Goal: Task Accomplishment & Management: Manage account settings

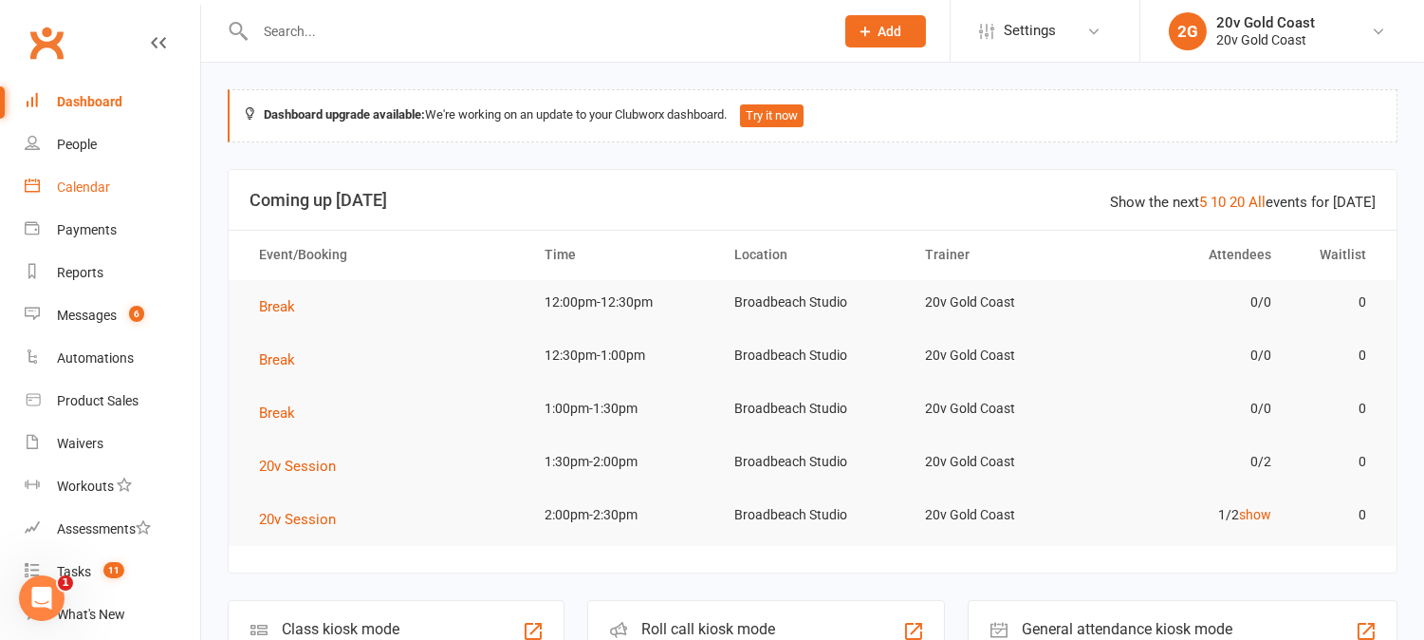
click at [90, 196] on link "Calendar" at bounding box center [113, 187] width 176 height 43
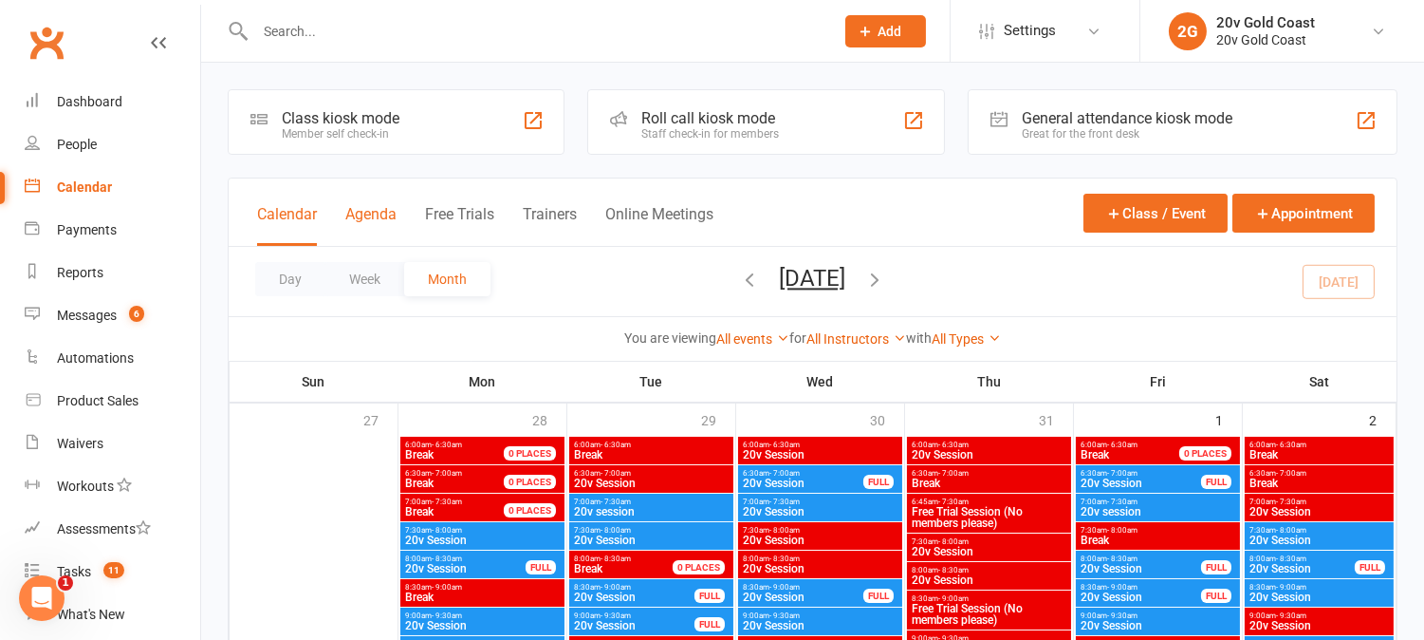
click at [363, 218] on button "Agenda" at bounding box center [370, 225] width 51 height 41
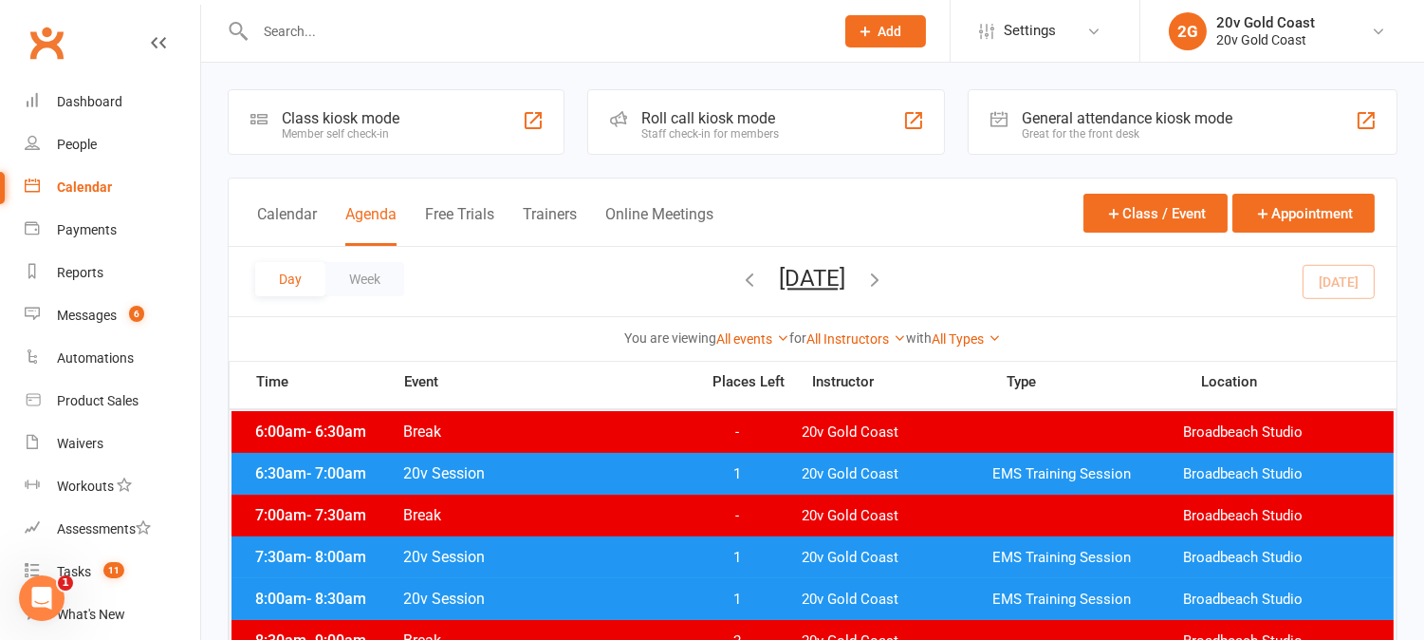
click at [846, 276] on button "Monday, Aug 11, 2025" at bounding box center [813, 278] width 66 height 27
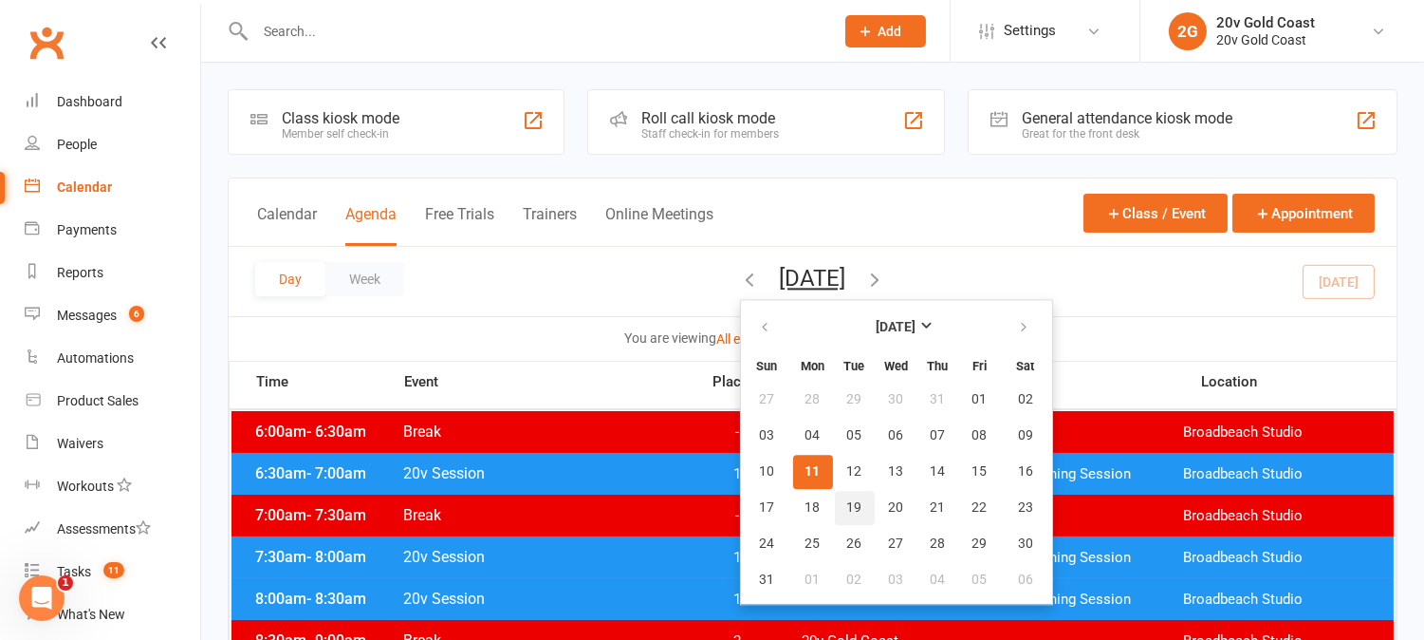
click at [847, 510] on span "19" at bounding box center [854, 507] width 15 height 15
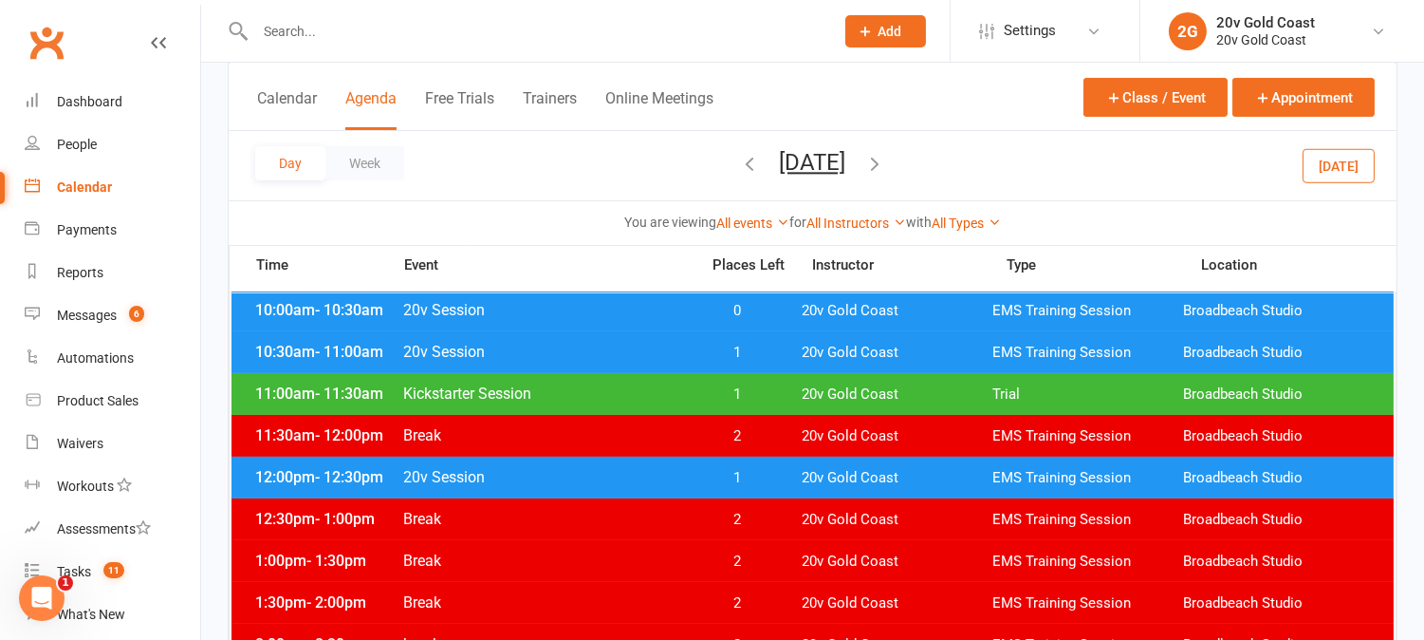
scroll to position [316, 0]
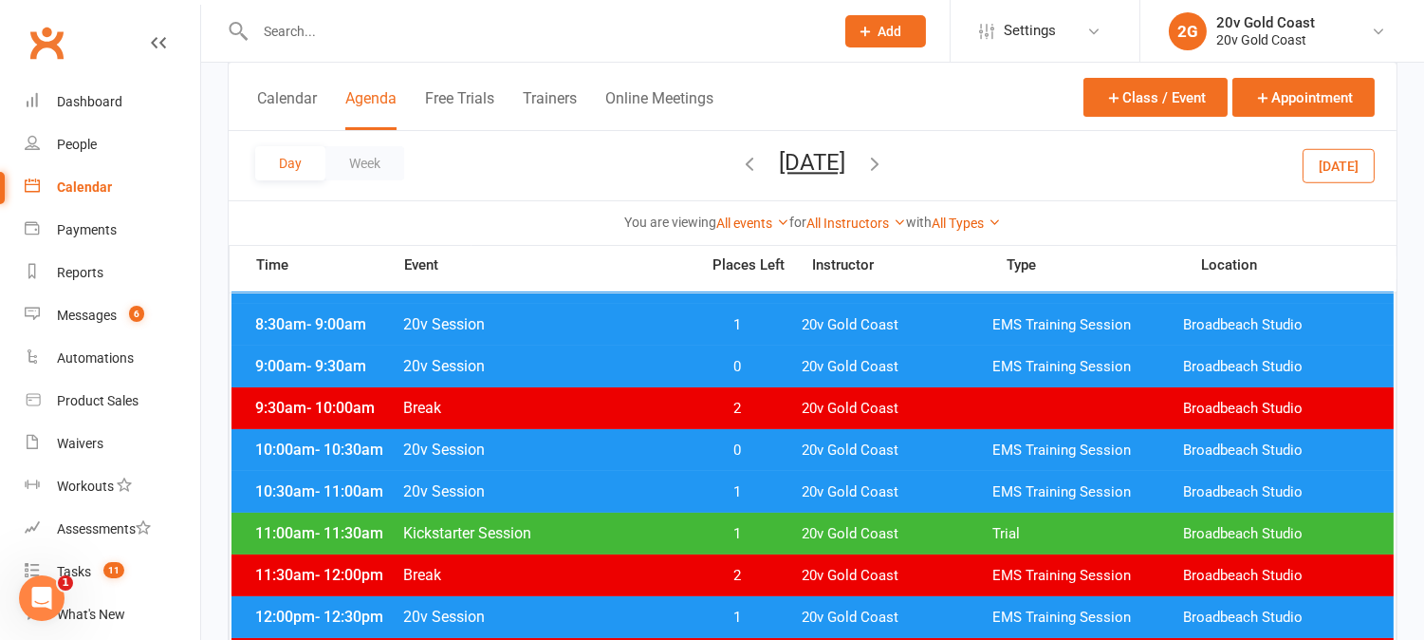
click at [771, 537] on span "1" at bounding box center [738, 534] width 100 height 18
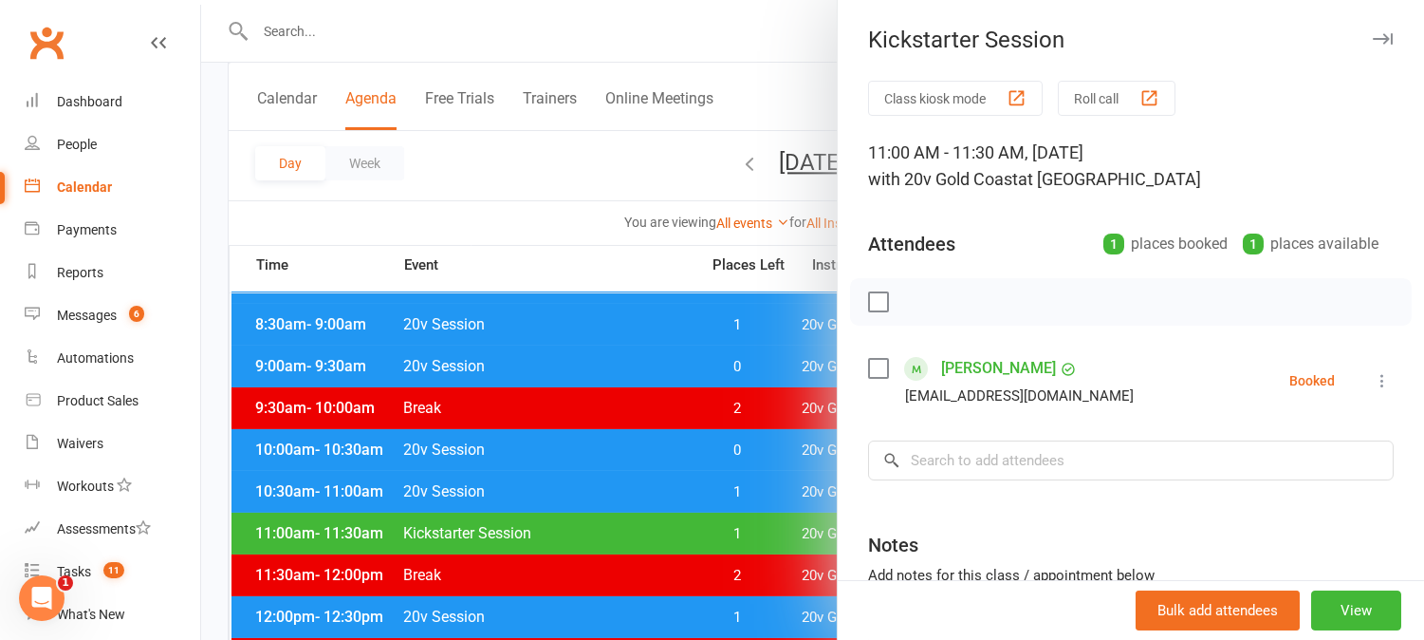
click at [771, 537] on div at bounding box center [812, 320] width 1223 height 640
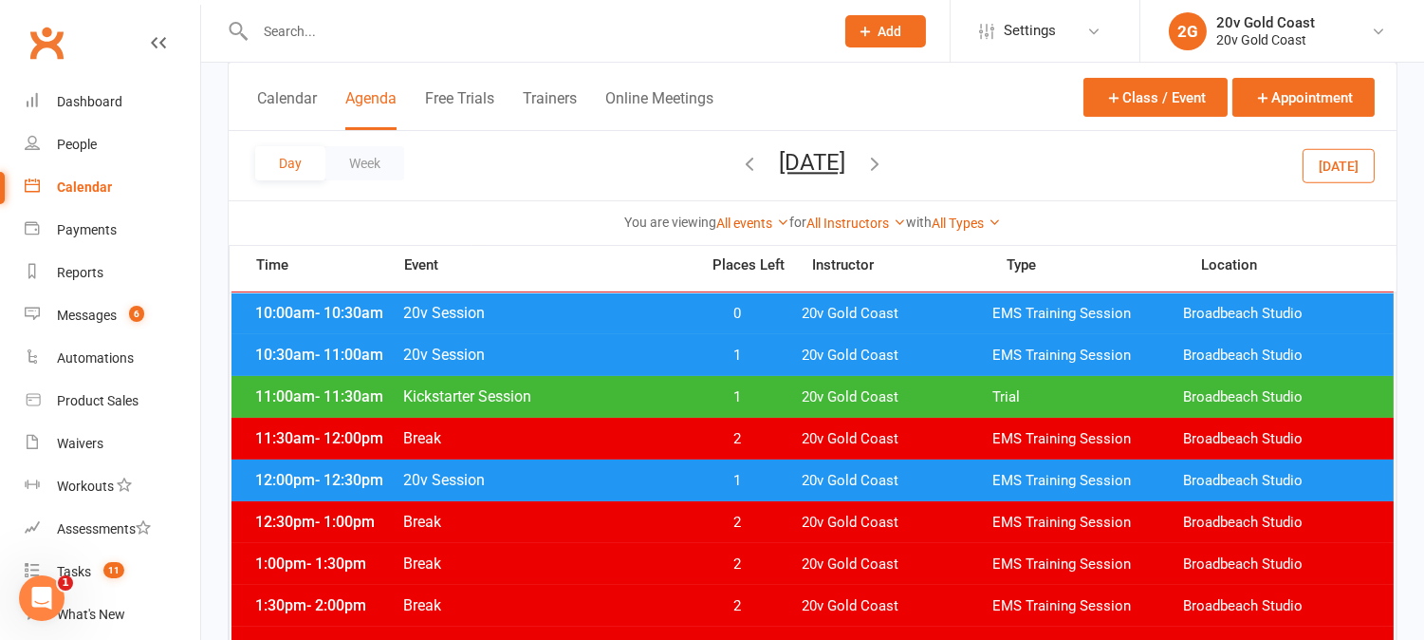
scroll to position [421, 0]
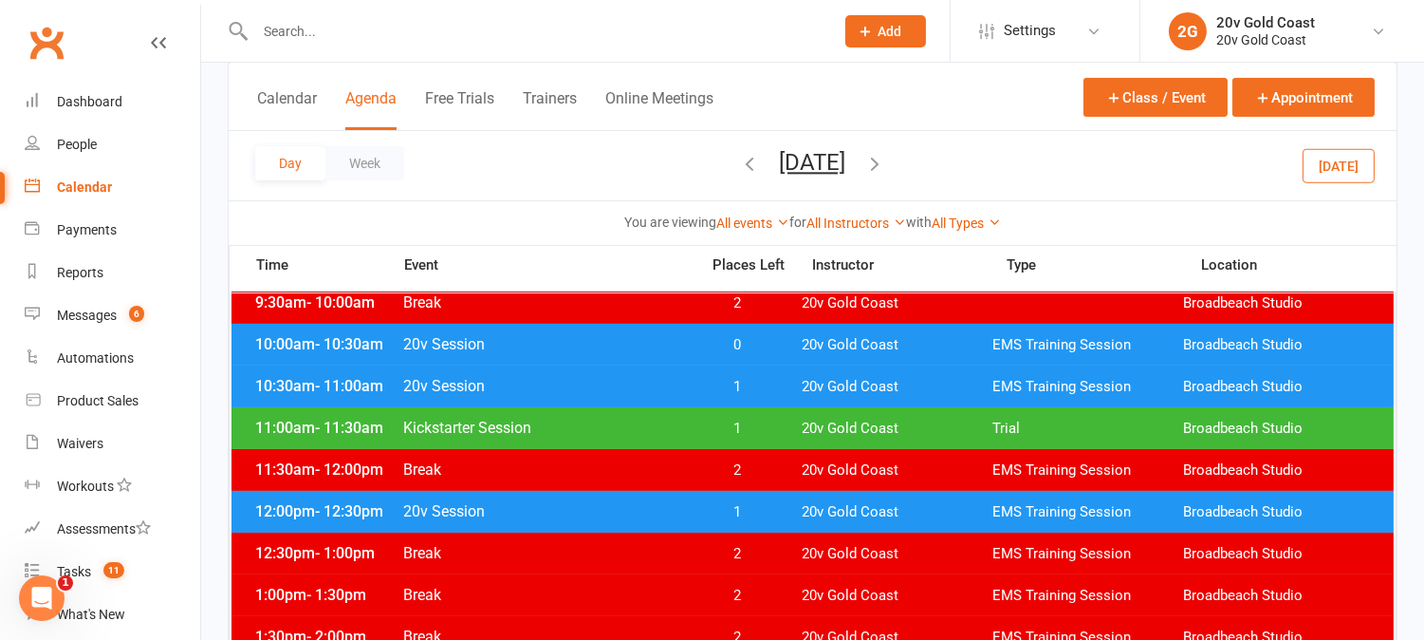
click at [742, 503] on span "1" at bounding box center [738, 512] width 100 height 18
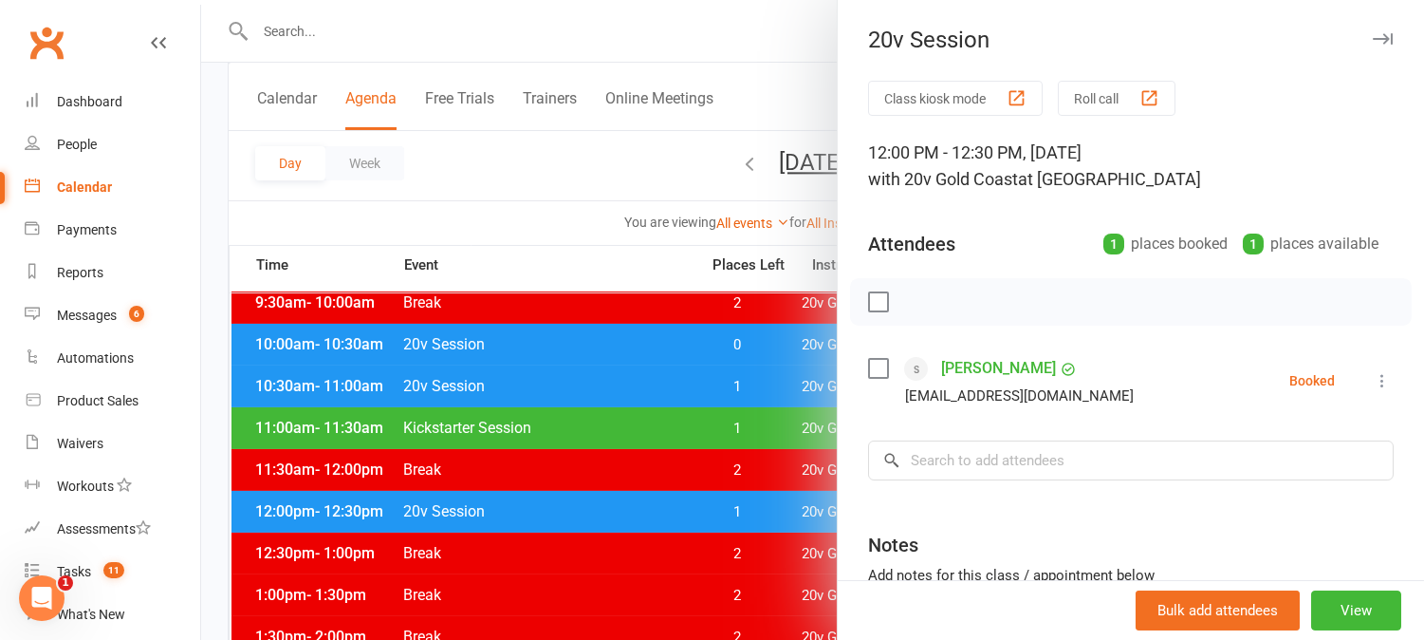
click at [744, 504] on div at bounding box center [812, 320] width 1223 height 640
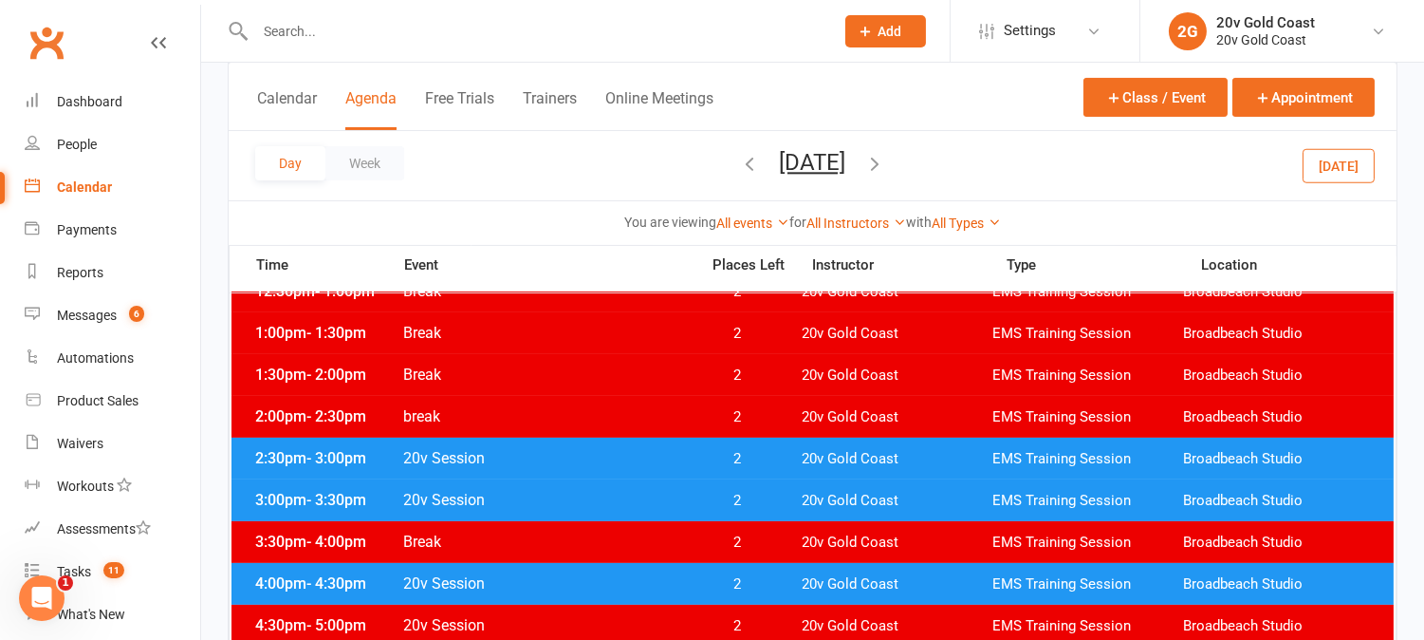
scroll to position [632, 0]
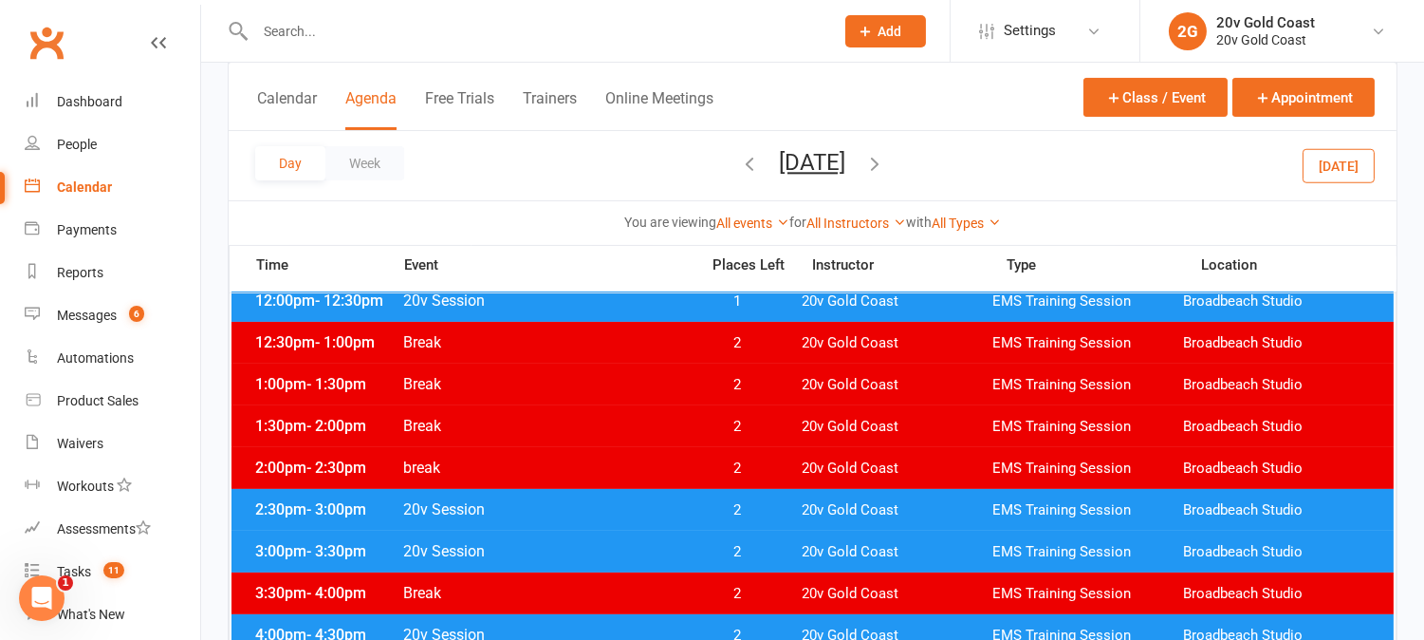
drag, startPoint x: 1350, startPoint y: 169, endPoint x: 1059, endPoint y: 270, distance: 308.5
click at [1350, 168] on button "Today" at bounding box center [1339, 165] width 72 height 34
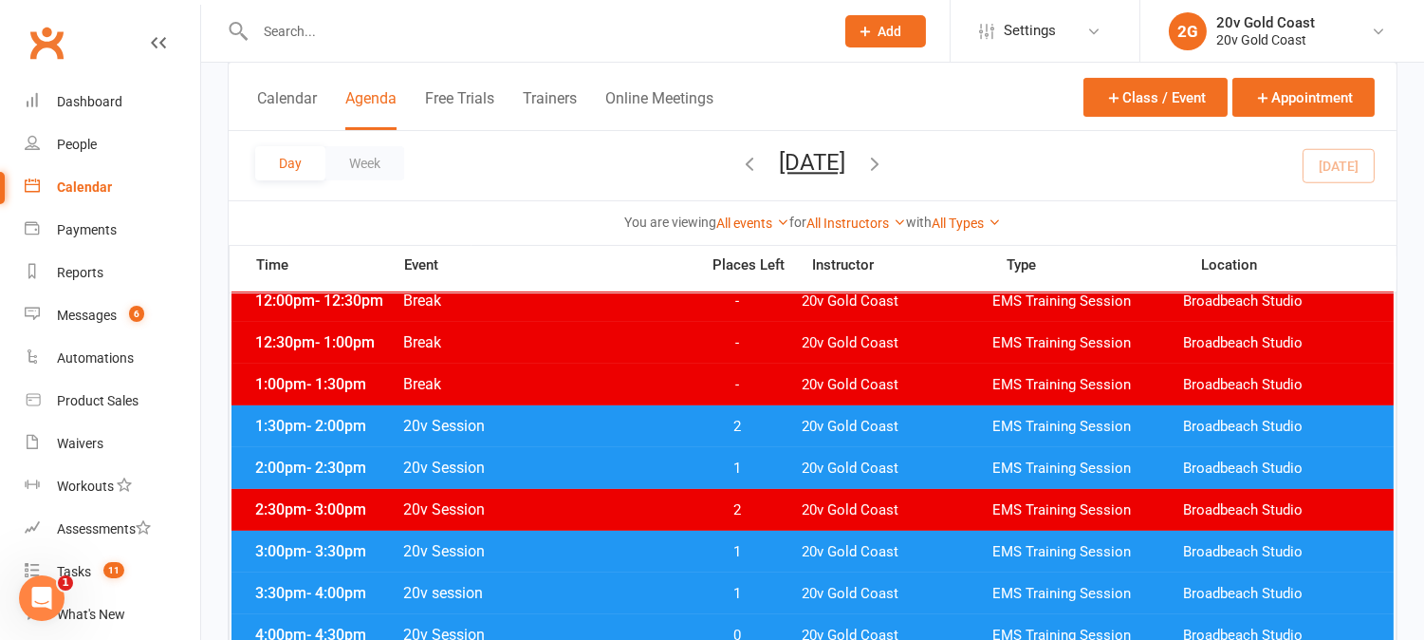
click at [846, 159] on button "Monday, Aug 11, 2025" at bounding box center [813, 162] width 66 height 27
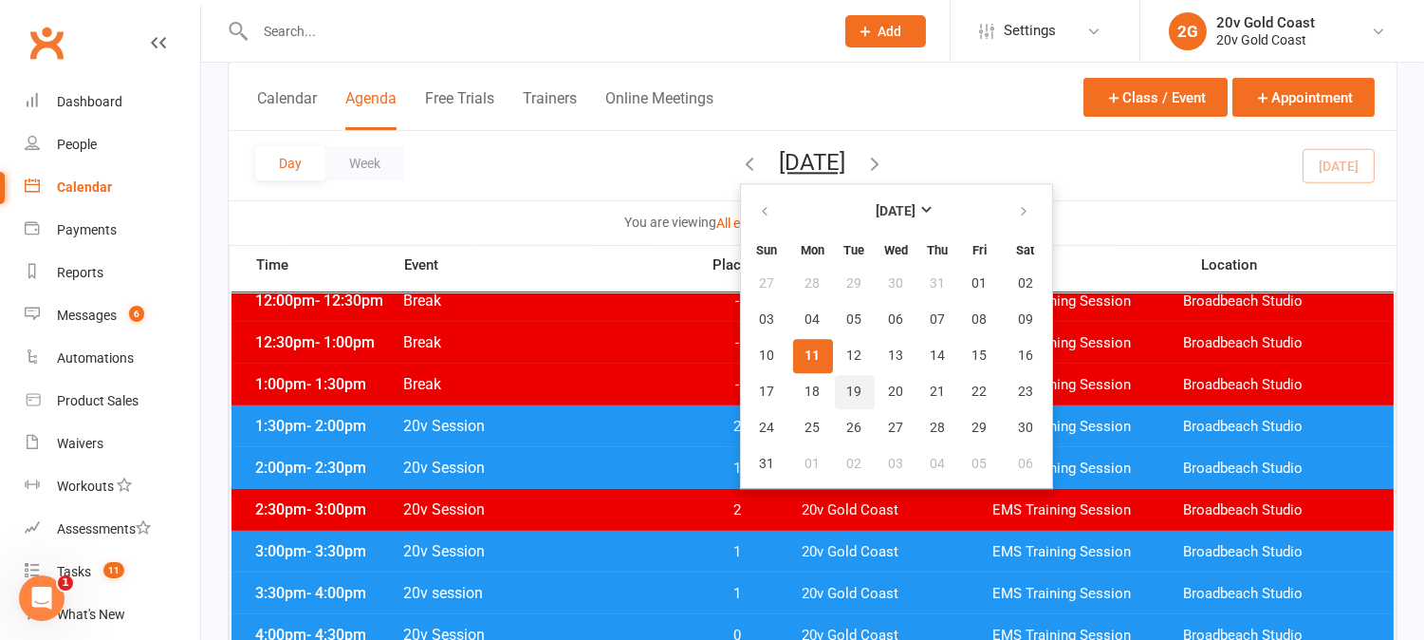
click at [847, 389] on span "19" at bounding box center [854, 391] width 15 height 15
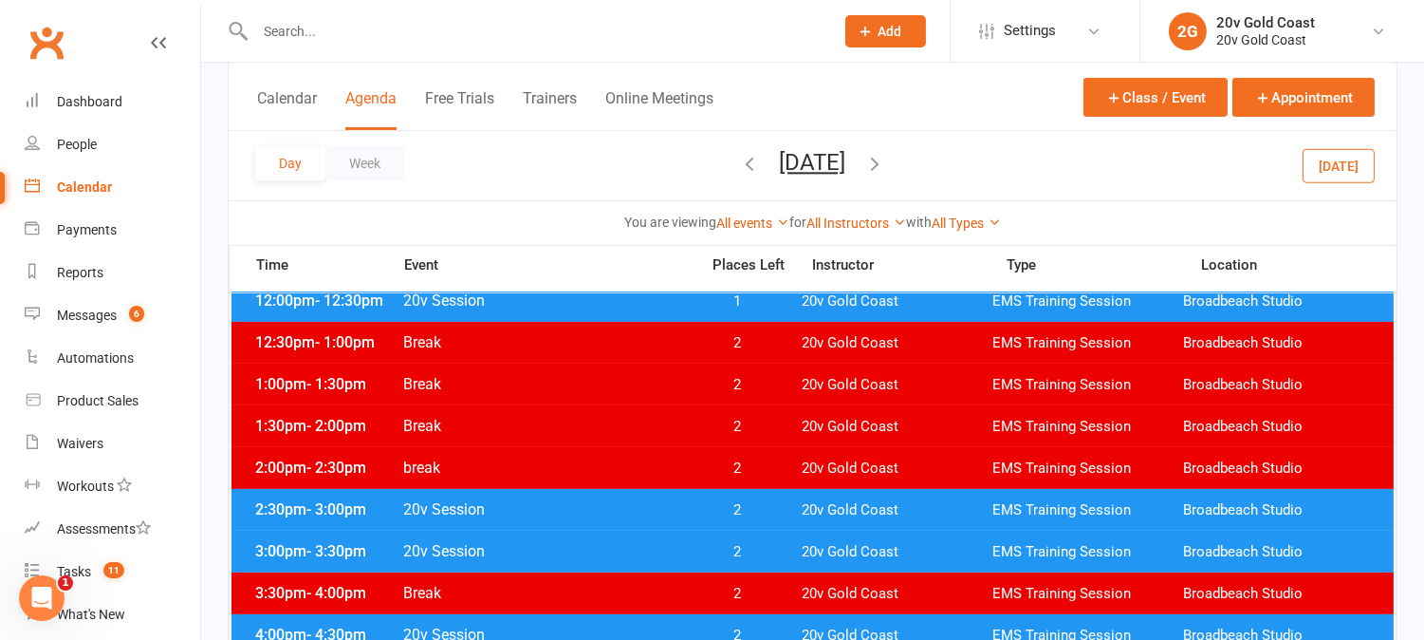
click at [740, 470] on span "2" at bounding box center [738, 468] width 100 height 18
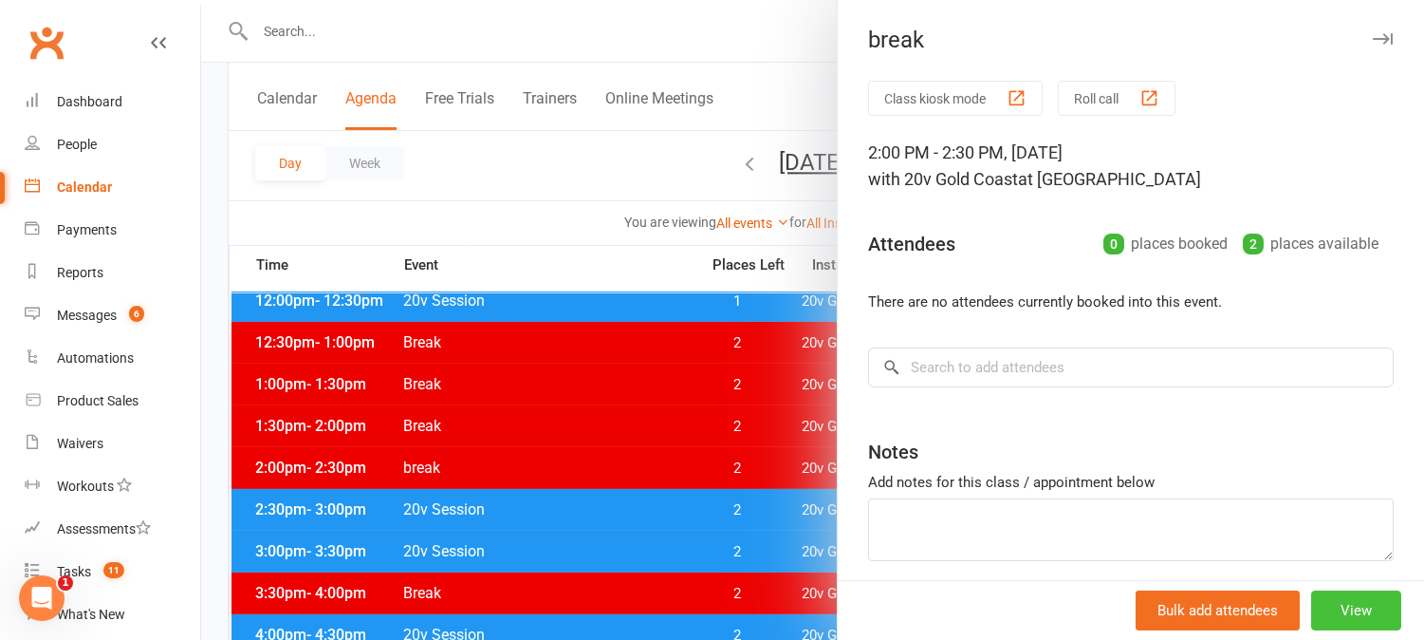
click at [1315, 593] on button "View" at bounding box center [1356, 610] width 90 height 40
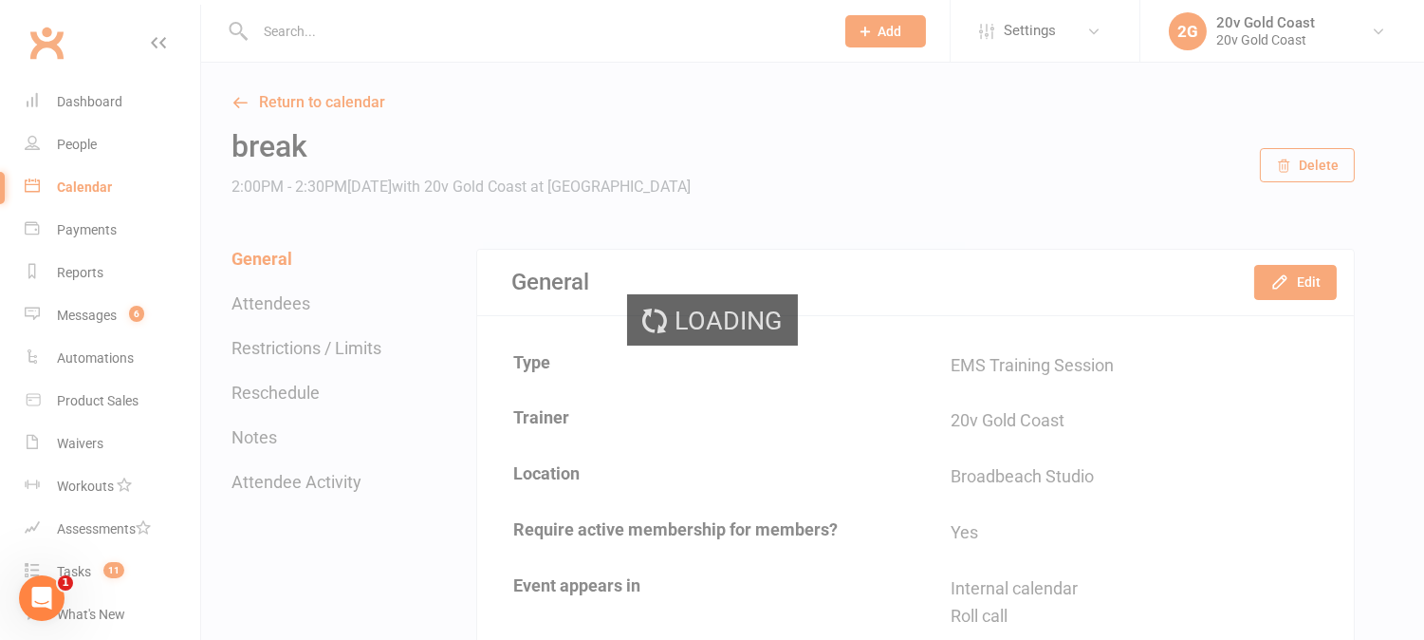
click at [1300, 292] on div "Loading" at bounding box center [712, 320] width 1424 height 640
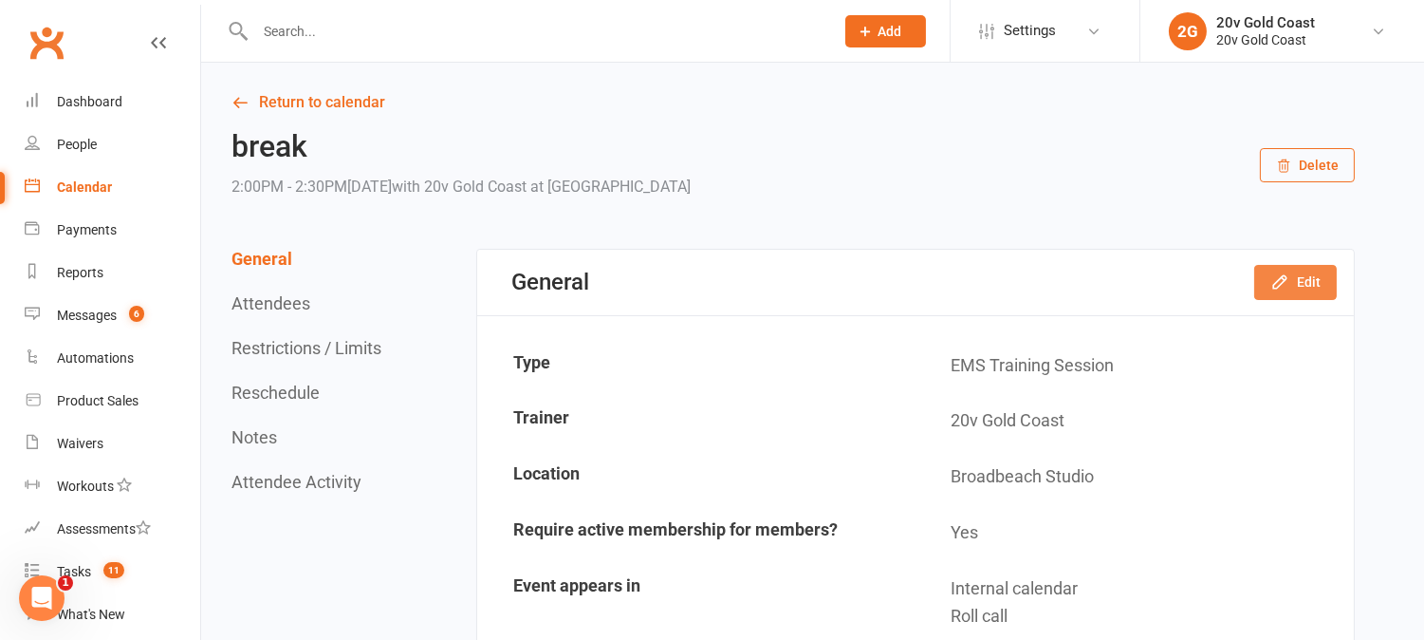
click at [1292, 285] on button "Edit" at bounding box center [1296, 282] width 83 height 34
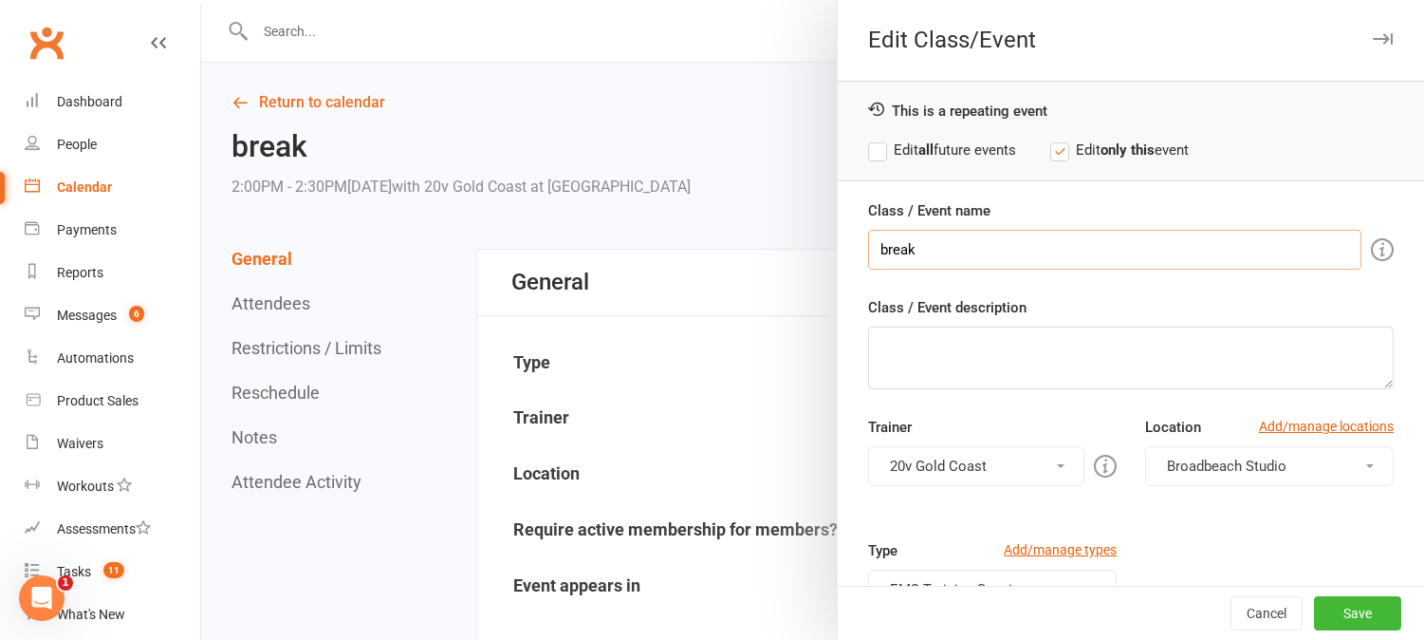
click at [1142, 243] on input "break" at bounding box center [1114, 250] width 493 height 40
click at [1144, 243] on input "break" at bounding box center [1114, 250] width 493 height 40
click at [1146, 244] on input "break" at bounding box center [1114, 250] width 493 height 40
type input "Kickstart Session"
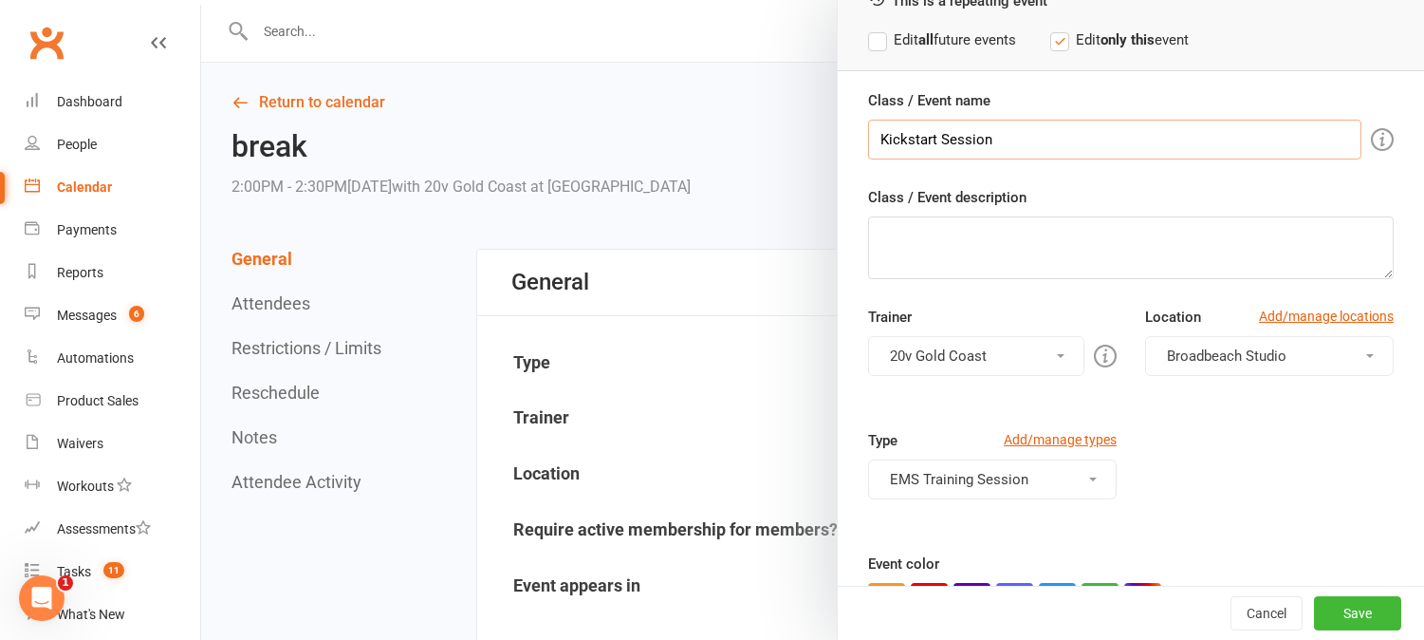
scroll to position [211, 0]
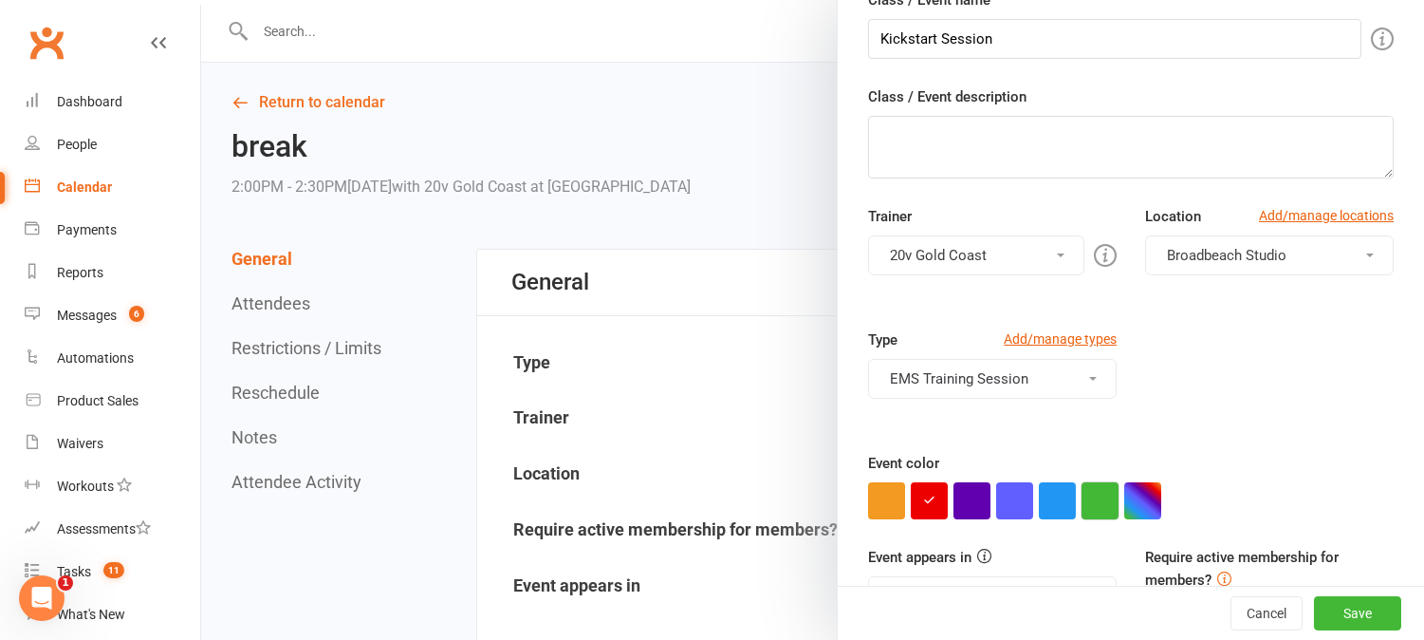
click at [1096, 492] on button "button" at bounding box center [1100, 500] width 37 height 37
click at [1069, 371] on button "EMS Training Session" at bounding box center [992, 379] width 249 height 40
click at [1055, 400] on ul "EMS Training Session Trial" at bounding box center [992, 443] width 249 height 87
click at [1053, 381] on button "EMS Training Session" at bounding box center [992, 379] width 249 height 40
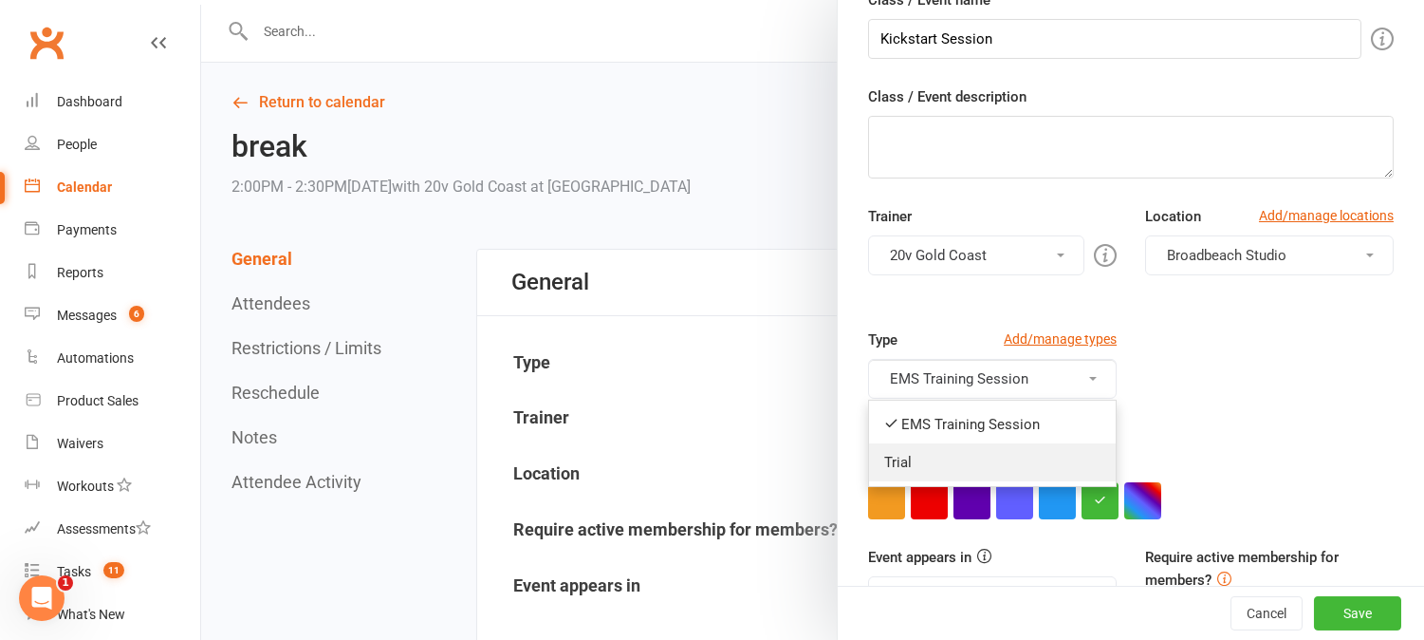
click at [1023, 451] on link "Trial" at bounding box center [992, 462] width 247 height 38
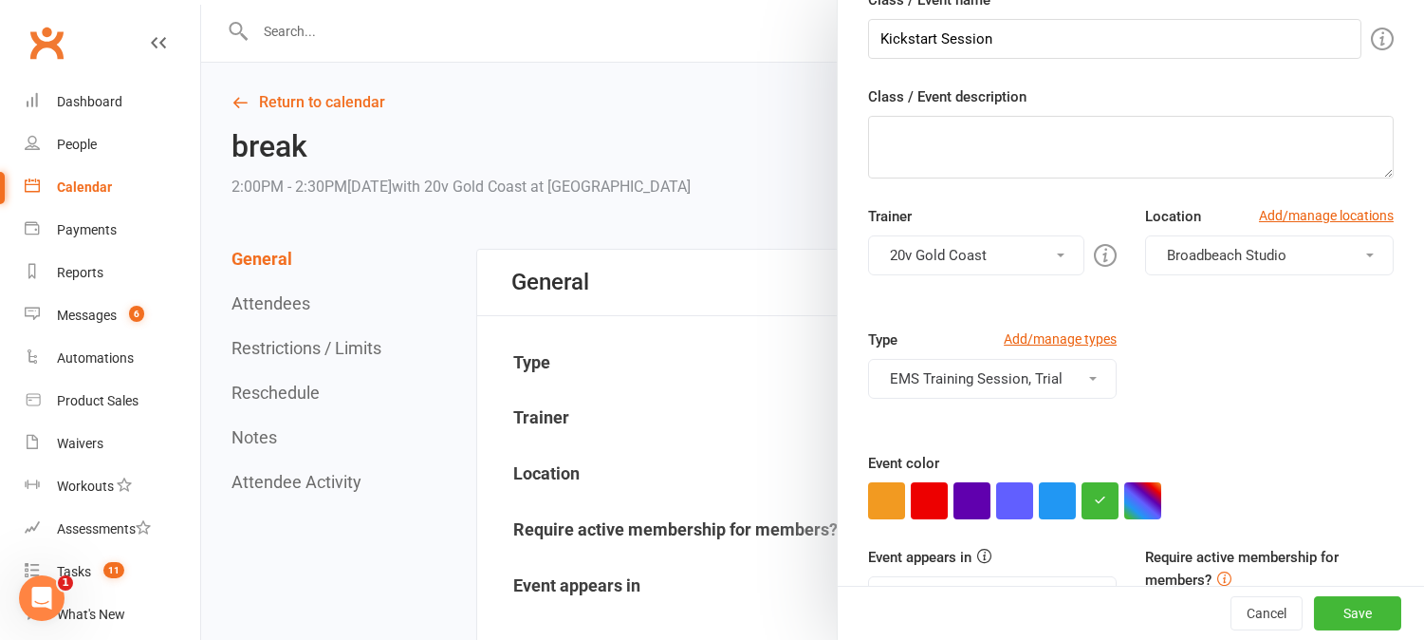
click at [1039, 375] on button "EMS Training Session, Trial" at bounding box center [992, 379] width 249 height 40
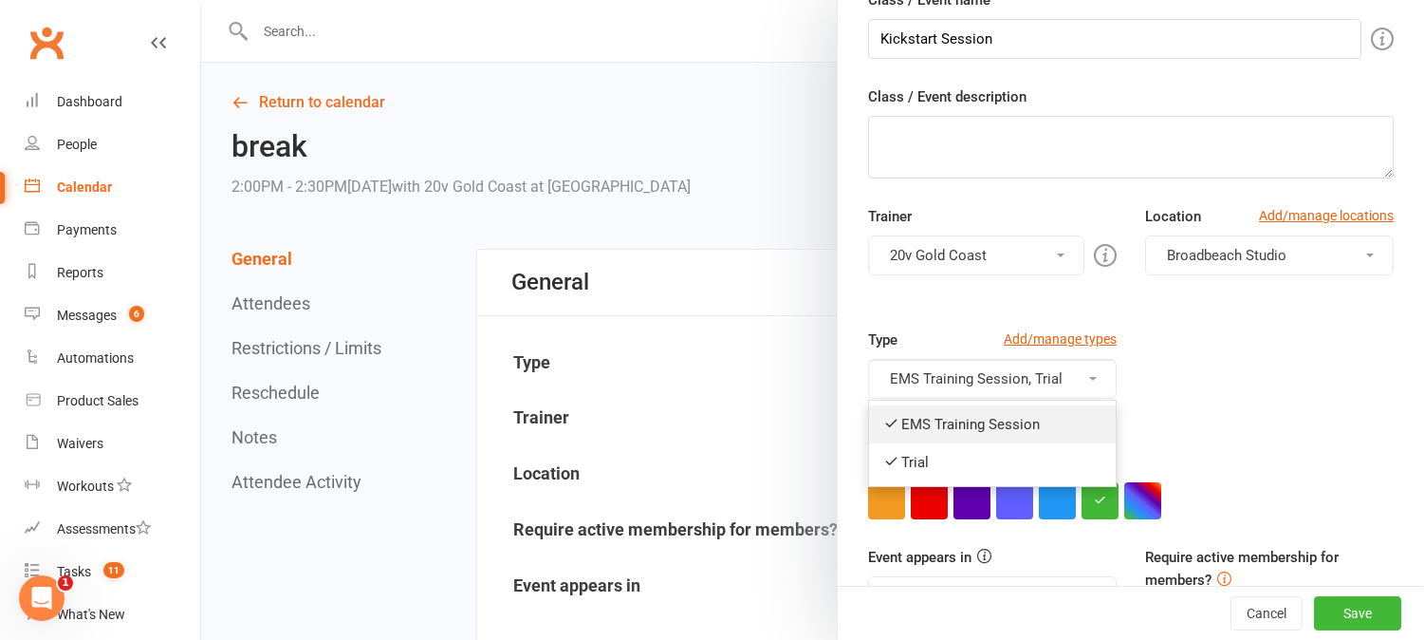
click at [1027, 418] on link "EMS Training Session" at bounding box center [992, 424] width 247 height 38
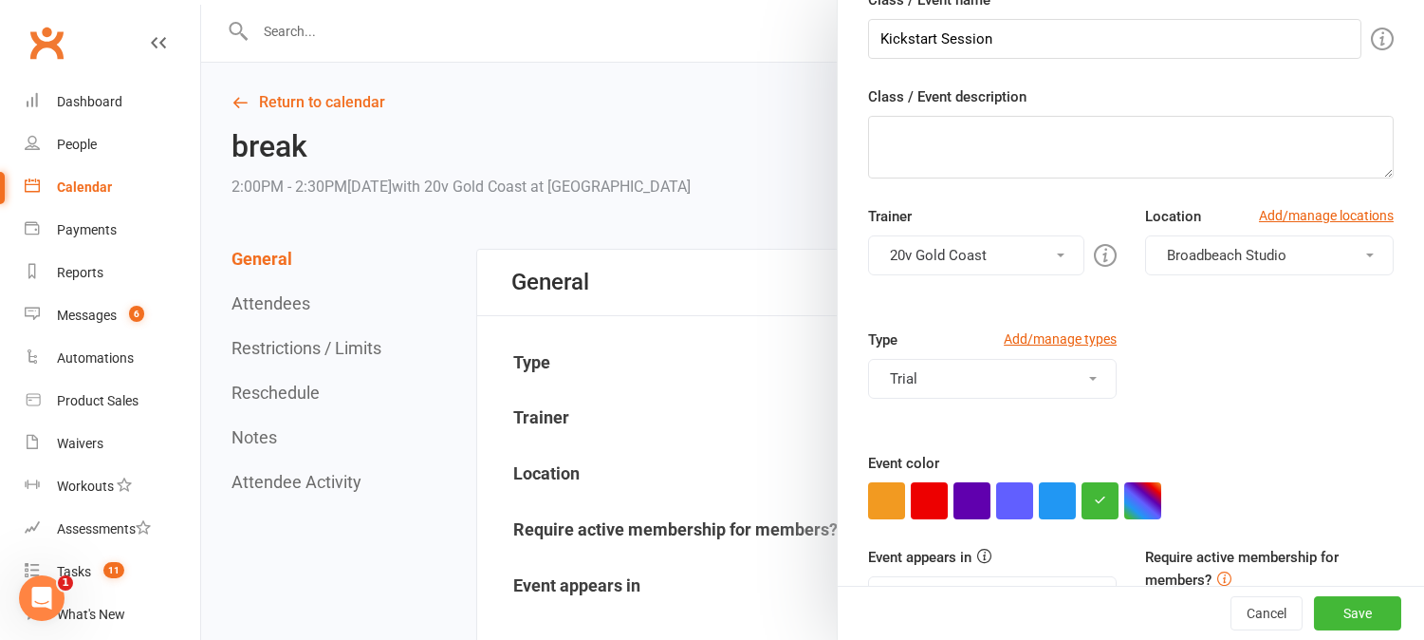
click at [1045, 382] on button "Trial" at bounding box center [992, 379] width 249 height 40
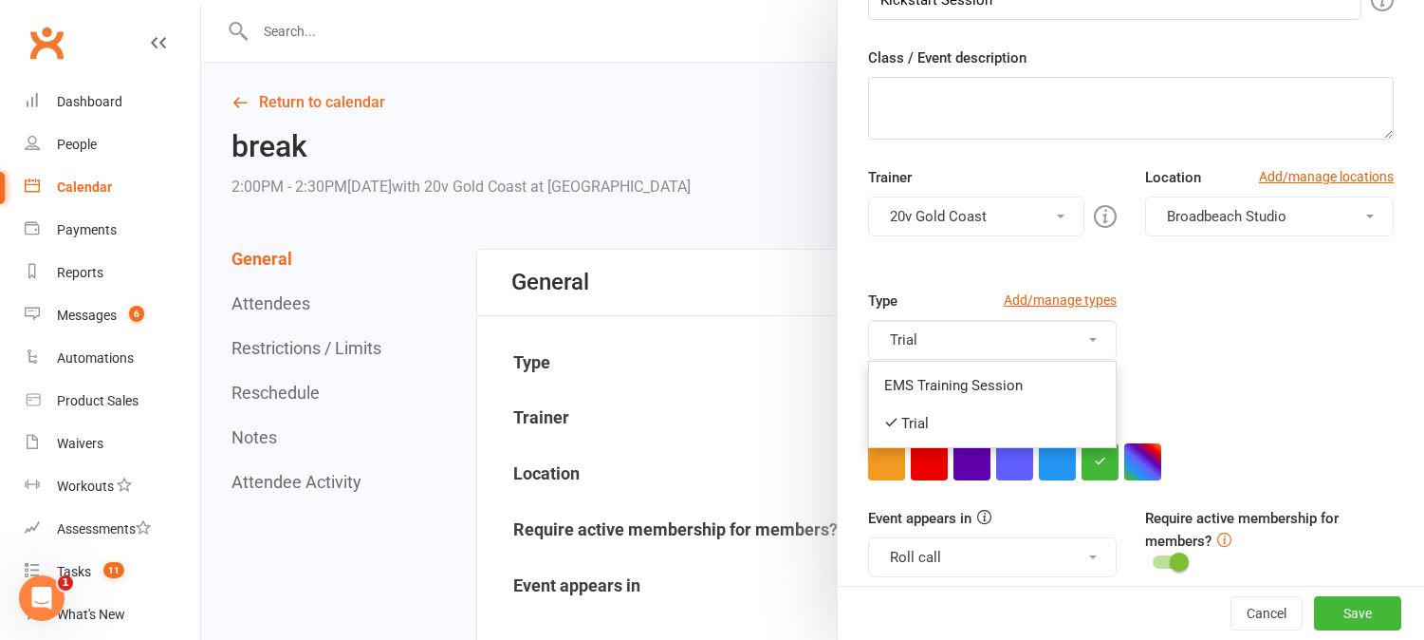
scroll to position [268, 0]
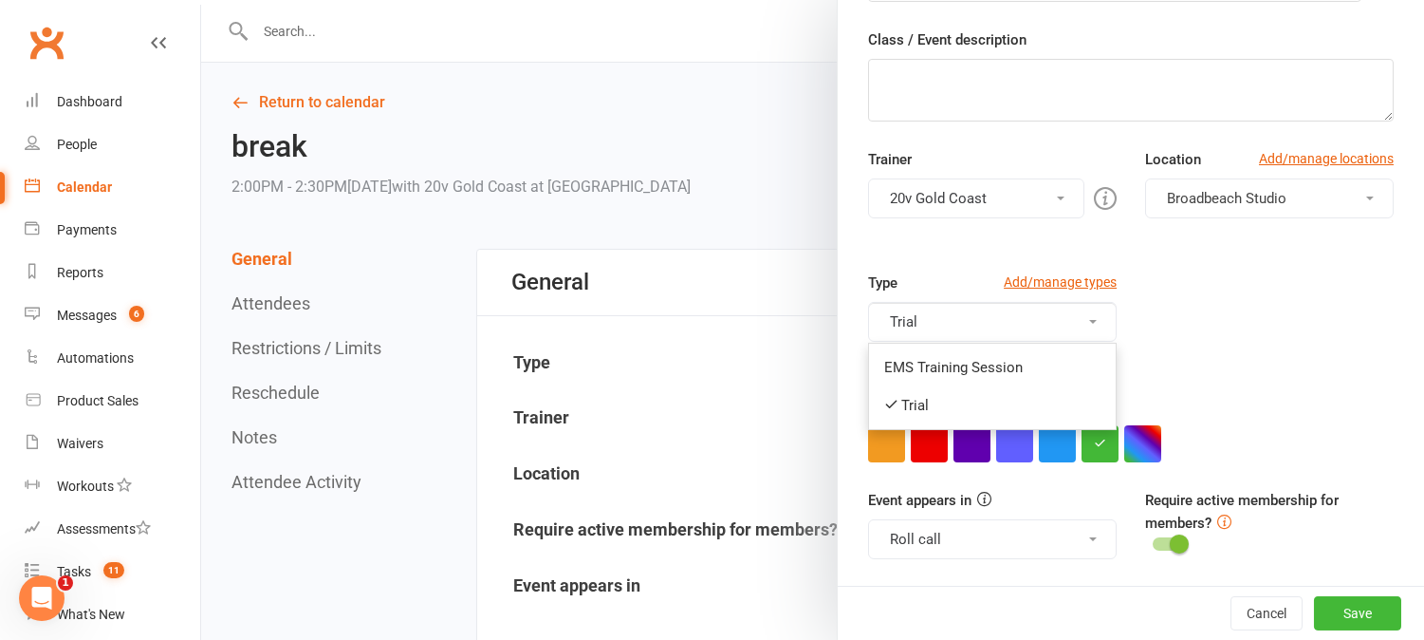
click at [1015, 541] on button "Roll call" at bounding box center [992, 539] width 249 height 40
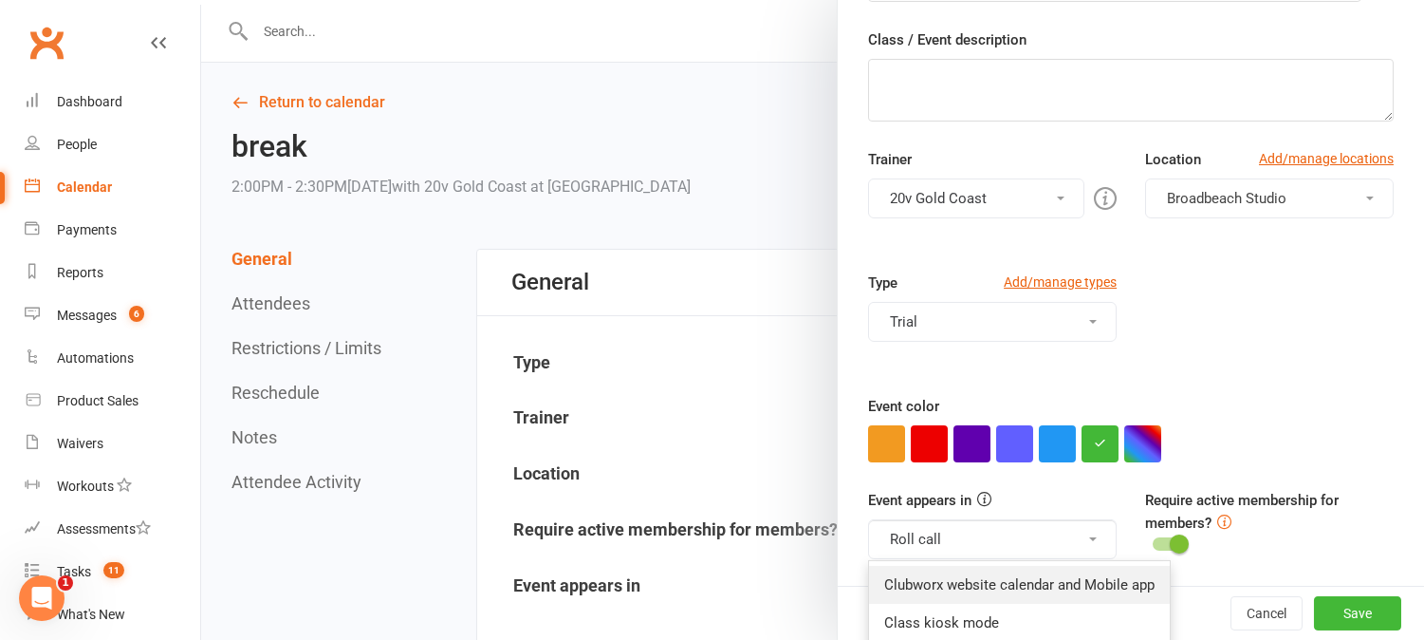
scroll to position [313, 0]
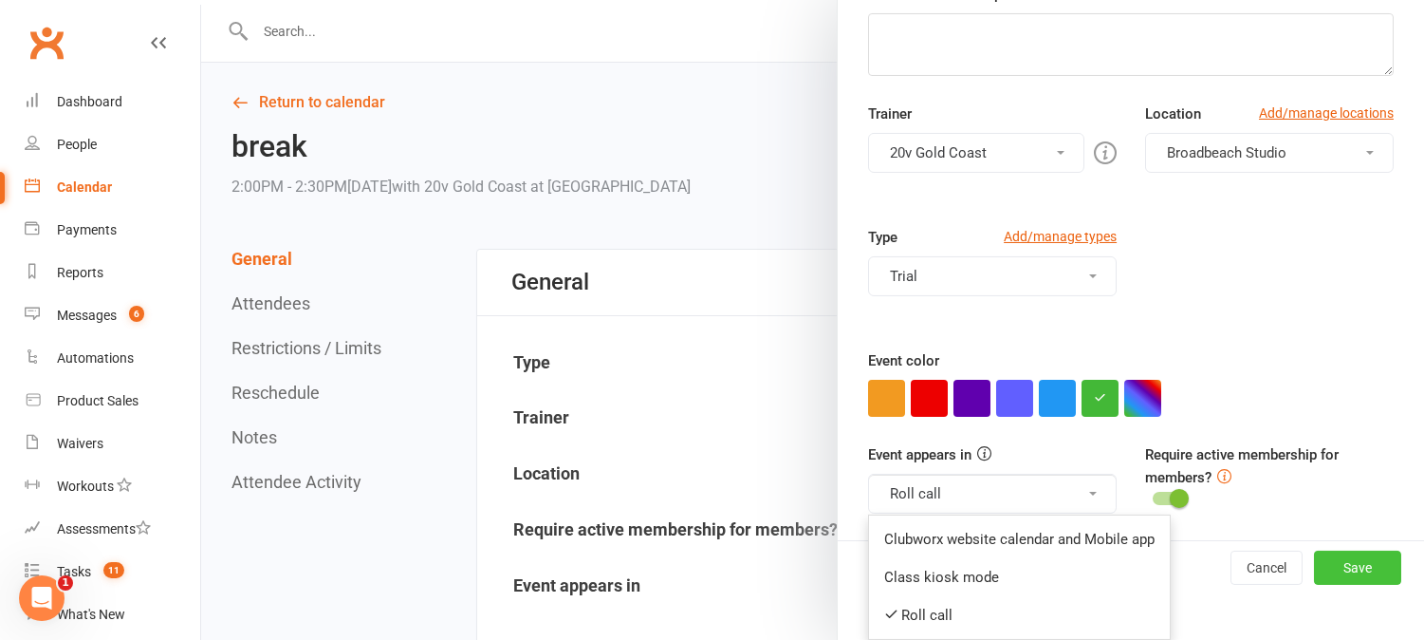
click at [1343, 574] on button "Save" at bounding box center [1357, 567] width 87 height 34
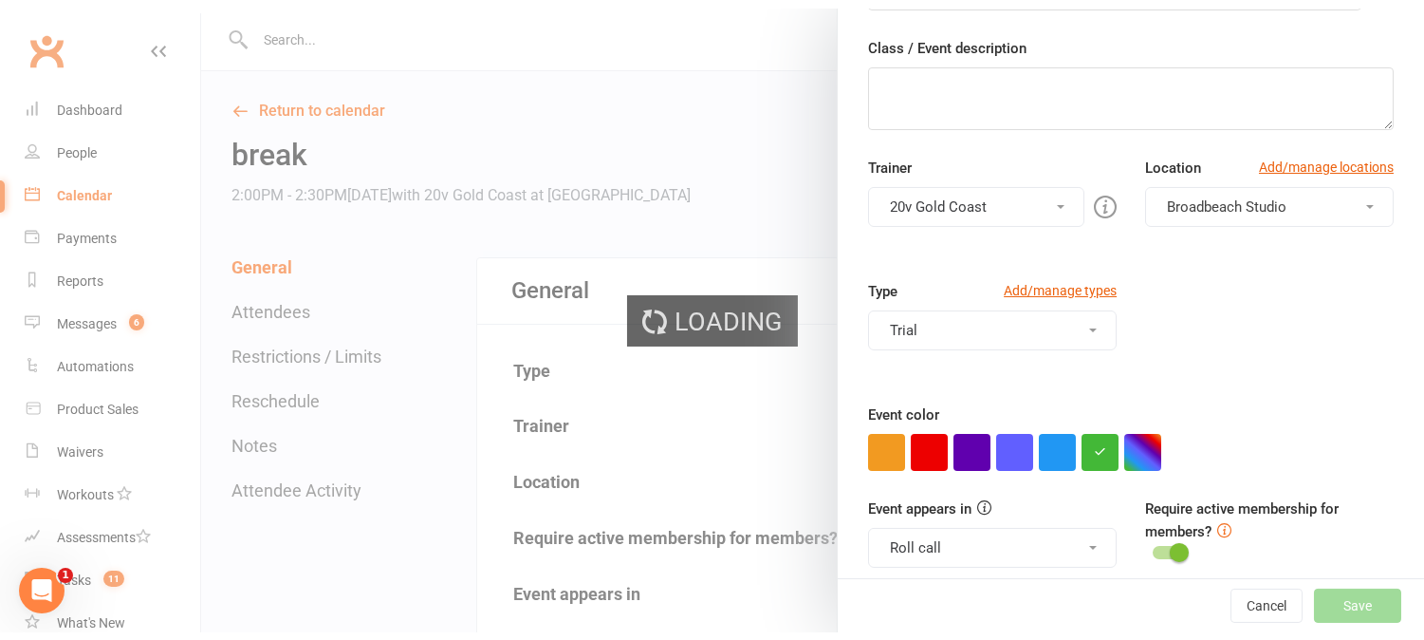
scroll to position [299, 0]
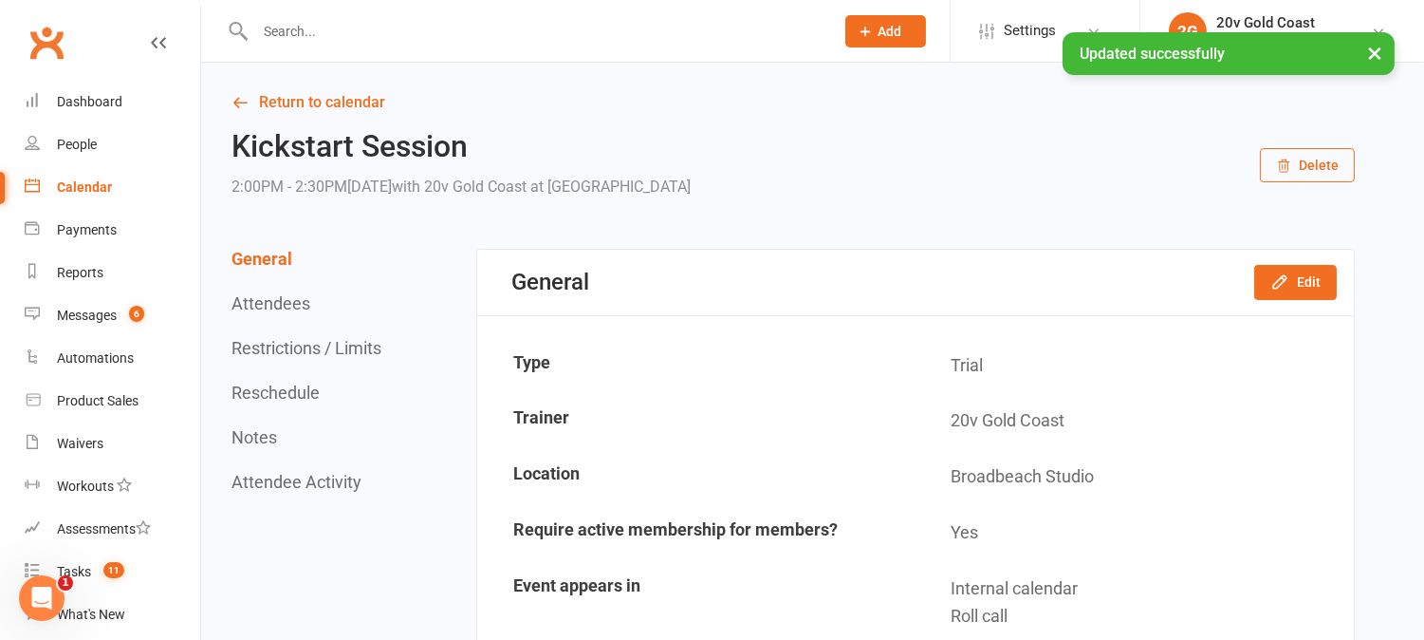
click at [93, 181] on div "Calendar" at bounding box center [84, 186] width 55 height 15
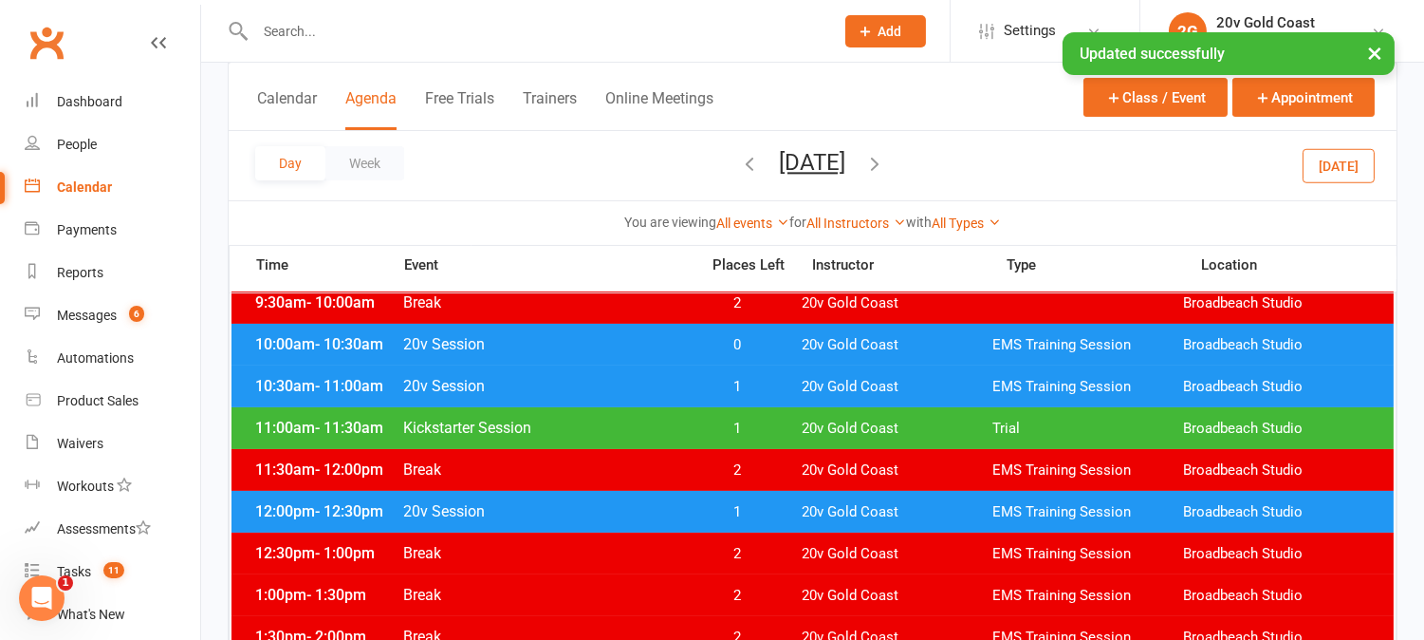
scroll to position [632, 0]
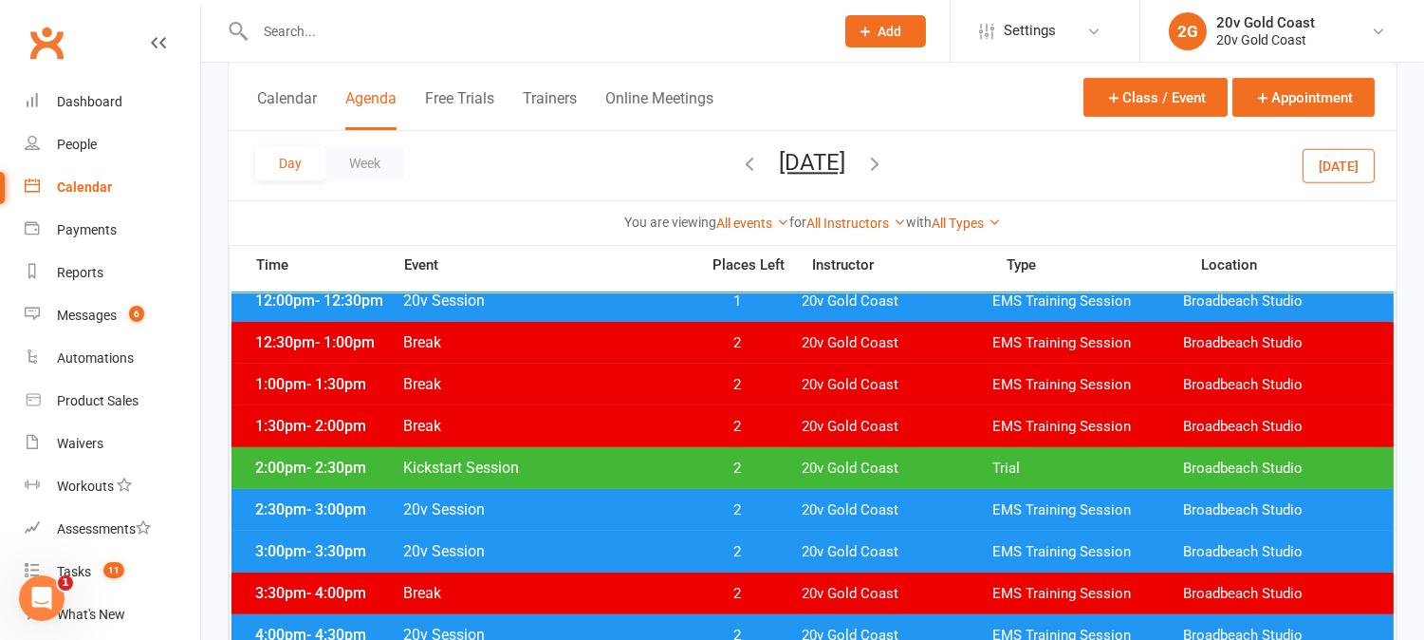
click at [734, 460] on span "2" at bounding box center [738, 468] width 100 height 18
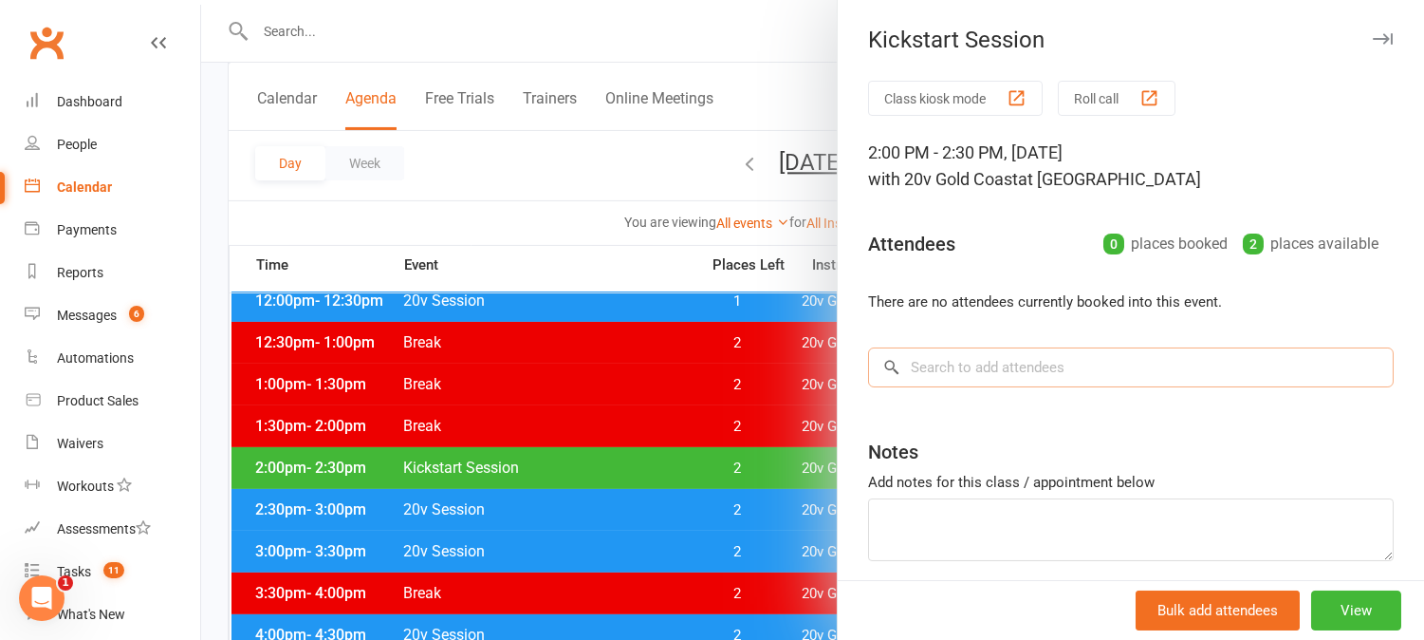
click at [1149, 364] on input "search" at bounding box center [1131, 367] width 526 height 40
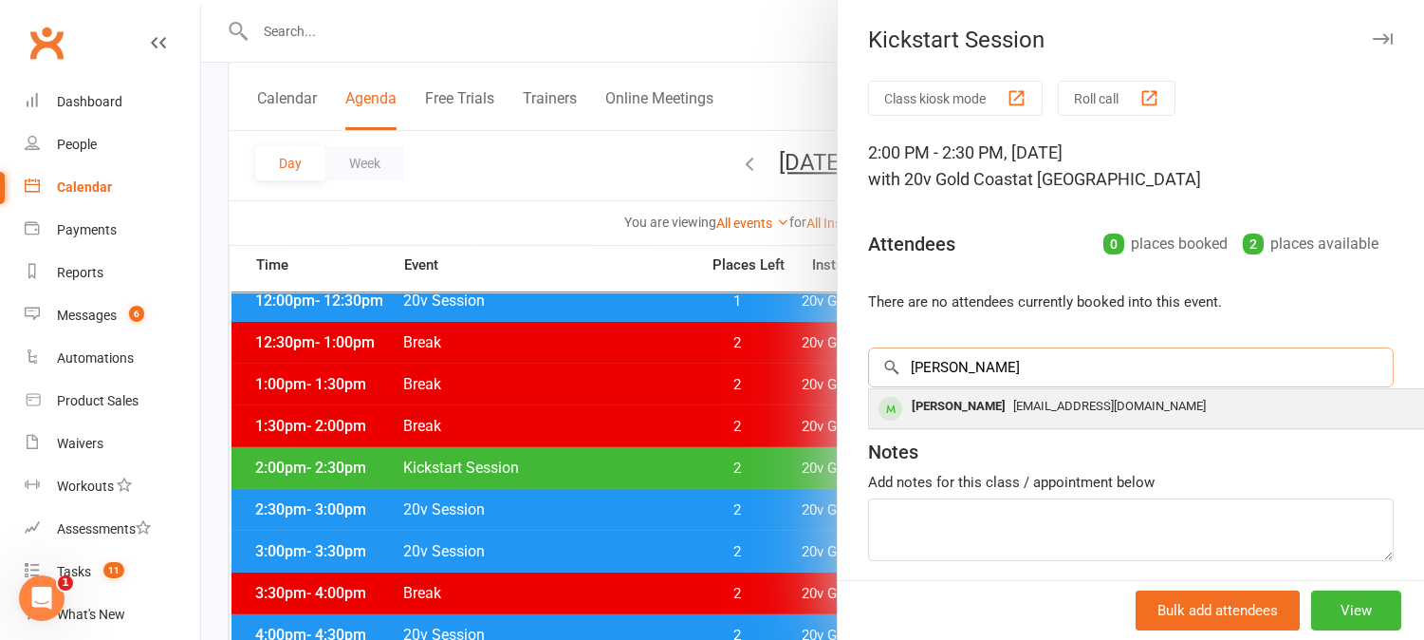
type input "lovas"
click at [976, 410] on div "Jacqueline Lovaszi" at bounding box center [958, 407] width 109 height 28
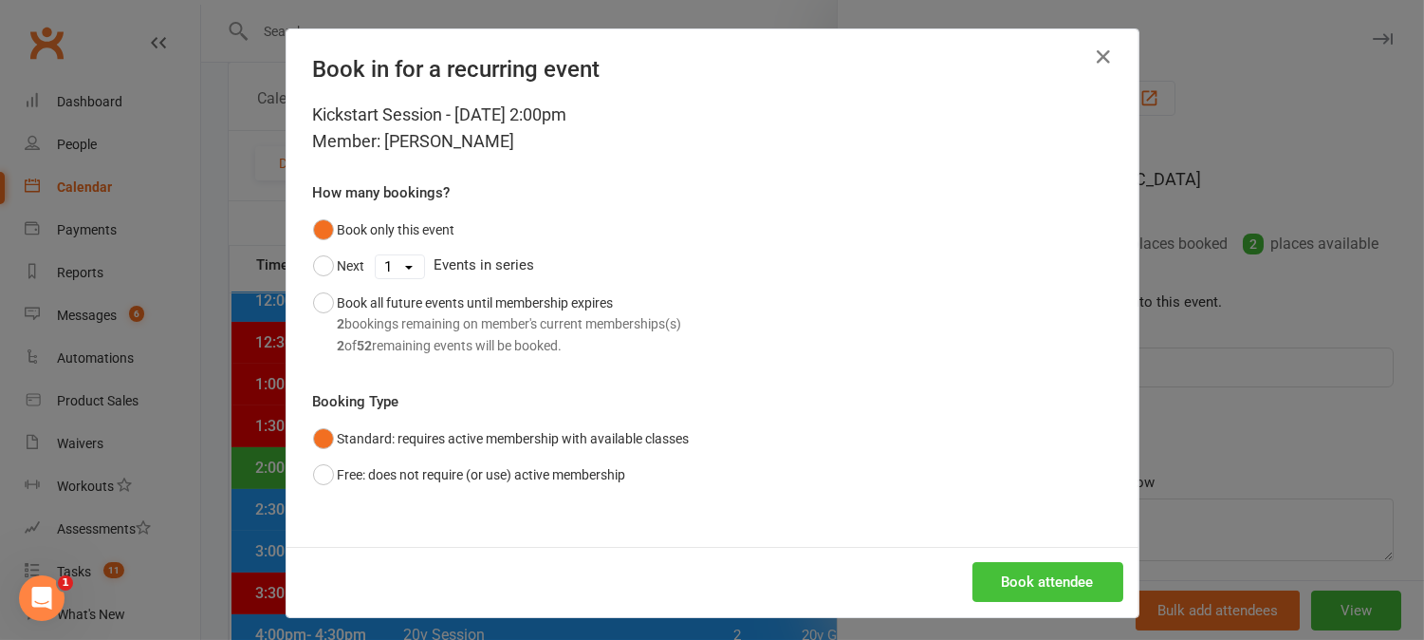
click at [1064, 571] on button "Book attendee" at bounding box center [1048, 582] width 151 height 40
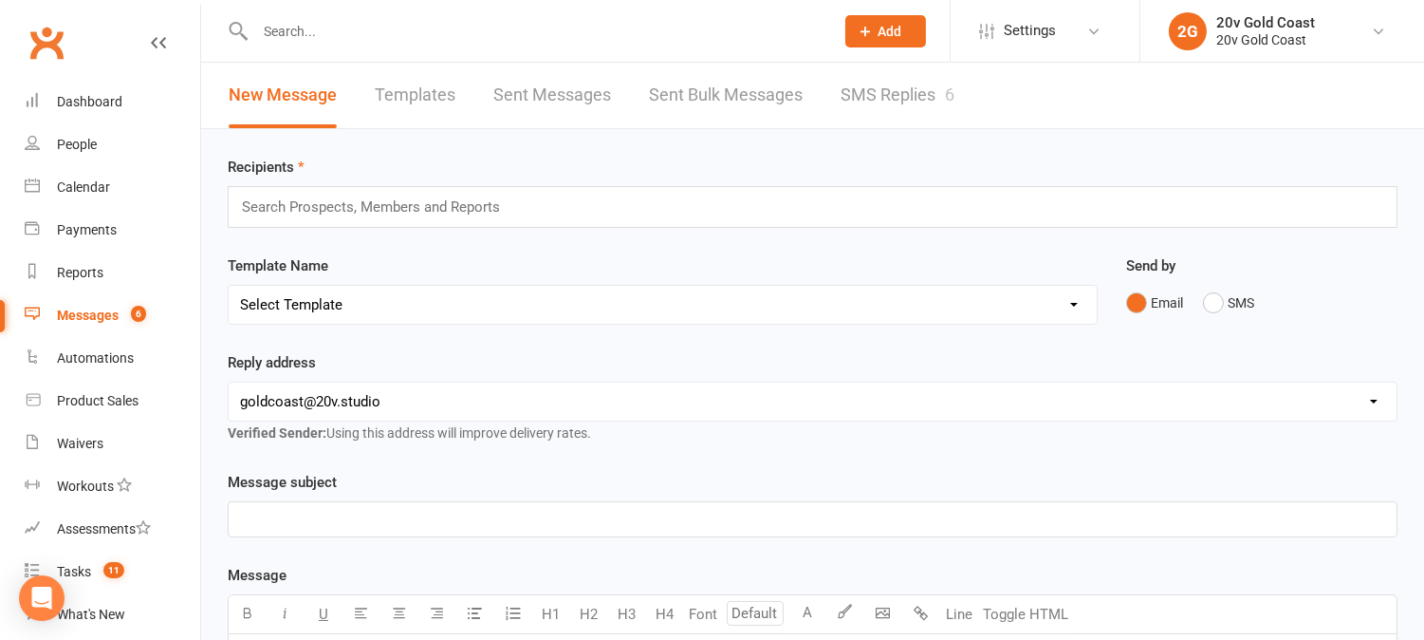
click at [900, 87] on link "SMS Replies 6" at bounding box center [898, 95] width 114 height 65
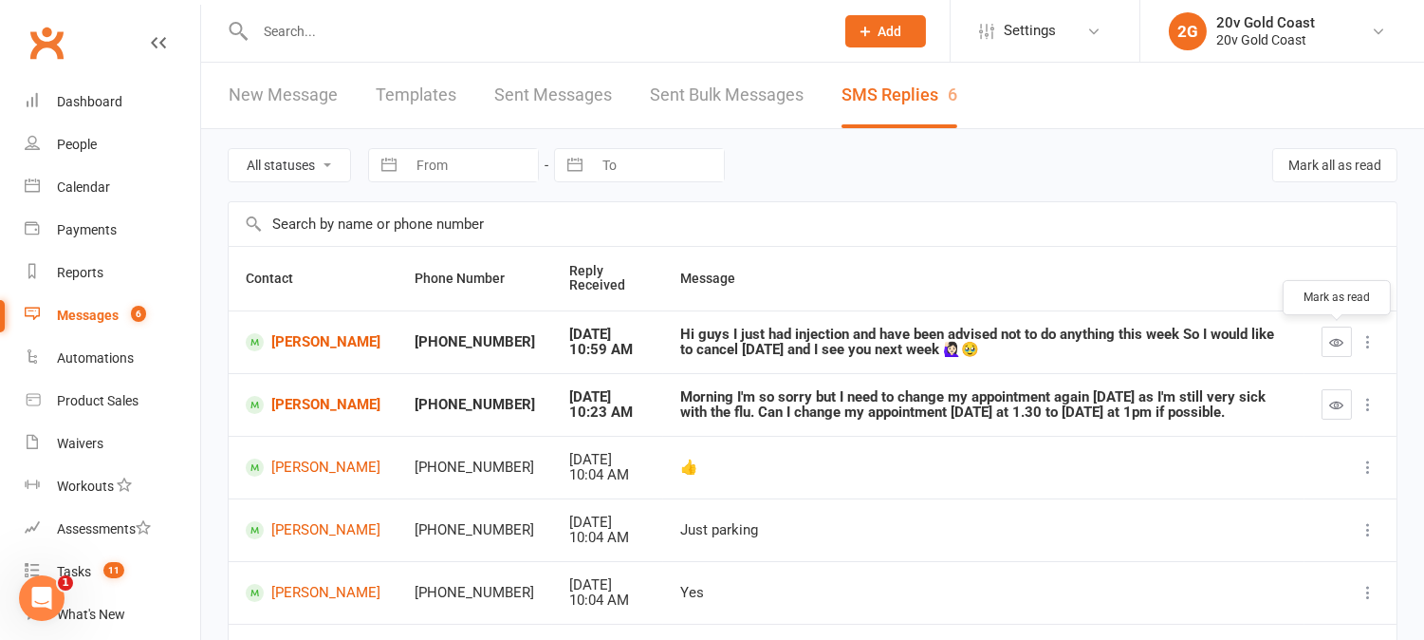
click at [1330, 338] on icon "button" at bounding box center [1337, 342] width 14 height 14
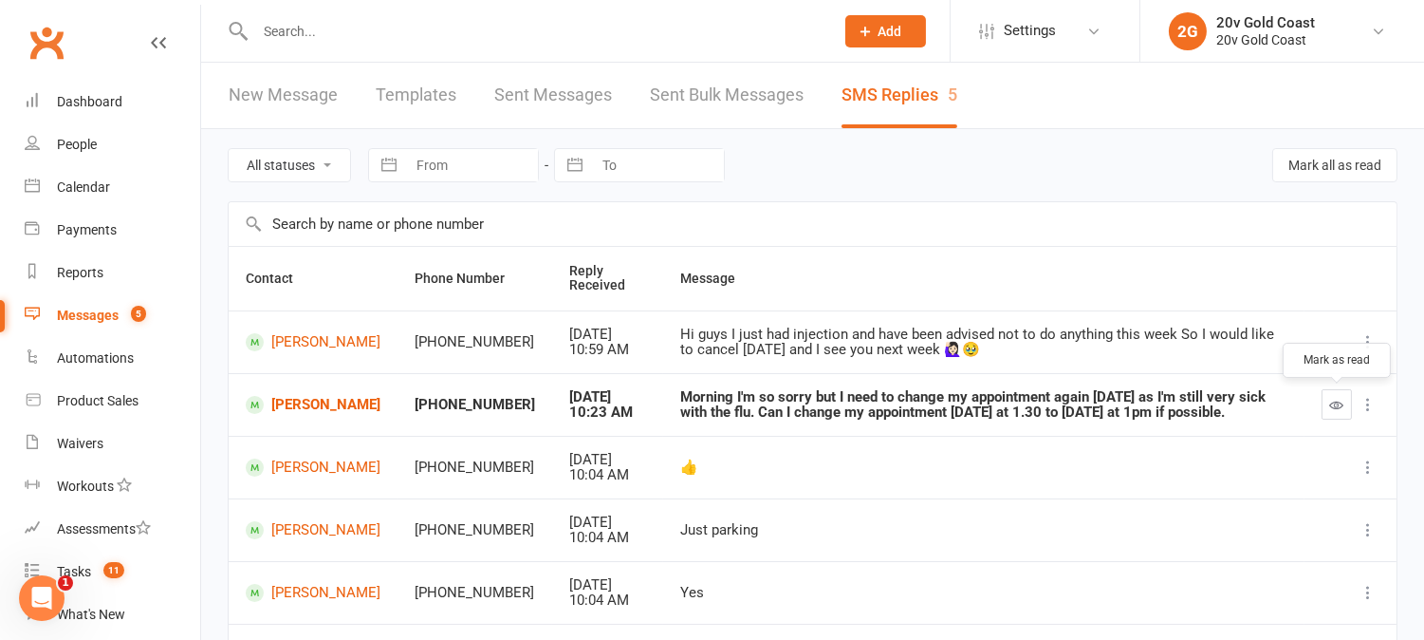
click at [1330, 413] on button "button" at bounding box center [1337, 404] width 30 height 30
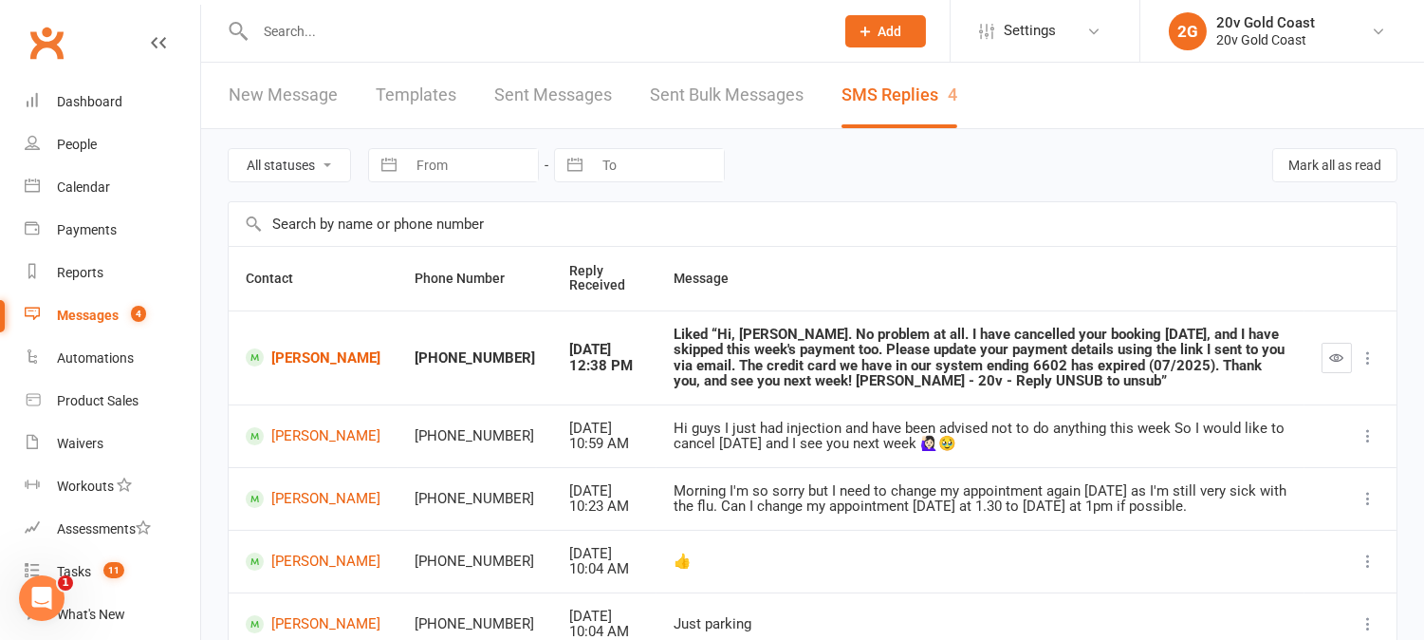
click at [1334, 366] on button "button" at bounding box center [1337, 358] width 30 height 30
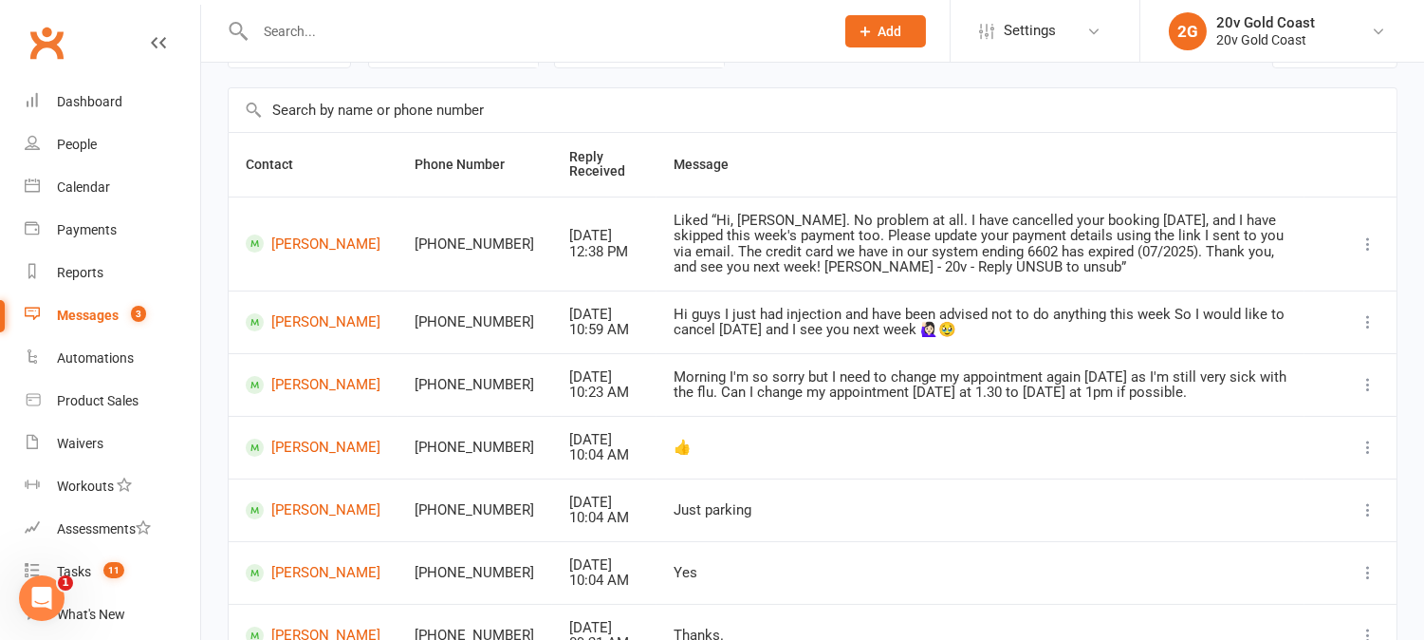
scroll to position [487, 0]
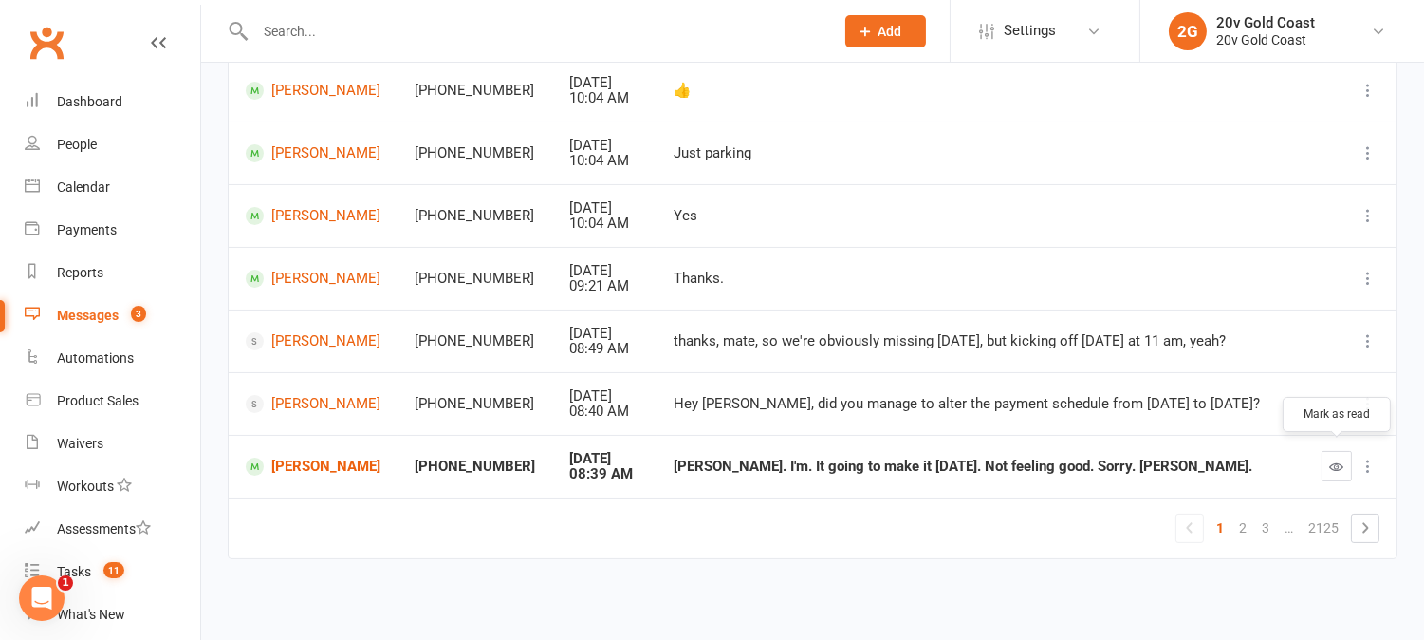
click at [1329, 461] on button "button" at bounding box center [1337, 466] width 30 height 30
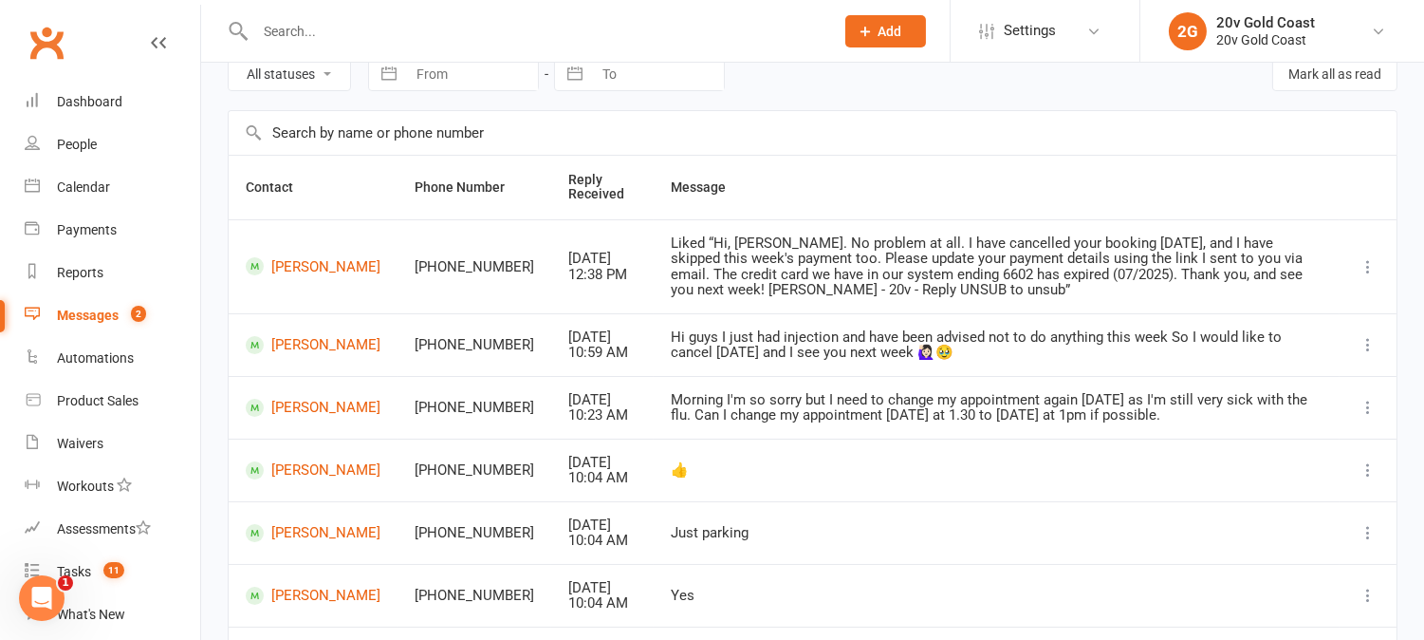
scroll to position [0, 0]
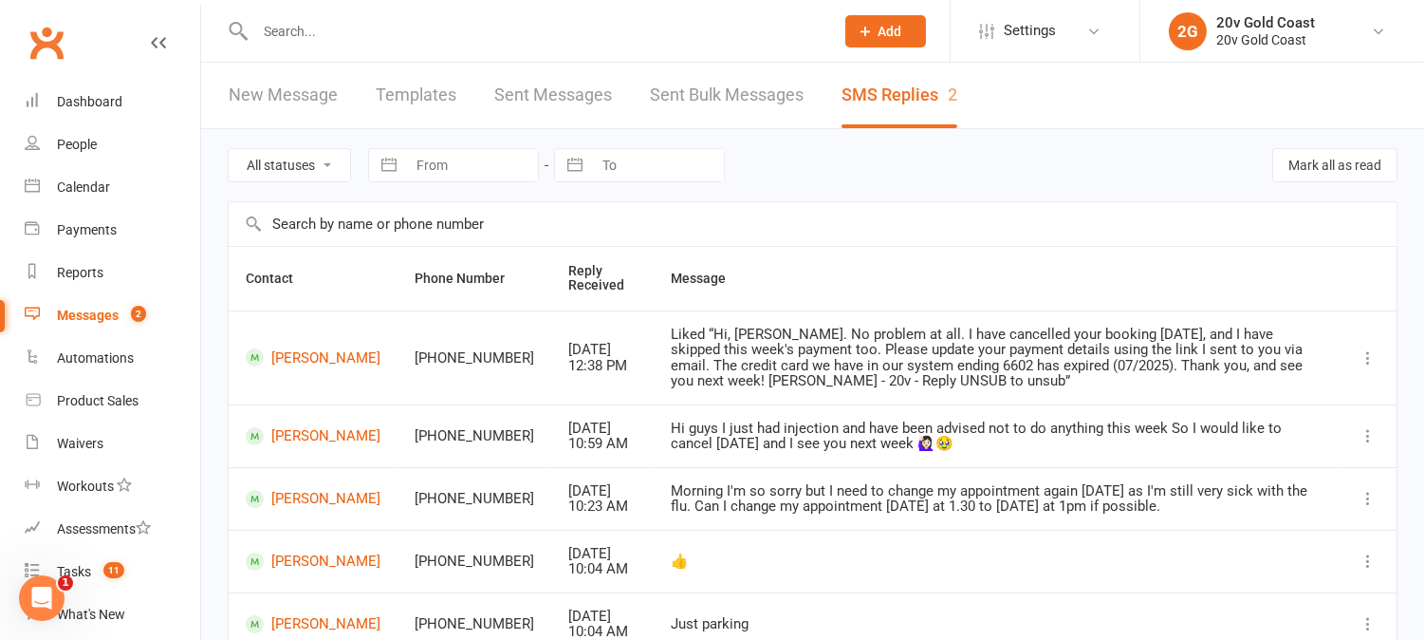
click at [310, 171] on select "All statuses Read only Unread only" at bounding box center [289, 165] width 121 height 32
select select "unread_only"
click at [229, 149] on select "All statuses Read only Unread only" at bounding box center [289, 165] width 121 height 32
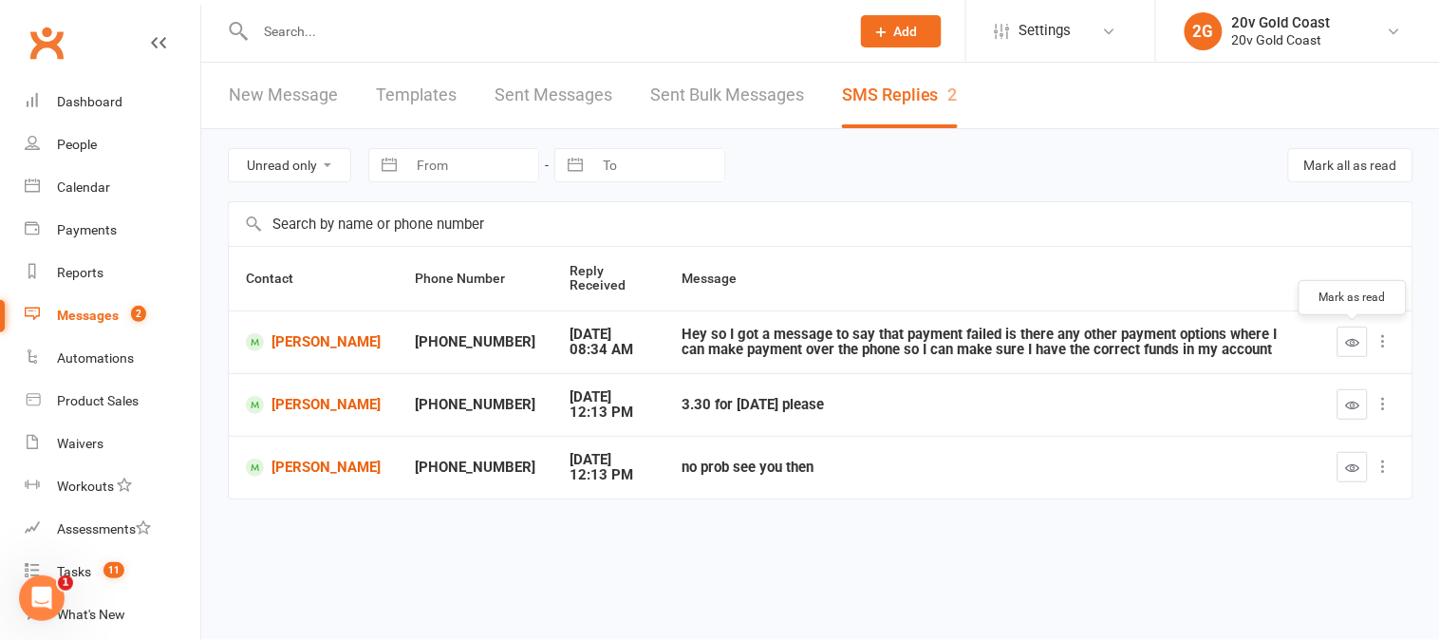
click at [1351, 344] on icon "button" at bounding box center [1353, 342] width 14 height 14
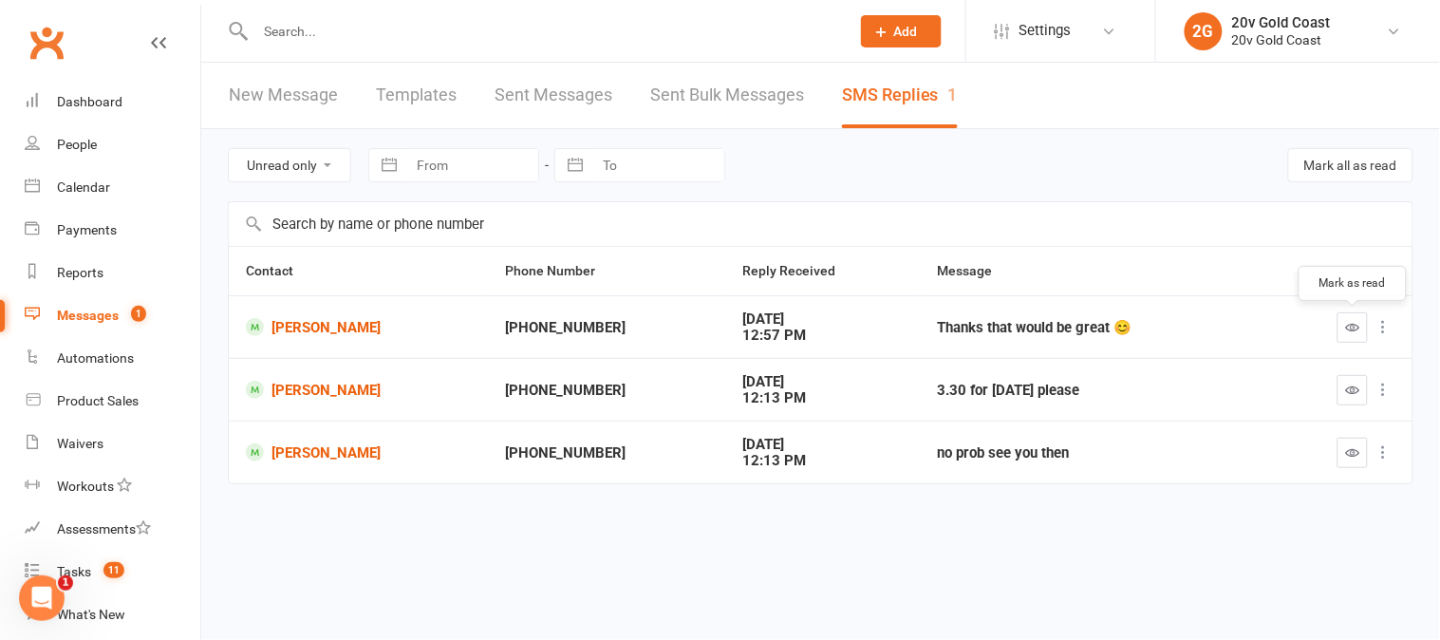
click at [1357, 323] on icon "button" at bounding box center [1353, 327] width 14 height 14
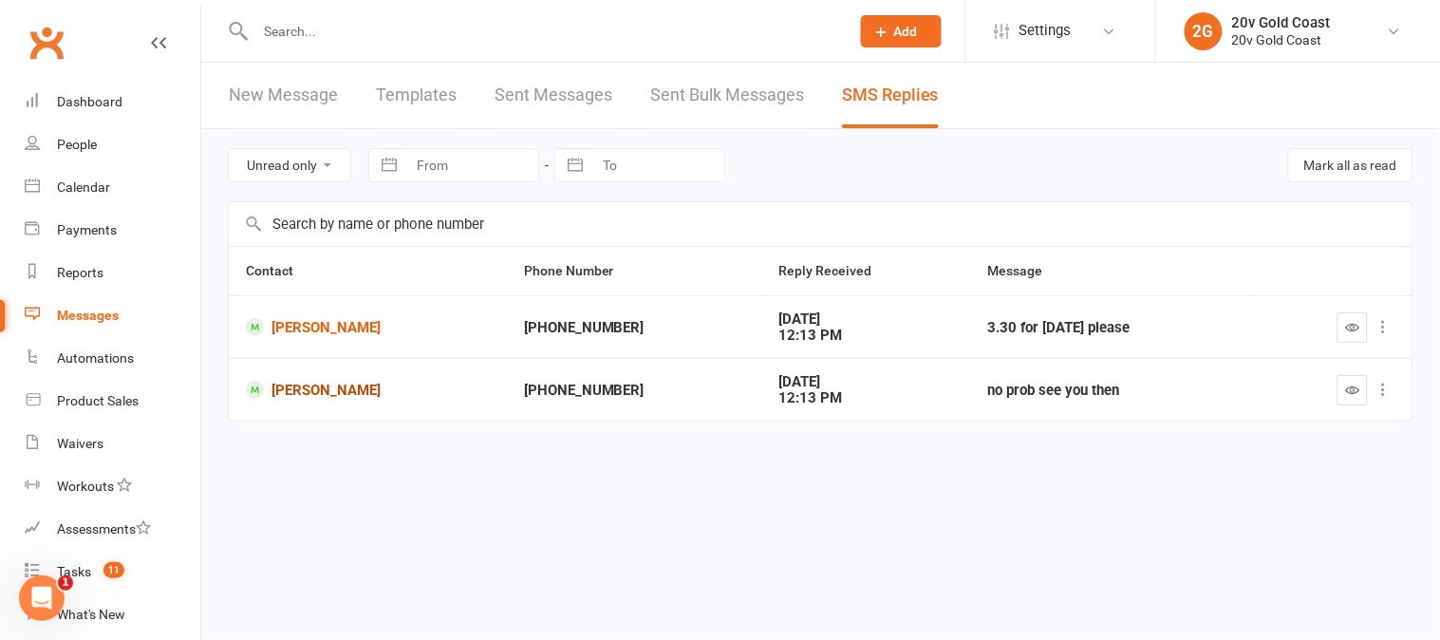
drag, startPoint x: 340, startPoint y: 390, endPoint x: 330, endPoint y: 385, distance: 10.6
click at [1348, 336] on button "button" at bounding box center [1352, 327] width 30 height 30
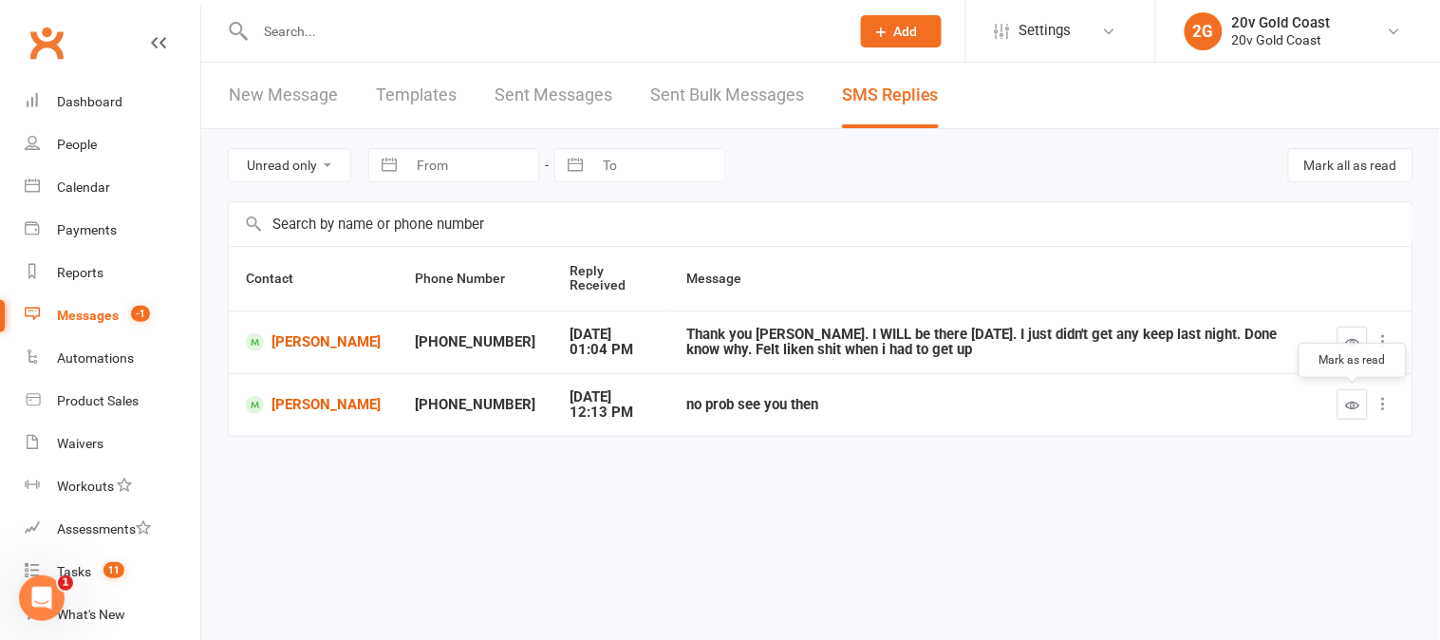
click at [1353, 405] on icon "button" at bounding box center [1353, 405] width 14 height 14
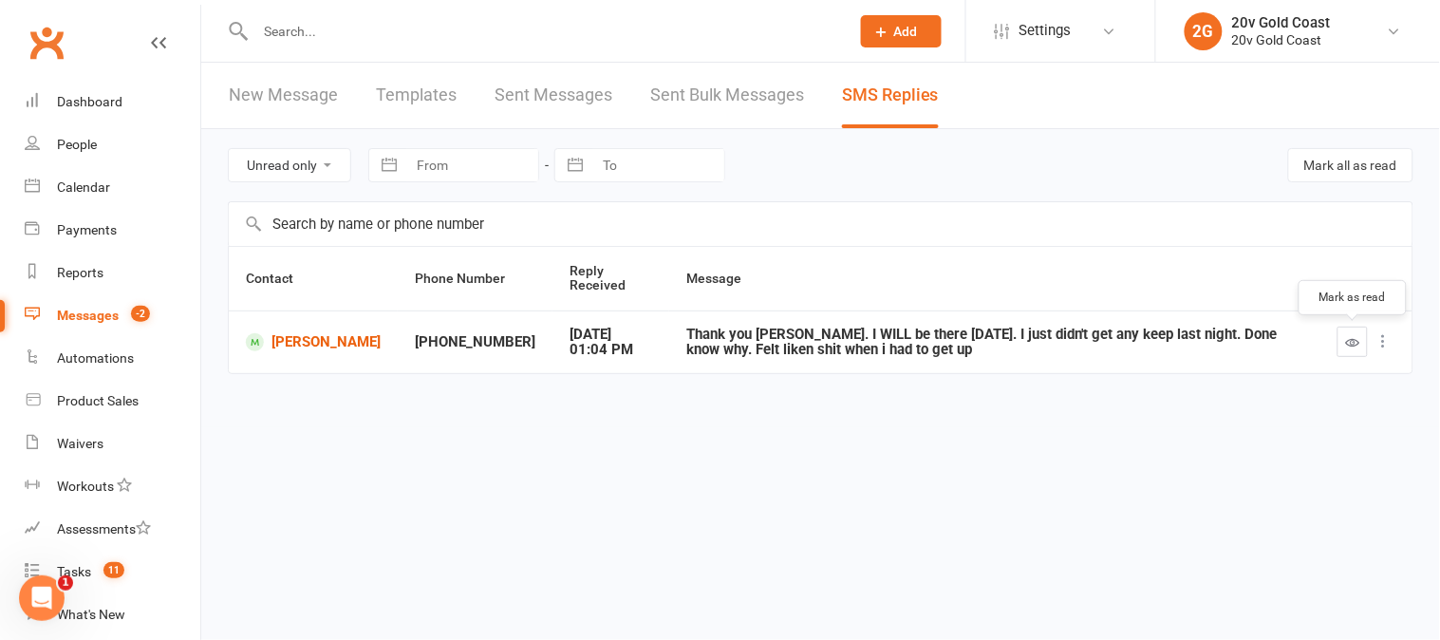
click at [1355, 340] on icon "button" at bounding box center [1353, 342] width 14 height 14
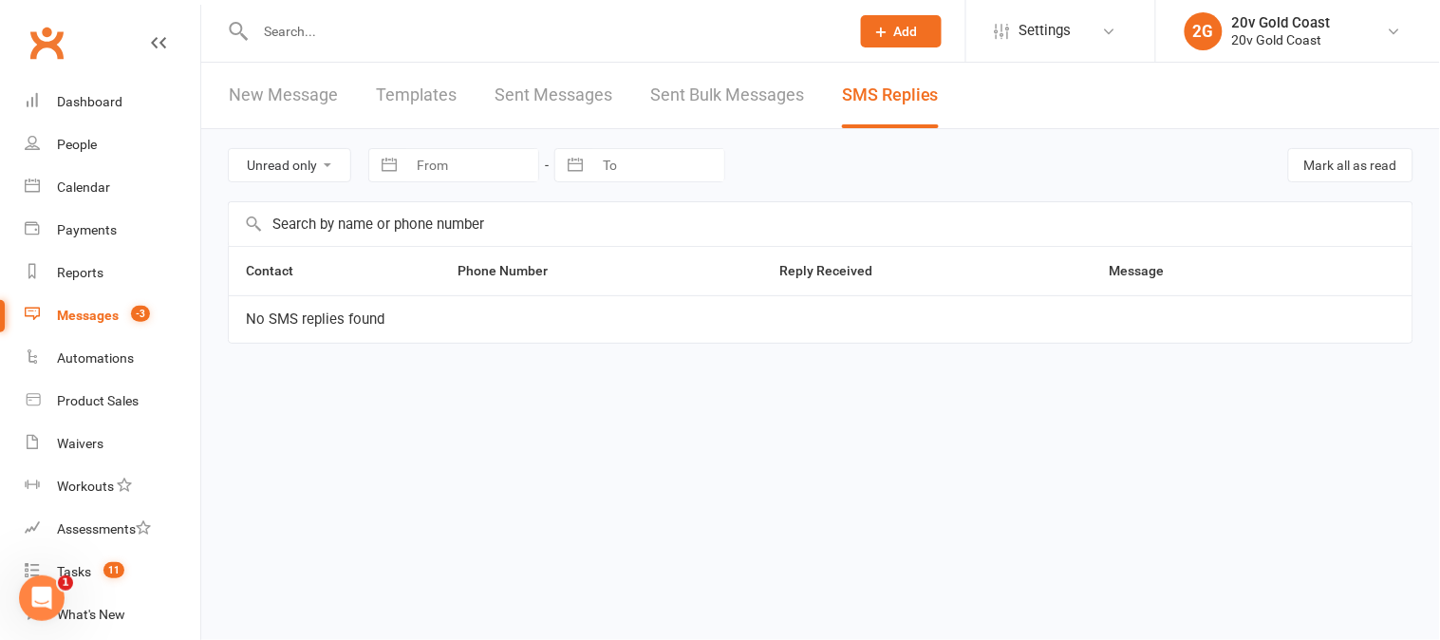
click at [328, 155] on select "All statuses Read only Unread only" at bounding box center [289, 165] width 121 height 32
select select
click at [229, 149] on select "All statuses Read only Unread only" at bounding box center [289, 165] width 121 height 32
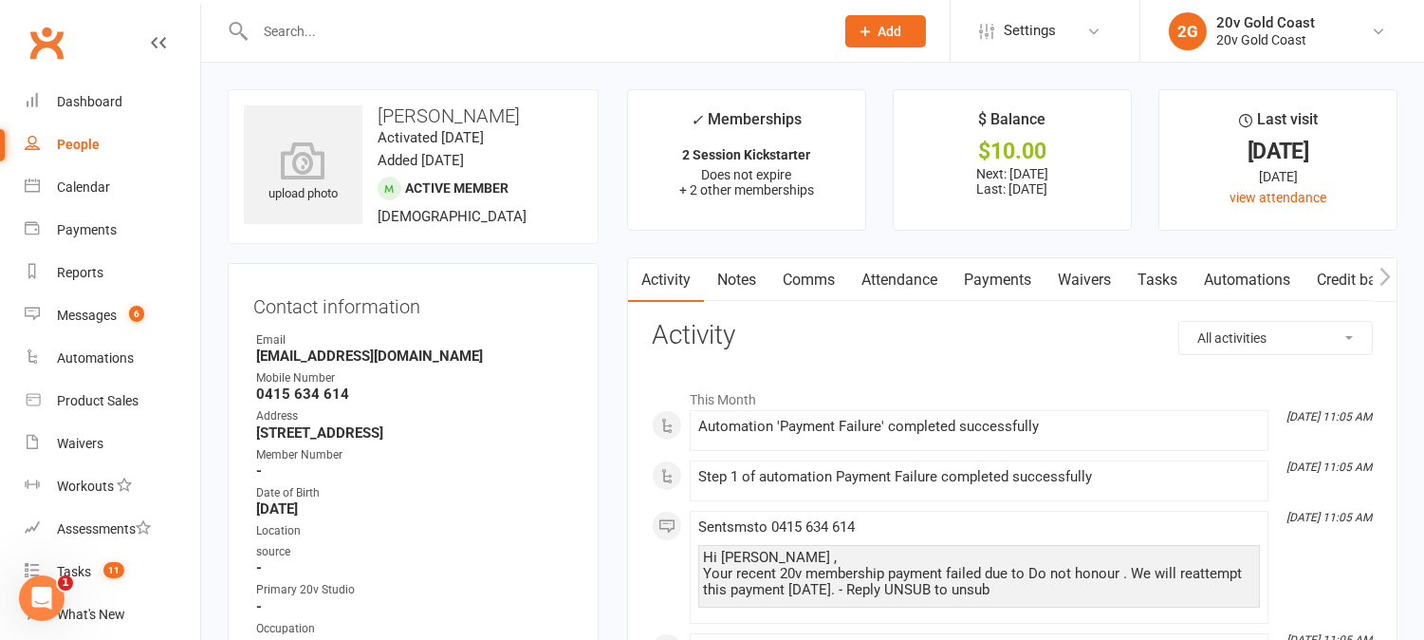
click at [890, 279] on link "Attendance" at bounding box center [899, 280] width 102 height 44
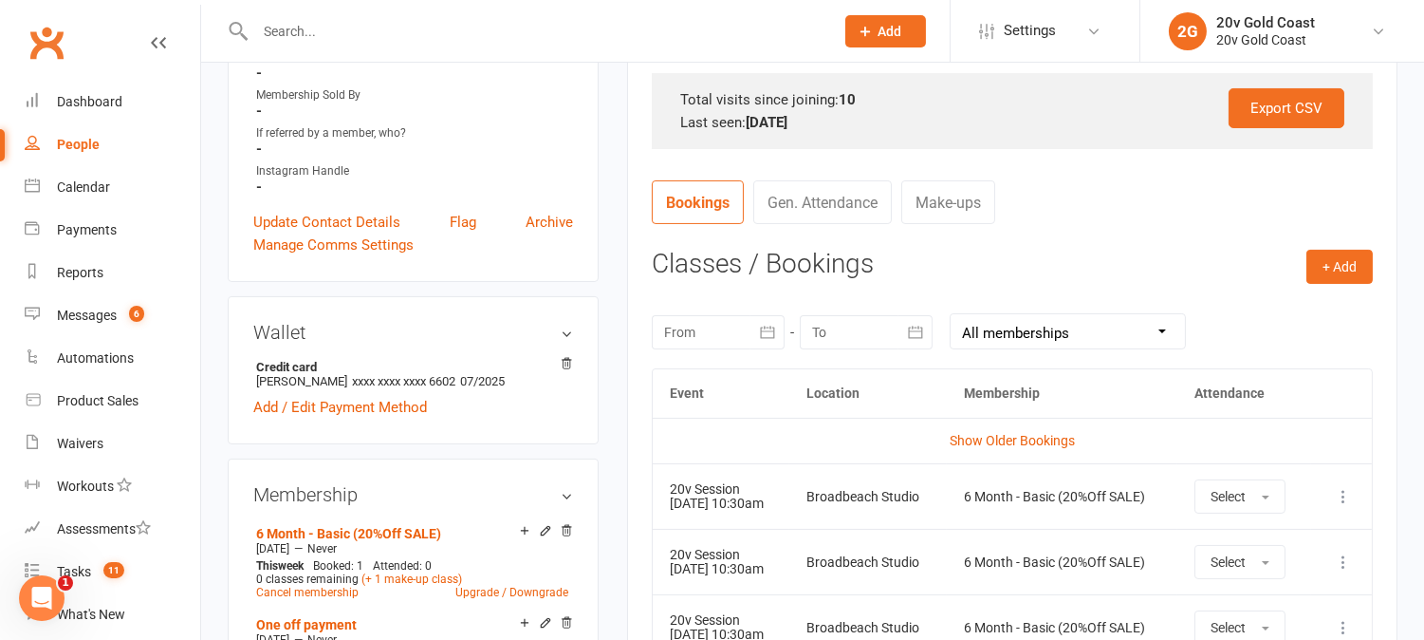
scroll to position [737, 0]
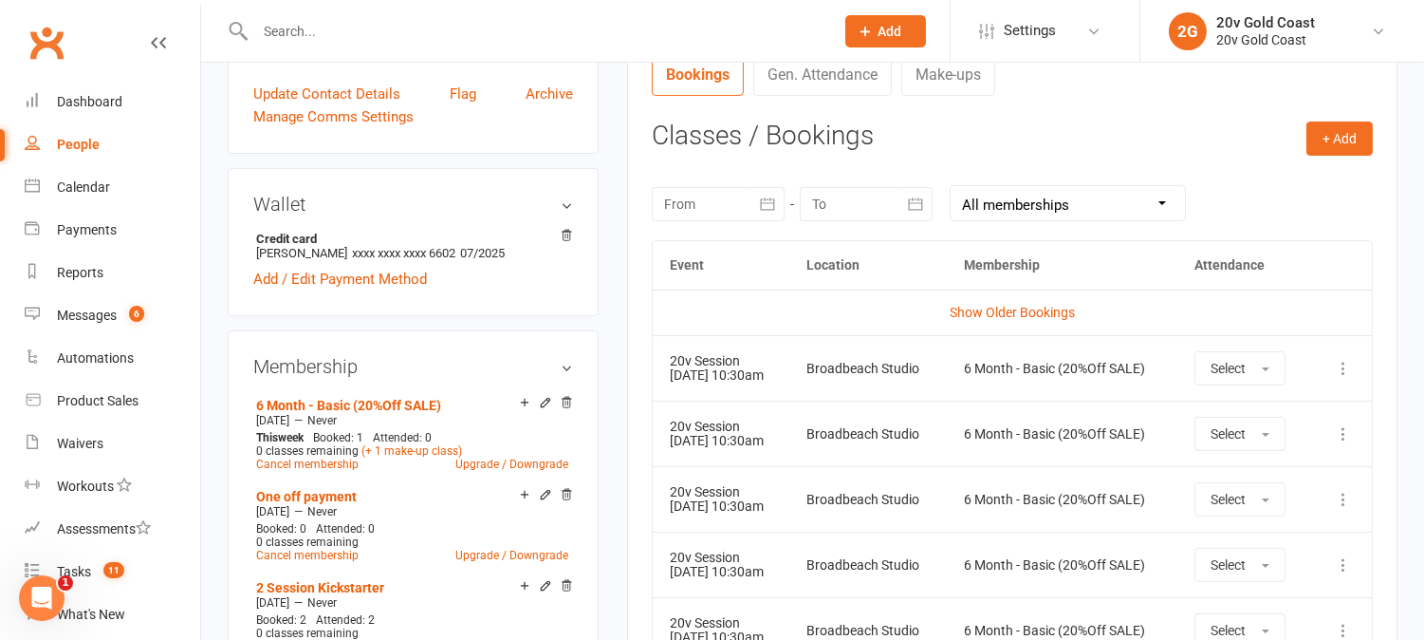
click at [1341, 370] on icon at bounding box center [1343, 368] width 19 height 19
click at [1231, 489] on link "Remove booking" at bounding box center [1260, 481] width 188 height 38
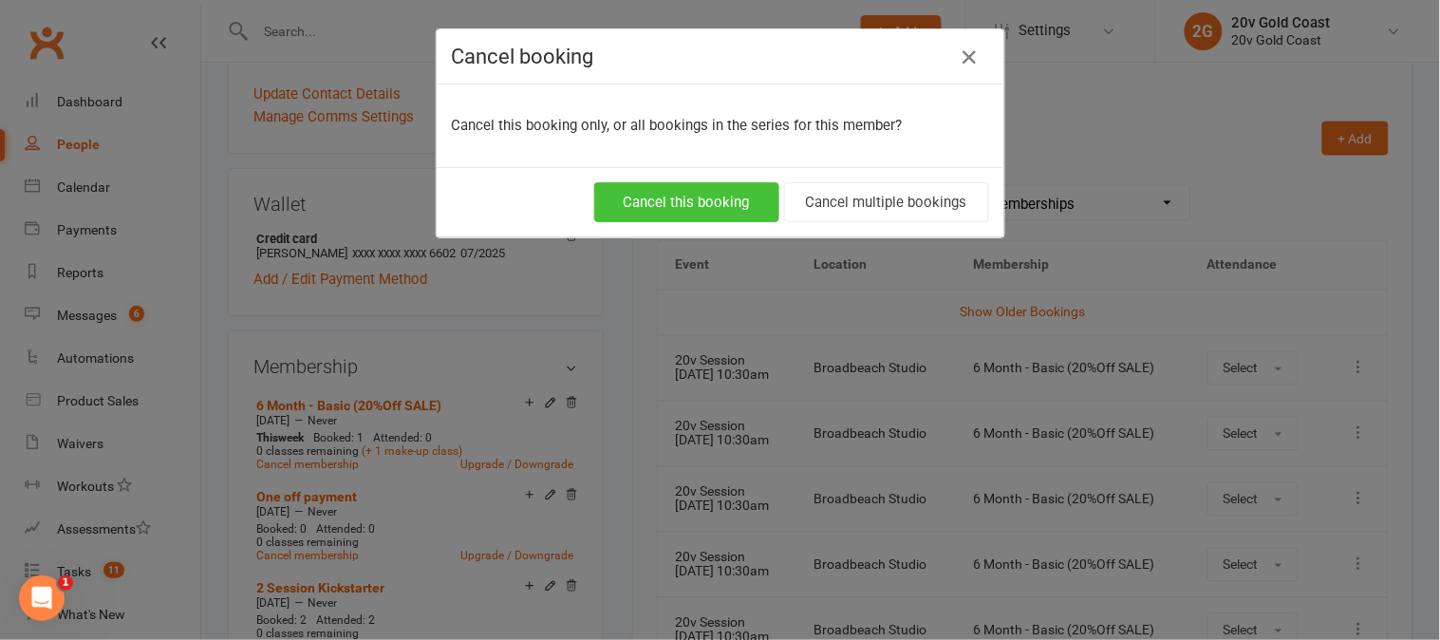
click at [734, 214] on button "Cancel this booking" at bounding box center [686, 202] width 185 height 40
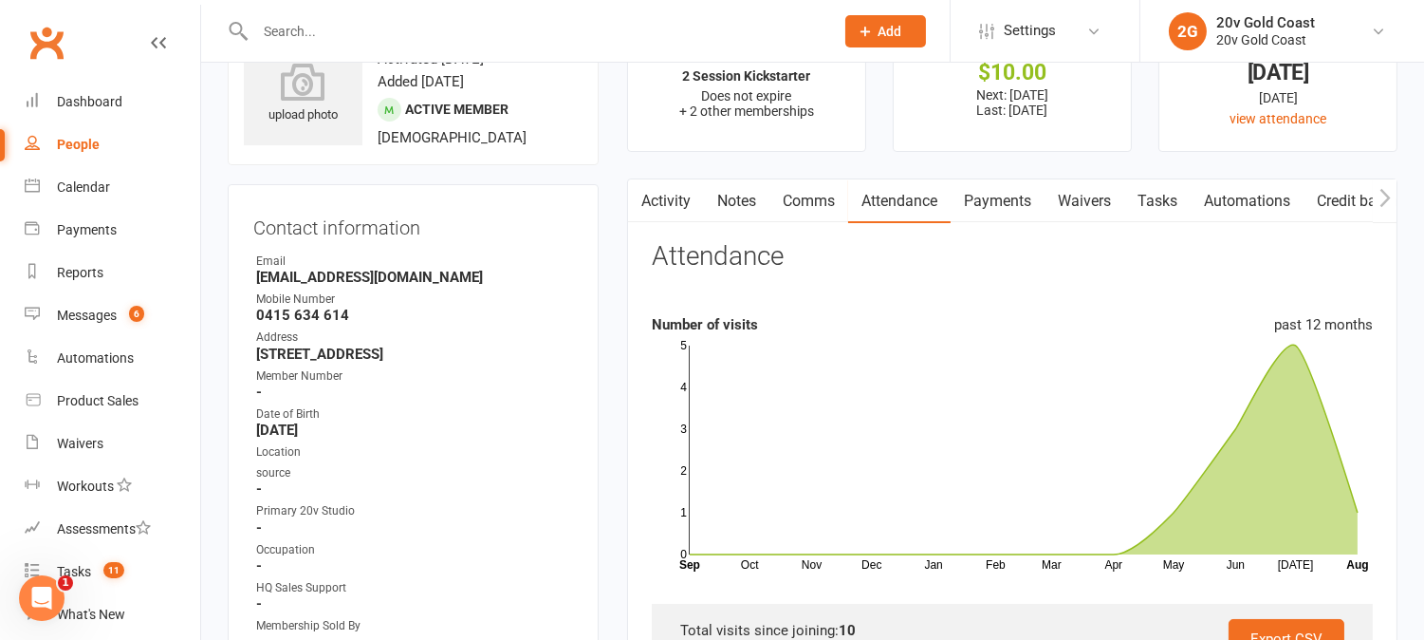
scroll to position [0, 0]
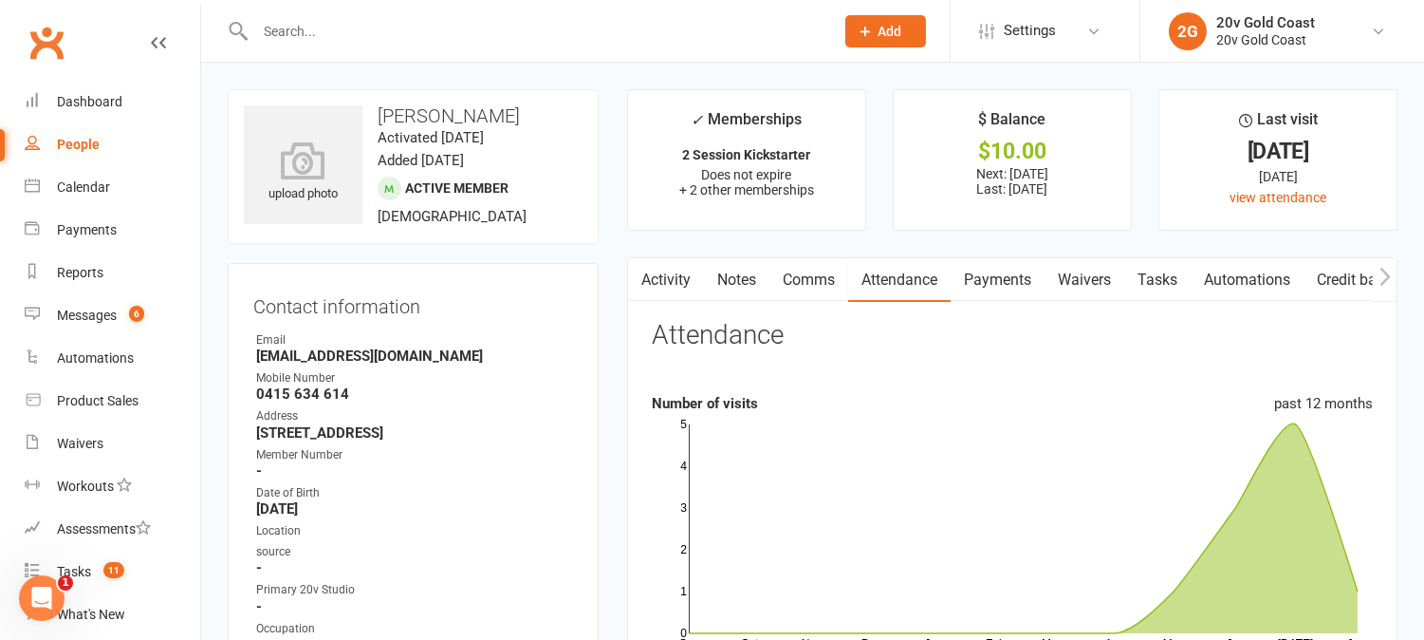
click at [993, 278] on link "Payments" at bounding box center [998, 280] width 94 height 44
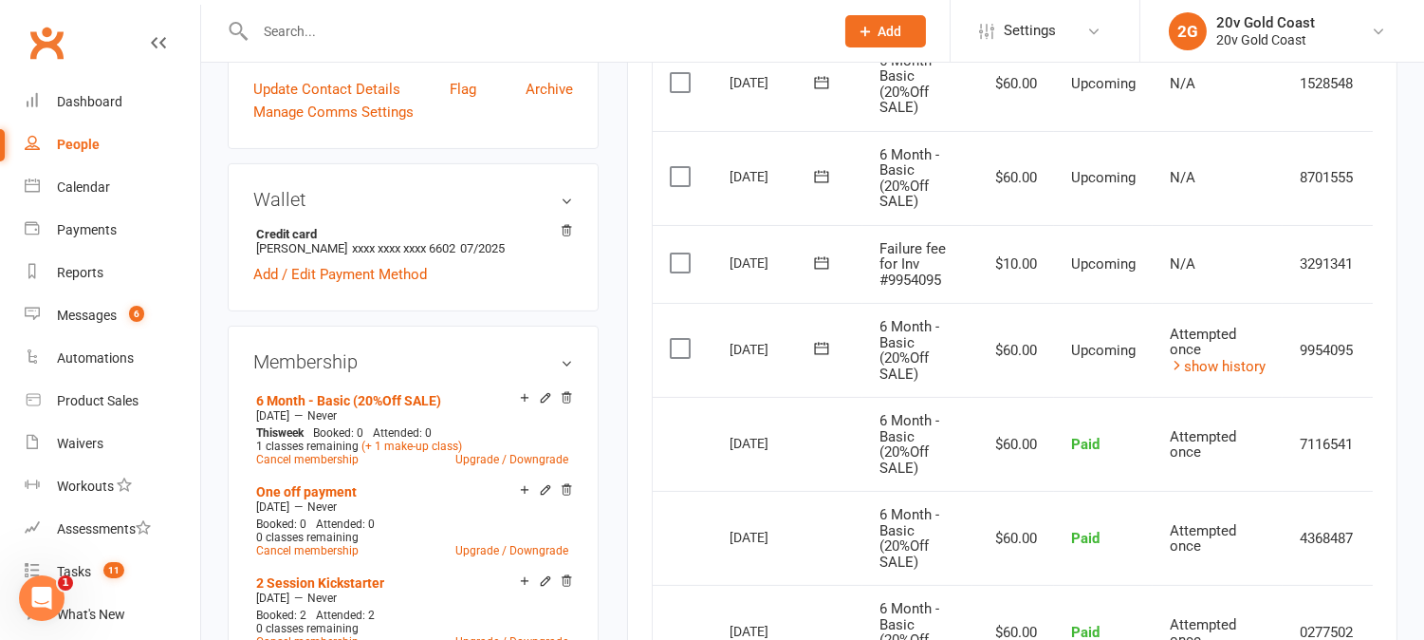
scroll to position [737, 0]
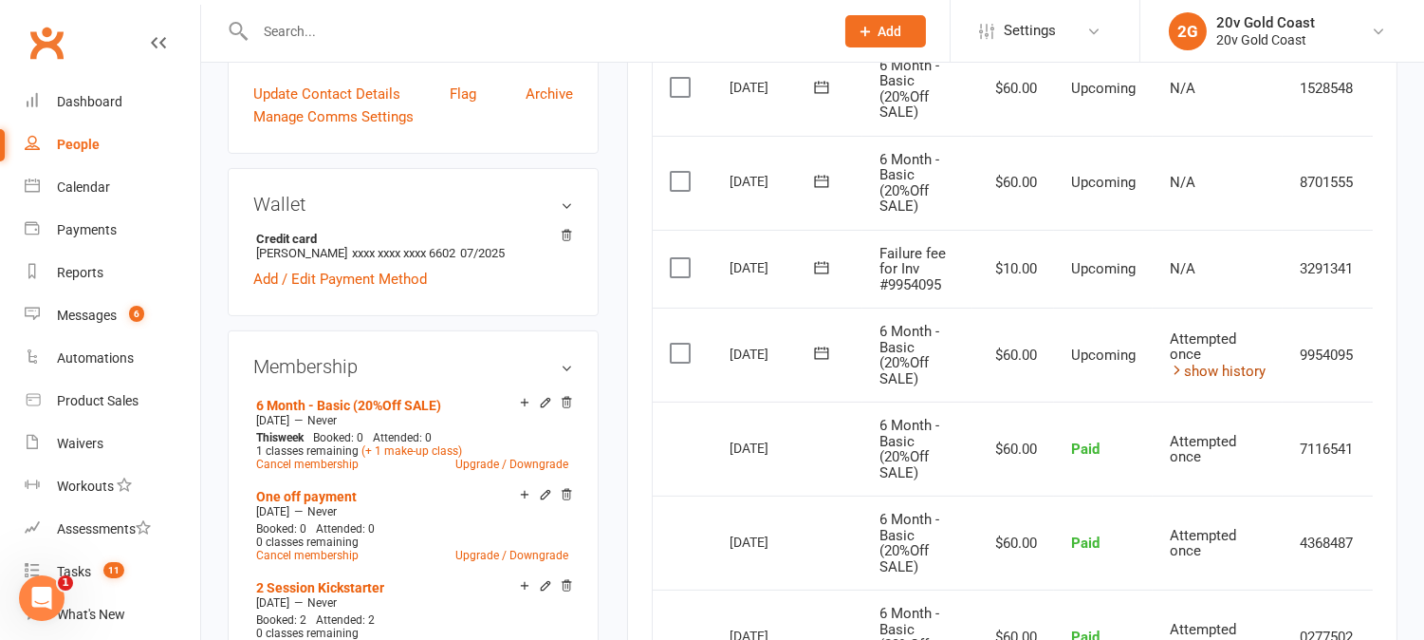
click at [1251, 365] on link "show history" at bounding box center [1218, 371] width 96 height 17
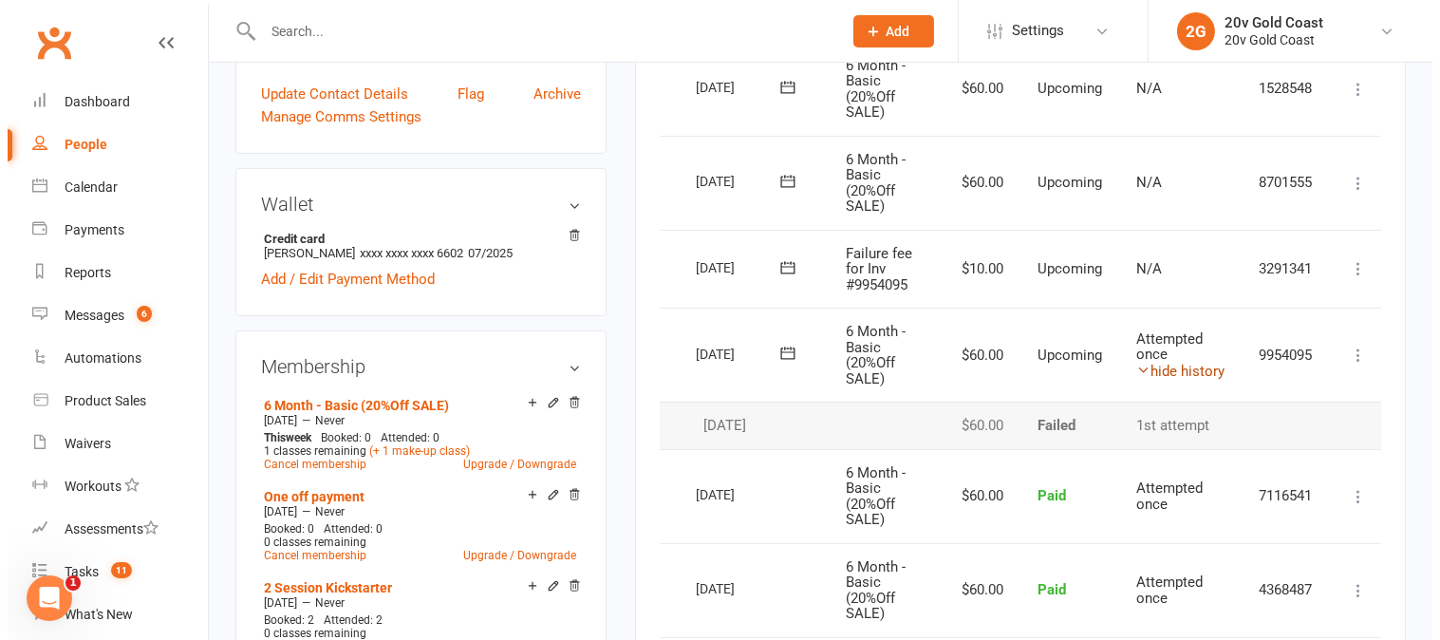
scroll to position [0, 51]
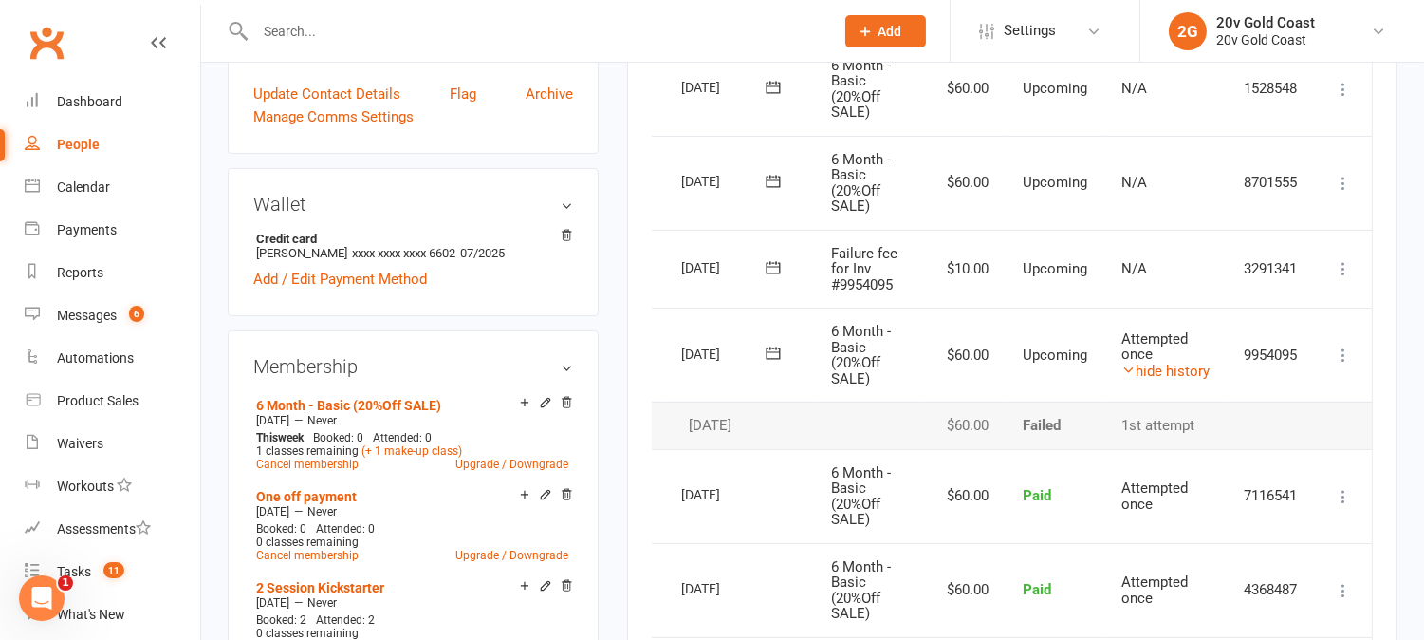
click at [1345, 354] on icon at bounding box center [1343, 354] width 19 height 19
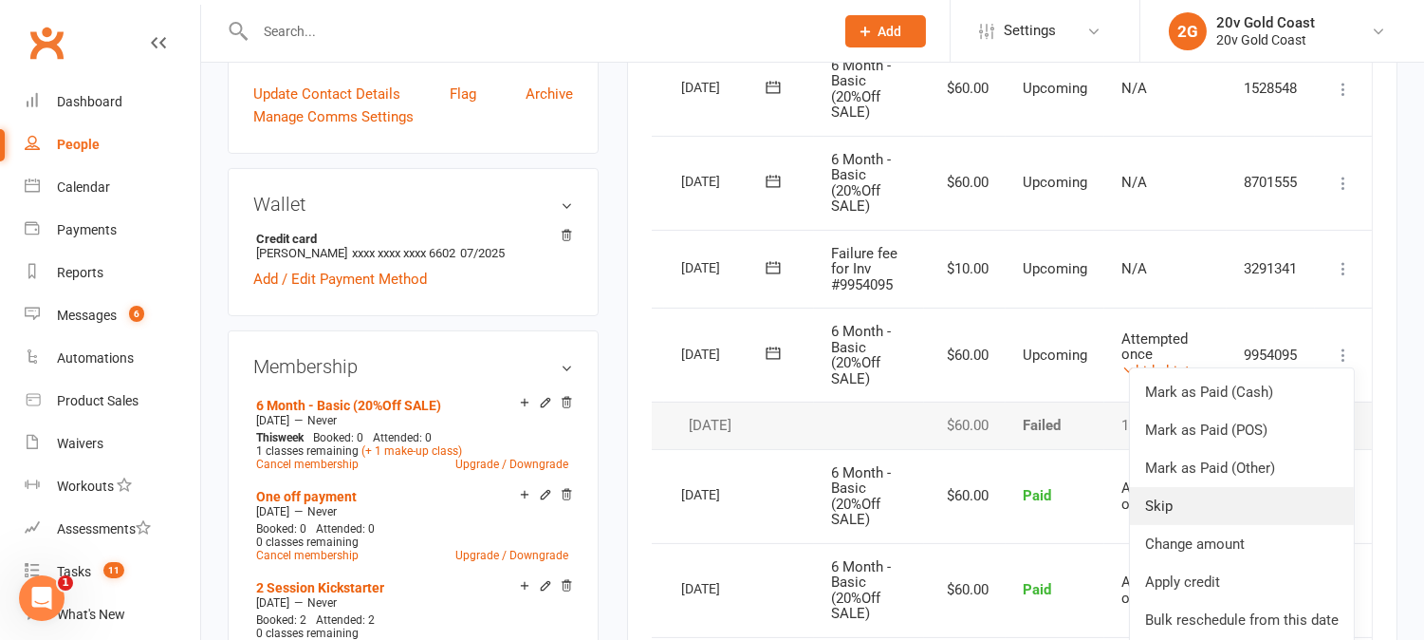
click at [1172, 508] on link "Skip" at bounding box center [1242, 506] width 224 height 38
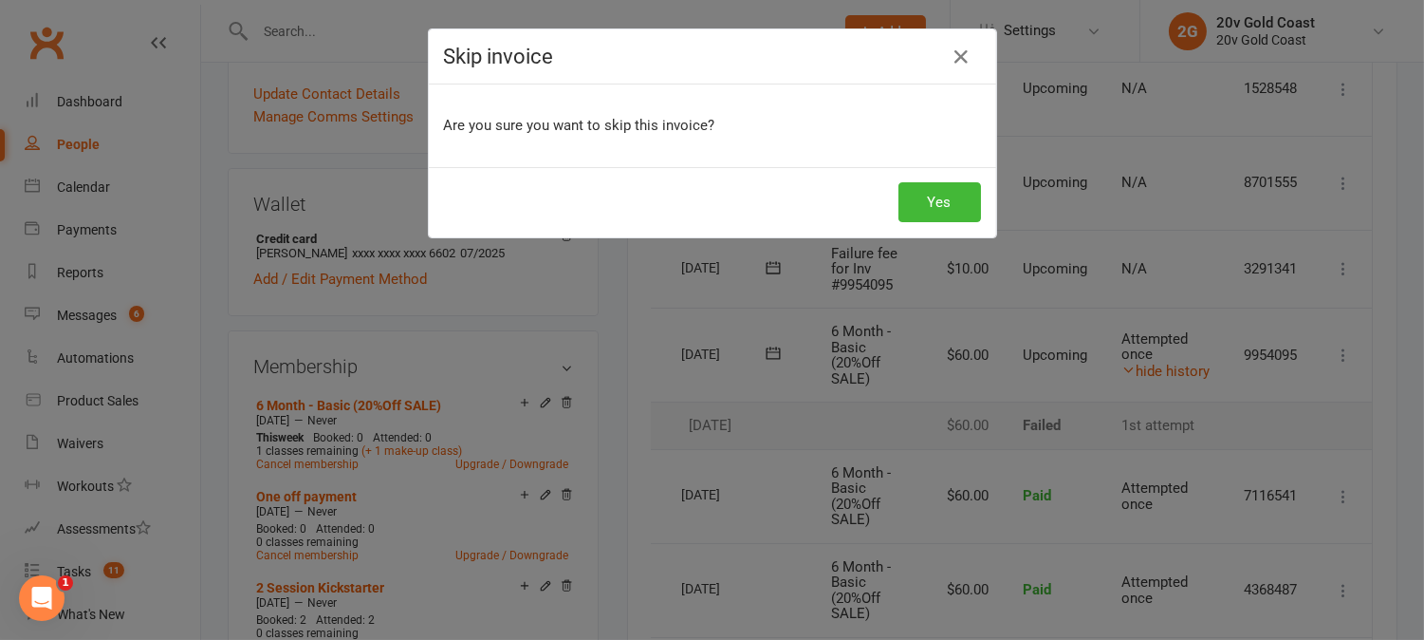
scroll to position [0, 41]
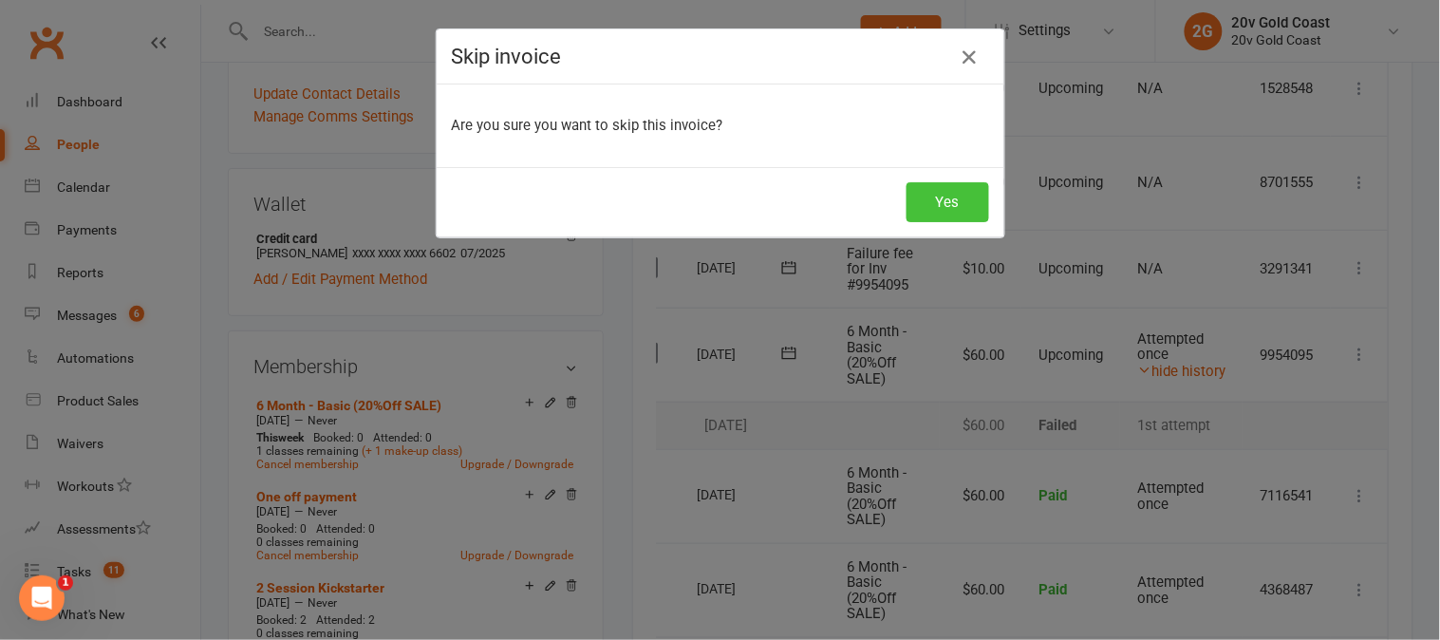
click at [930, 205] on button "Yes" at bounding box center [947, 202] width 83 height 40
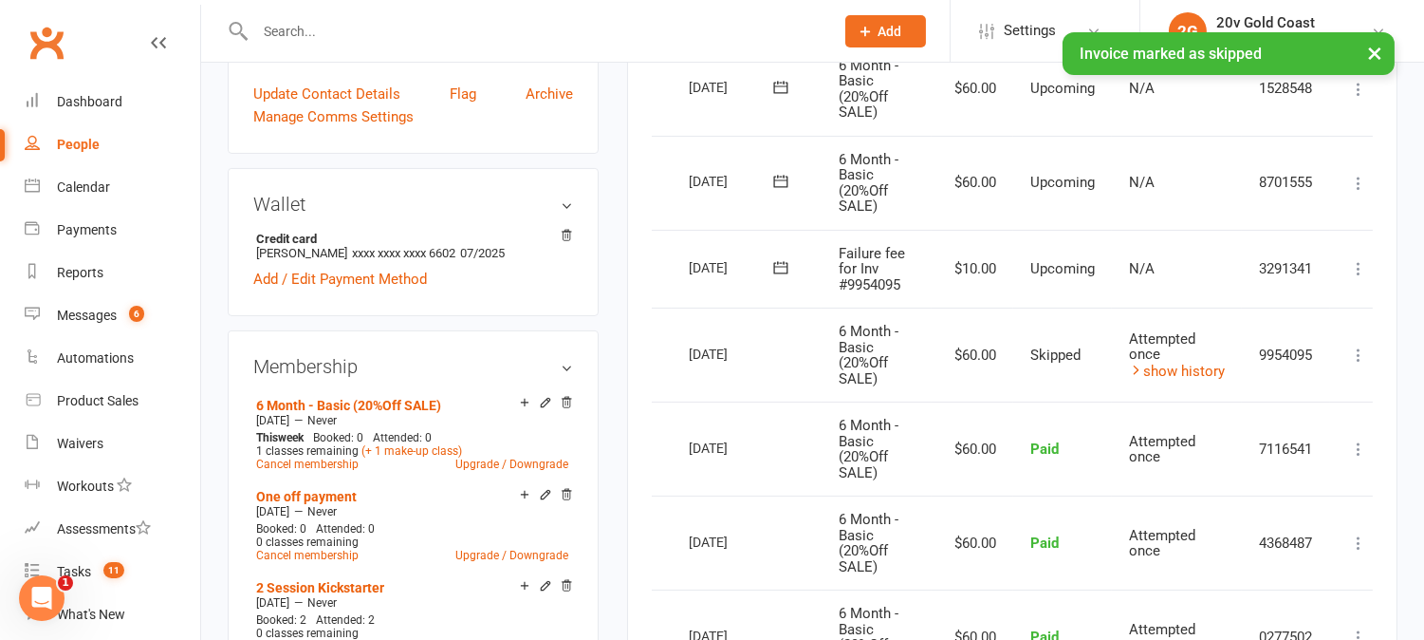
click at [987, 402] on td "$60.00" at bounding box center [973, 448] width 82 height 94
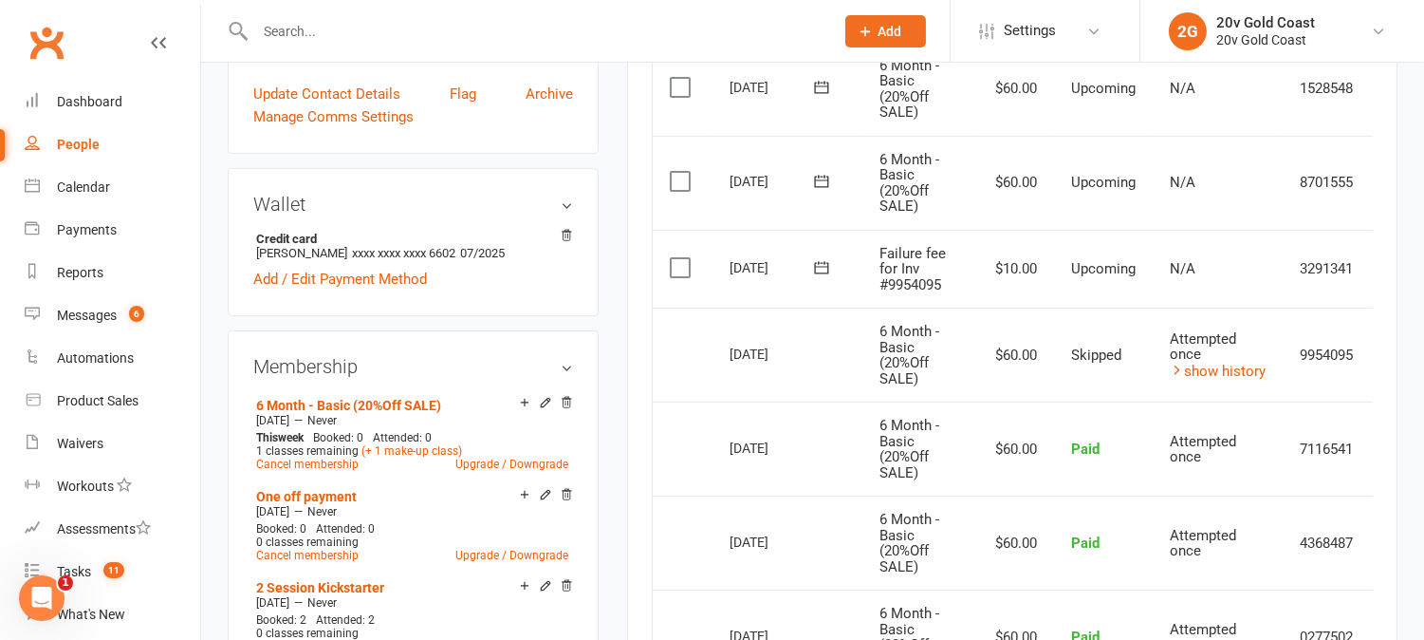
click at [672, 270] on label at bounding box center [683, 267] width 26 height 19
click at [672, 258] on input "checkbox" at bounding box center [676, 258] width 12 height 0
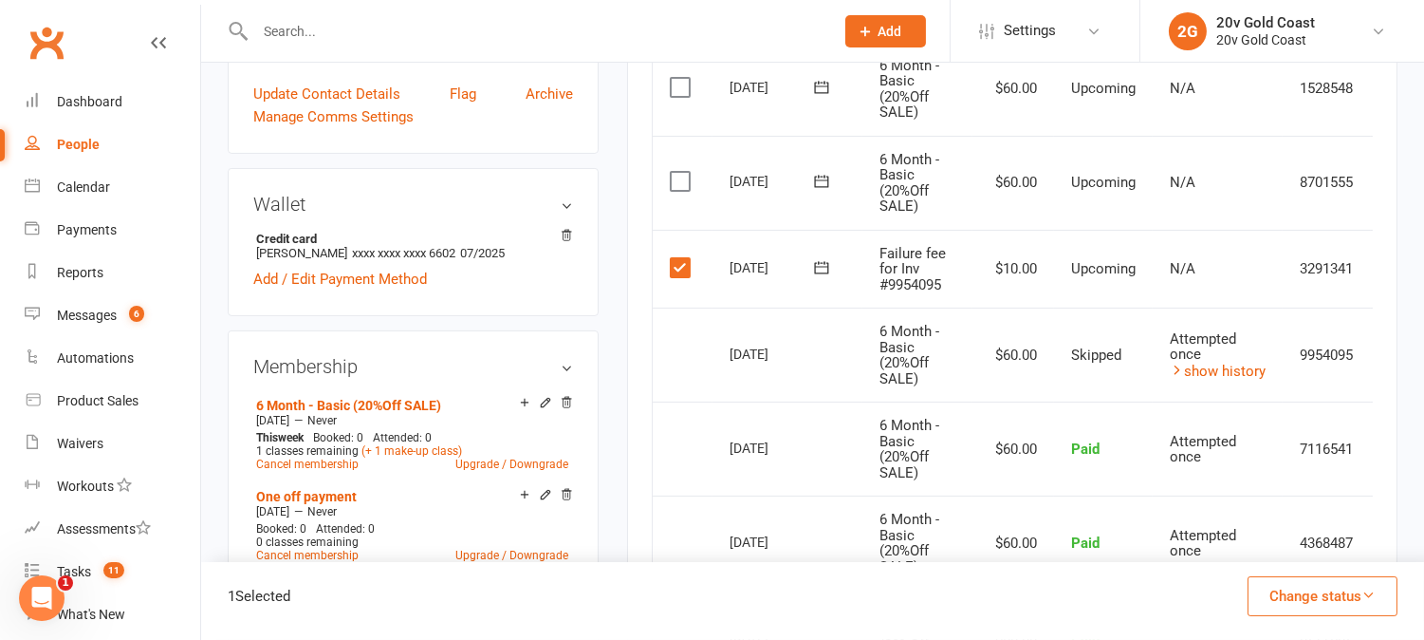
click at [1360, 589] on button "Change status" at bounding box center [1323, 596] width 150 height 40
click at [1304, 535] on link "Skipped" at bounding box center [1303, 545] width 188 height 38
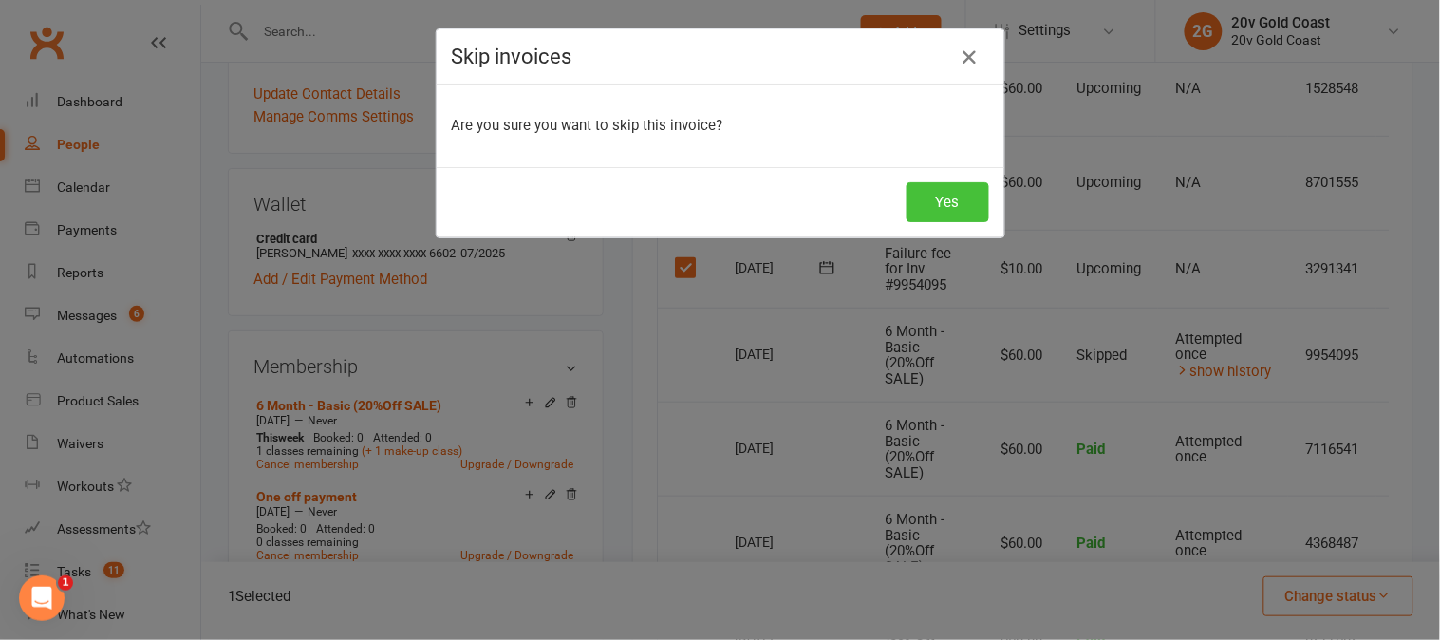
click at [949, 187] on button "Yes" at bounding box center [947, 202] width 83 height 40
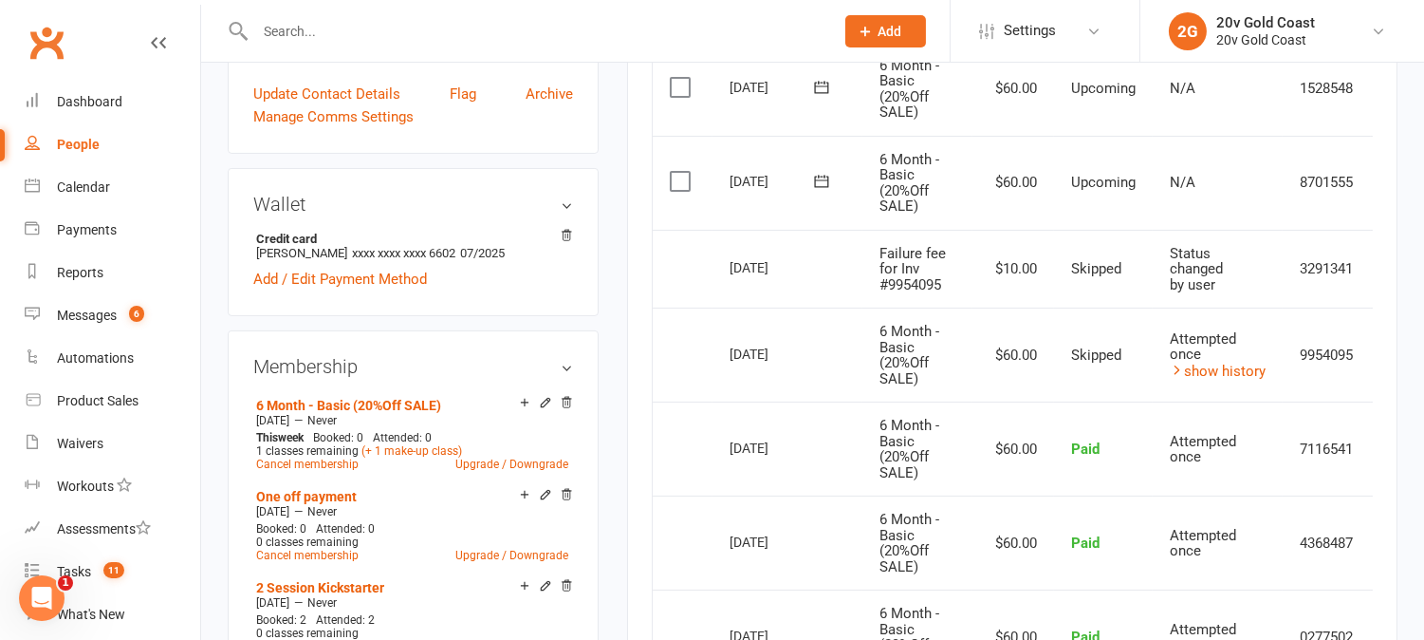
click at [831, 323] on td "14 Aug 2025" at bounding box center [788, 354] width 150 height 94
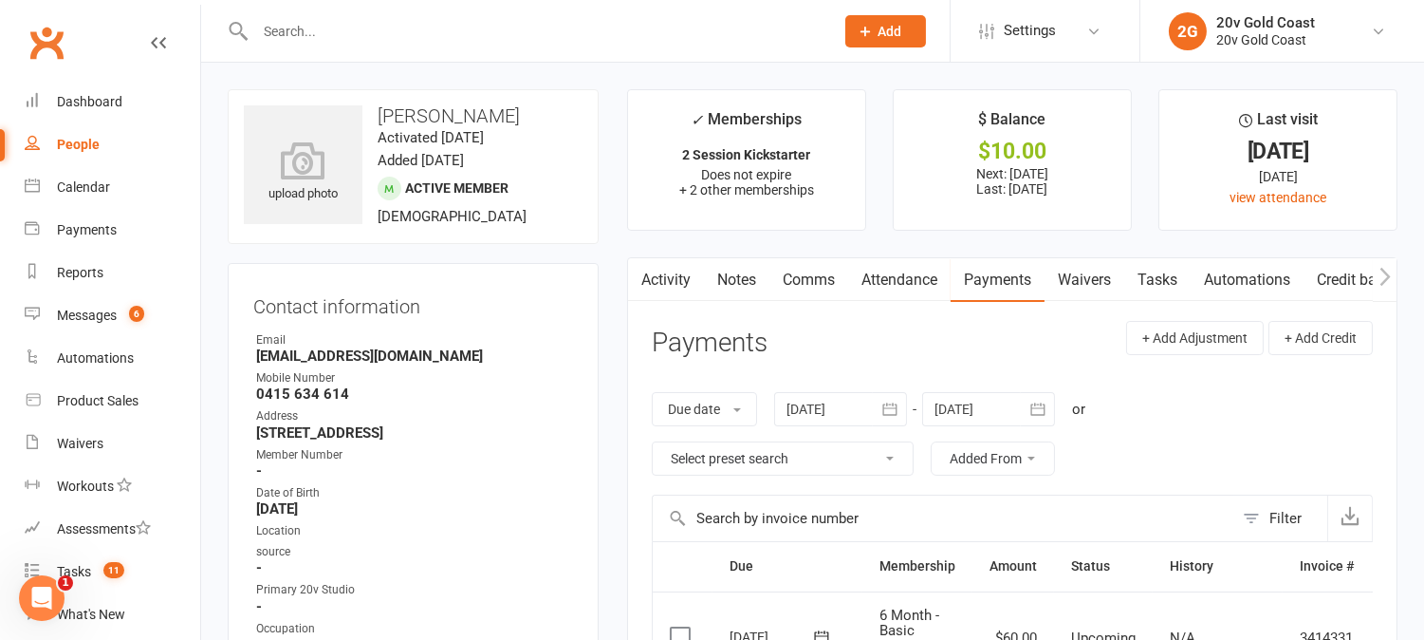
click at [674, 286] on link "Activity" at bounding box center [666, 280] width 76 height 44
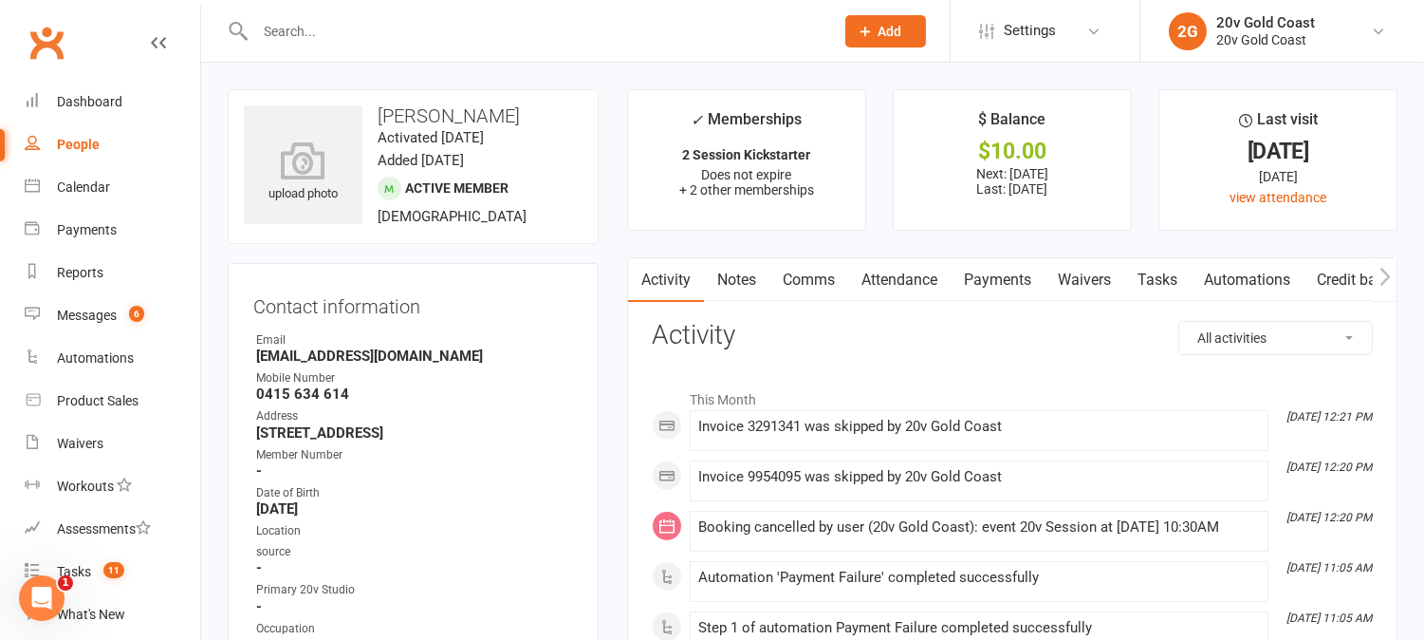
click at [798, 286] on link "Comms" at bounding box center [809, 280] width 79 height 44
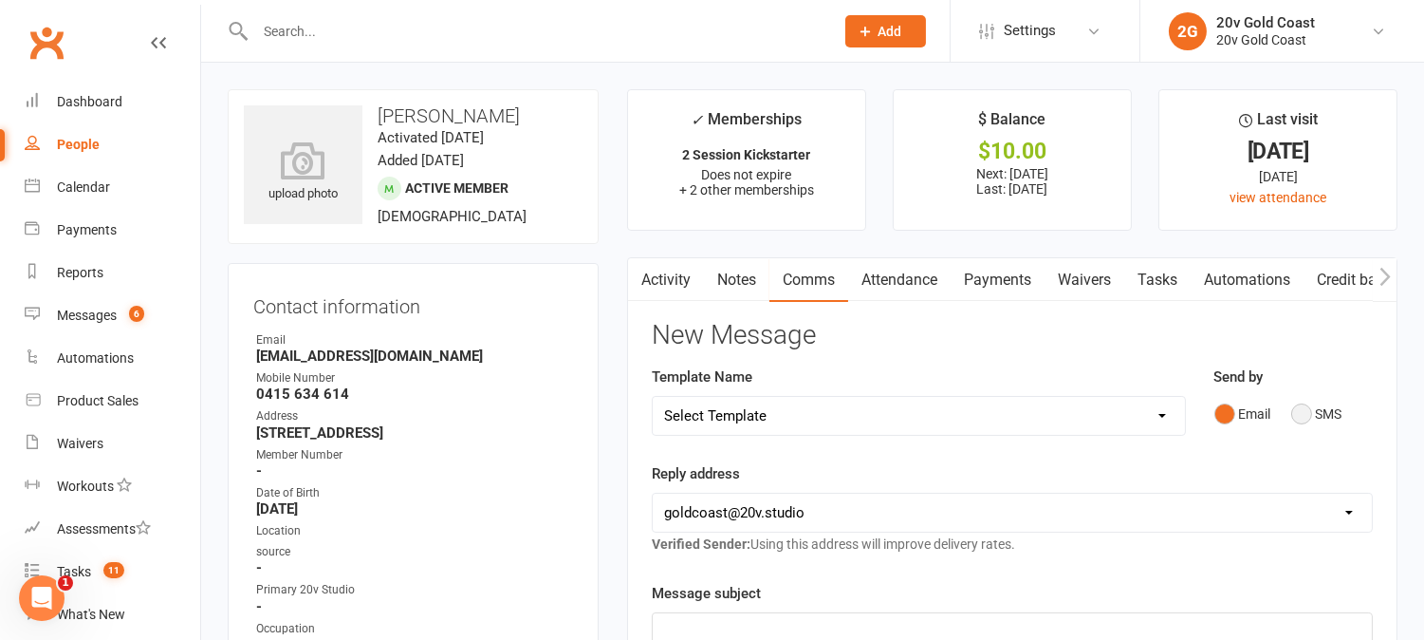
click at [1303, 416] on button "SMS" at bounding box center [1317, 414] width 51 height 36
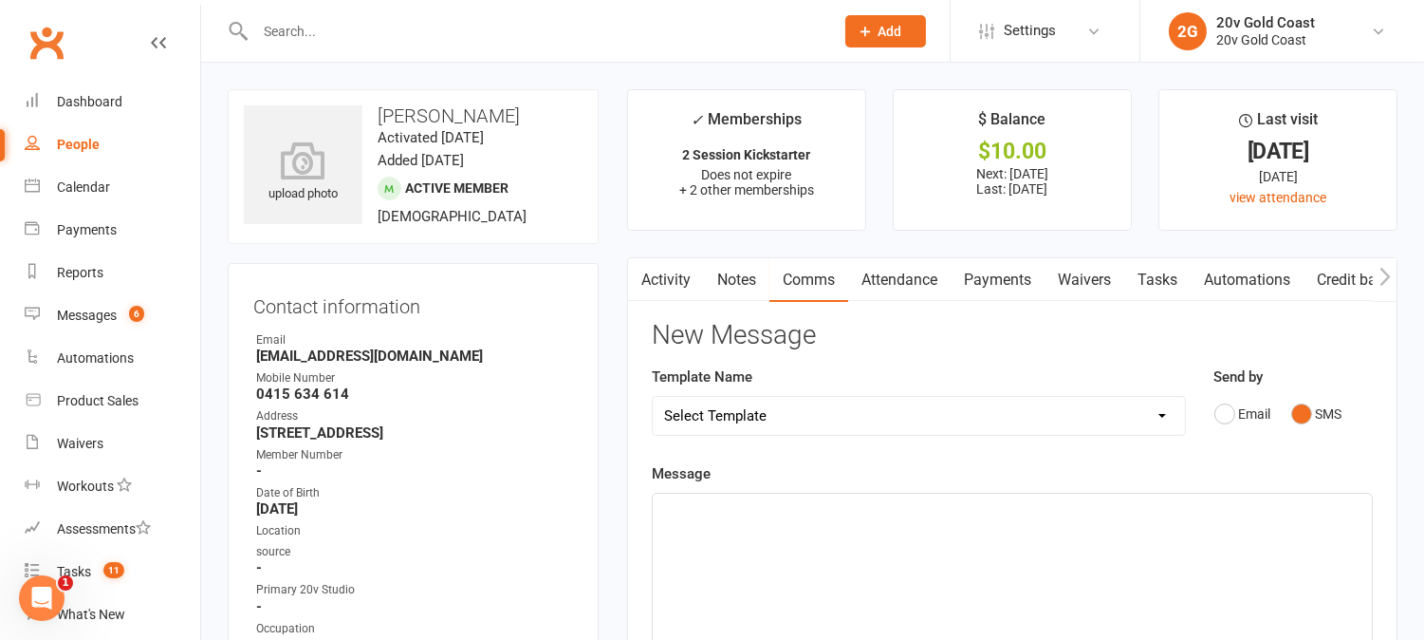
click at [1315, 536] on div "﻿" at bounding box center [1012, 635] width 719 height 285
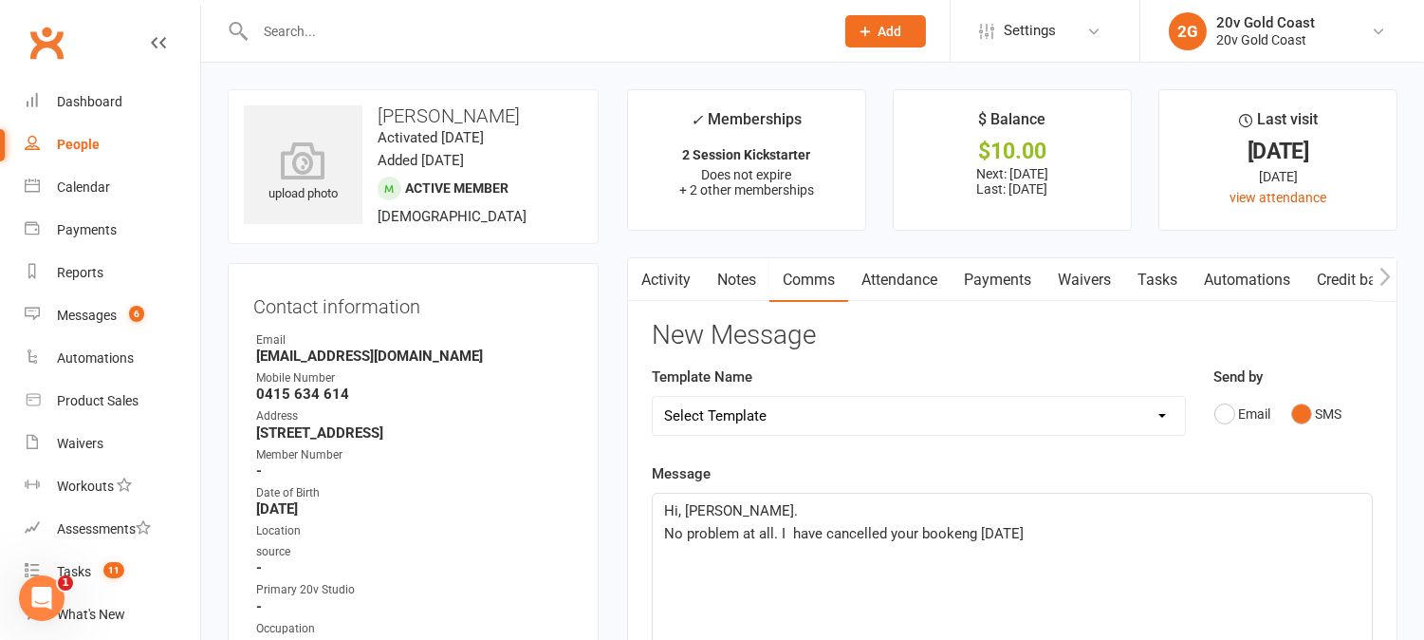
click at [958, 532] on span "No problem at all. I have cancelled your bookeng tomorrow" at bounding box center [844, 533] width 360 height 17
click at [1056, 528] on p "No problem at all. I have cancelled your booking tomorrow" at bounding box center [1012, 533] width 697 height 23
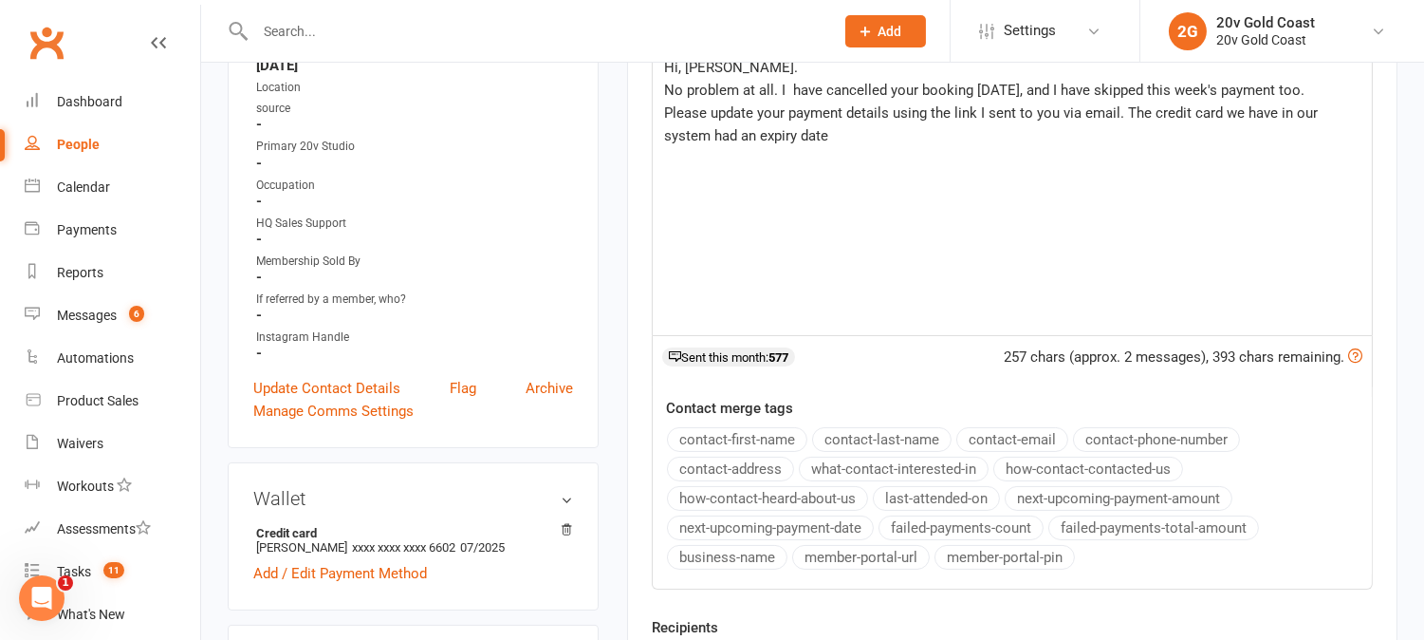
scroll to position [421, 0]
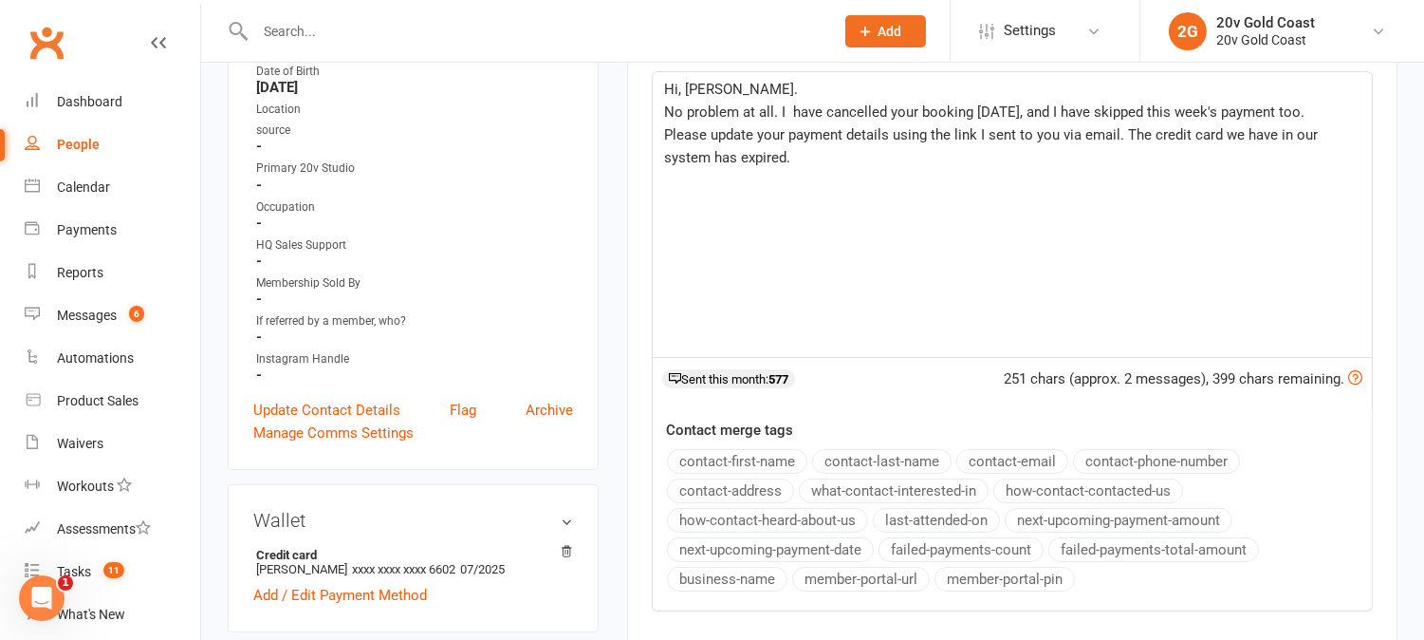
click at [710, 156] on span "Please update your payment details using the link I sent to you via email. The …" at bounding box center [993, 146] width 658 height 40
click at [906, 158] on p "Please update your payment details using the link I sent to you via email. The …" at bounding box center [1012, 146] width 697 height 46
click at [957, 155] on p "Please update your payment details using the link I sent to you via email. The …" at bounding box center [1012, 146] width 697 height 46
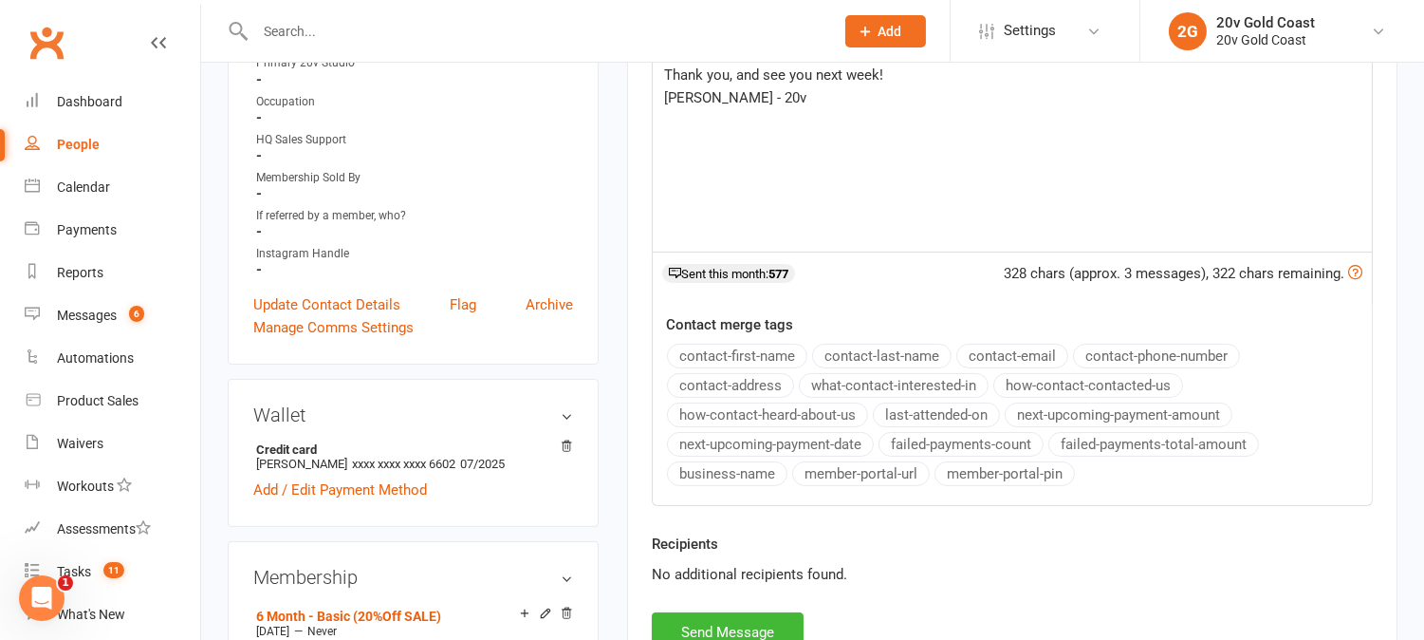
scroll to position [632, 0]
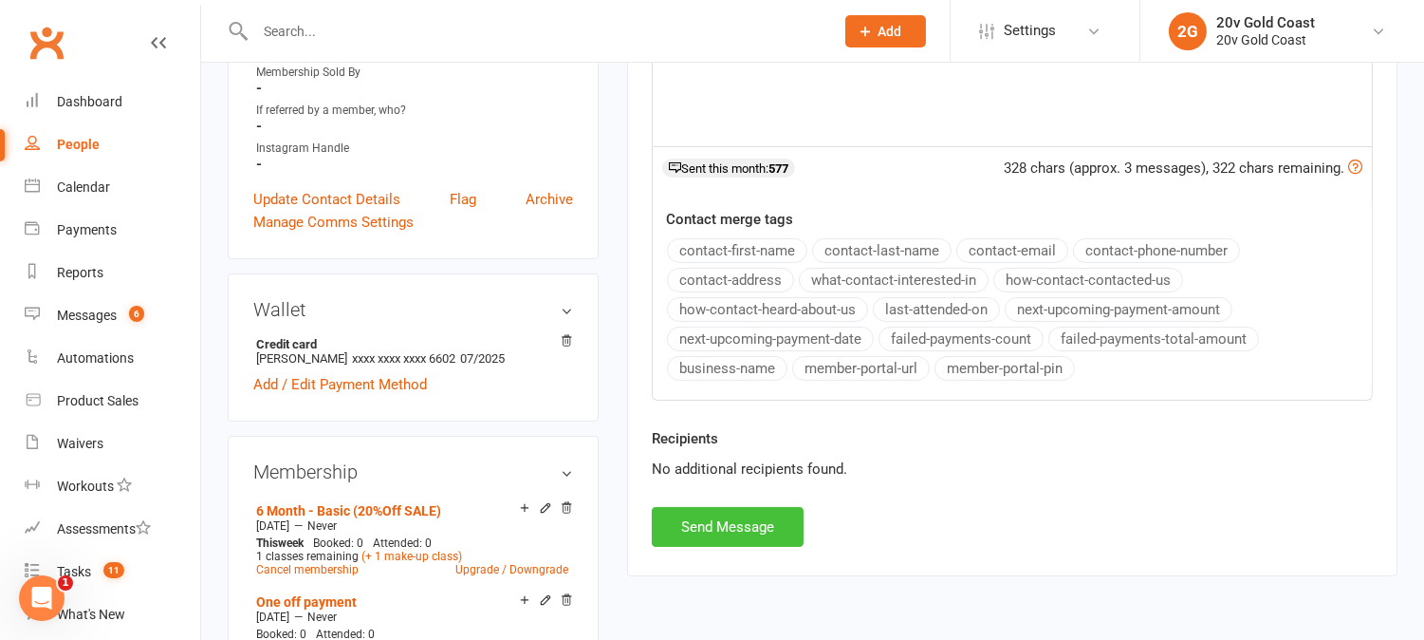
click at [750, 523] on button "Send Message" at bounding box center [728, 527] width 152 height 40
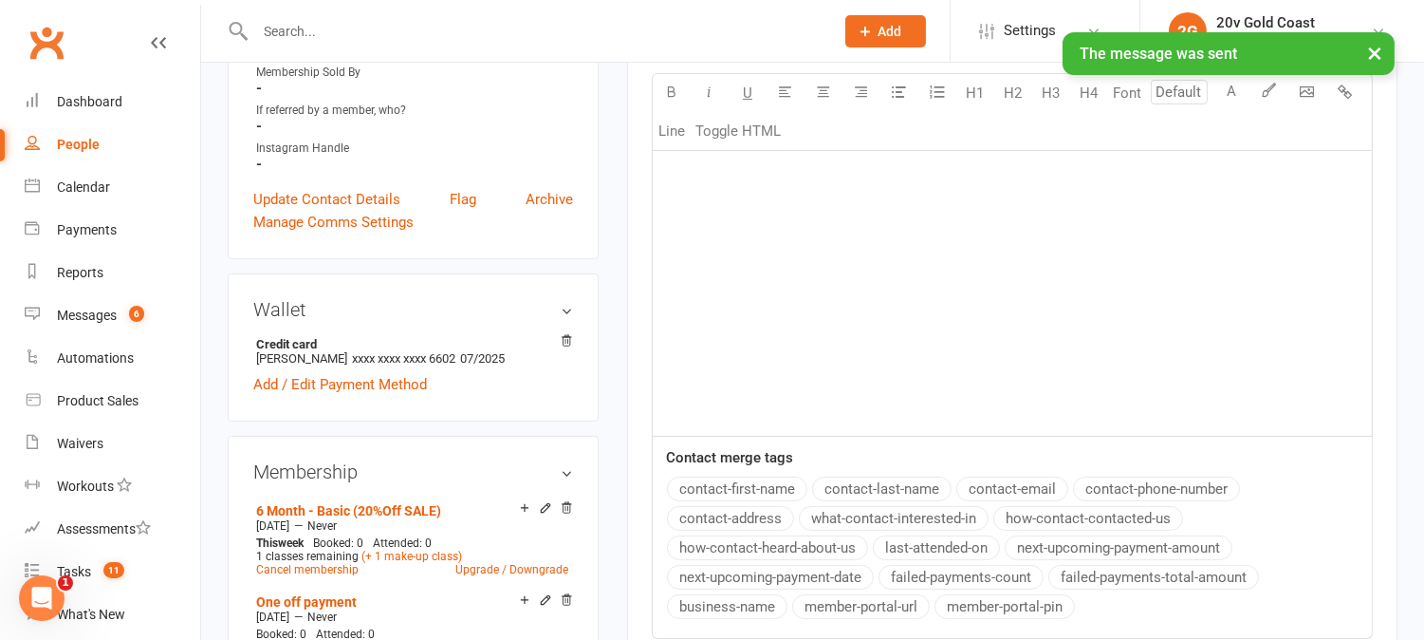
scroll to position [0, 0]
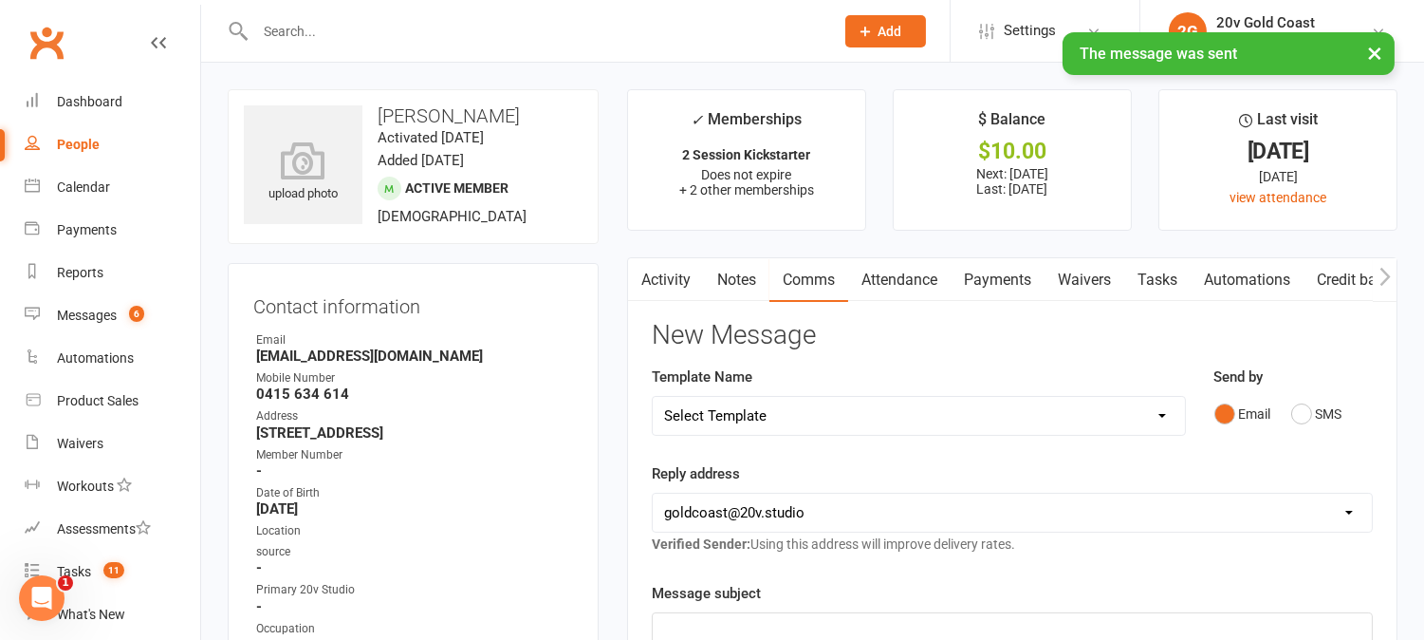
click at [1107, 276] on link "Waivers" at bounding box center [1085, 280] width 80 height 44
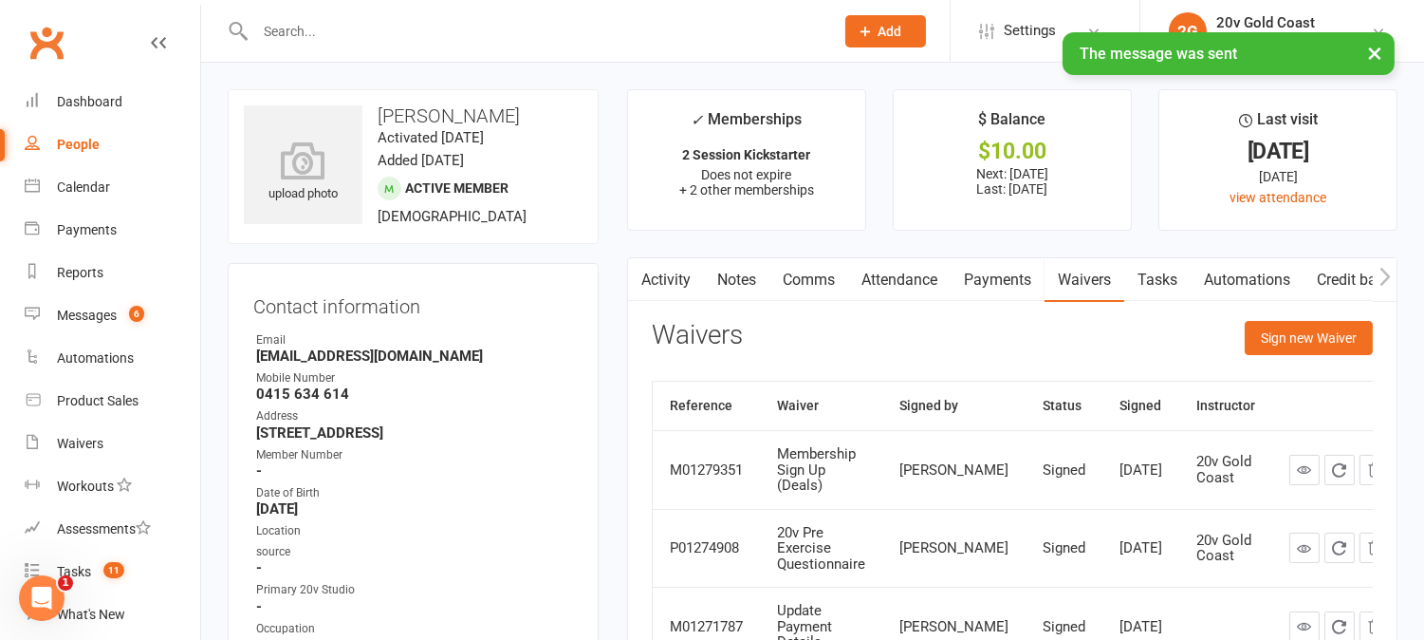
scroll to position [105, 0]
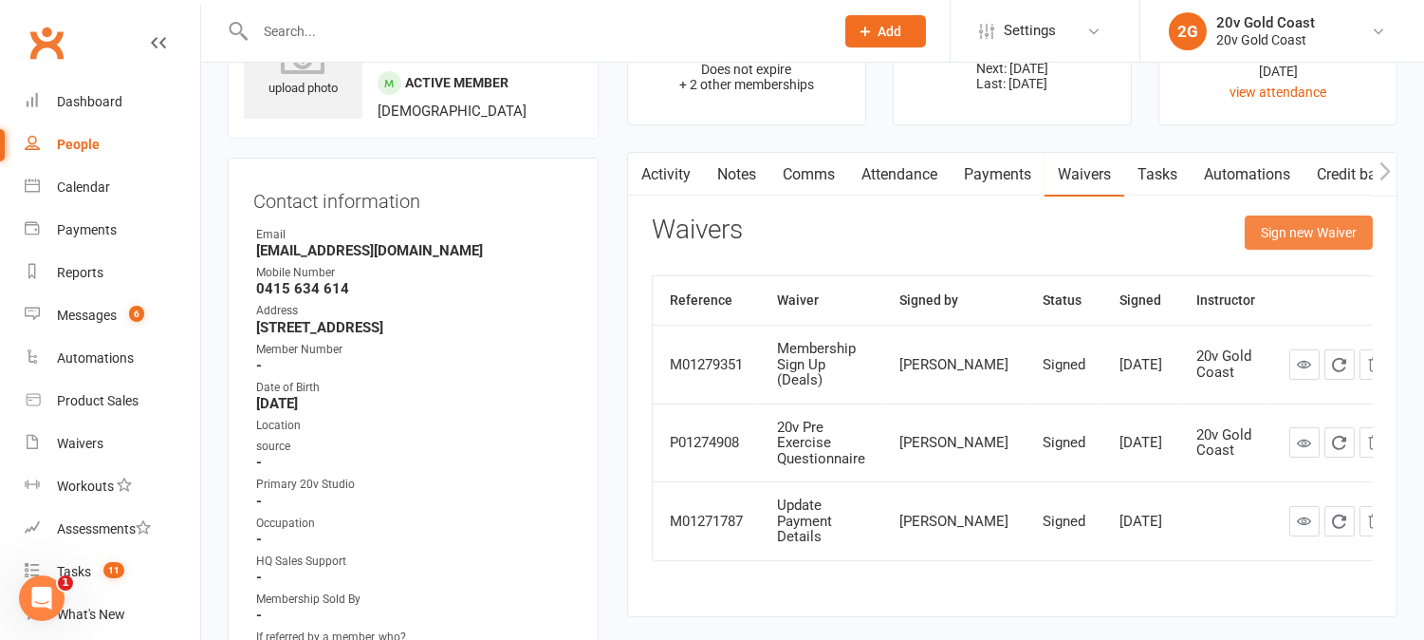
click at [1322, 232] on button "Sign new Waiver" at bounding box center [1309, 232] width 128 height 34
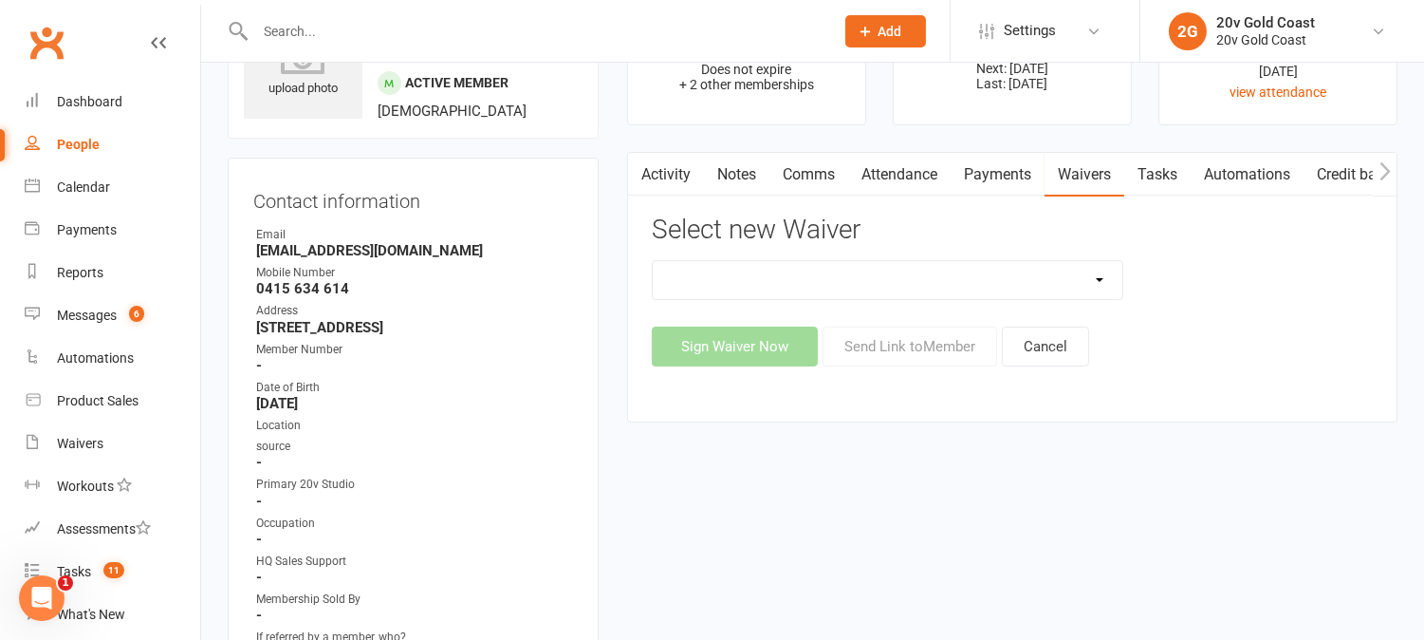
click at [1103, 270] on select "20v Ambassador Program 20v Pre Exercise Questionnaire Casual KickStarter Only W…" at bounding box center [888, 280] width 470 height 38
select select "8158"
click at [653, 261] on select "20v Ambassador Program 20v Pre Exercise Questionnaire Casual KickStarter Only W…" at bounding box center [888, 280] width 470 height 38
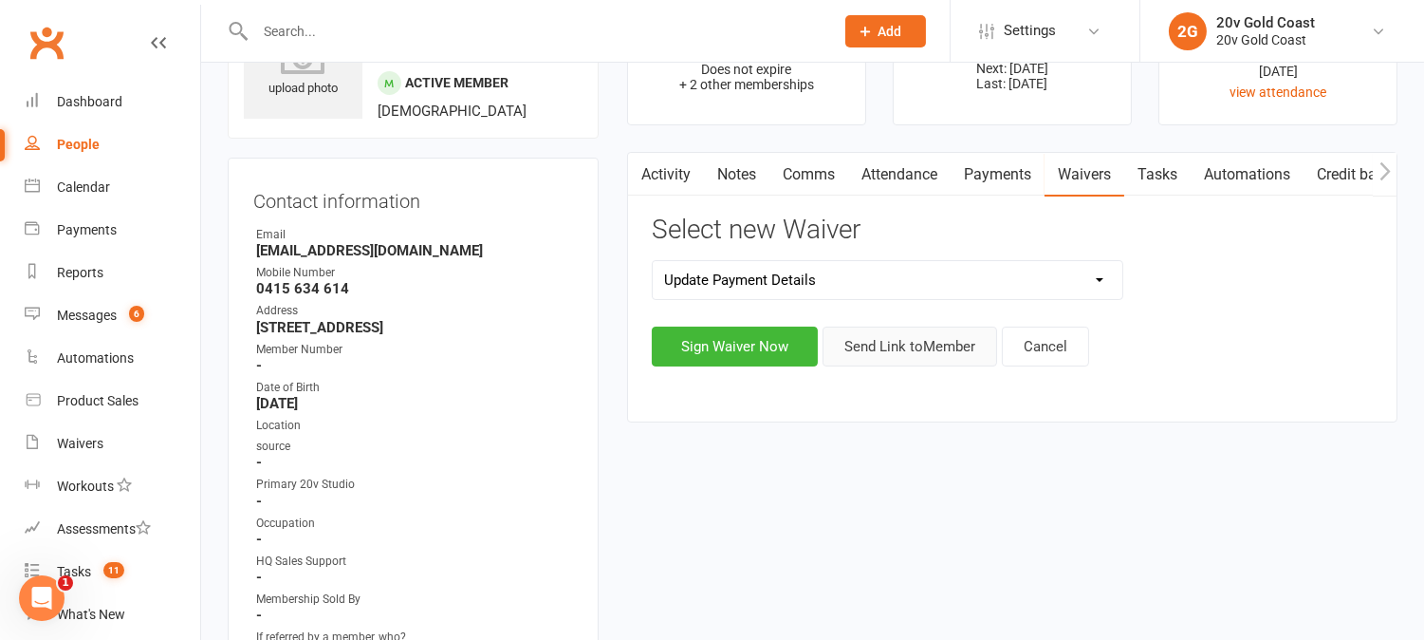
click at [902, 353] on button "Send Link to Member" at bounding box center [910, 346] width 175 height 40
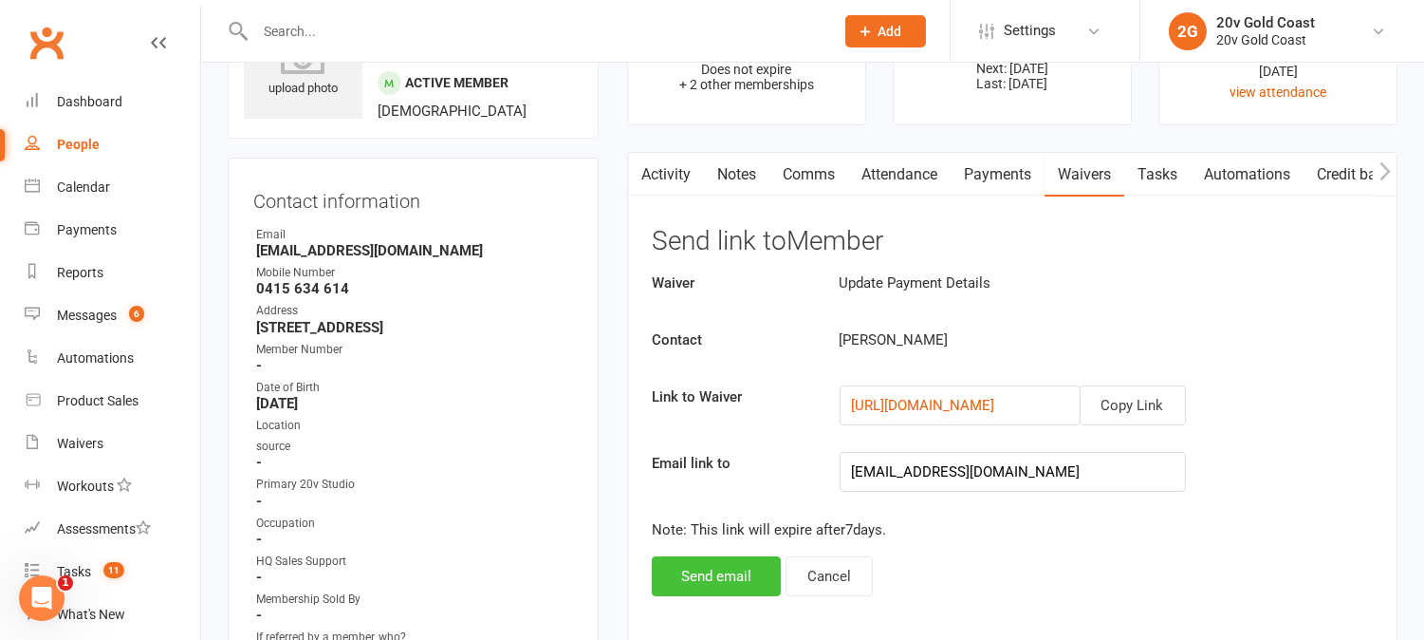
click at [724, 582] on button "Send email" at bounding box center [716, 576] width 129 height 40
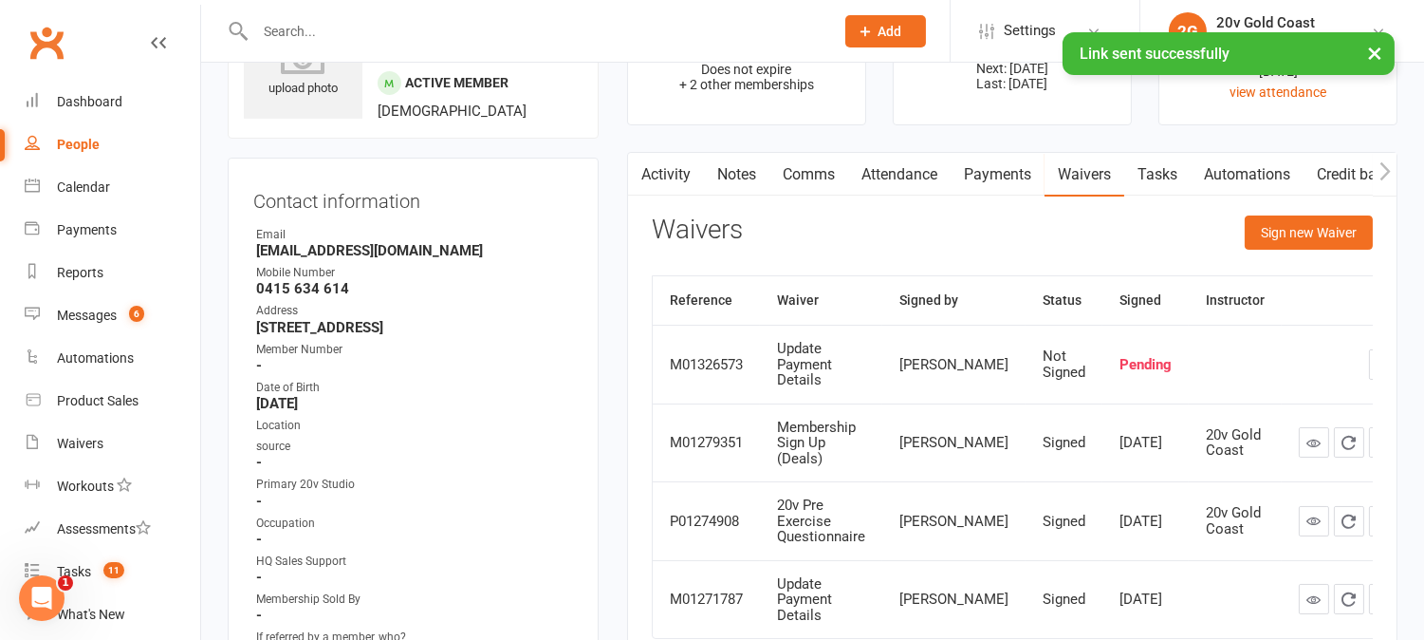
click at [678, 176] on link "Activity" at bounding box center [666, 175] width 76 height 44
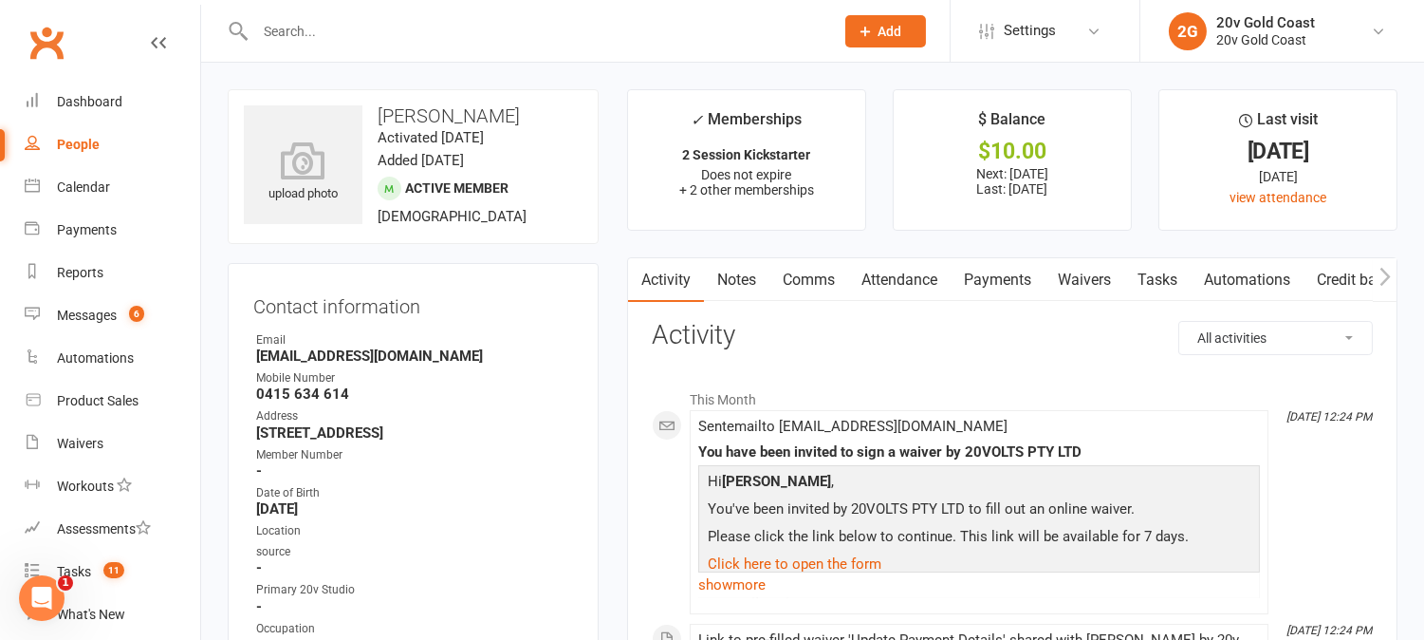
click at [1019, 278] on link "Payments" at bounding box center [998, 280] width 94 height 44
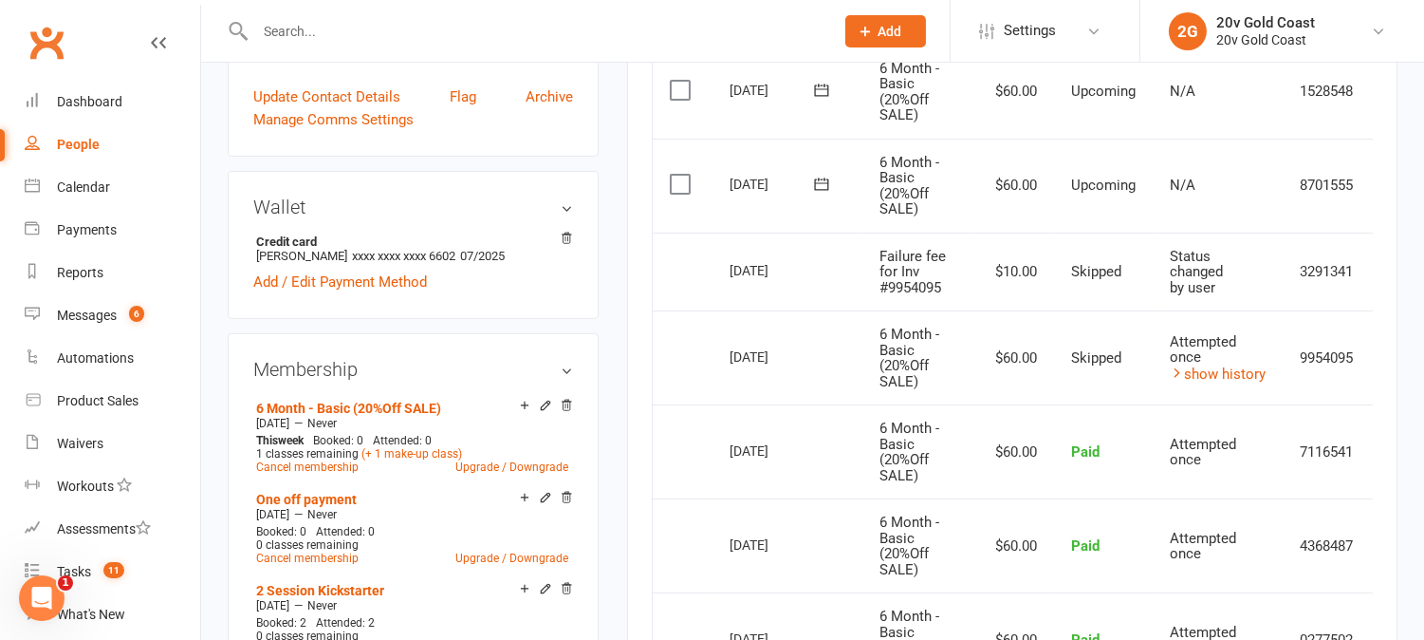
scroll to position [737, 0]
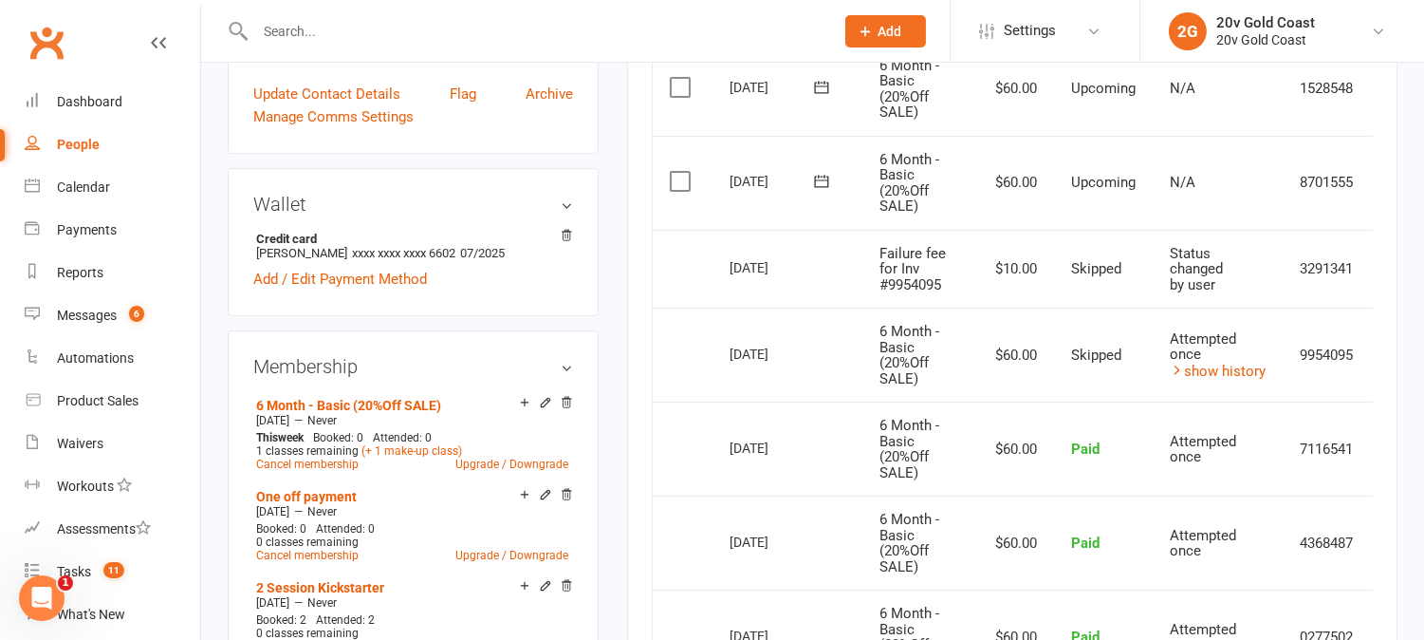
drag, startPoint x: 723, startPoint y: 351, endPoint x: 793, endPoint y: 361, distance: 70.9
click at [793, 361] on td "14 Aug 2025" at bounding box center [788, 354] width 150 height 94
drag, startPoint x: 807, startPoint y: 370, endPoint x: 850, endPoint y: 387, distance: 46.9
click at [812, 372] on td "14 Aug 2025" at bounding box center [788, 354] width 150 height 94
click at [1241, 365] on link "show history" at bounding box center [1218, 371] width 96 height 17
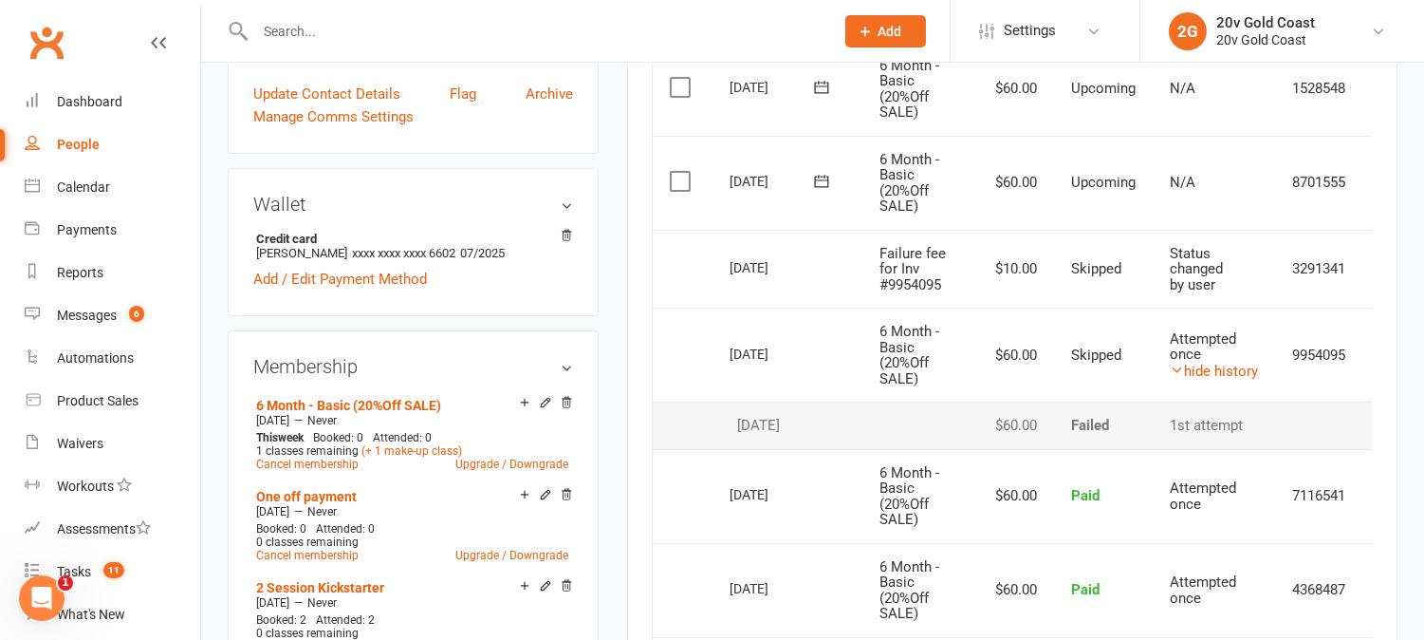
drag, startPoint x: 744, startPoint y: 422, endPoint x: 842, endPoint y: 433, distance: 98.3
click at [842, 433] on div "11 Aug 2025" at bounding box center [788, 426] width 116 height 16
copy div "11 Aug 2025"
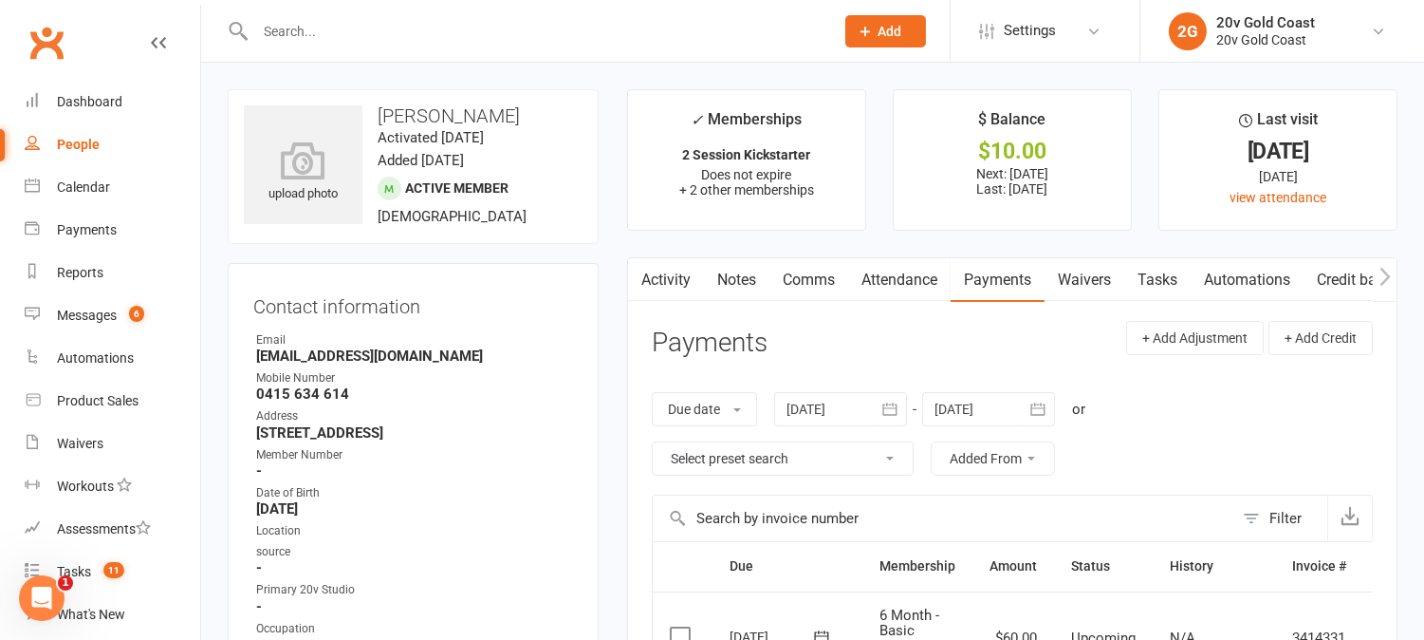
click at [759, 279] on link "Notes" at bounding box center [736, 280] width 65 height 44
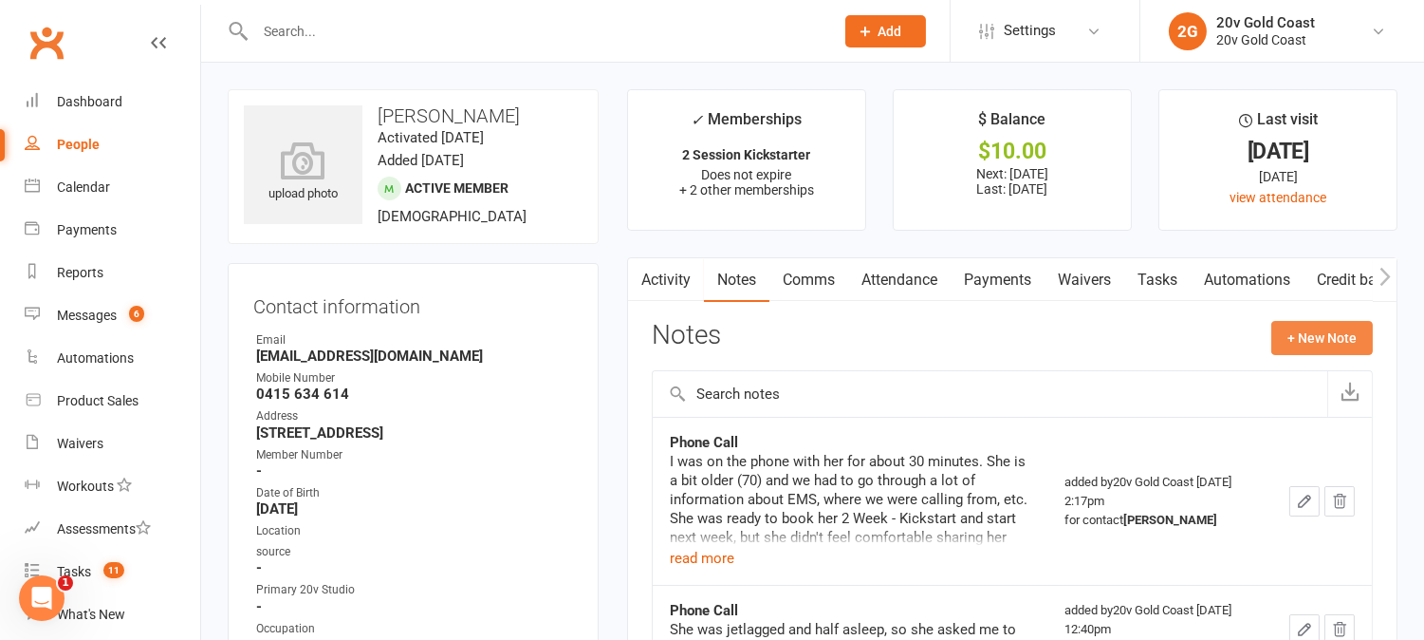
click at [1348, 343] on button "+ New Note" at bounding box center [1323, 338] width 102 height 34
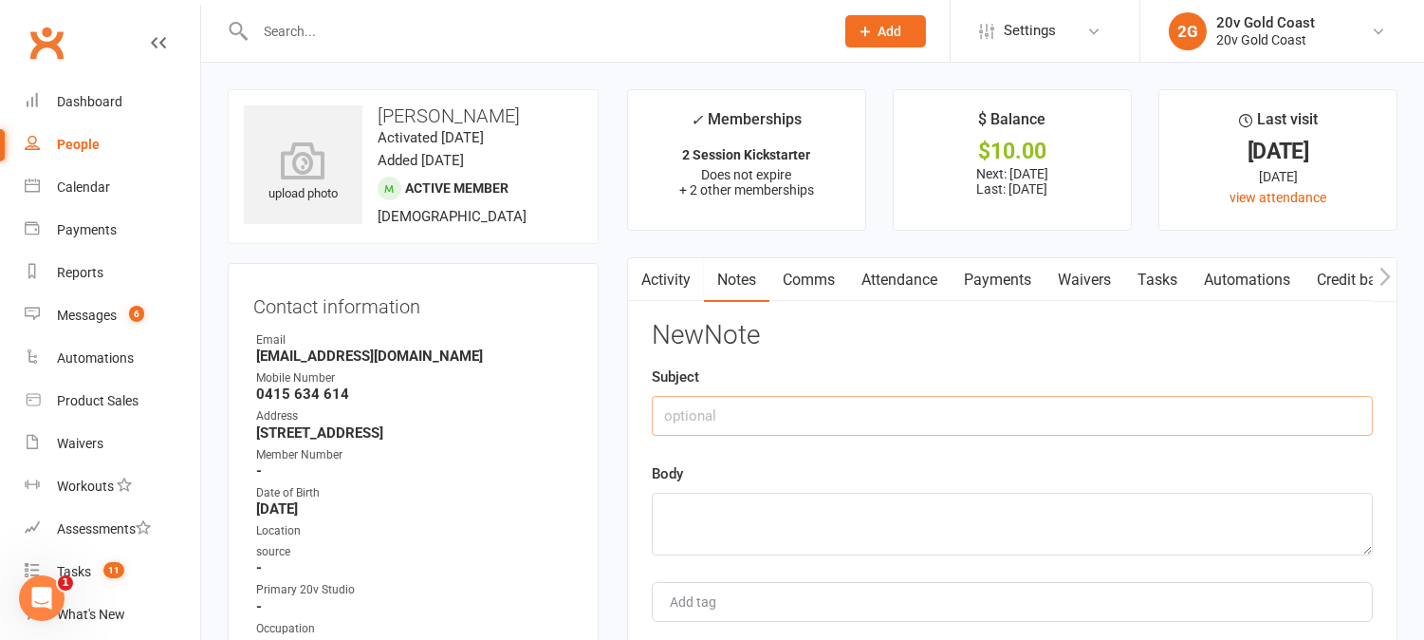
click at [1036, 418] on input "text" at bounding box center [1012, 416] width 721 height 40
type input "Skipped Payment"
click at [889, 495] on textarea at bounding box center [1012, 524] width 721 height 63
paste textarea "11 Aug 2025"
click at [823, 505] on textarea "11 Aug 2025" at bounding box center [1012, 524] width 721 height 63
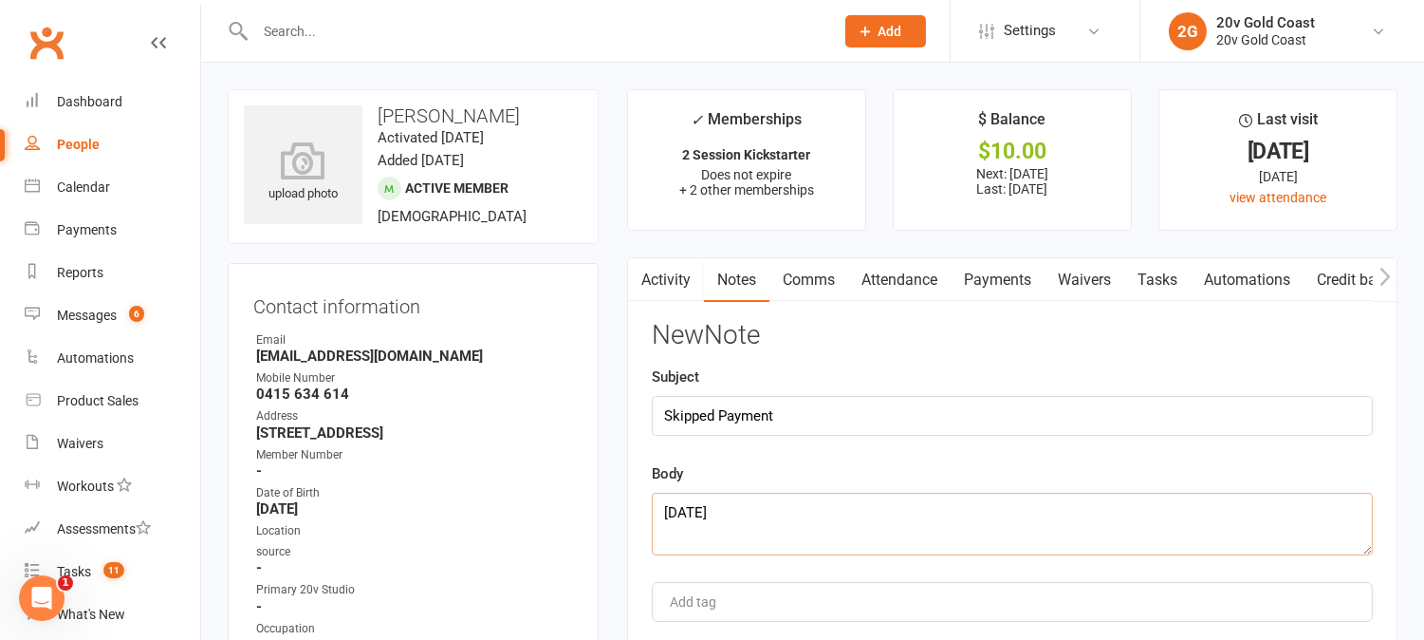
click at [821, 510] on textarea "11 Aug 2025" at bounding box center [1012, 524] width 721 height 63
click at [638, 544] on div "Activity Notes Comms Attendance Payments Waivers Tasks Automations Credit balan…" at bounding box center [1012, 500] width 771 height 487
click at [705, 522] on textarea "11 Aug 2025" at bounding box center [1012, 524] width 721 height 63
click at [769, 516] on textarea "11 Aug 2025" at bounding box center [1012, 524] width 721 height 63
click at [968, 509] on textarea "11 Aug 2025 due to failing and her not being abvle to train" at bounding box center [1012, 524] width 721 height 63
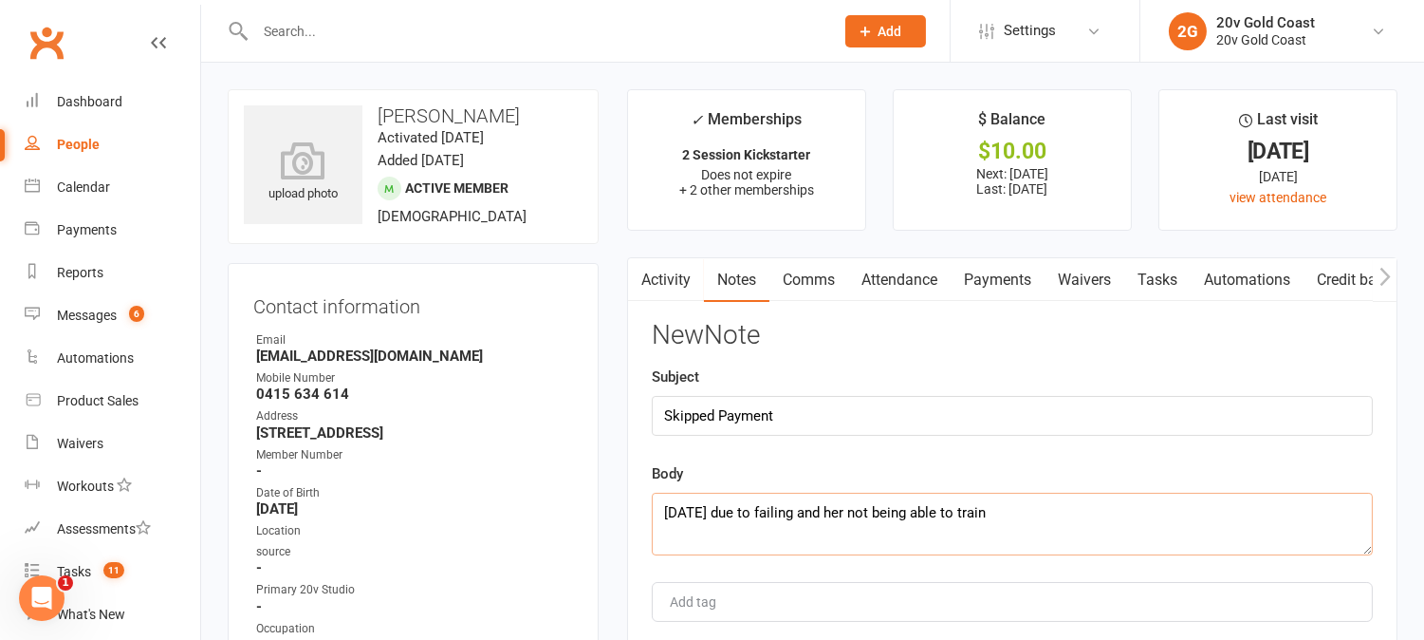
click at [1057, 513] on textarea "11 Aug 2025 due to failing and her not being able to train" at bounding box center [1012, 524] width 721 height 63
click at [1136, 519] on textarea "11 Aug 2025 due to failing and her not being able to train. She had a" at bounding box center [1012, 524] width 721 height 63
paste textarea "steroid injection for bursitis"
click at [1218, 513] on textarea "11 Aug 2025 due to failing and her not being able to train. She had a steroid i…" at bounding box center [1012, 524] width 721 height 63
click at [1312, 520] on textarea "11 Aug 2025 due to failing and her not being able to train. She had a steroid i…" at bounding box center [1012, 524] width 721 height 63
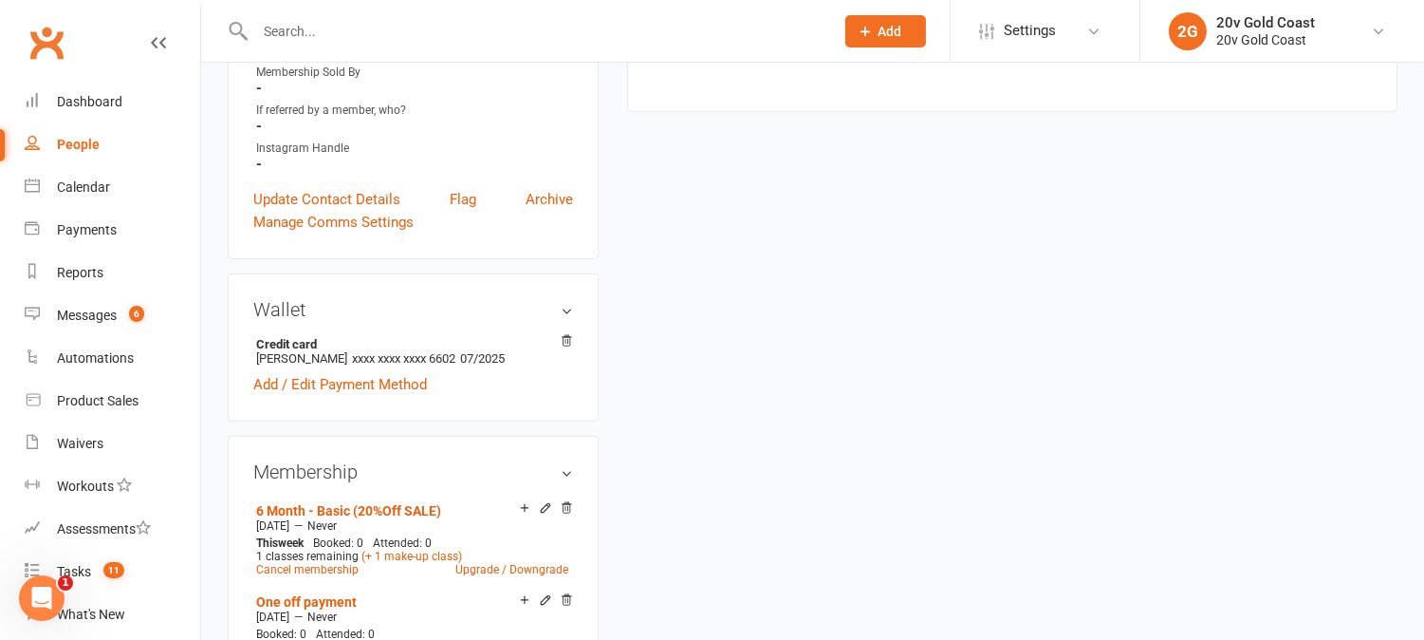
scroll to position [211, 0]
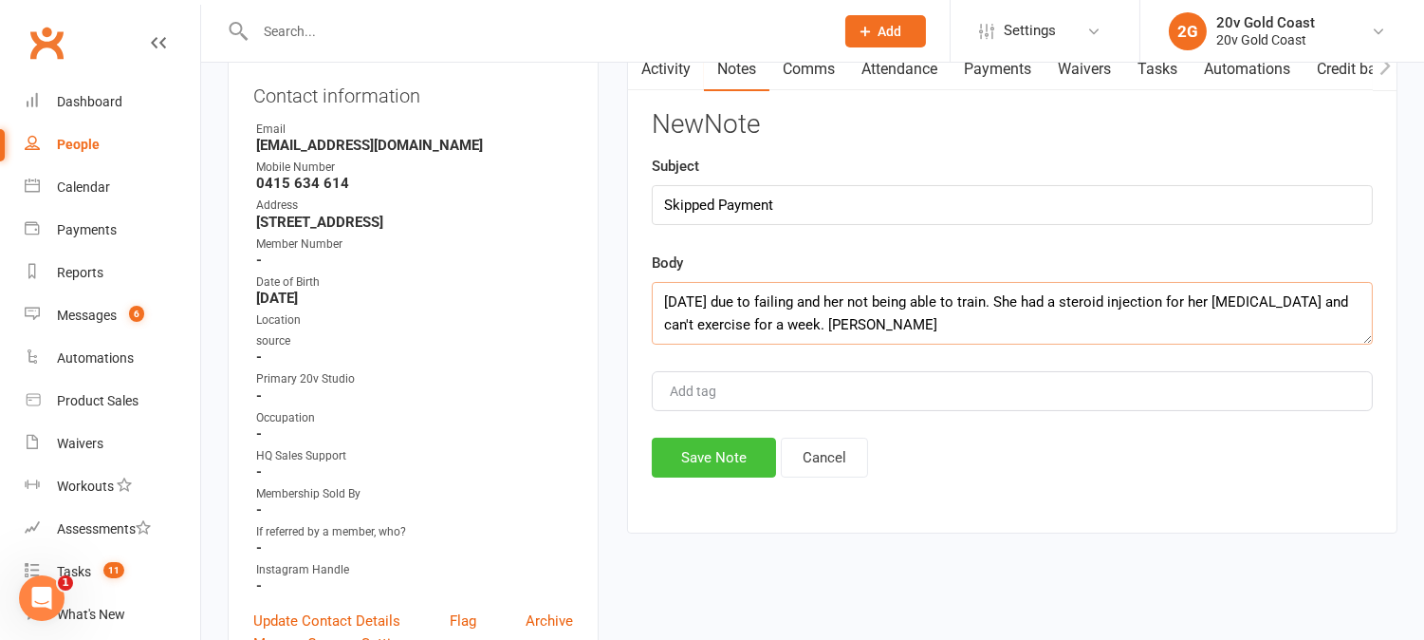
type textarea "11 Aug 2025 due to failing and her not being able to train. She had a steroid i…"
click at [729, 460] on button "Save Note" at bounding box center [714, 457] width 124 height 40
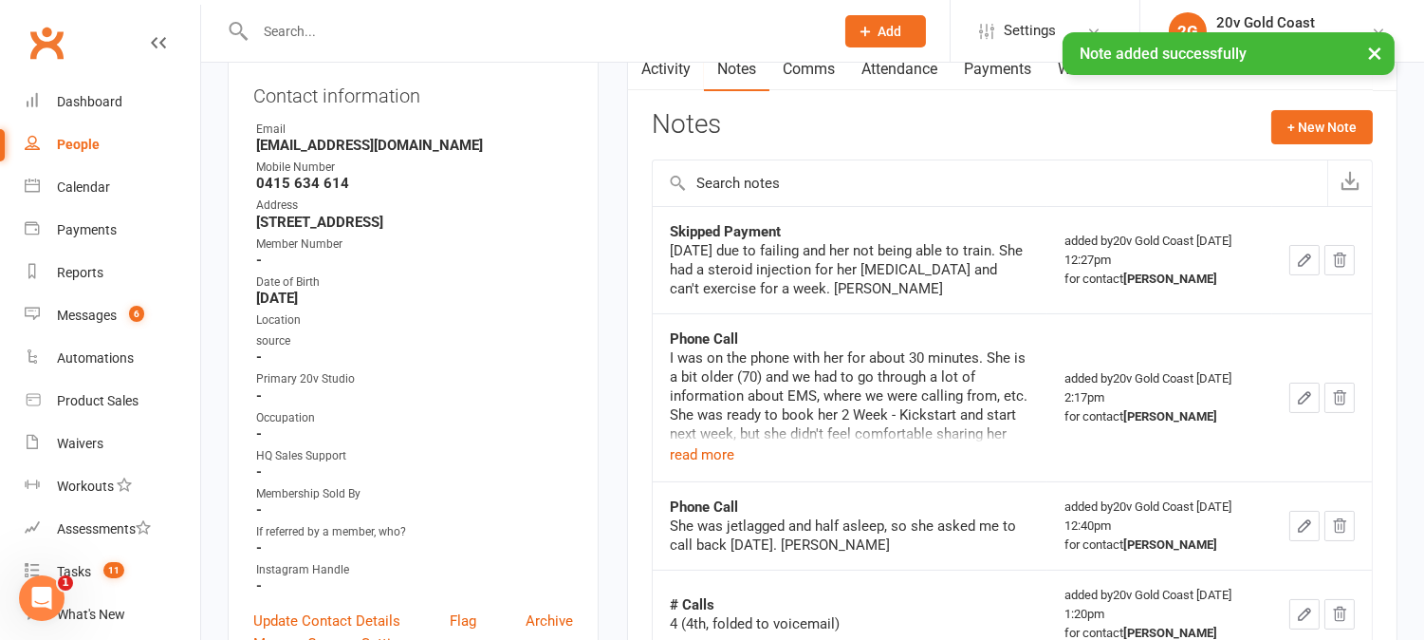
scroll to position [0, 0]
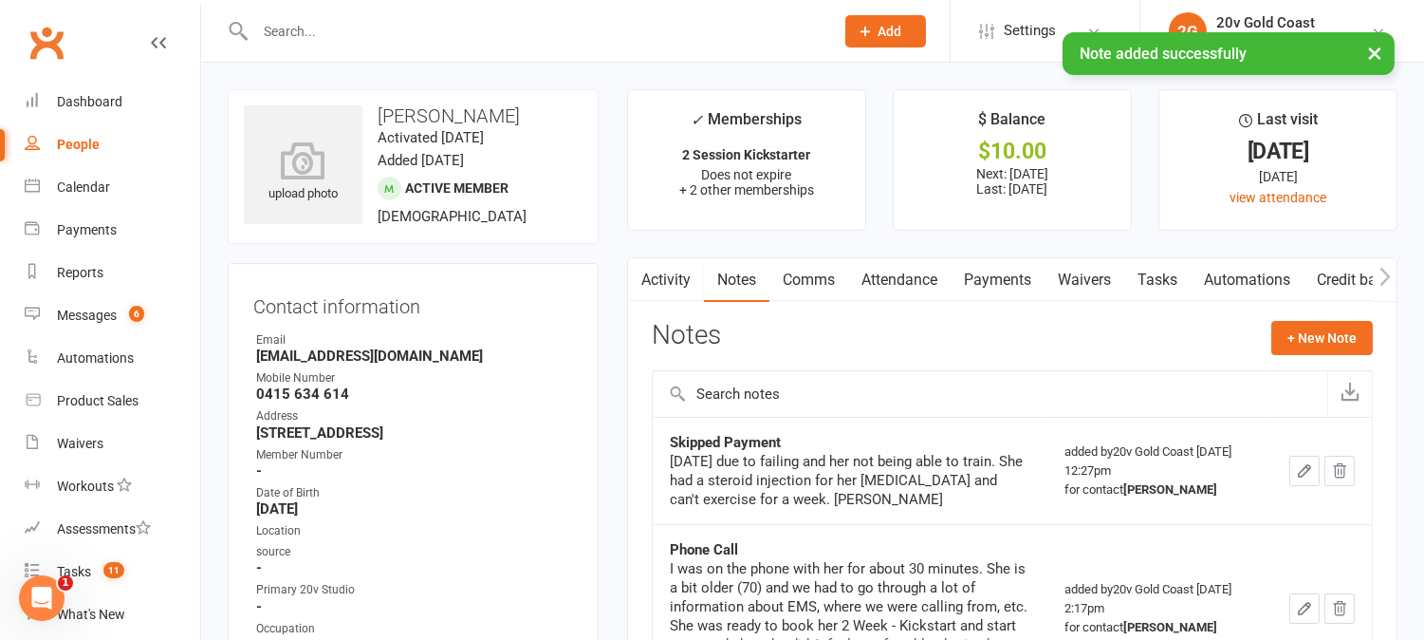
click at [686, 286] on link "Activity" at bounding box center [666, 280] width 76 height 44
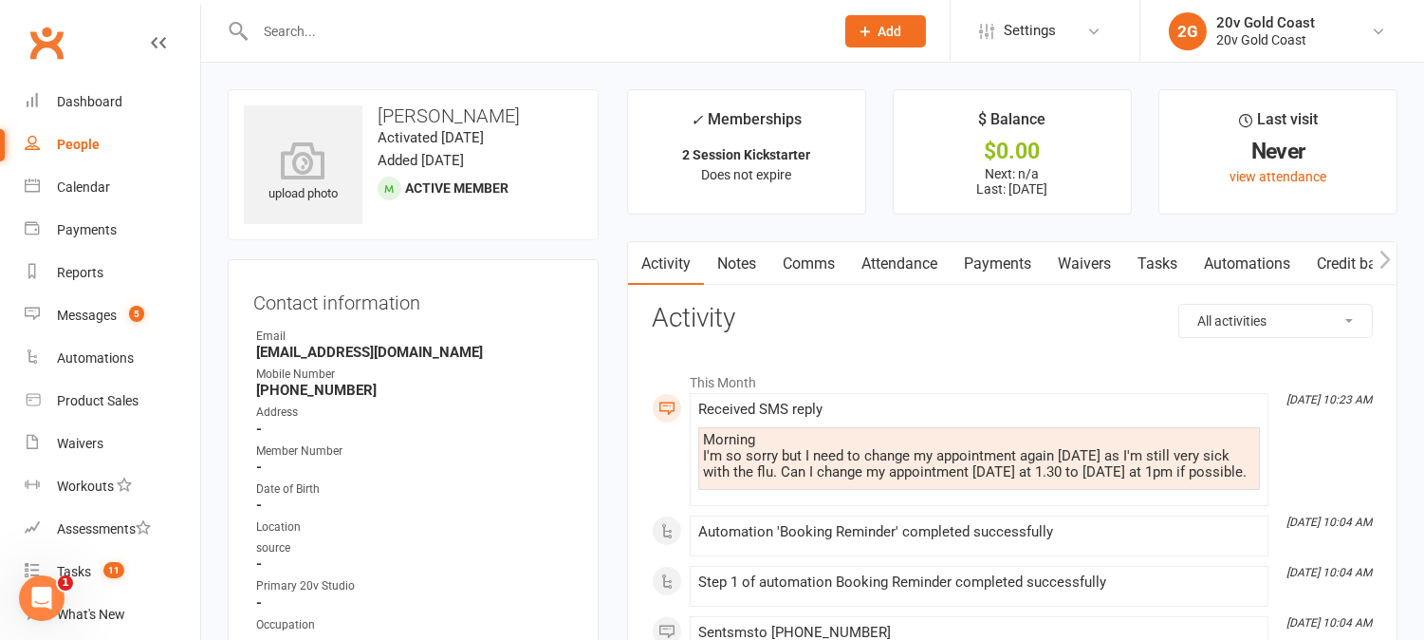
click at [812, 249] on link "Comms" at bounding box center [809, 264] width 79 height 44
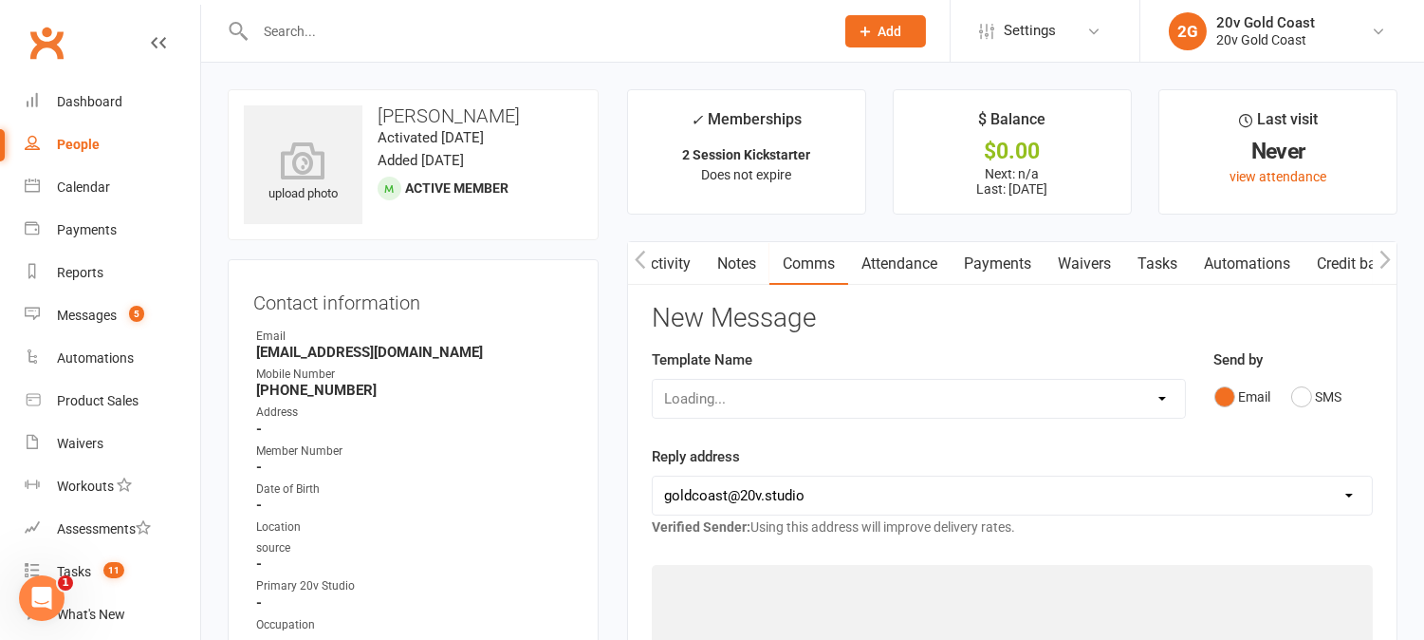
scroll to position [0, 1]
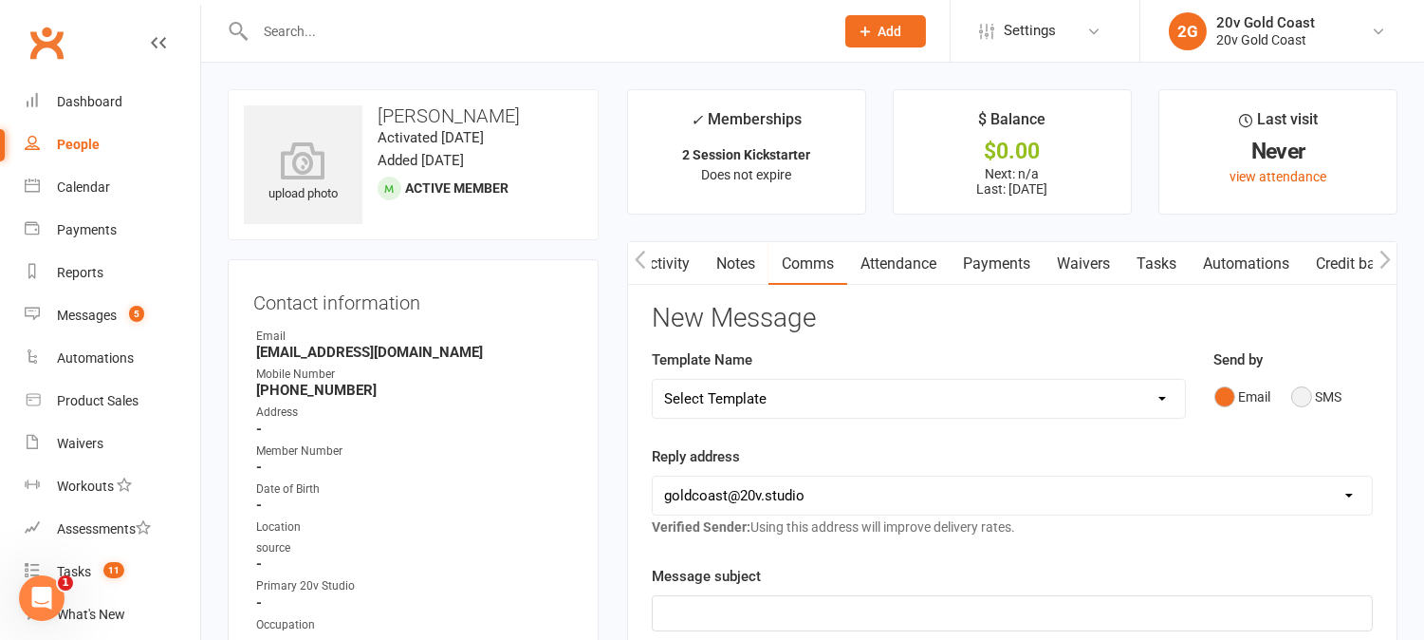
click at [1298, 405] on button "SMS" at bounding box center [1317, 397] width 51 height 36
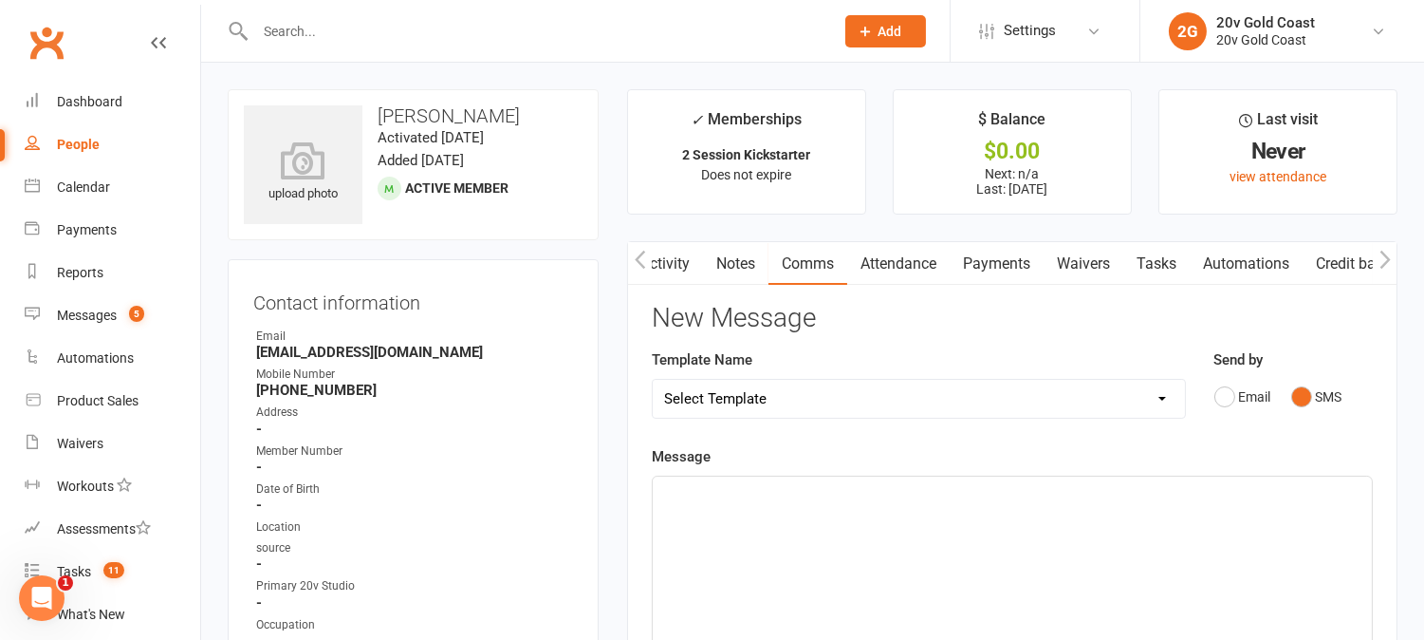
click at [1215, 526] on div "﻿" at bounding box center [1012, 618] width 719 height 285
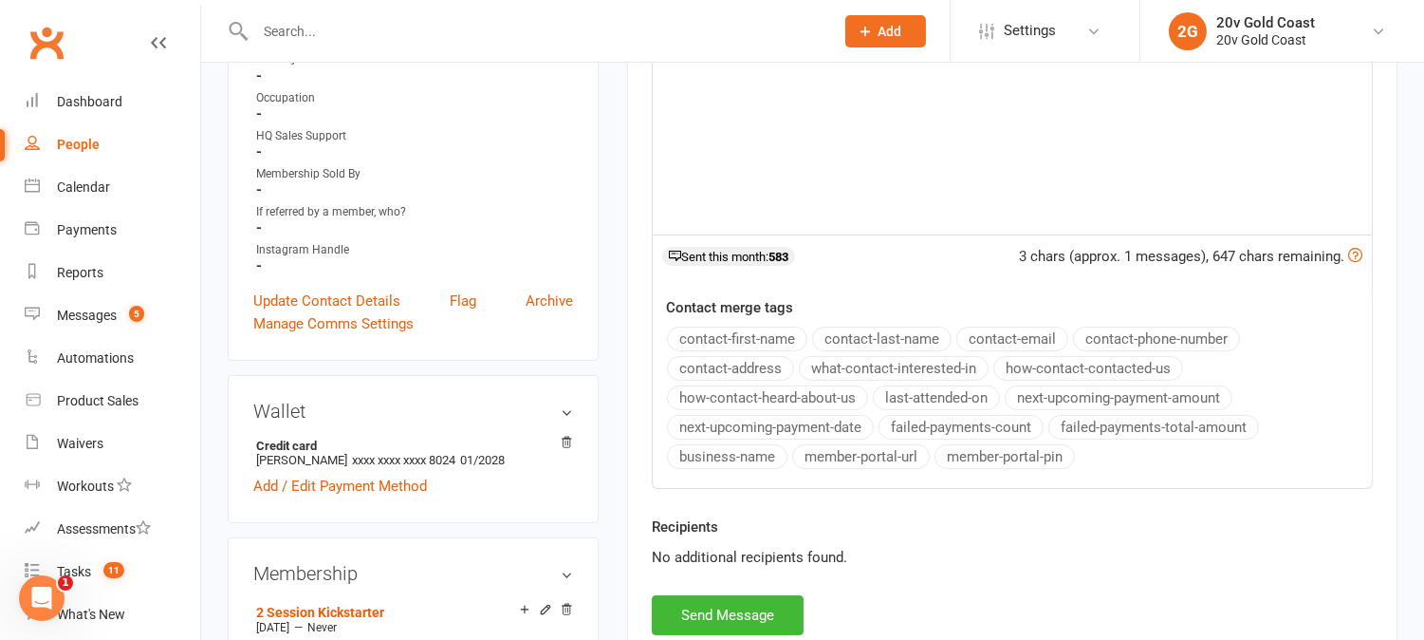
click at [782, 343] on div "Message Hi, 3 chars (approx. 1 messages), 647 chars remaining. Sent this month:…" at bounding box center [1012, 203] width 721 height 570
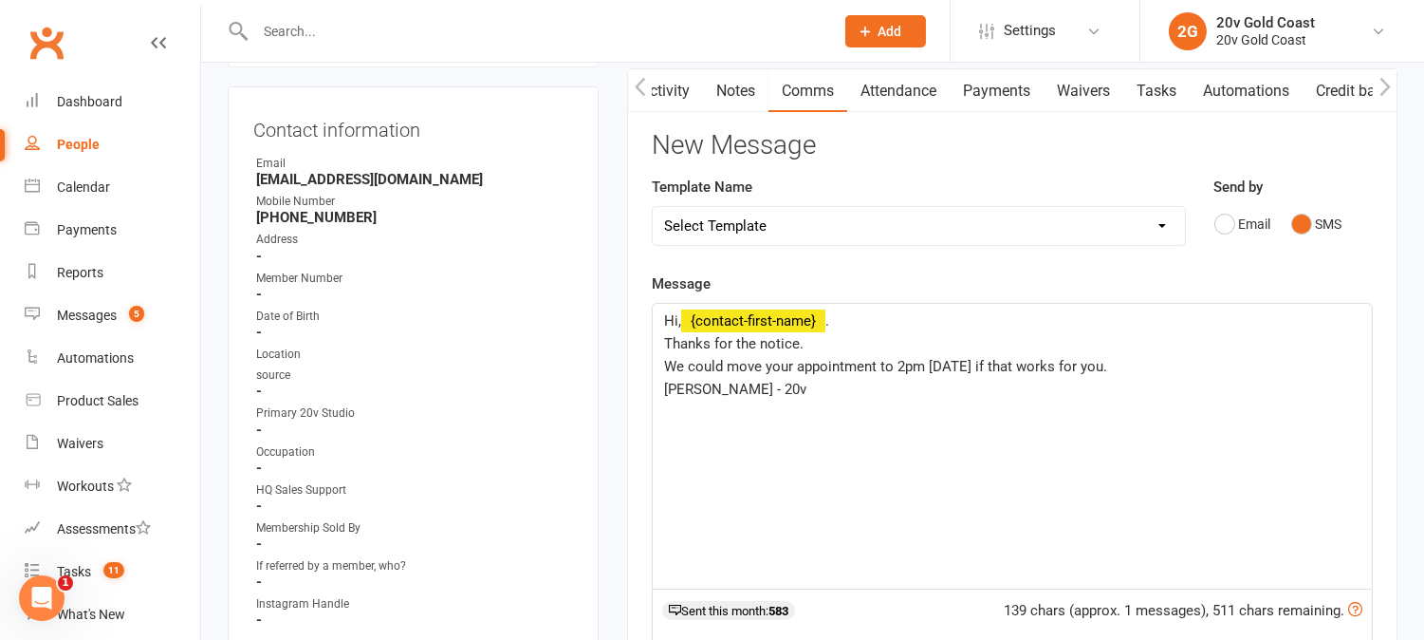
click at [1159, 367] on p "We could move your appointment to 2pm next Tuesday if that works for you." at bounding box center [1012, 366] width 697 height 23
click at [1146, 364] on span "We could move your appointment to 2pm next Tuesday if that works for you. I hop…" at bounding box center [972, 366] width 617 height 17
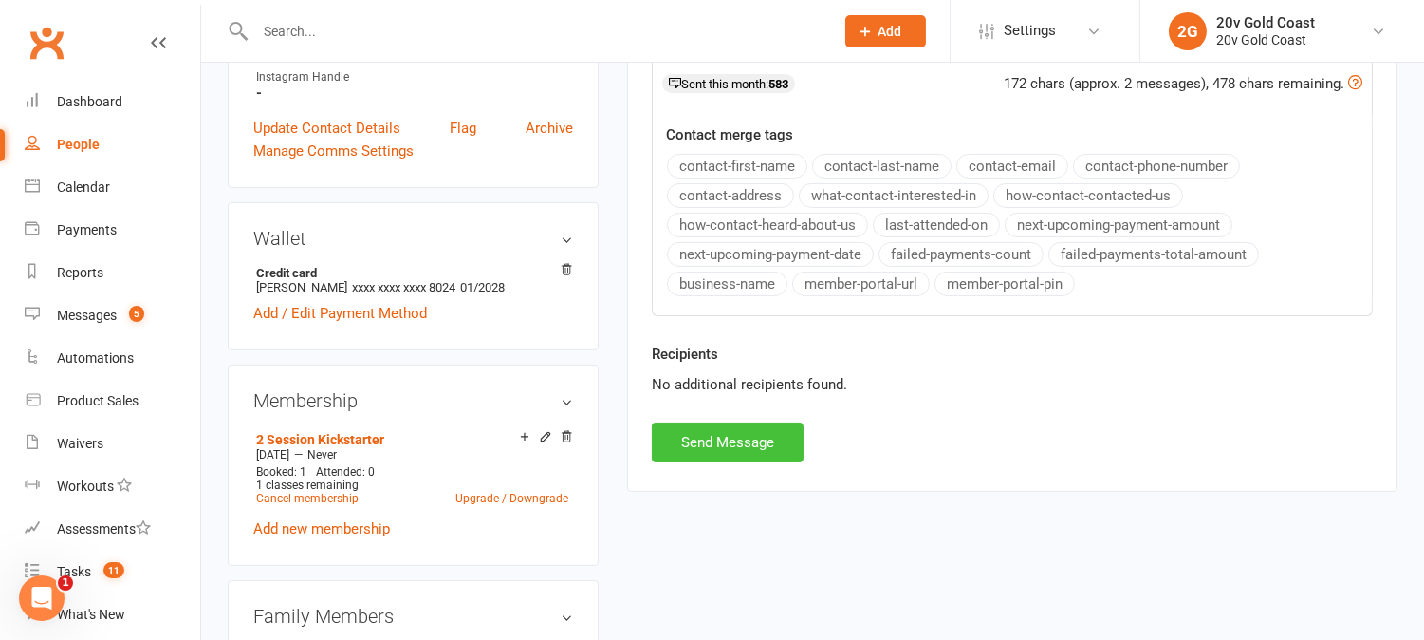
click at [767, 449] on button "Send Message" at bounding box center [728, 442] width 152 height 40
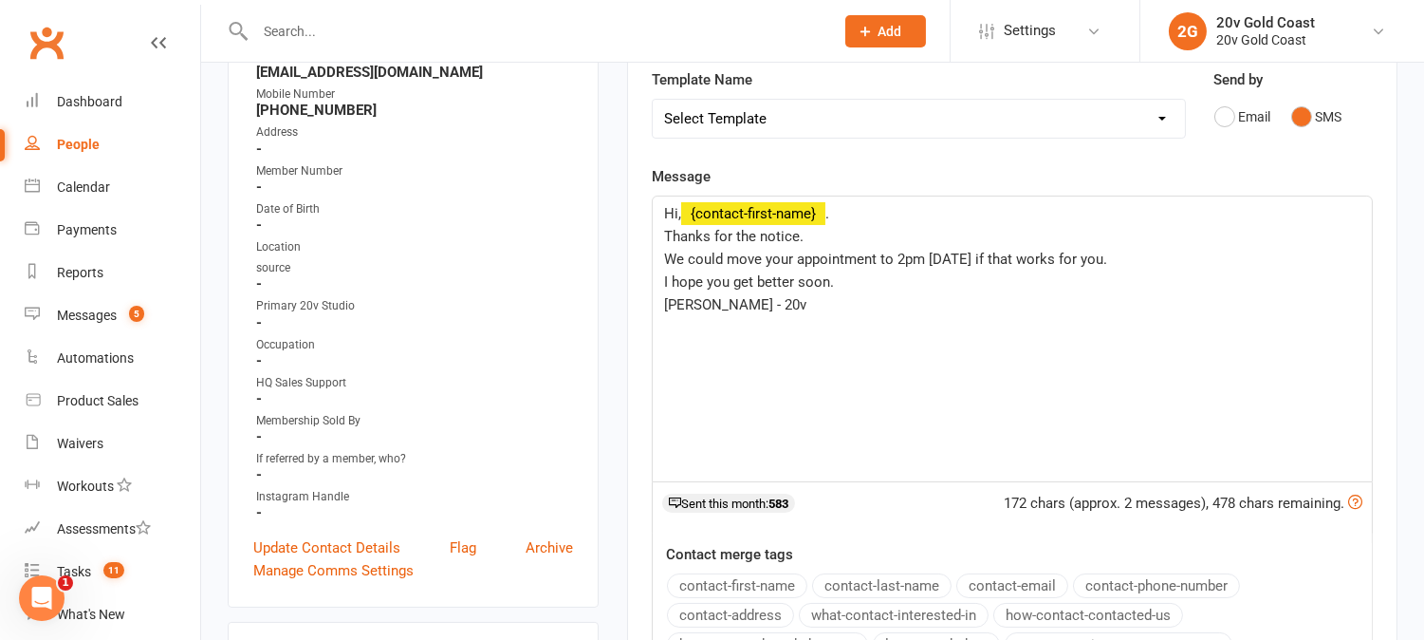
scroll to position [0, 0]
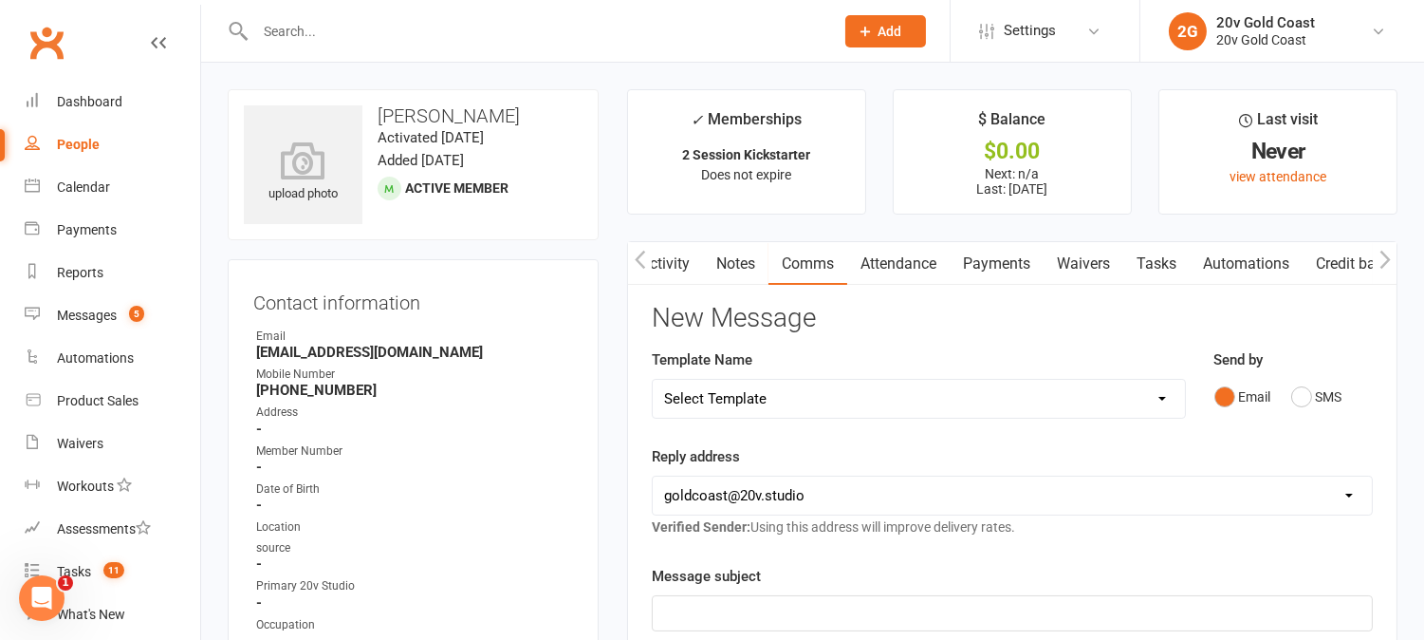
click at [680, 264] on link "Activity" at bounding box center [665, 264] width 76 height 44
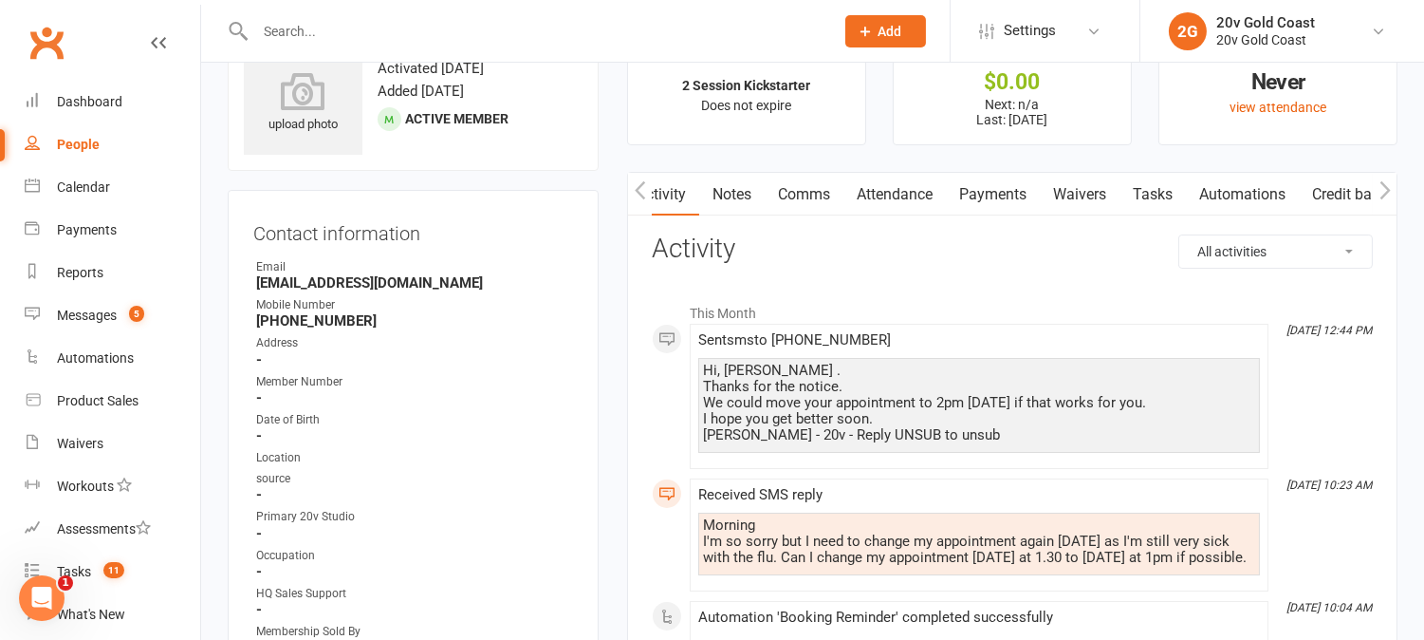
scroll to position [105, 0]
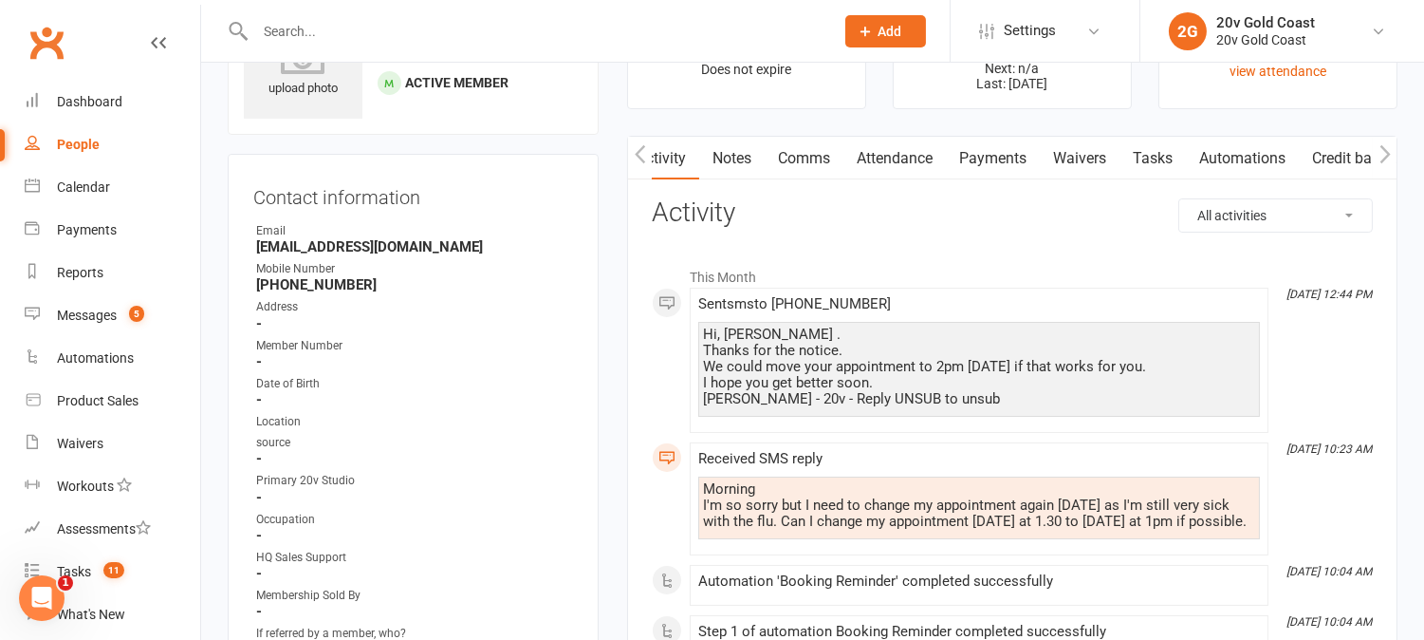
click at [885, 161] on link "Attendance" at bounding box center [895, 159] width 102 height 44
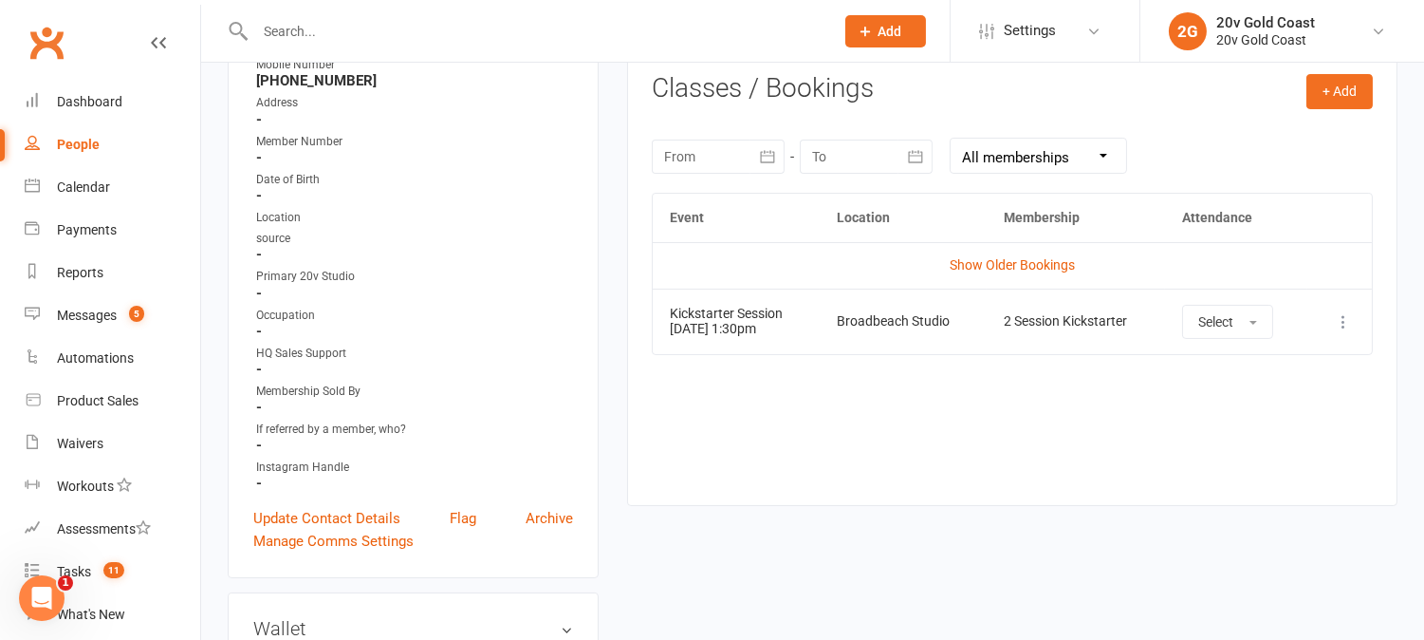
scroll to position [316, 0]
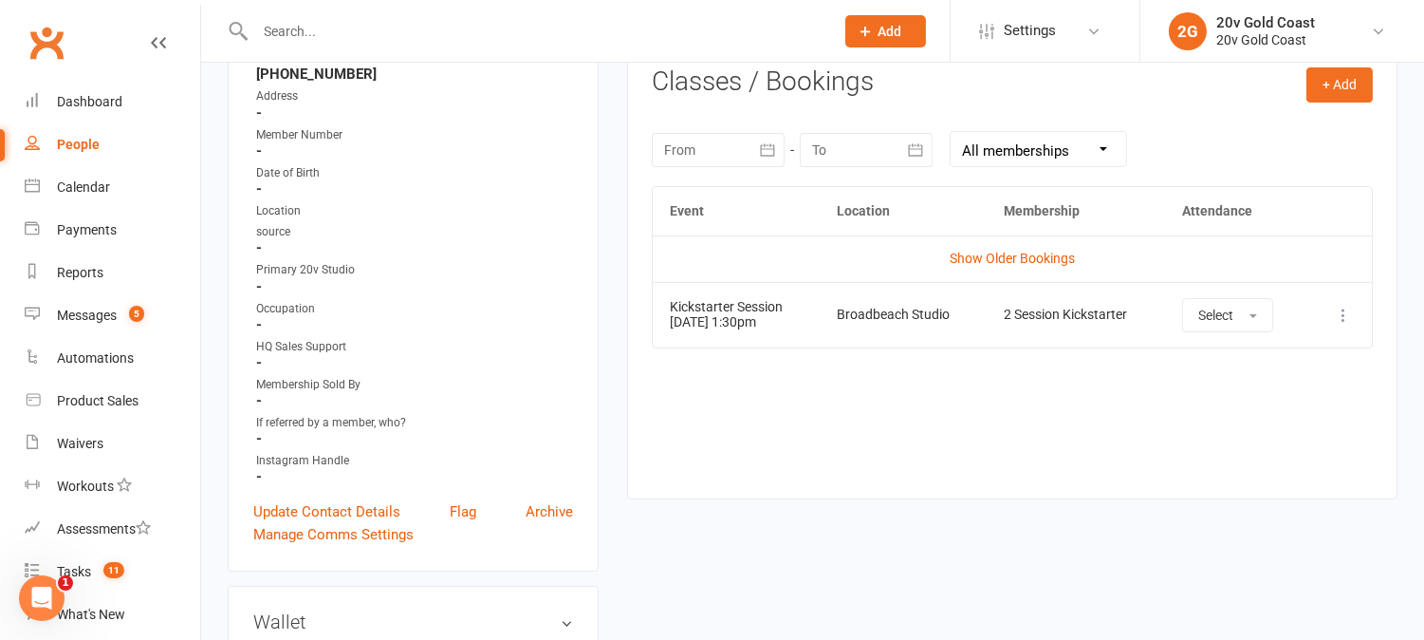
click at [1343, 319] on icon at bounding box center [1343, 315] width 19 height 19
click at [1255, 428] on link "Remove booking" at bounding box center [1260, 428] width 188 height 38
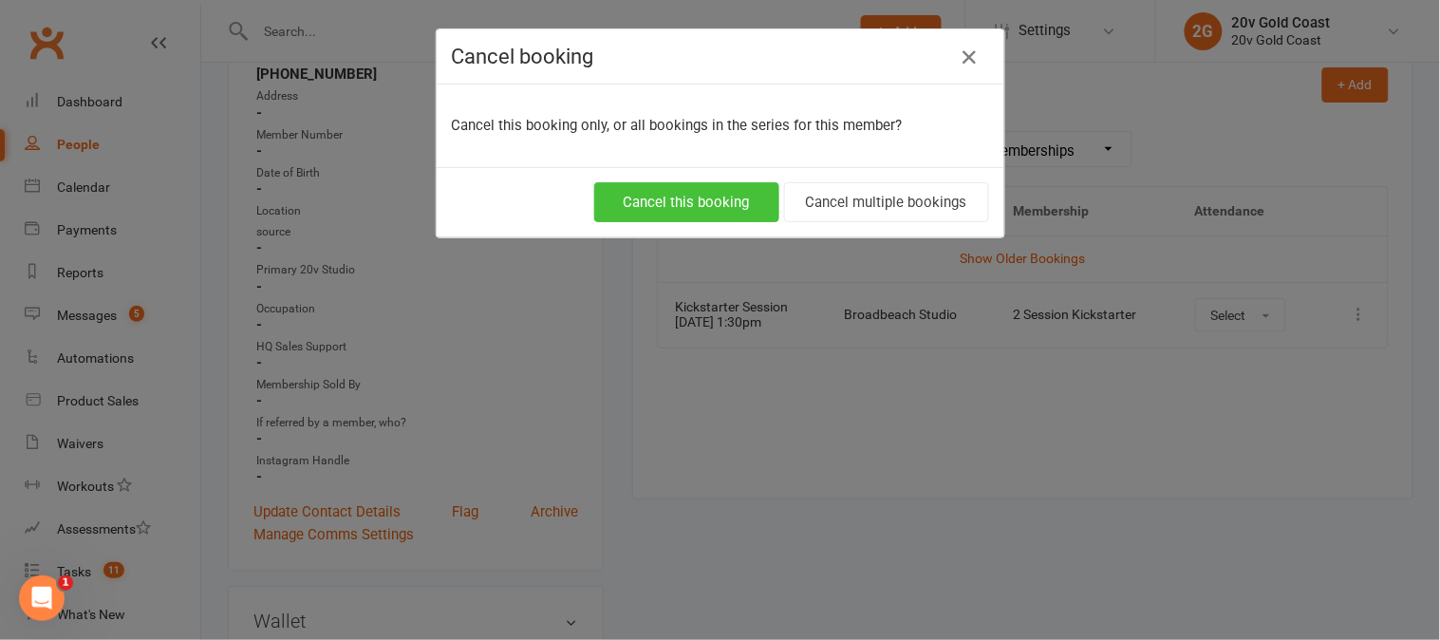
click at [700, 214] on button "Cancel this booking" at bounding box center [686, 202] width 185 height 40
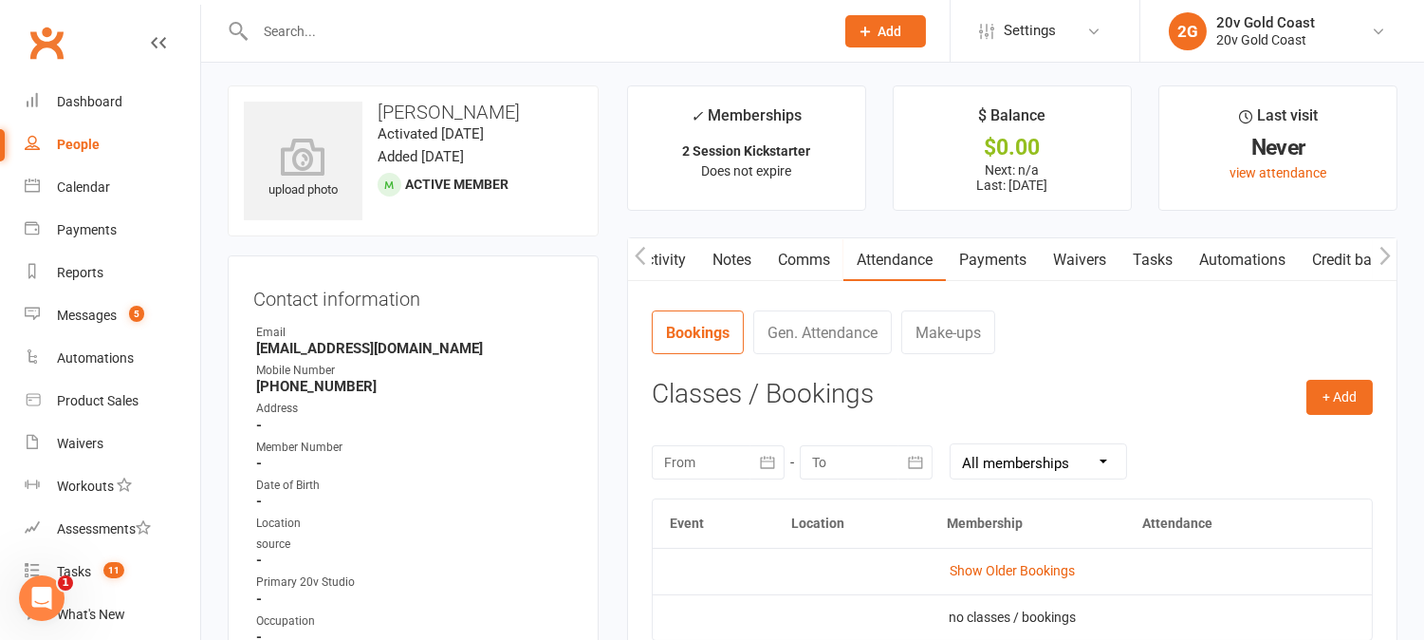
scroll to position [0, 0]
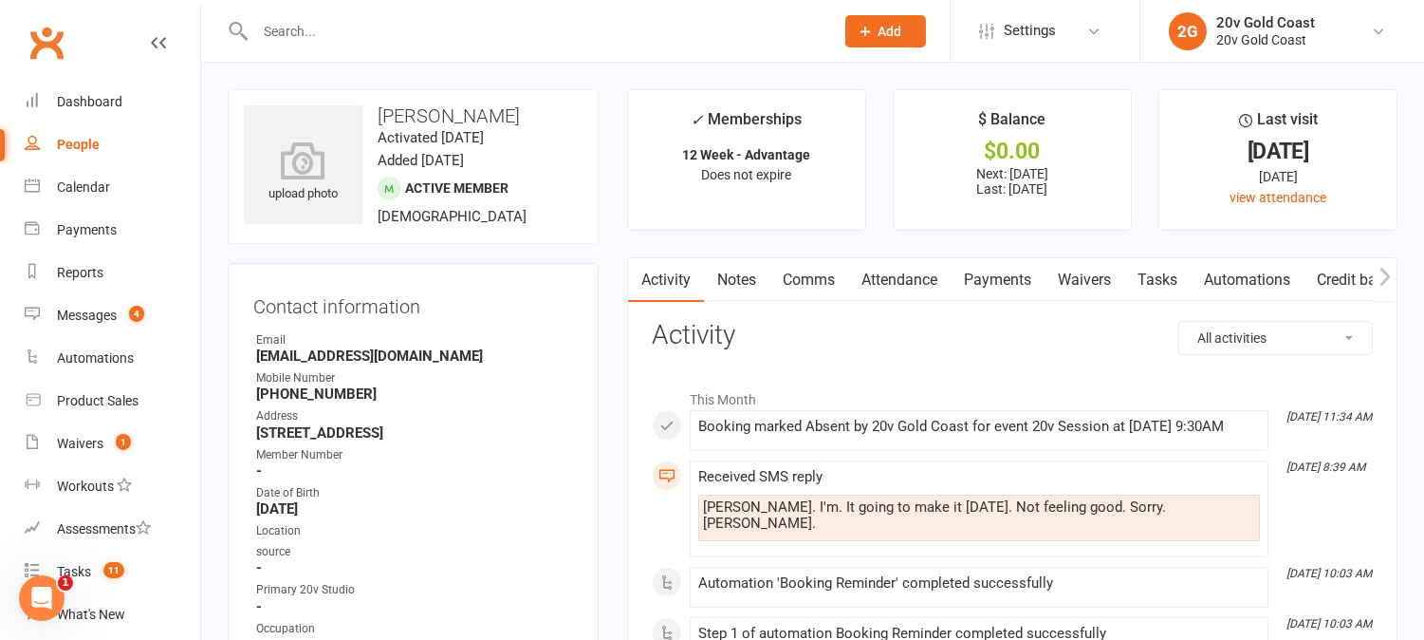
click at [941, 276] on link "Attendance" at bounding box center [899, 280] width 102 height 44
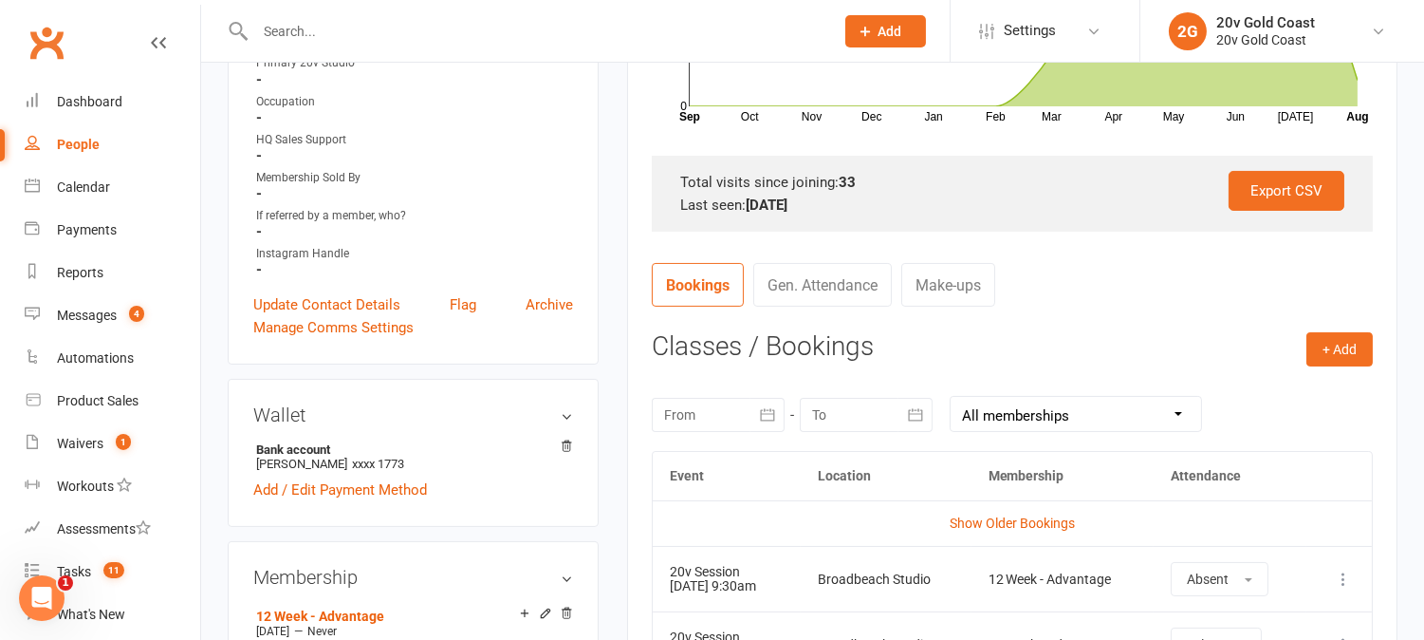
scroll to position [737, 0]
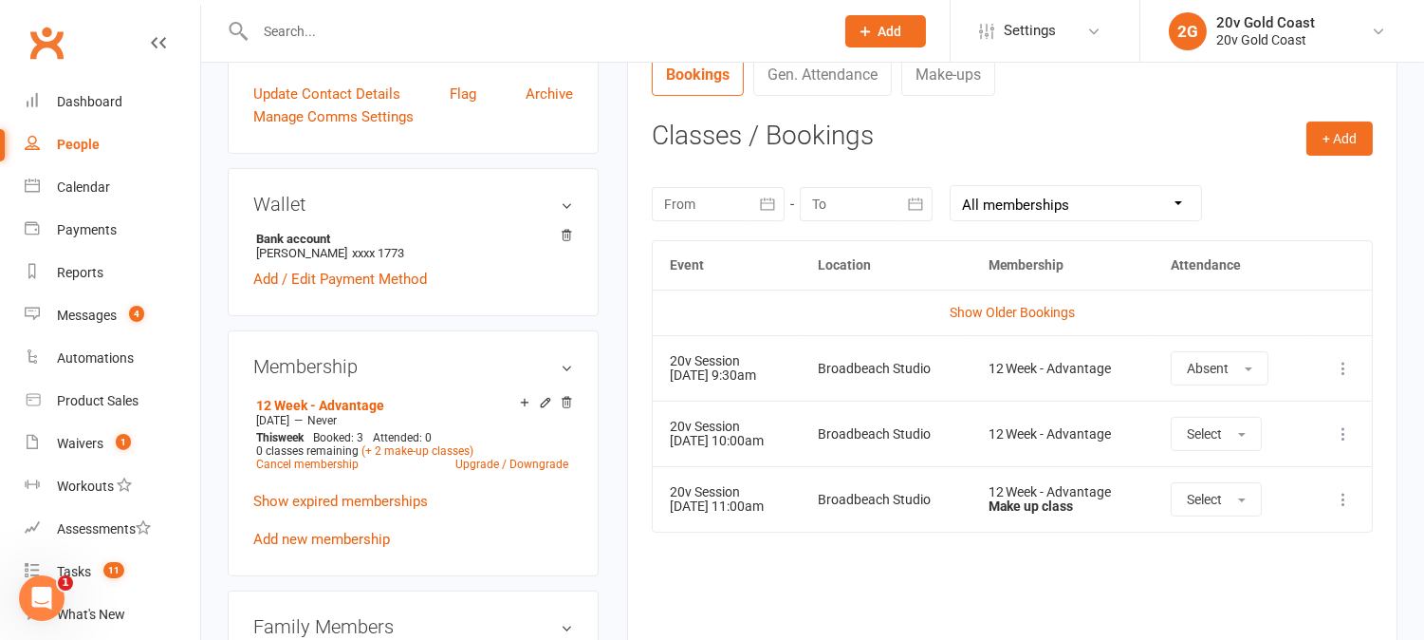
click at [895, 575] on div "Event Location Membership Attendance Show Older Bookings 20v Session [DATE] 9:3…" at bounding box center [1012, 447] width 721 height 415
click at [437, 457] on link "(+ 2 make-up classes)" at bounding box center [418, 450] width 112 height 13
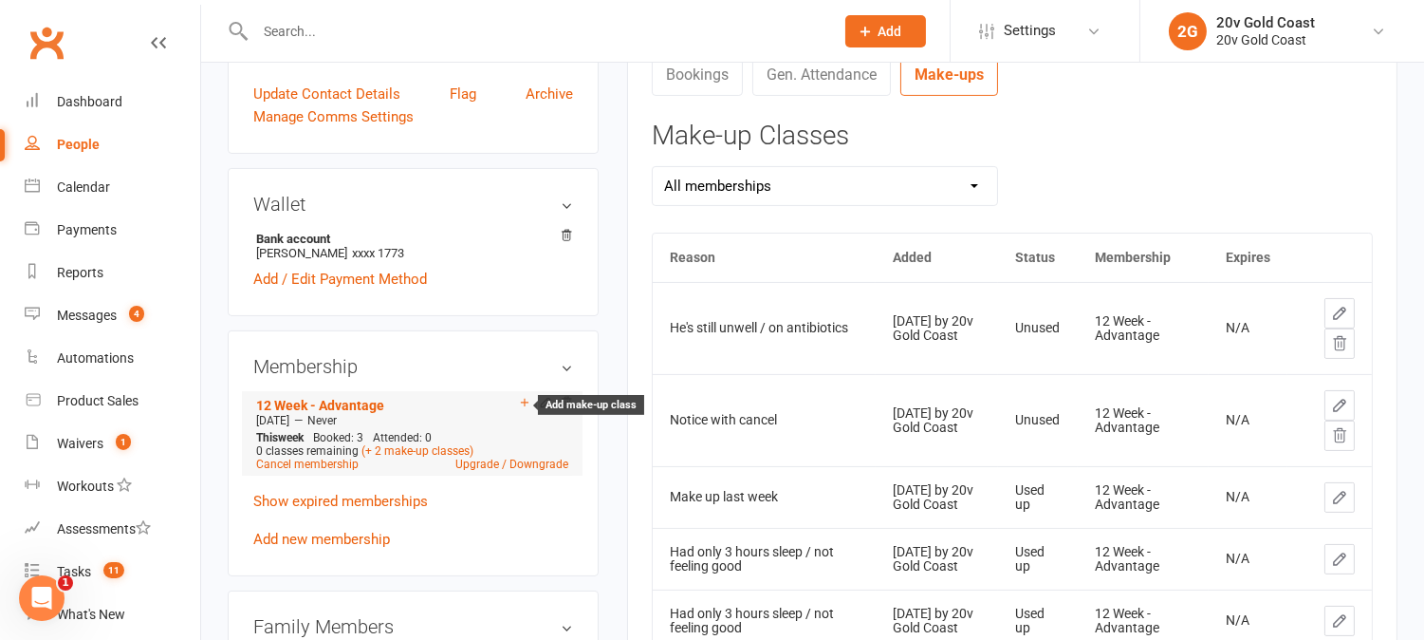
click at [527, 406] on icon at bounding box center [525, 403] width 8 height 8
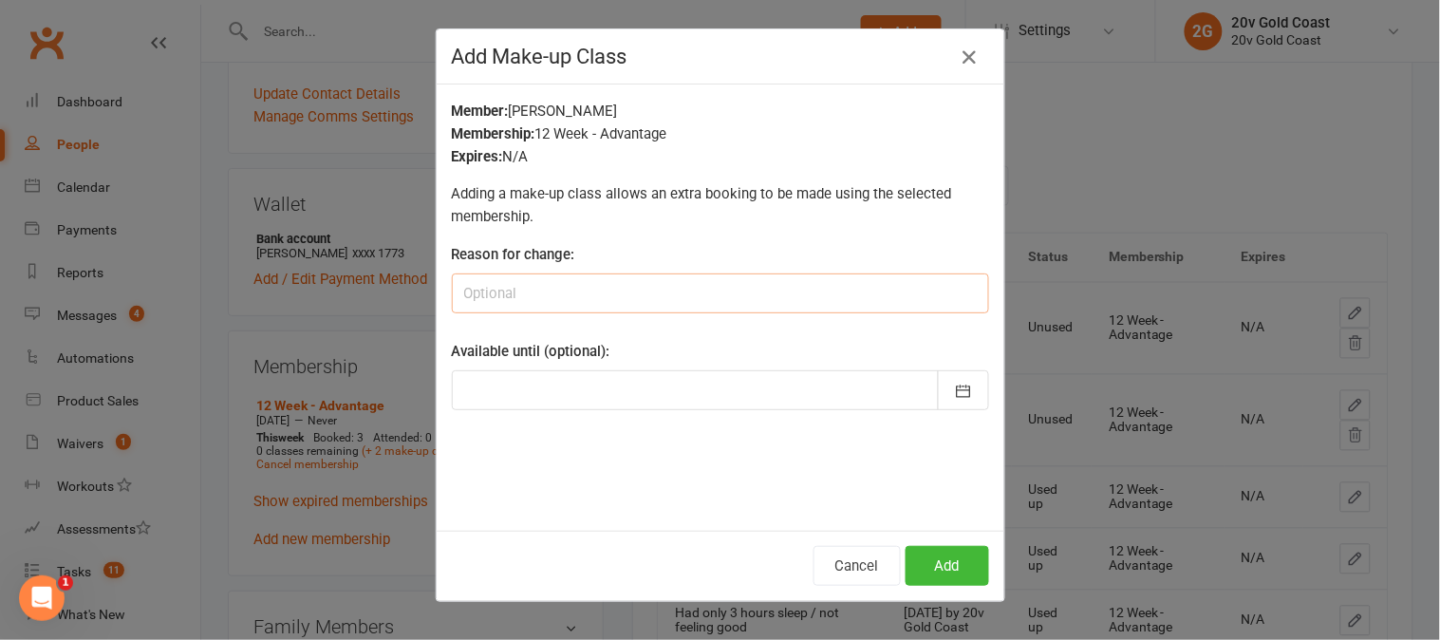
click at [691, 294] on input at bounding box center [720, 293] width 537 height 40
click at [968, 48] on icon "button" at bounding box center [969, 57] width 23 height 23
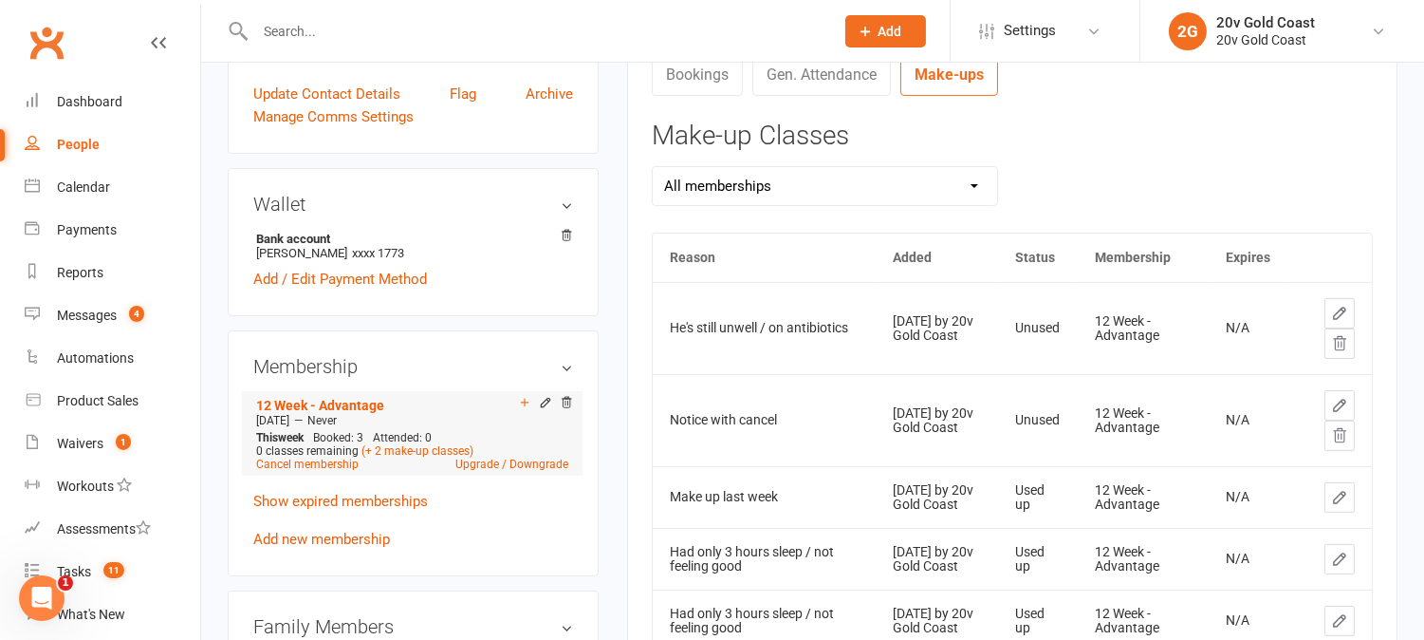
click at [518, 409] on icon at bounding box center [524, 402] width 13 height 13
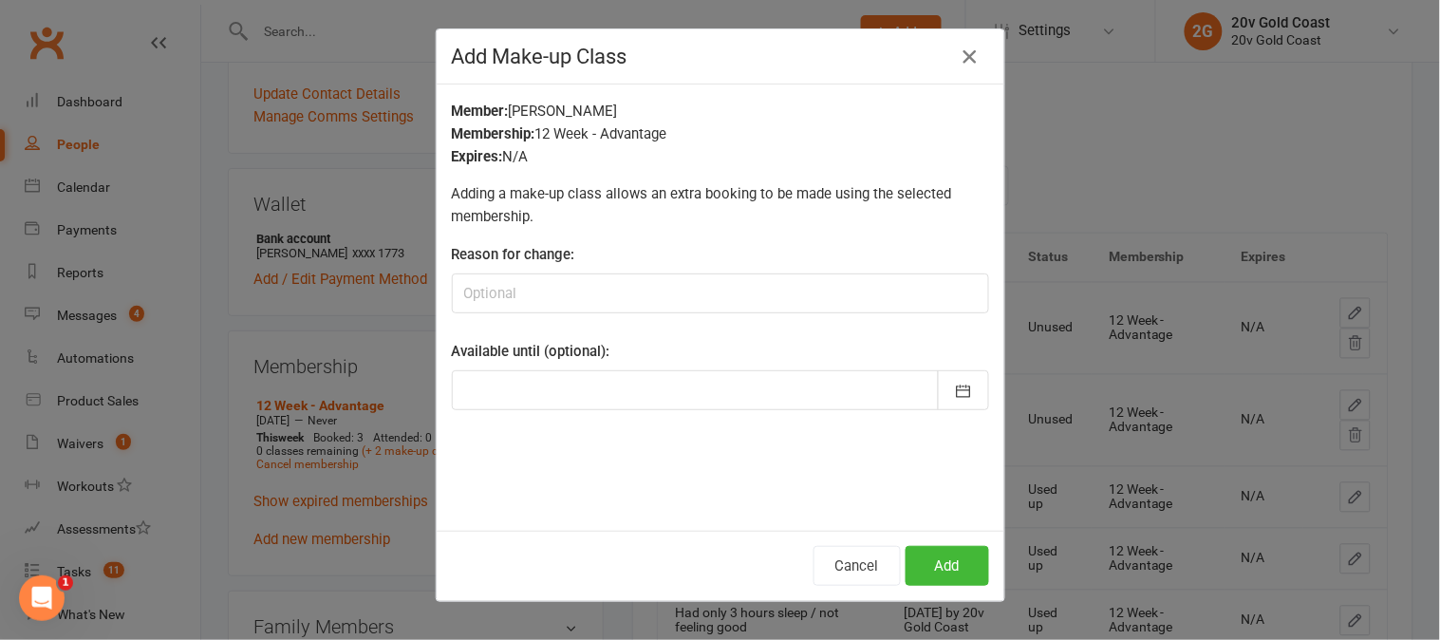
drag, startPoint x: 979, startPoint y: 49, endPoint x: 952, endPoint y: 60, distance: 29.4
click at [977, 50] on h4 "Add Make-up Class" at bounding box center [720, 57] width 537 height 24
click at [958, 60] on icon "button" at bounding box center [969, 57] width 23 height 23
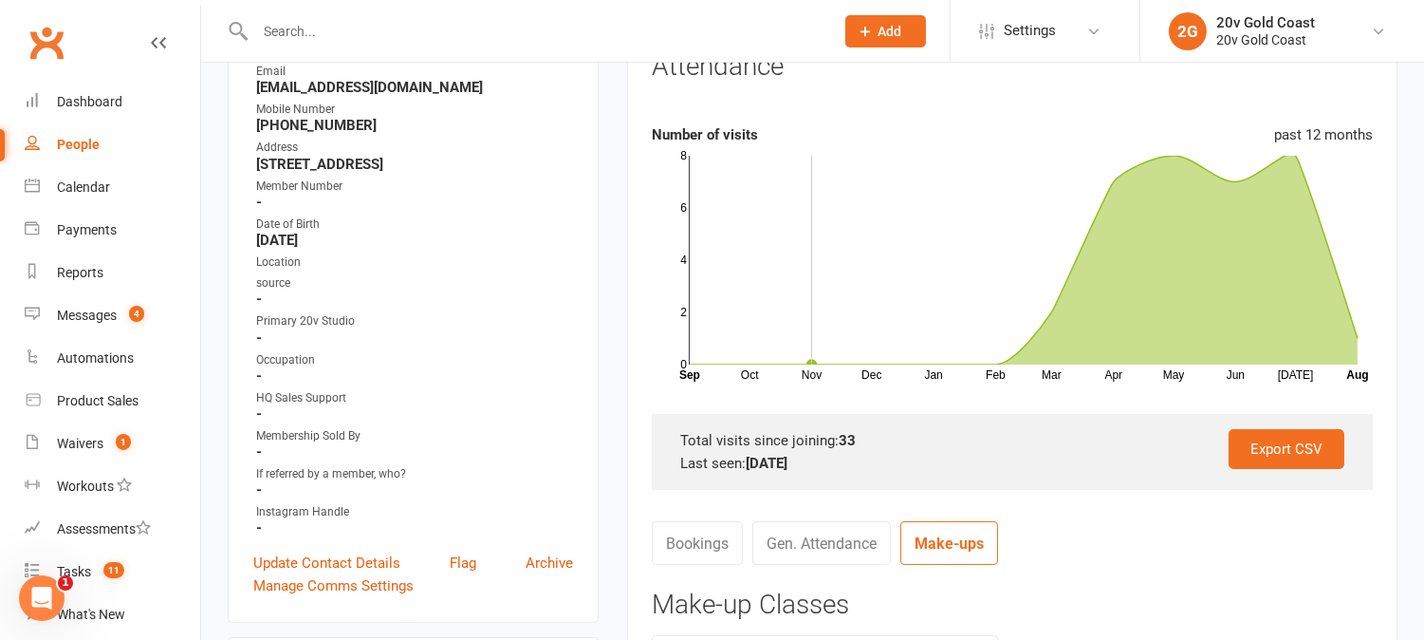
scroll to position [105, 0]
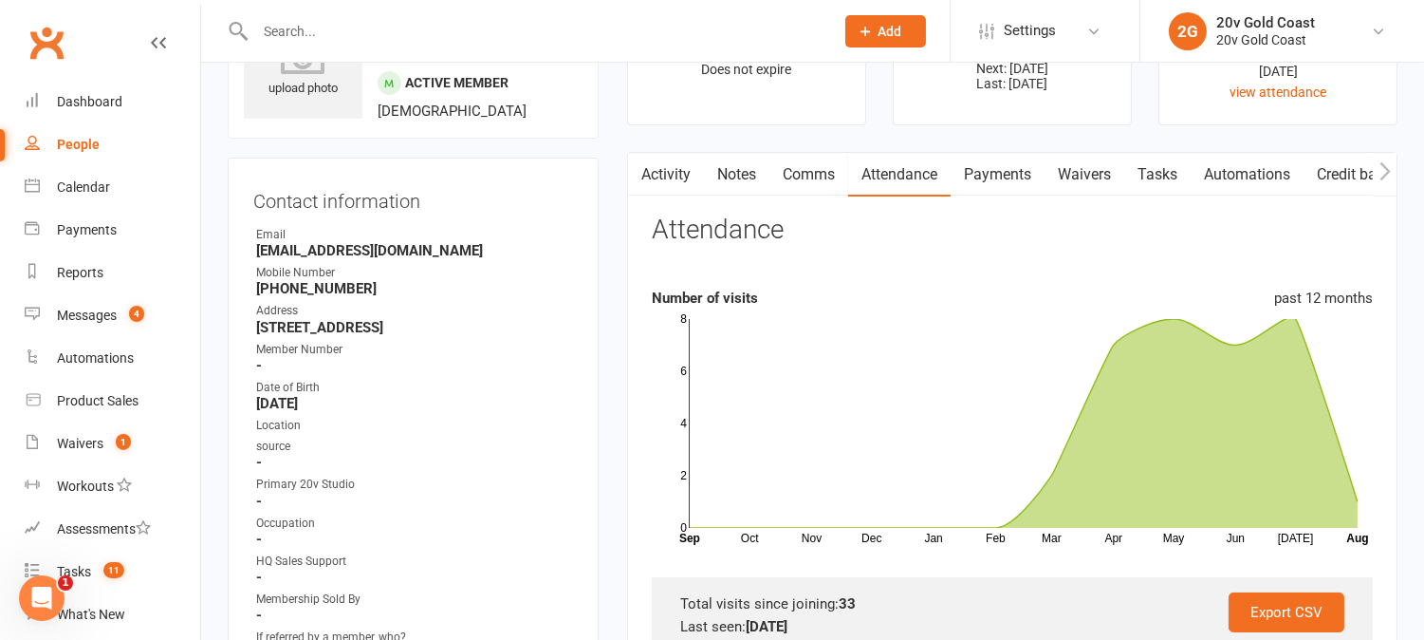
click at [700, 173] on link "Activity" at bounding box center [666, 175] width 76 height 44
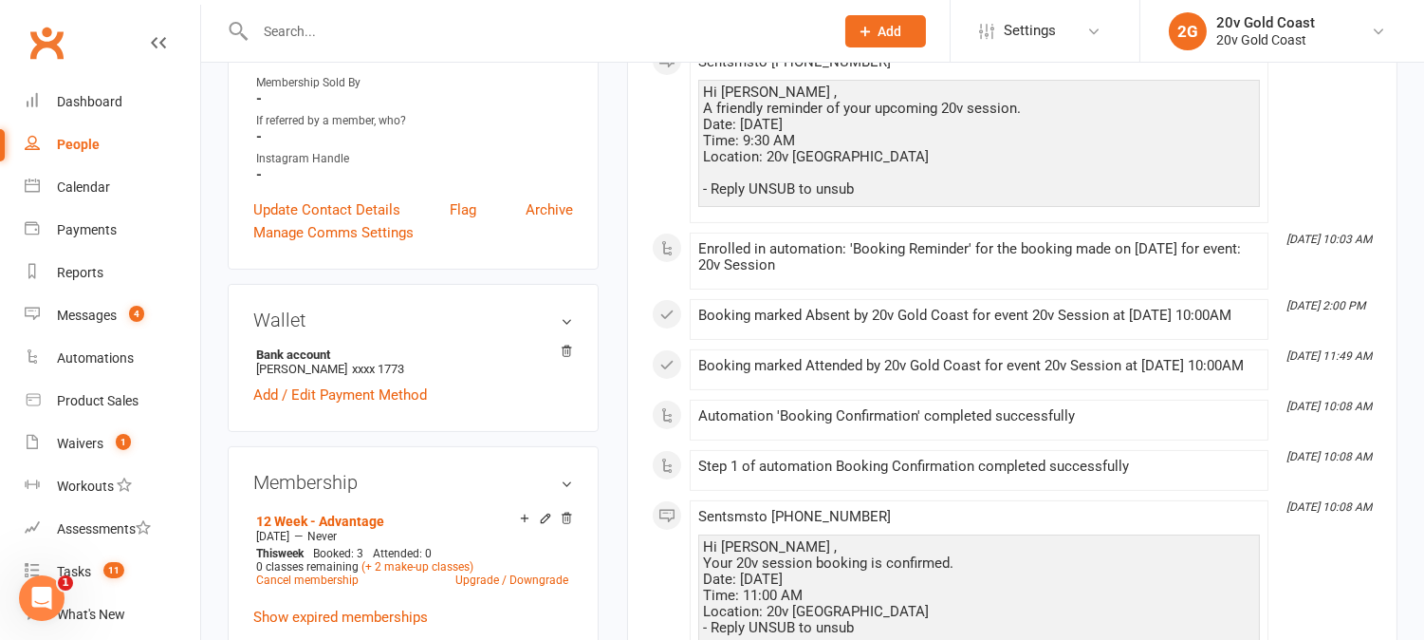
scroll to position [632, 0]
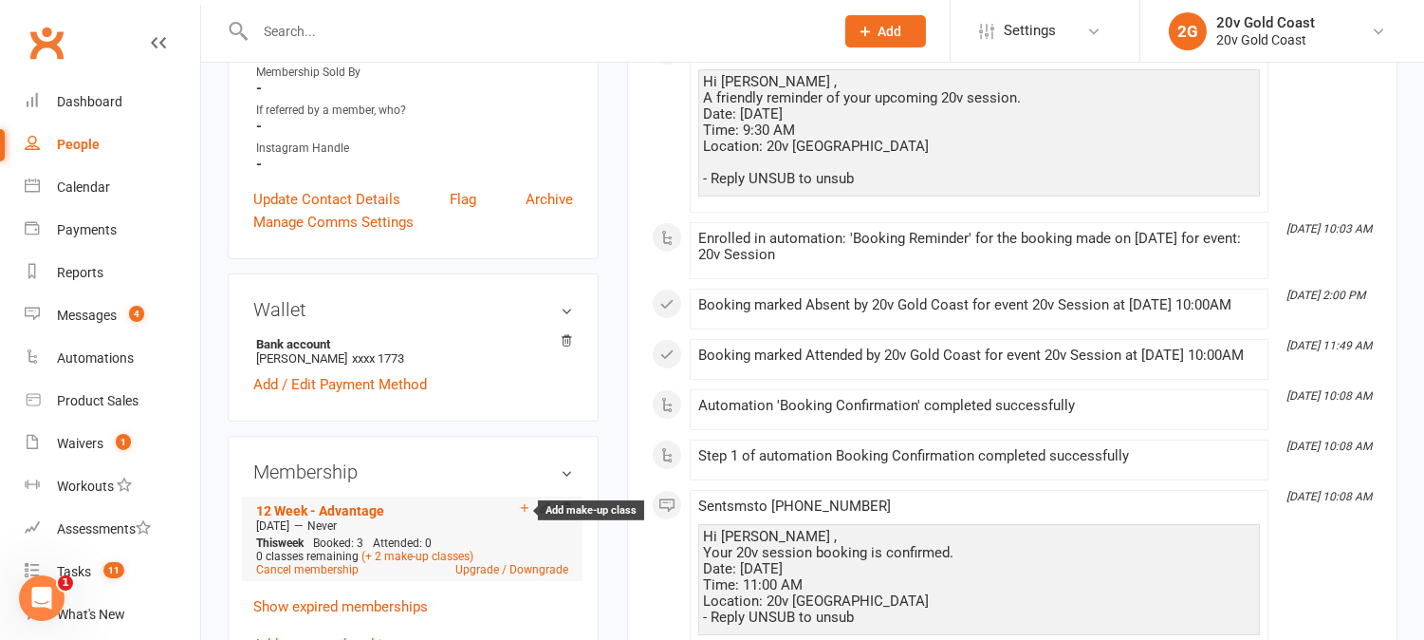
click at [525, 514] on icon at bounding box center [524, 507] width 13 height 13
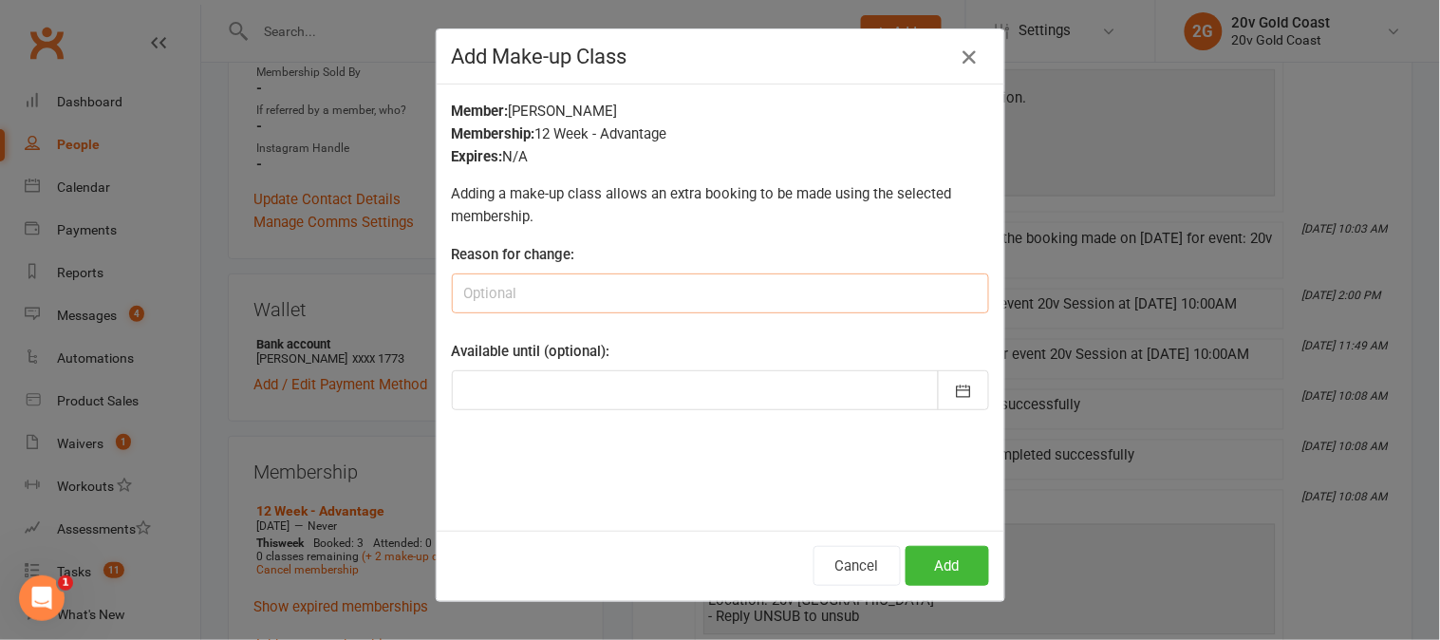
click at [554, 288] on input at bounding box center [720, 293] width 537 height 40
type input "He's still not feeling well."
click at [924, 569] on button "Add" at bounding box center [947, 566] width 84 height 40
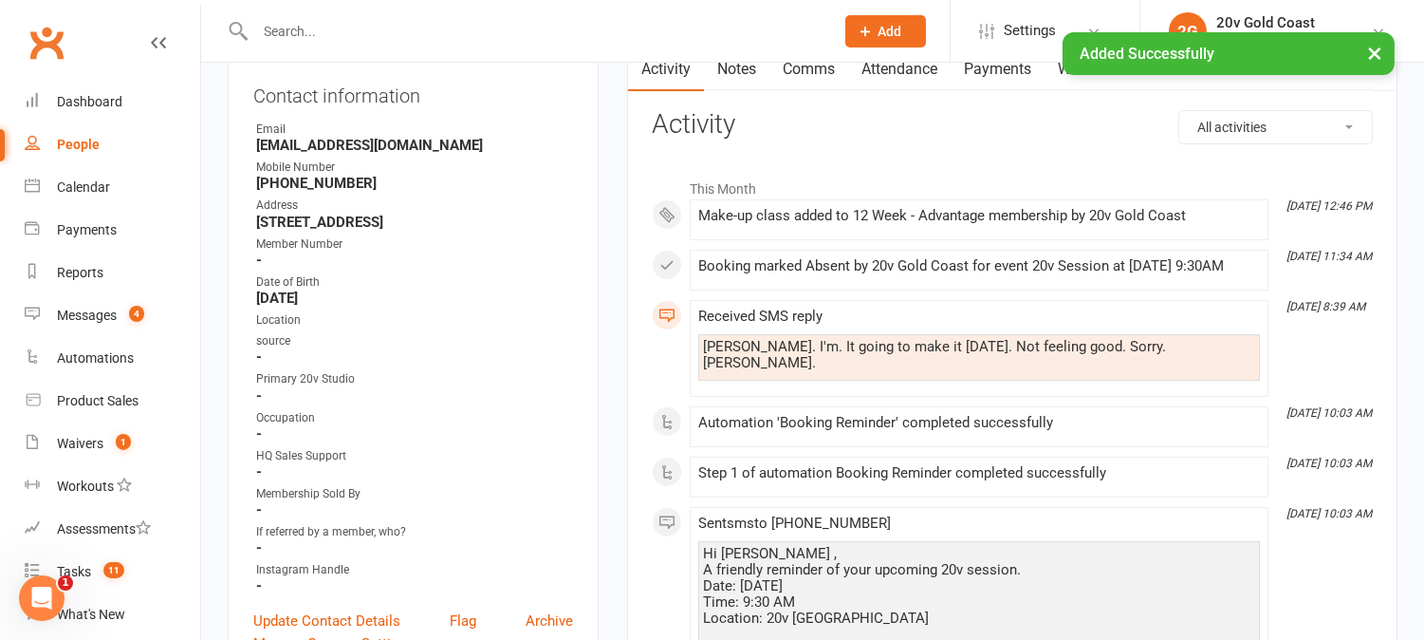
scroll to position [0, 0]
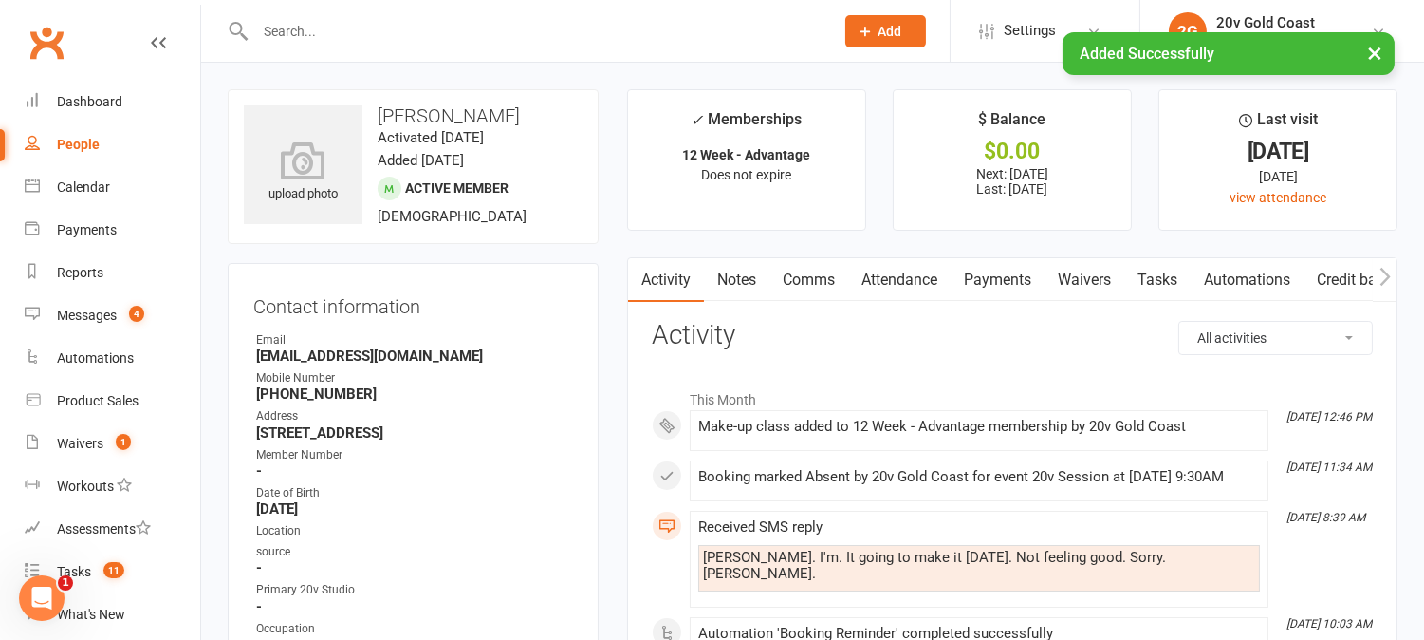
click at [818, 279] on link "Comms" at bounding box center [809, 280] width 79 height 44
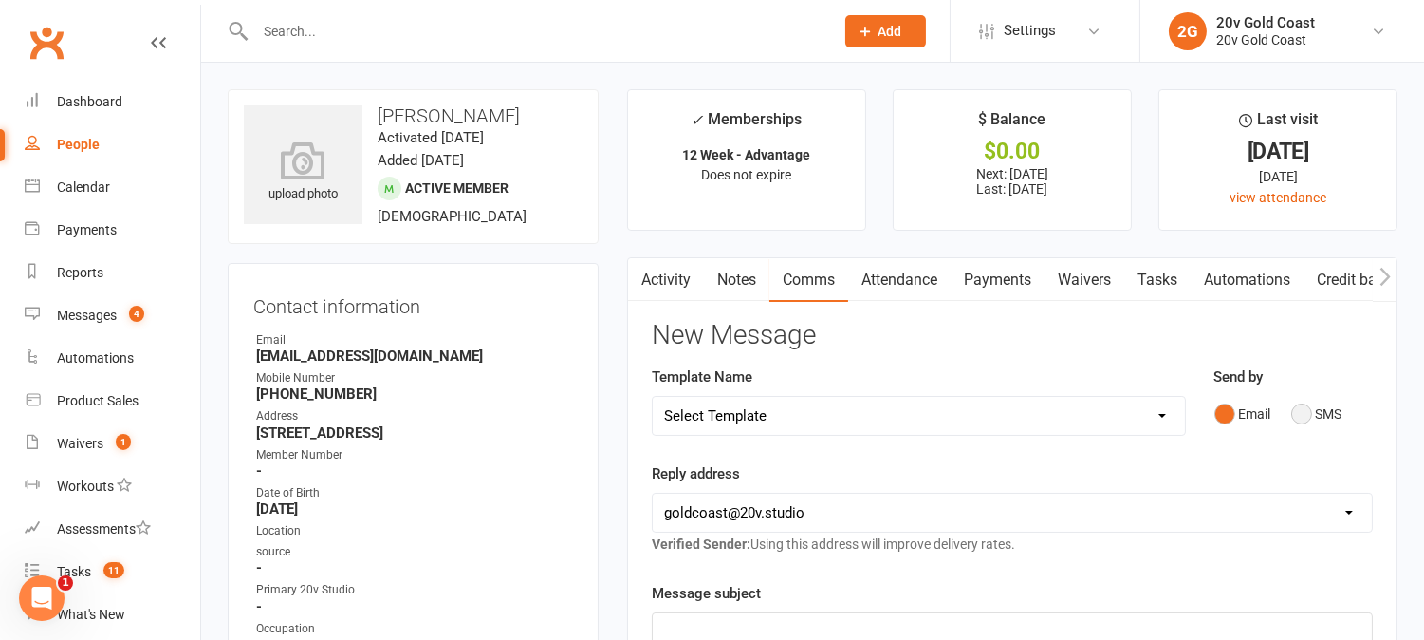
click at [1301, 413] on button "SMS" at bounding box center [1317, 414] width 51 height 36
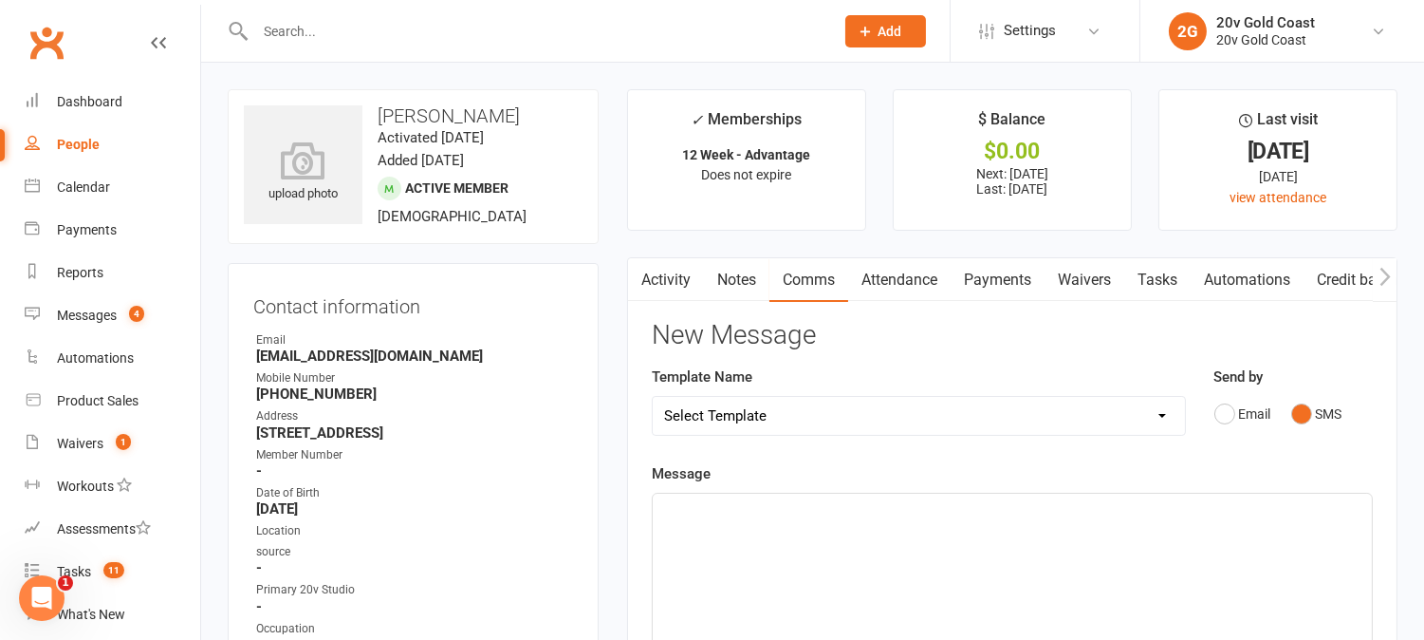
click at [1274, 567] on div "﻿" at bounding box center [1012, 635] width 719 height 285
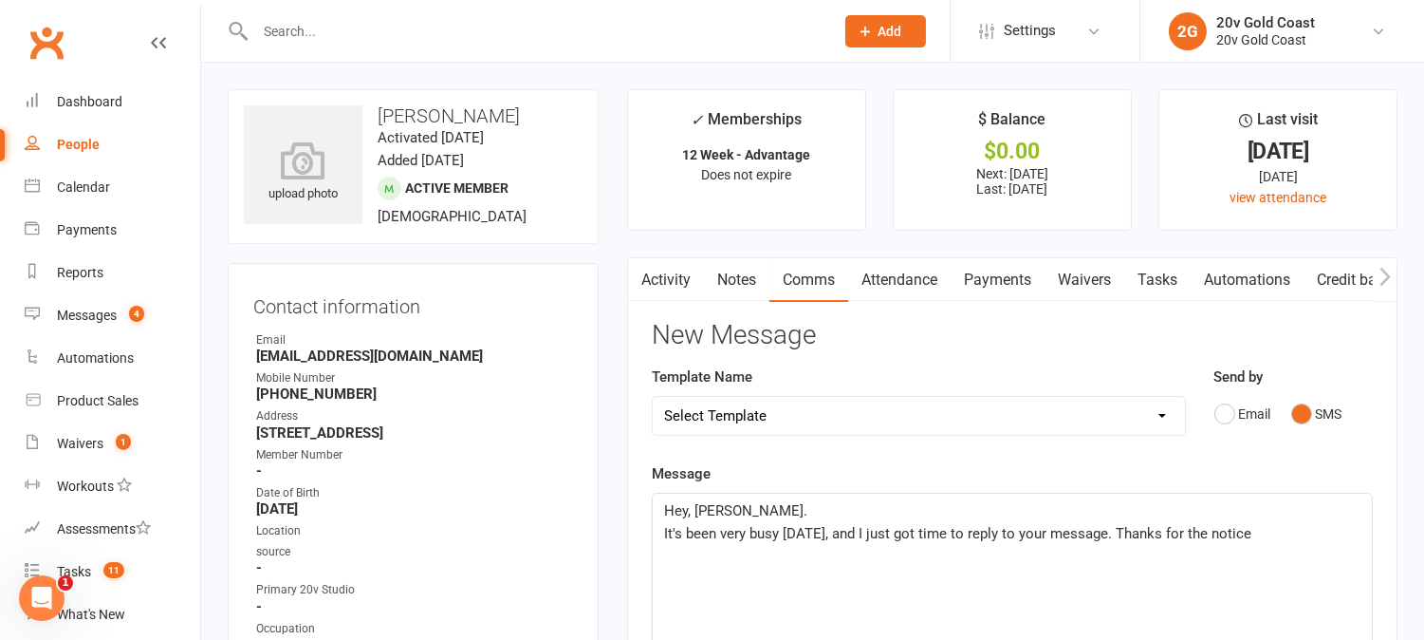
click at [1108, 525] on span "It's been very busy today, and I just got time to reply to your message. Thanks…" at bounding box center [957, 533] width 587 height 17
click at [919, 566] on p "Thanks for the notice" at bounding box center [1012, 556] width 697 height 23
click at [1113, 547] on p "Thanks for the notice." at bounding box center [1012, 556] width 697 height 23
click at [1133, 530] on p "It's been very busy today, and I just got time to reply to your message." at bounding box center [1012, 533] width 697 height 23
click at [1121, 534] on span "It's been very busy today, and I just got time to reply to your message. Arte y…" at bounding box center [916, 533] width 505 height 17
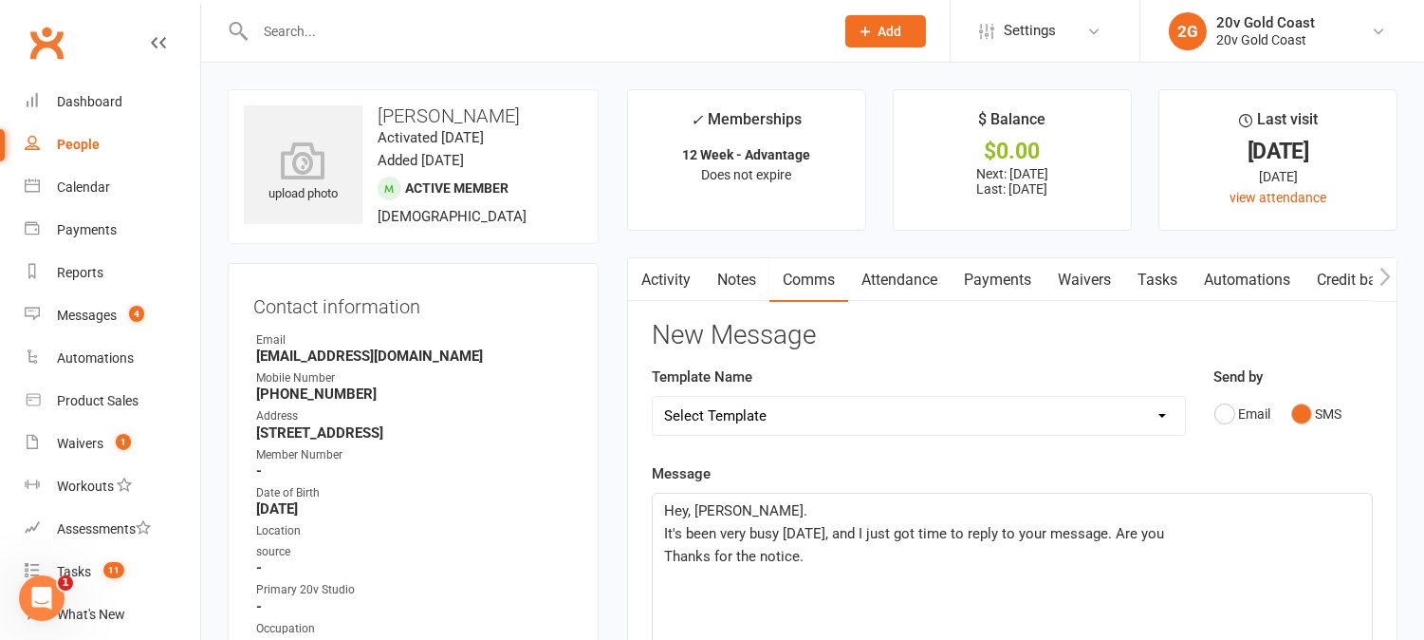
click at [1179, 532] on p "It's been very busy today, and I just got time to reply to your message. Are you" at bounding box center [1012, 533] width 697 height 23
click at [779, 556] on span "It's been very busy today, and I just got time to reply to your message. Are yo…" at bounding box center [997, 545] width 666 height 40
click at [828, 561] on p "It's been very busy today, and I just got time to reply to your message. Are yo…" at bounding box center [1012, 545] width 697 height 46
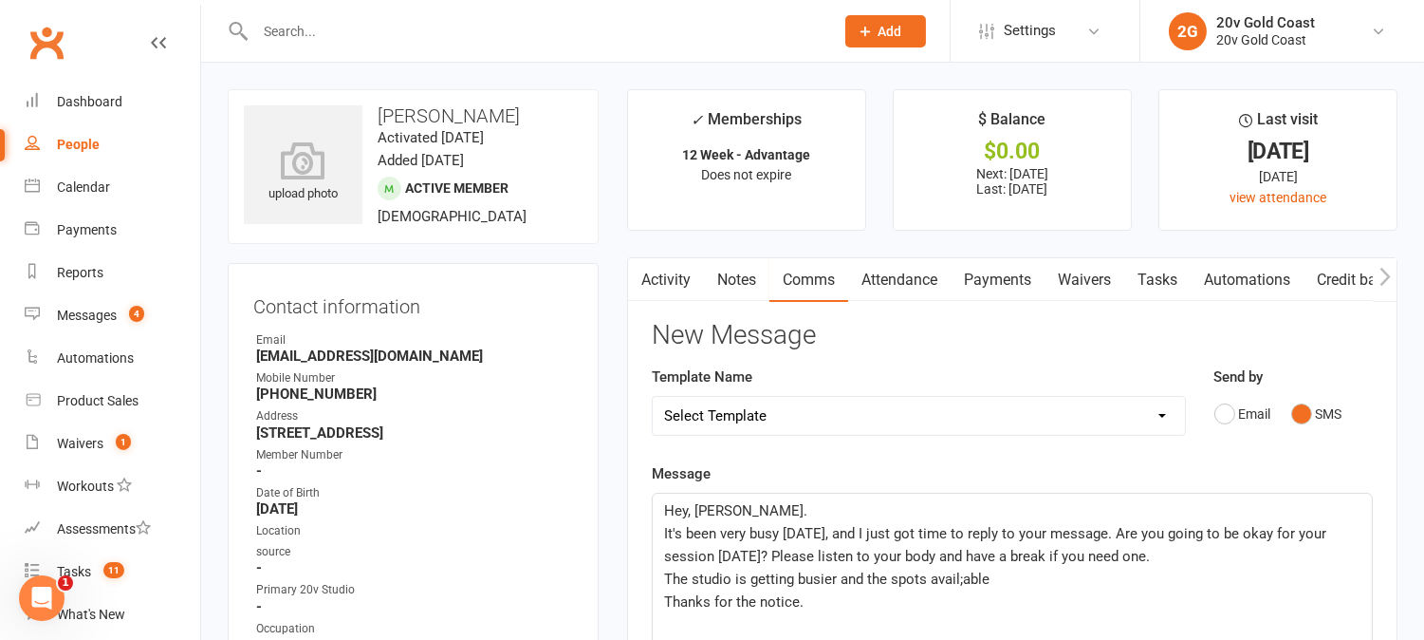
click at [964, 582] on span "The studio is getting busier and the spots avail;able" at bounding box center [826, 578] width 325 height 17
click at [992, 575] on p "The studio is getting busier and the spots available" at bounding box center [1012, 578] width 697 height 23
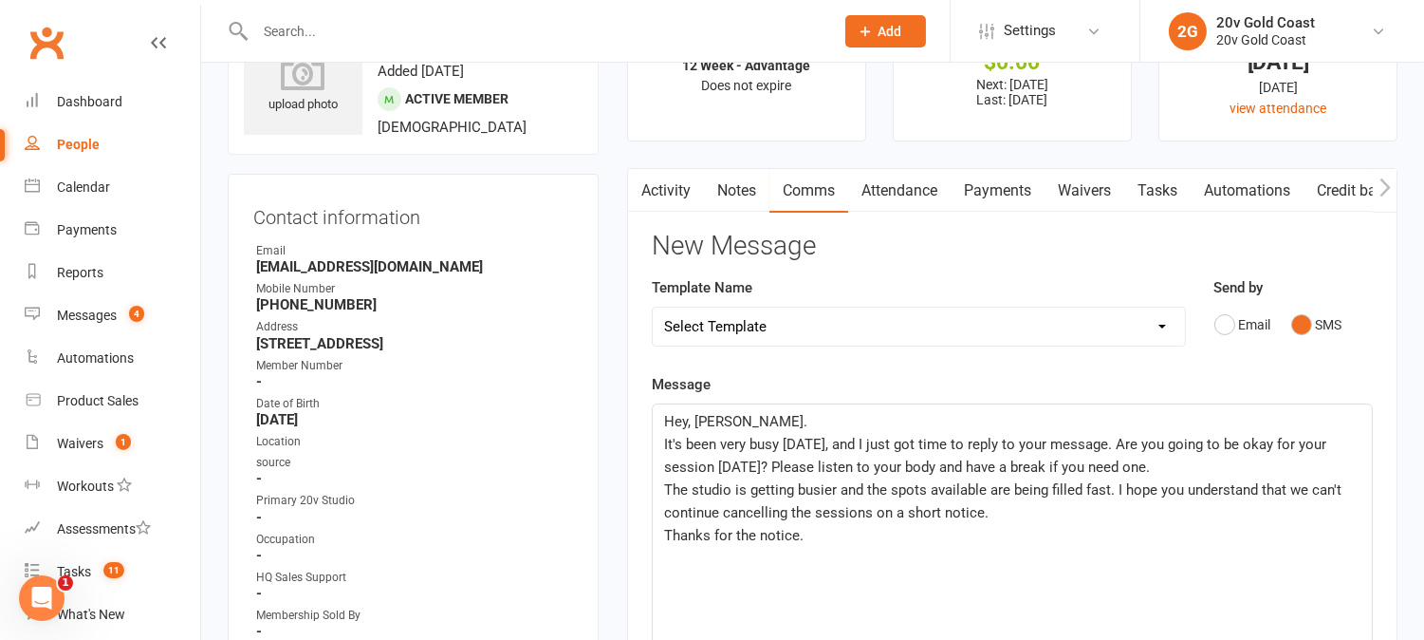
scroll to position [105, 0]
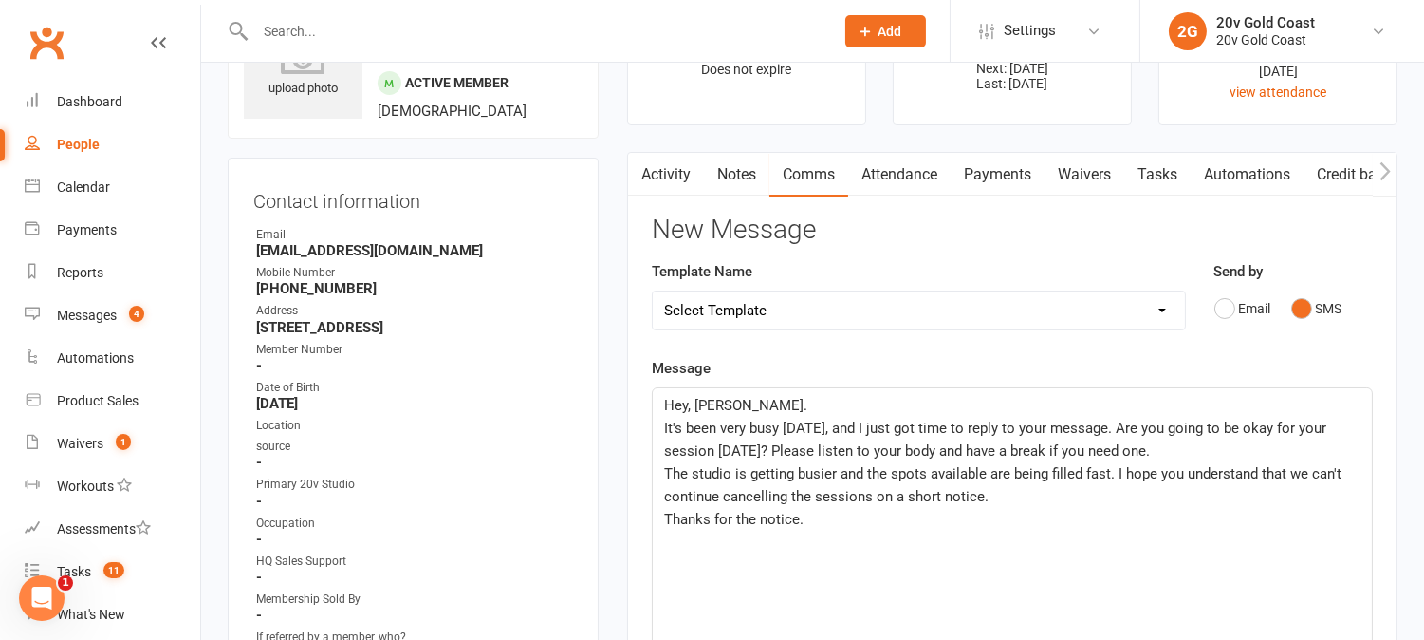
drag, startPoint x: 810, startPoint y: 626, endPoint x: 642, endPoint y: 535, distance: 191.9
click at [642, 535] on div "Activity Notes Comms Attendance Payments Waivers Tasks Automations Credit balan…" at bounding box center [1012, 627] width 771 height 950
click at [662, 428] on div "Hey, Jonathan. It's been very busy today, and I just got time to reply to your …" at bounding box center [1012, 530] width 719 height 285
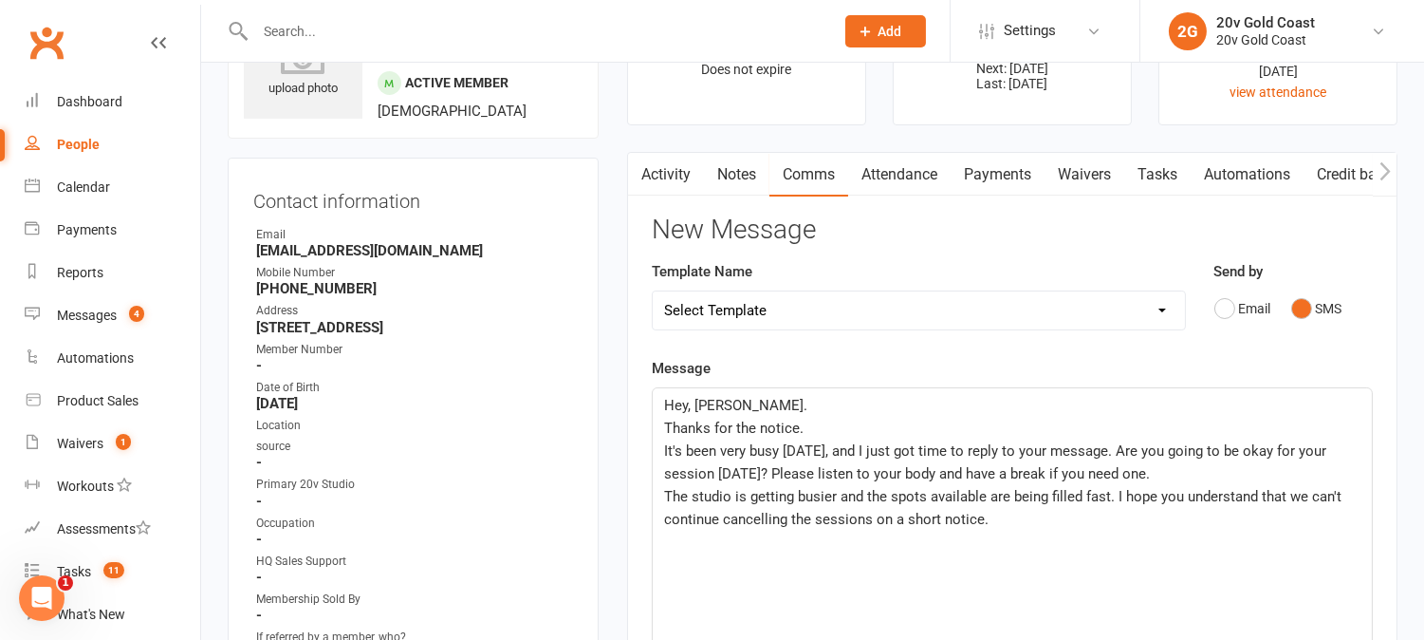
click at [1012, 524] on p "The studio is getting busier and the spots available are being filled fast. I h…" at bounding box center [1012, 508] width 697 height 46
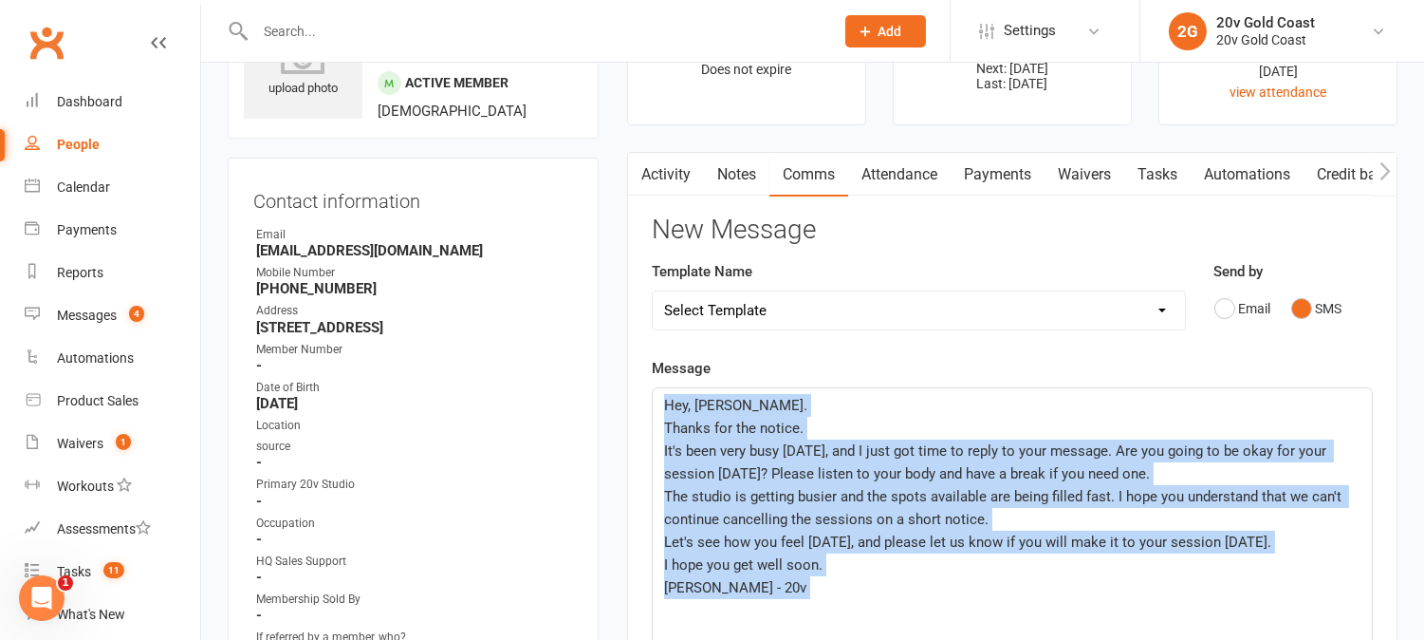
drag, startPoint x: 675, startPoint y: 536, endPoint x: 615, endPoint y: 344, distance: 200.8
click at [615, 344] on main "✓ Memberships 12 Week - Advantage Does not expire $ Balance $0.00 Next: 18 Aug …" at bounding box center [1012, 553] width 799 height 1138
copy div "Hey, Jonathan. Thanks for the notice. It's been very busy today, and I just got…"
click at [688, 172] on link "Activity" at bounding box center [666, 175] width 76 height 44
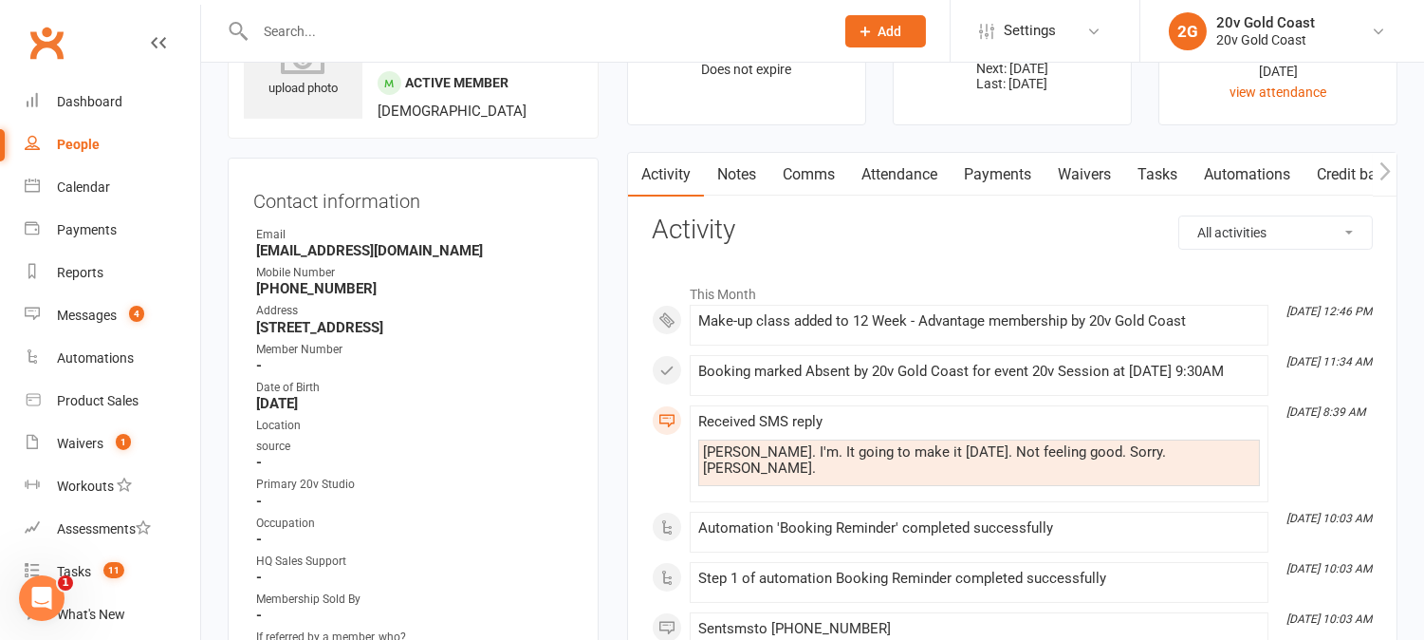
click at [837, 168] on link "Comms" at bounding box center [809, 175] width 79 height 44
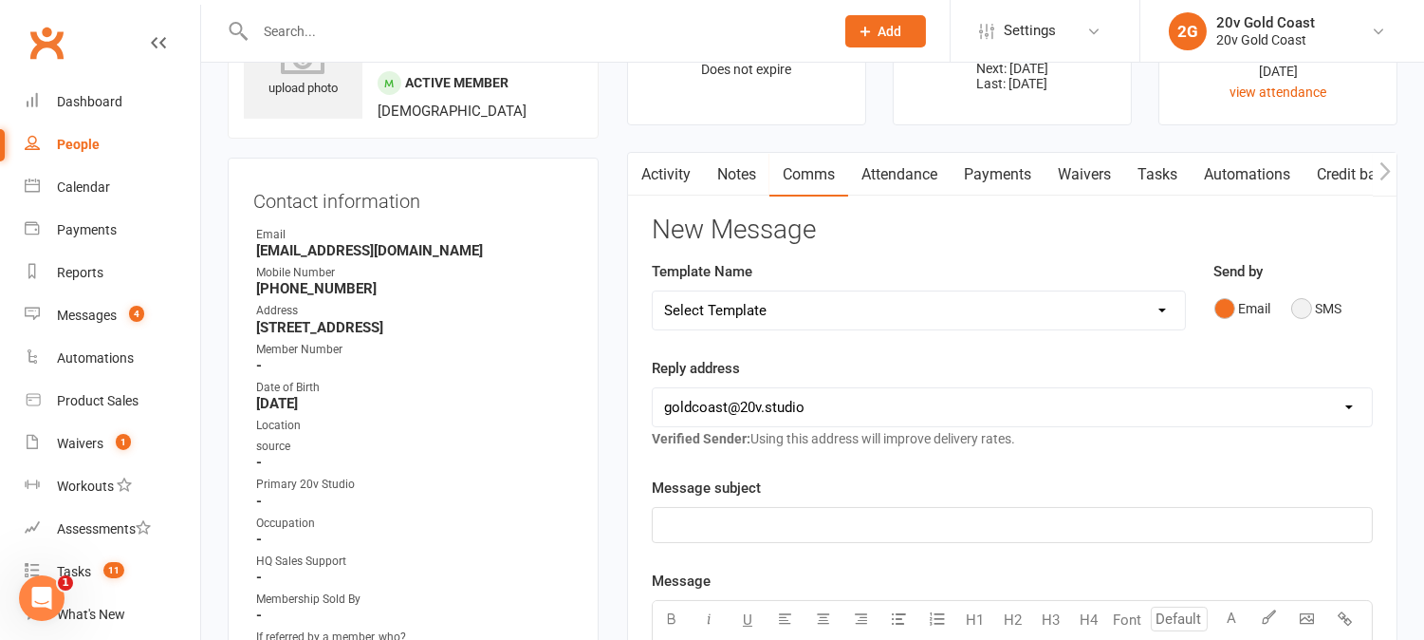
click at [1302, 296] on button "SMS" at bounding box center [1317, 308] width 51 height 36
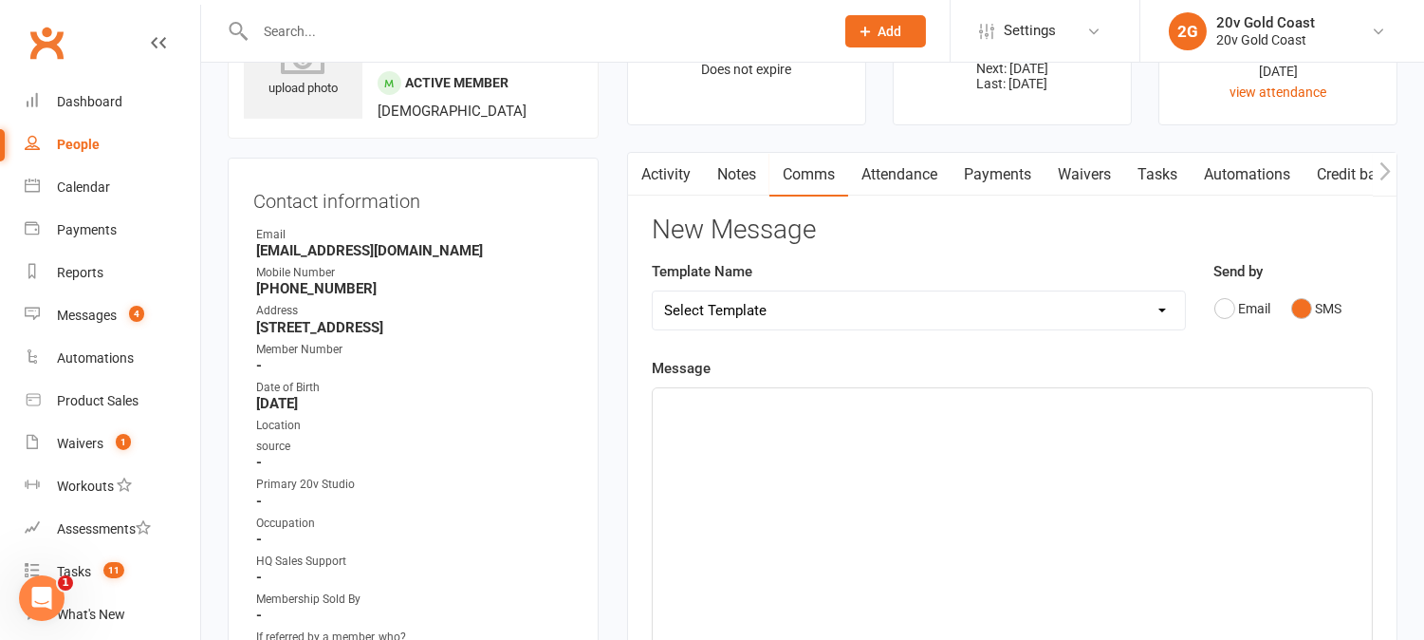
click at [1286, 446] on div "﻿" at bounding box center [1012, 530] width 719 height 285
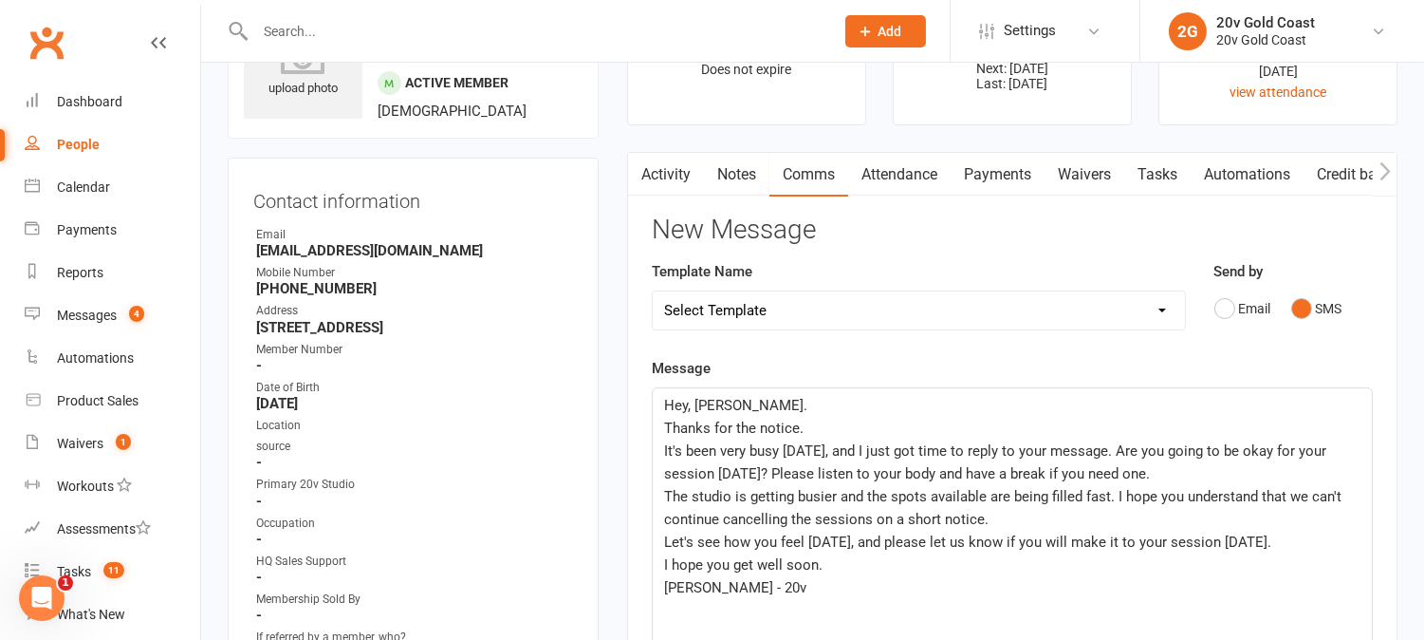
click at [1094, 444] on span "It's been very busy today, and I just got time to reply to your message. Are yo…" at bounding box center [997, 462] width 666 height 40
click at [1133, 444] on span "It's been very busy today, and I just got time to reply to your message now. Ar…" at bounding box center [1012, 462] width 696 height 40
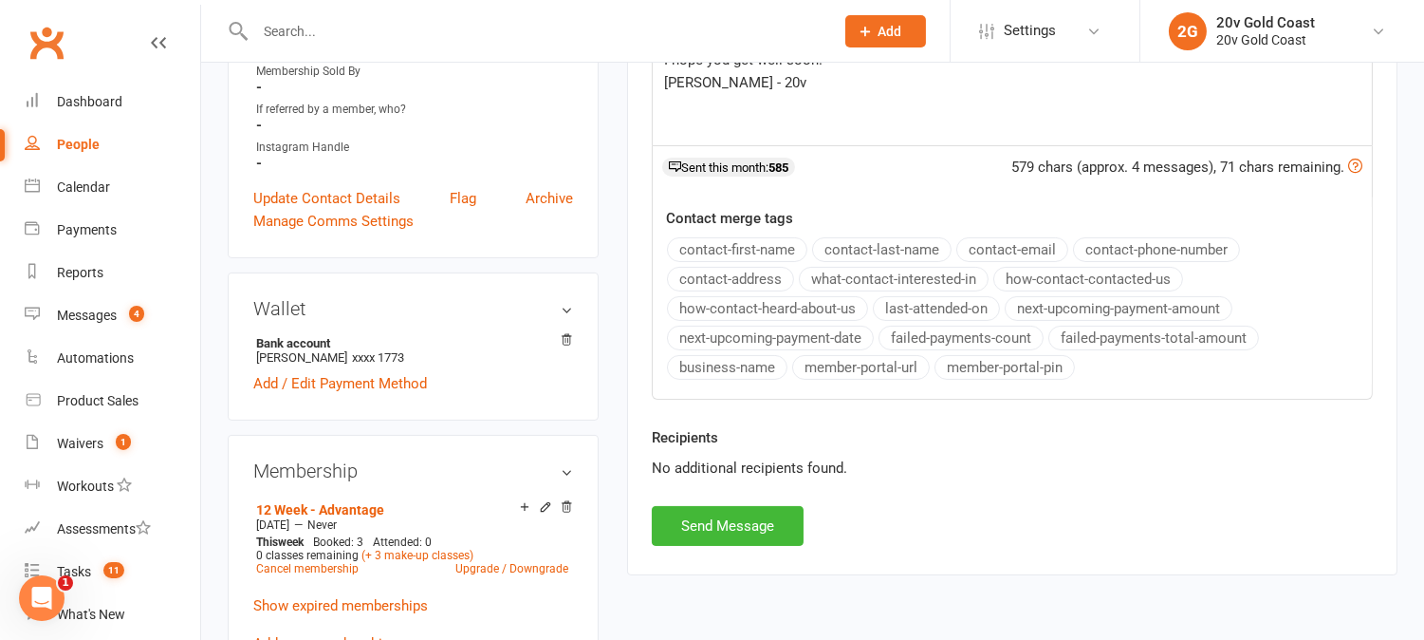
scroll to position [737, 0]
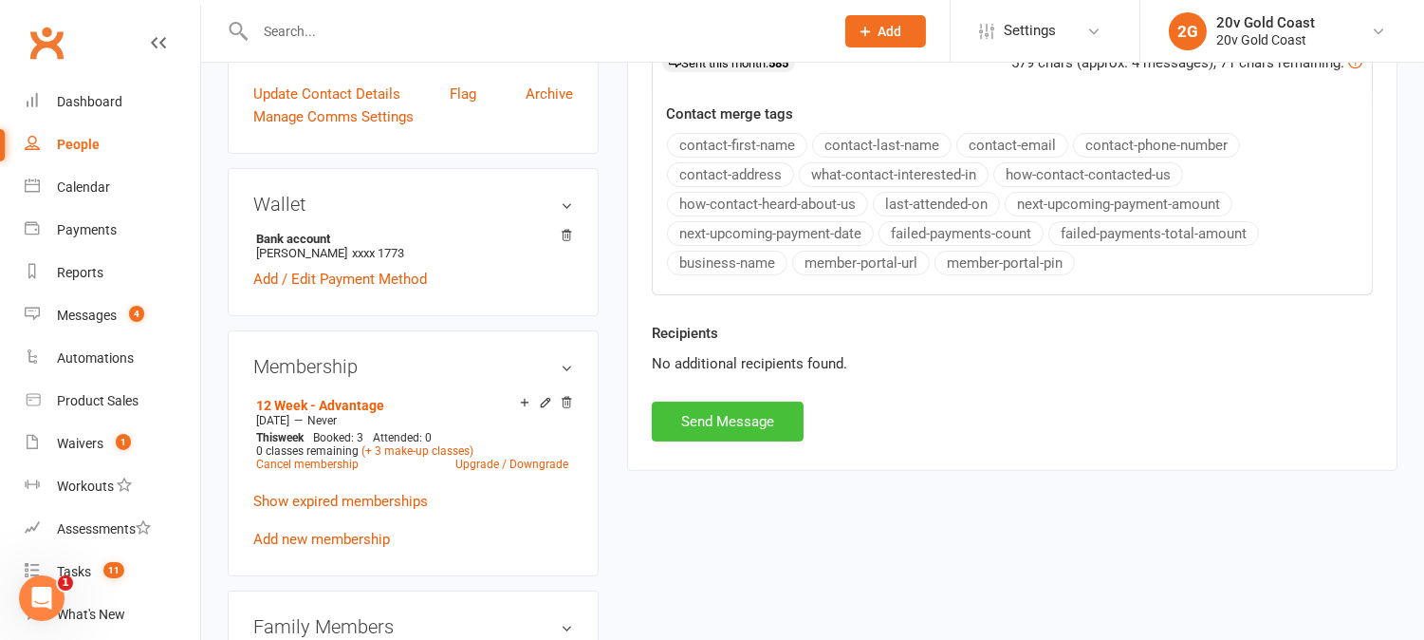
click at [786, 437] on button "Send Message" at bounding box center [728, 421] width 152 height 40
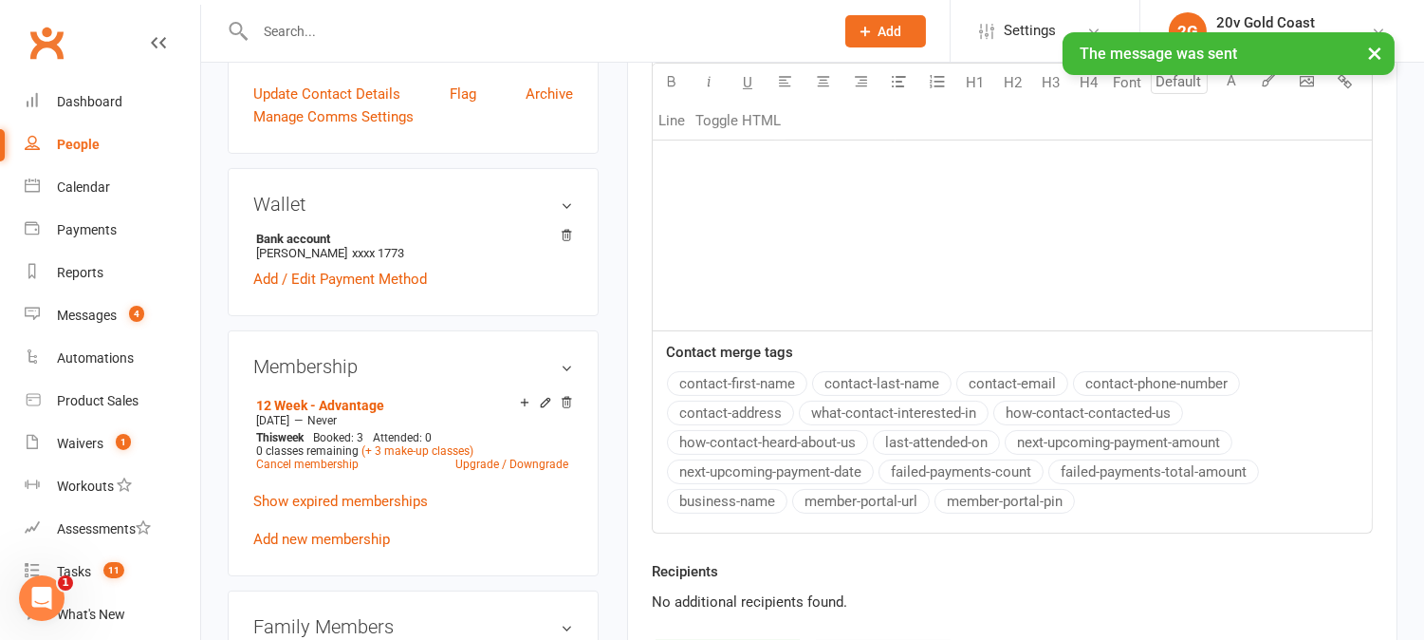
scroll to position [0, 0]
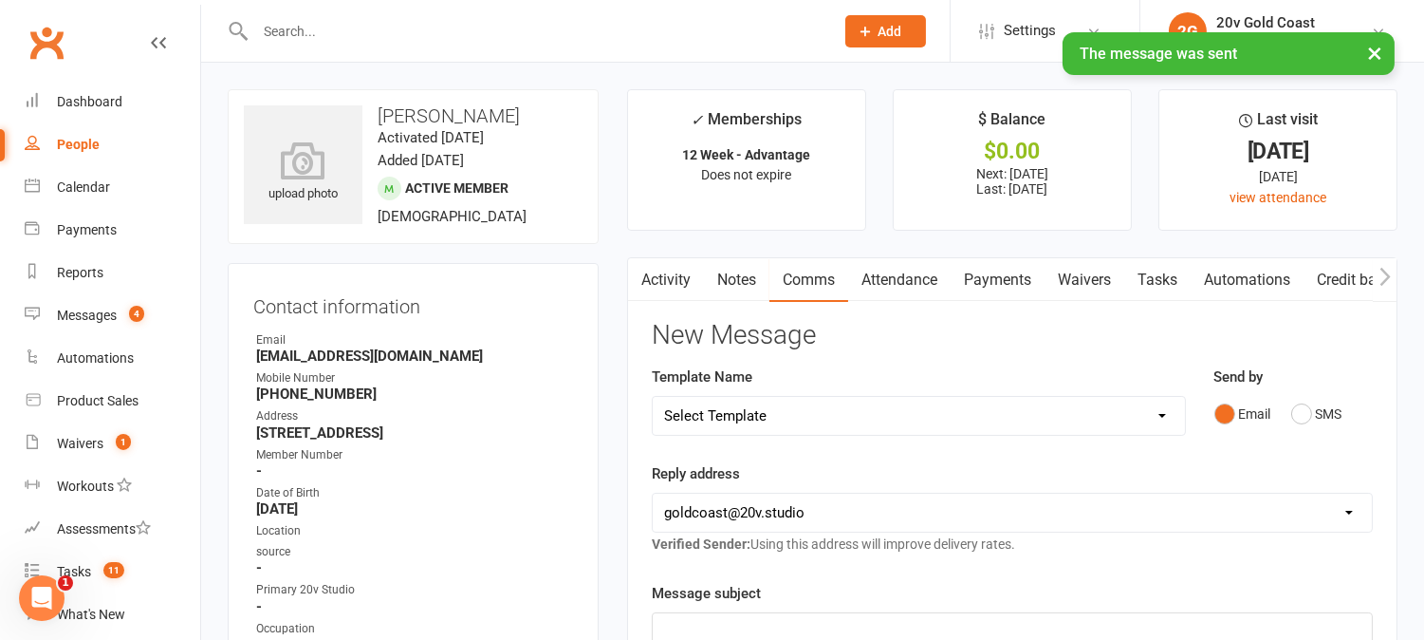
click at [680, 277] on link "Activity" at bounding box center [666, 280] width 76 height 44
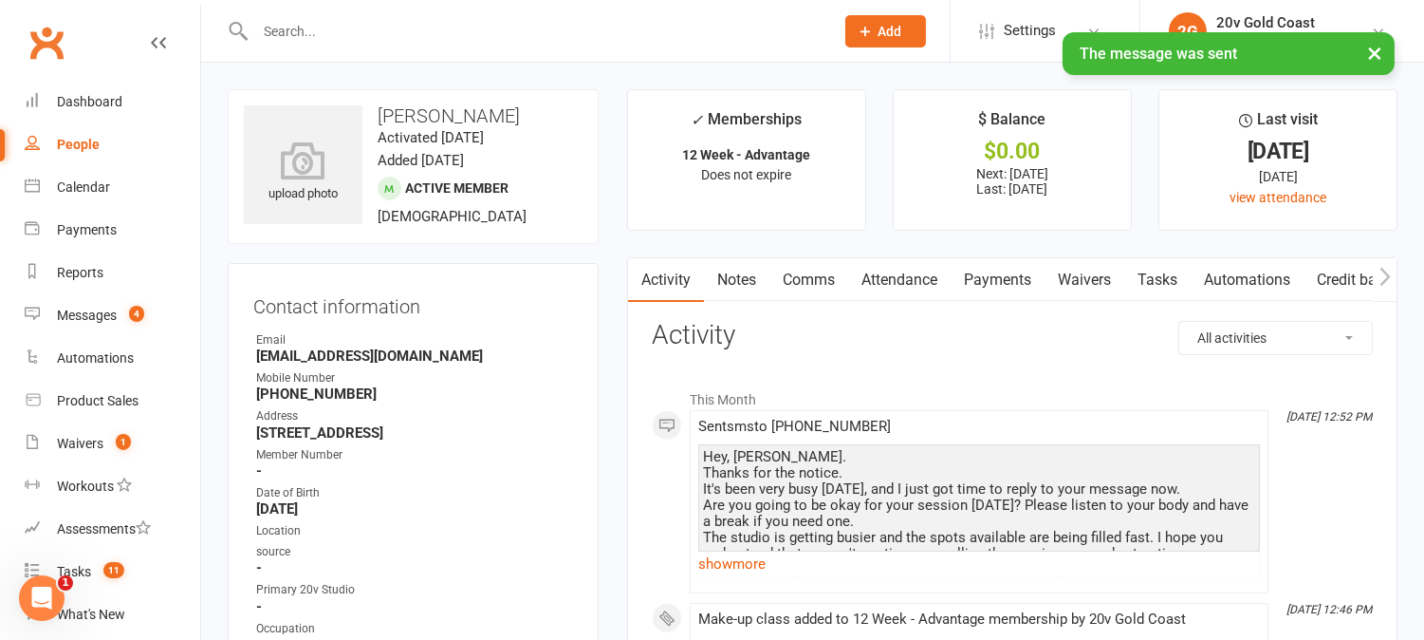
scroll to position [211, 0]
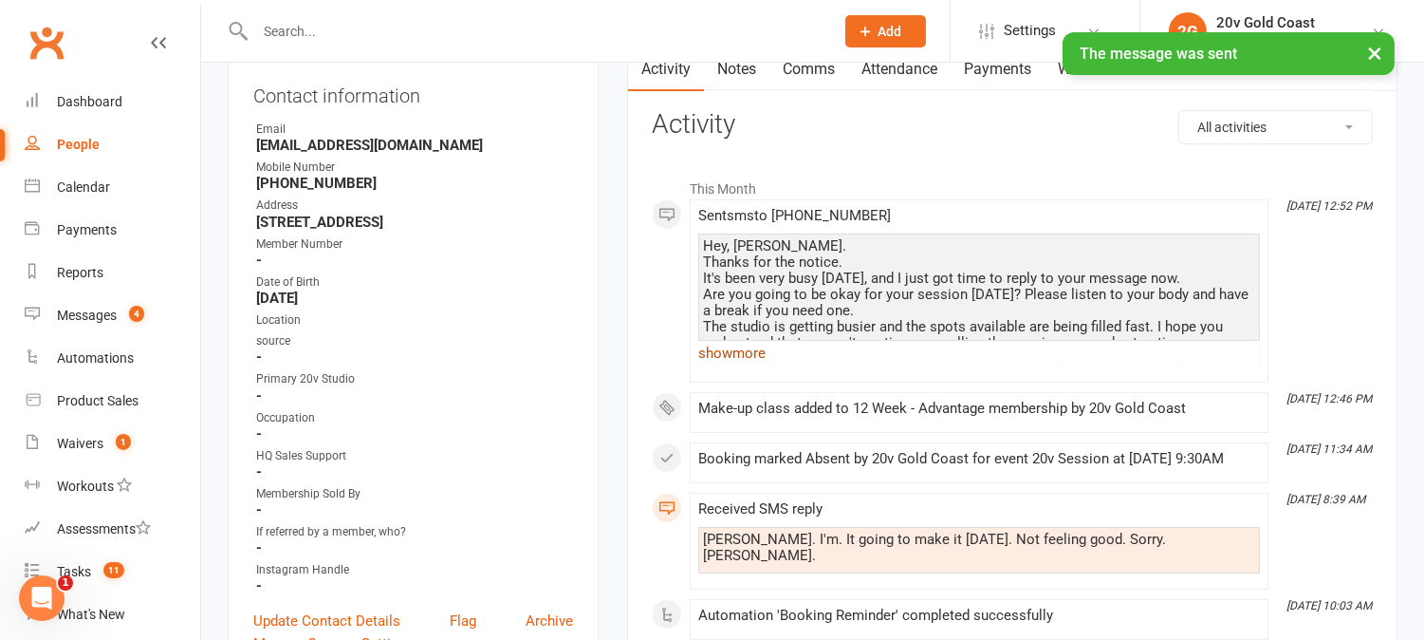
click at [737, 363] on link "show more" at bounding box center [979, 353] width 562 height 27
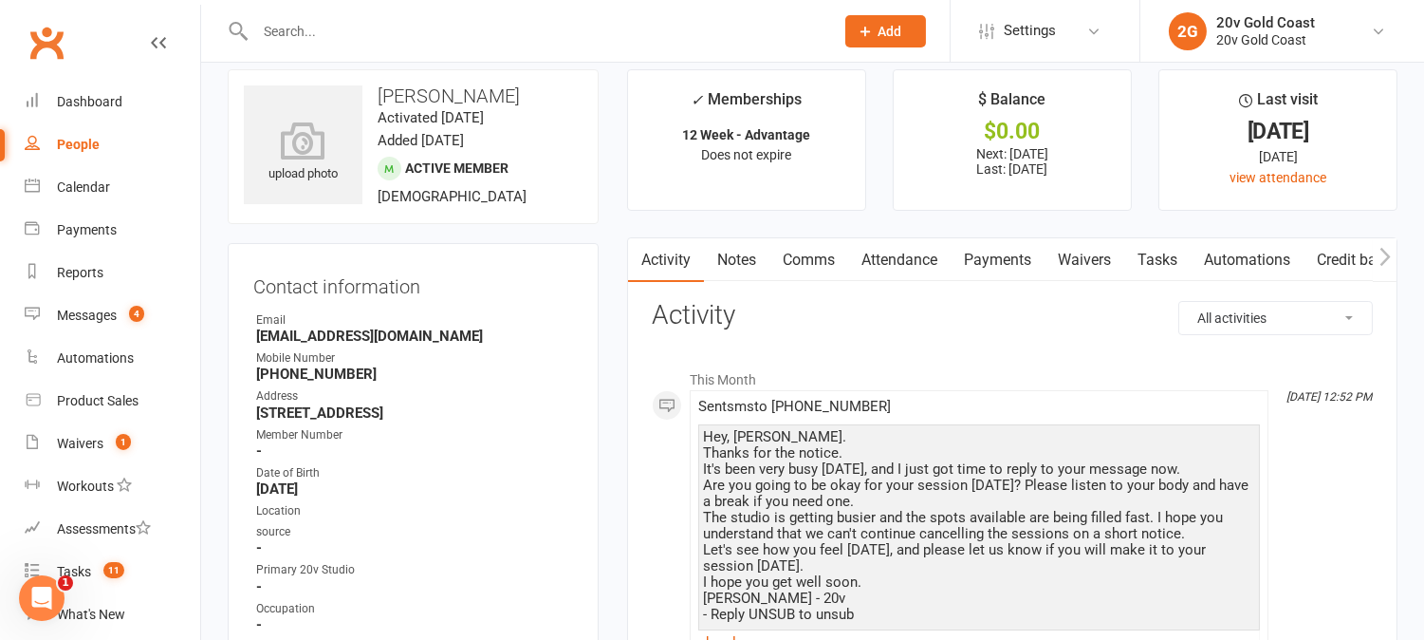
scroll to position [0, 0]
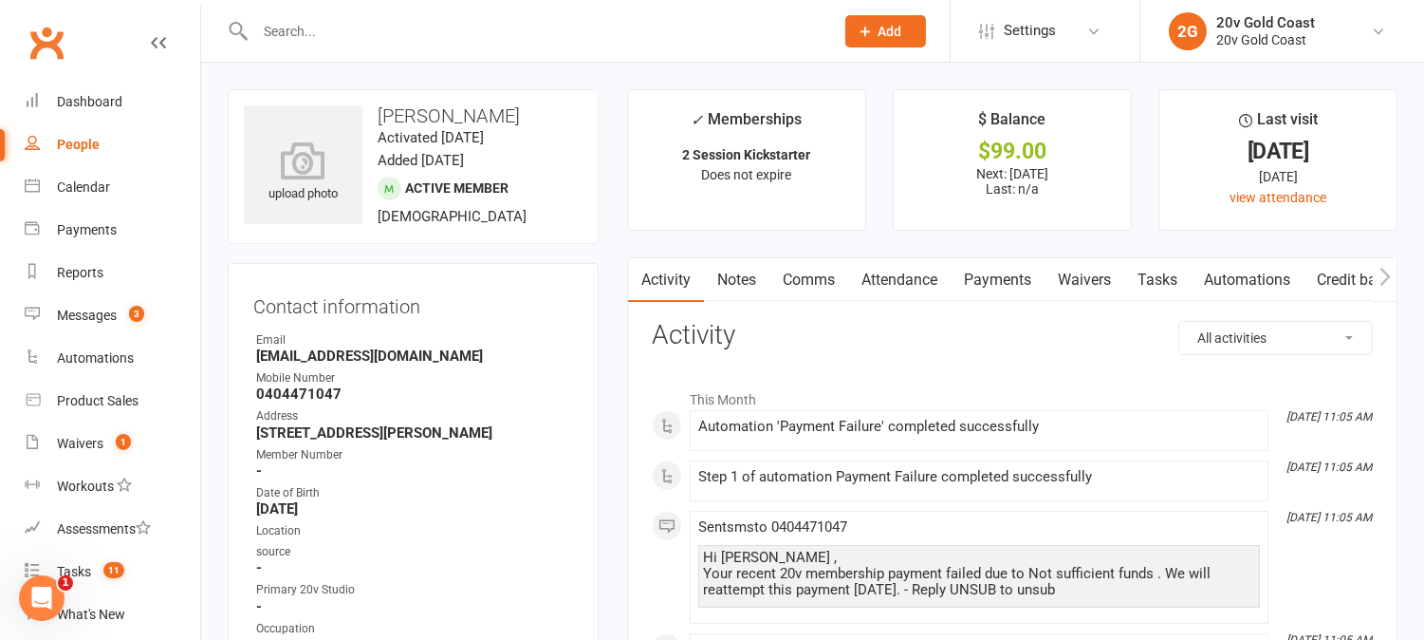
click at [1088, 281] on link "Waivers" at bounding box center [1085, 280] width 80 height 44
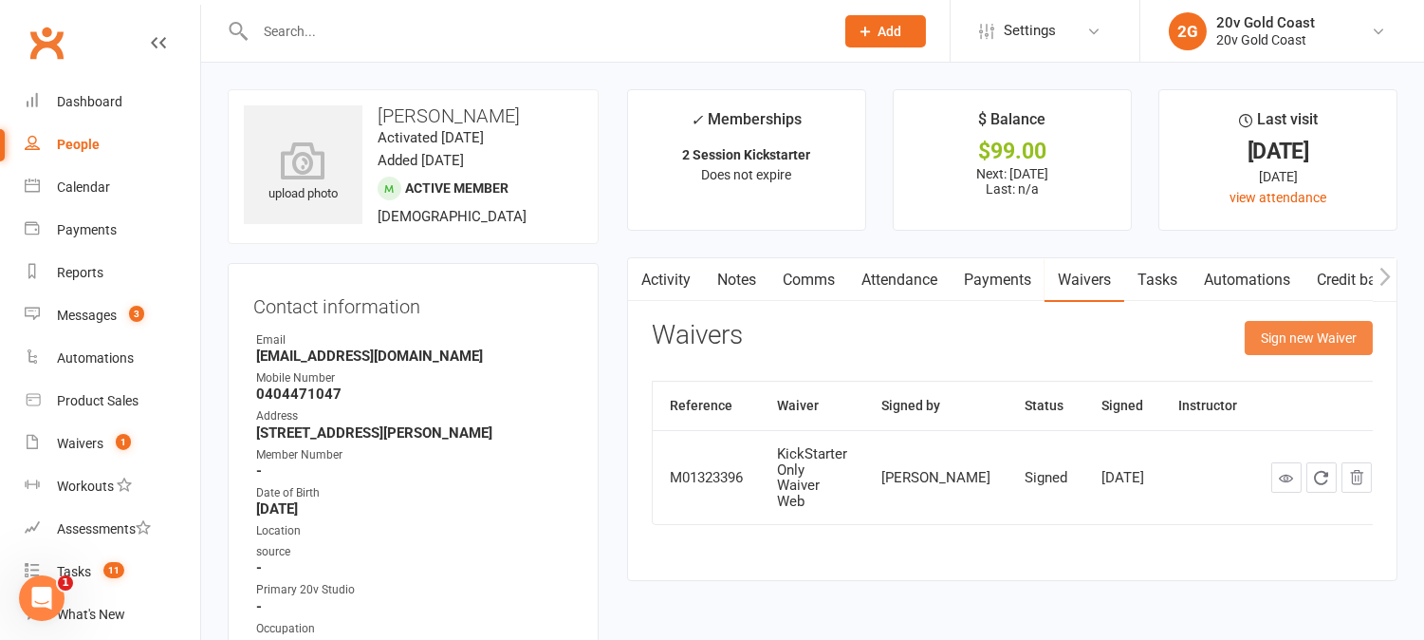
click at [1289, 327] on button "Sign new Waiver" at bounding box center [1309, 338] width 128 height 34
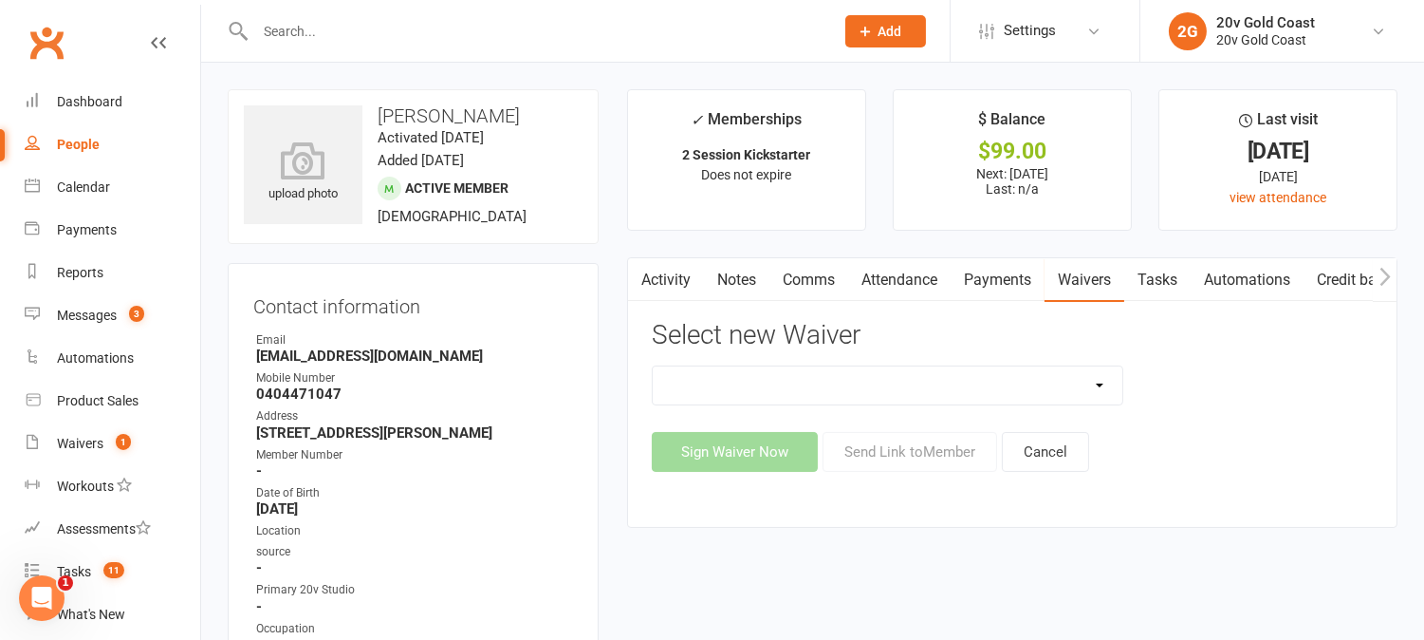
click at [1079, 381] on select "20v Ambassador Program 20v Pre Exercise Questionnaire Casual KickStarter Only W…" at bounding box center [888, 385] width 470 height 38
select select "8158"
click at [653, 366] on select "20v Ambassador Program 20v Pre Exercise Questionnaire Casual KickStarter Only W…" at bounding box center [888, 385] width 470 height 38
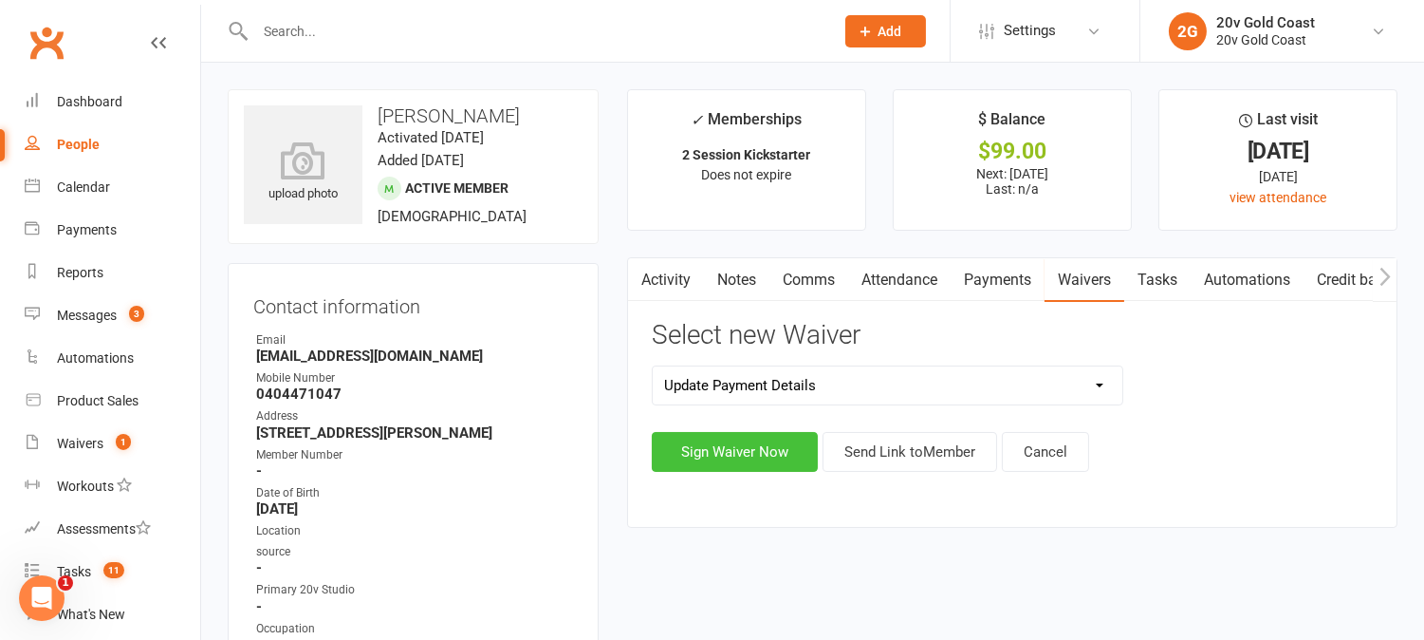
click at [769, 446] on button "Sign Waiver Now" at bounding box center [735, 452] width 166 height 40
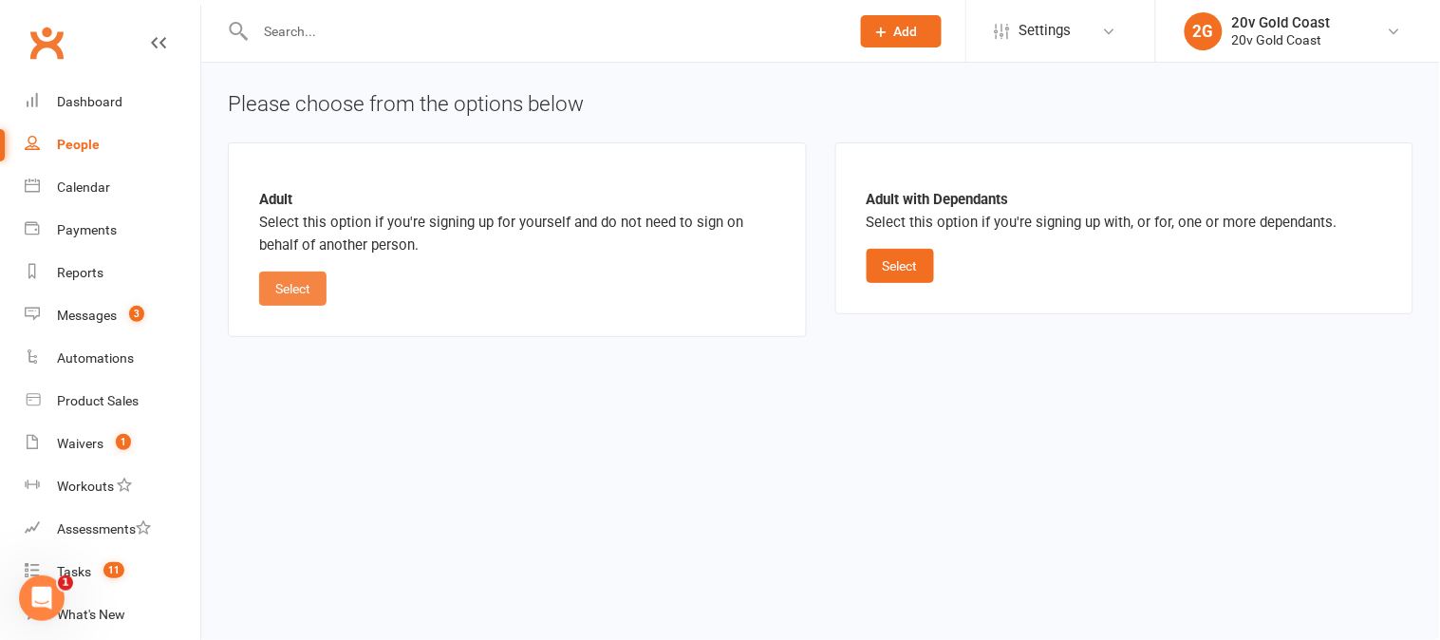
click at [299, 291] on button "Select" at bounding box center [292, 288] width 67 height 34
select select "06"
select select "2027"
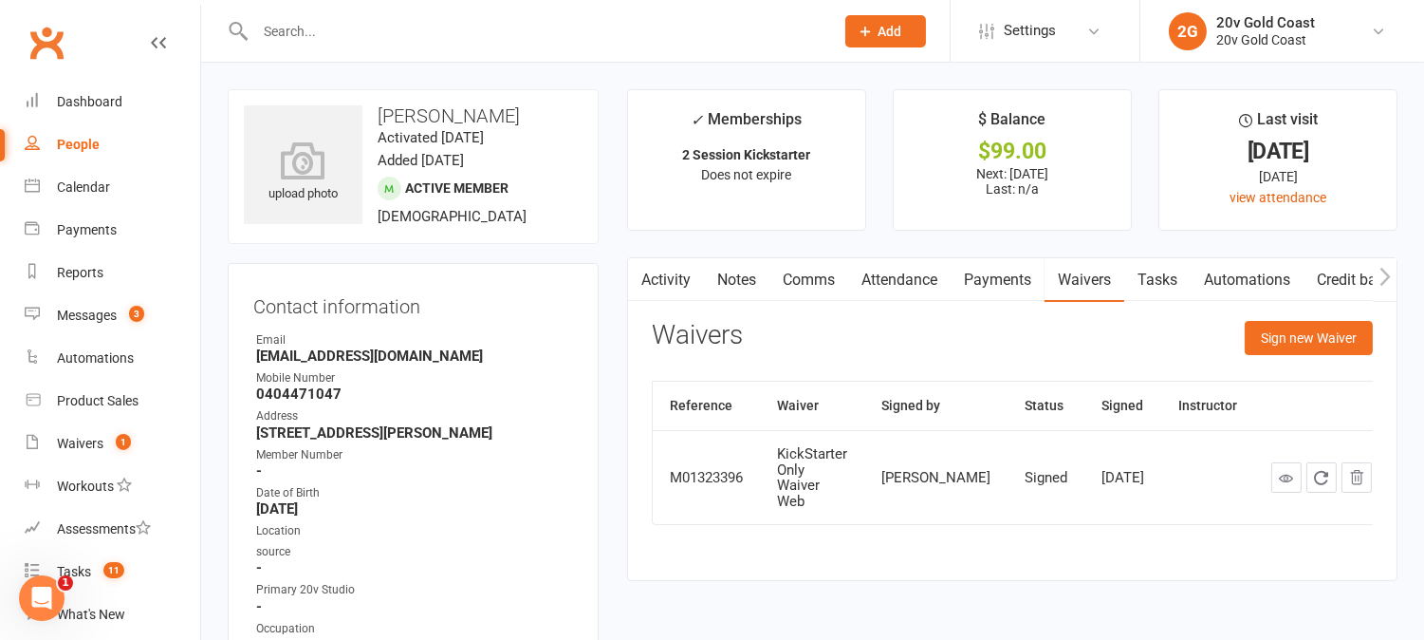
click at [683, 273] on link "Activity" at bounding box center [666, 280] width 76 height 44
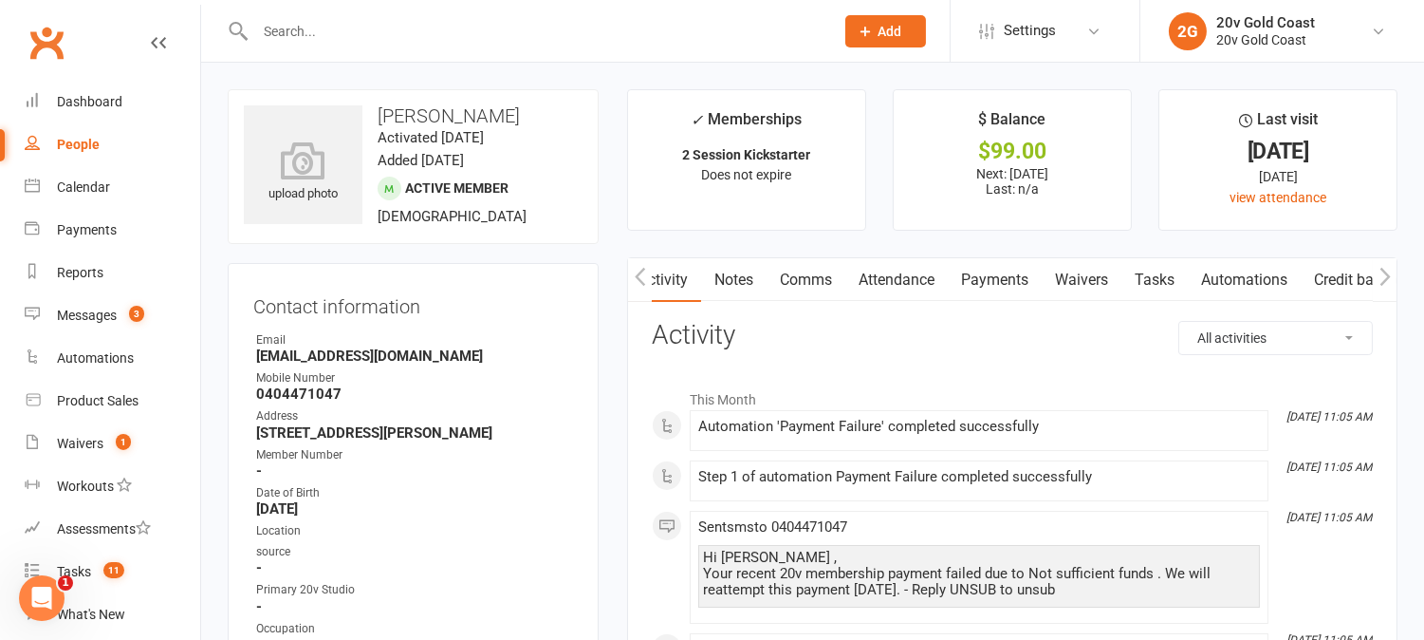
click at [1083, 281] on link "Waivers" at bounding box center [1082, 280] width 80 height 44
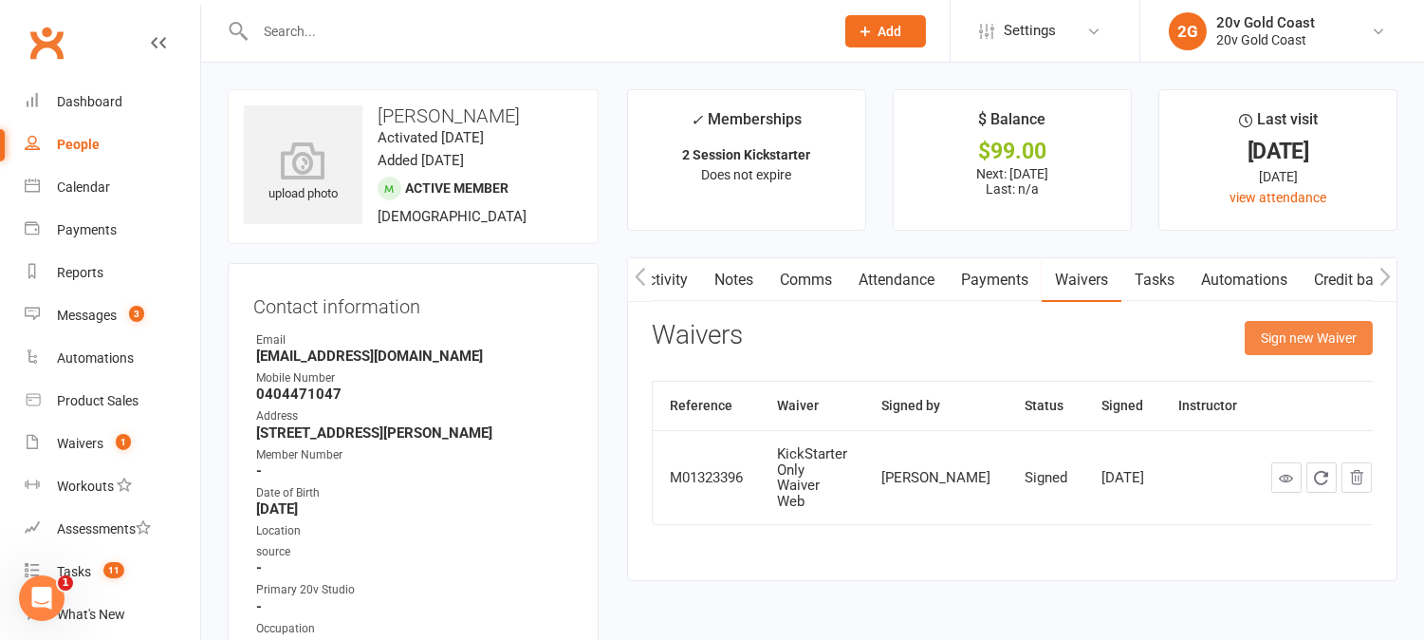
click at [1286, 342] on button "Sign new Waiver" at bounding box center [1309, 338] width 128 height 34
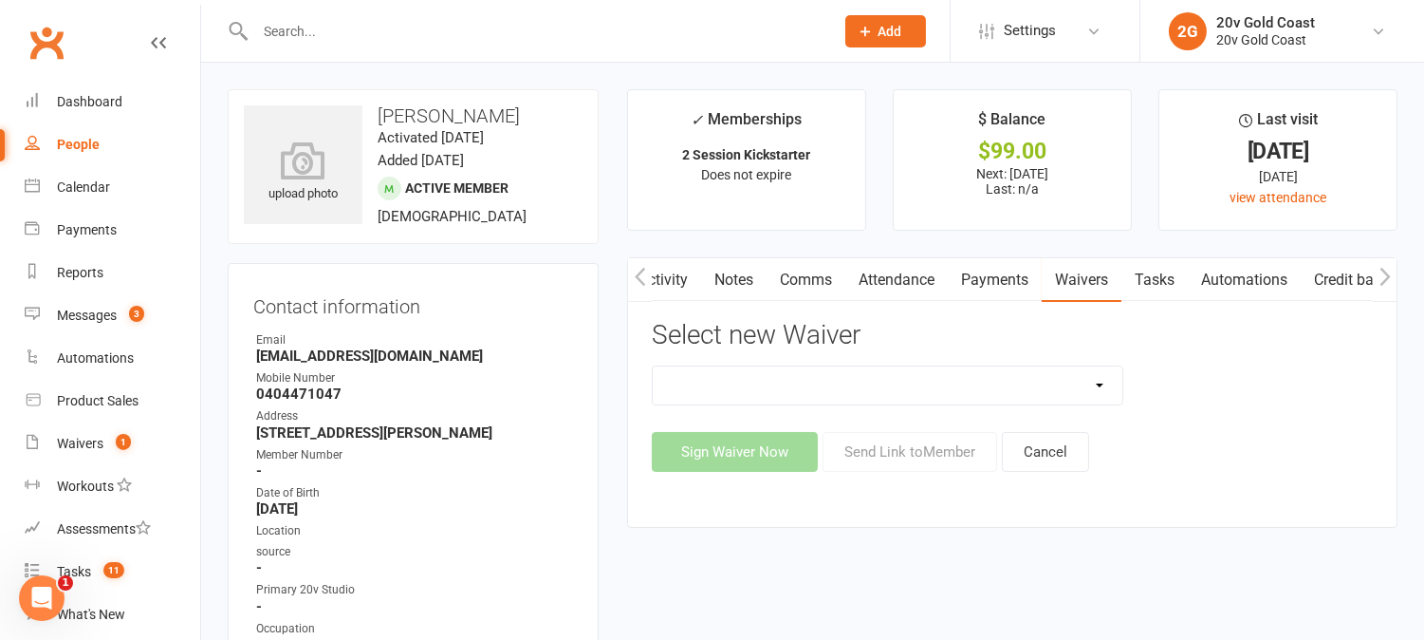
click at [1069, 377] on select "20v Ambassador Program 20v Pre Exercise Questionnaire Casual KickStarter Only W…" at bounding box center [888, 385] width 470 height 38
select select "8158"
click at [653, 366] on select "20v Ambassador Program 20v Pre Exercise Questionnaire Casual KickStarter Only W…" at bounding box center [888, 385] width 470 height 38
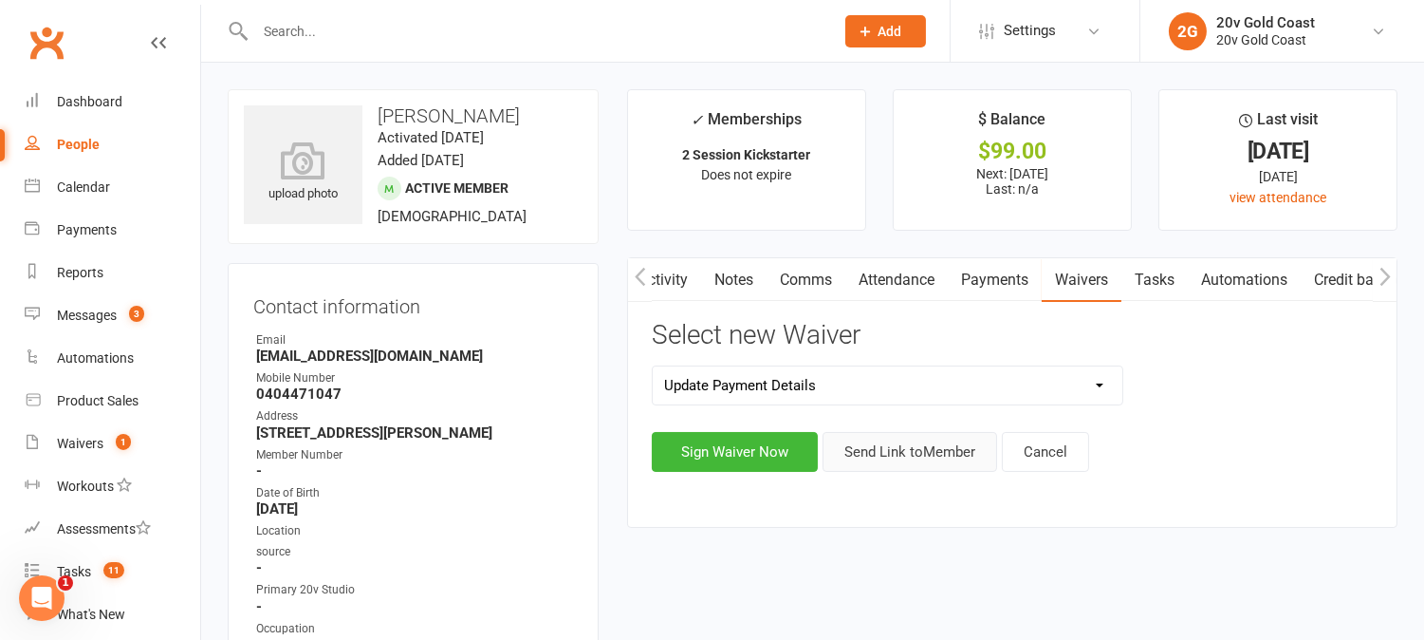
click at [884, 452] on button "Send Link to Member" at bounding box center [910, 452] width 175 height 40
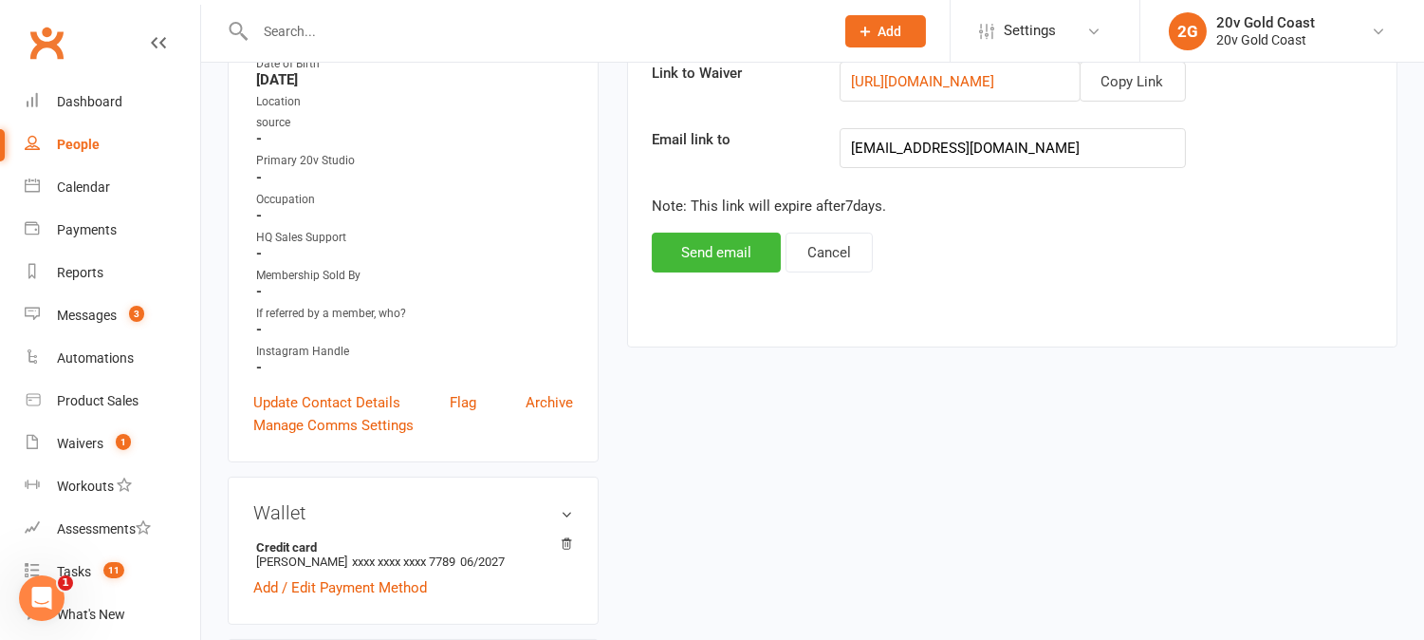
scroll to position [421, 0]
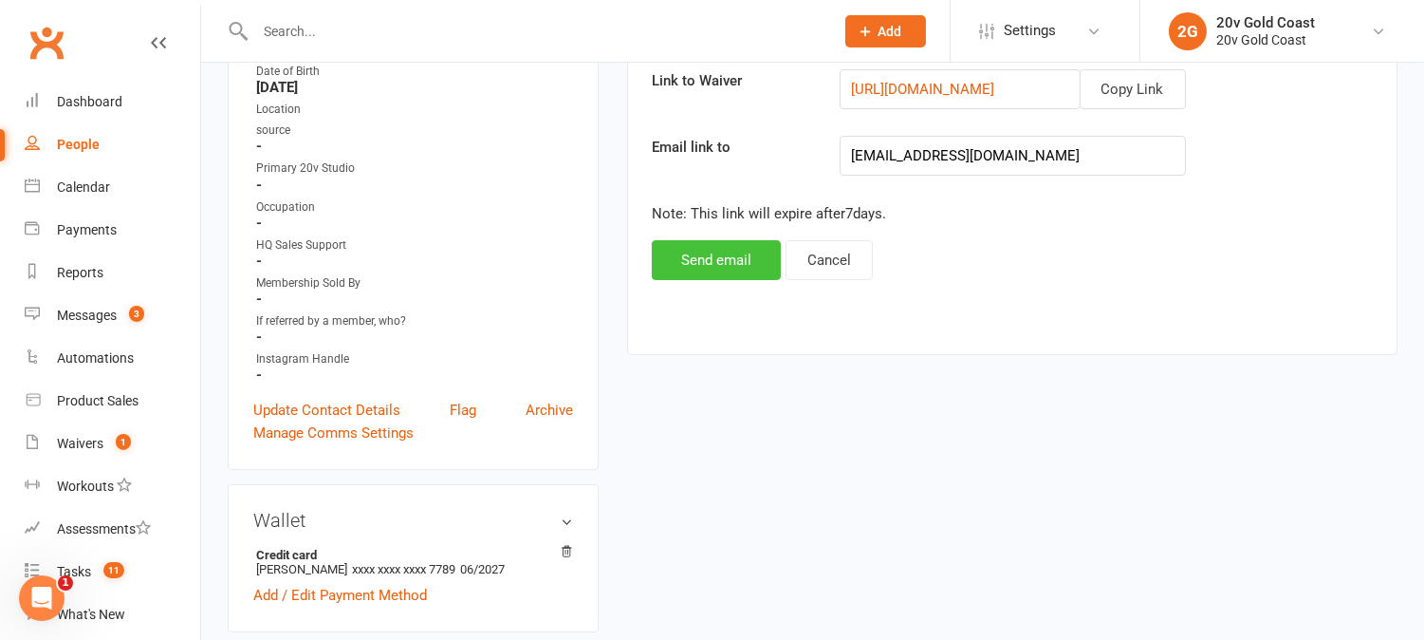
click at [728, 251] on button "Send email" at bounding box center [716, 260] width 129 height 40
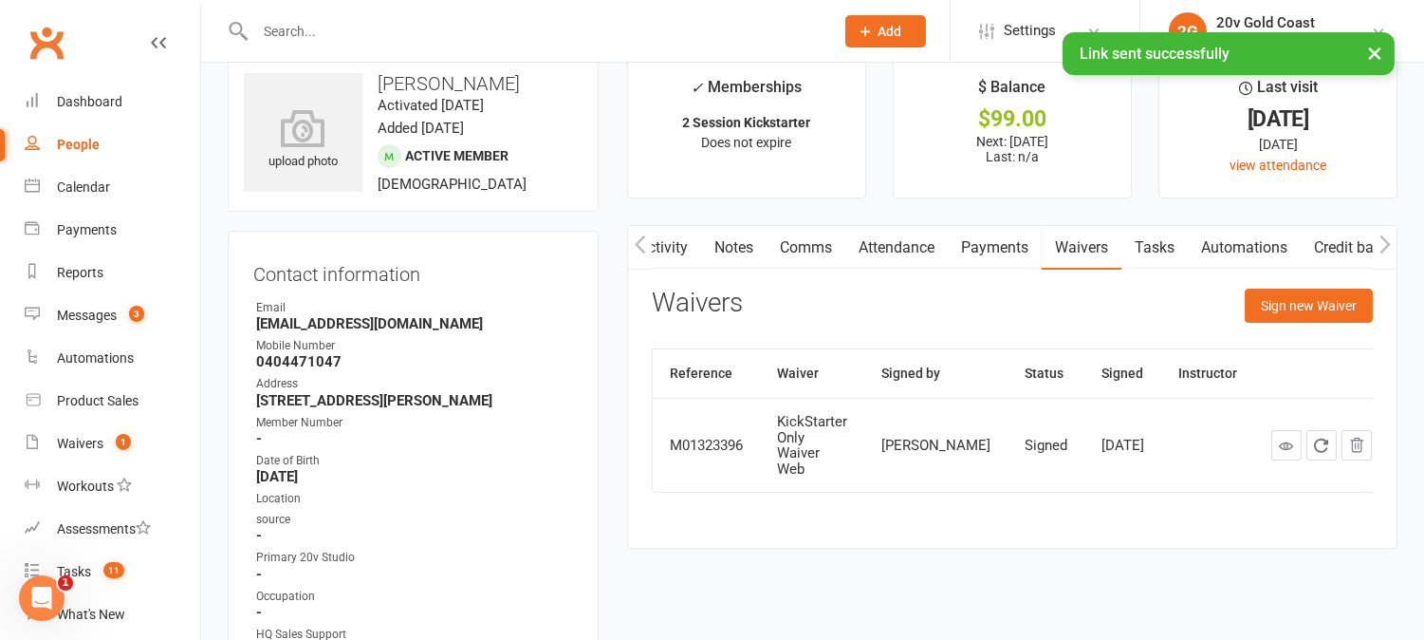
scroll to position [0, 0]
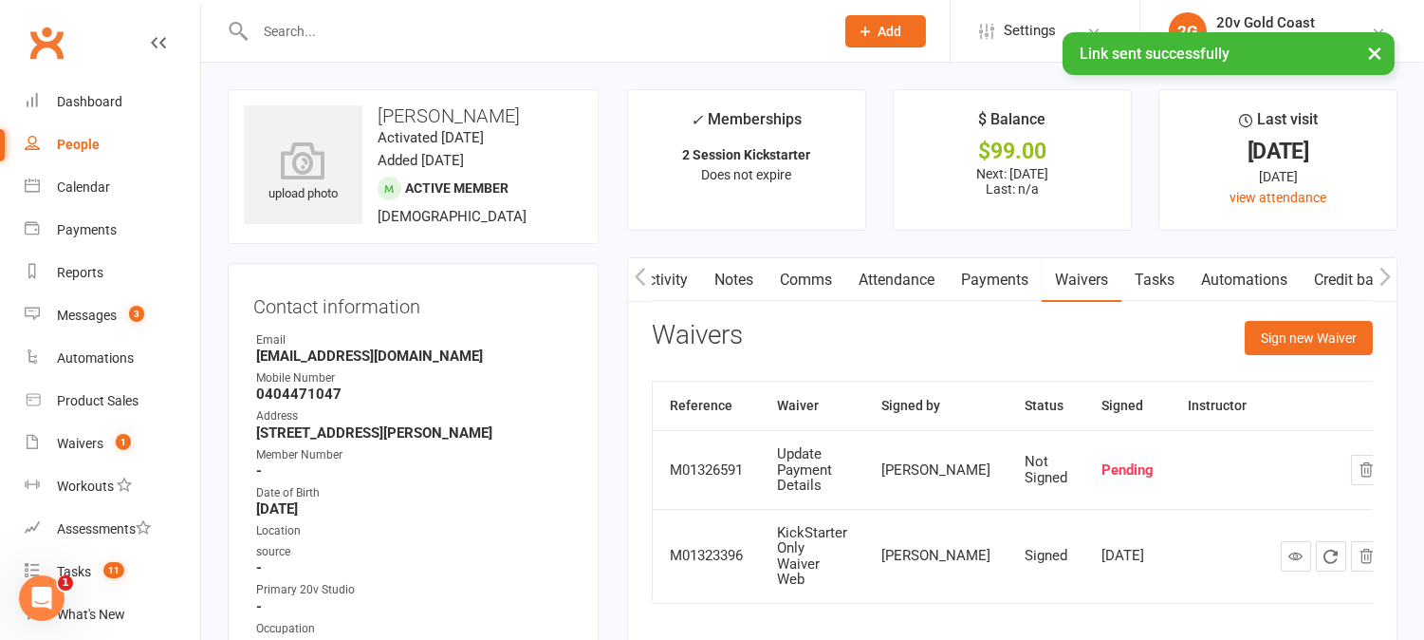
click at [678, 273] on link "Activity" at bounding box center [663, 280] width 76 height 44
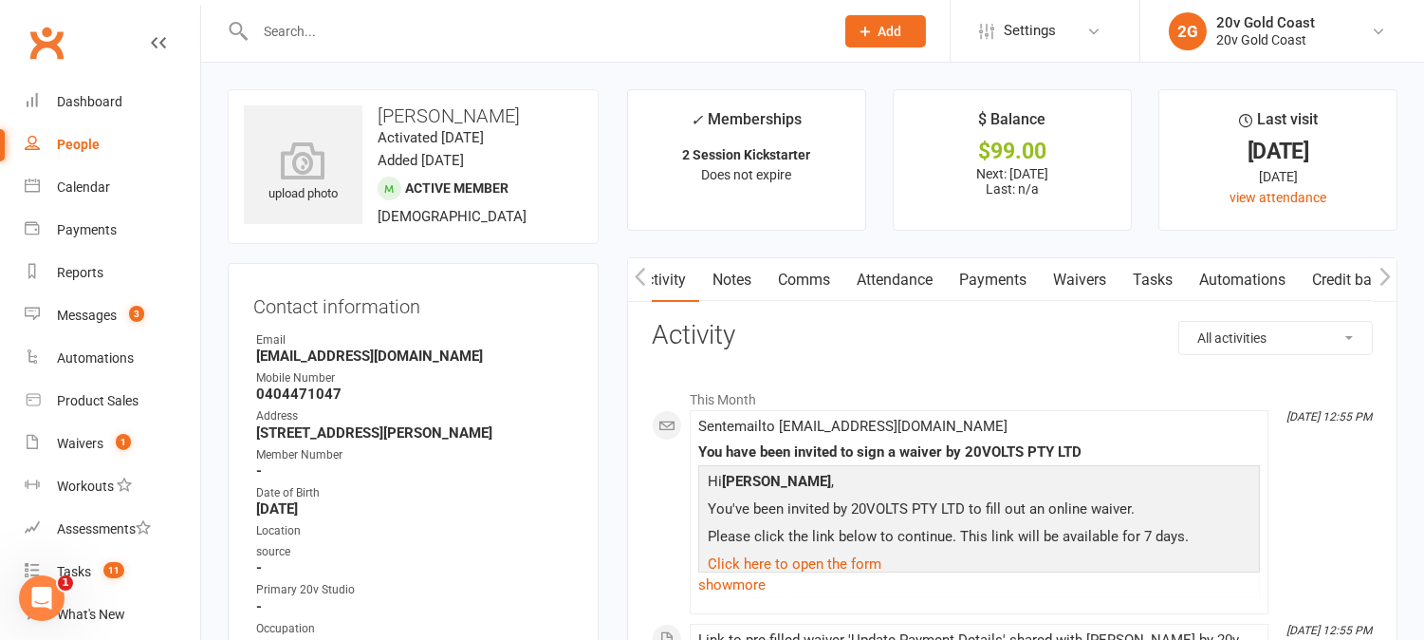
click at [821, 269] on link "Comms" at bounding box center [804, 280] width 79 height 44
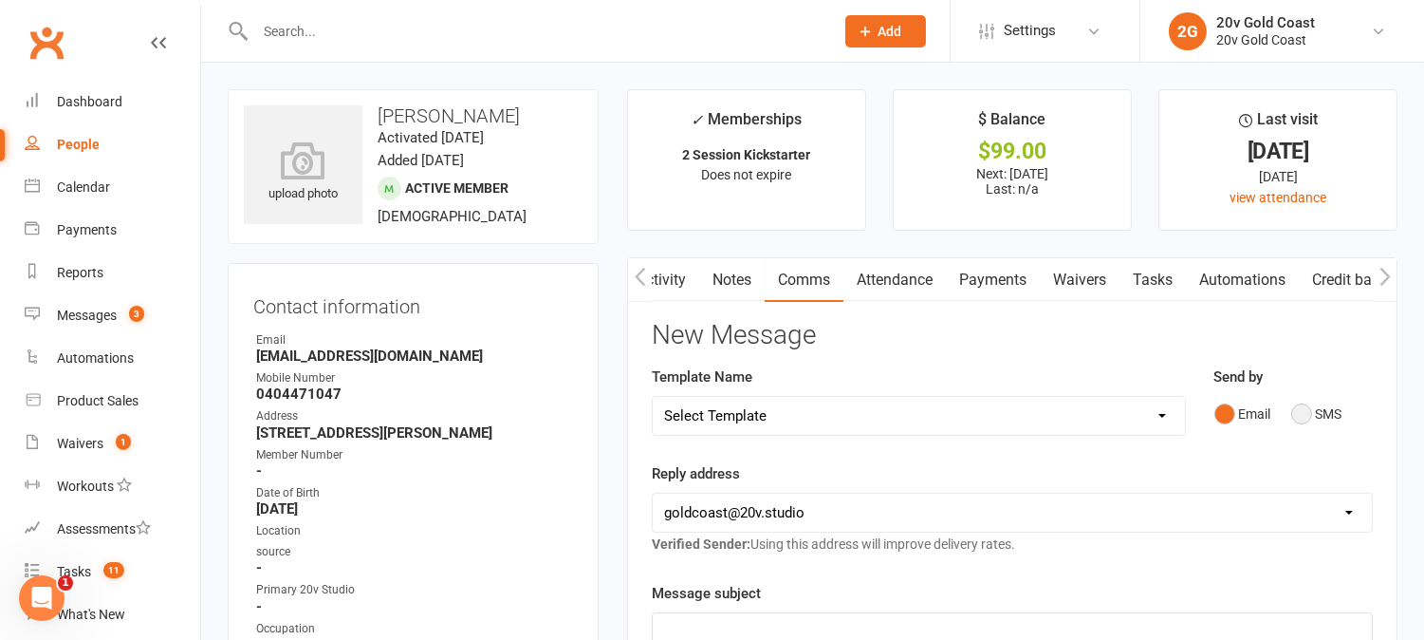
click at [1295, 408] on button "SMS" at bounding box center [1317, 414] width 51 height 36
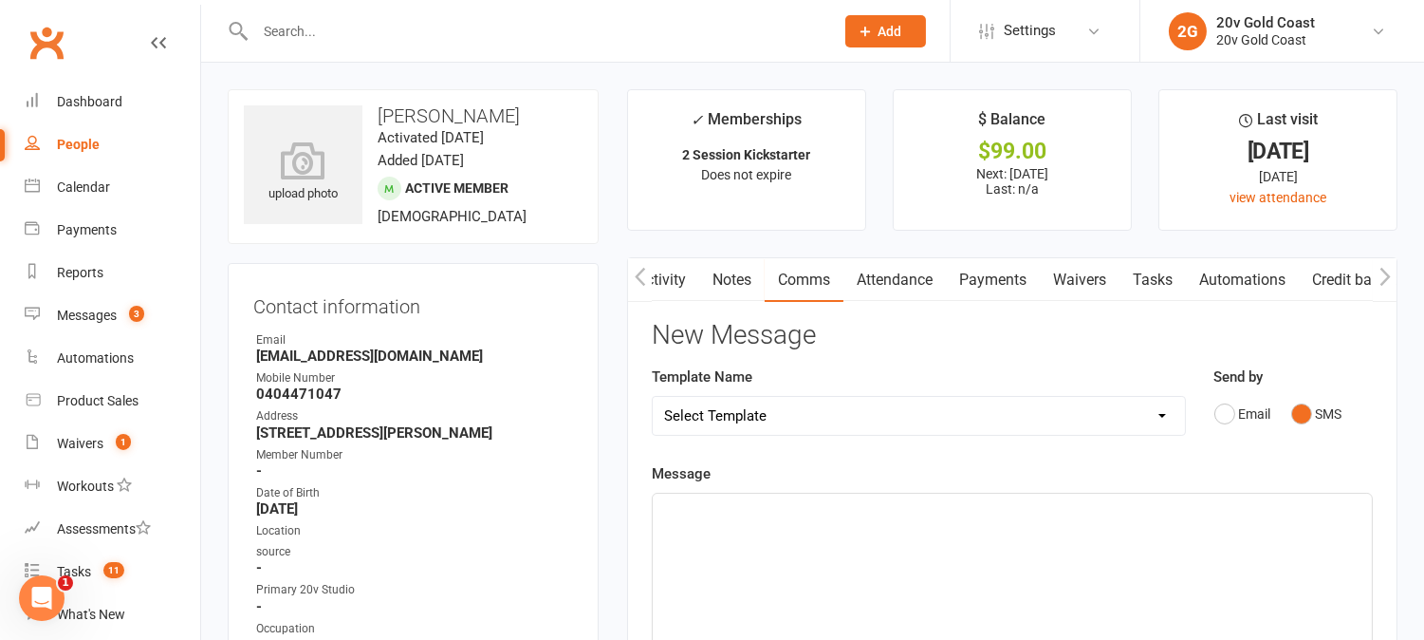
click at [1256, 549] on div "﻿" at bounding box center [1012, 635] width 719 height 285
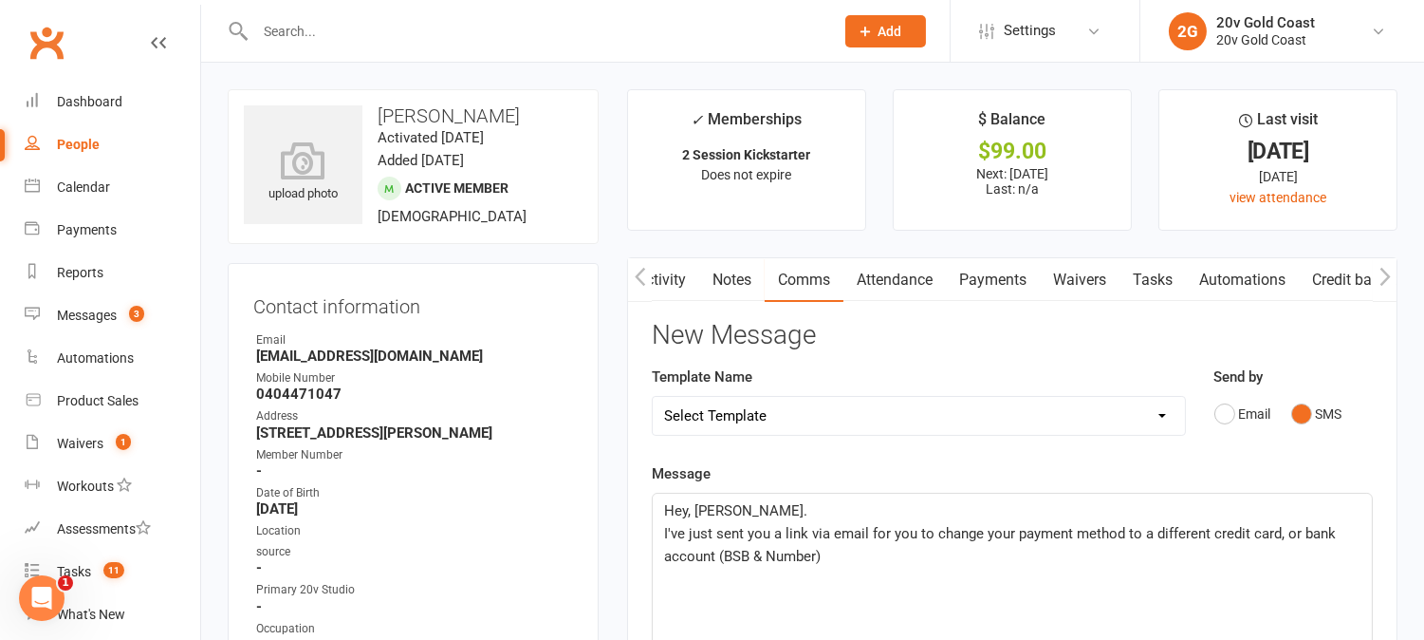
drag, startPoint x: 818, startPoint y: 556, endPoint x: 831, endPoint y: 555, distance: 13.3
click at [819, 556] on span "I've just sent you a link via email for you to change your payment method to a …" at bounding box center [1002, 545] width 676 height 40
click at [835, 557] on p "I've just sent you a link via email for you to change your payment method to a …" at bounding box center [1012, 545] width 697 height 46
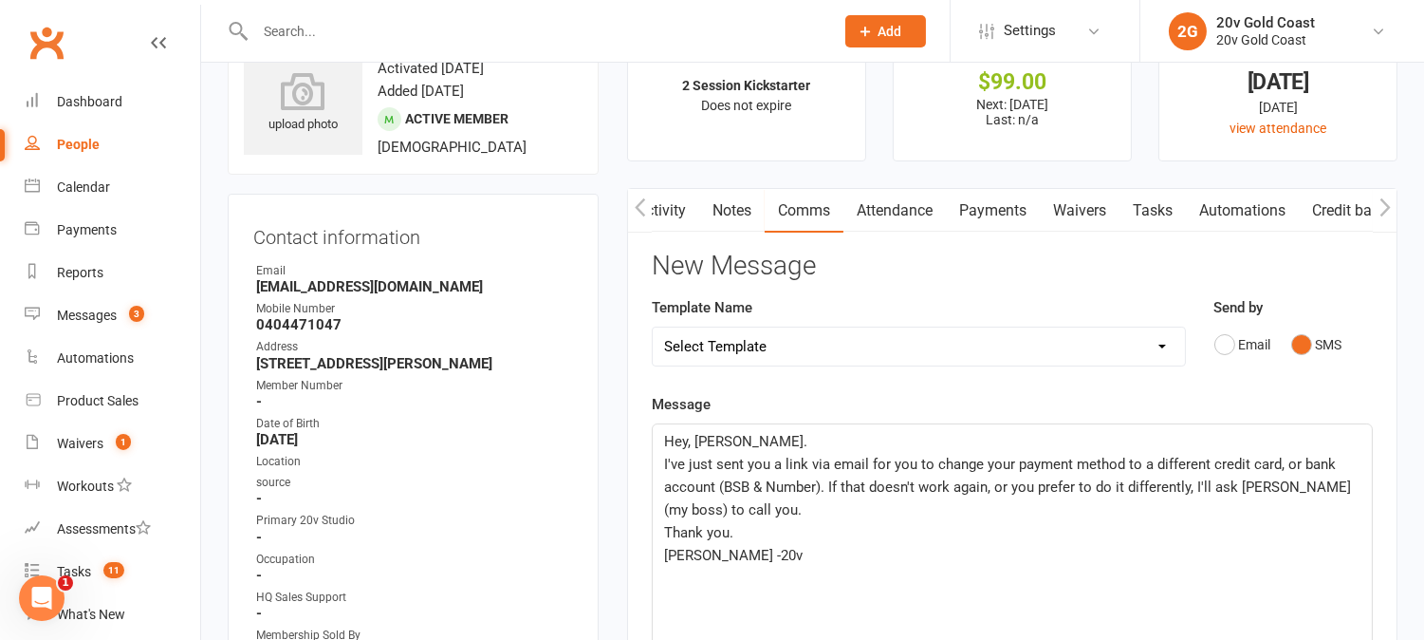
scroll to position [105, 0]
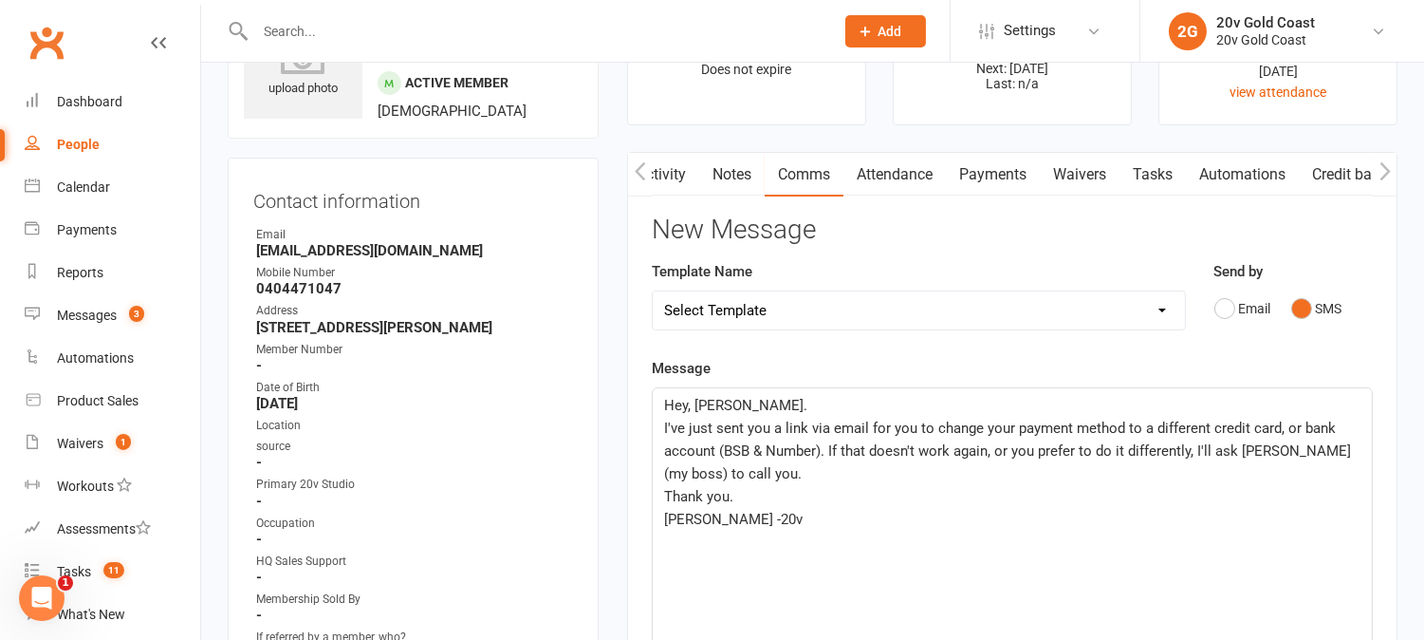
click at [1346, 450] on span "I've just sent you a link via email for you to change your payment method to a …" at bounding box center [1009, 450] width 691 height 63
click at [717, 471] on span "I've just sent you a link via email for you to change your payment method to a …" at bounding box center [1009, 450] width 691 height 63
click at [1362, 450] on div "Hey, Ryan. I've just sent you a link via email for you to change your payment m…" at bounding box center [1012, 530] width 719 height 285
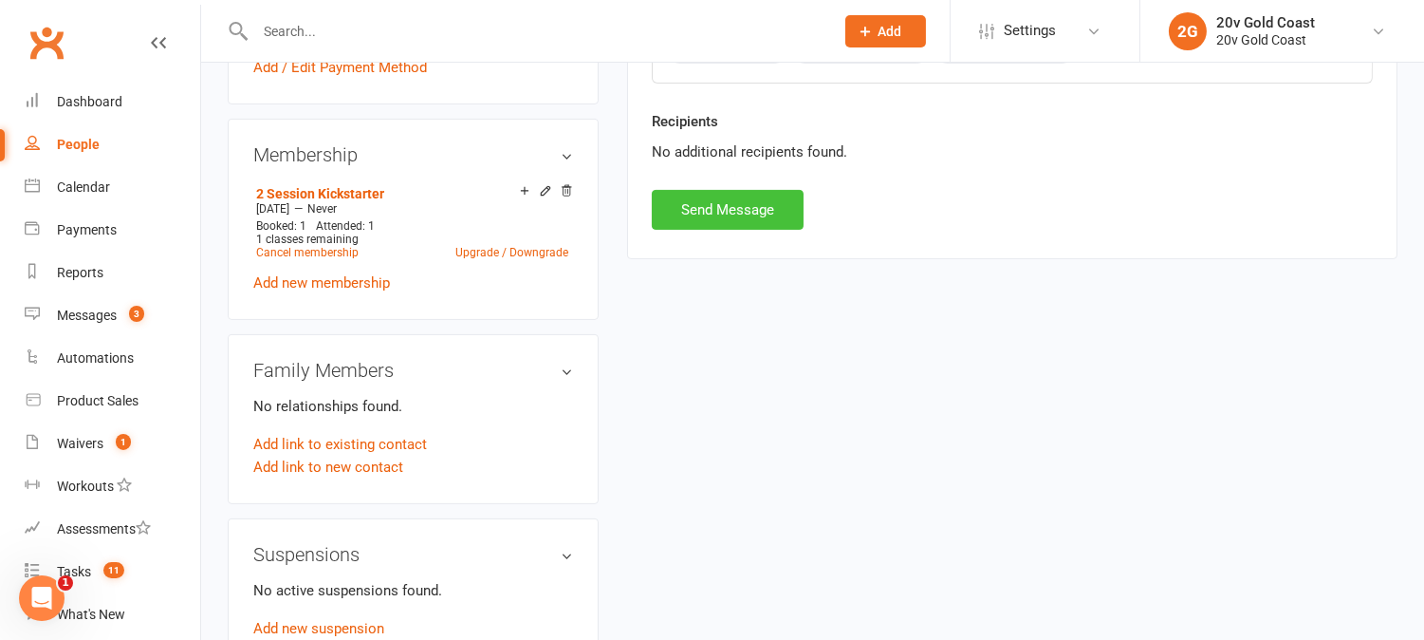
click at [765, 203] on button "Send Message" at bounding box center [728, 210] width 152 height 40
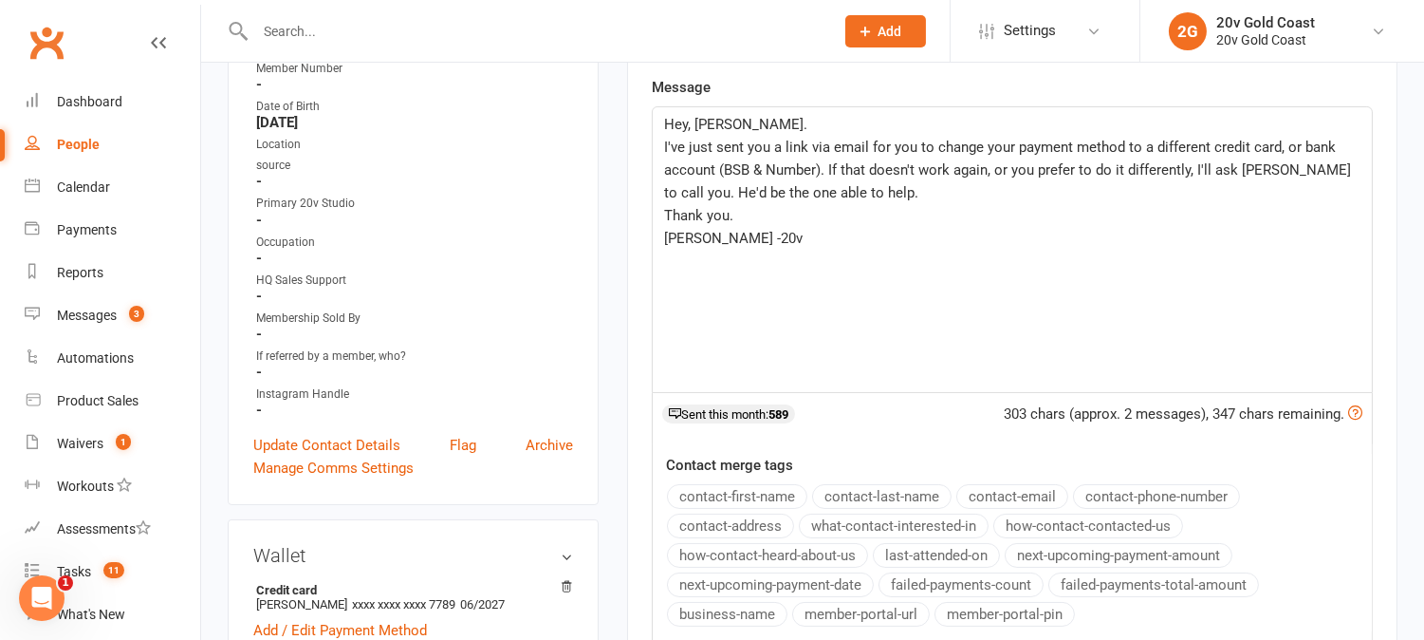
scroll to position [0, 0]
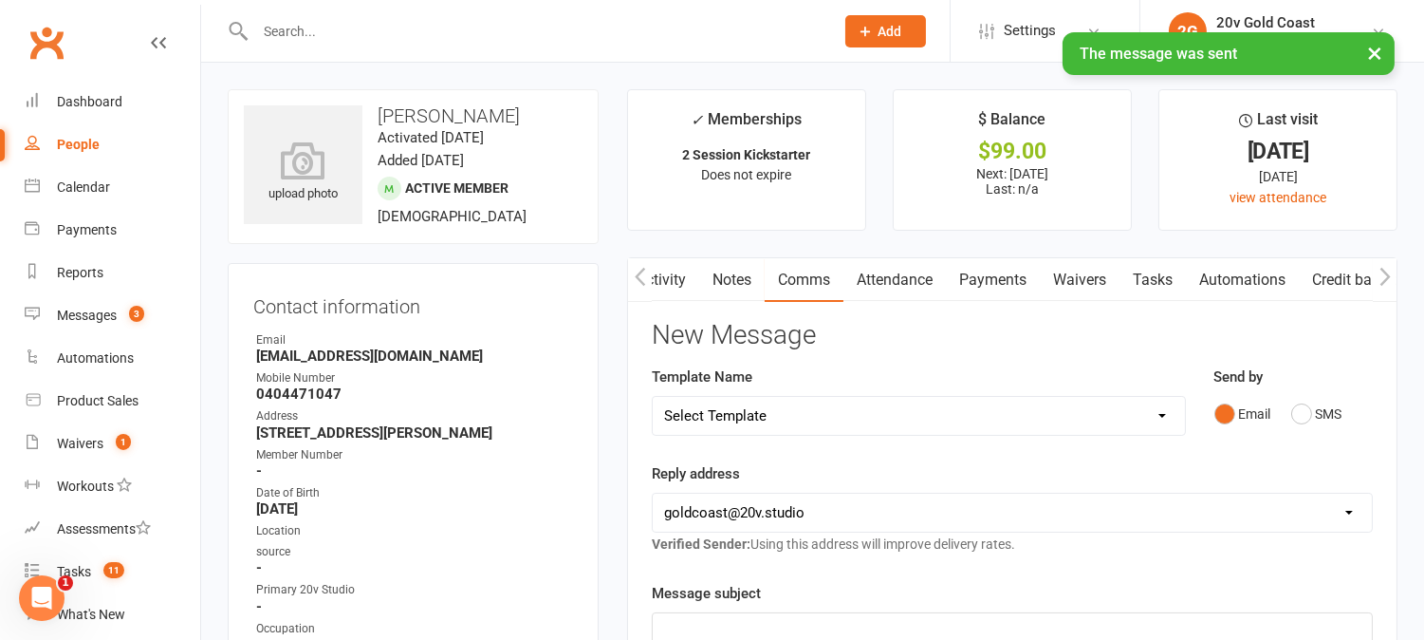
click at [677, 278] on link "Activity" at bounding box center [661, 280] width 76 height 44
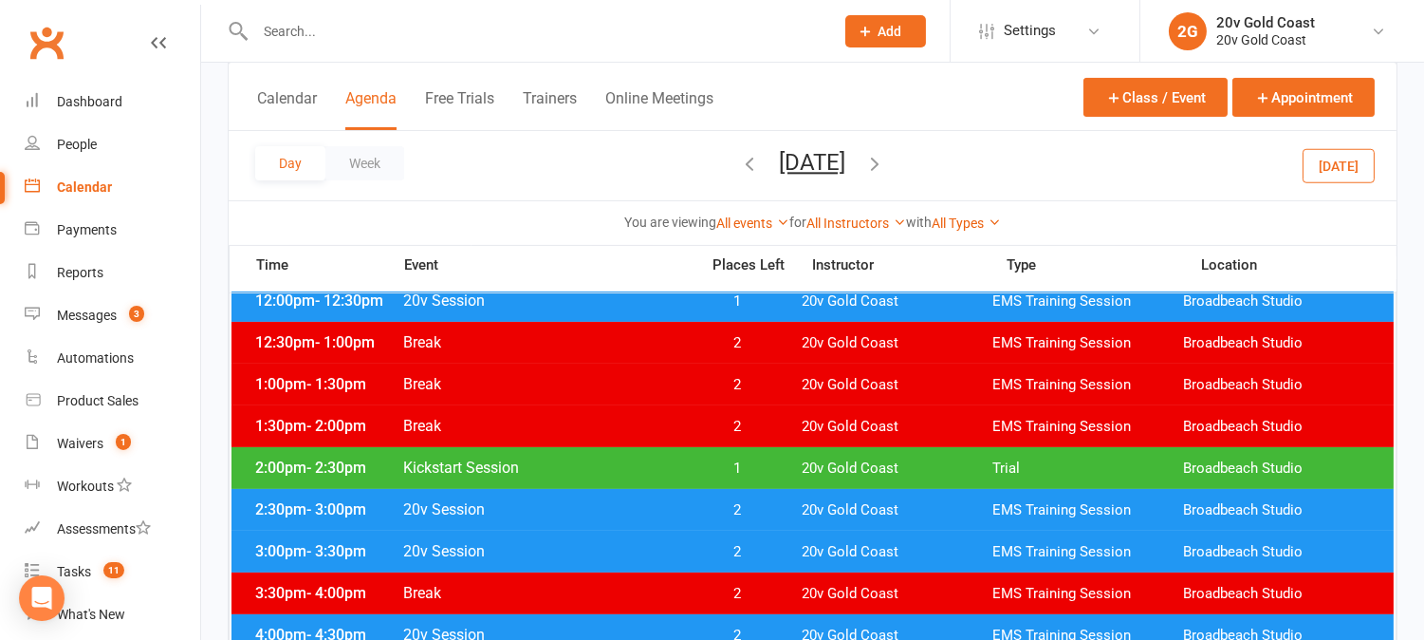
click at [1349, 161] on button "[DATE]" at bounding box center [1339, 165] width 72 height 34
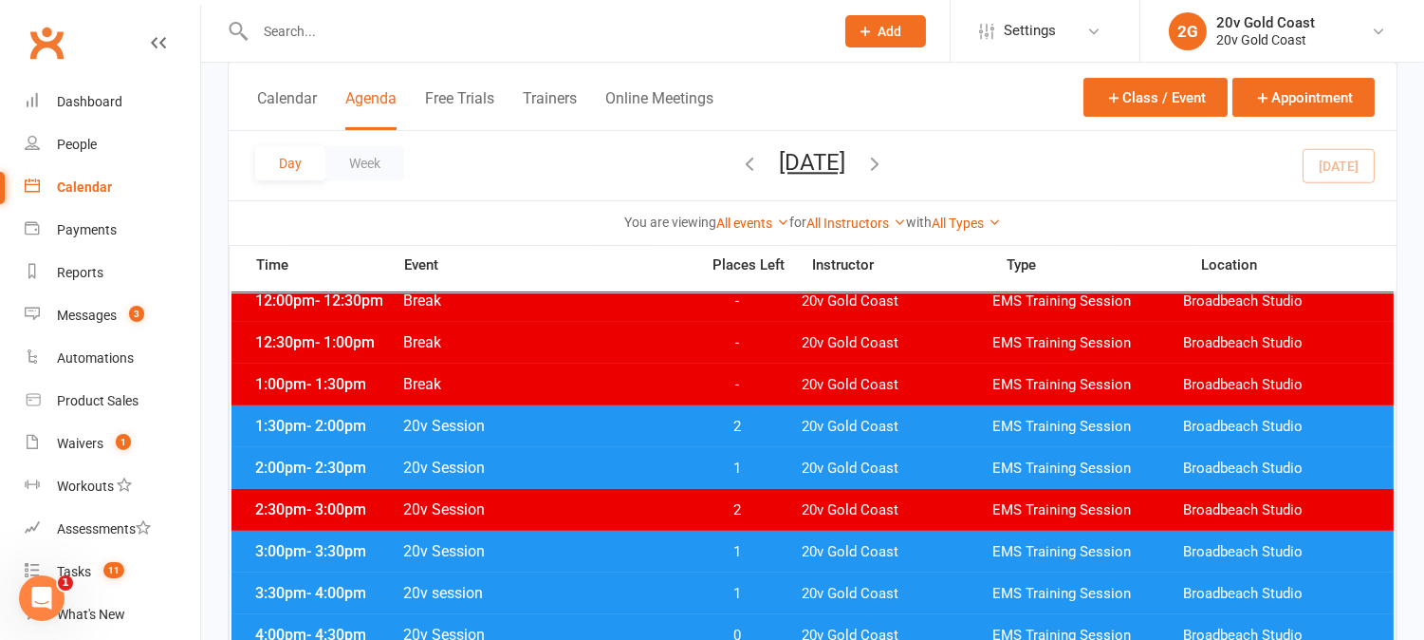
click at [846, 152] on button "[DATE]" at bounding box center [813, 162] width 66 height 27
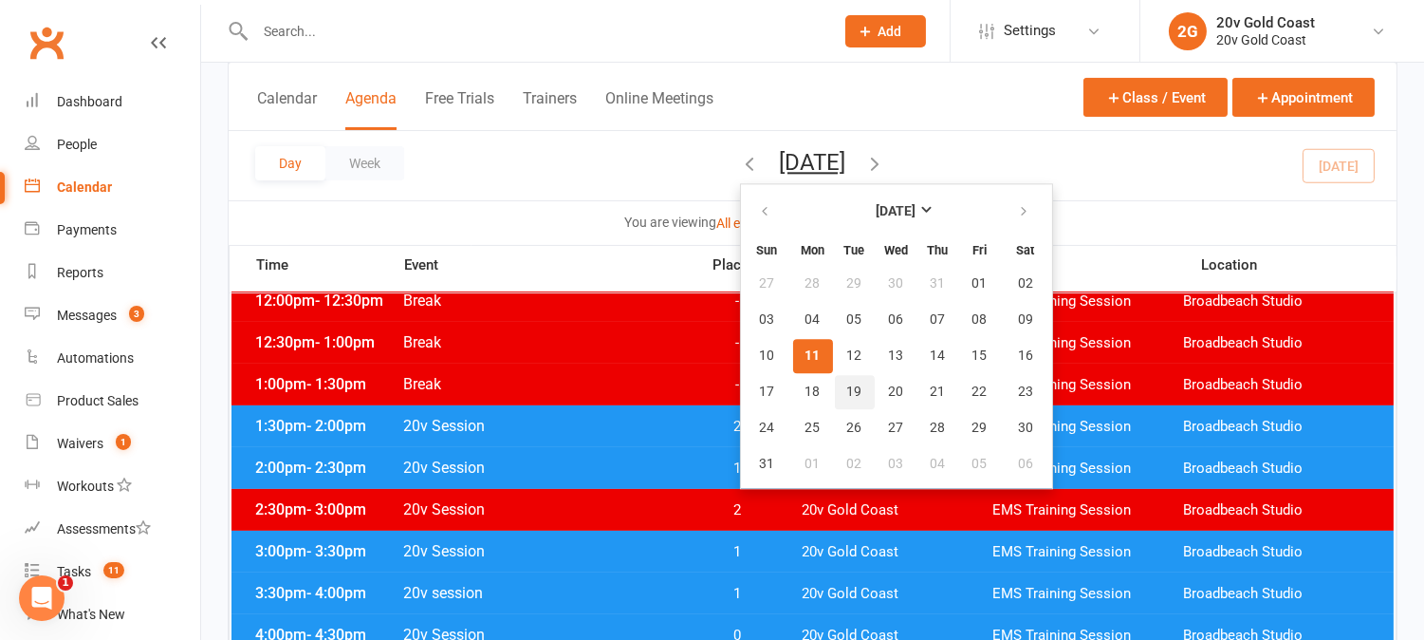
click at [835, 394] on button "19" at bounding box center [855, 392] width 40 height 34
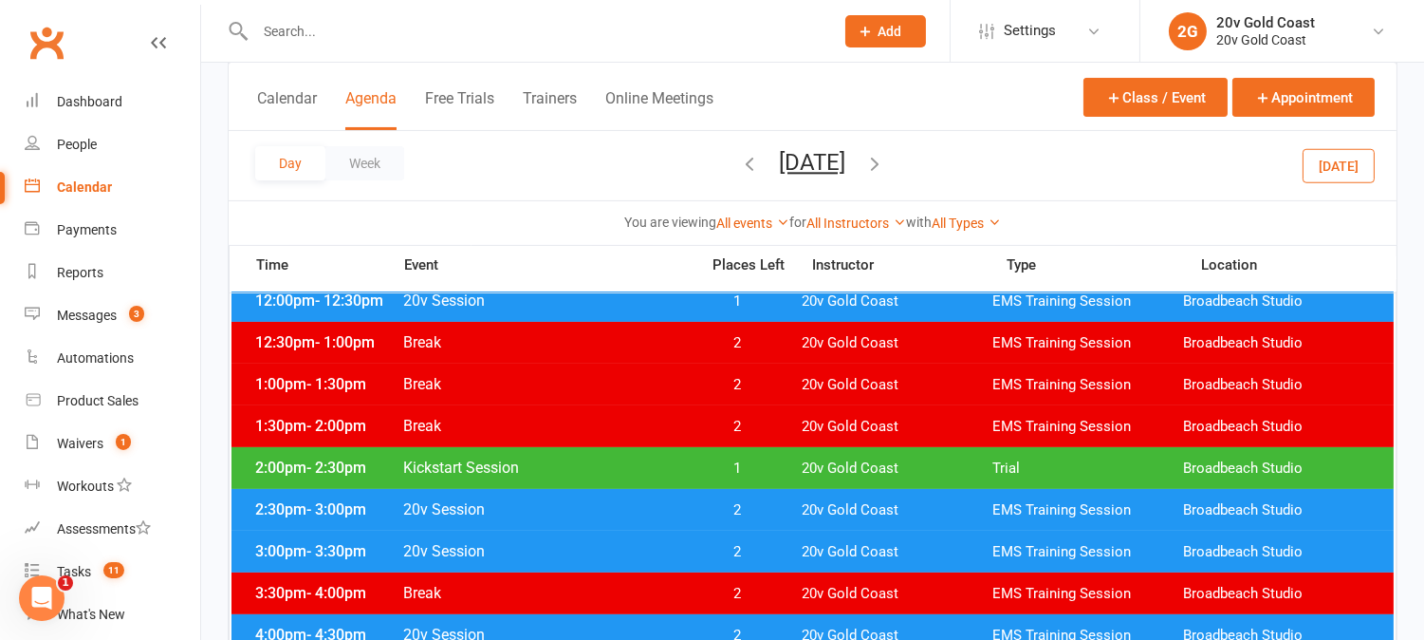
scroll to position [737, 0]
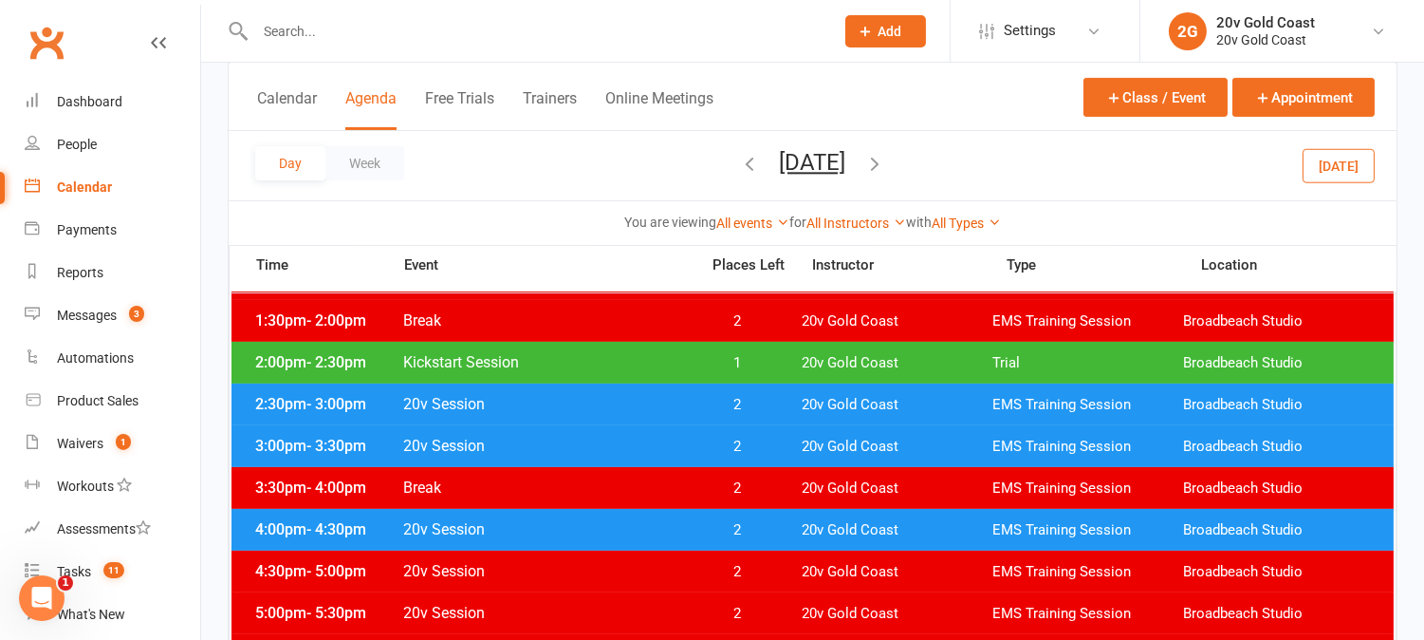
click at [743, 402] on span "2" at bounding box center [738, 405] width 100 height 18
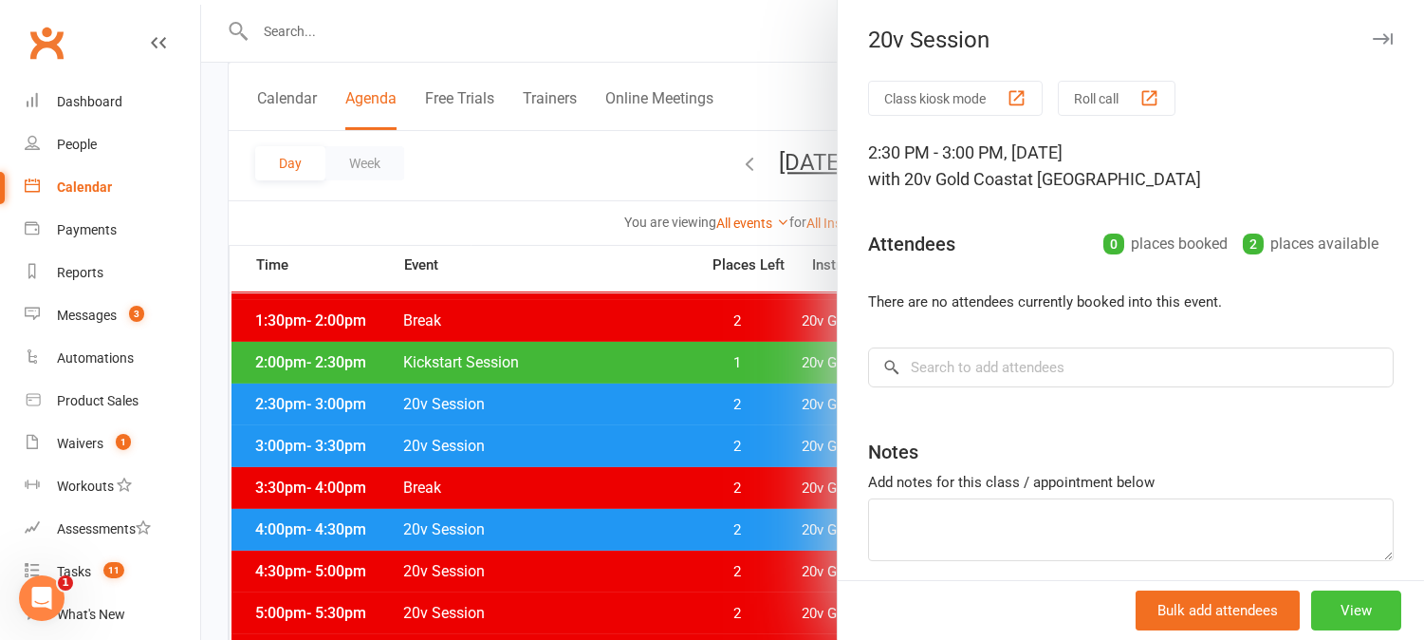
click at [1322, 627] on button "View" at bounding box center [1356, 610] width 90 height 40
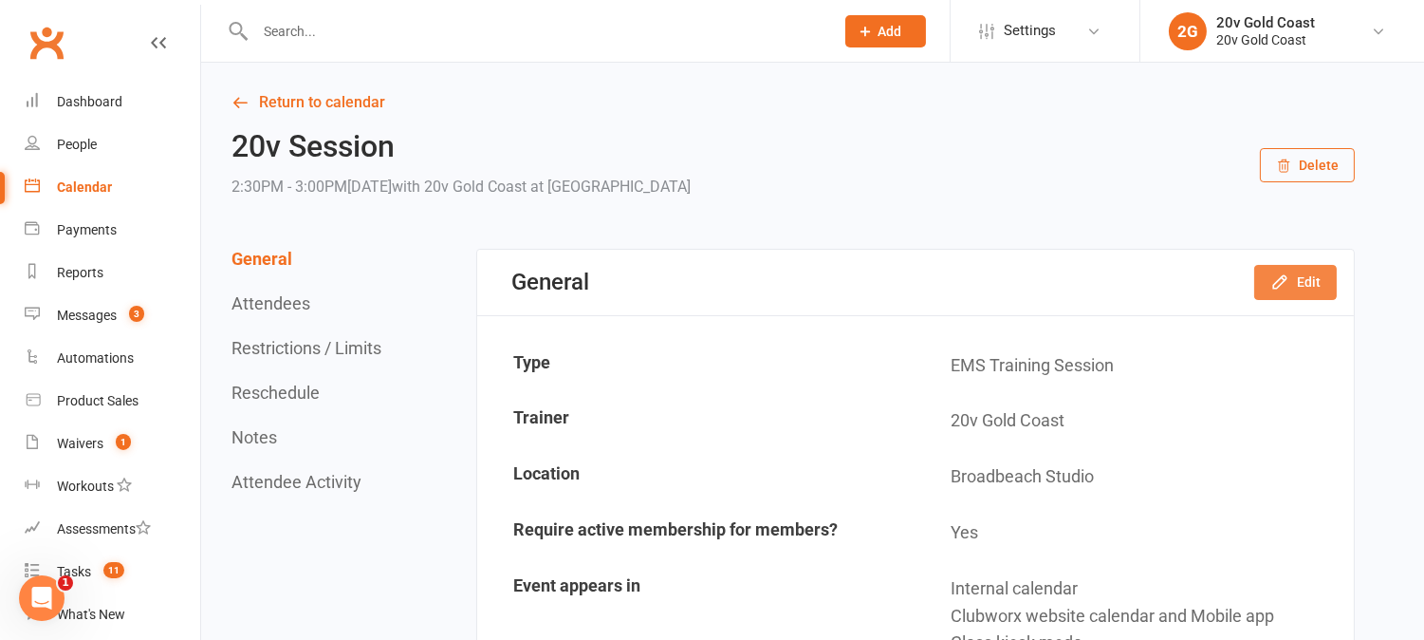
click at [1290, 272] on icon "button" at bounding box center [1280, 281] width 19 height 19
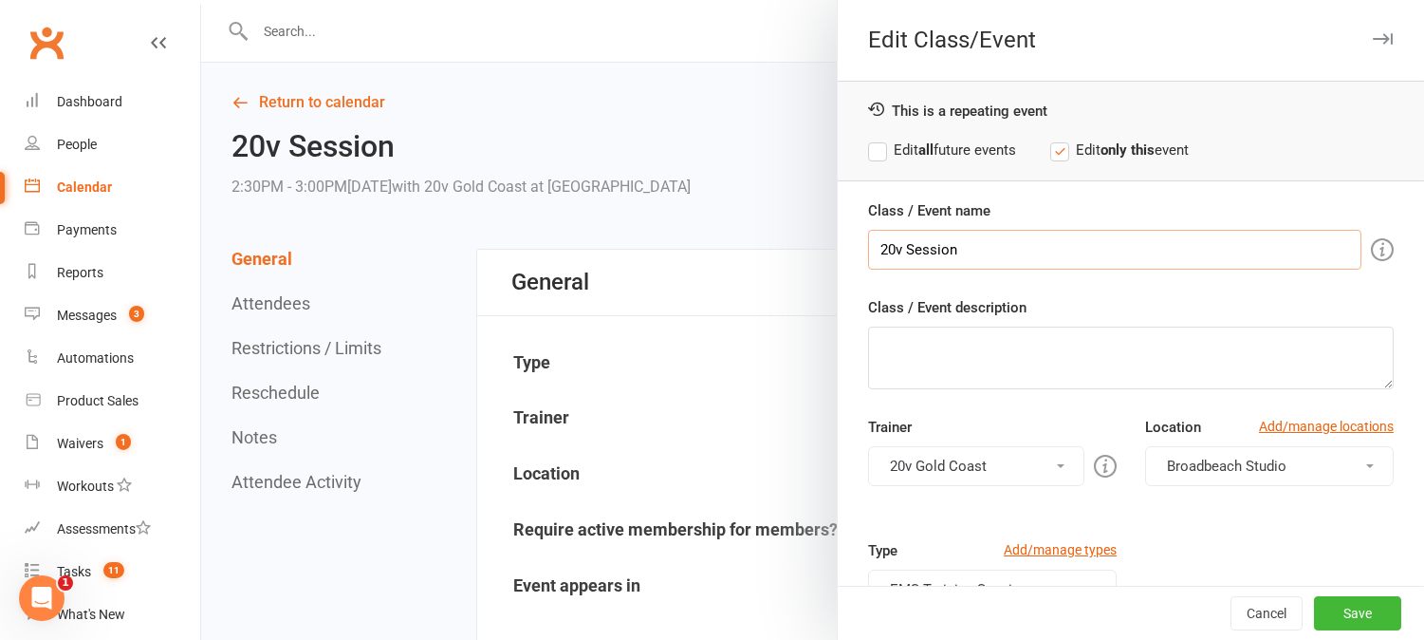
click at [1000, 253] on input "20v Session" at bounding box center [1114, 250] width 493 height 40
click at [999, 253] on input "20v Session" at bounding box center [1114, 250] width 493 height 40
click at [999, 245] on input "20v Session" at bounding box center [1114, 250] width 493 height 40
click at [982, 250] on input "20v Session" at bounding box center [1114, 250] width 493 height 40
click at [983, 250] on input "20v Session" at bounding box center [1114, 250] width 493 height 40
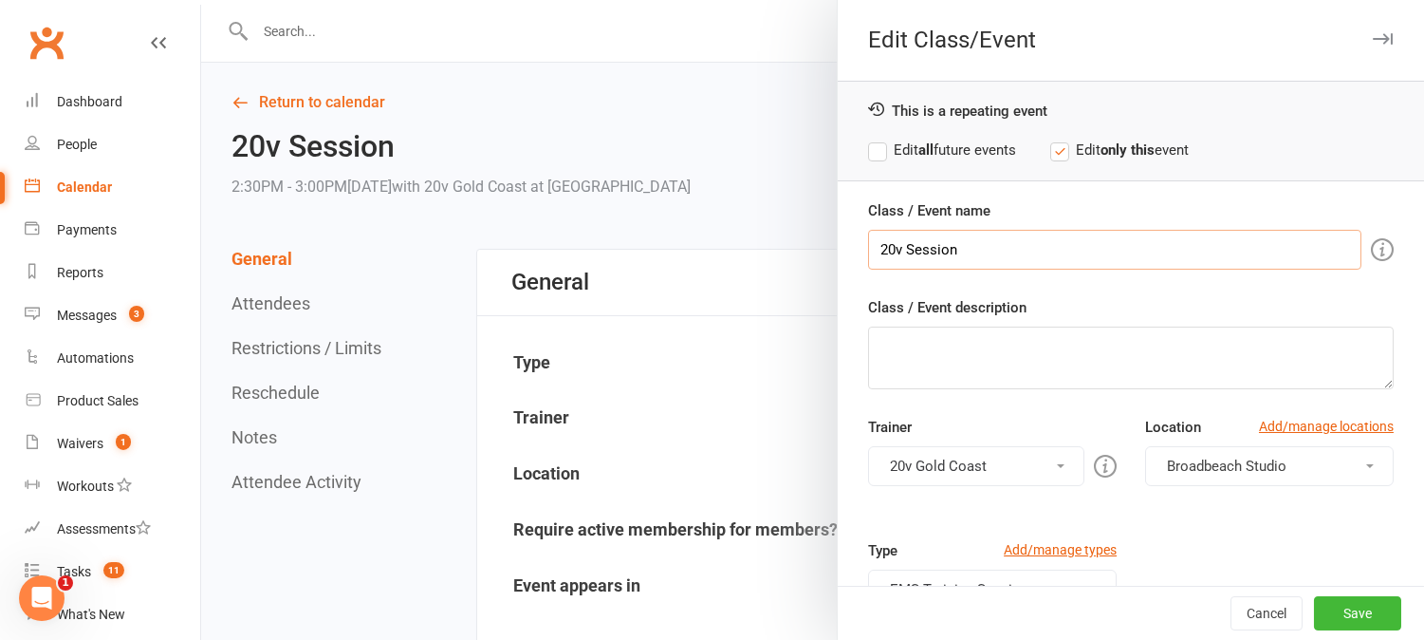
click at [984, 250] on input "20v Session" at bounding box center [1114, 250] width 493 height 40
type input "Break"
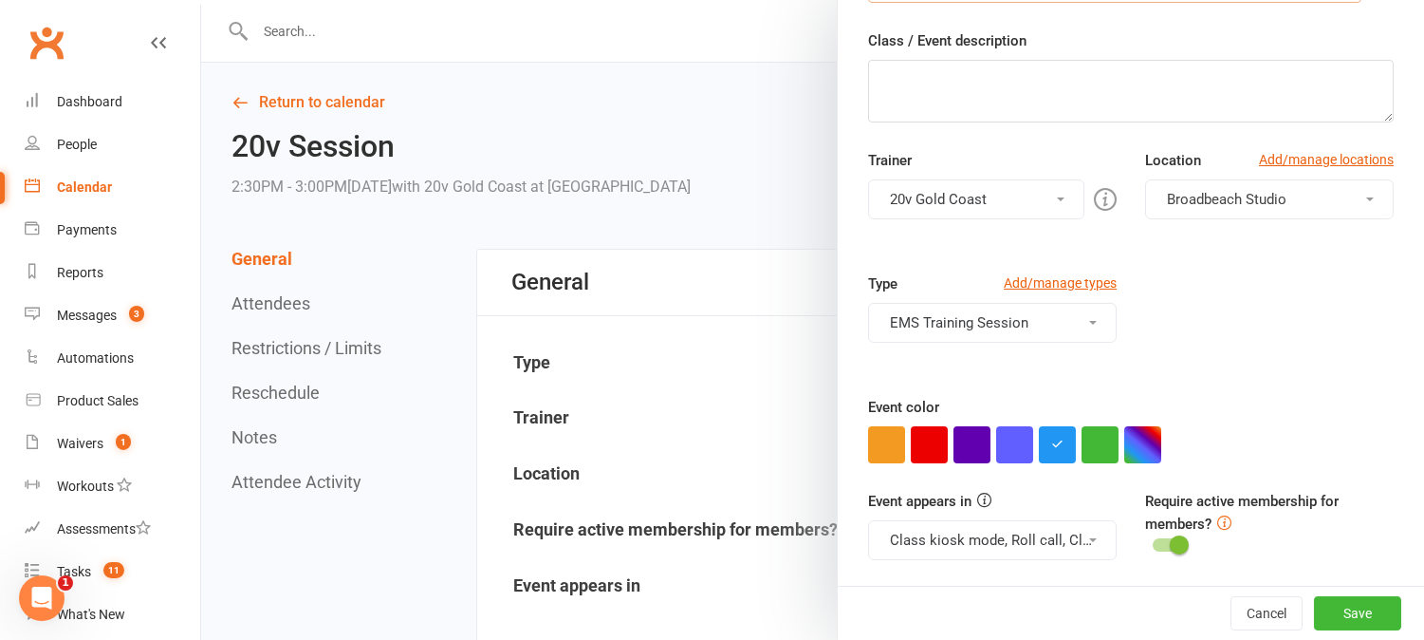
scroll to position [268, 0]
click at [925, 428] on button "button" at bounding box center [929, 443] width 37 height 37
click at [982, 545] on button "Class kiosk mode, Roll call, Clubworx website calendar and Mobile app" at bounding box center [992, 539] width 249 height 40
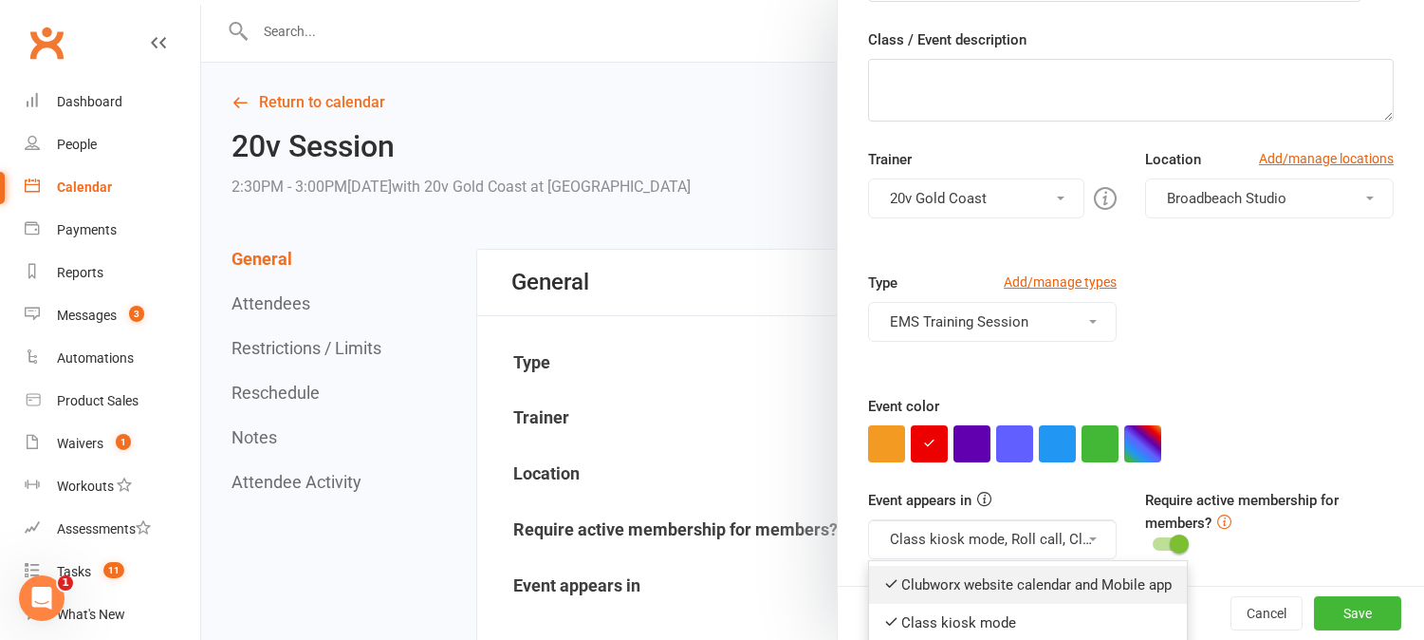
click at [965, 582] on link "Clubworx website calendar and Mobile app" at bounding box center [1028, 585] width 318 height 38
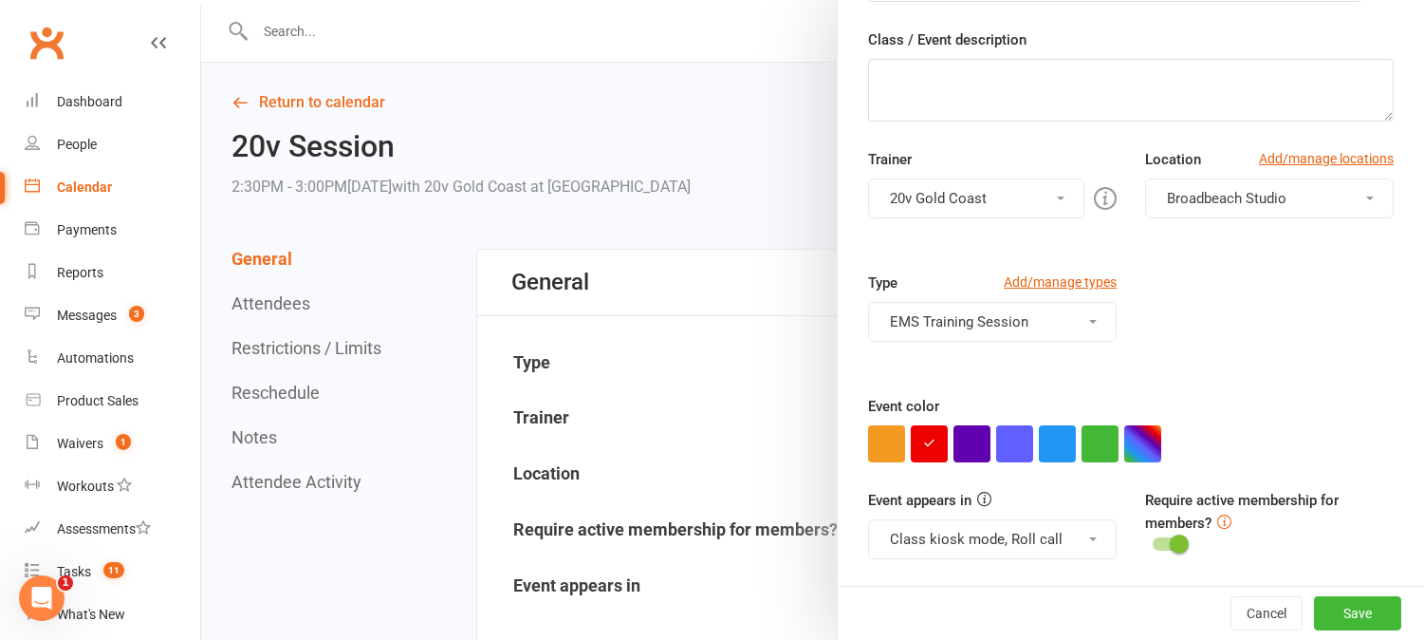
click at [991, 548] on button "Class kiosk mode, Roll call" at bounding box center [992, 539] width 249 height 40
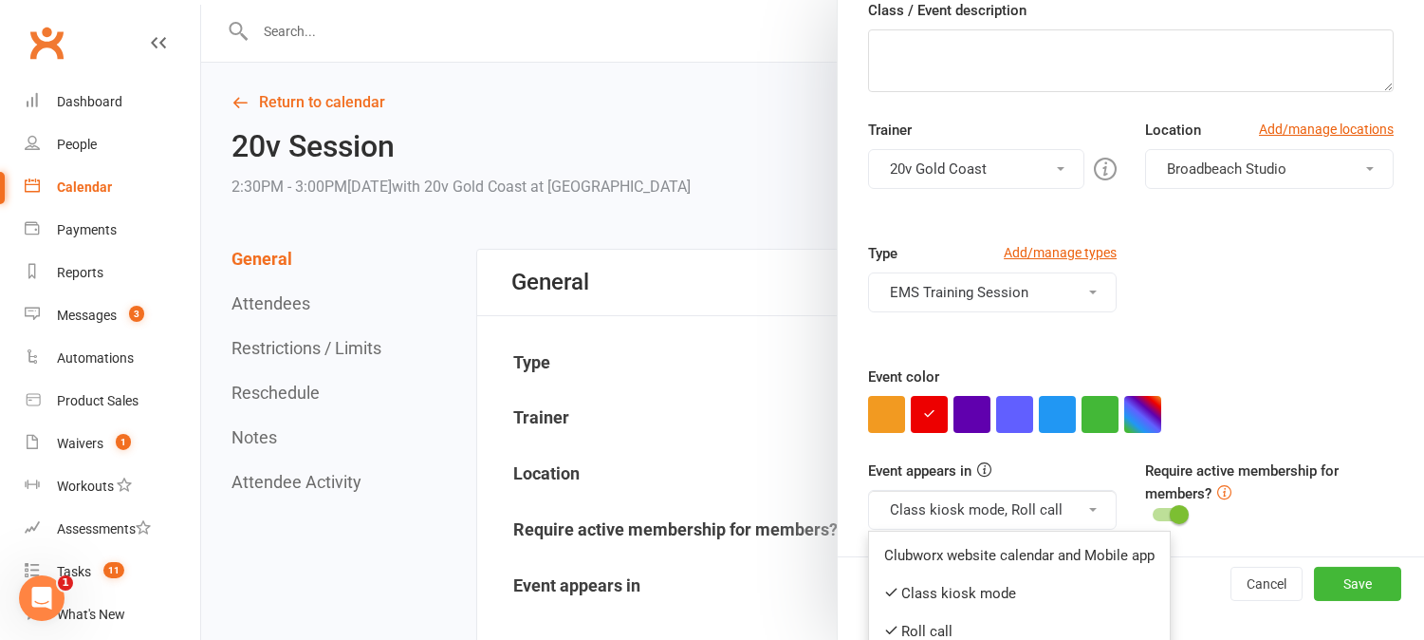
scroll to position [313, 0]
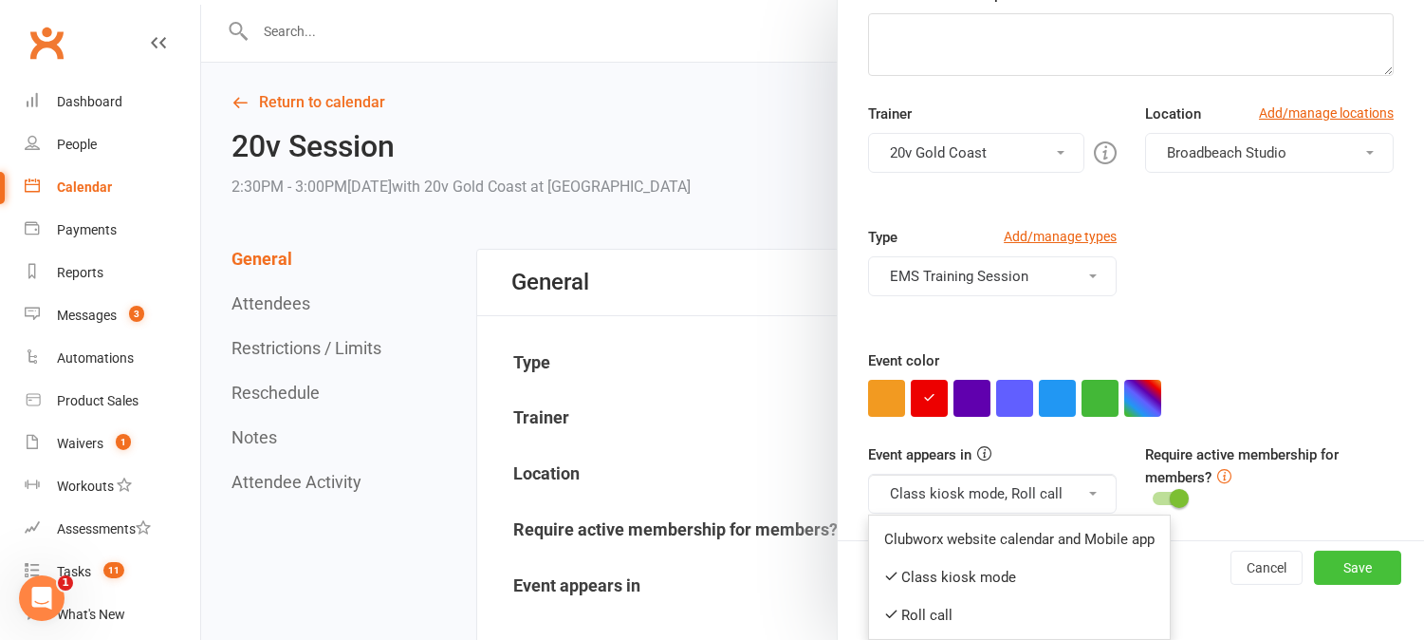
click at [1314, 566] on button "Save" at bounding box center [1357, 567] width 87 height 34
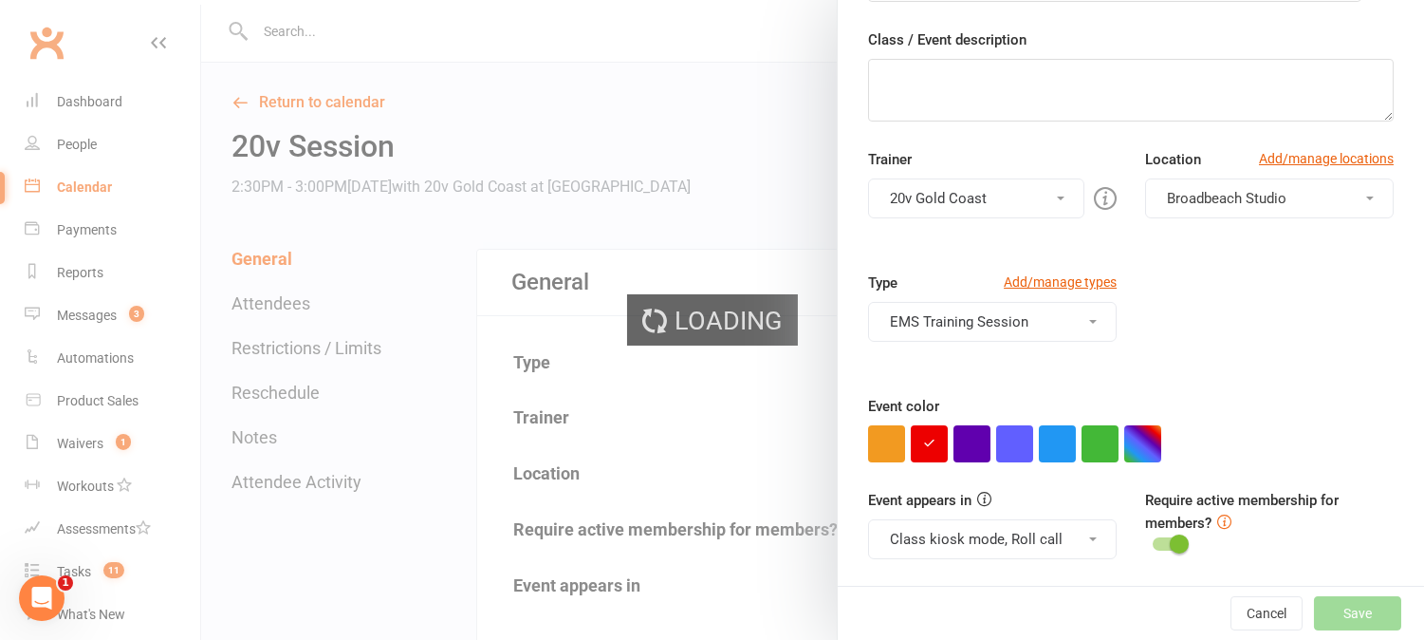
scroll to position [299, 0]
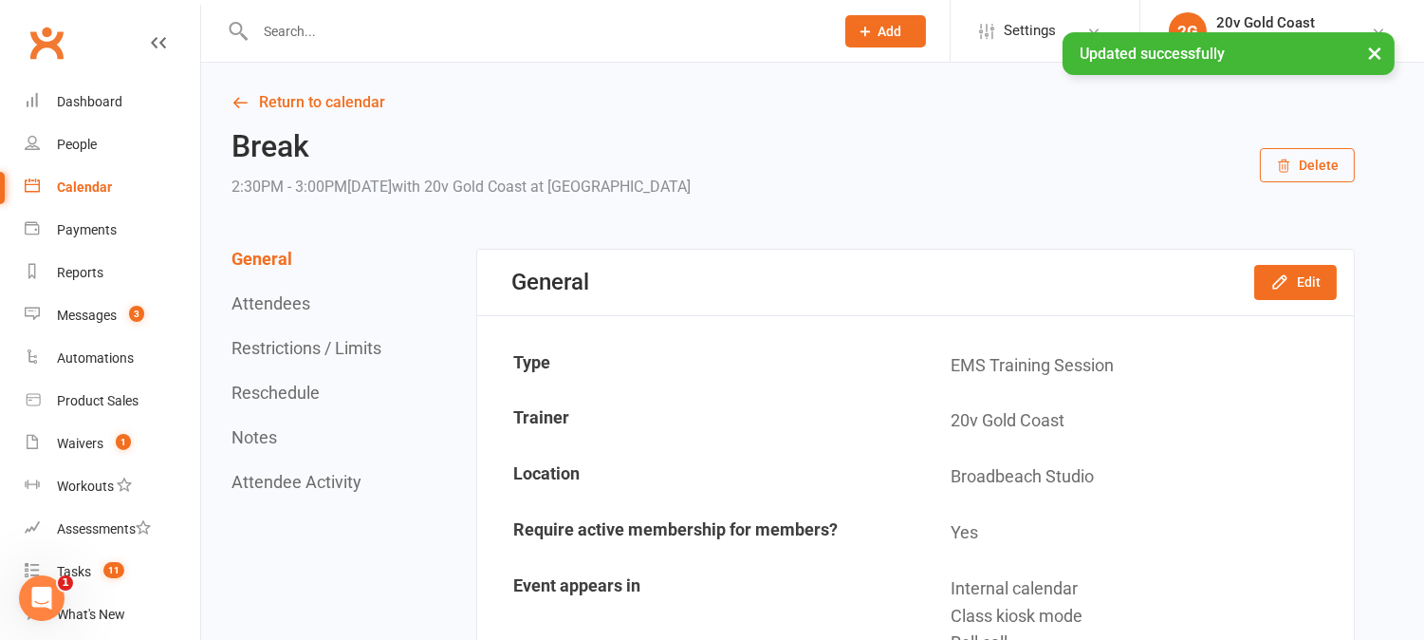
click at [1315, 300] on div "General Edit" at bounding box center [915, 282] width 877 height 65
click at [1311, 288] on button "Edit" at bounding box center [1296, 282] width 83 height 34
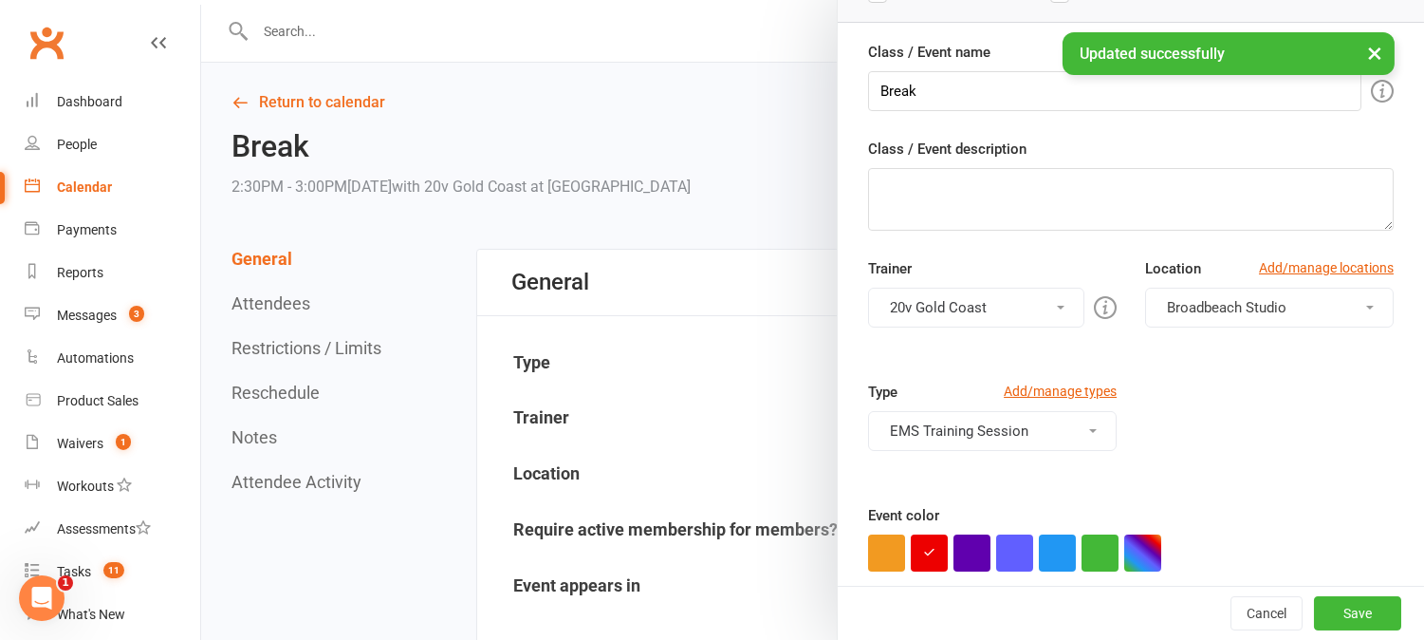
scroll to position [268, 0]
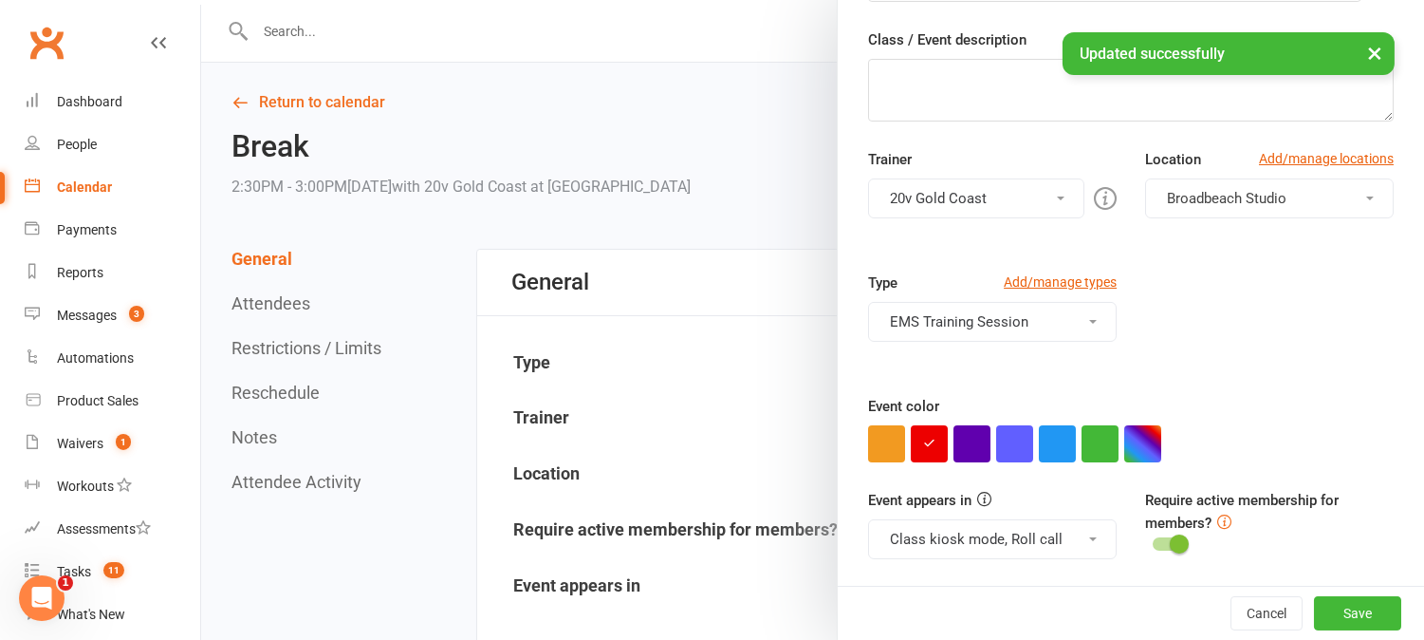
click at [1035, 323] on button "EMS Training Session" at bounding box center [992, 322] width 249 height 40
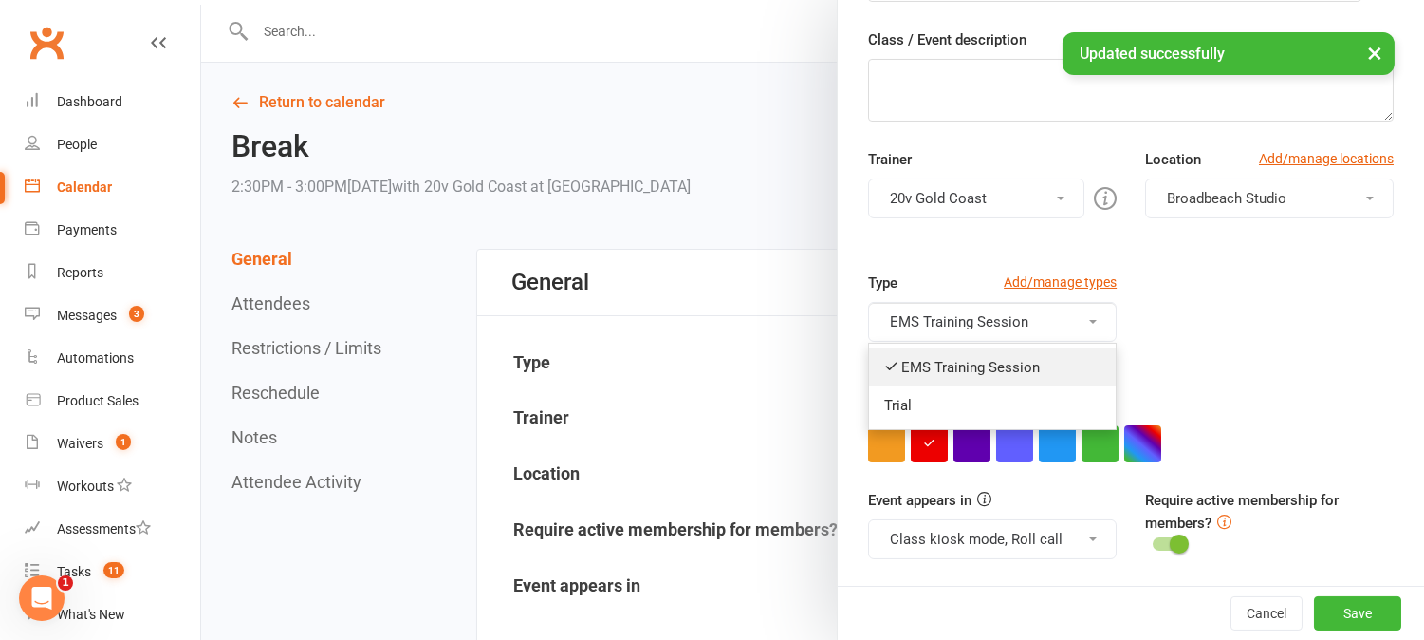
click at [995, 363] on link "EMS Training Session" at bounding box center [992, 367] width 247 height 38
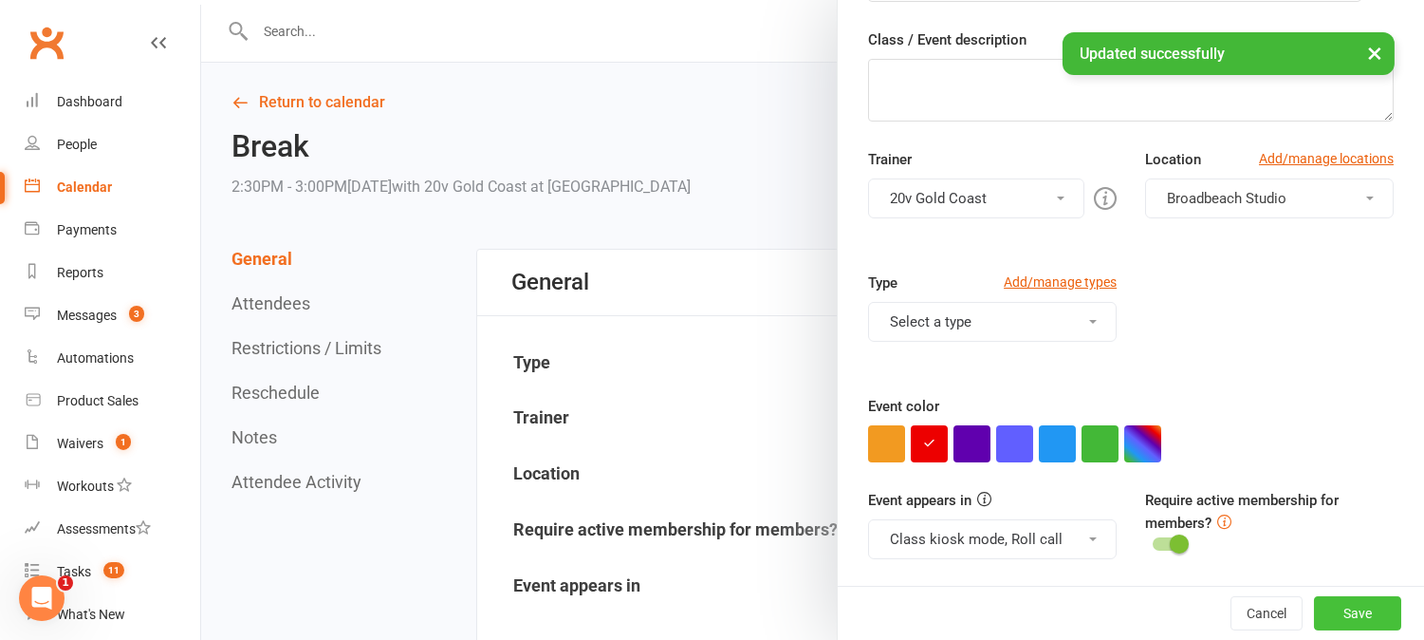
click at [1343, 603] on button "Save" at bounding box center [1357, 613] width 87 height 34
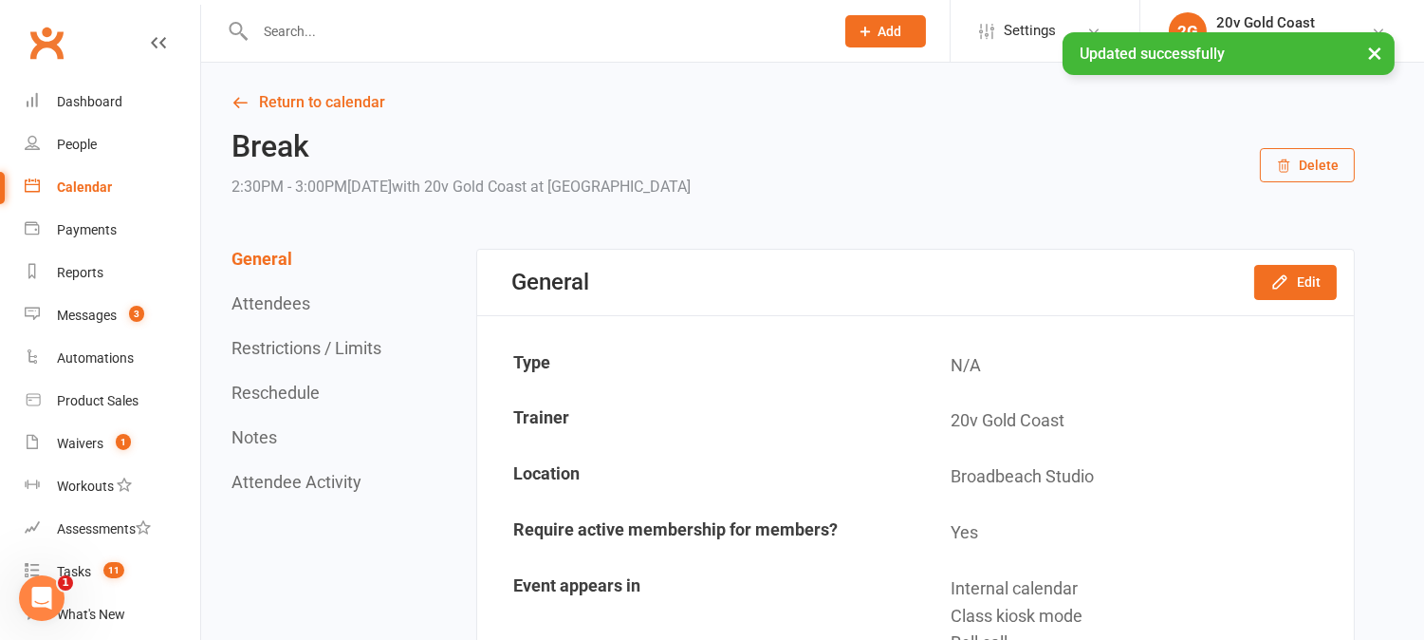
click at [72, 190] on div "Calendar" at bounding box center [84, 186] width 55 height 15
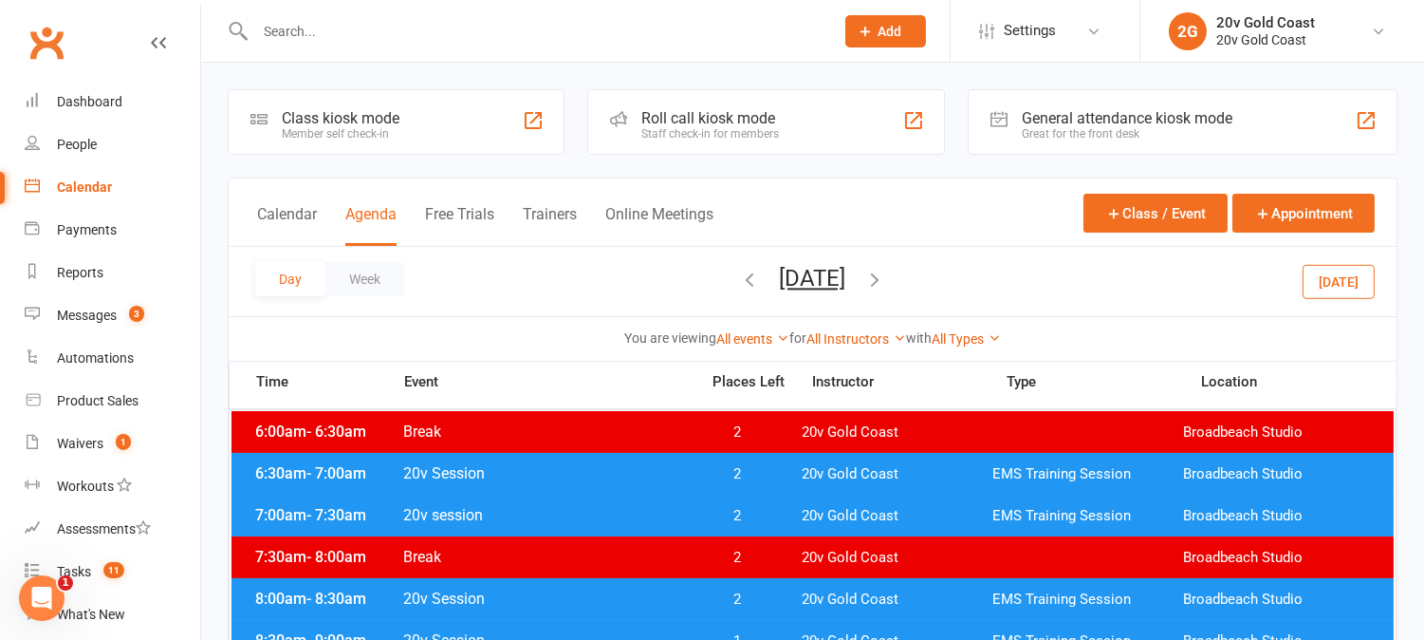
click at [1339, 282] on button "Today" at bounding box center [1339, 281] width 72 height 34
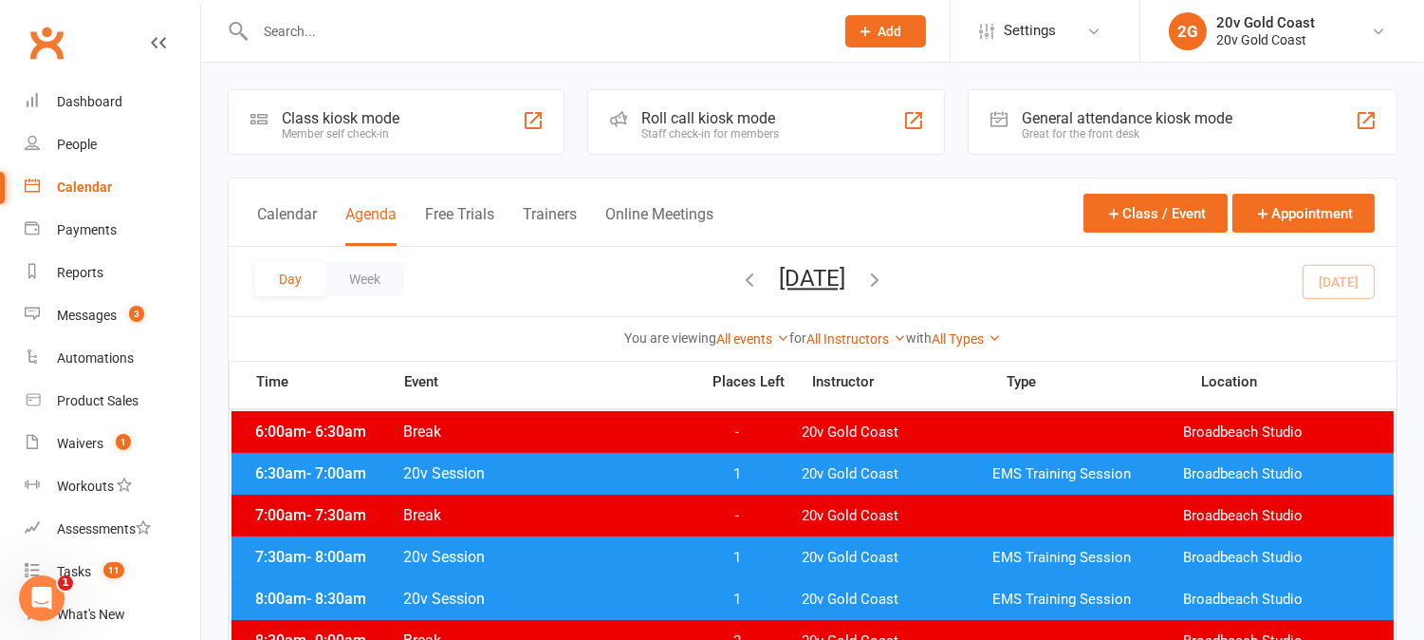
click at [846, 280] on button "Monday, Aug 11, 2025" at bounding box center [813, 278] width 66 height 27
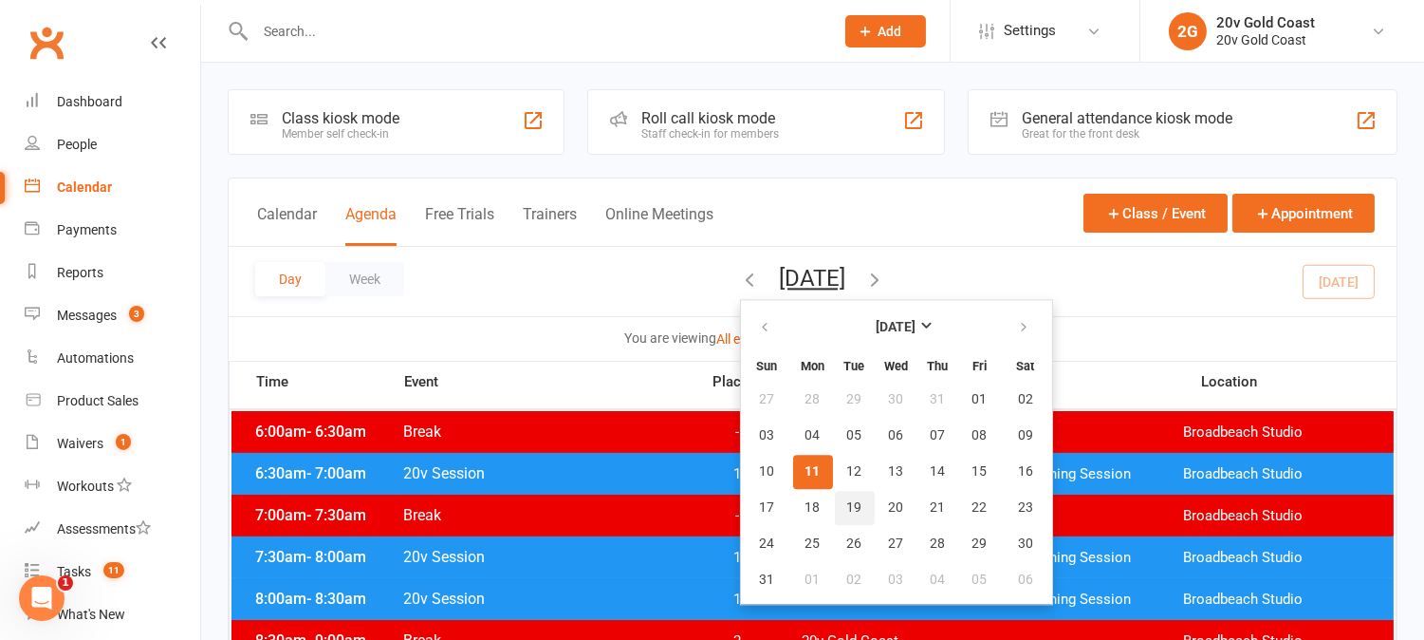
click at [847, 509] on span "19" at bounding box center [854, 507] width 15 height 15
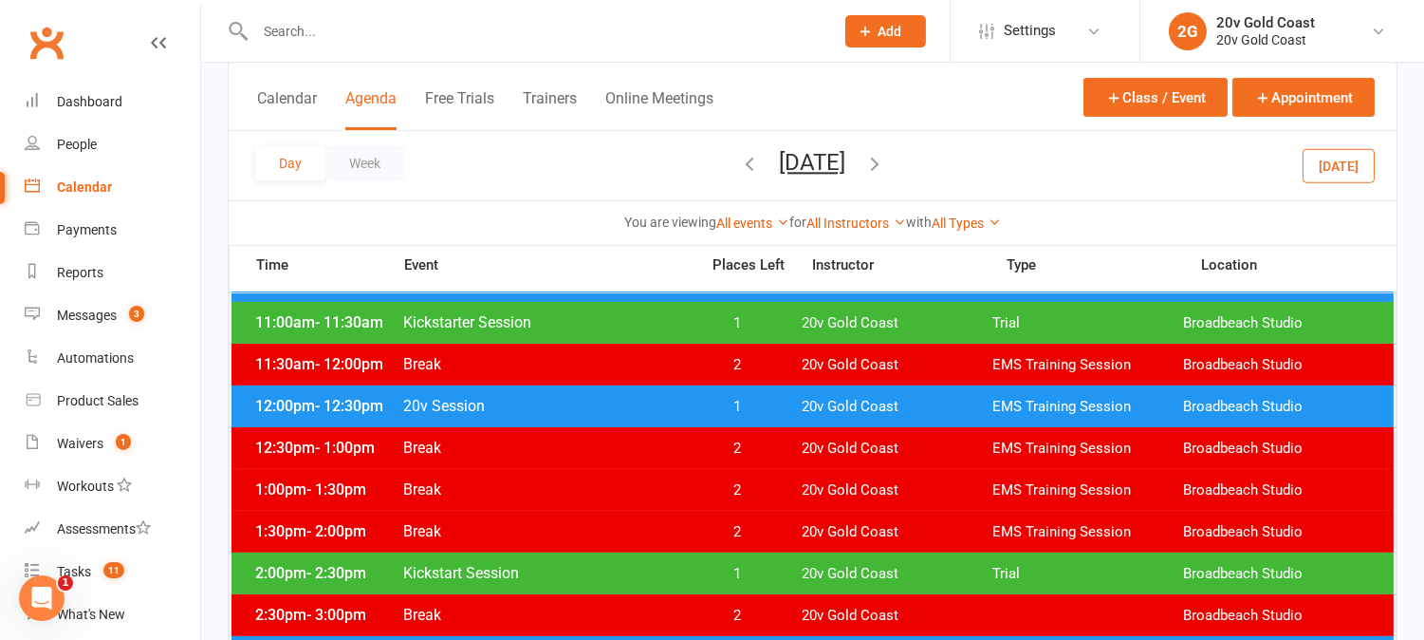
scroll to position [632, 0]
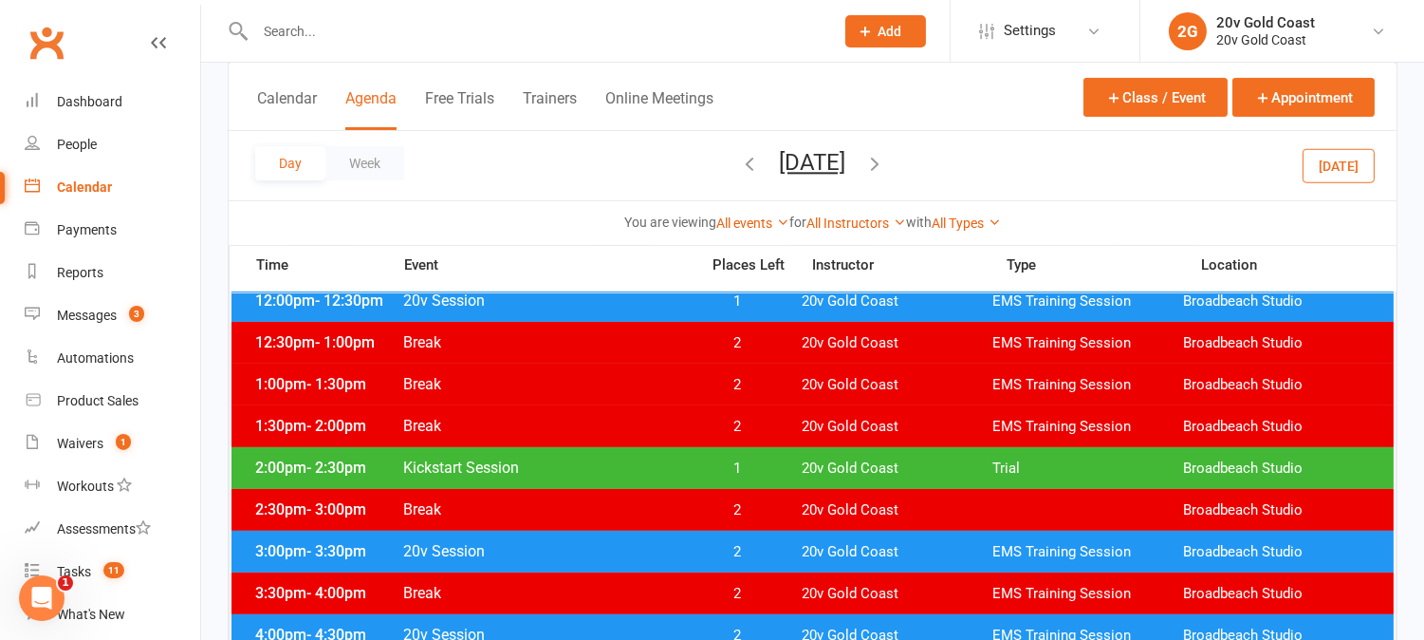
click at [762, 467] on span "1" at bounding box center [738, 468] width 100 height 18
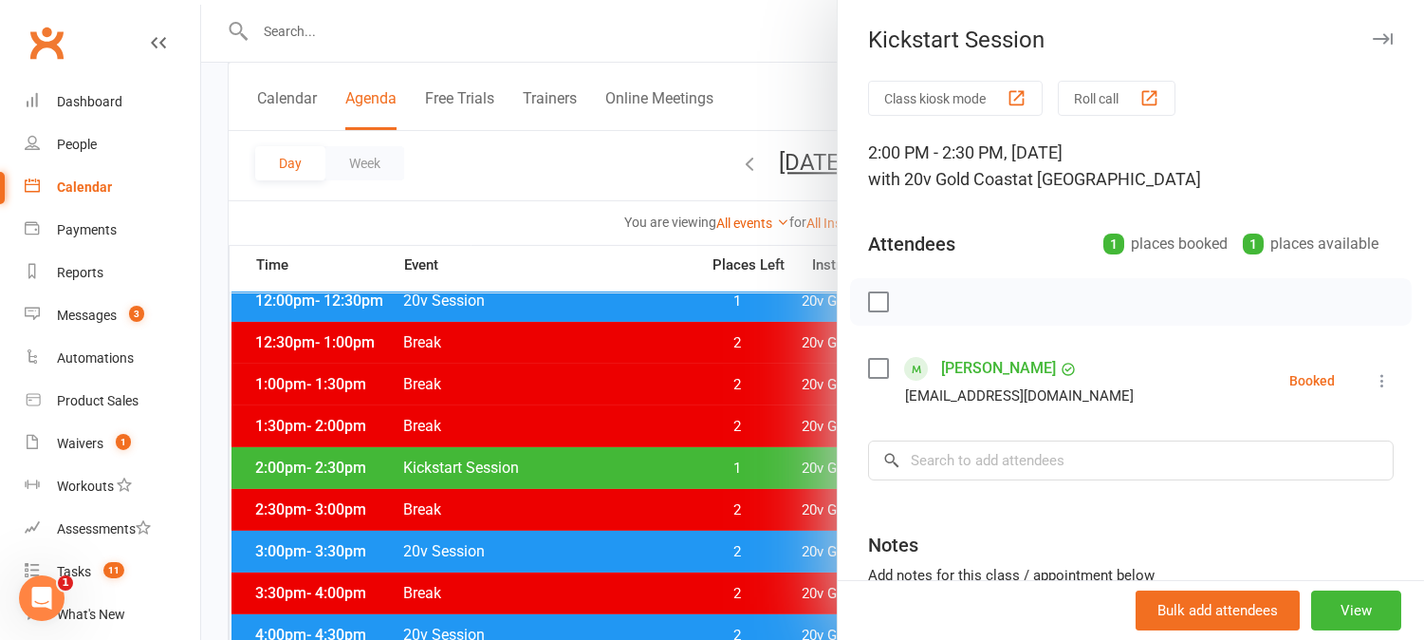
click at [599, 253] on div at bounding box center [812, 320] width 1223 height 640
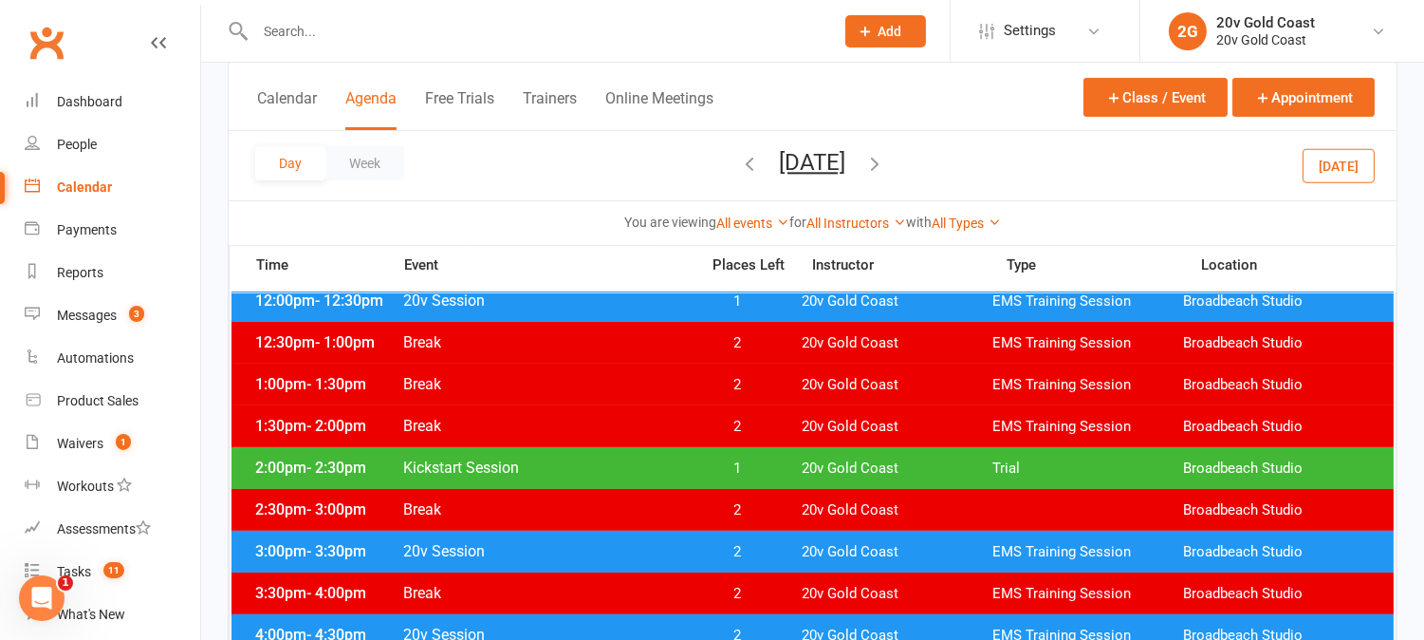
click at [845, 159] on button "Tuesday, Aug 19, 2025" at bounding box center [813, 162] width 66 height 27
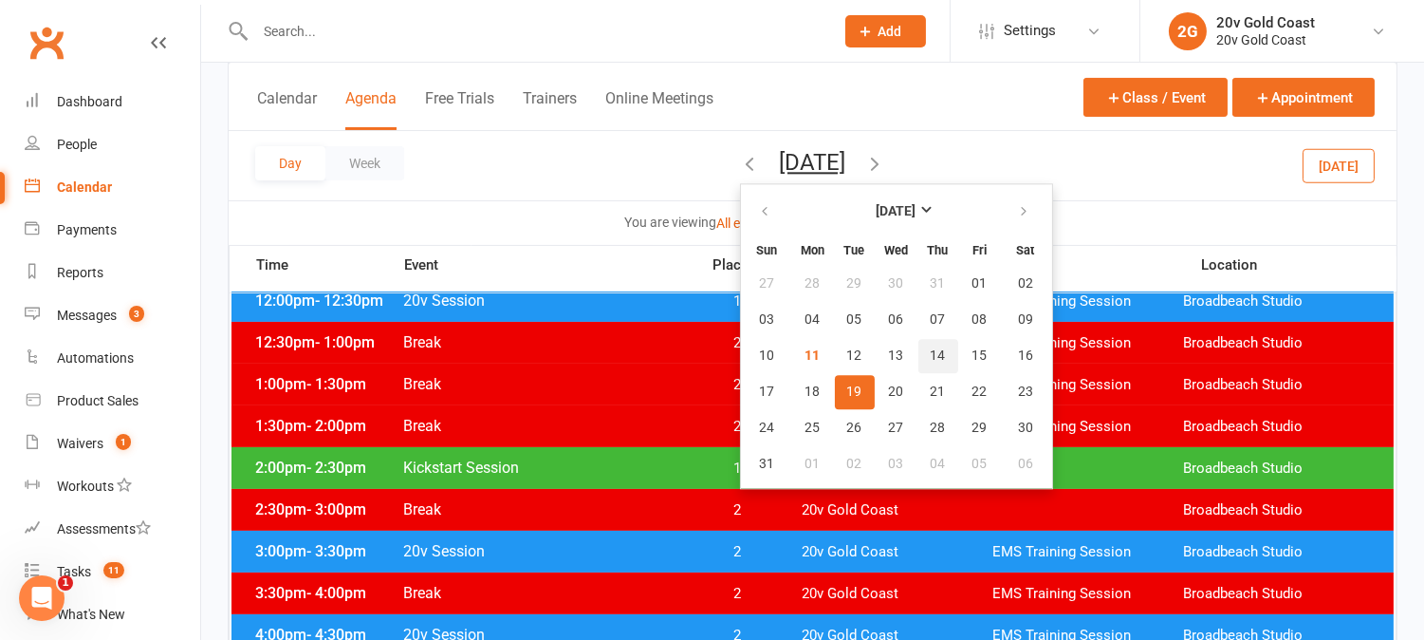
click at [931, 353] on span "14" at bounding box center [938, 355] width 15 height 15
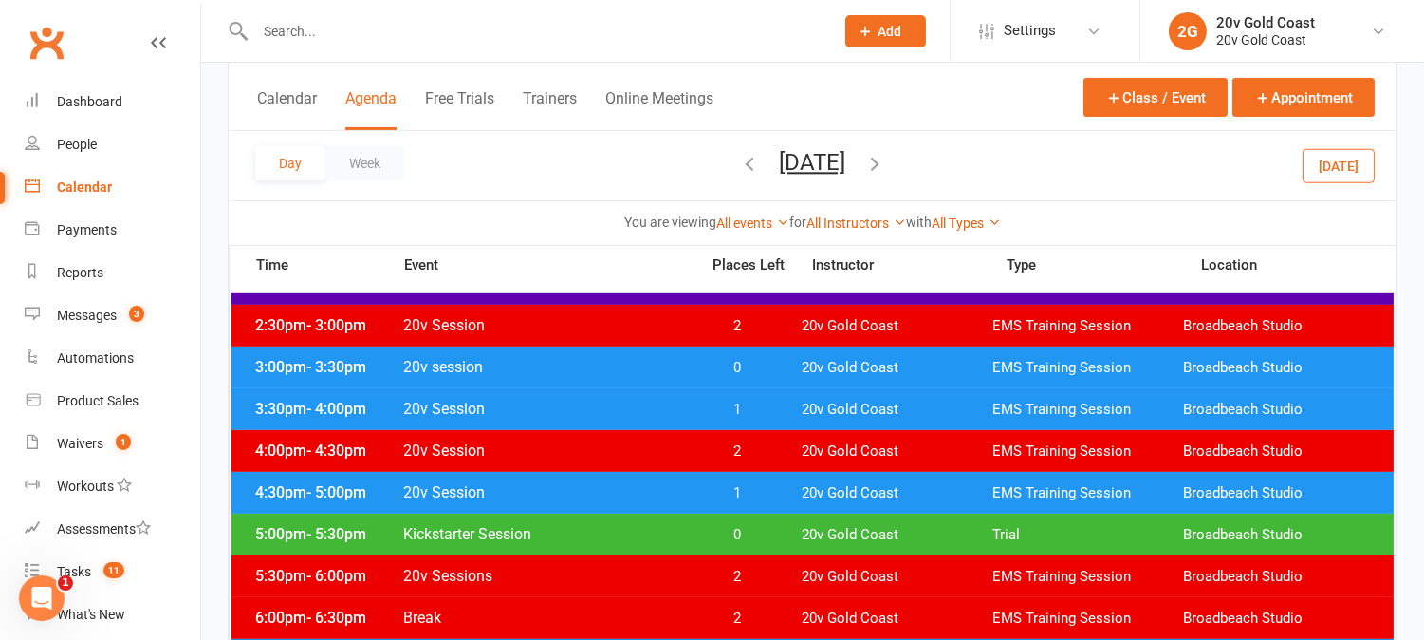
scroll to position [843, 0]
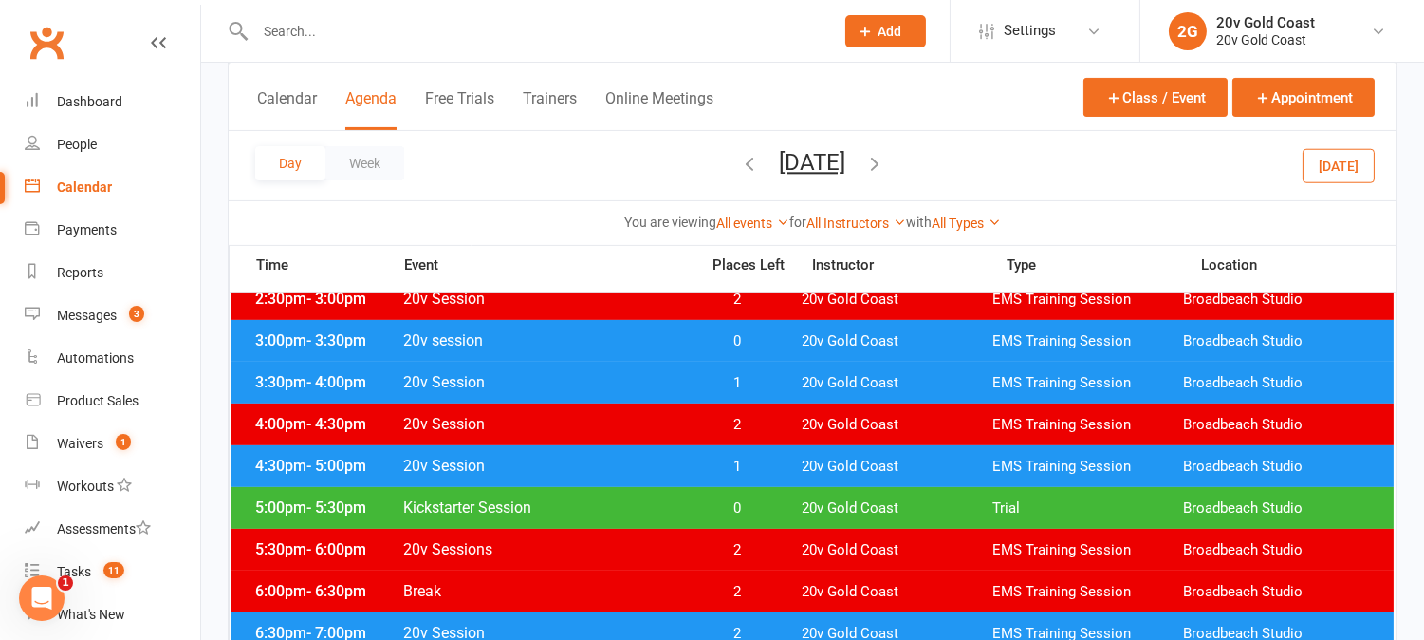
click at [759, 381] on span "1" at bounding box center [738, 383] width 100 height 18
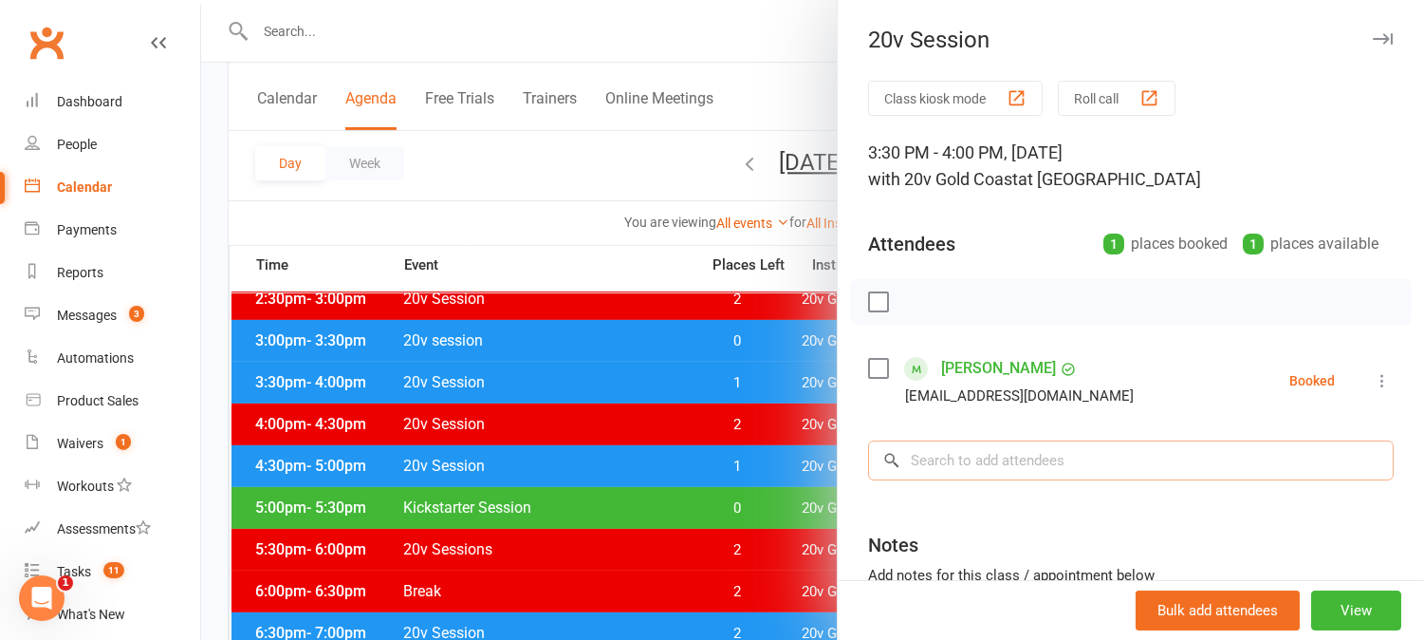
drag, startPoint x: 976, startPoint y: 449, endPoint x: 980, endPoint y: 460, distance: 12.3
click at [982, 461] on input "search" at bounding box center [1131, 460] width 526 height 40
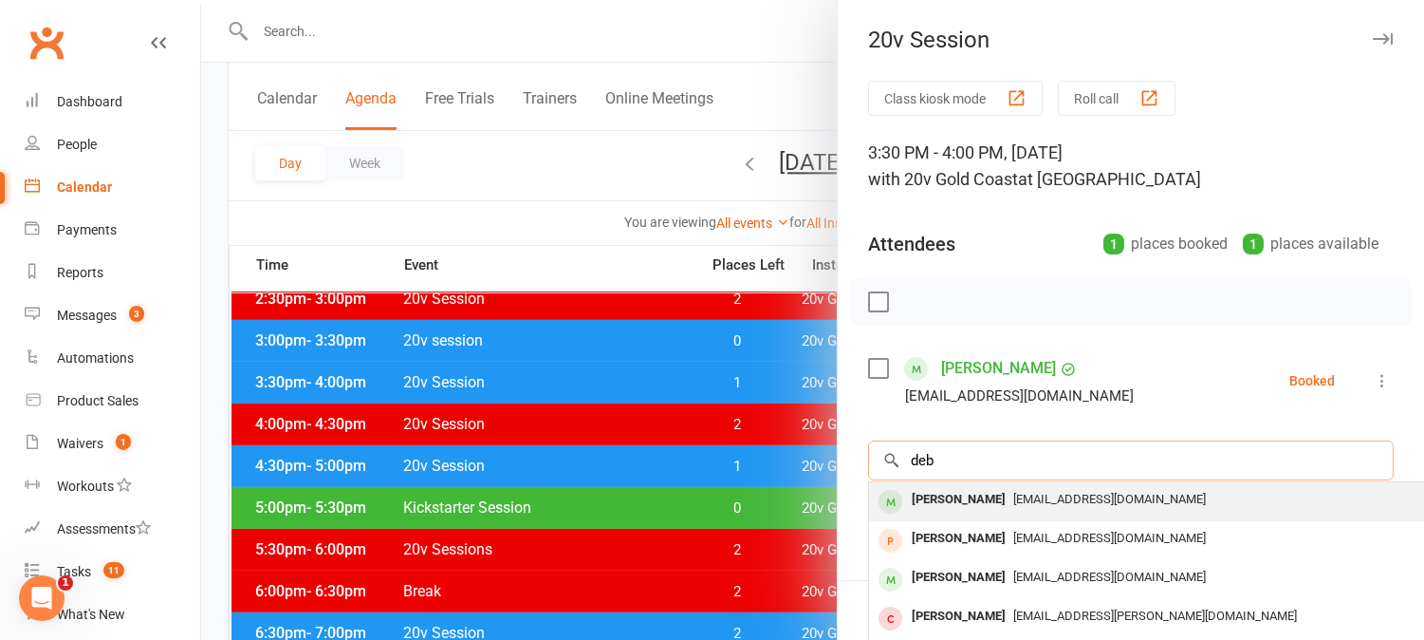
type input "deb"
click at [970, 505] on div "Deb Lamont" at bounding box center [958, 500] width 109 height 28
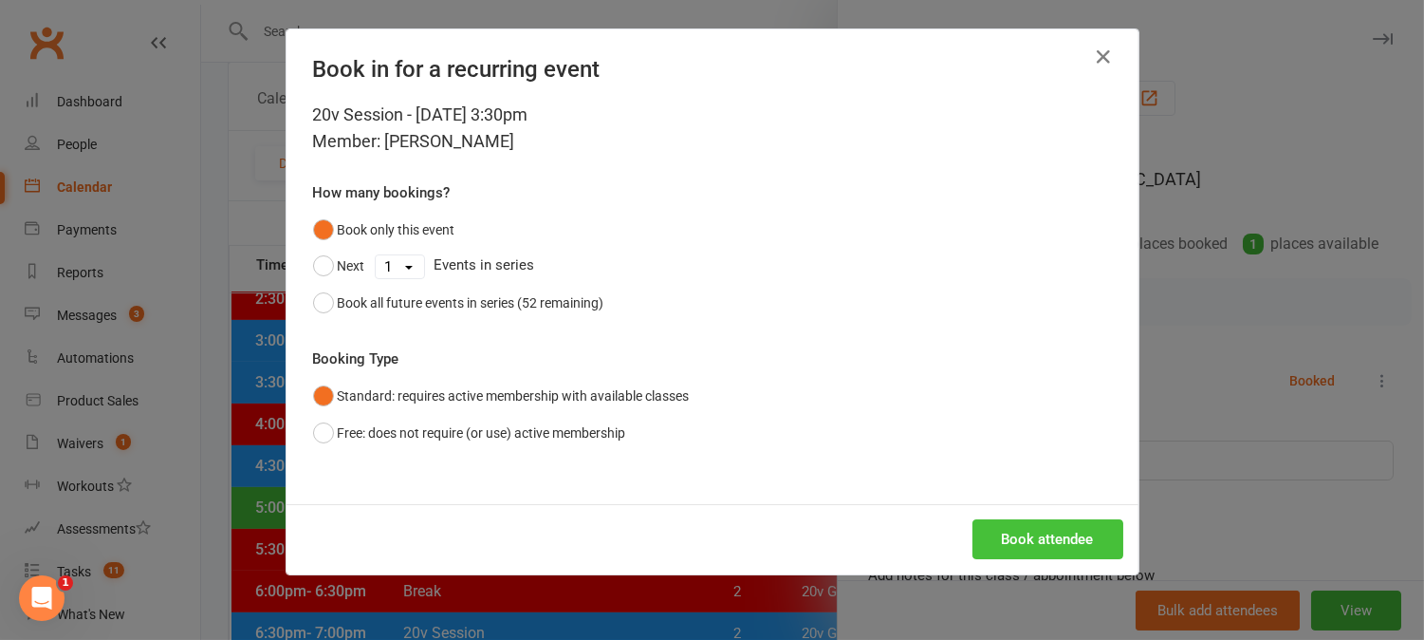
click at [1029, 536] on button "Book attendee" at bounding box center [1048, 539] width 151 height 40
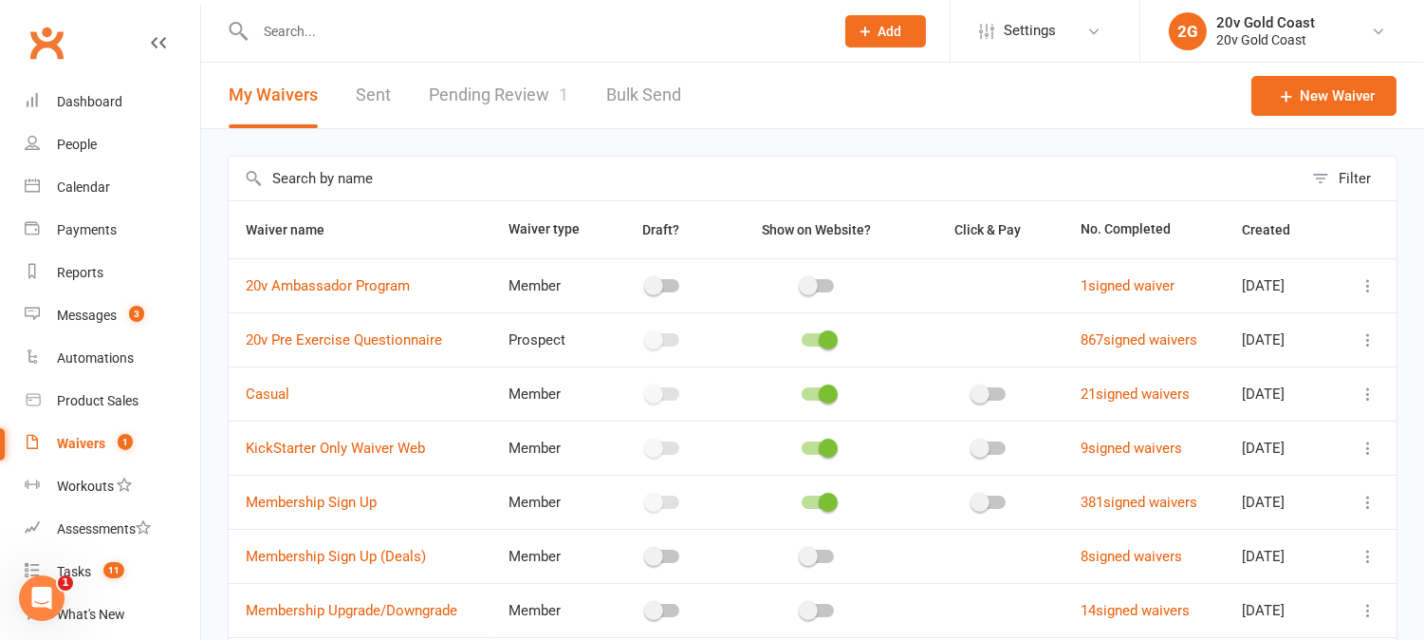
click at [523, 95] on link "Pending Review 1" at bounding box center [498, 95] width 139 height 65
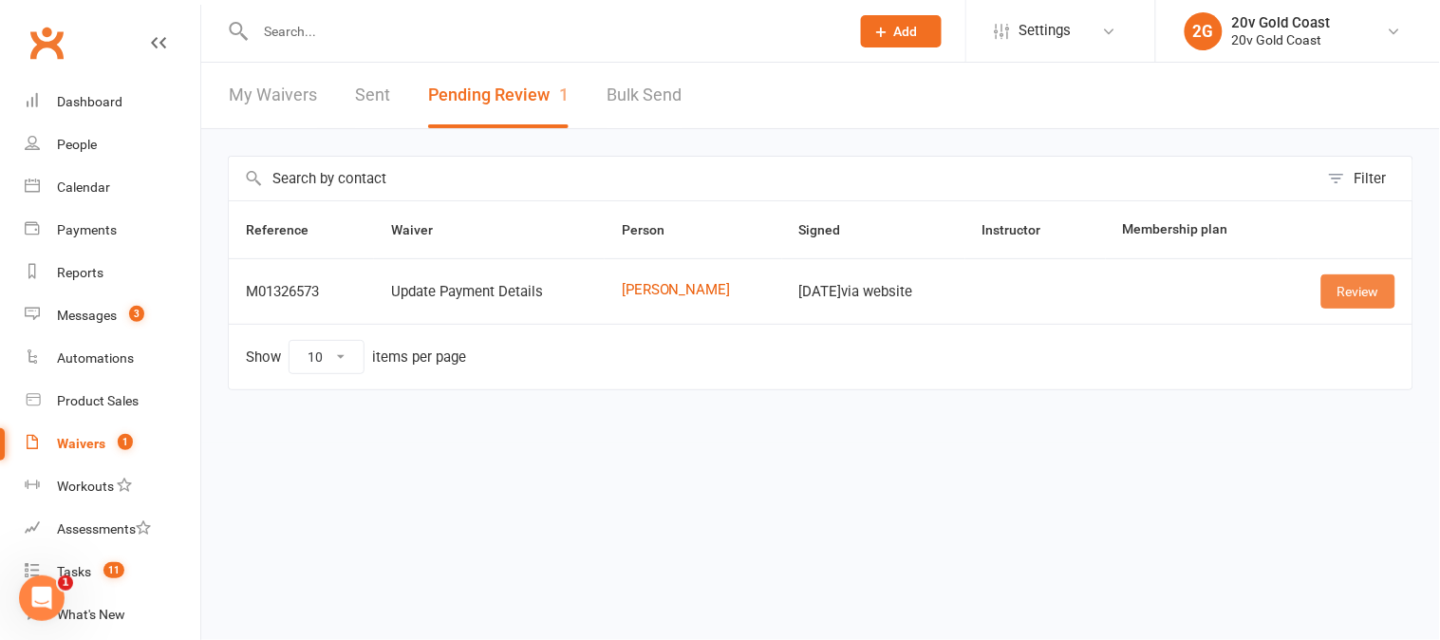
click at [1360, 297] on link "Review" at bounding box center [1358, 291] width 74 height 34
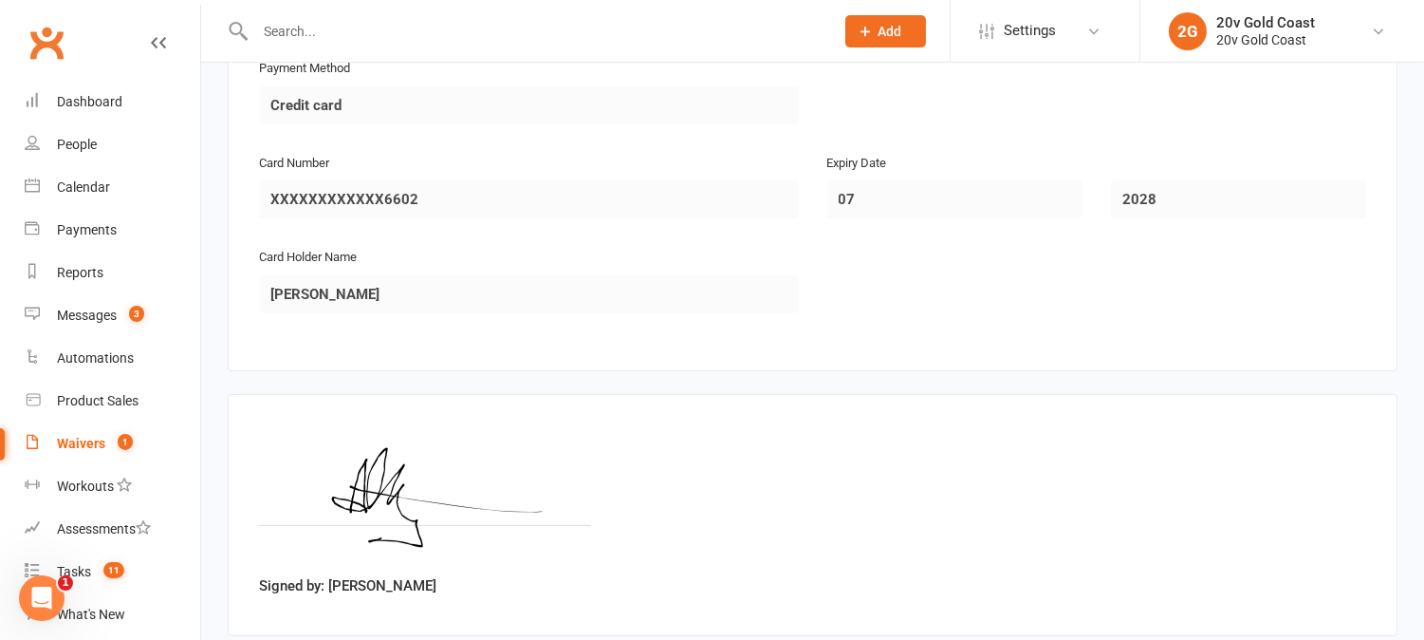
scroll to position [1061, 0]
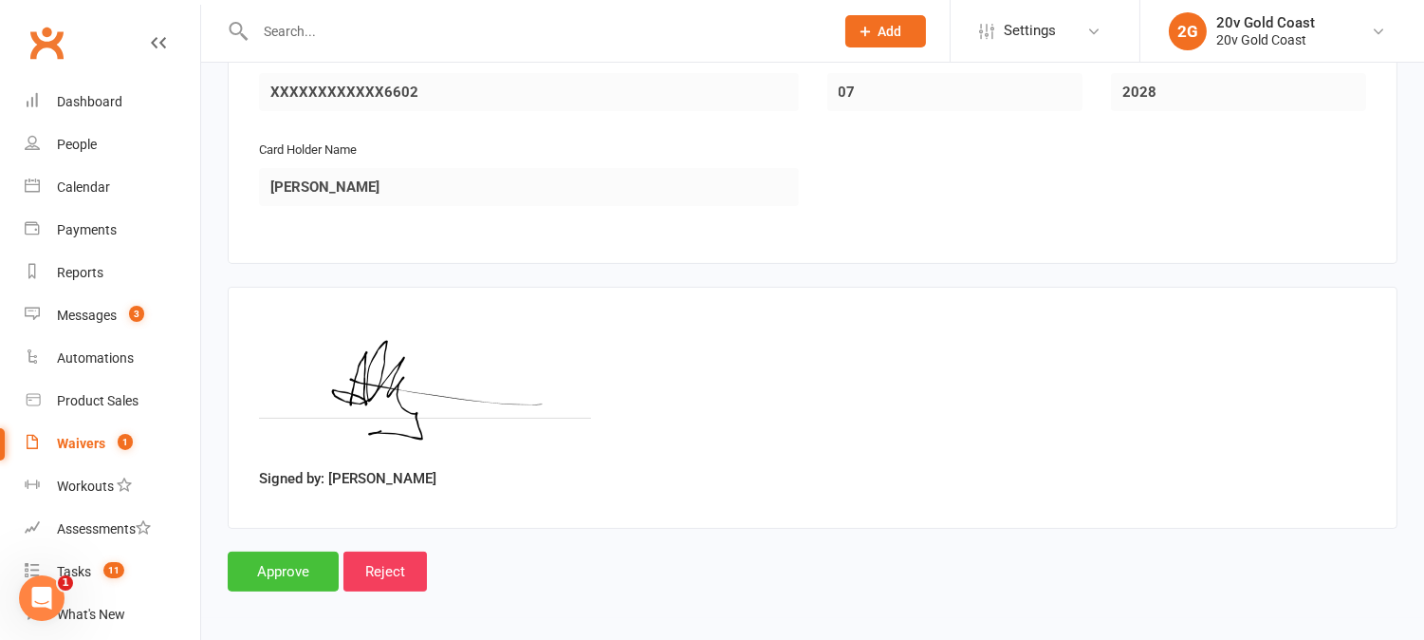
click at [281, 555] on input "Approve" at bounding box center [283, 571] width 111 height 40
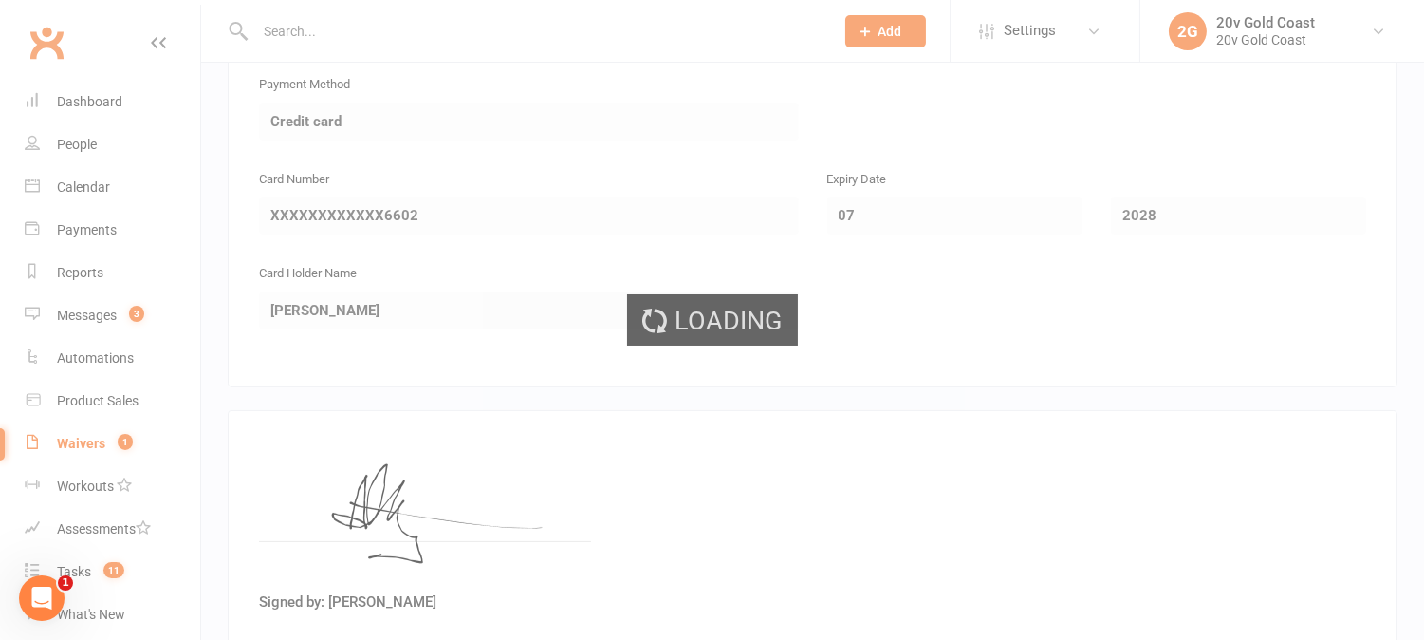
scroll to position [710, 0]
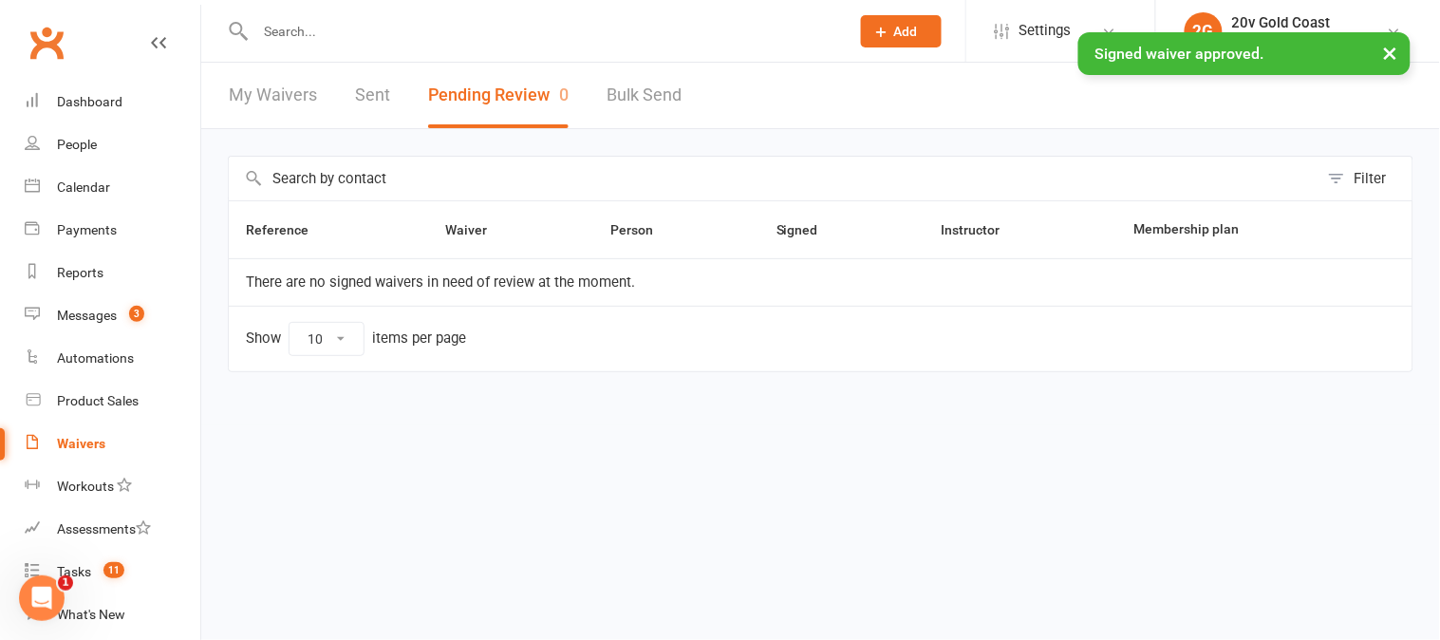
click at [520, 32] on div "× Signed waiver approved." at bounding box center [707, 32] width 1415 height 0
click at [515, 26] on input "text" at bounding box center [543, 31] width 586 height 27
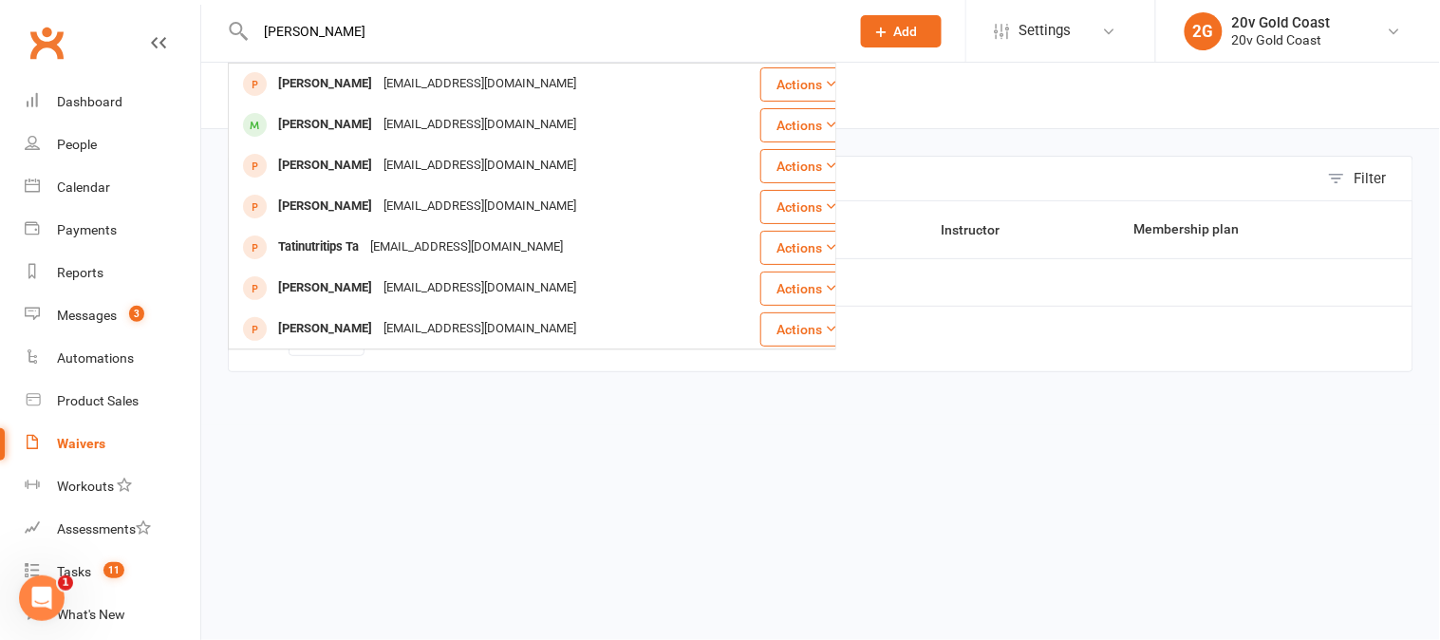
type input "[PERSON_NAME]"
click at [318, 114] on div "[PERSON_NAME]" at bounding box center [324, 125] width 105 height 28
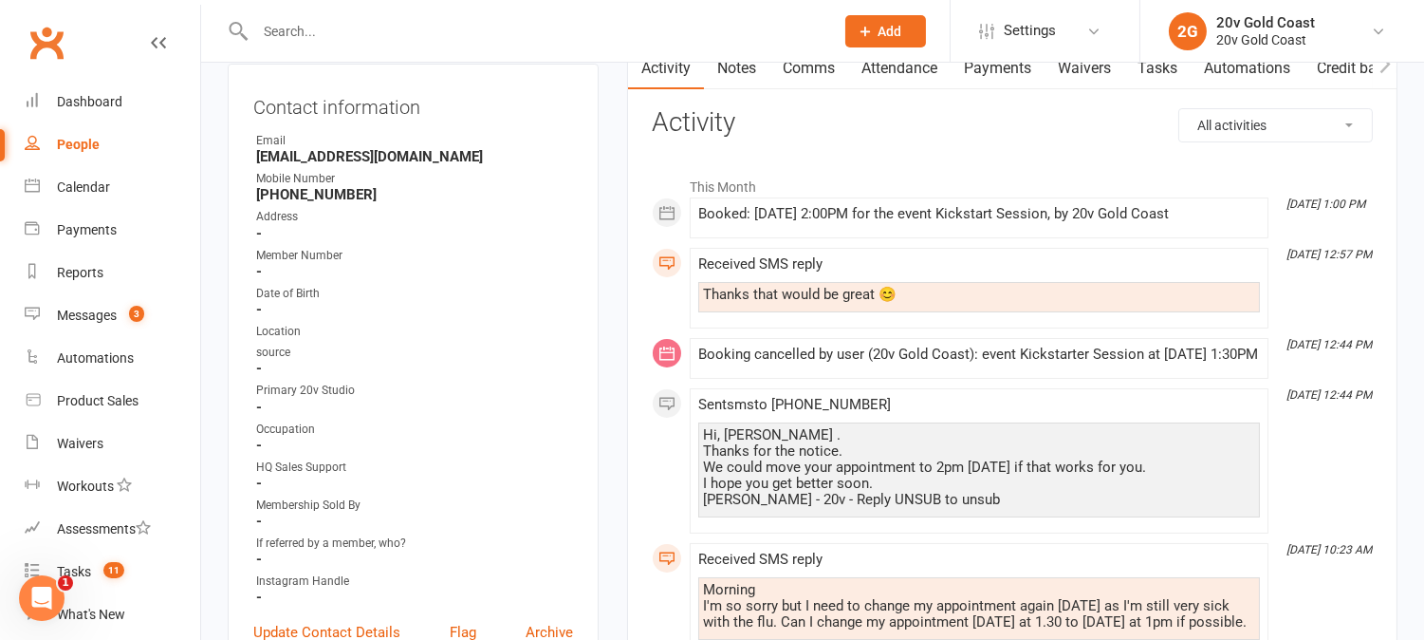
scroll to position [211, 0]
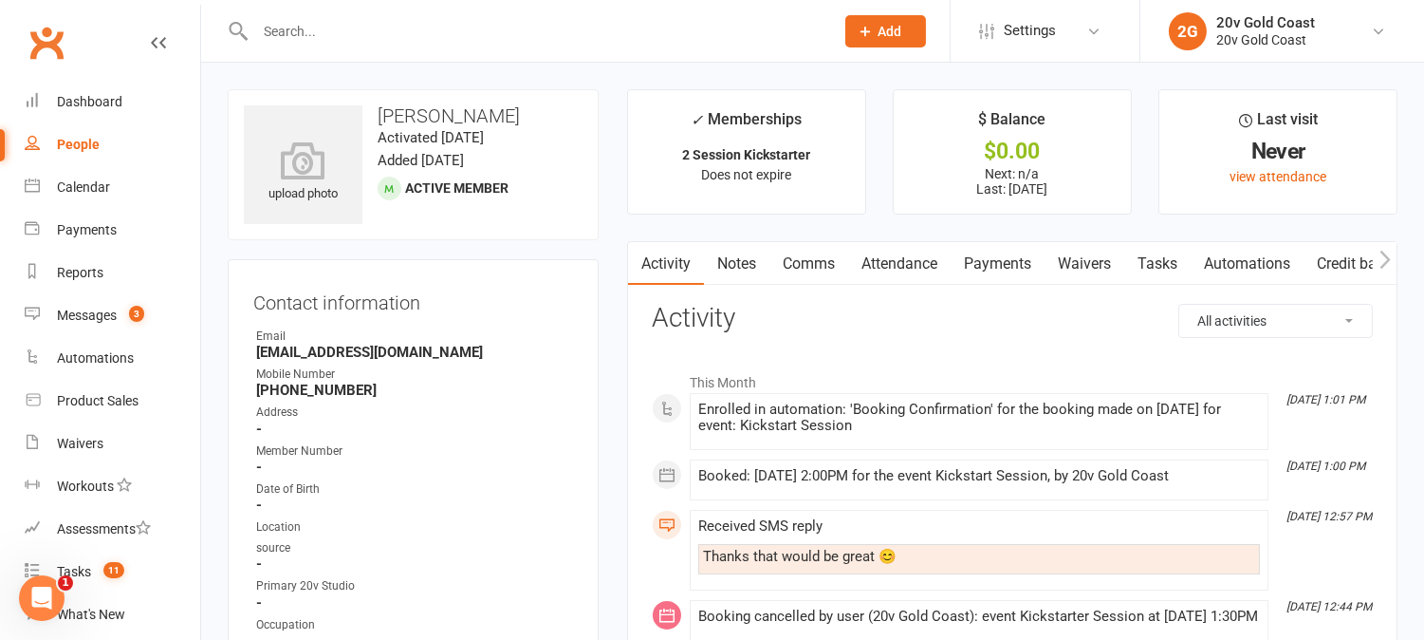
click at [925, 268] on link "Attendance" at bounding box center [899, 264] width 102 height 44
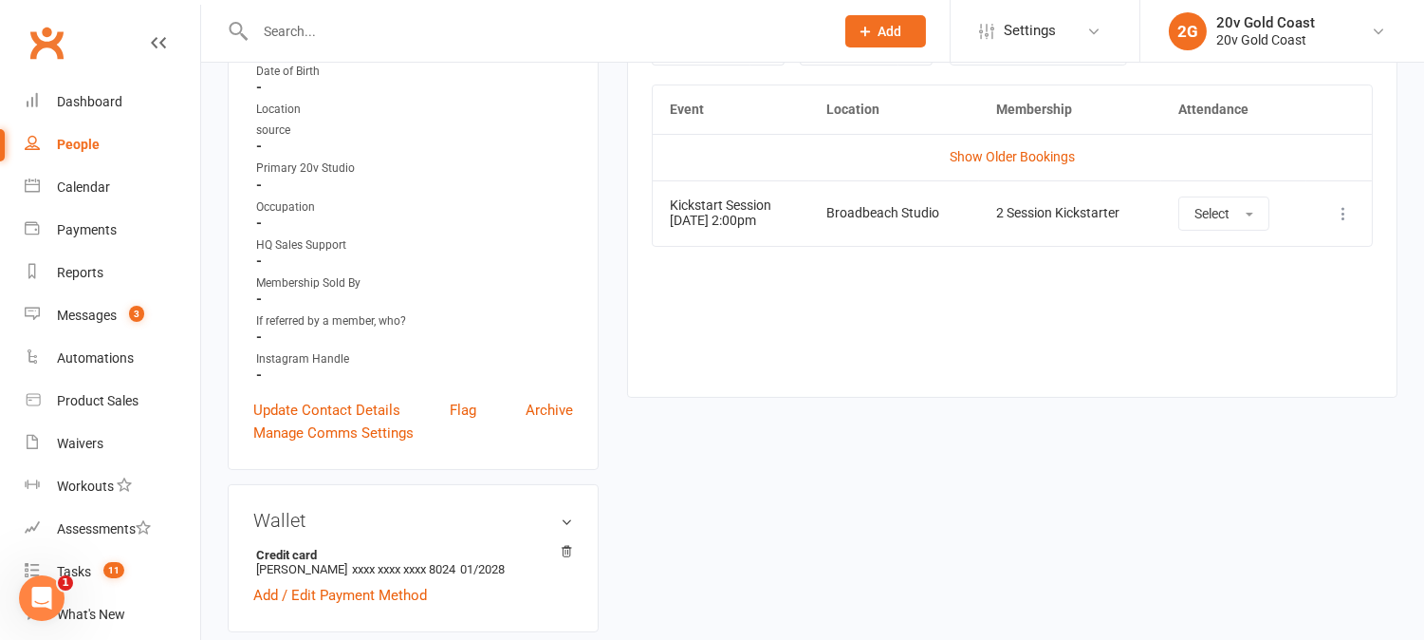
scroll to position [316, 0]
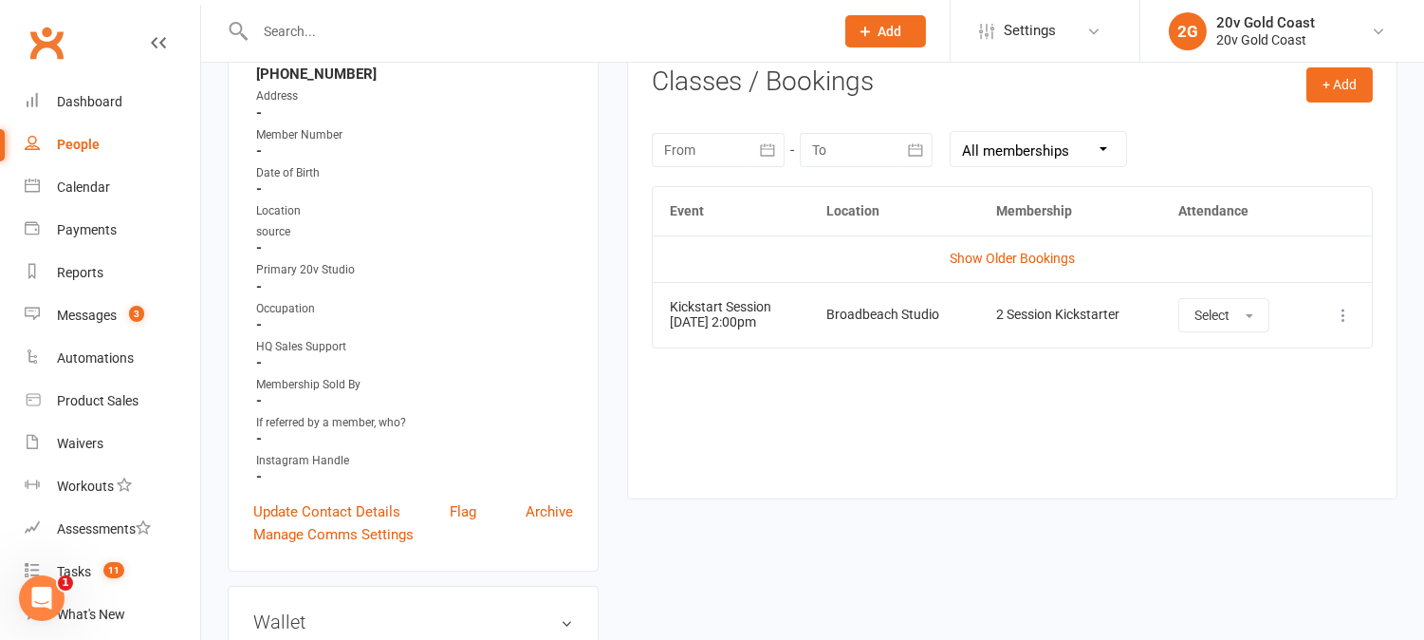
click at [826, 412] on div "Event Location Membership Attendance Show Older Bookings Kickstart Session 19 A…" at bounding box center [1012, 328] width 721 height 284
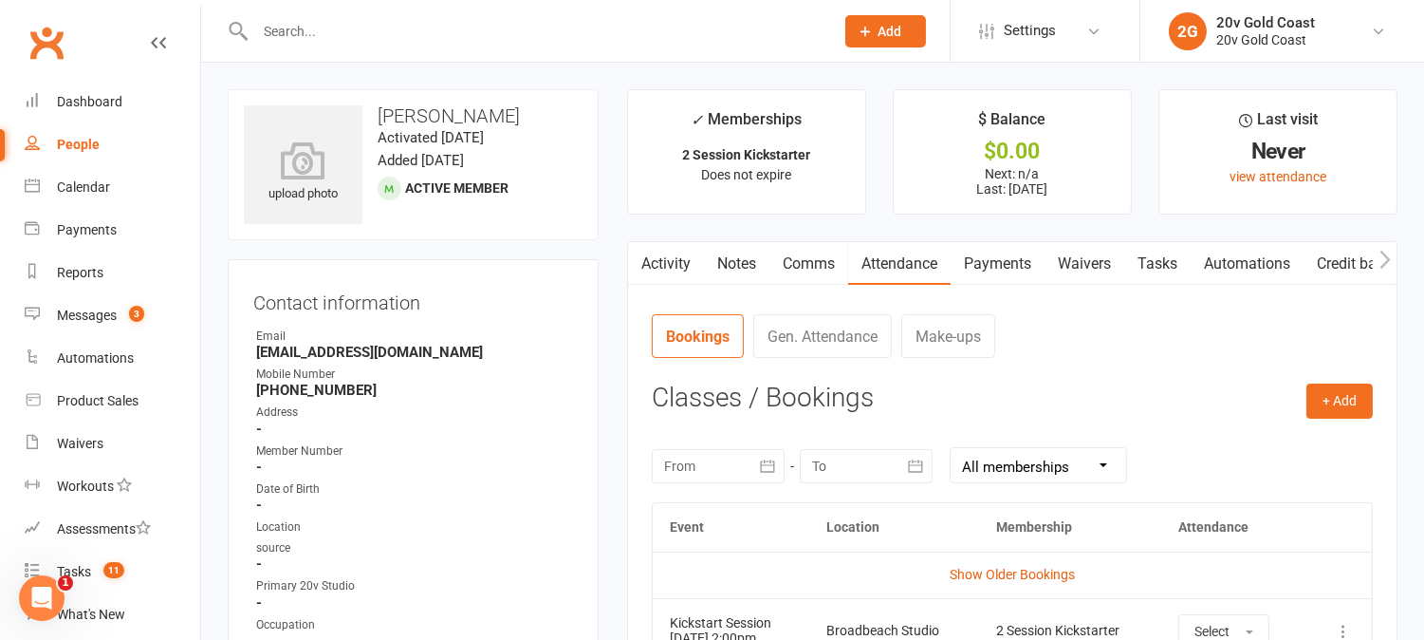
click at [659, 252] on link "Activity" at bounding box center [666, 264] width 76 height 44
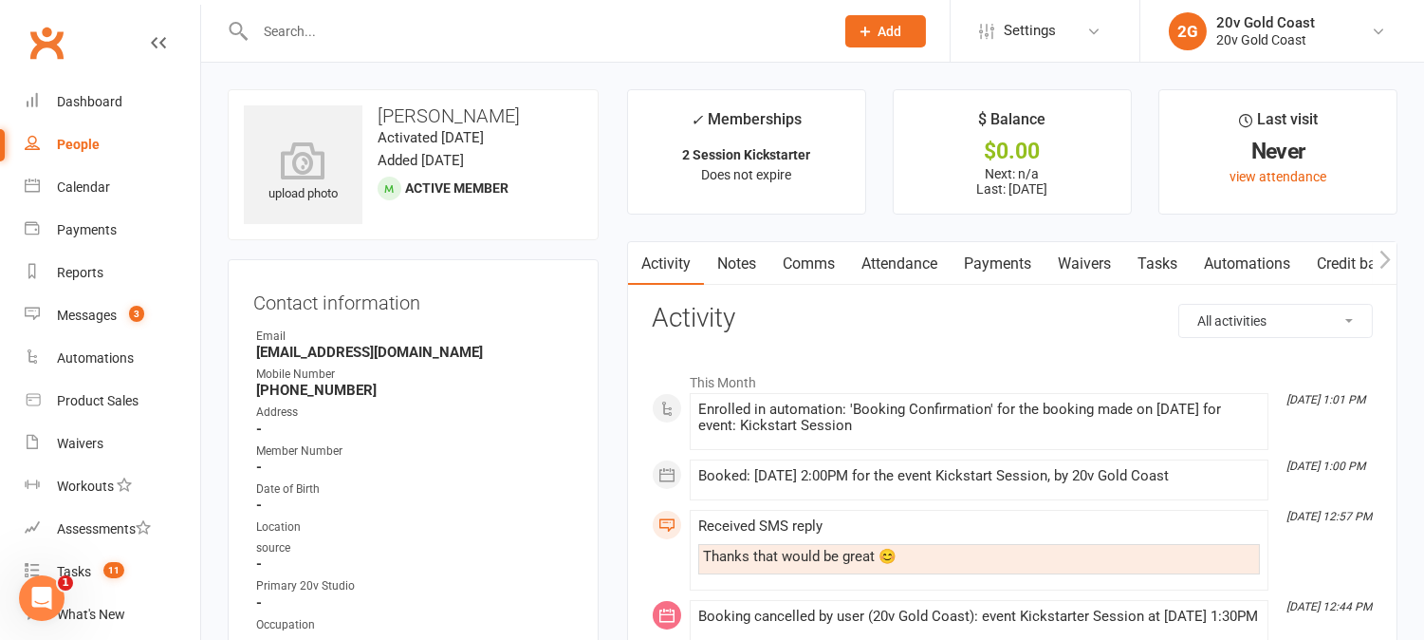
click at [804, 268] on link "Comms" at bounding box center [809, 264] width 79 height 44
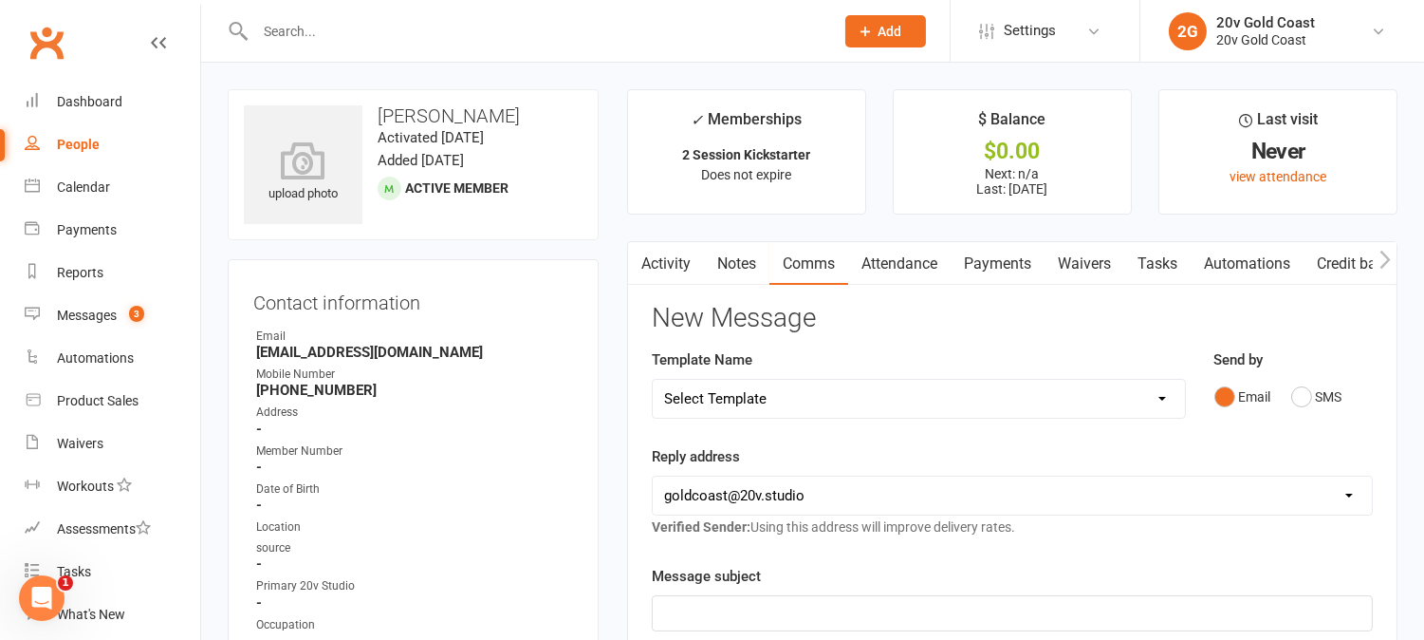
click at [686, 269] on link "Activity" at bounding box center [666, 264] width 76 height 44
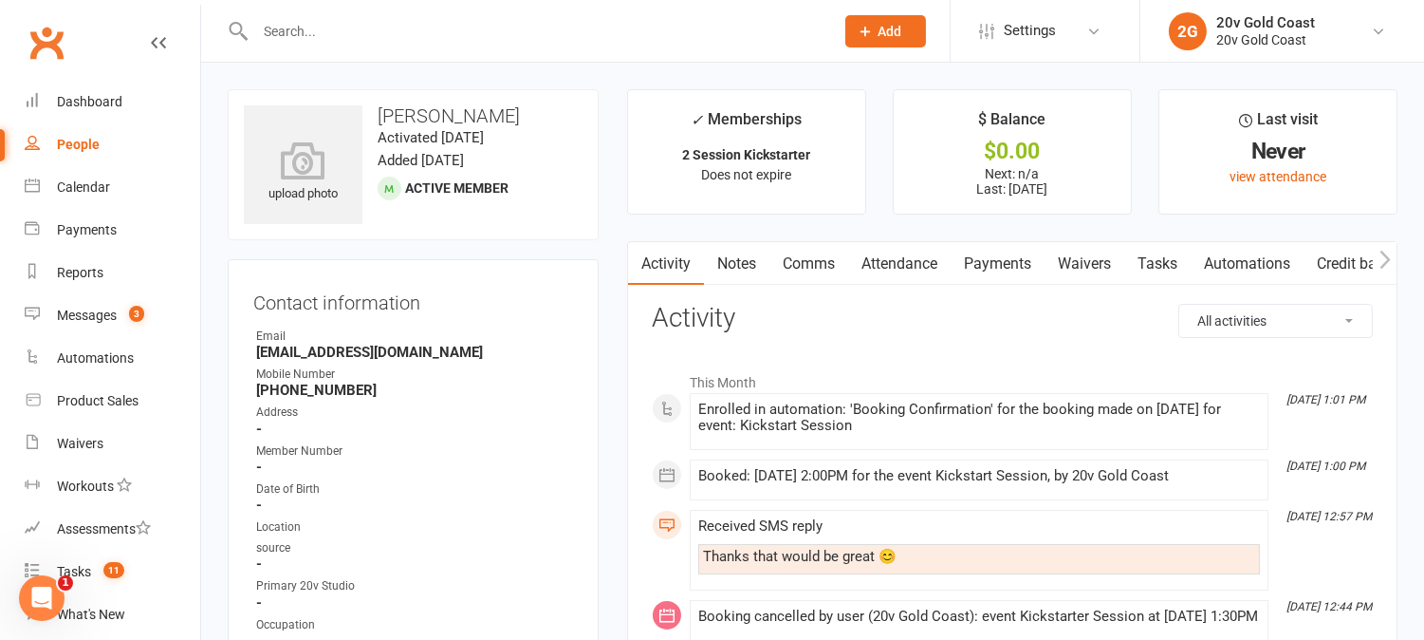
click at [835, 266] on link "Comms" at bounding box center [809, 264] width 79 height 44
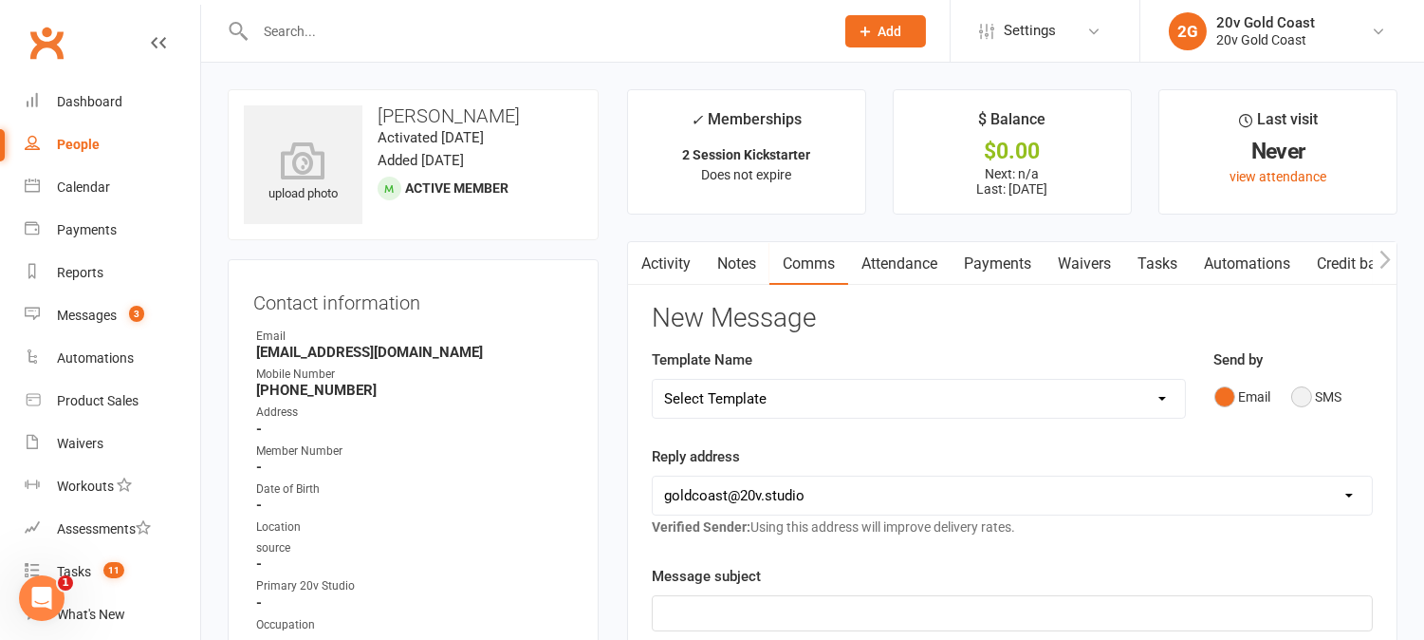
click at [1294, 391] on button "SMS" at bounding box center [1317, 397] width 51 height 36
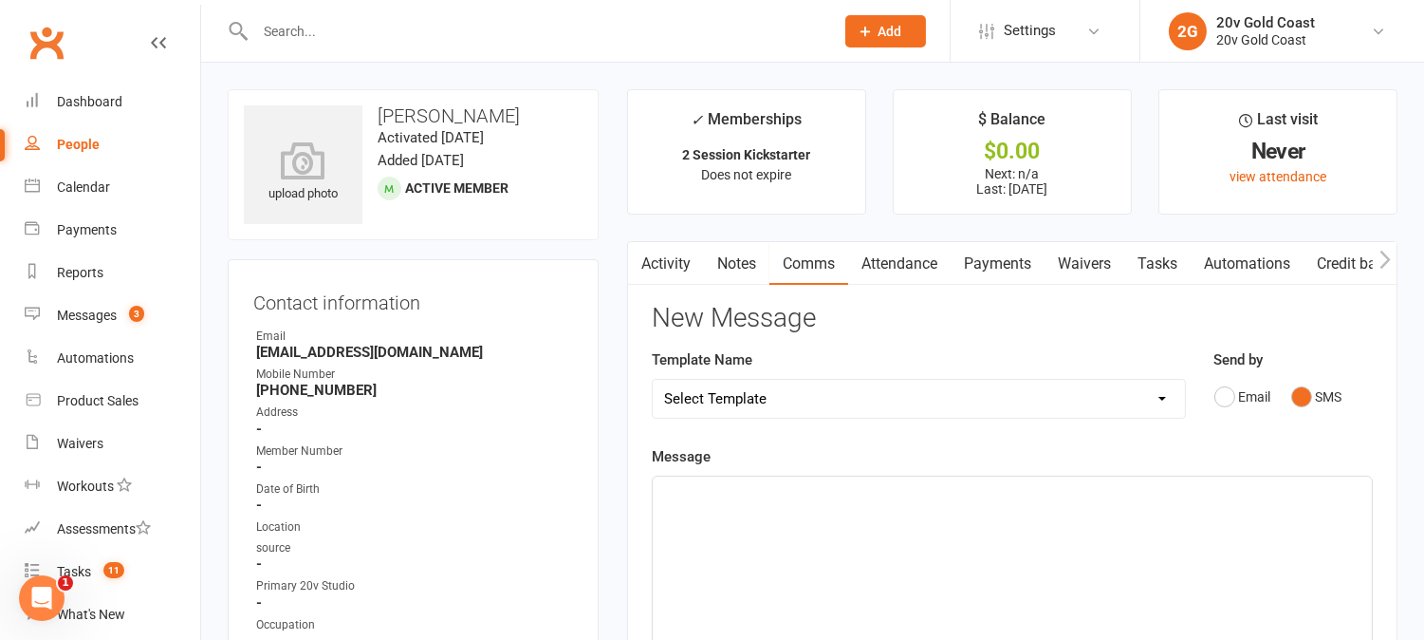
click at [1308, 499] on p "﻿" at bounding box center [1012, 493] width 697 height 23
click at [668, 271] on link "Activity" at bounding box center [666, 264] width 76 height 44
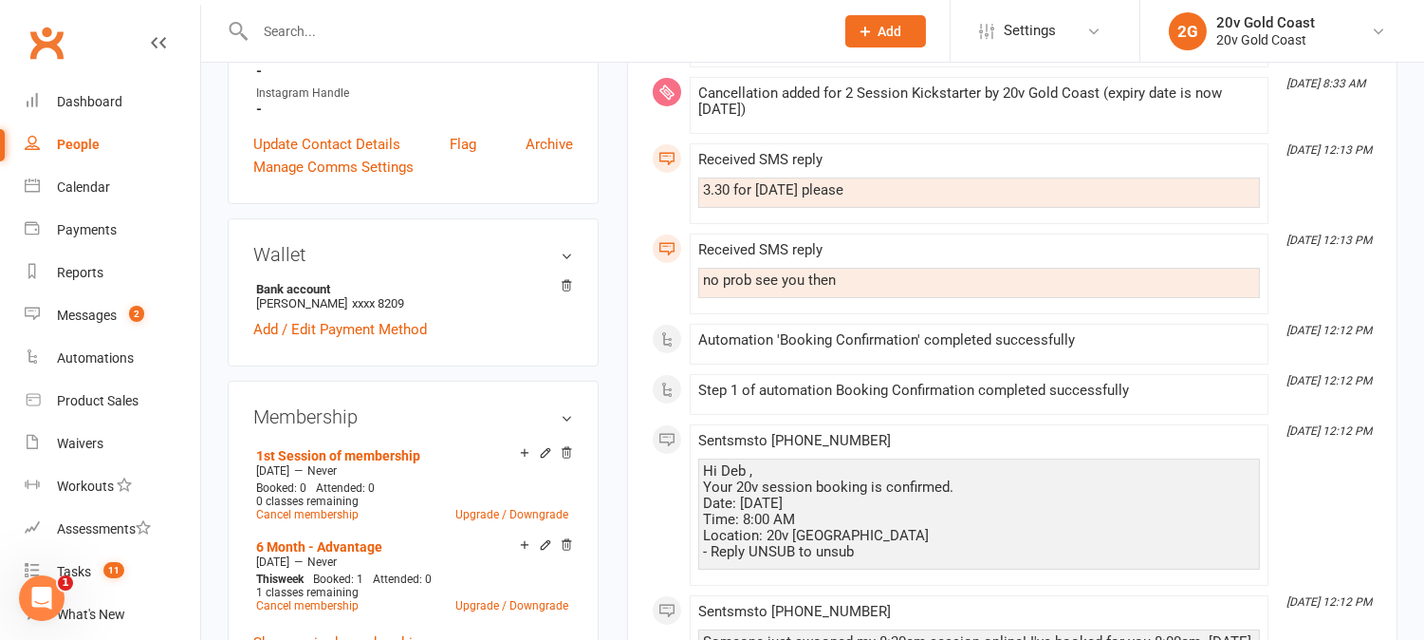
scroll to position [843, 0]
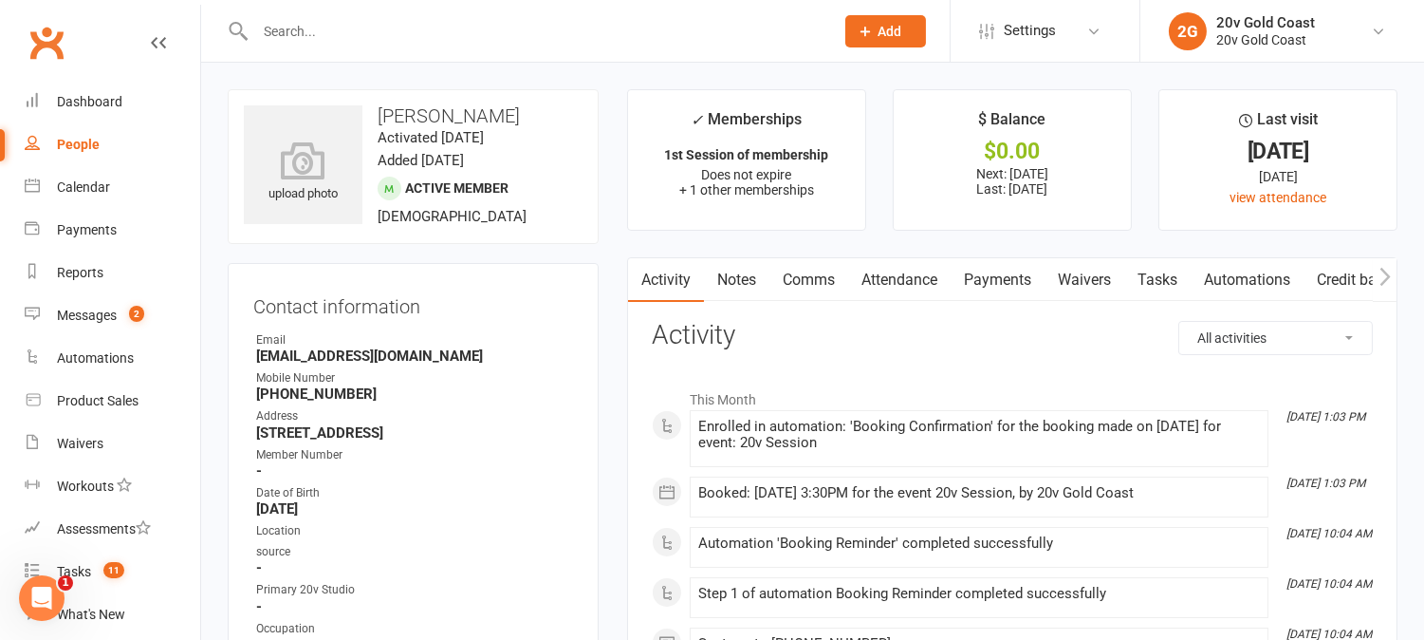
click at [904, 288] on link "Attendance" at bounding box center [899, 280] width 102 height 44
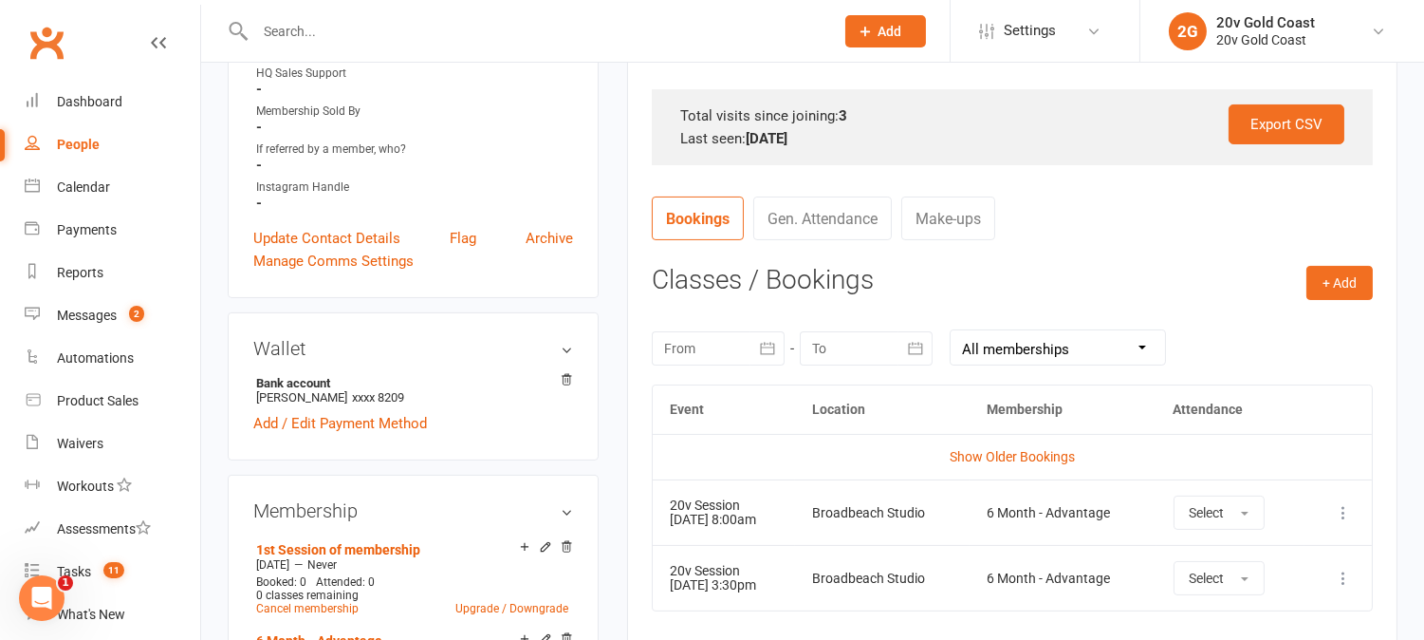
scroll to position [632, 0]
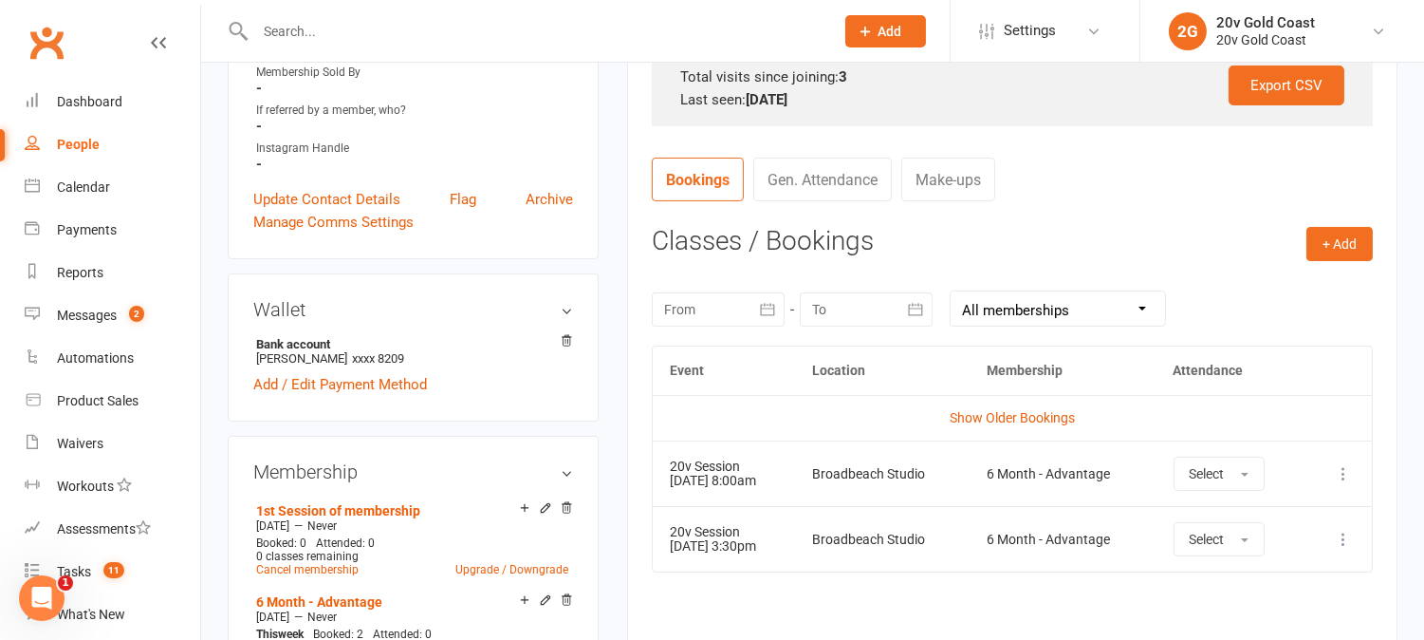
click at [836, 583] on div "Event Location Membership Attendance Show Older Bookings 20v Session 12 Aug 202…" at bounding box center [1012, 519] width 721 height 349
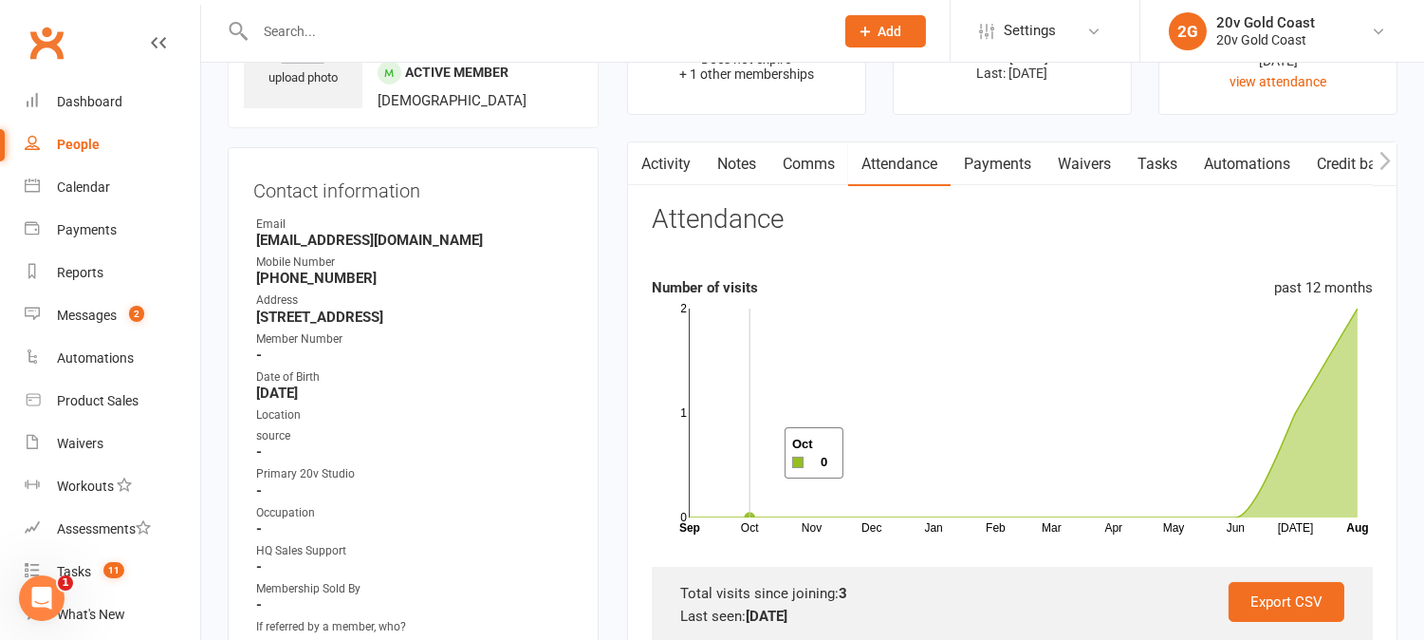
scroll to position [0, 0]
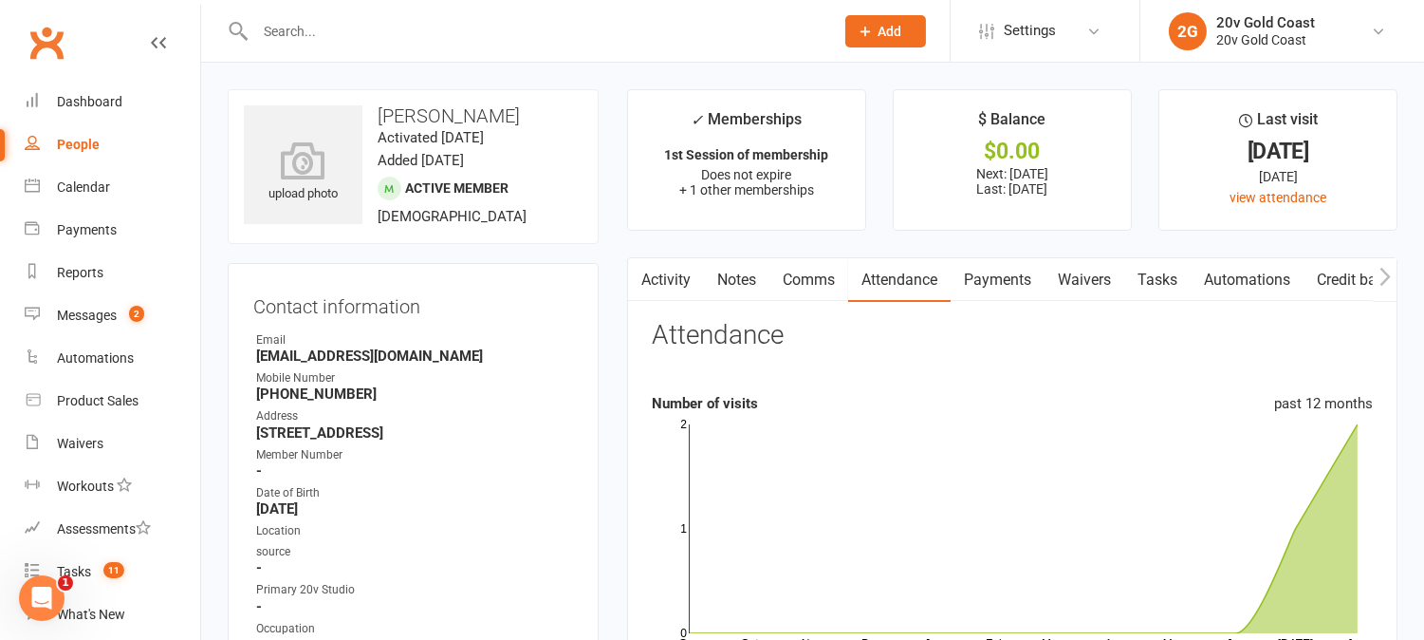
click at [670, 296] on link "Activity" at bounding box center [666, 280] width 76 height 44
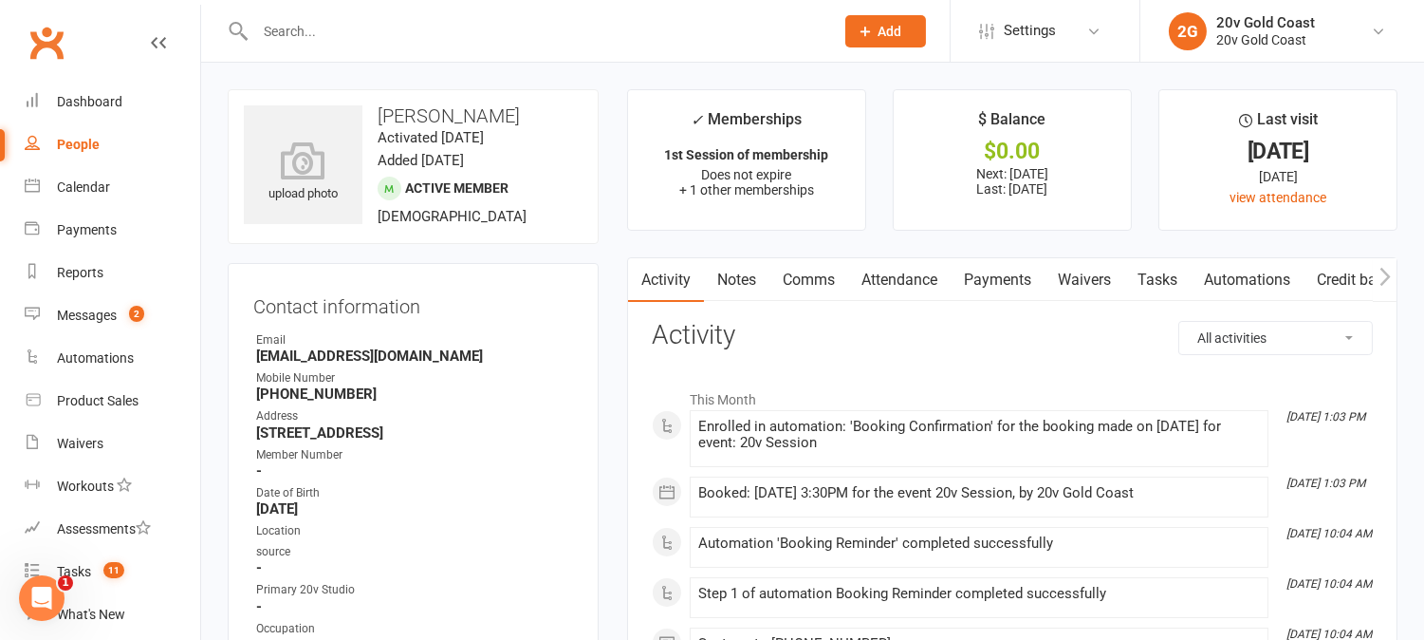
click at [906, 280] on link "Attendance" at bounding box center [899, 280] width 102 height 44
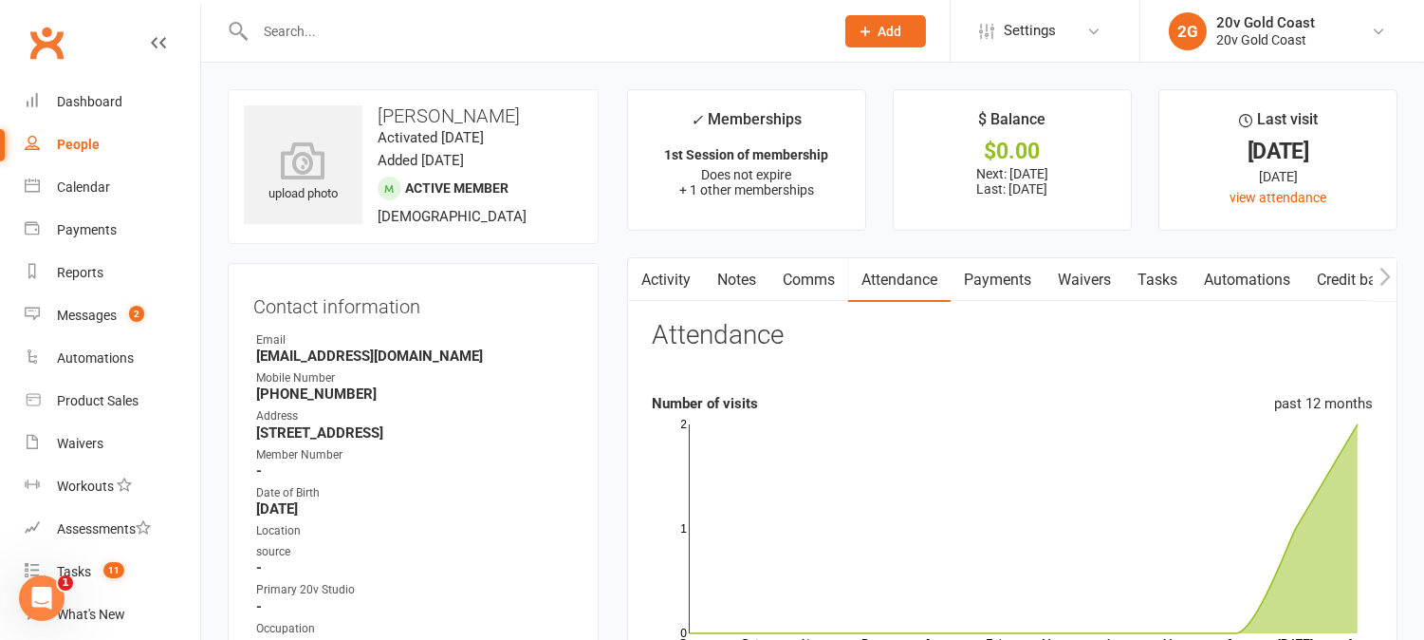
click at [686, 277] on link "Activity" at bounding box center [666, 280] width 76 height 44
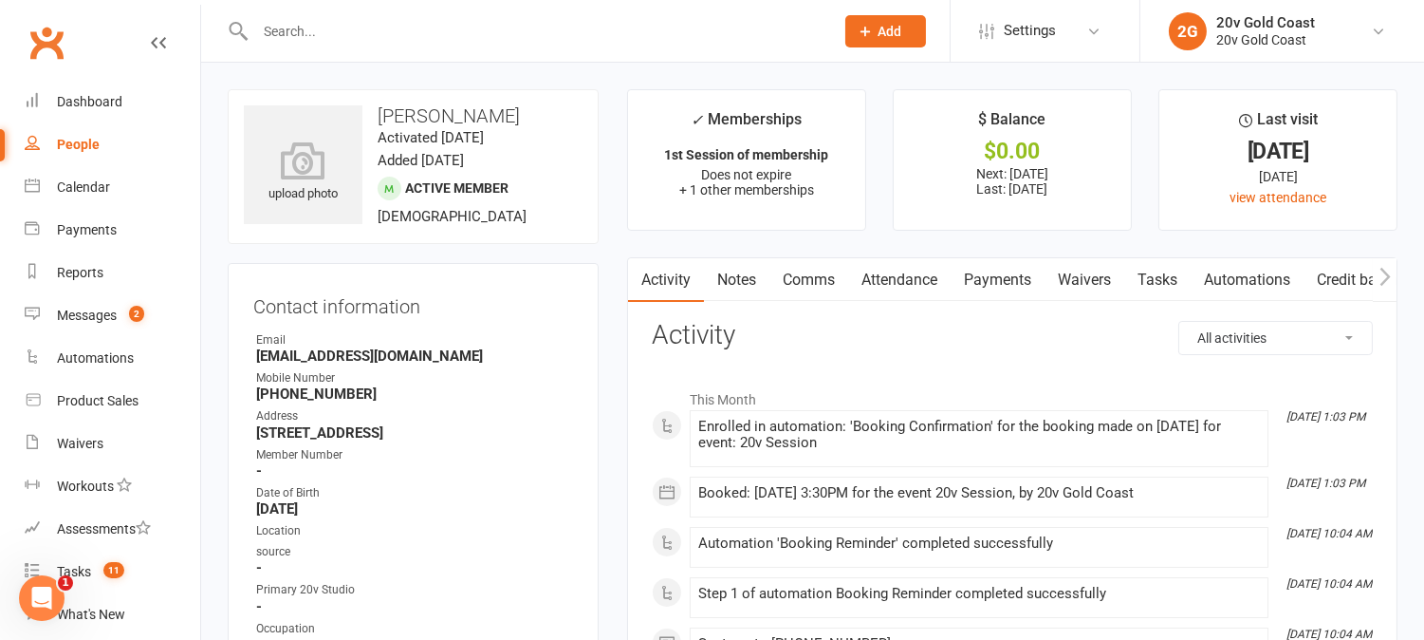
click at [908, 279] on link "Attendance" at bounding box center [899, 280] width 102 height 44
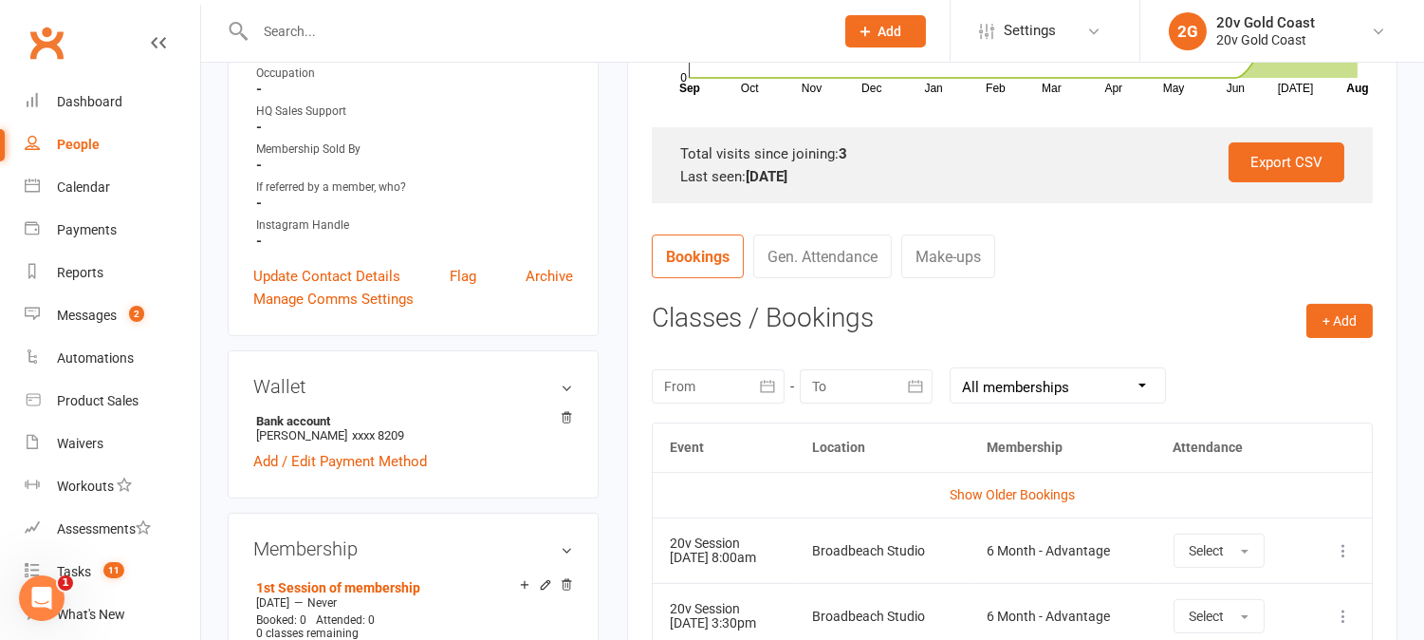
scroll to position [632, 0]
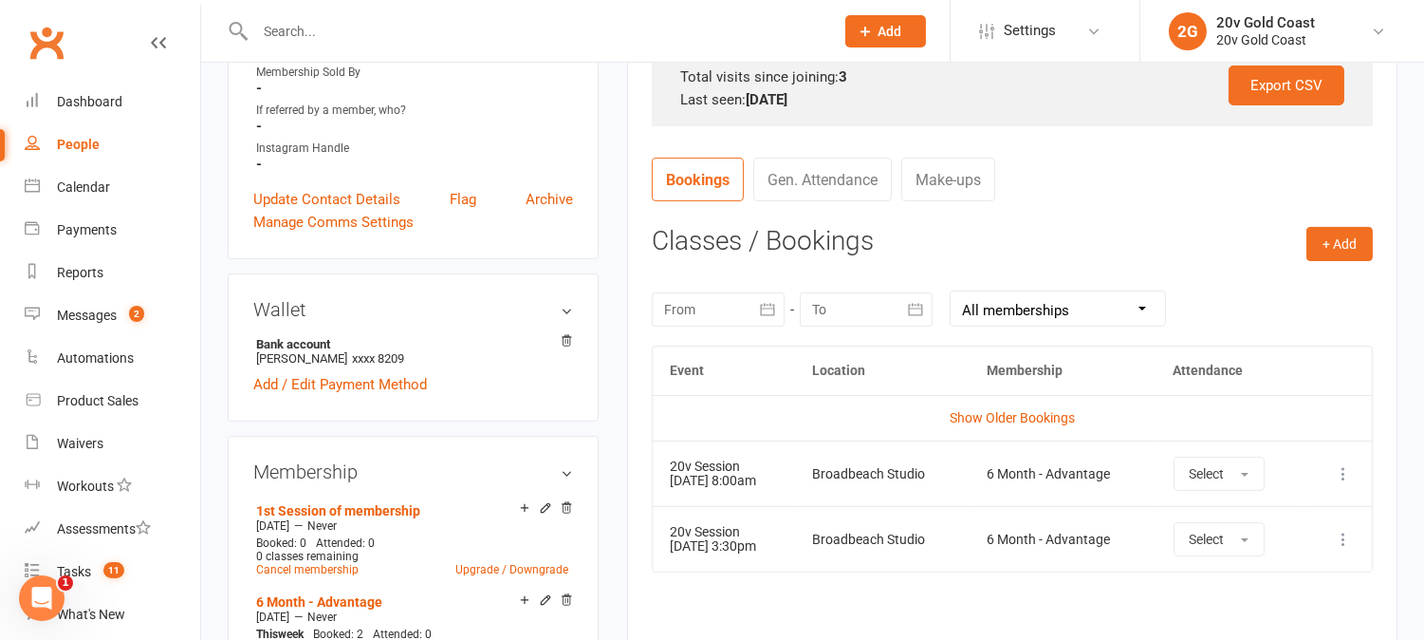
click at [791, 543] on td "20v Session 14 Aug 2025 3:30pm" at bounding box center [724, 538] width 142 height 65
drag, startPoint x: 860, startPoint y: 582, endPoint x: 848, endPoint y: 504, distance: 78.6
click at [861, 582] on div "Event Location Membership Attendance Show Older Bookings 20v Session 12 Aug 202…" at bounding box center [1012, 519] width 721 height 349
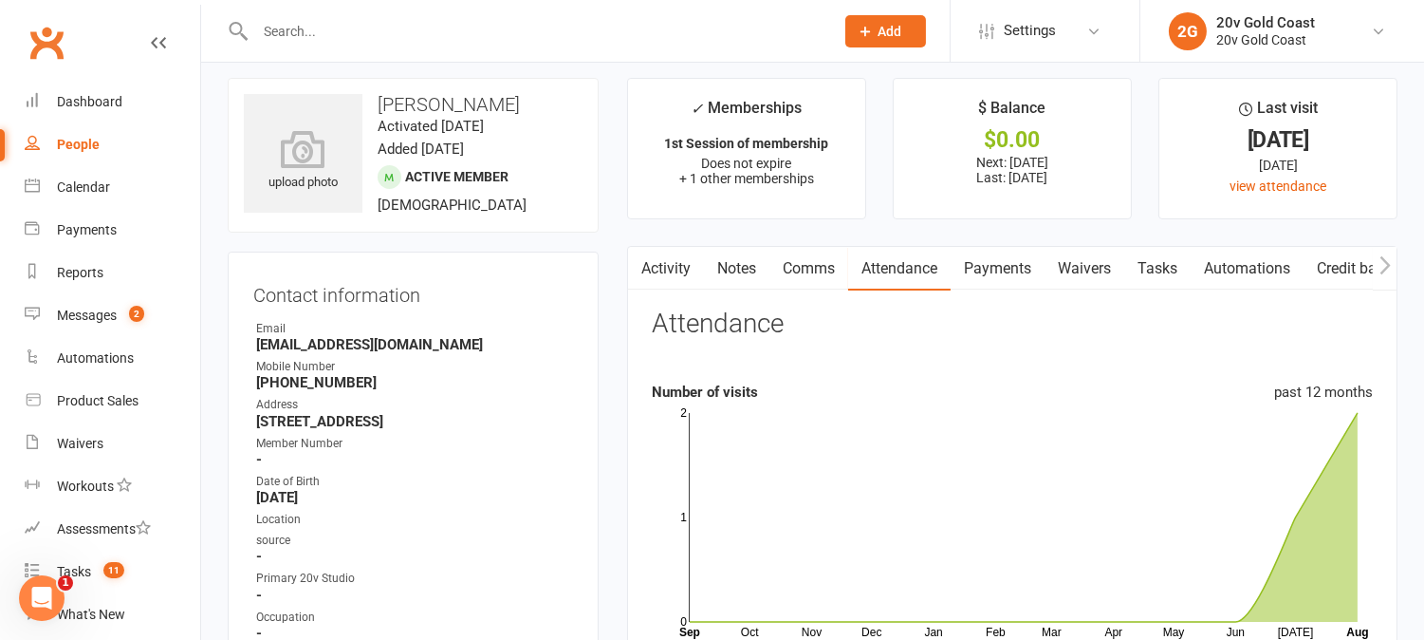
scroll to position [0, 0]
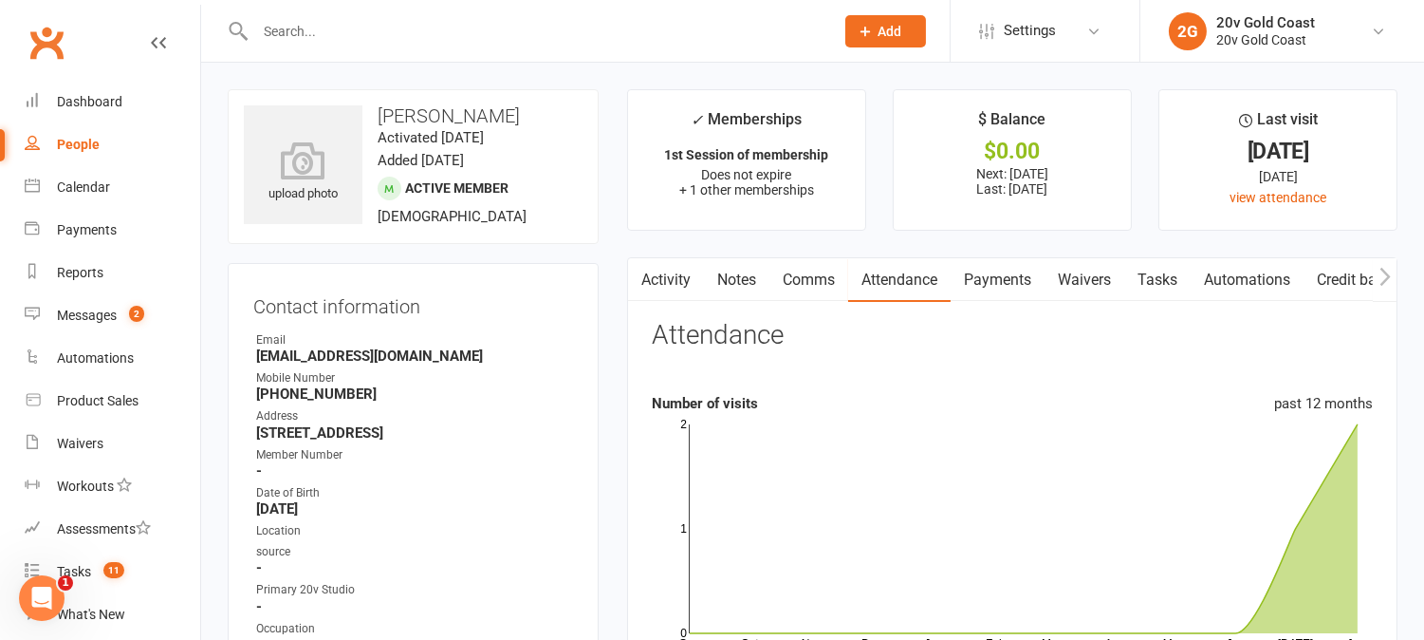
click at [670, 278] on link "Activity" at bounding box center [666, 280] width 76 height 44
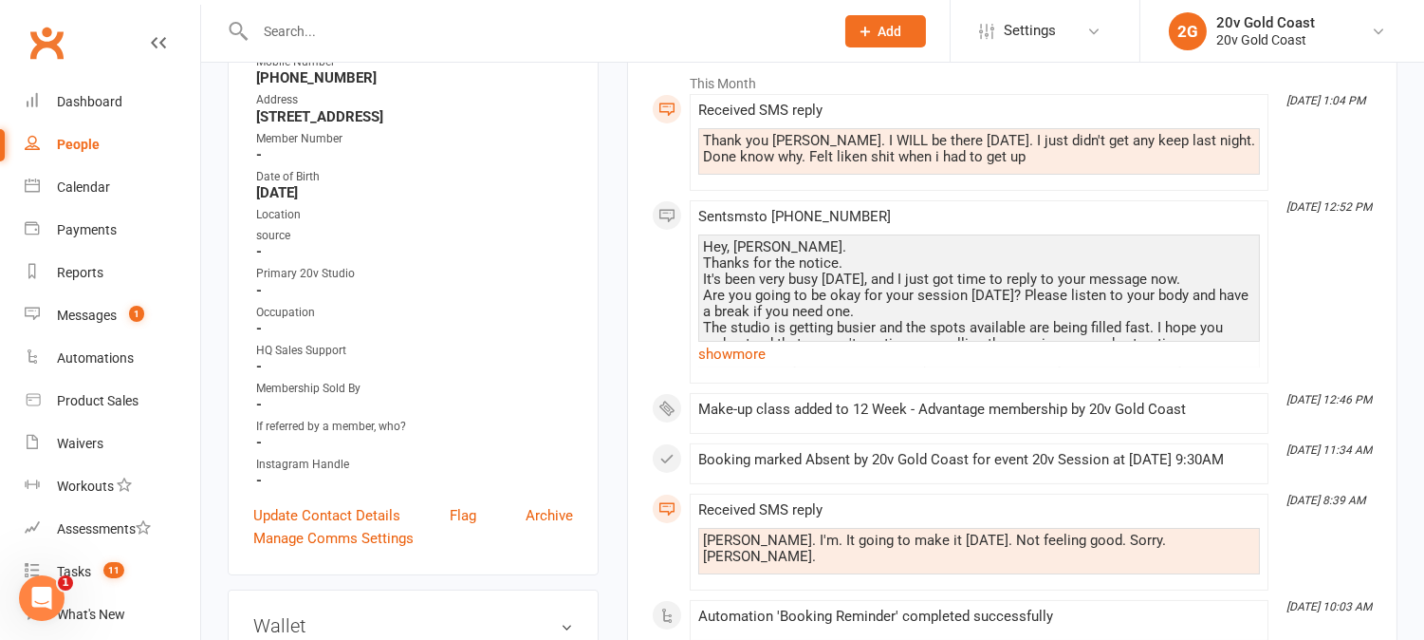
click at [732, 352] on link "show more" at bounding box center [979, 354] width 562 height 27
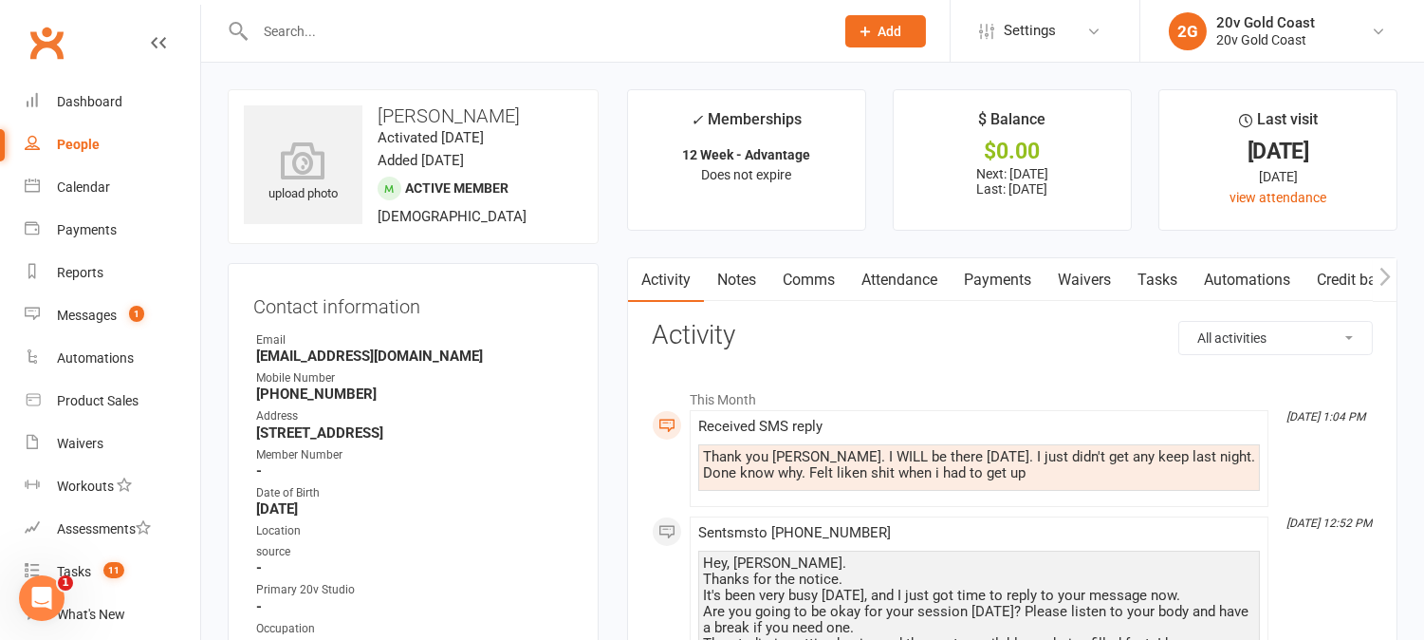
click at [928, 273] on link "Attendance" at bounding box center [899, 280] width 102 height 44
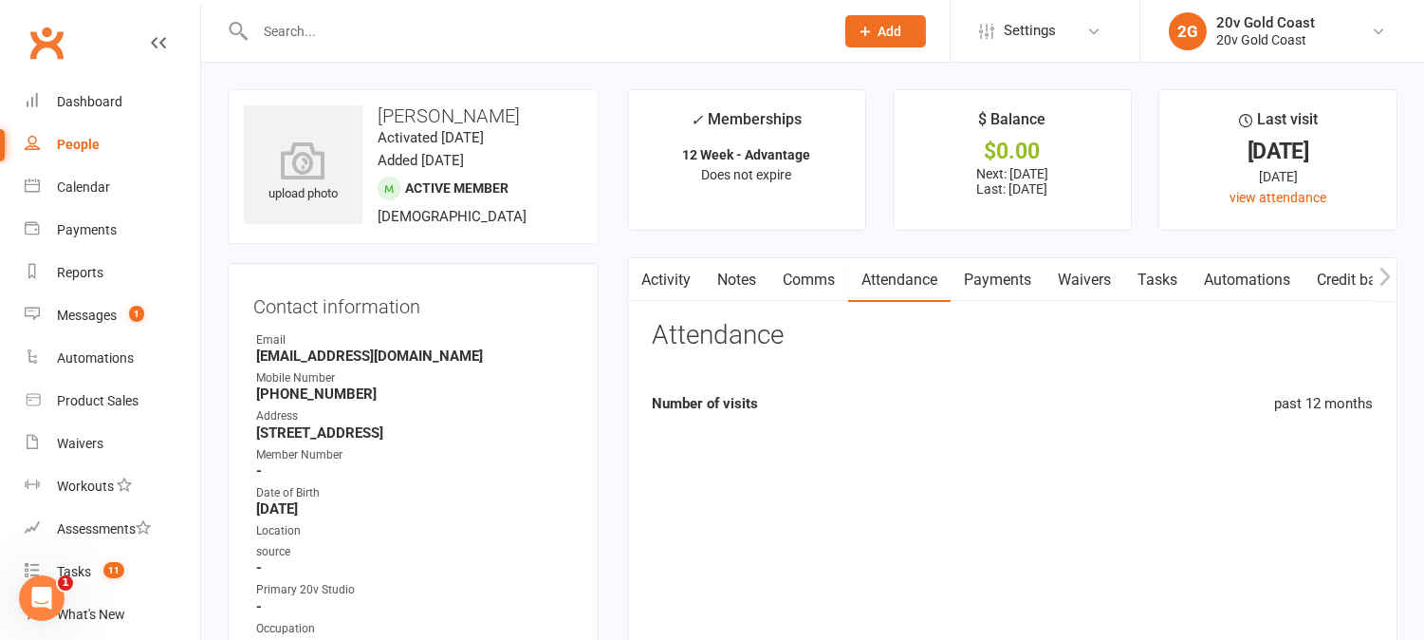
click at [980, 278] on link "Payments" at bounding box center [998, 280] width 94 height 44
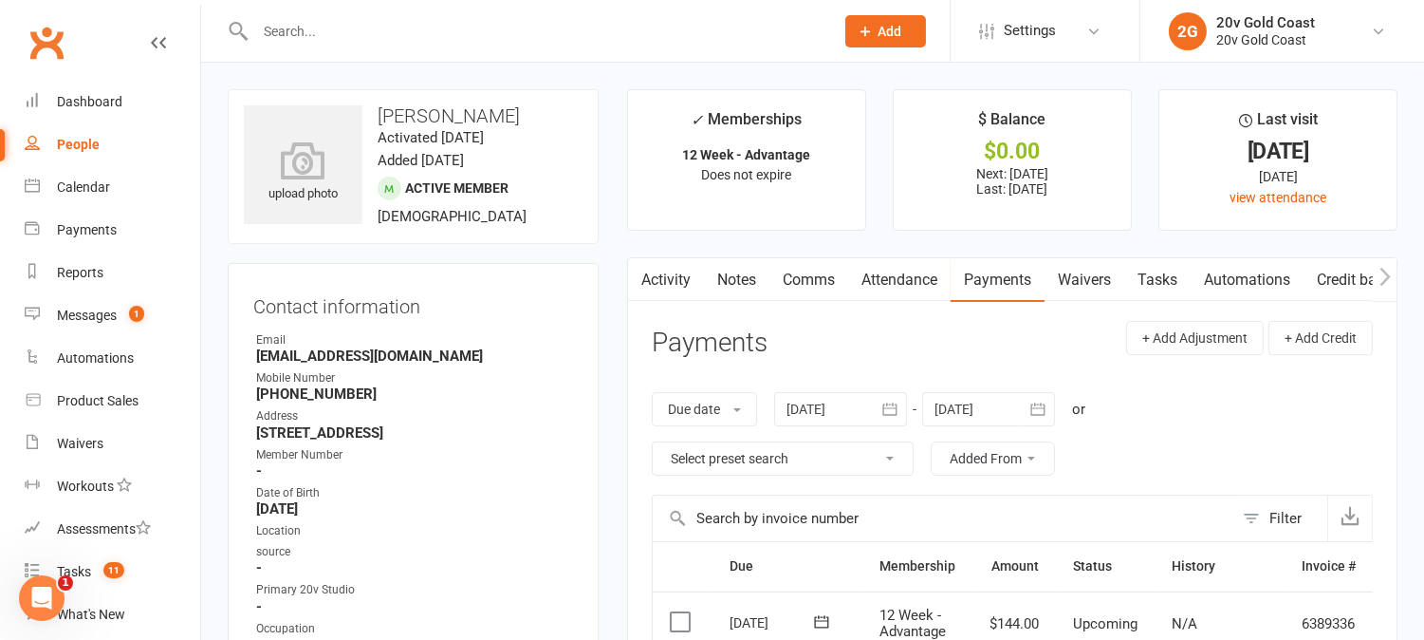
click at [662, 287] on link "Activity" at bounding box center [666, 280] width 76 height 44
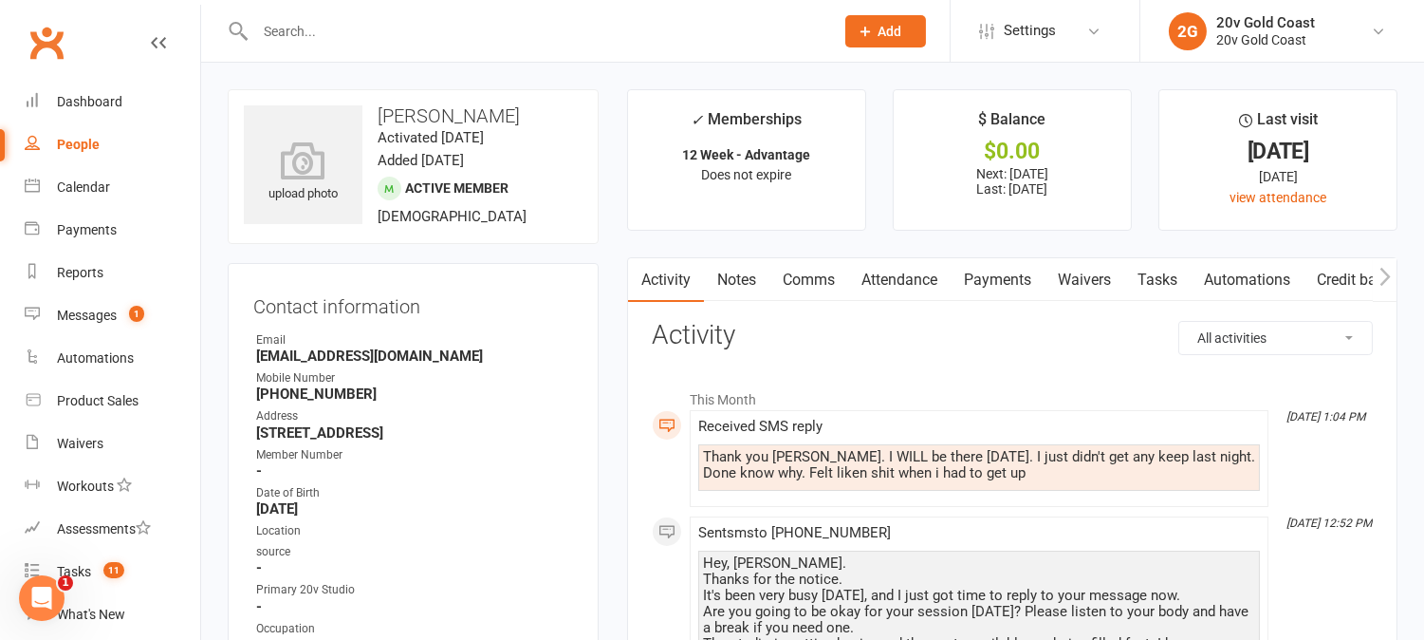
click at [807, 275] on link "Comms" at bounding box center [809, 280] width 79 height 44
click at [805, 275] on link "Comms" at bounding box center [809, 280] width 79 height 44
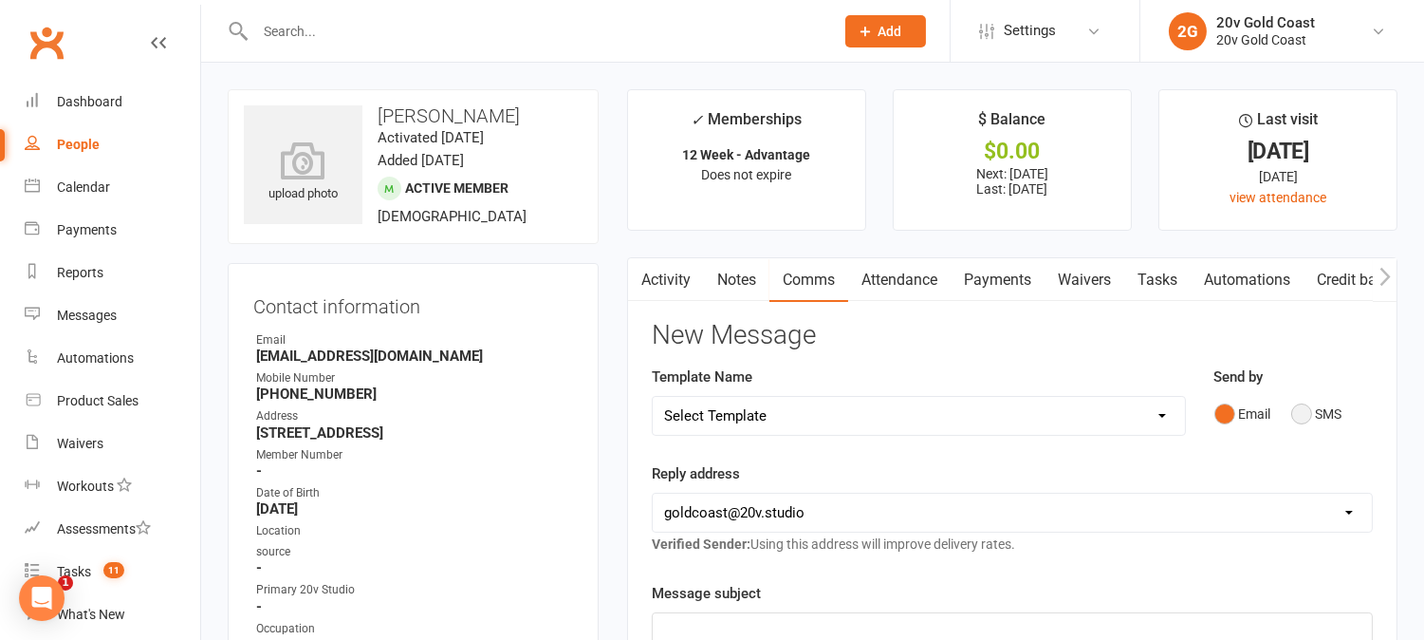
drag, startPoint x: 1305, startPoint y: 410, endPoint x: 1308, endPoint y: 491, distance: 80.7
click at [1303, 411] on button "SMS" at bounding box center [1317, 414] width 51 height 36
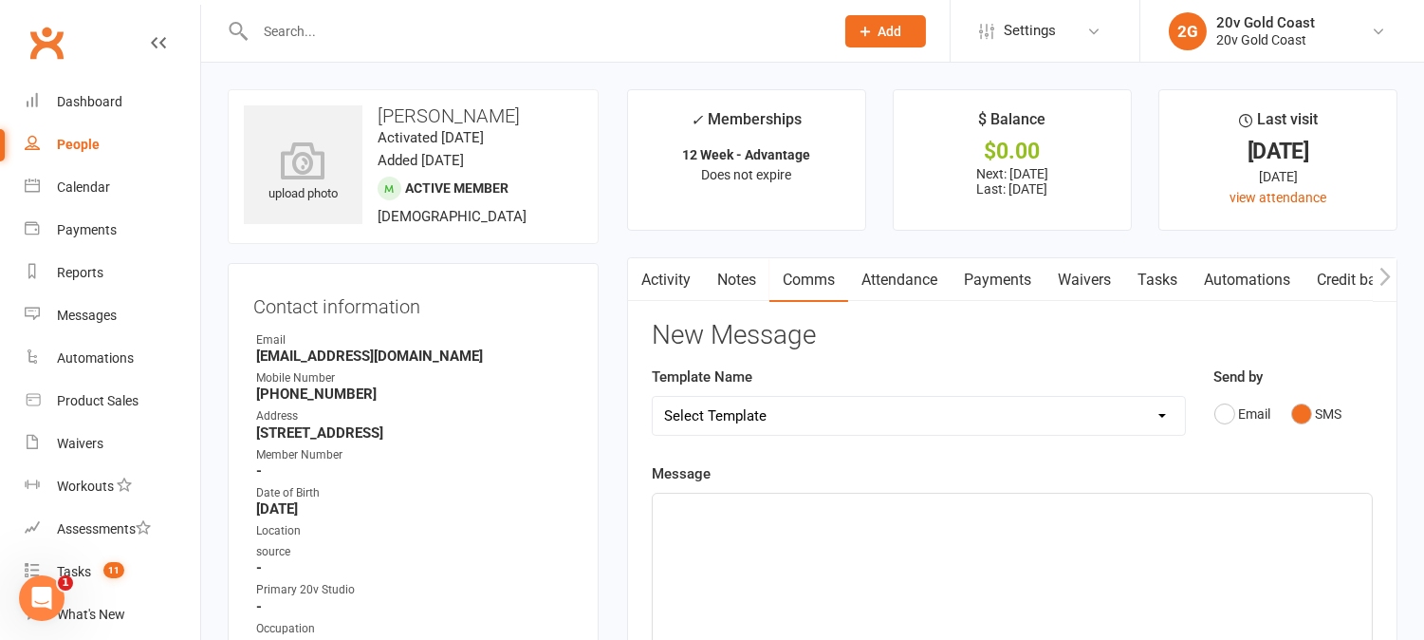
click at [1307, 548] on div "﻿" at bounding box center [1012, 635] width 719 height 285
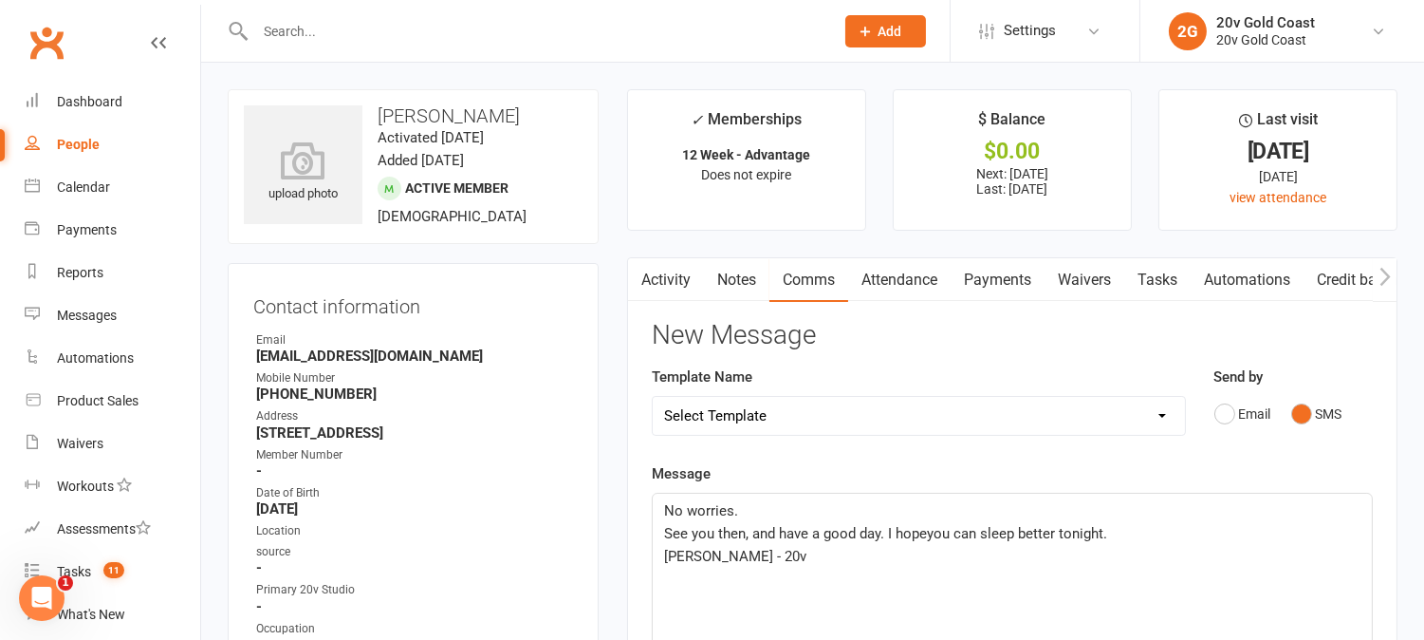
click at [928, 537] on span "See you then, and have a good day. I hopeyou can sleep better tonight." at bounding box center [885, 533] width 443 height 17
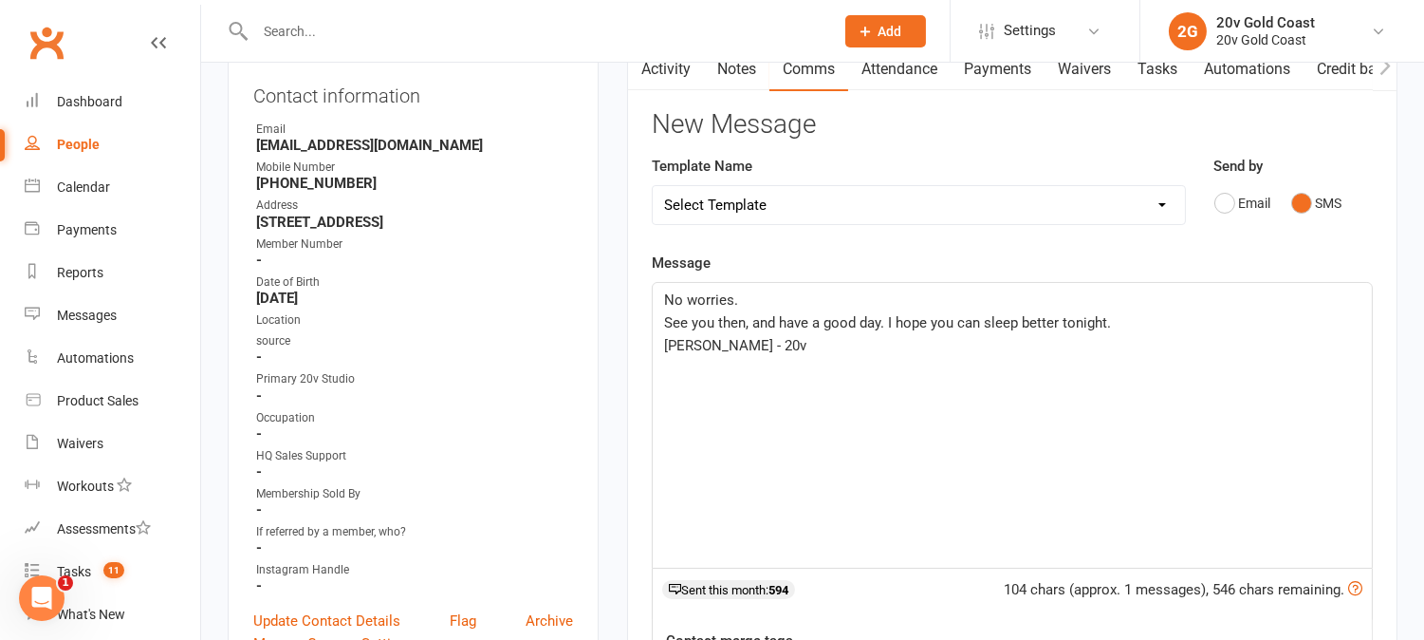
drag, startPoint x: 885, startPoint y: 318, endPoint x: 897, endPoint y: 368, distance: 51.6
click at [886, 317] on span "See you then, and have a good day. I hope you can sleep better tonight." at bounding box center [887, 322] width 447 height 17
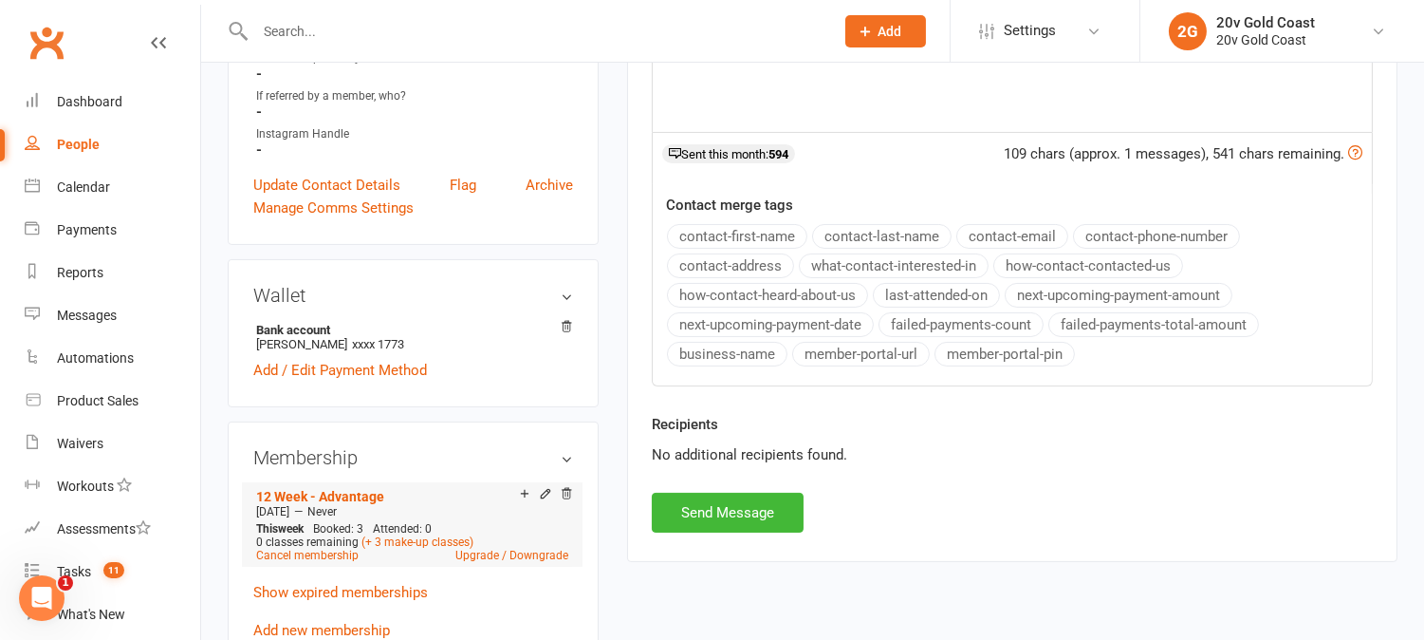
scroll to position [843, 0]
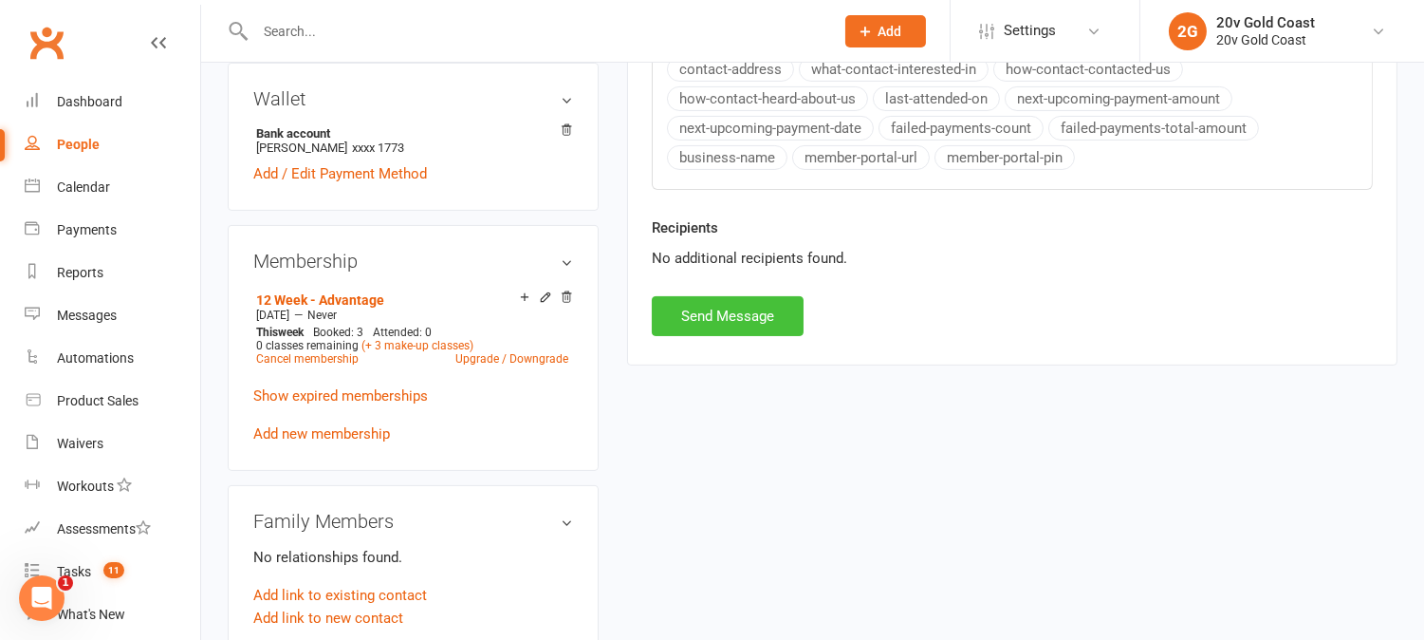
click at [695, 319] on button "Send Message" at bounding box center [728, 316] width 152 height 40
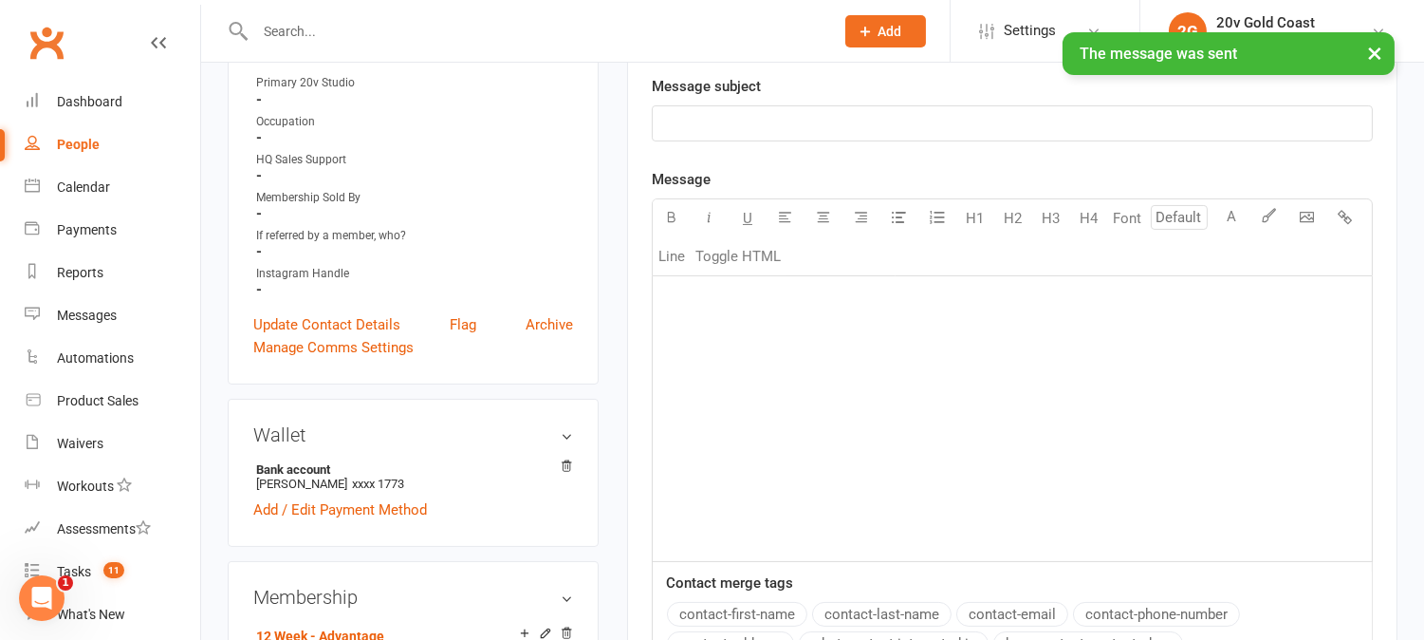
scroll to position [105, 0]
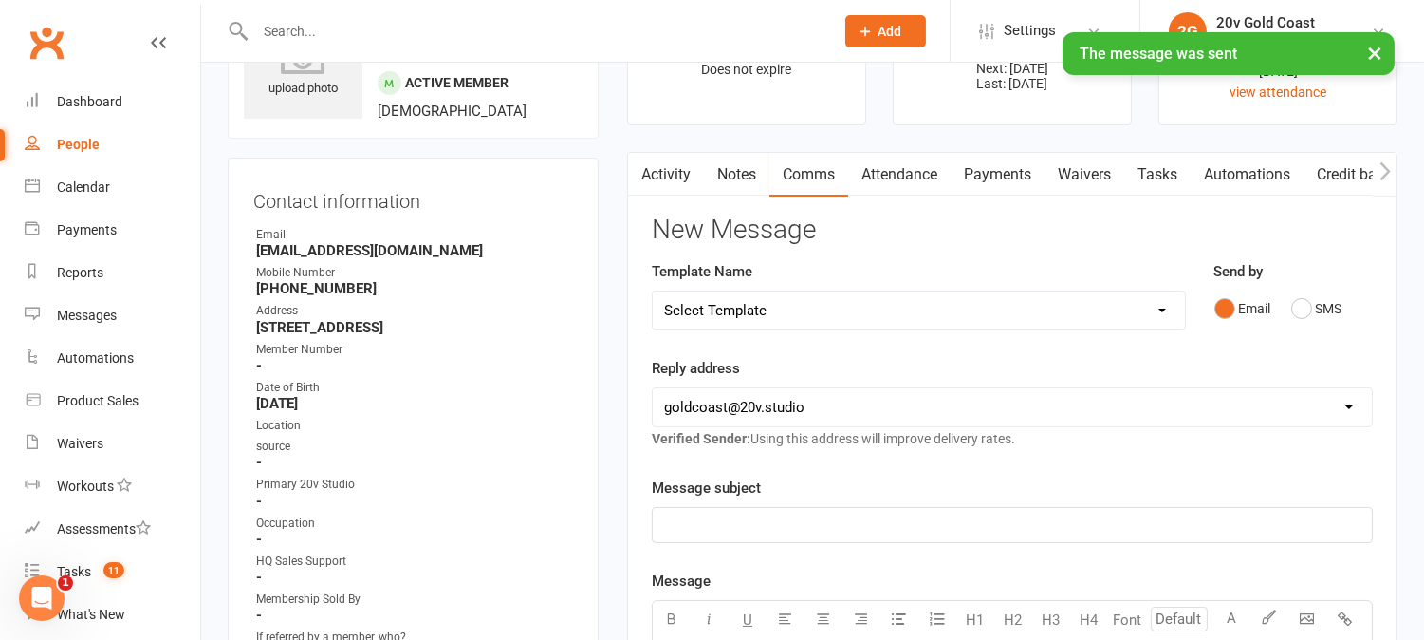
click at [683, 184] on link "Activity" at bounding box center [666, 175] width 76 height 44
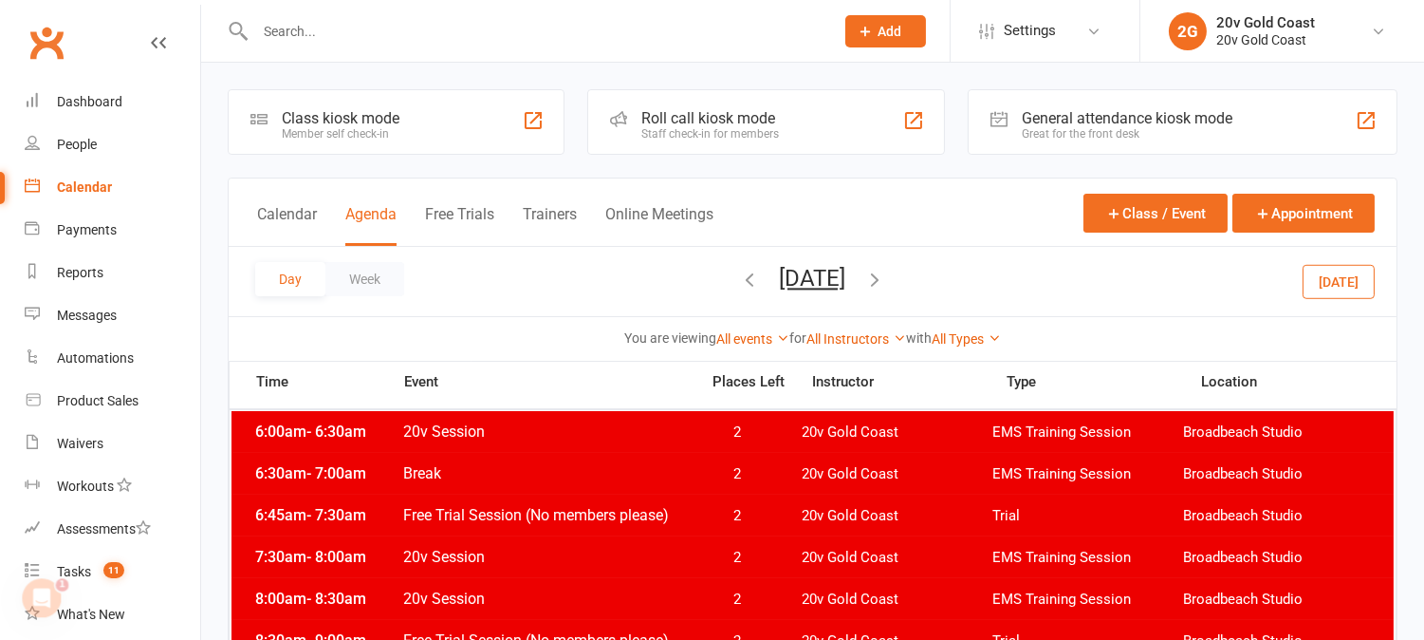
click at [1354, 271] on button "Today" at bounding box center [1339, 281] width 72 height 34
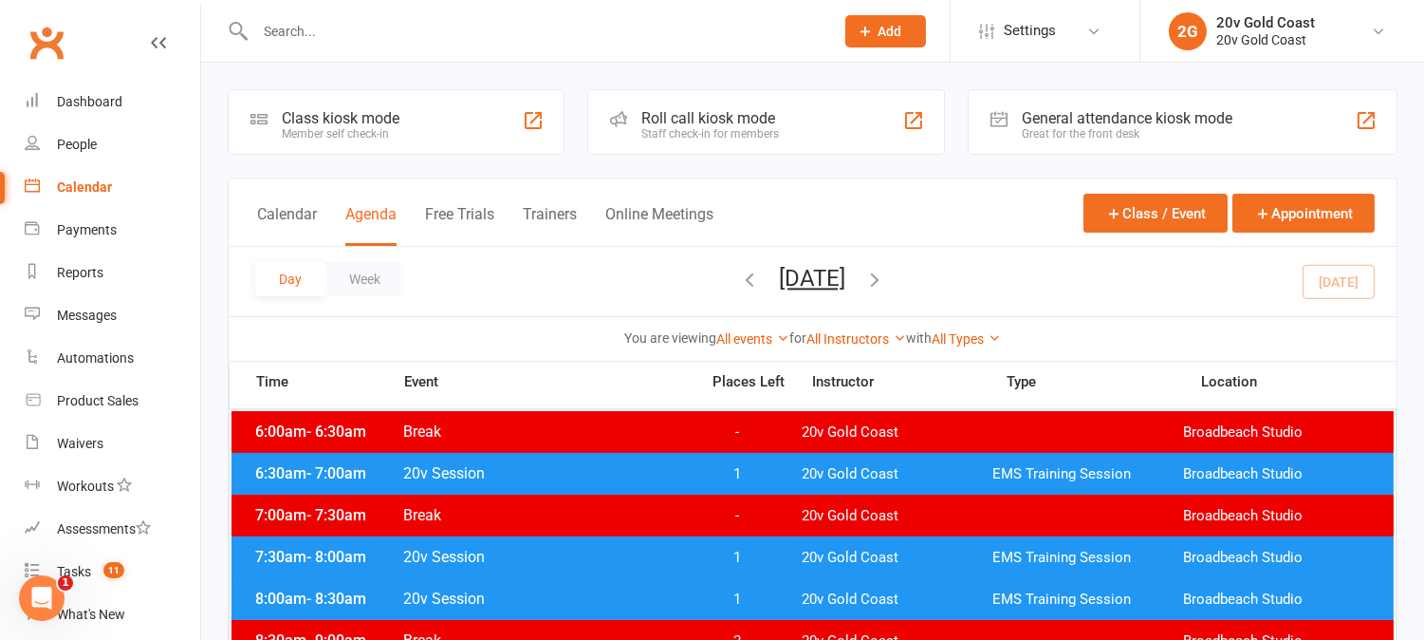
click at [759, 468] on span "1" at bounding box center [738, 474] width 100 height 18
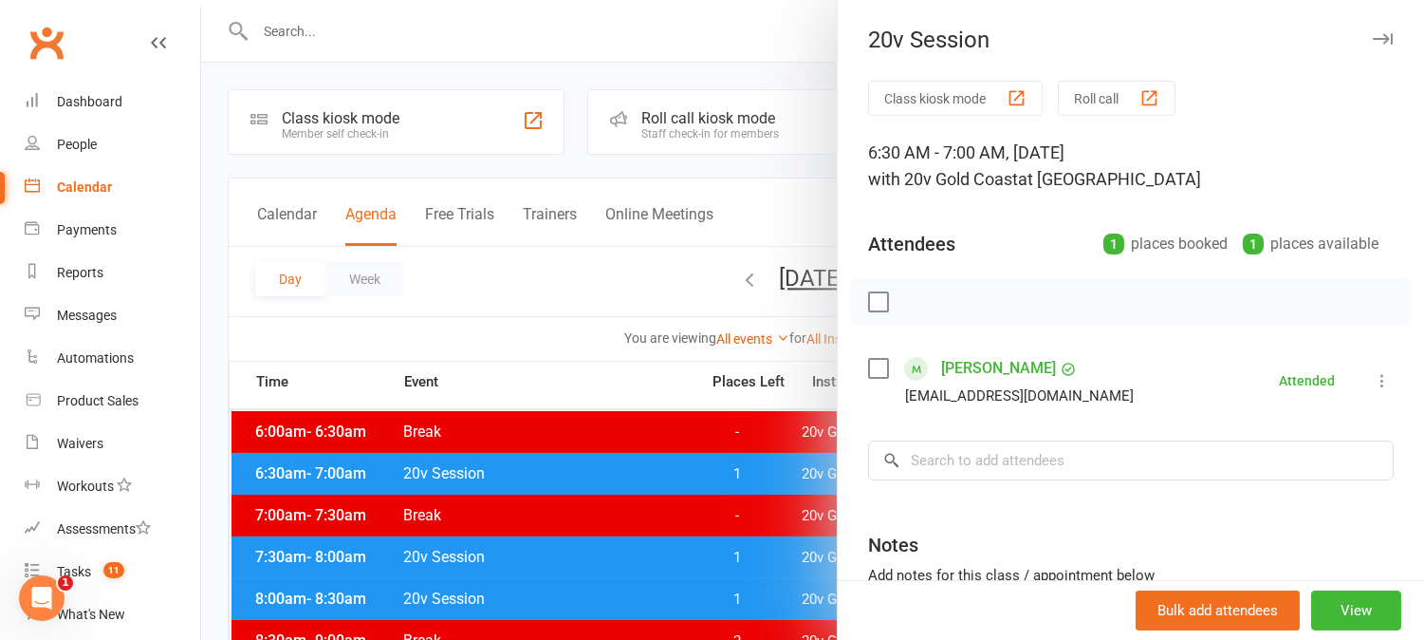
click at [759, 468] on div at bounding box center [812, 320] width 1223 height 640
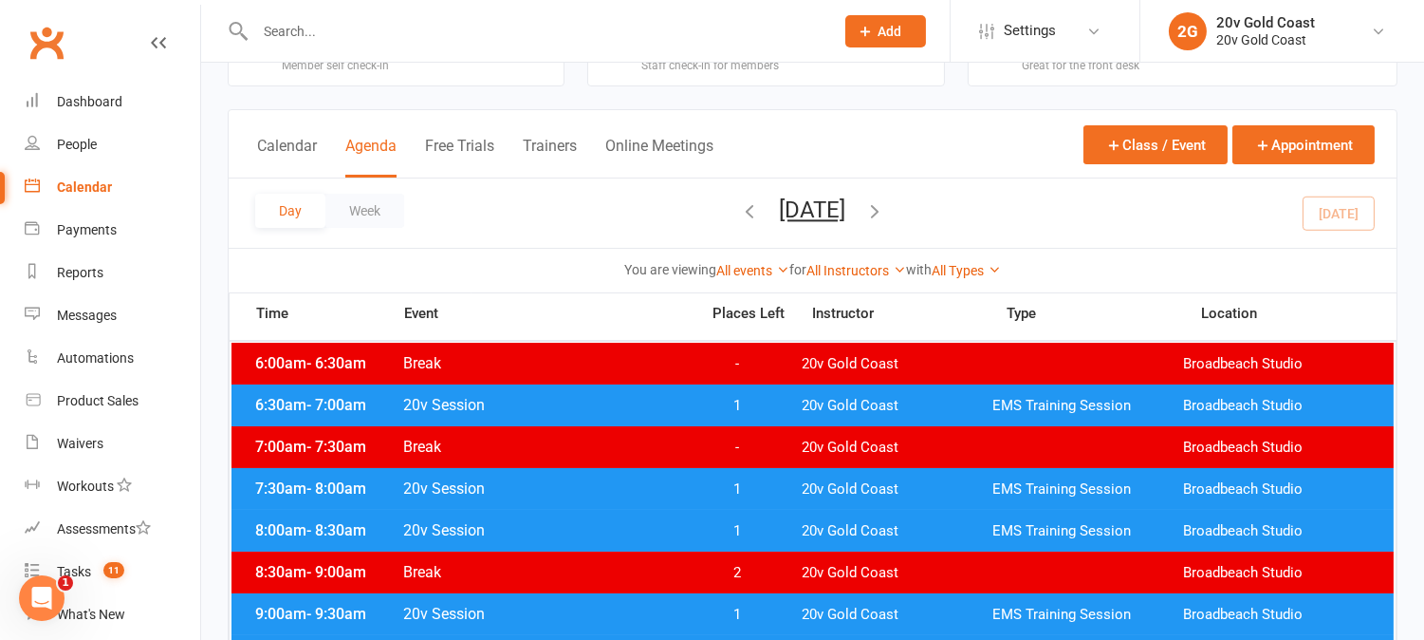
scroll to position [105, 0]
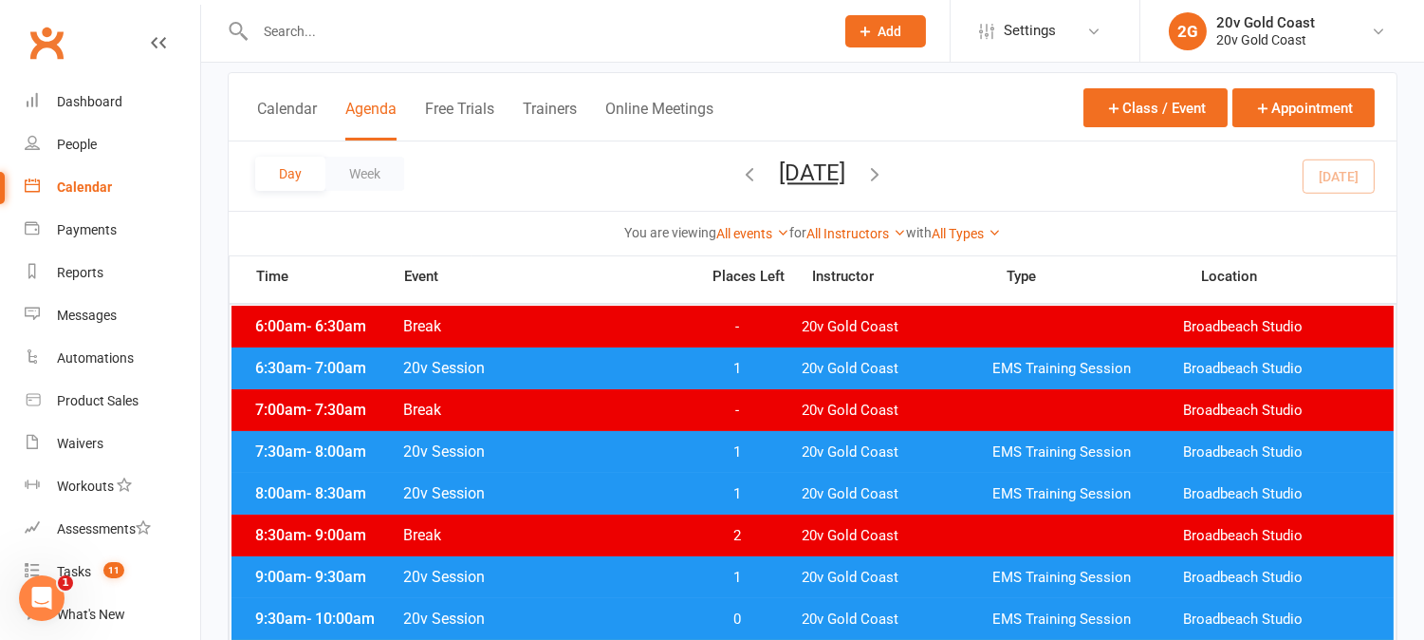
click at [756, 443] on span "1" at bounding box center [738, 452] width 100 height 18
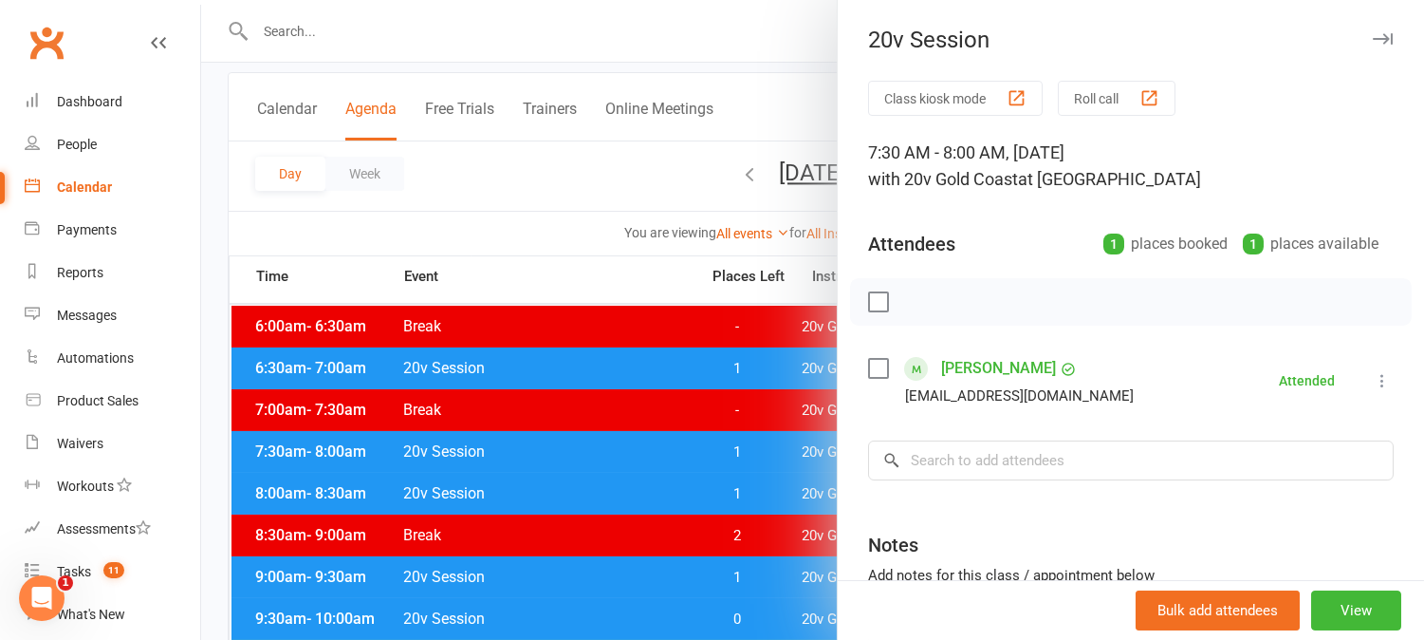
click at [756, 443] on div at bounding box center [812, 320] width 1223 height 640
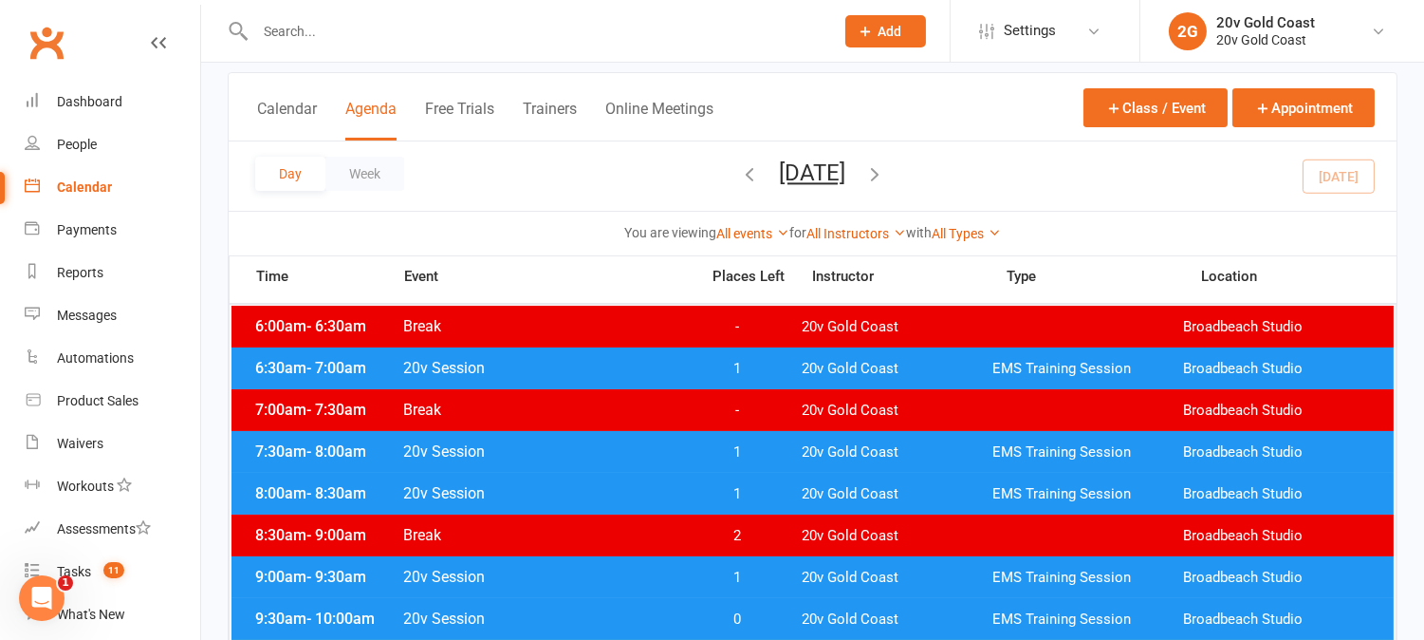
click at [767, 495] on span "1" at bounding box center [738, 494] width 100 height 18
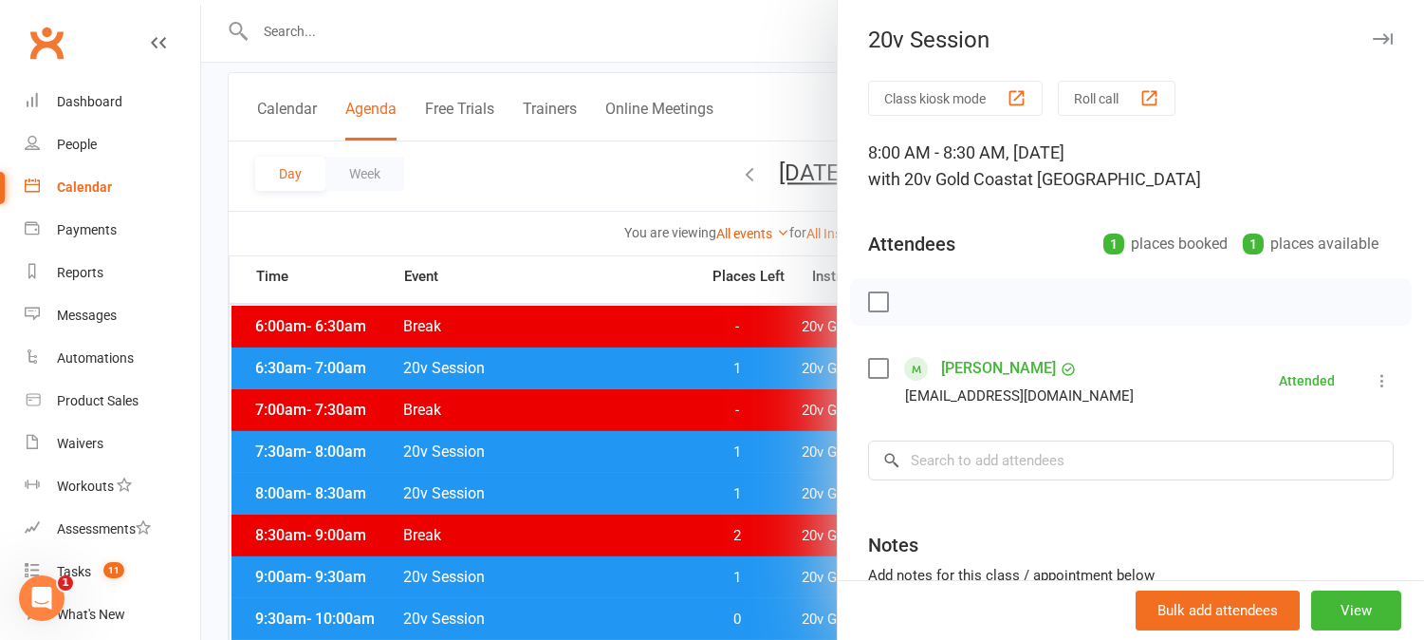
click at [770, 497] on div at bounding box center [812, 320] width 1223 height 640
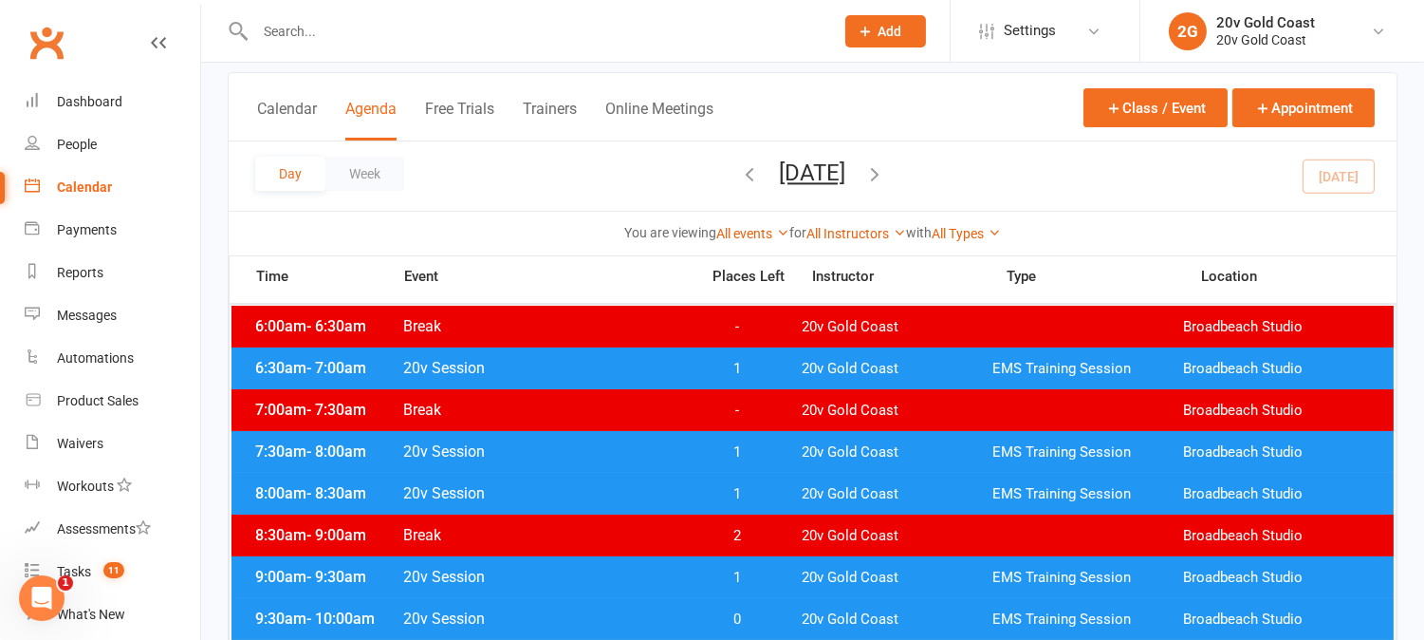
scroll to position [211, 0]
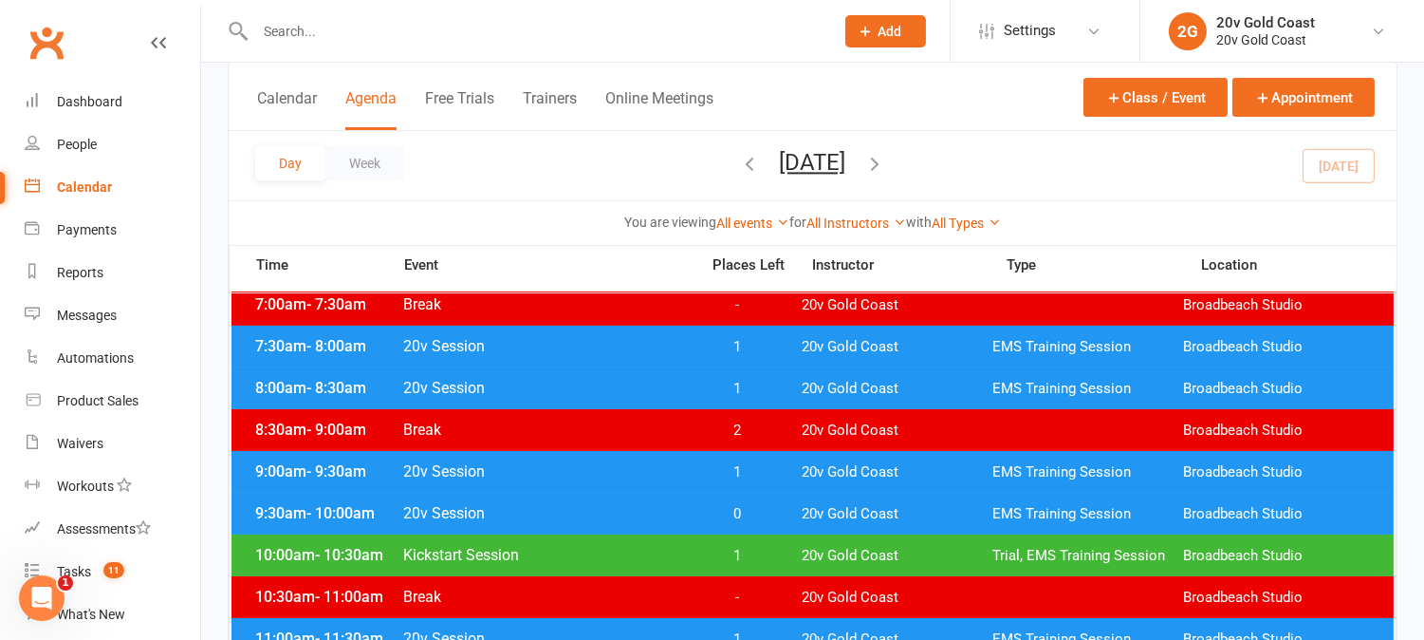
click at [772, 457] on div "9:00am - 9:30am 20v Session 1 20v Gold Coast EMS Training Session Broadbeach St…" at bounding box center [813, 472] width 1162 height 42
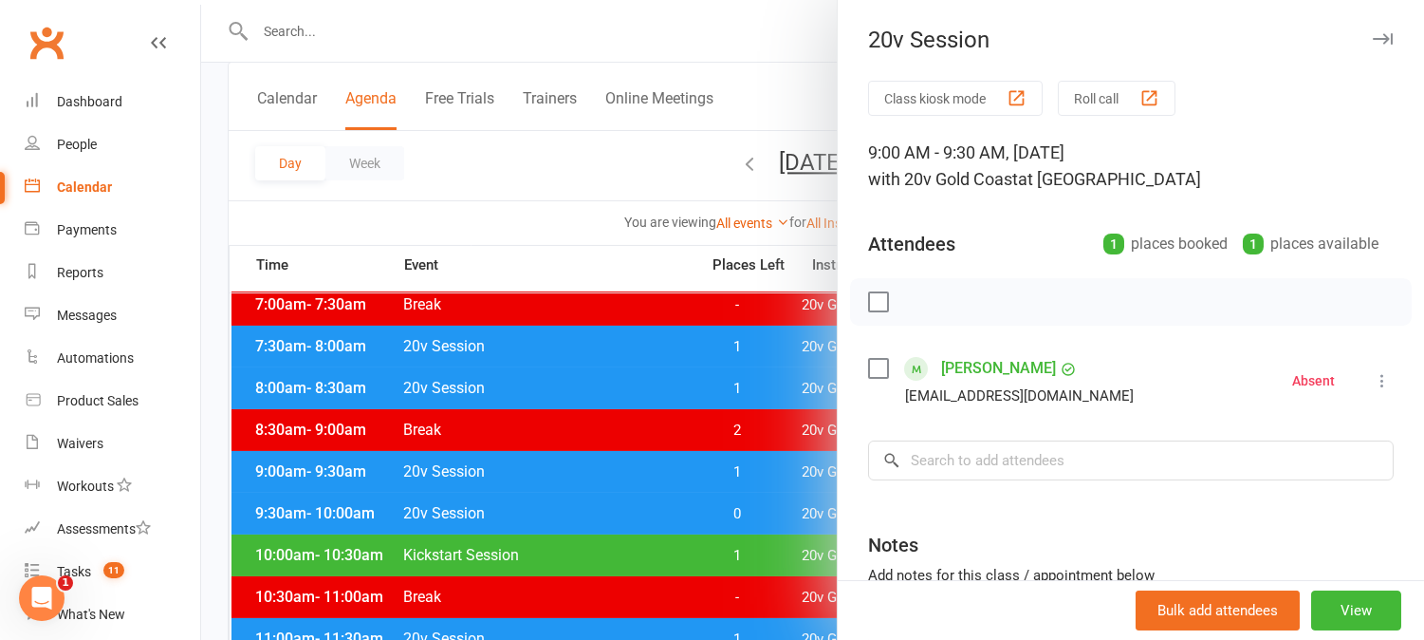
click at [776, 463] on div at bounding box center [812, 320] width 1223 height 640
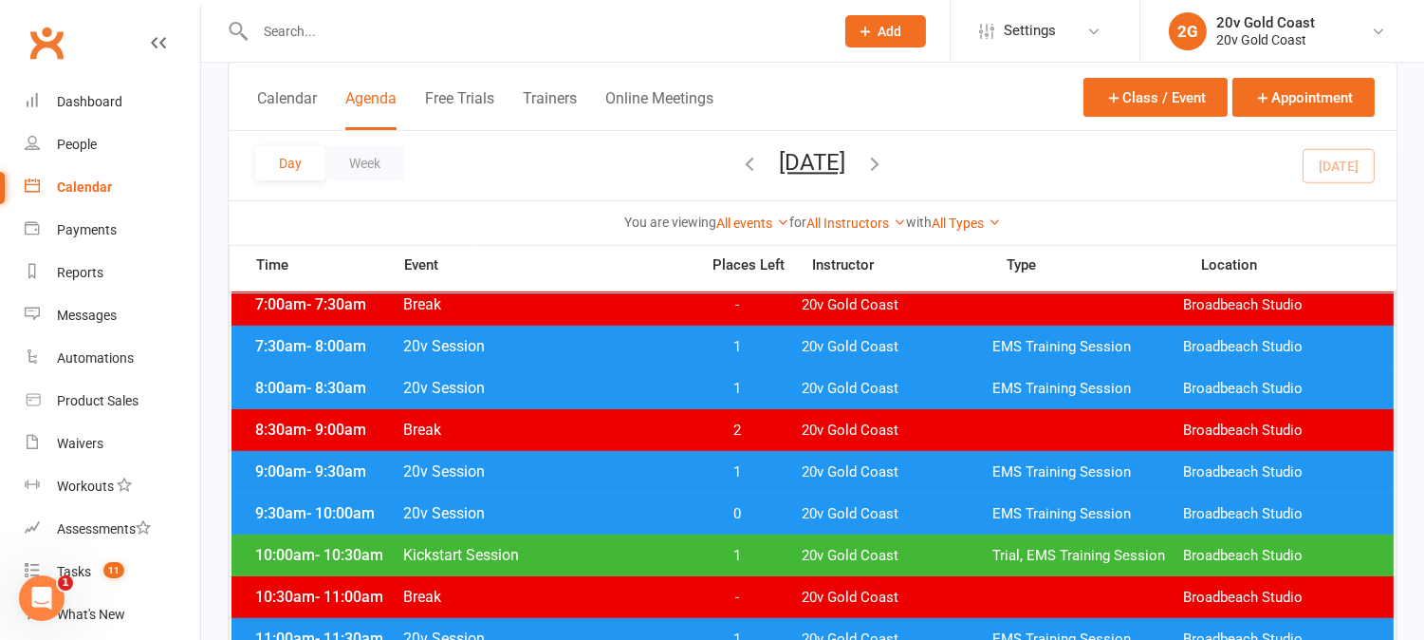
click at [775, 507] on span "0" at bounding box center [738, 514] width 100 height 18
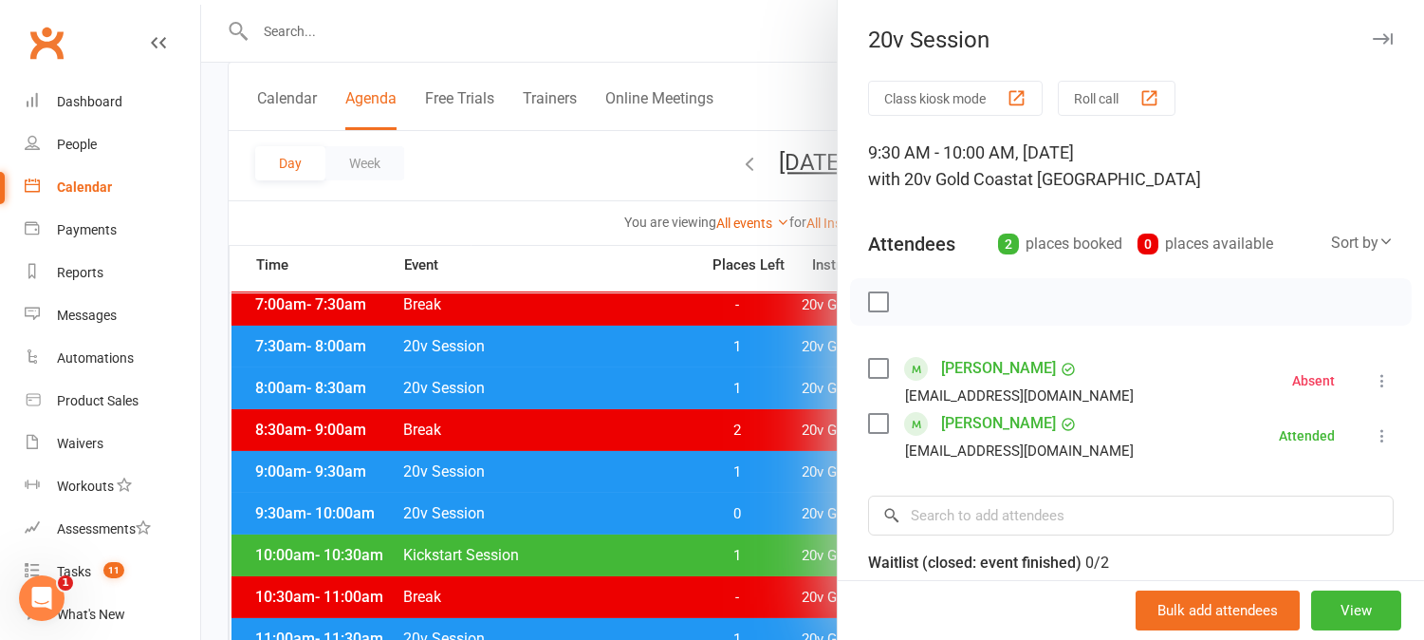
click at [771, 509] on div at bounding box center [812, 320] width 1223 height 640
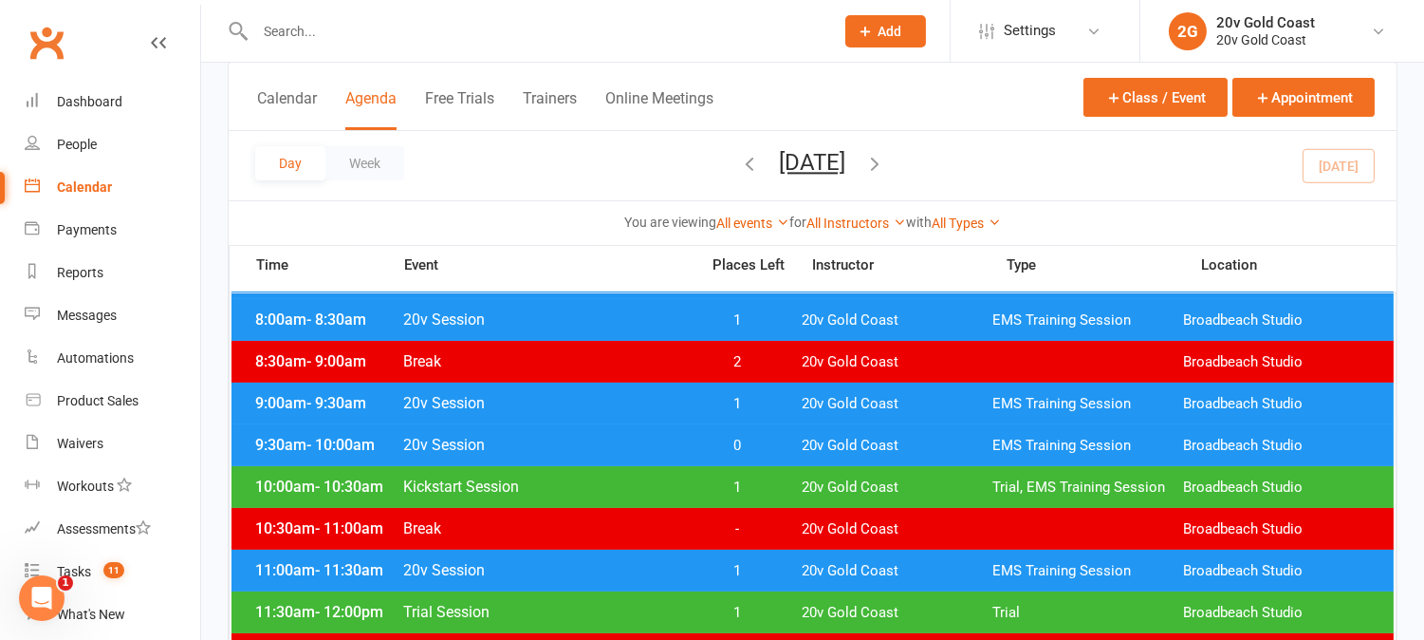
scroll to position [316, 0]
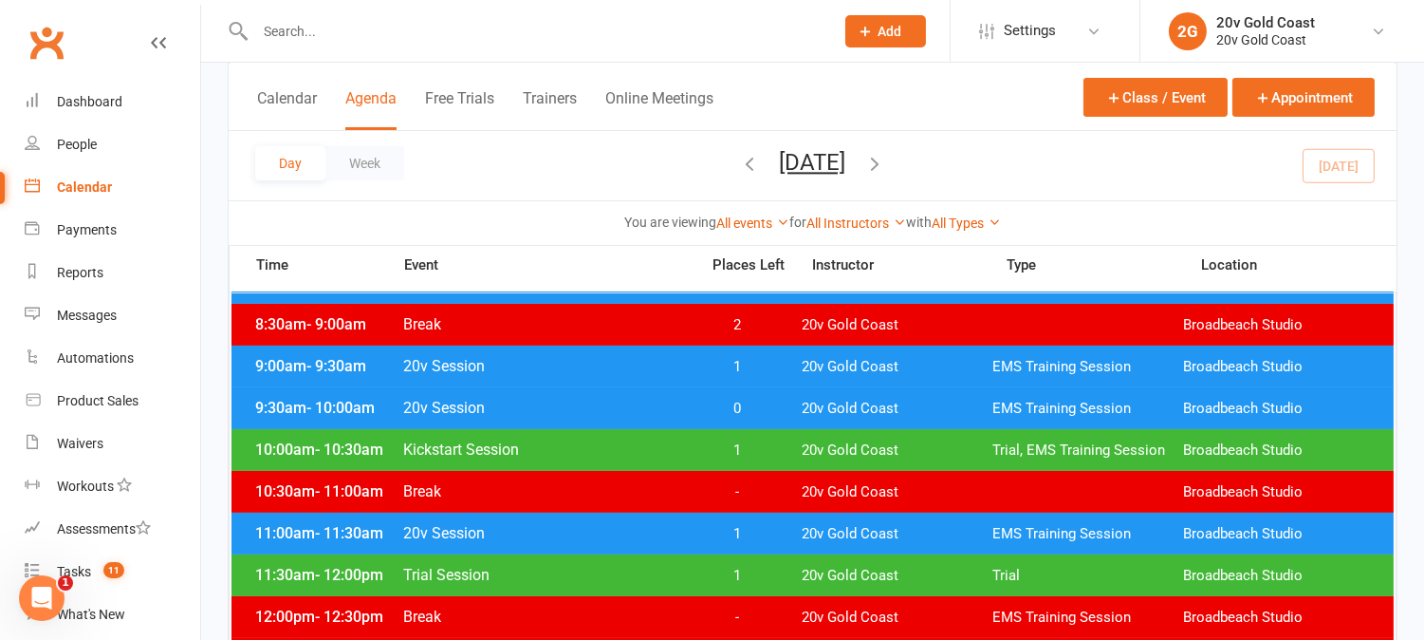
click at [763, 354] on div "9:00am - 9:30am 20v Session 1 20v Gold Coast EMS Training Session Broadbeach St…" at bounding box center [813, 366] width 1162 height 42
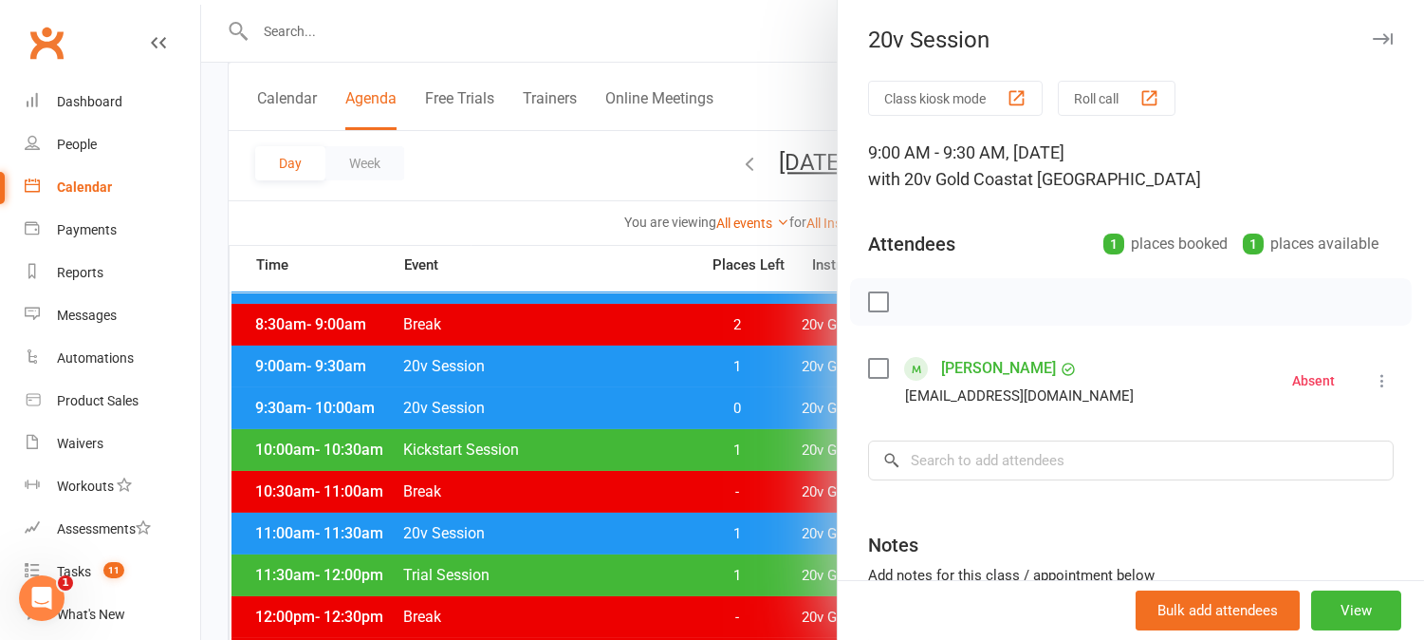
click at [771, 450] on div at bounding box center [812, 320] width 1223 height 640
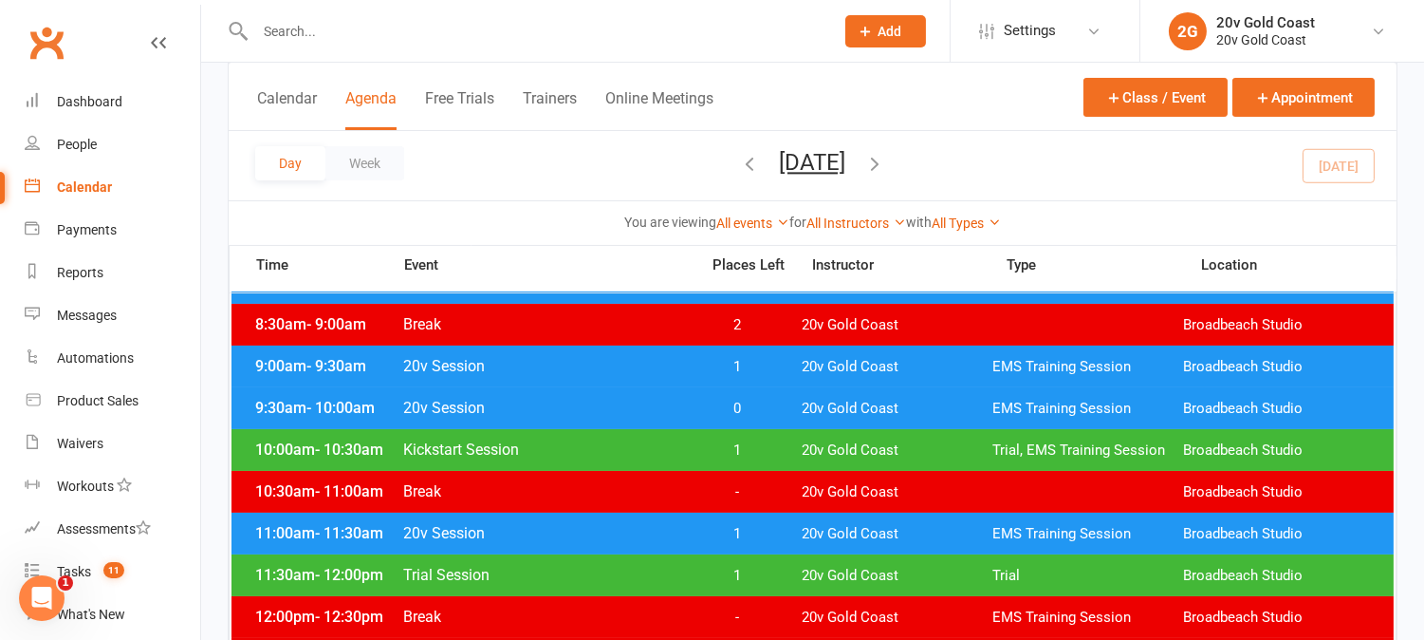
click at [753, 363] on span "1" at bounding box center [738, 367] width 100 height 18
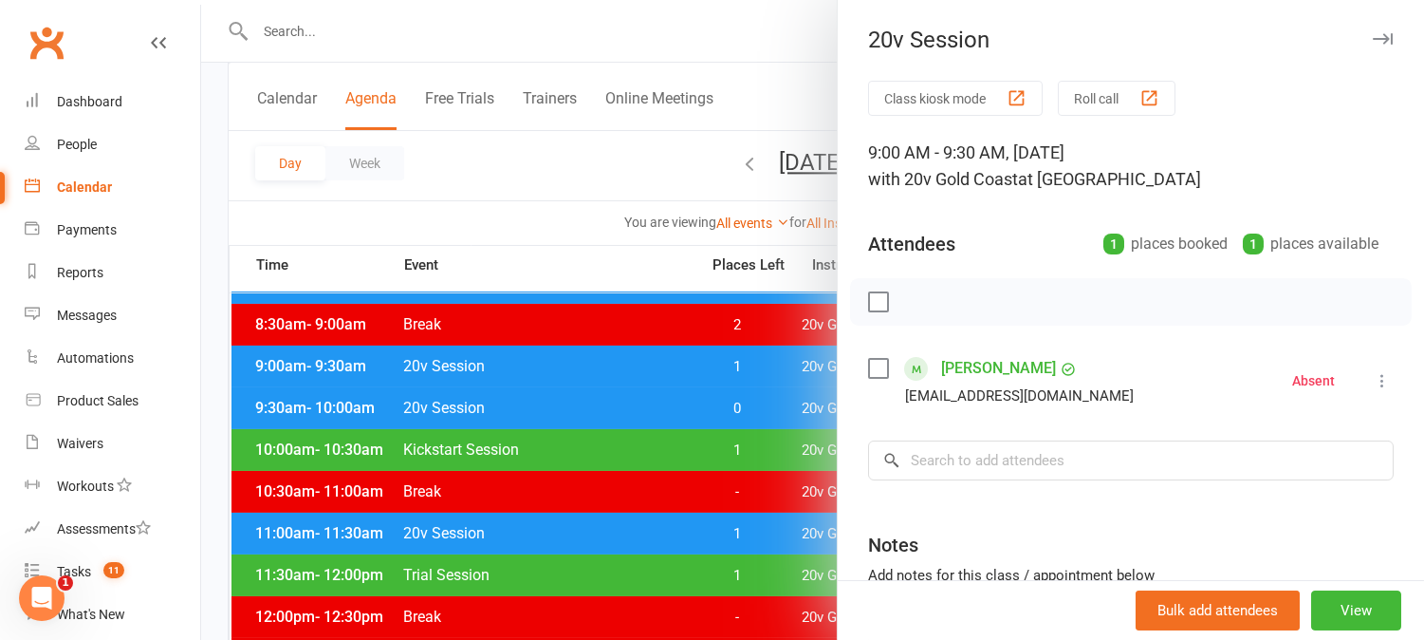
click at [753, 363] on div at bounding box center [812, 320] width 1223 height 640
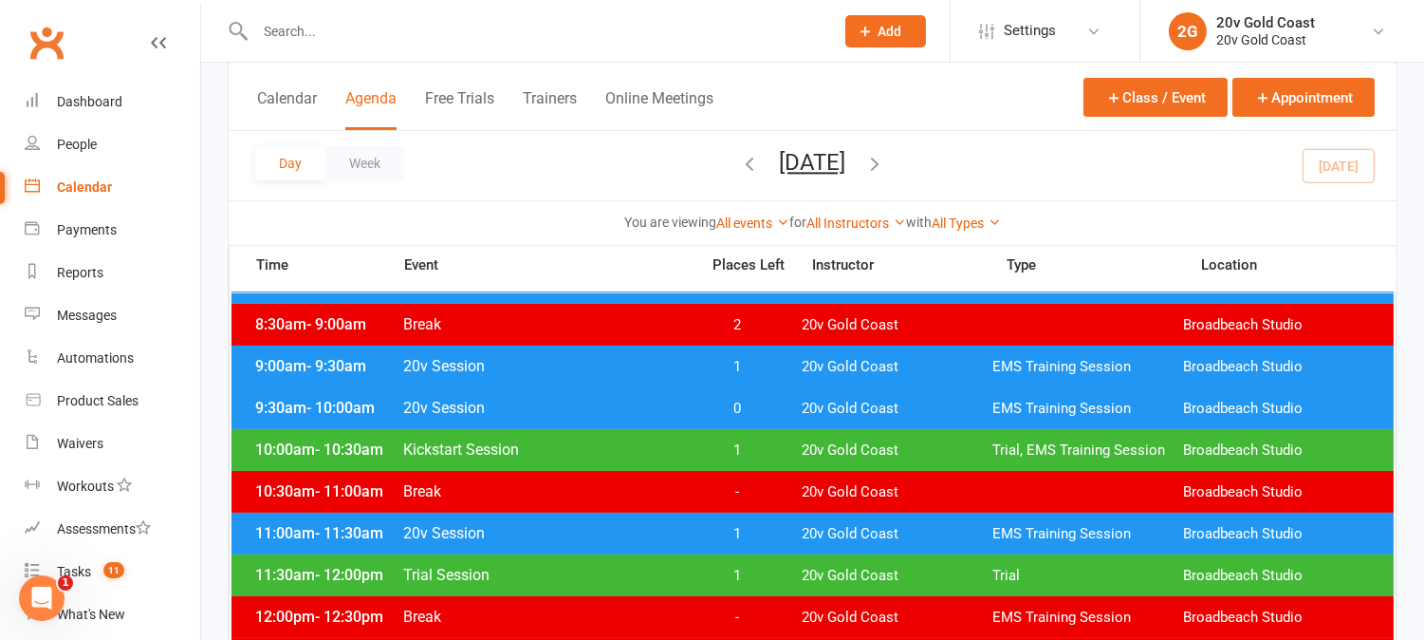
click at [764, 409] on span "0" at bounding box center [738, 409] width 100 height 18
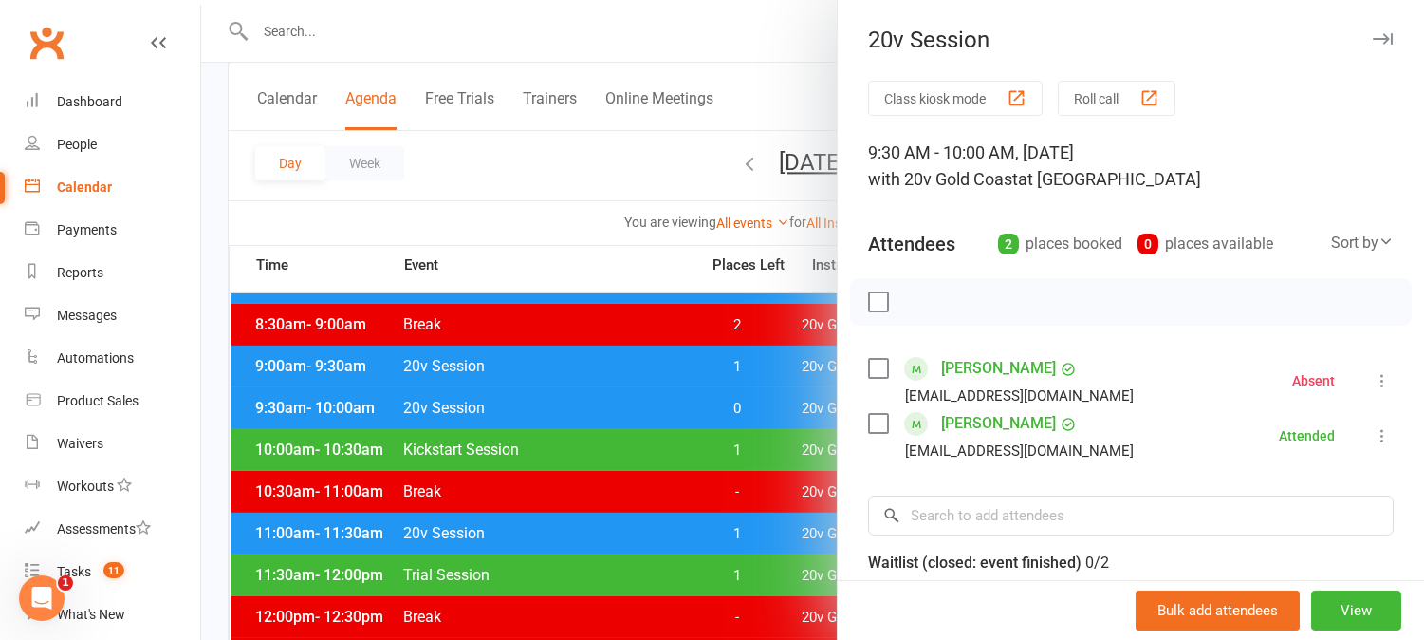
click at [764, 409] on div at bounding box center [812, 320] width 1223 height 640
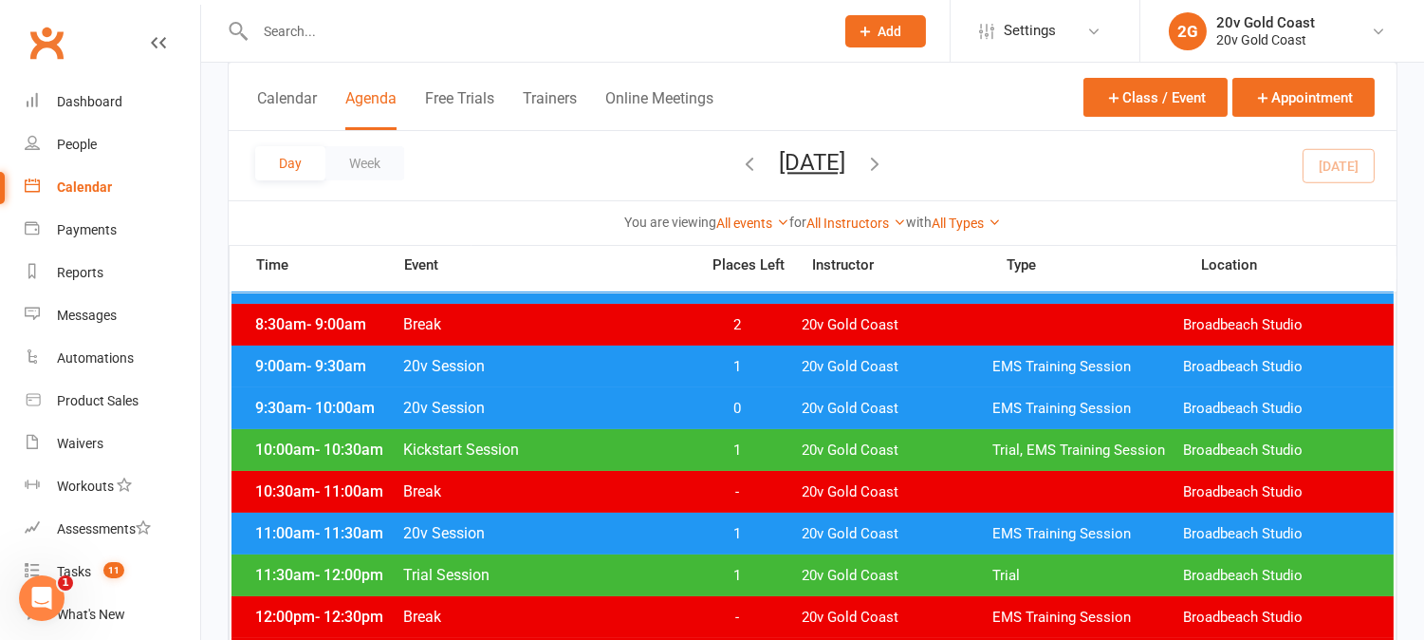
click at [766, 447] on span "1" at bounding box center [738, 450] width 100 height 18
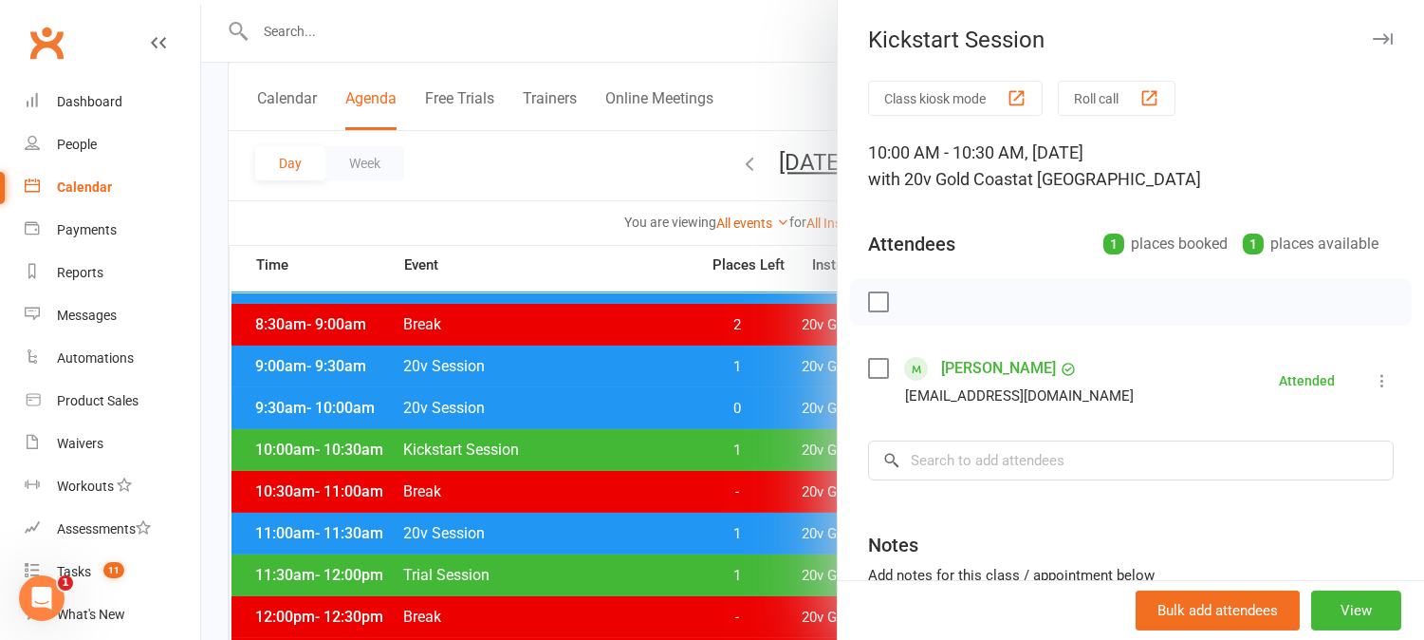
click at [766, 447] on div at bounding box center [812, 320] width 1223 height 640
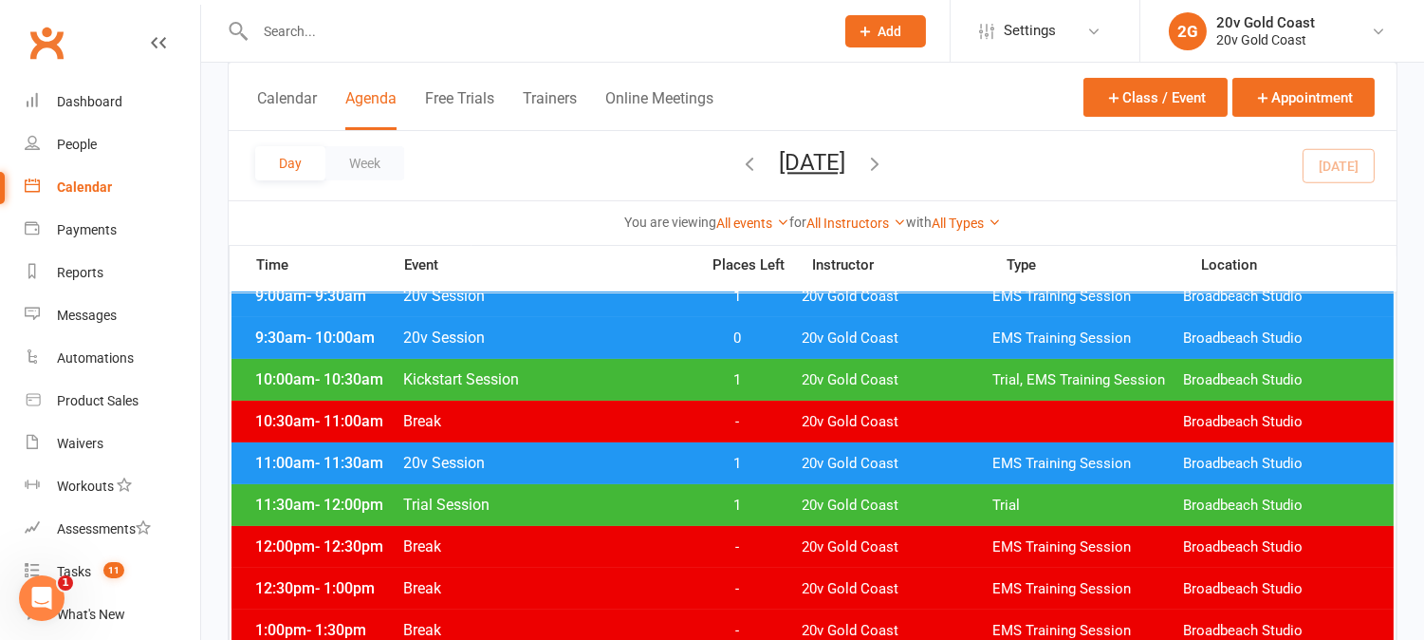
scroll to position [421, 0]
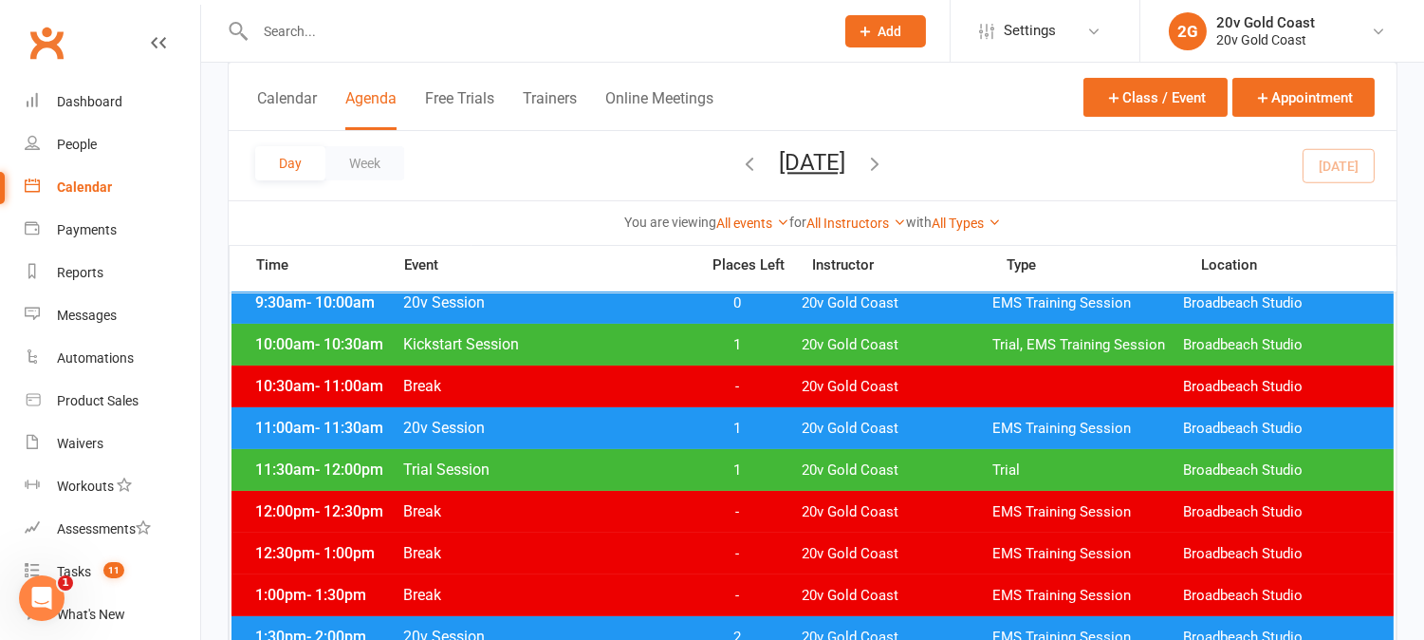
click at [766, 433] on span "1" at bounding box center [738, 428] width 100 height 18
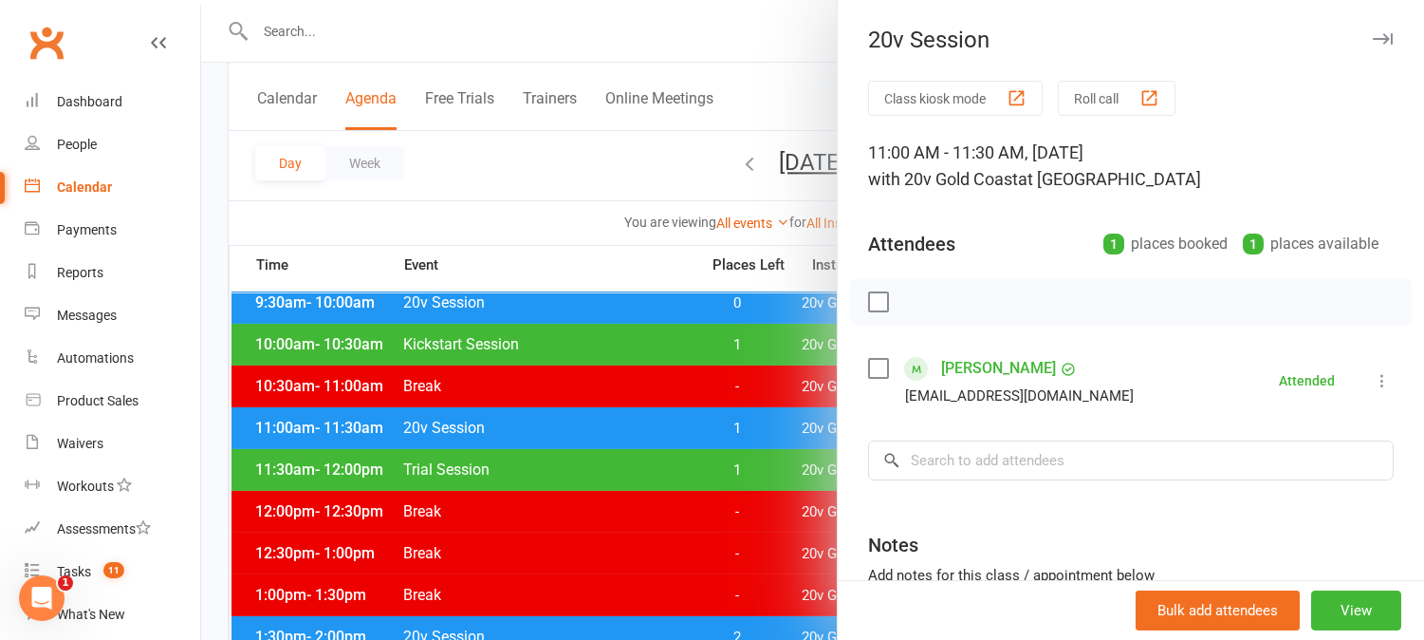
click at [766, 433] on div at bounding box center [812, 320] width 1223 height 640
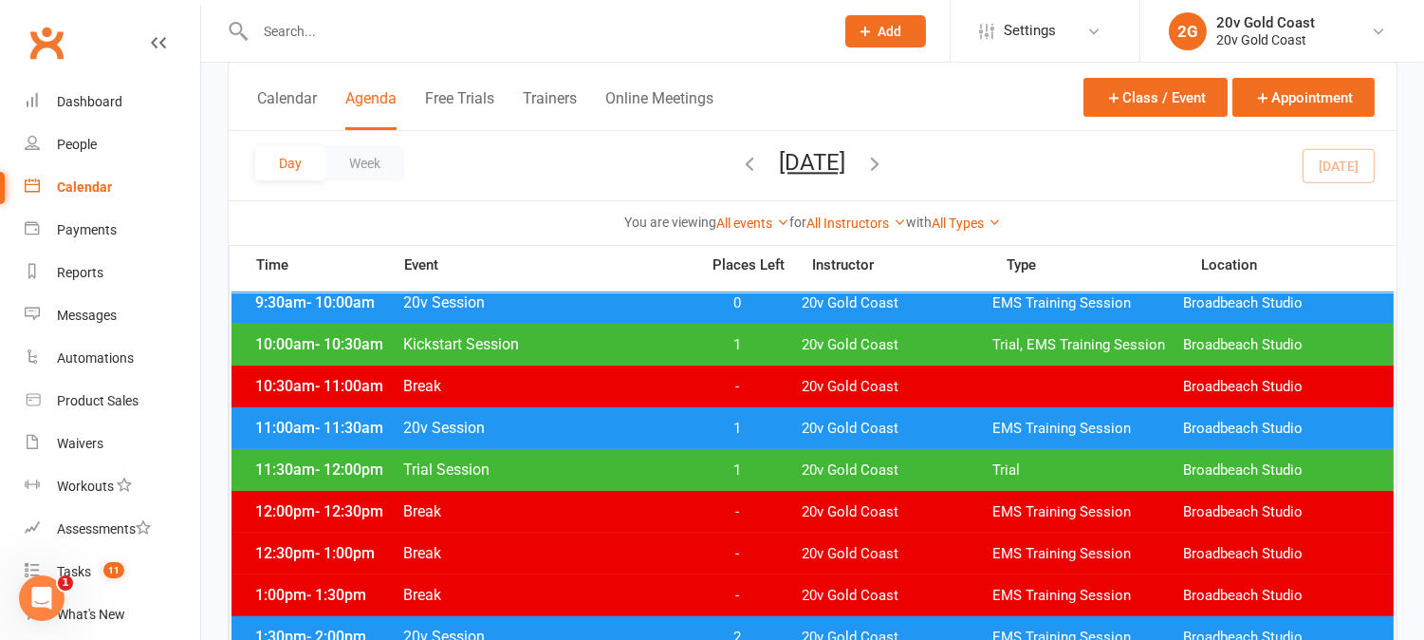
click at [772, 462] on span "1" at bounding box center [738, 470] width 100 height 18
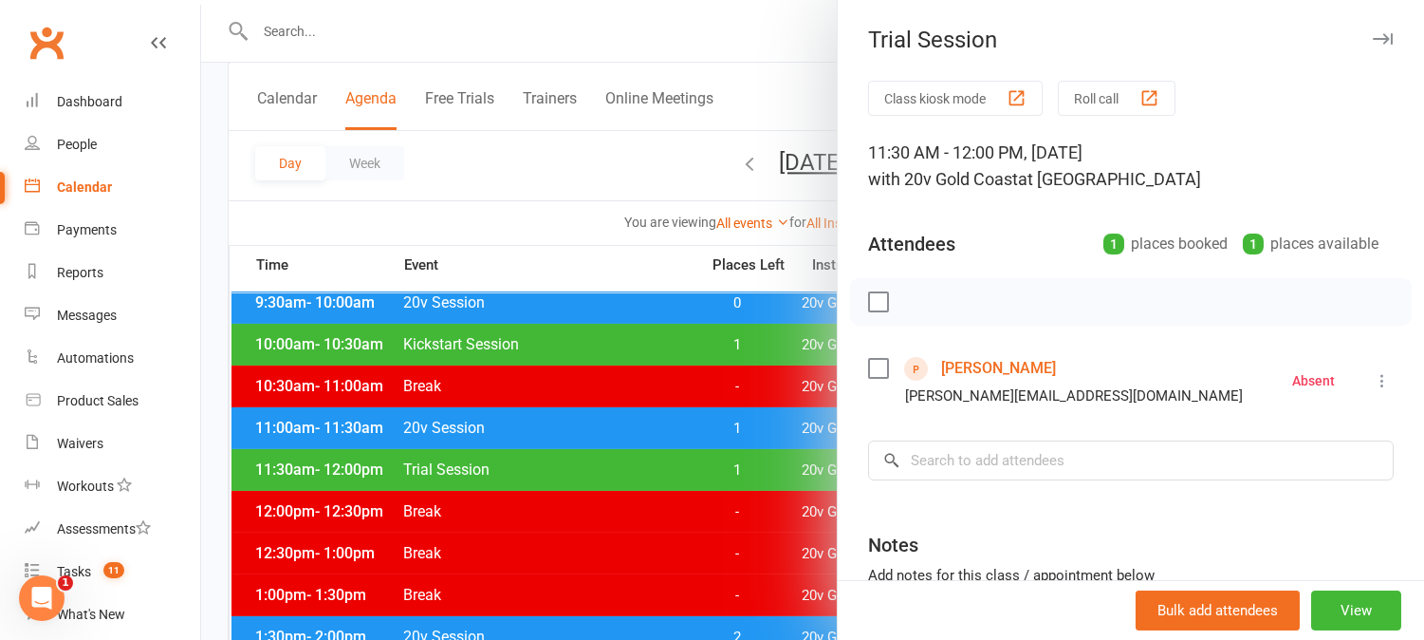
click at [772, 462] on div at bounding box center [812, 320] width 1223 height 640
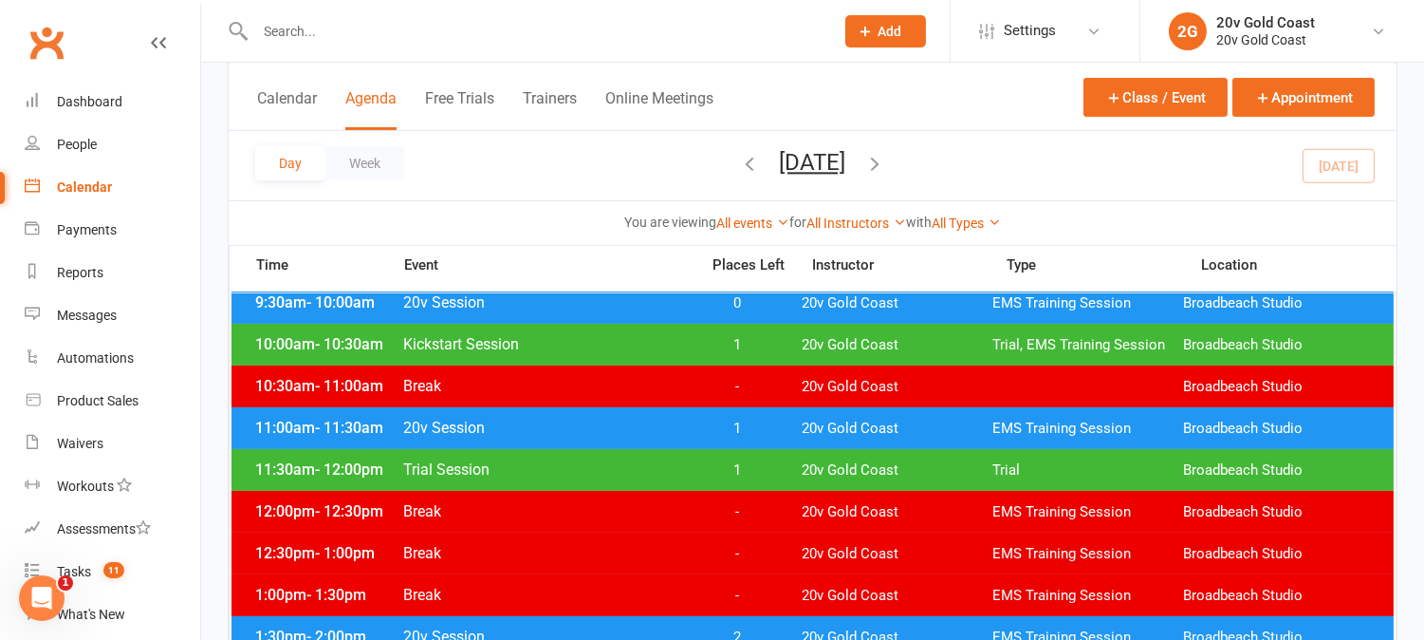
click at [772, 462] on span "1" at bounding box center [738, 470] width 100 height 18
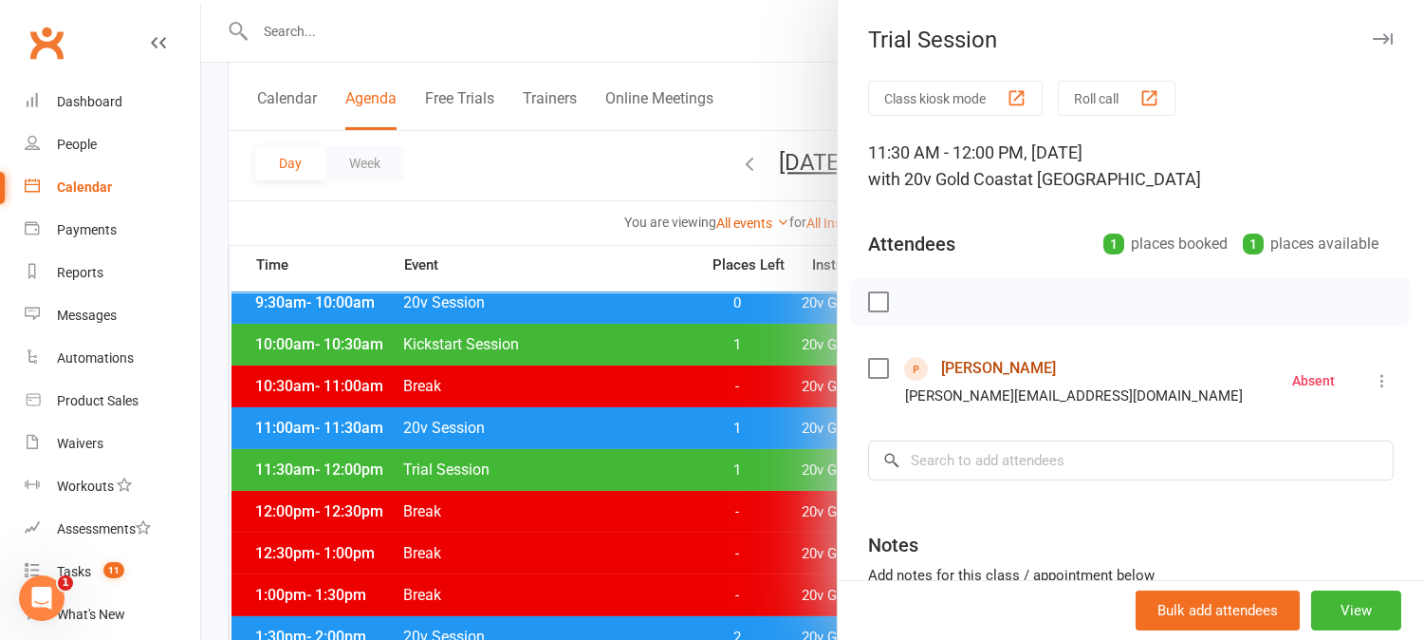
scroll to position [316, 0]
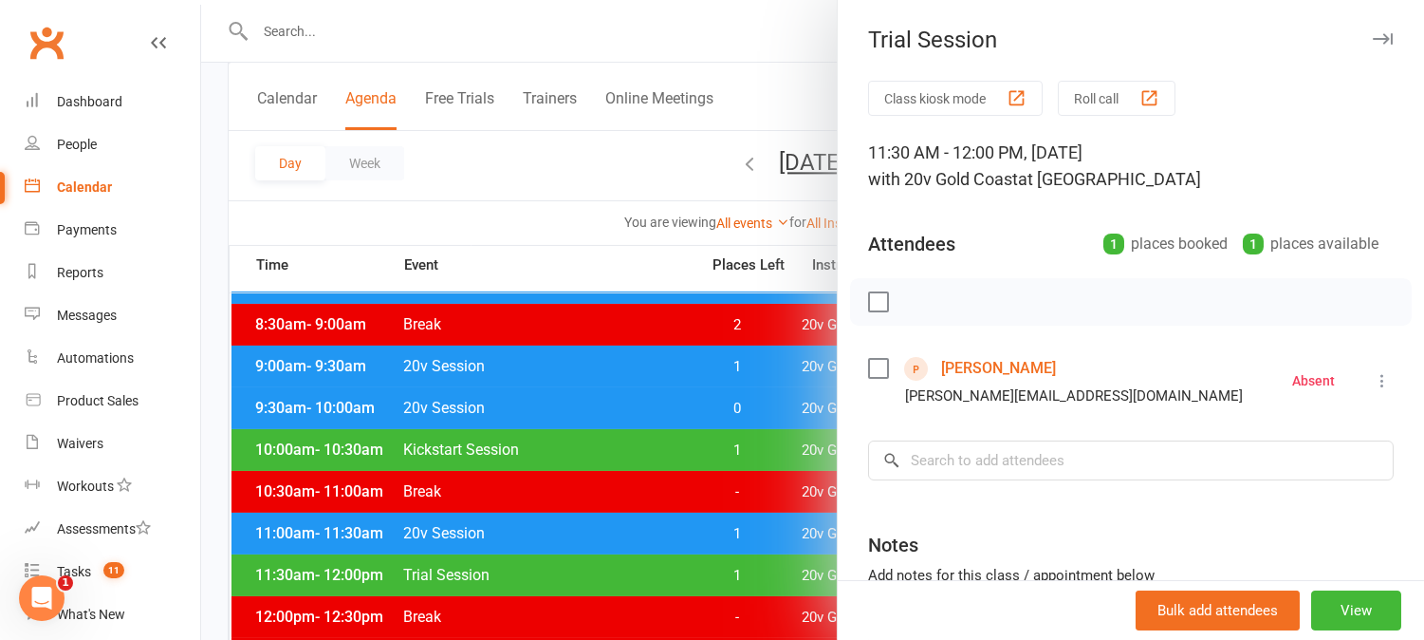
click at [636, 259] on div at bounding box center [812, 320] width 1223 height 640
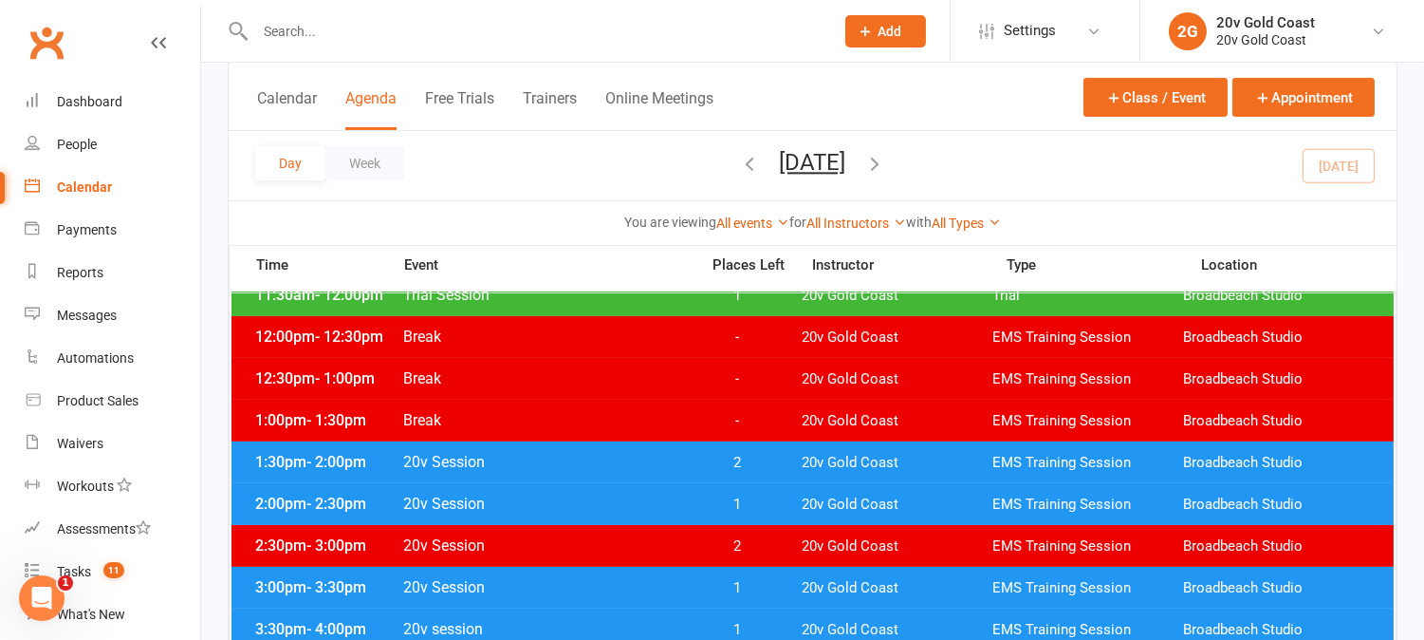
scroll to position [527, 0]
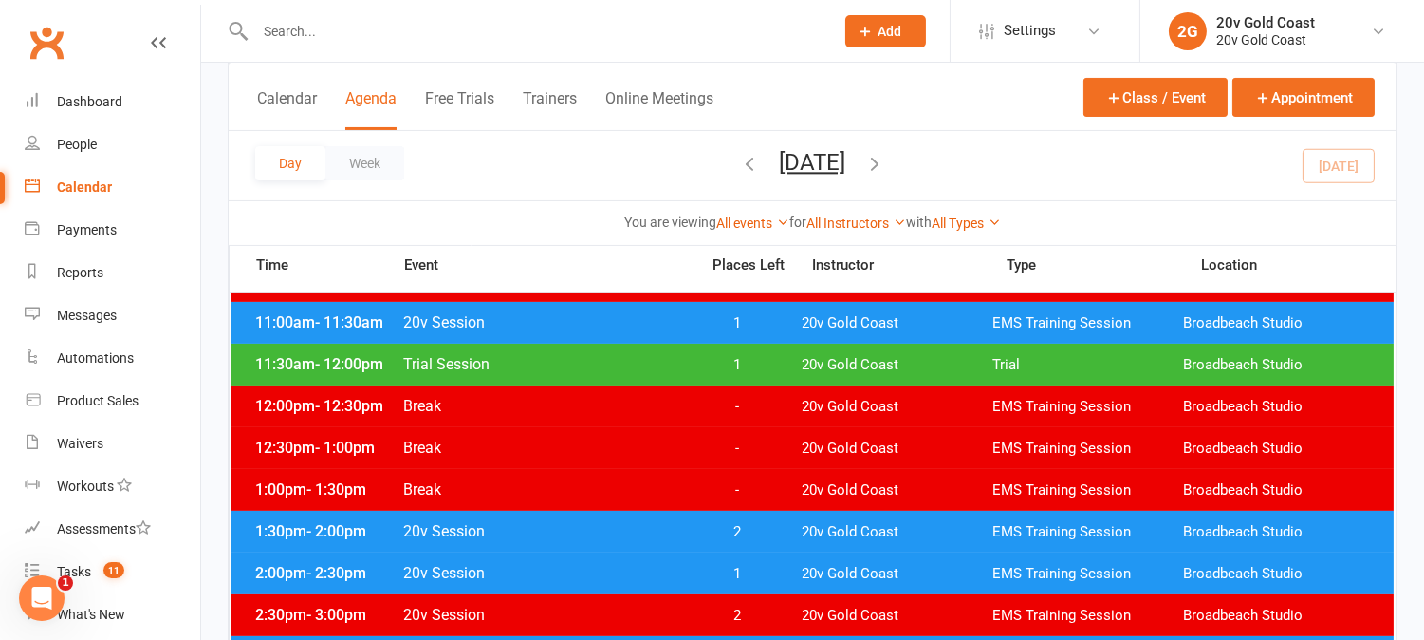
click at [865, 169] on span "Monday, Aug 11, 2025 August 2025 Sun Mon Tue Wed Thu Fri Sat 27 28 29 30 31 01 …" at bounding box center [813, 165] width 104 height 33
click at [965, 166] on div "Day Week Monday, Aug 11, 2025 August 2025 Sun Mon Tue Wed Thu Fri Sat 27 28 29 …" at bounding box center [813, 165] width 1168 height 69
click at [886, 167] on icon "button" at bounding box center [875, 163] width 21 height 21
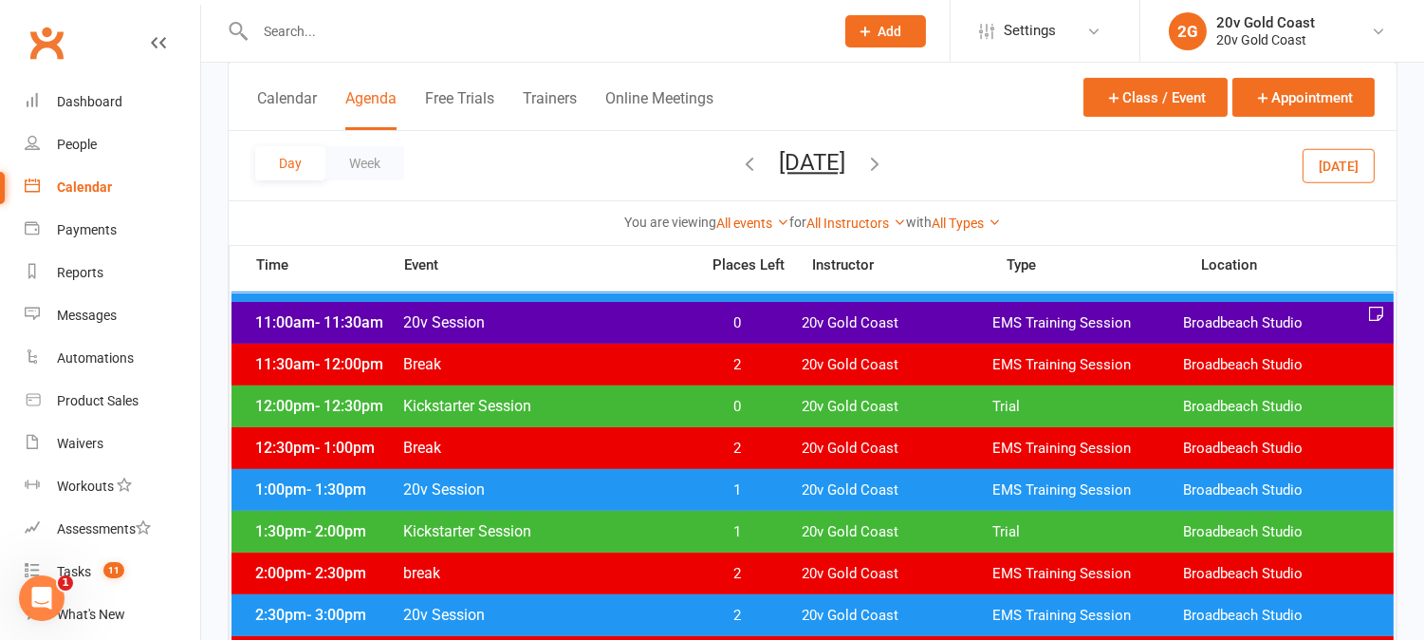
click at [1326, 173] on button "Today" at bounding box center [1339, 165] width 72 height 34
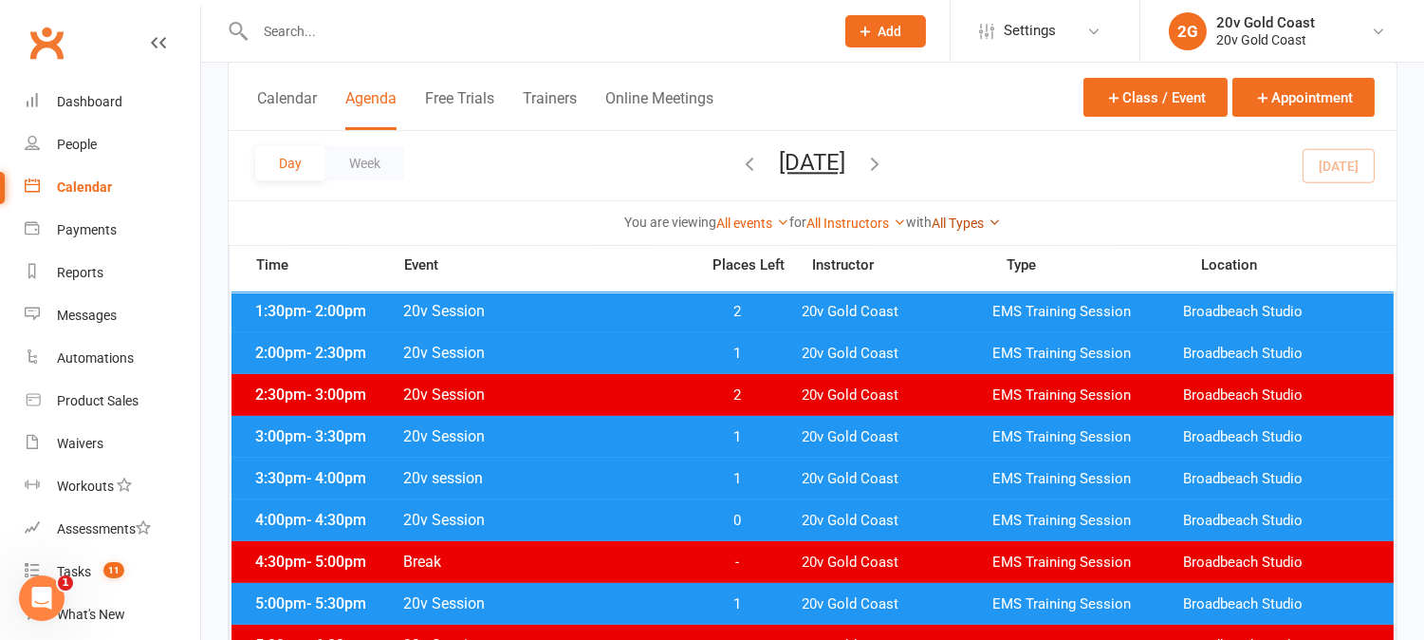
scroll to position [632, 0]
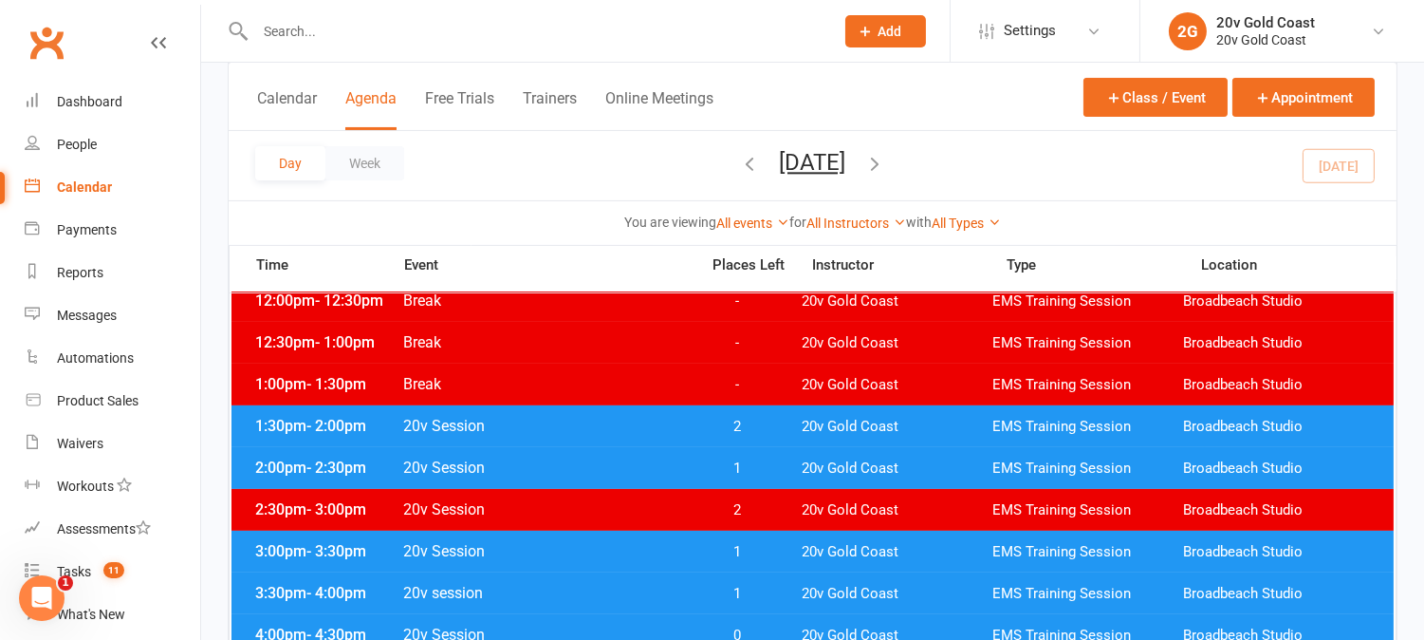
click at [754, 470] on span "1" at bounding box center [738, 468] width 100 height 18
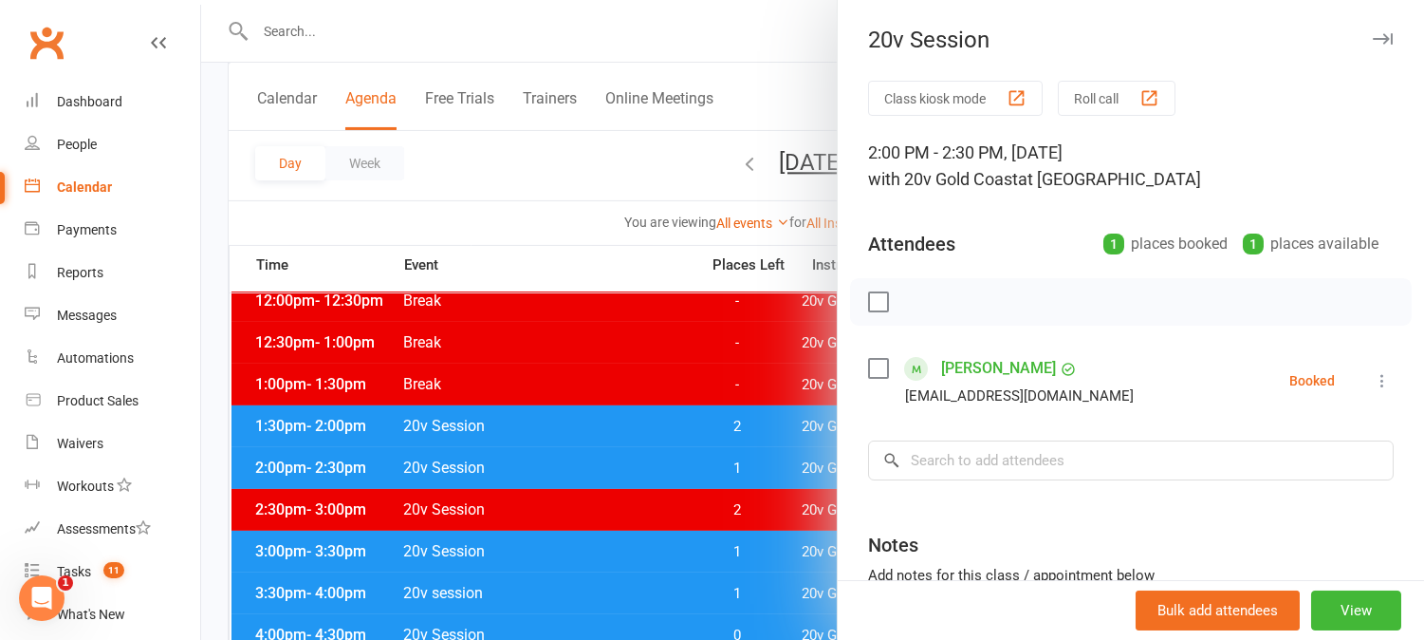
click at [727, 422] on div at bounding box center [812, 320] width 1223 height 640
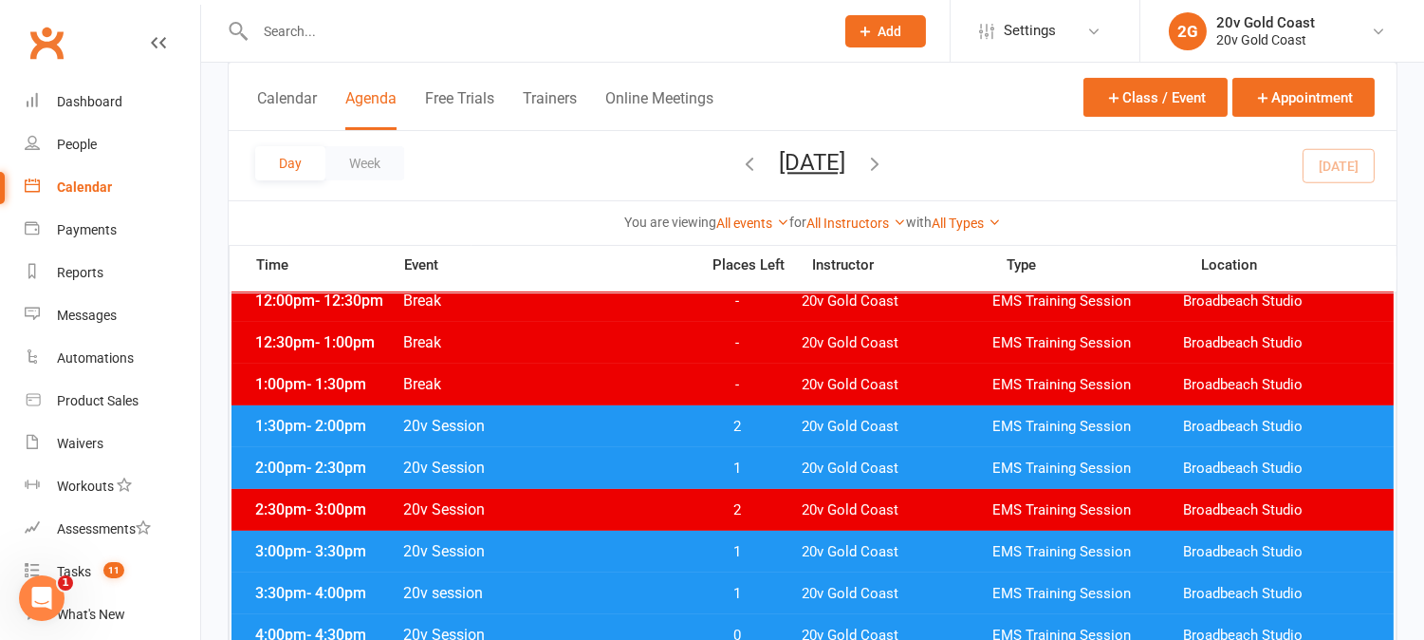
click at [757, 459] on span "1" at bounding box center [738, 468] width 100 height 18
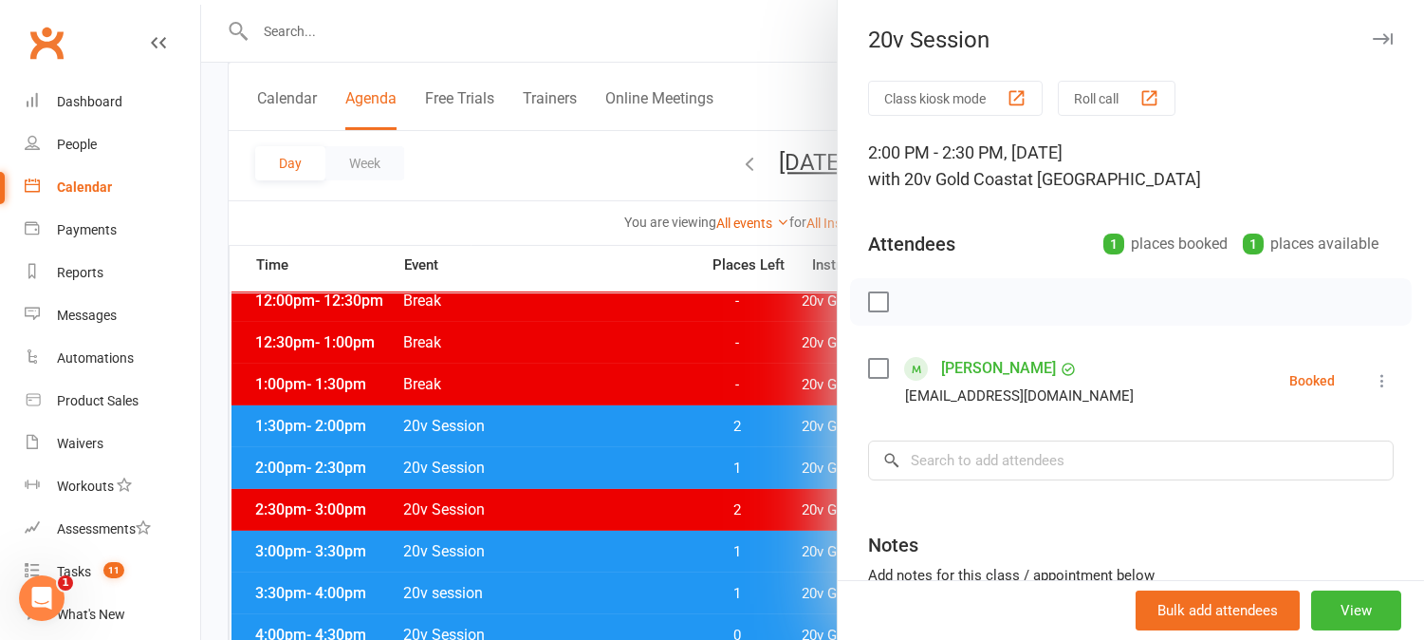
click at [767, 468] on div at bounding box center [812, 320] width 1223 height 640
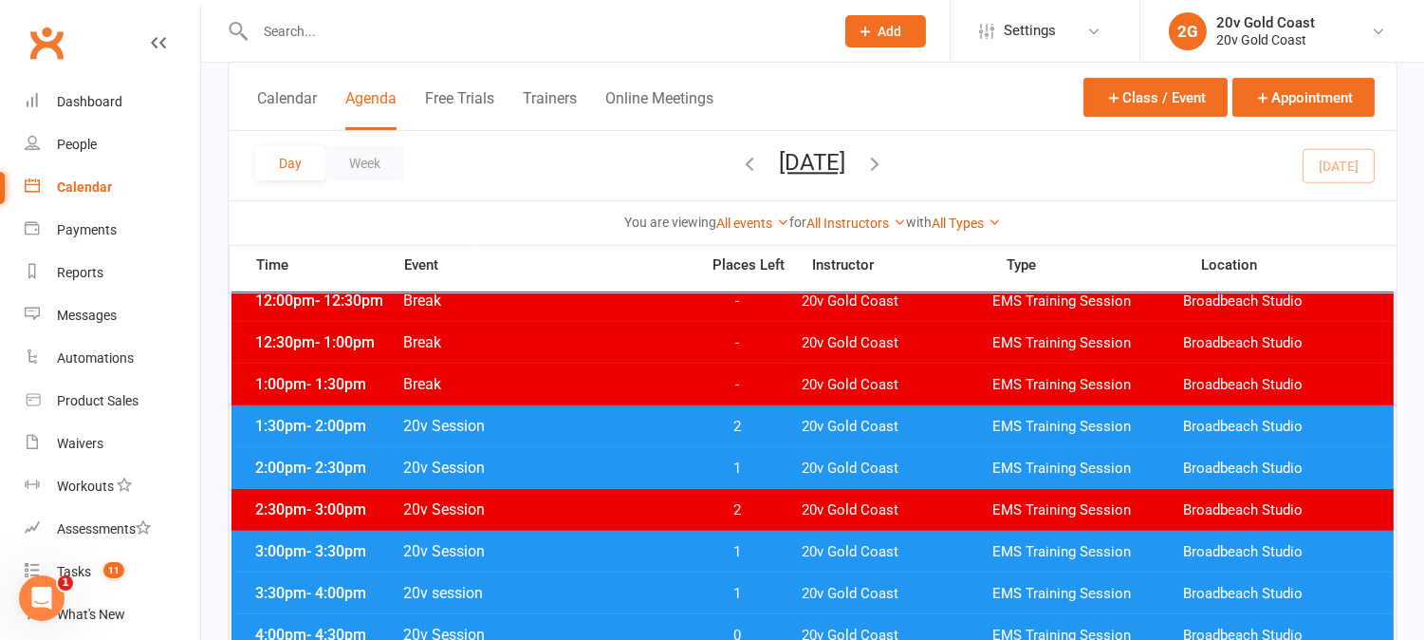
click at [771, 552] on span "1" at bounding box center [738, 552] width 100 height 18
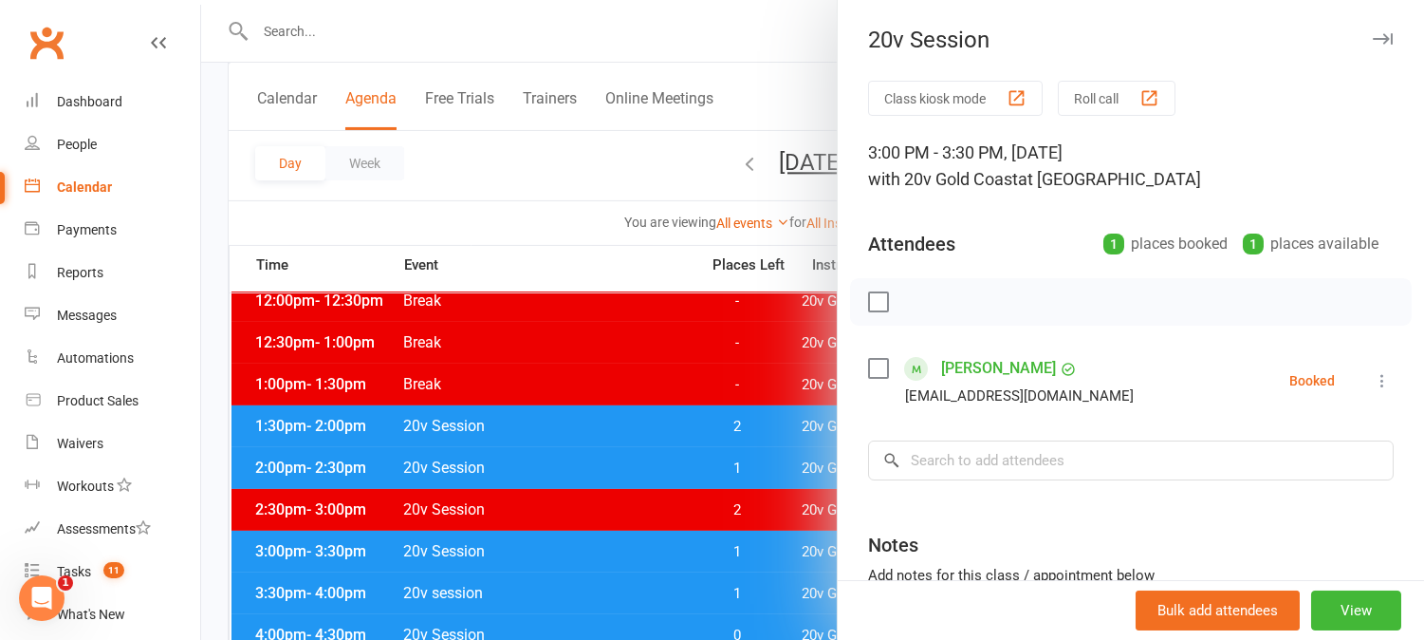
click at [767, 451] on div at bounding box center [812, 320] width 1223 height 640
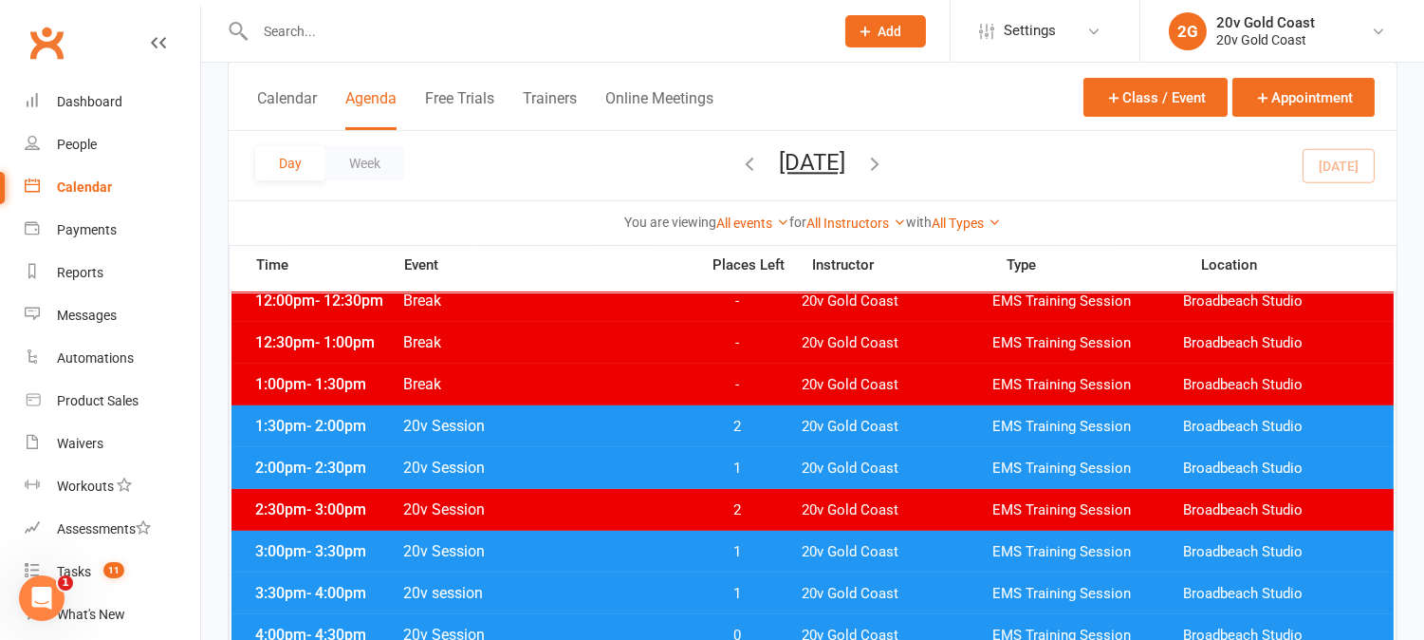
click at [759, 466] on span "1" at bounding box center [738, 468] width 100 height 18
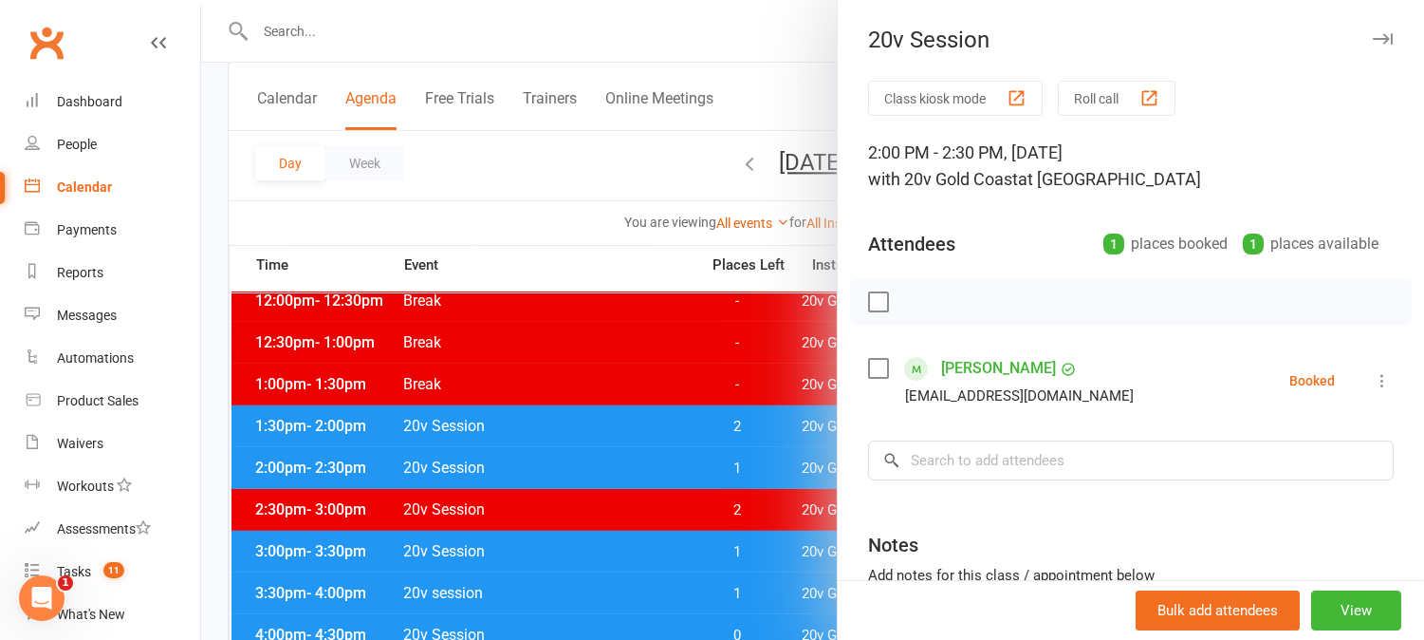
click at [760, 466] on div at bounding box center [812, 320] width 1223 height 640
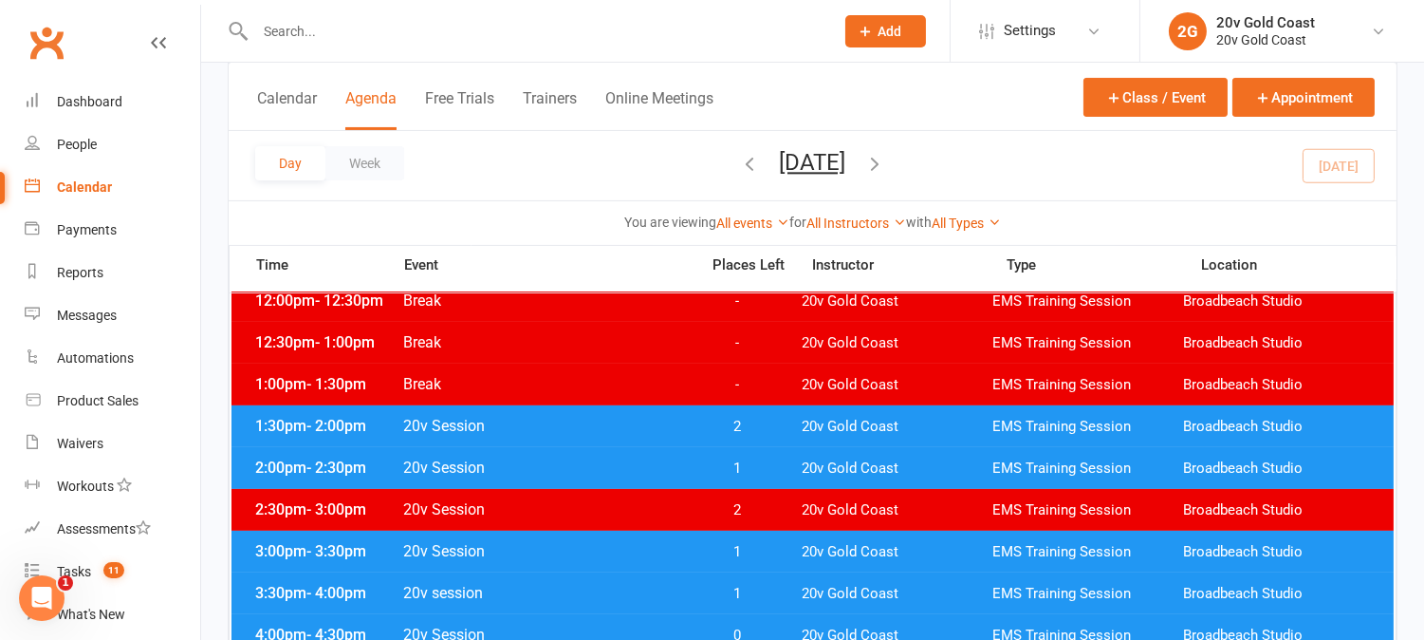
click at [756, 552] on span "1" at bounding box center [738, 552] width 100 height 18
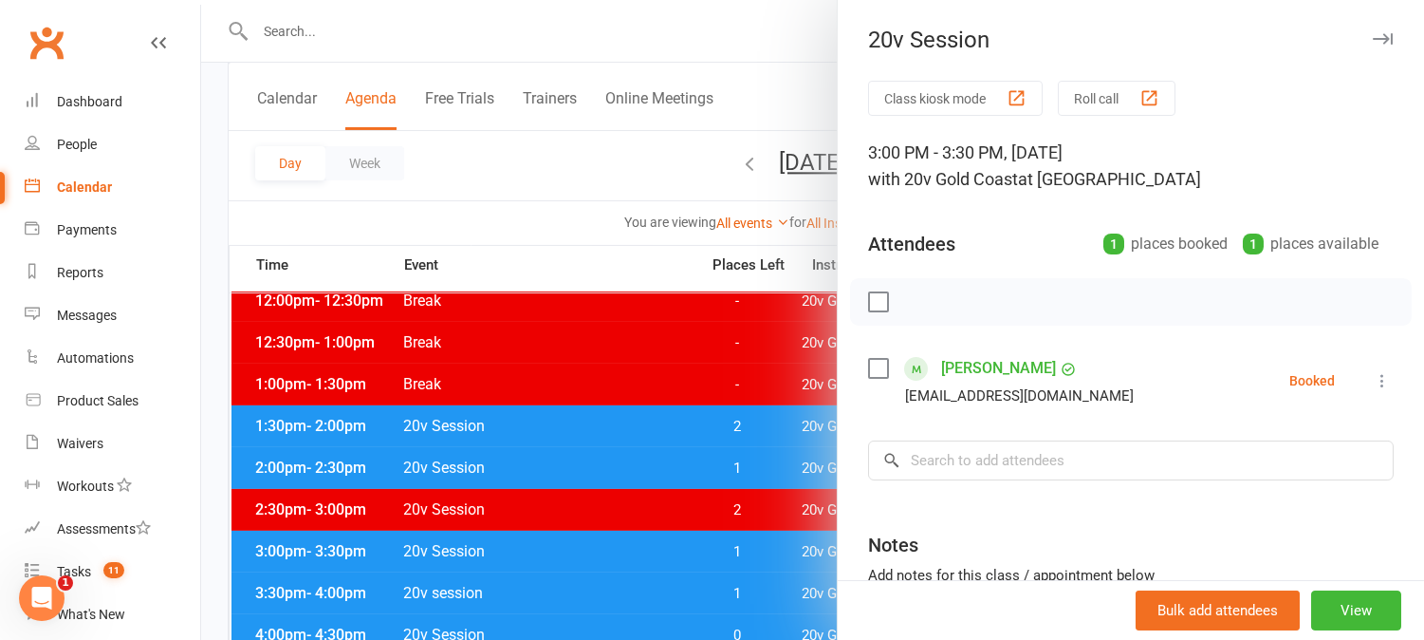
click at [759, 554] on div at bounding box center [812, 320] width 1223 height 640
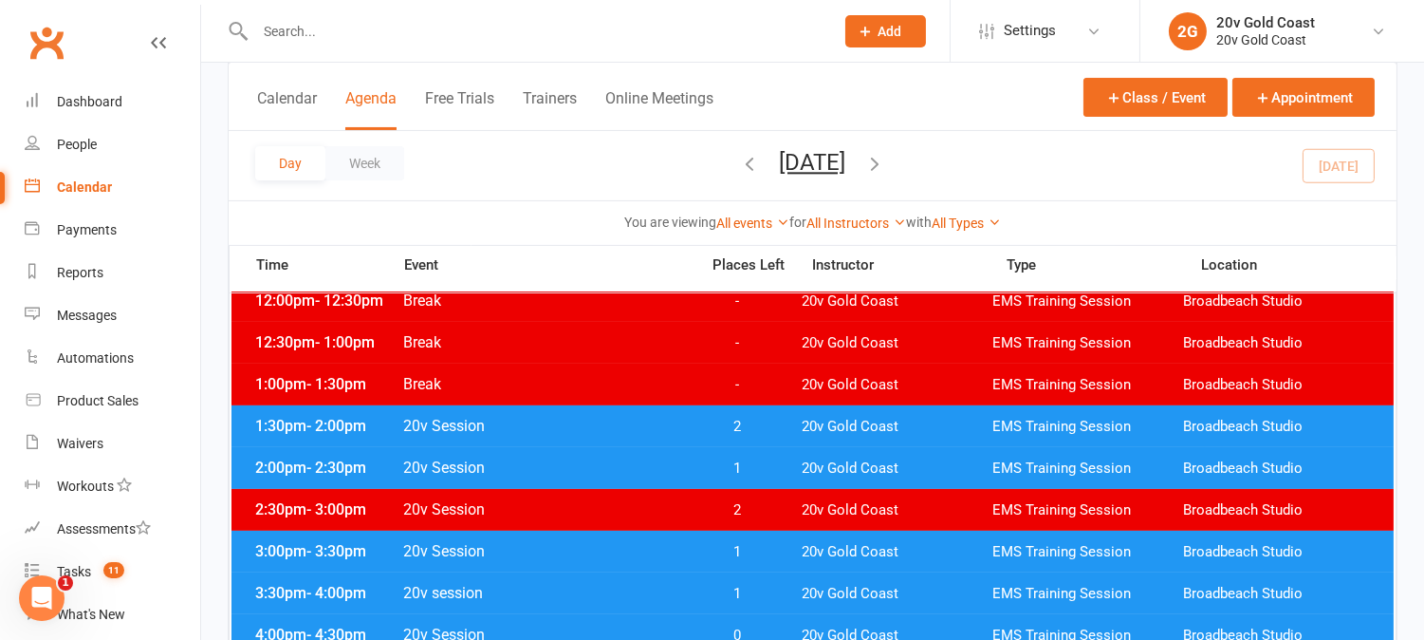
scroll to position [737, 0]
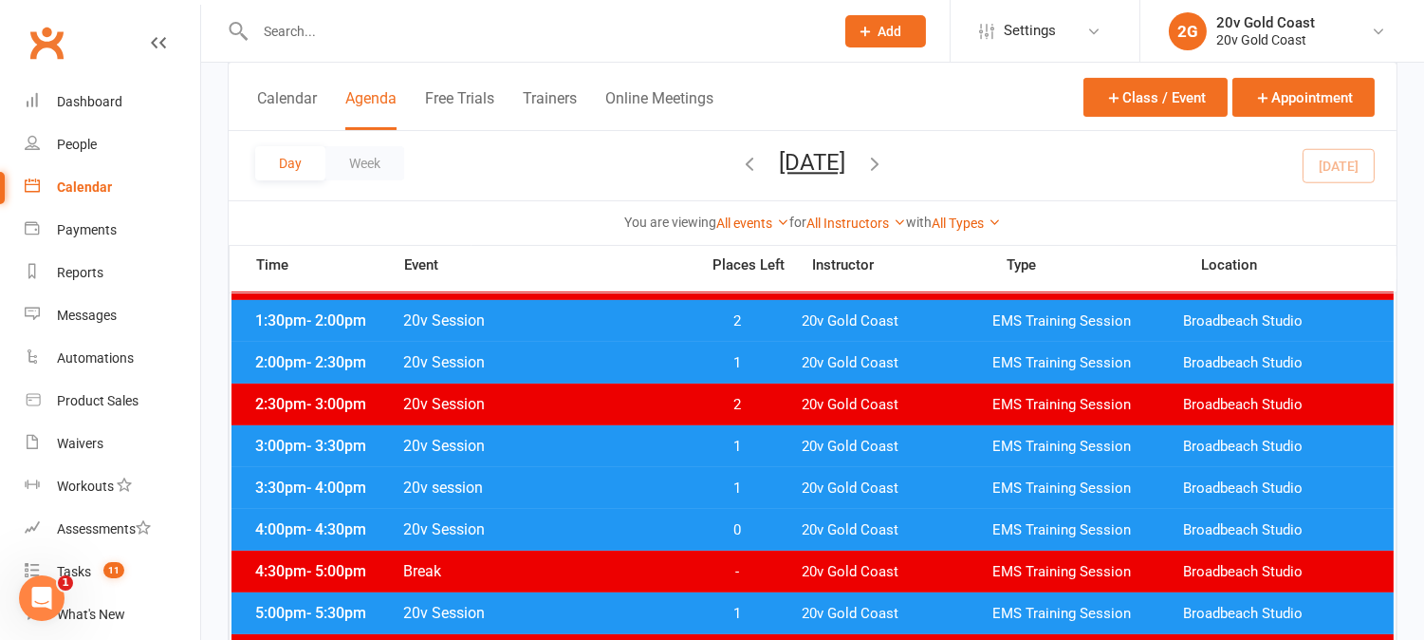
click at [761, 489] on span "1" at bounding box center [738, 488] width 100 height 18
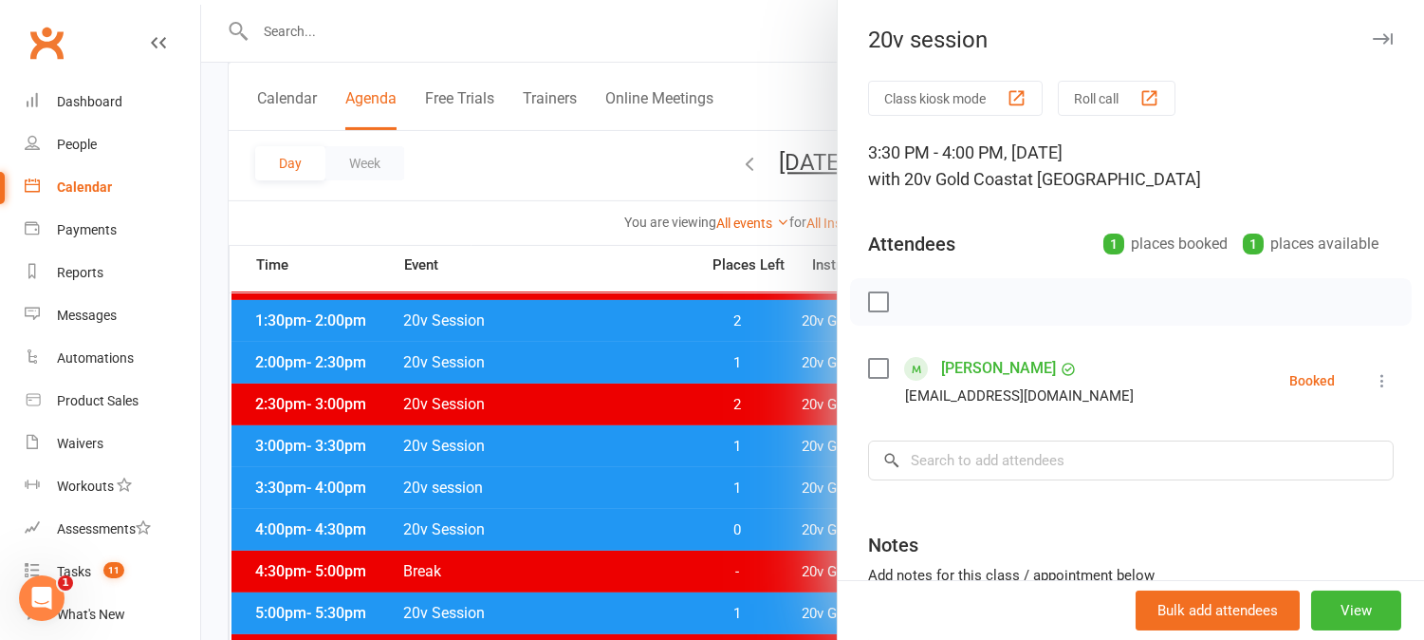
click at [665, 391] on div at bounding box center [812, 320] width 1223 height 640
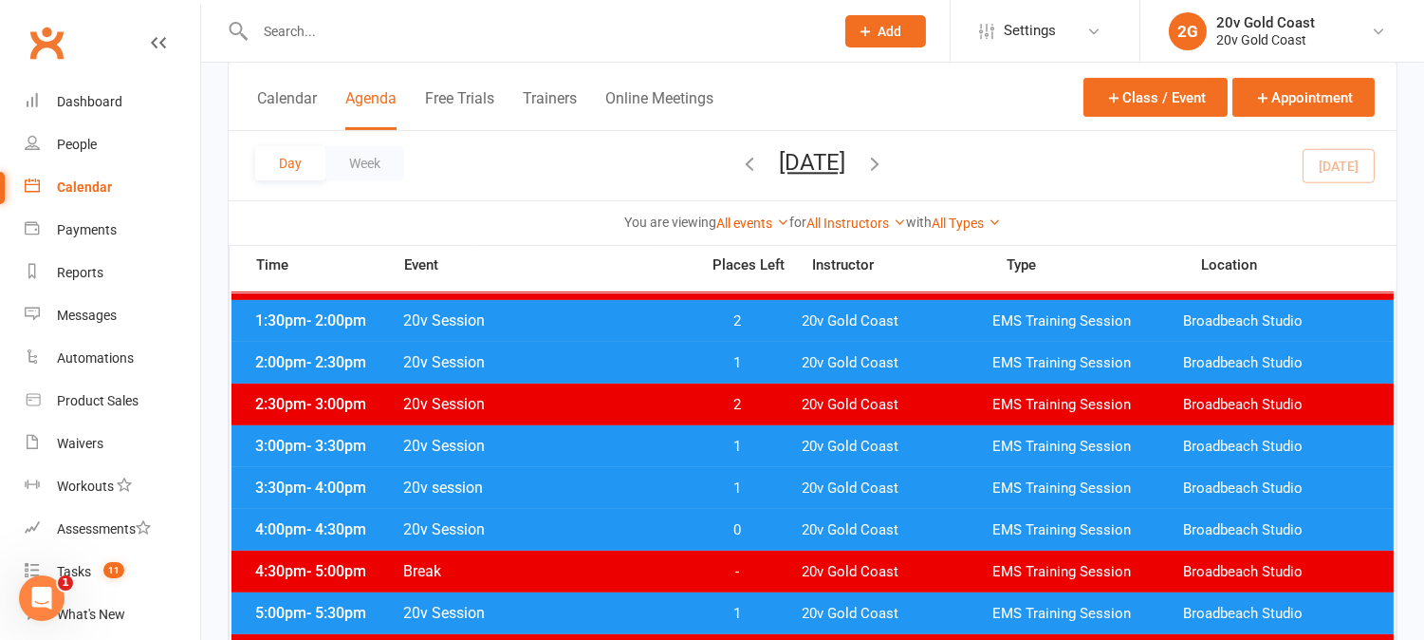
click at [772, 474] on div "3:30pm - 4:00pm 20v session 1 20v Gold Coast EMS Training Session Broadbeach St…" at bounding box center [813, 488] width 1162 height 42
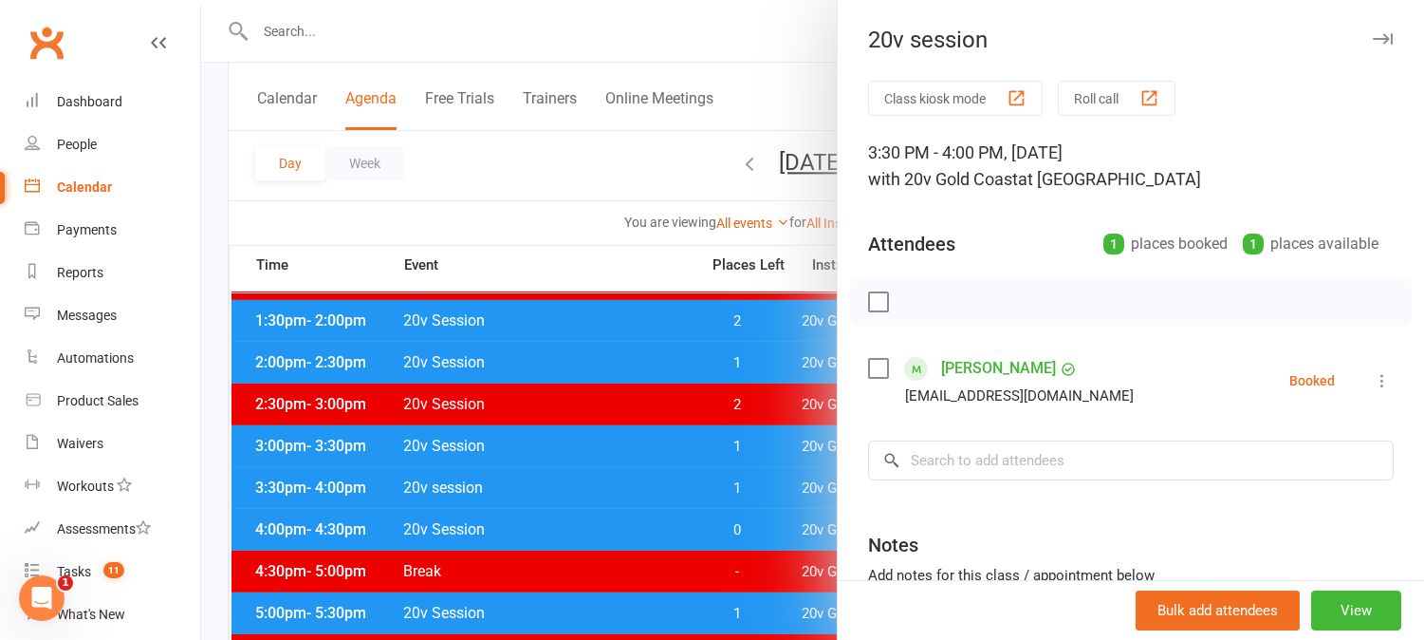
click at [770, 479] on div at bounding box center [812, 320] width 1223 height 640
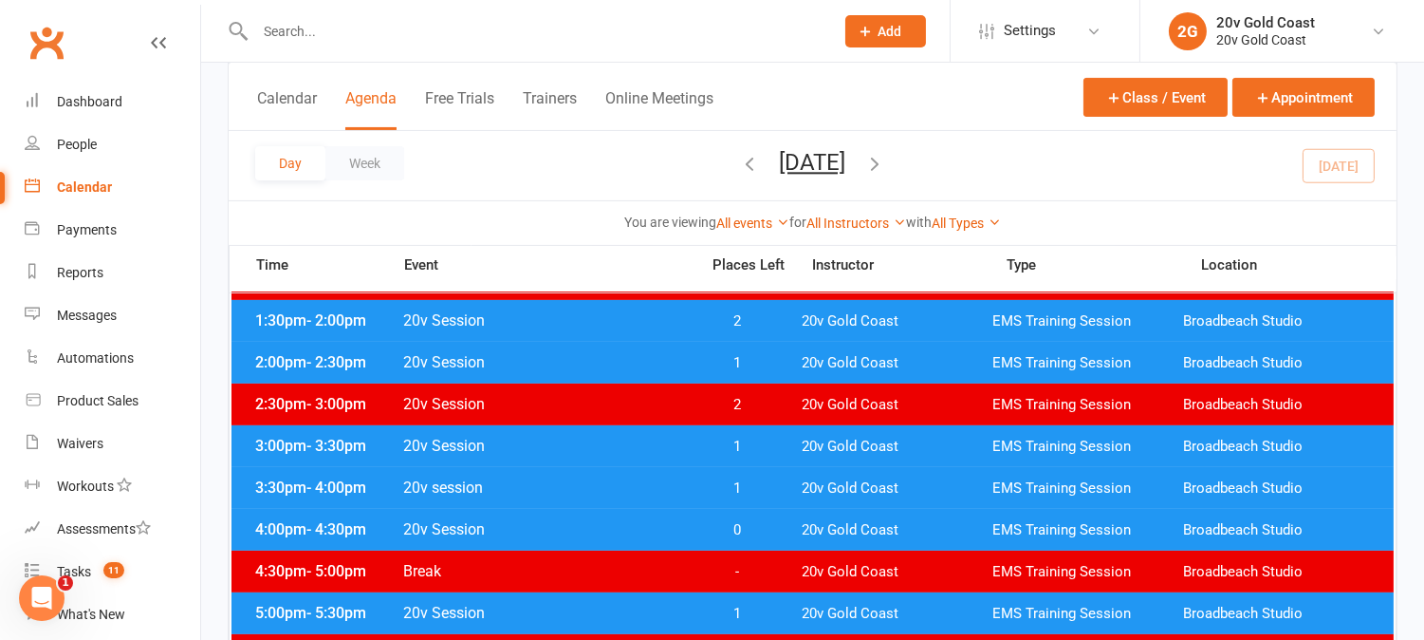
click at [757, 528] on span "0" at bounding box center [738, 530] width 100 height 18
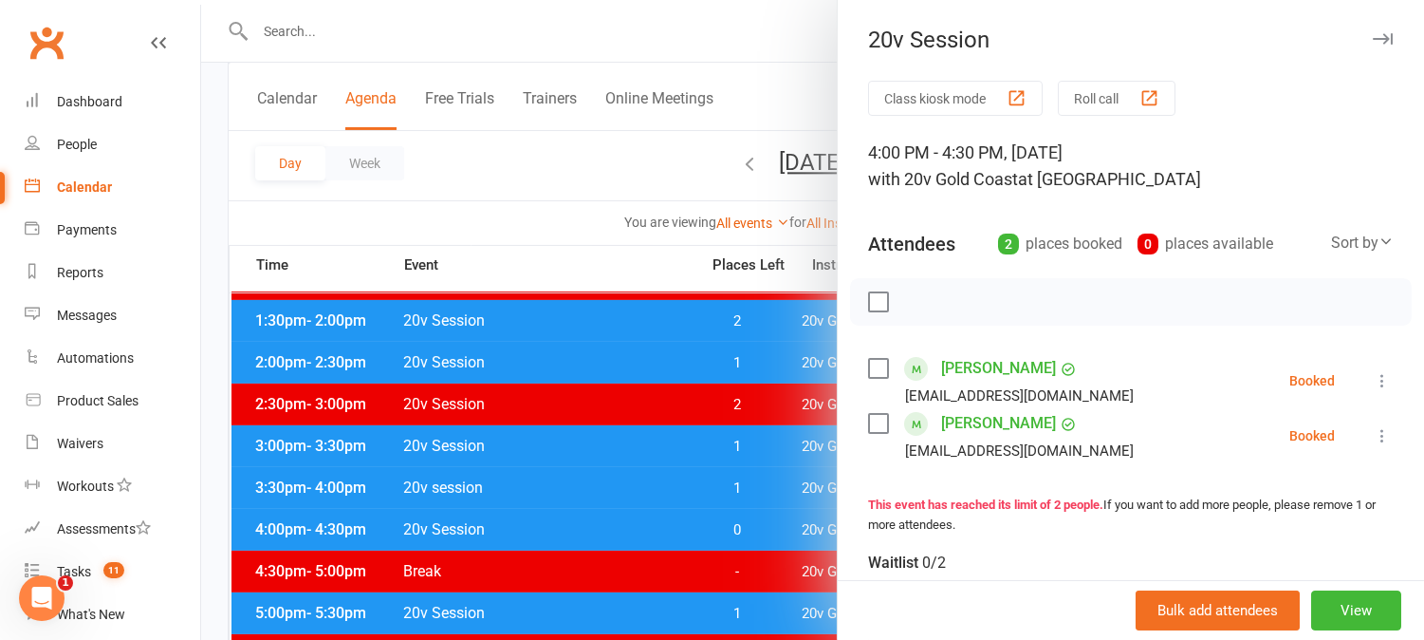
click at [763, 531] on div at bounding box center [812, 320] width 1223 height 640
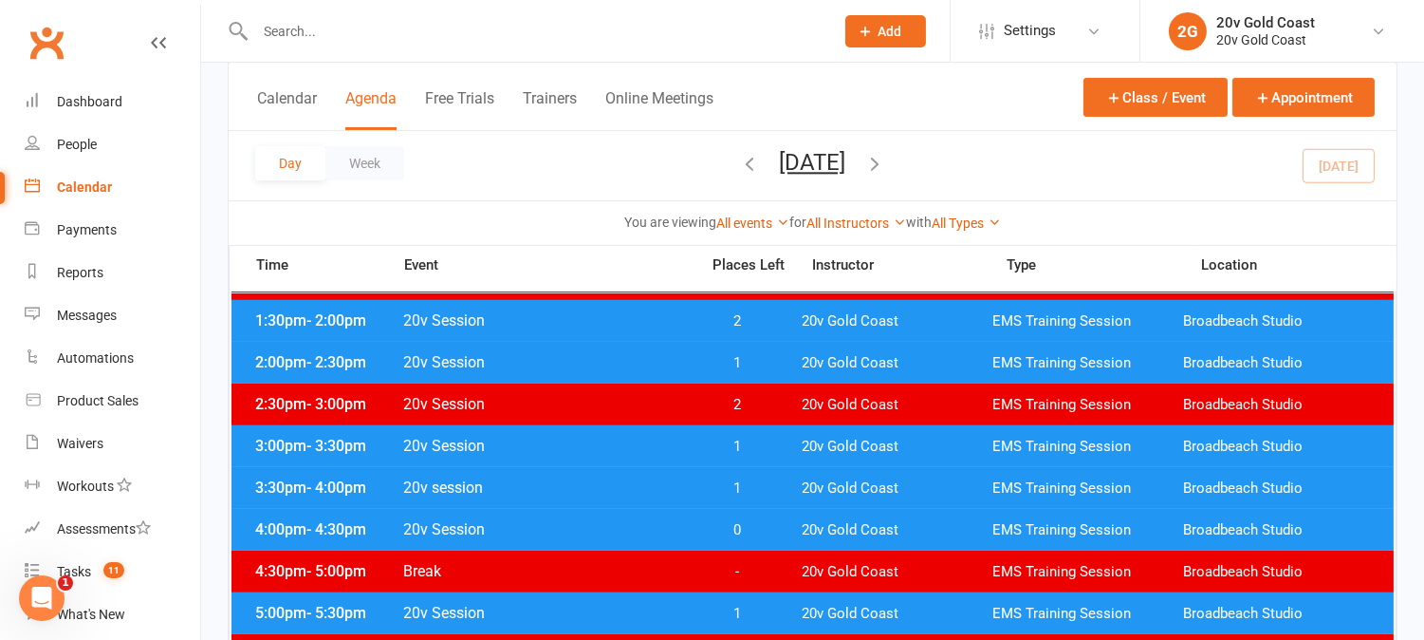
click at [754, 526] on span "0" at bounding box center [738, 530] width 100 height 18
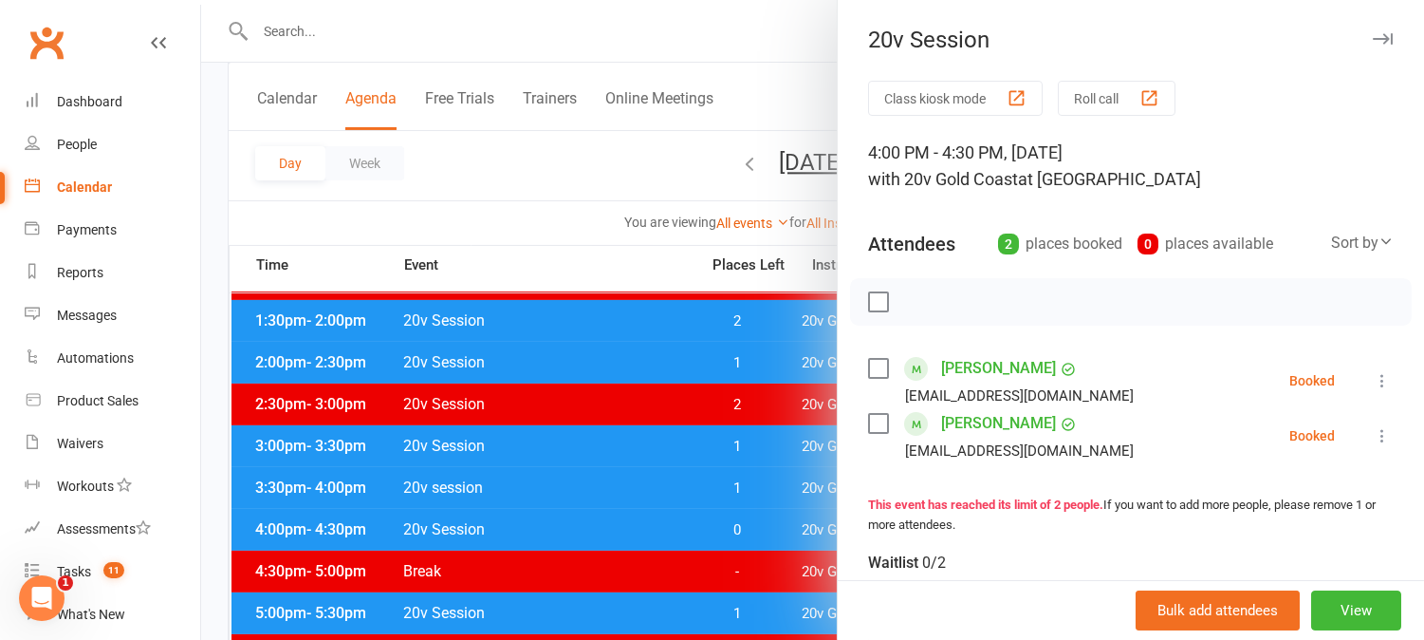
click at [754, 525] on div at bounding box center [812, 320] width 1223 height 640
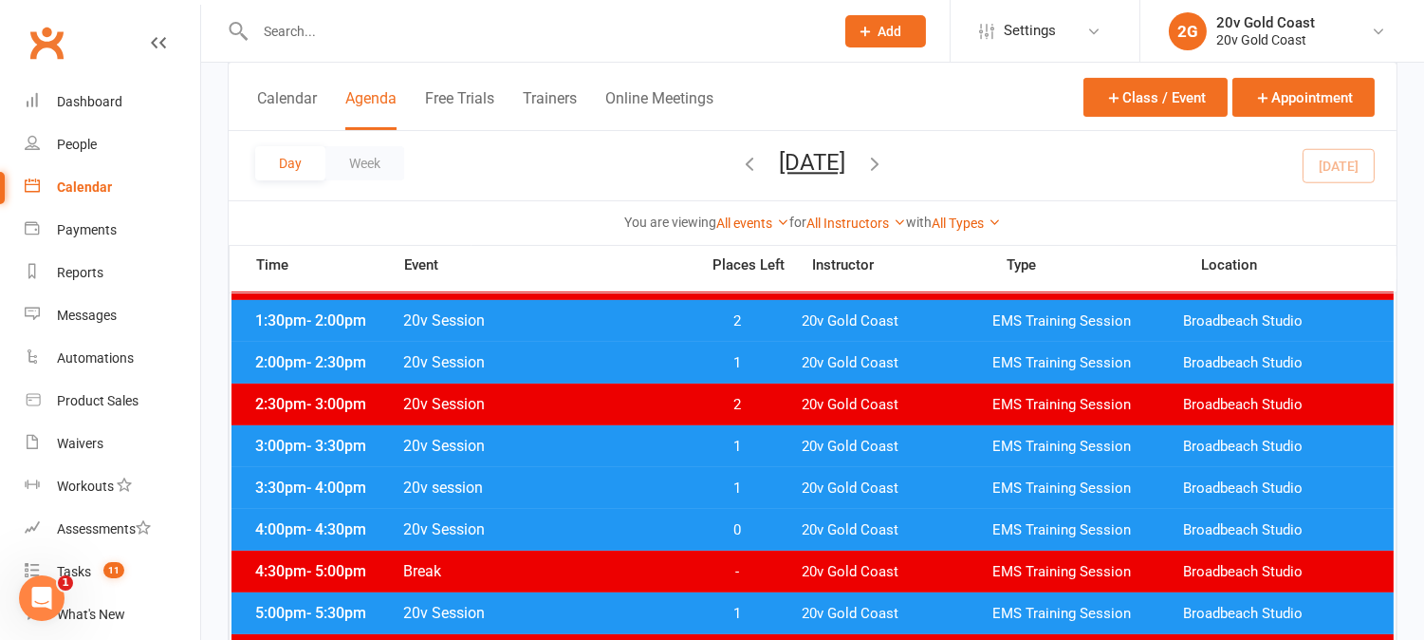
click at [757, 525] on span "0" at bounding box center [738, 530] width 100 height 18
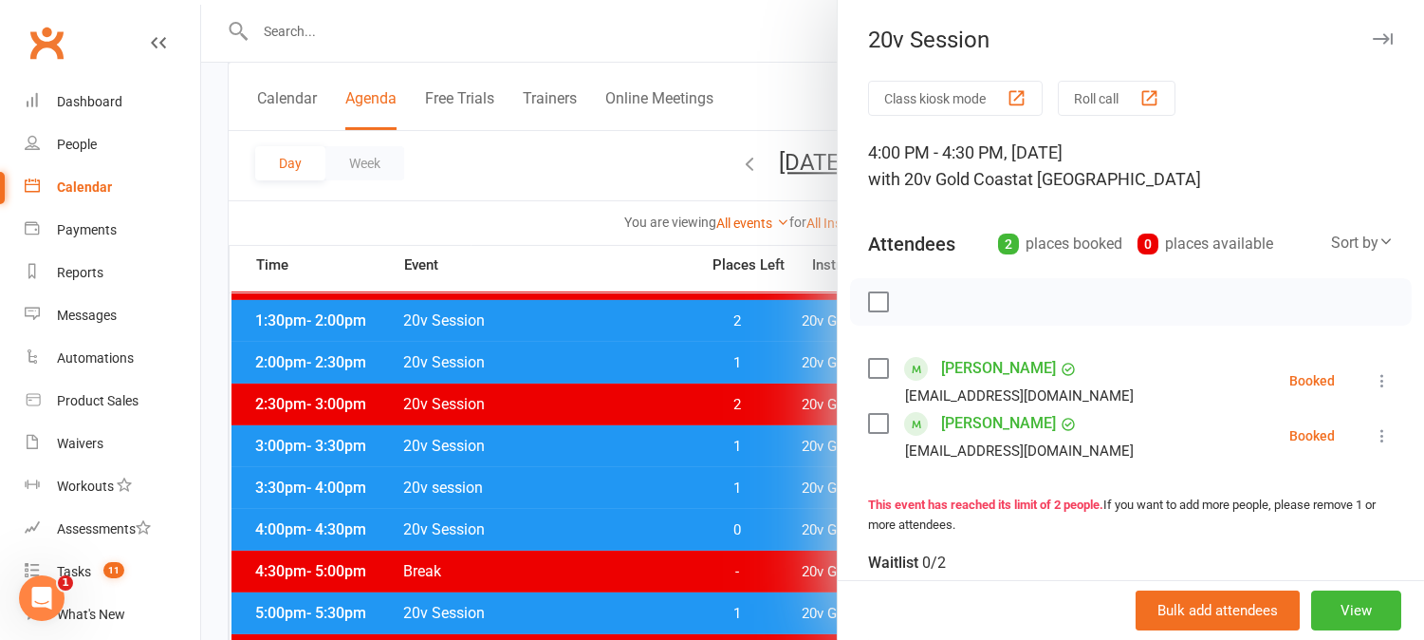
click at [757, 525] on div at bounding box center [812, 320] width 1223 height 640
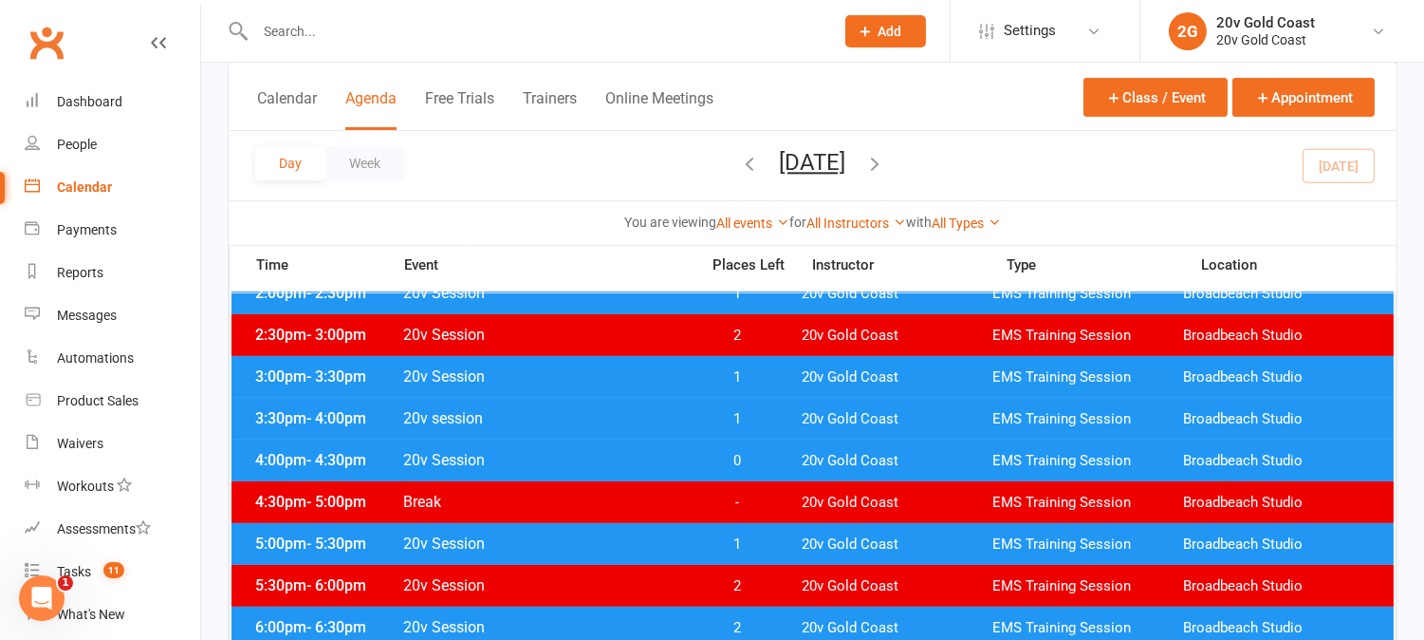
scroll to position [843, 0]
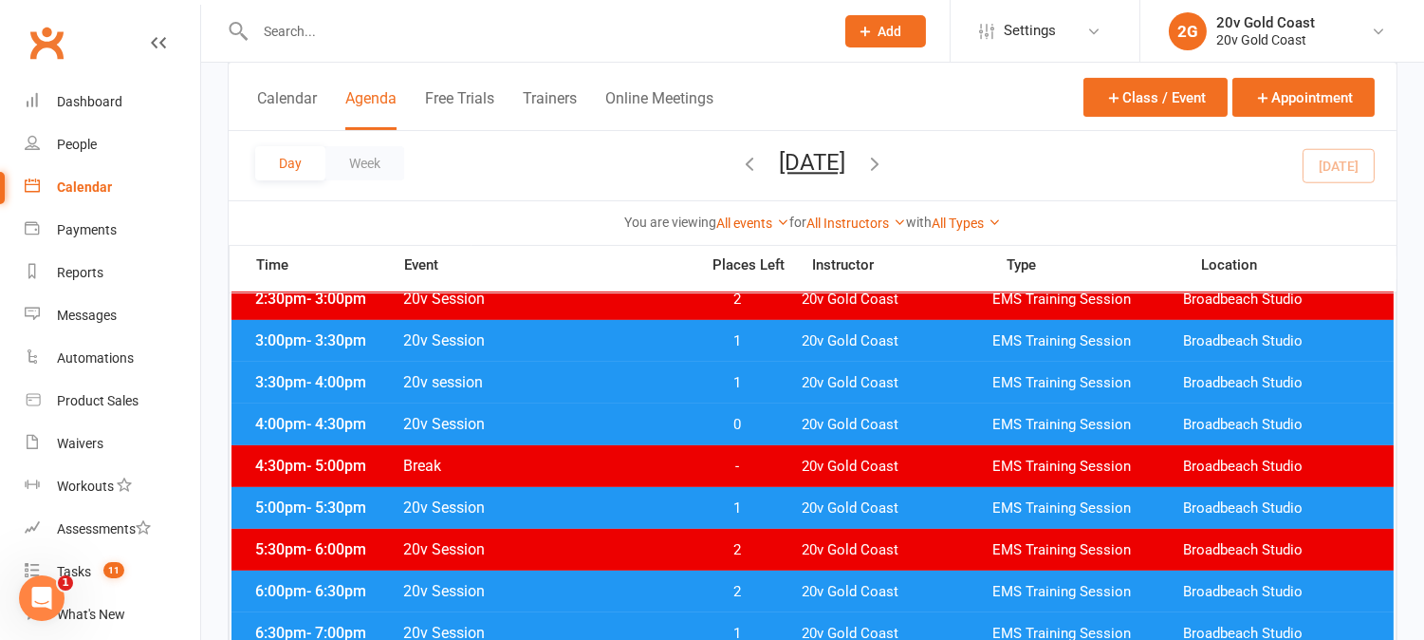
click at [771, 514] on div "5:00pm - 5:30pm 20v Session 1 20v Gold Coast EMS Training Session Broadbeach St…" at bounding box center [813, 508] width 1162 height 42
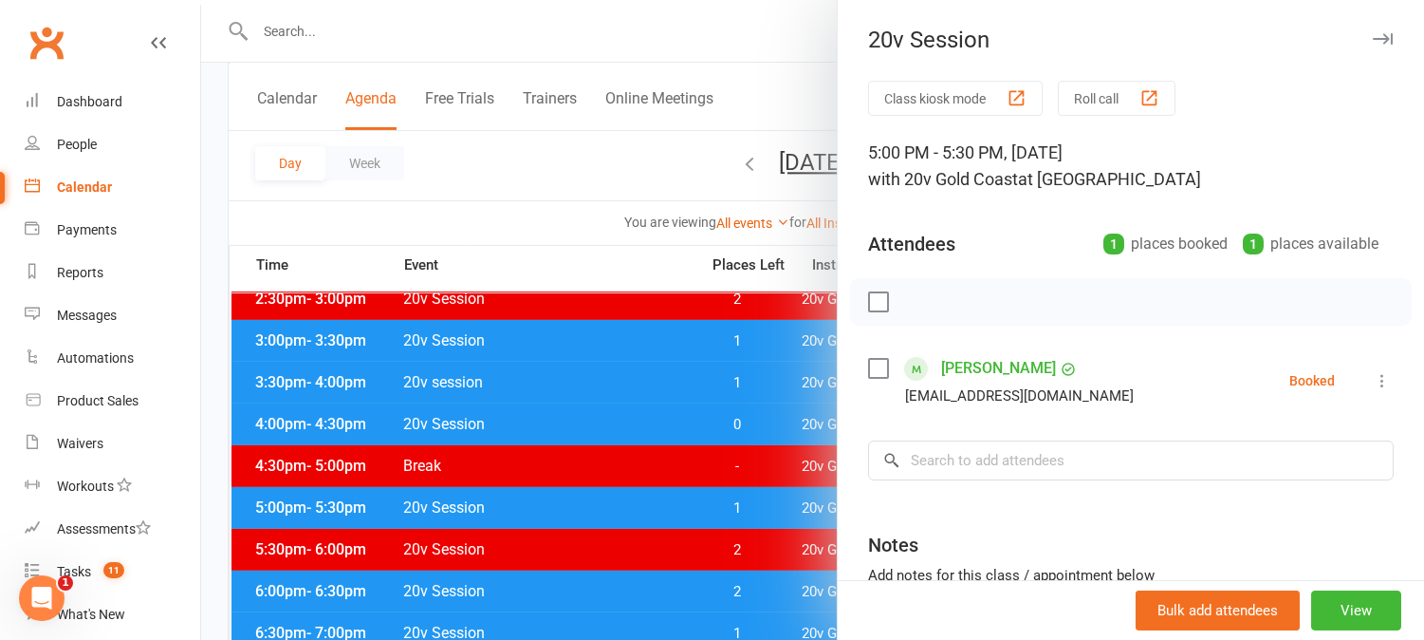
click at [771, 512] on div at bounding box center [812, 320] width 1223 height 640
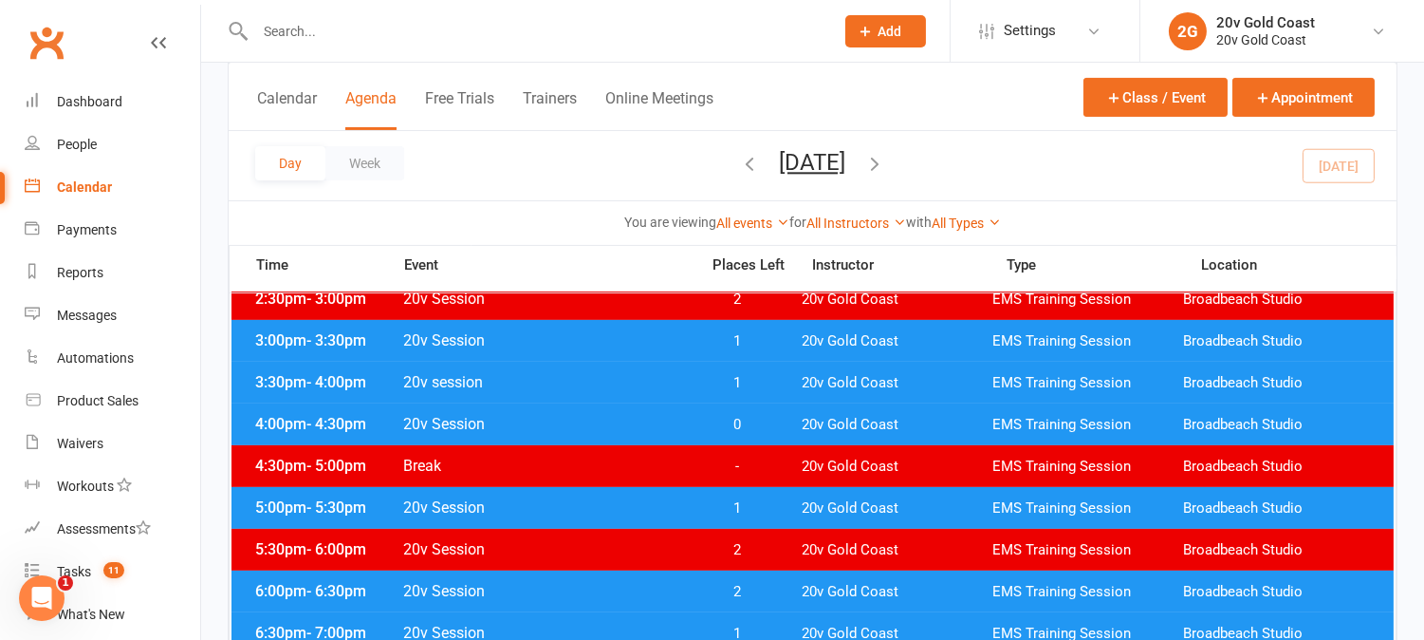
click at [757, 505] on span "1" at bounding box center [738, 508] width 100 height 18
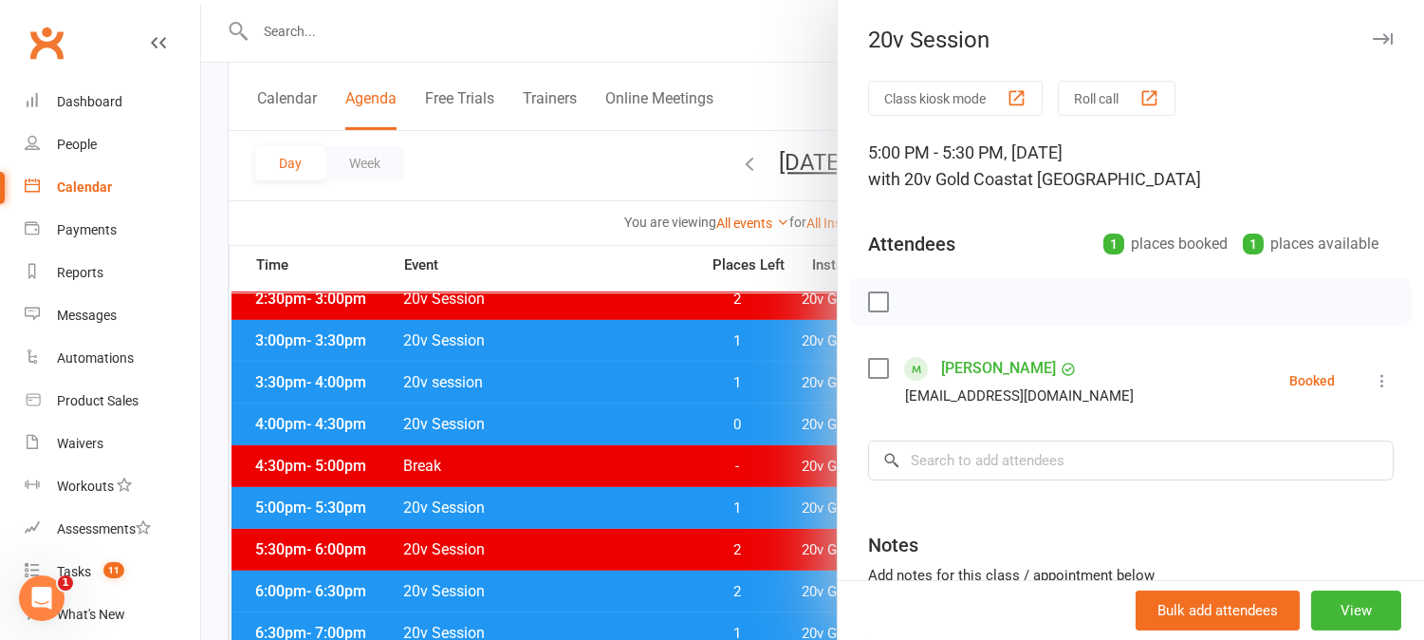
click at [757, 504] on div at bounding box center [812, 320] width 1223 height 640
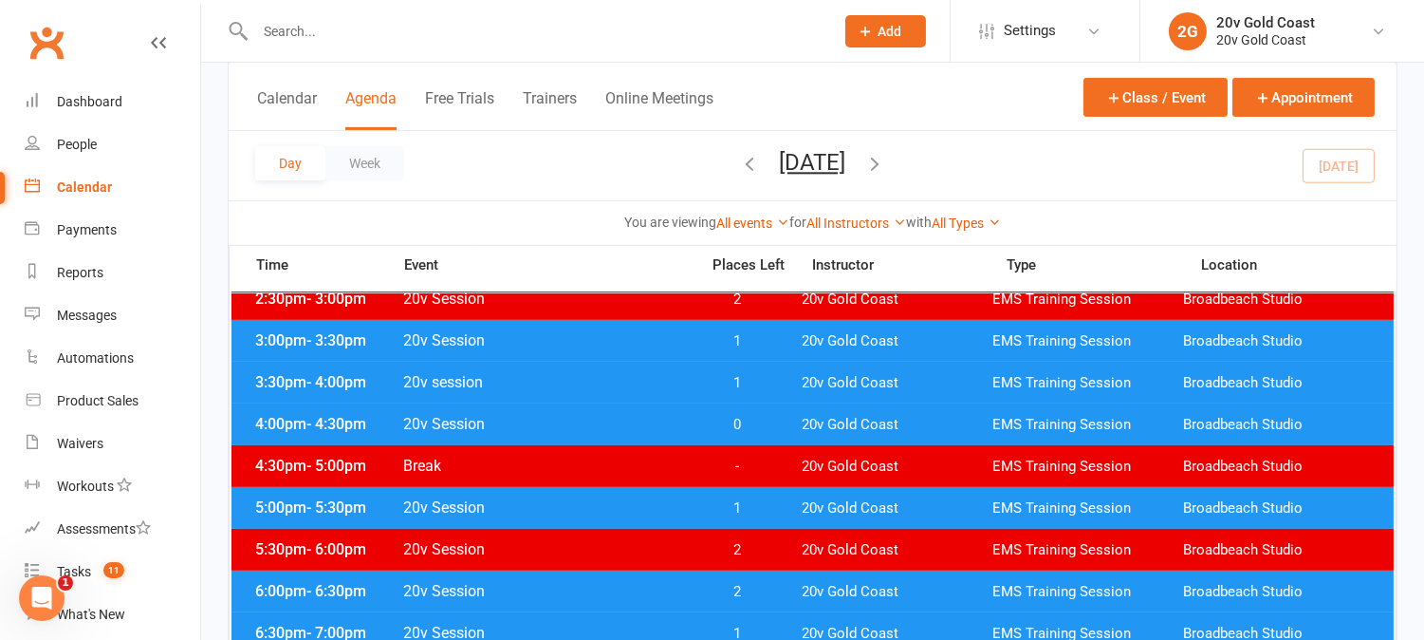
scroll to position [949, 0]
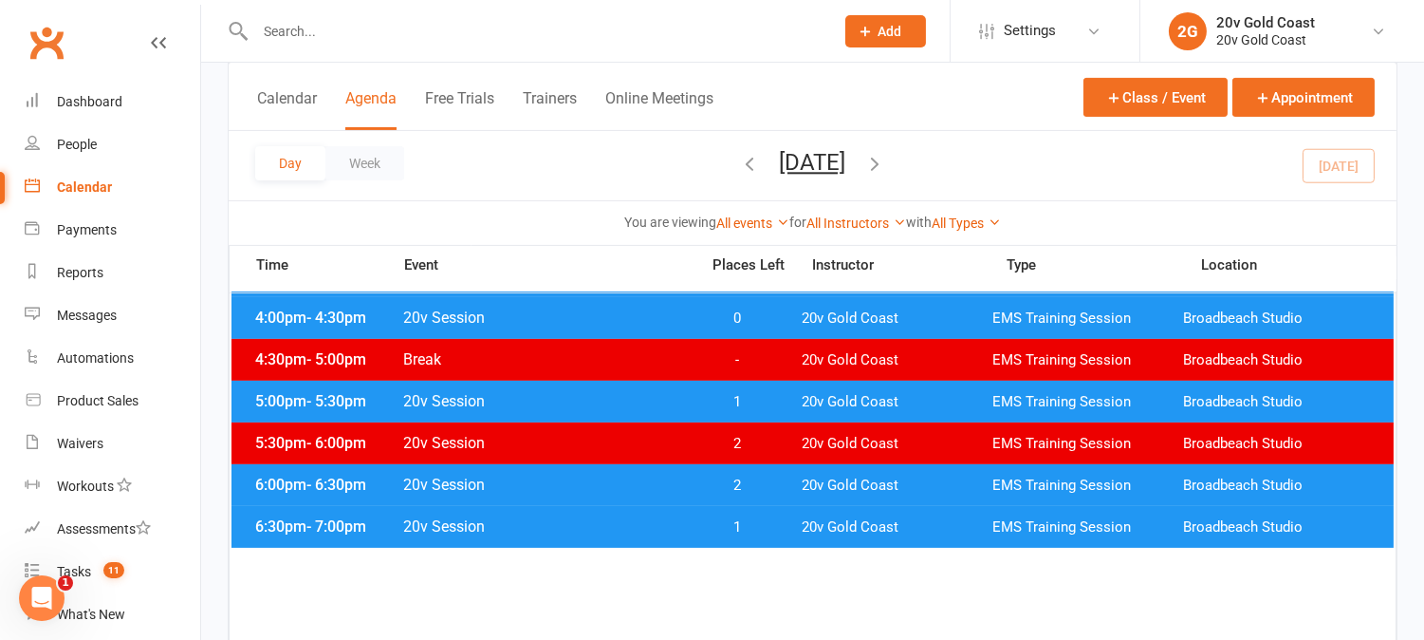
click at [778, 529] on span "1" at bounding box center [738, 527] width 100 height 18
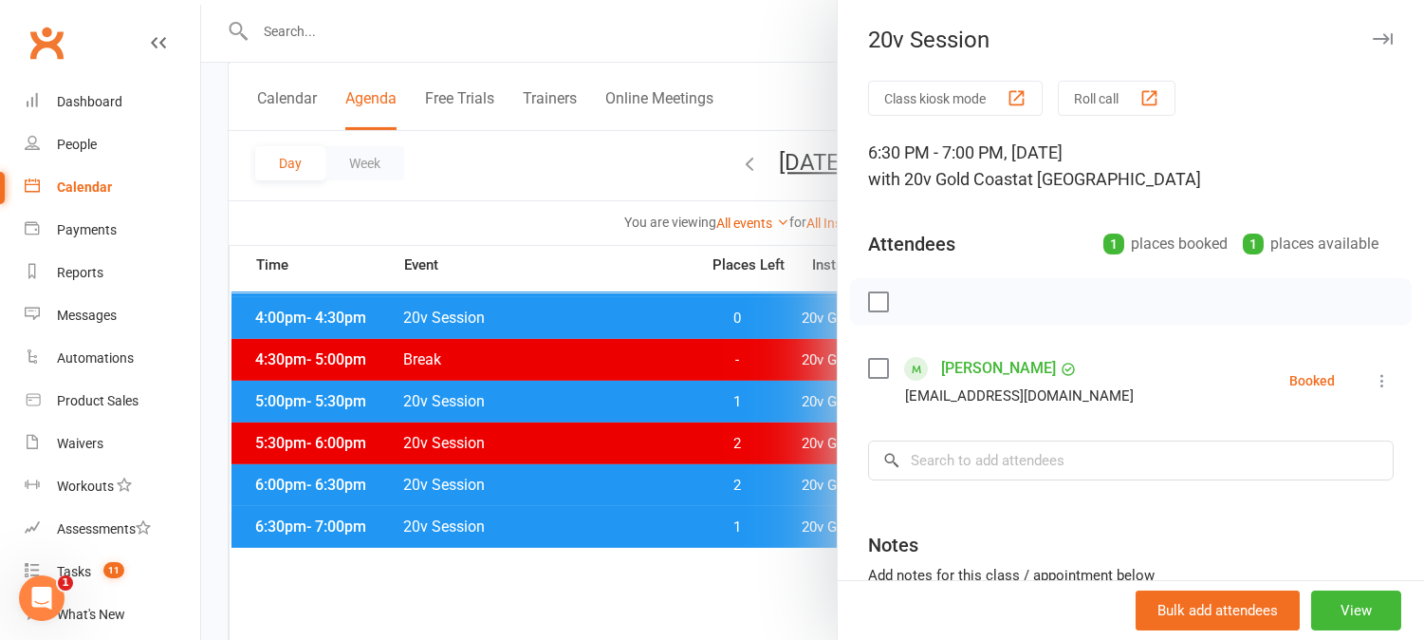
click at [776, 529] on div at bounding box center [812, 320] width 1223 height 640
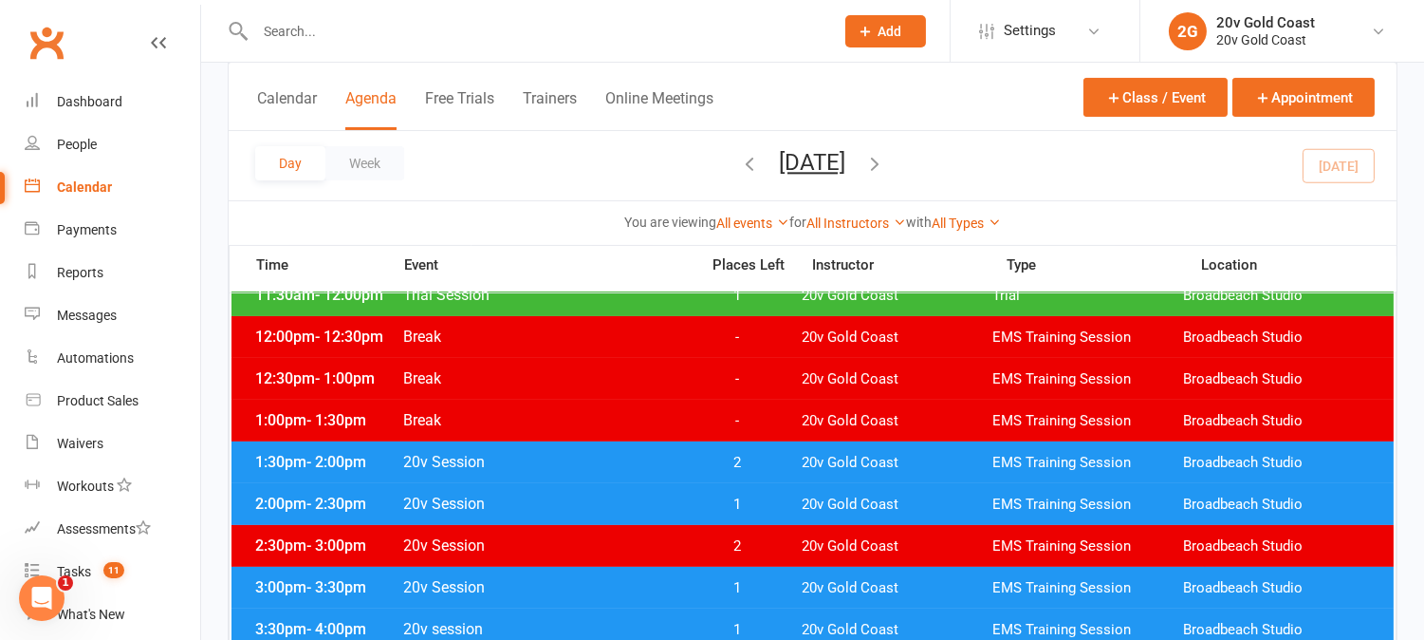
scroll to position [632, 0]
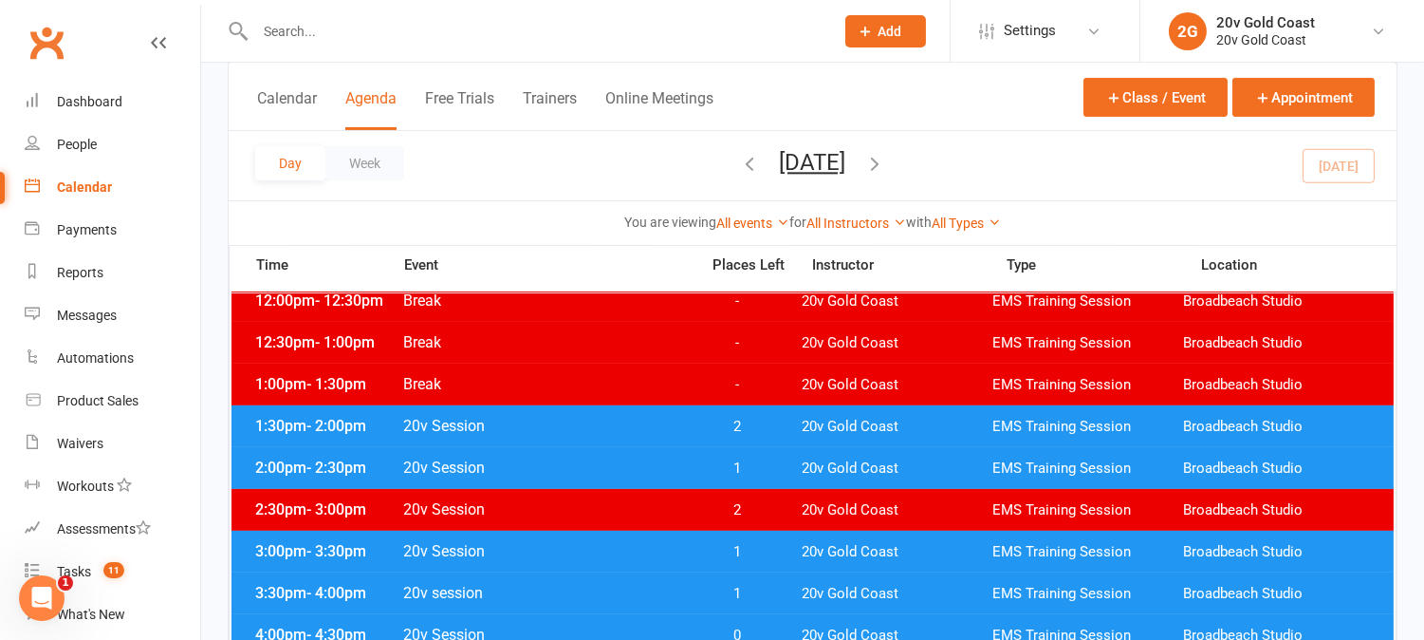
click at [886, 166] on icon "button" at bounding box center [875, 163] width 21 height 21
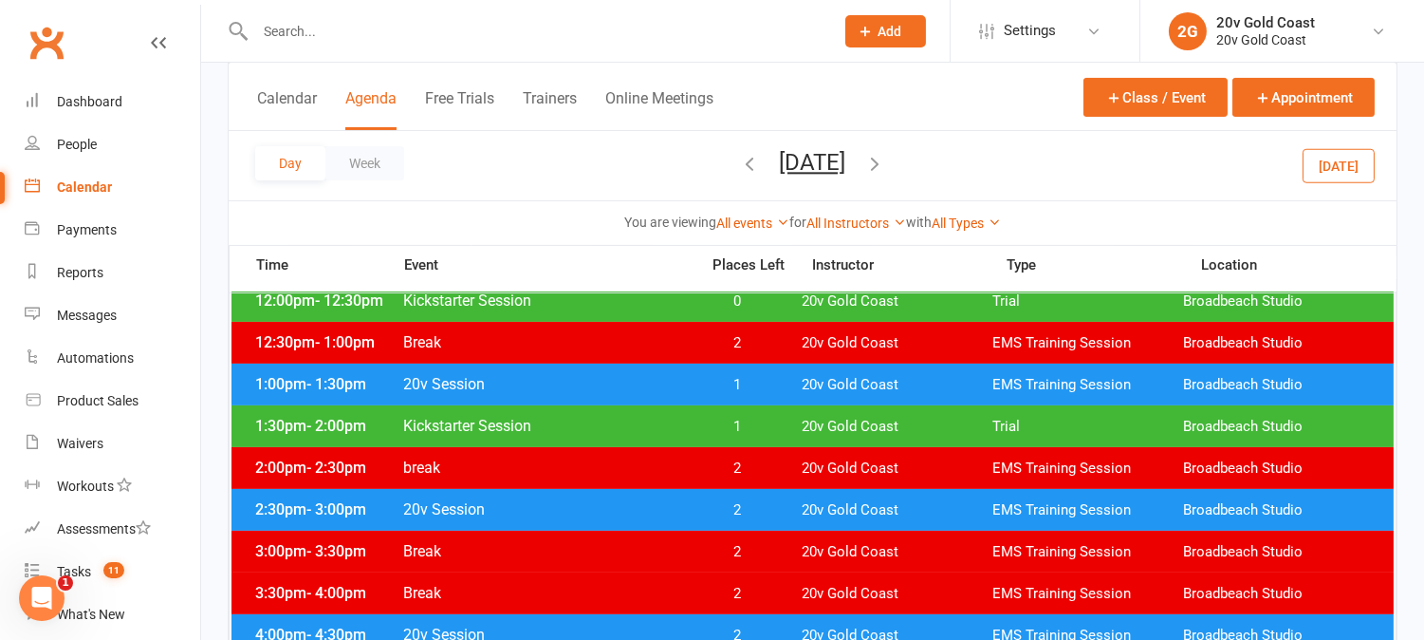
click at [1350, 159] on button "Today" at bounding box center [1339, 165] width 72 height 34
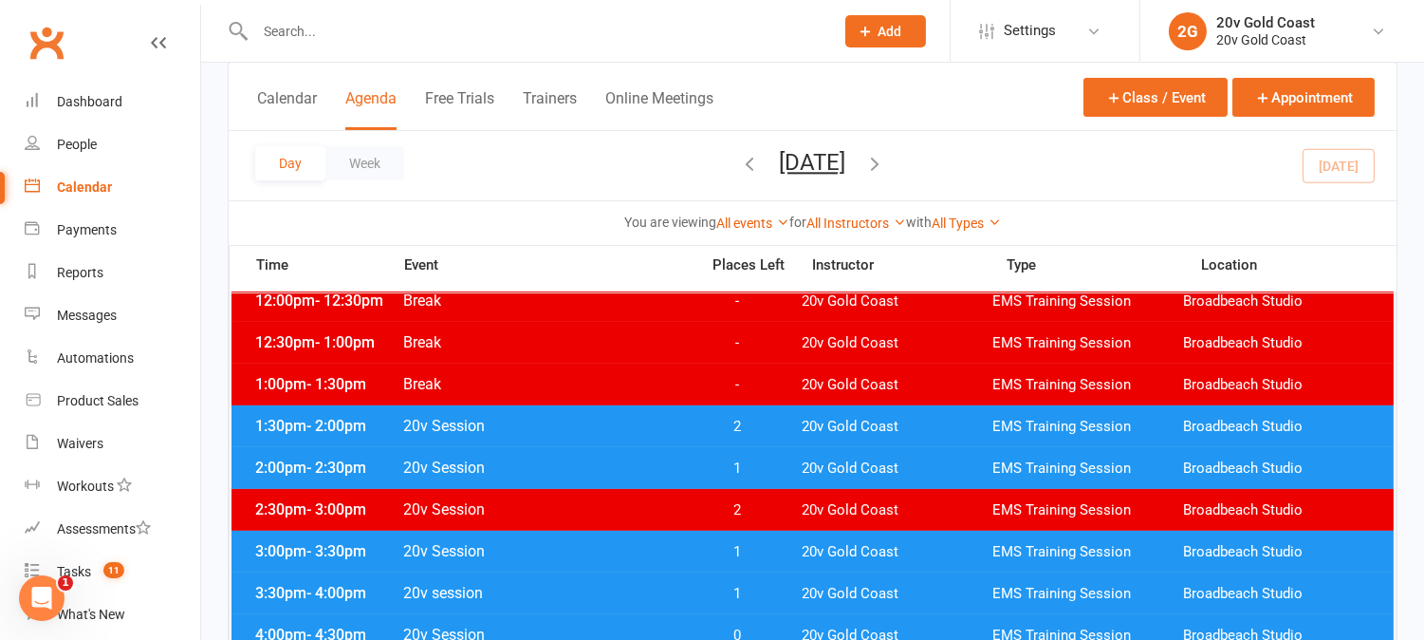
click at [886, 156] on icon "button" at bounding box center [875, 163] width 21 height 21
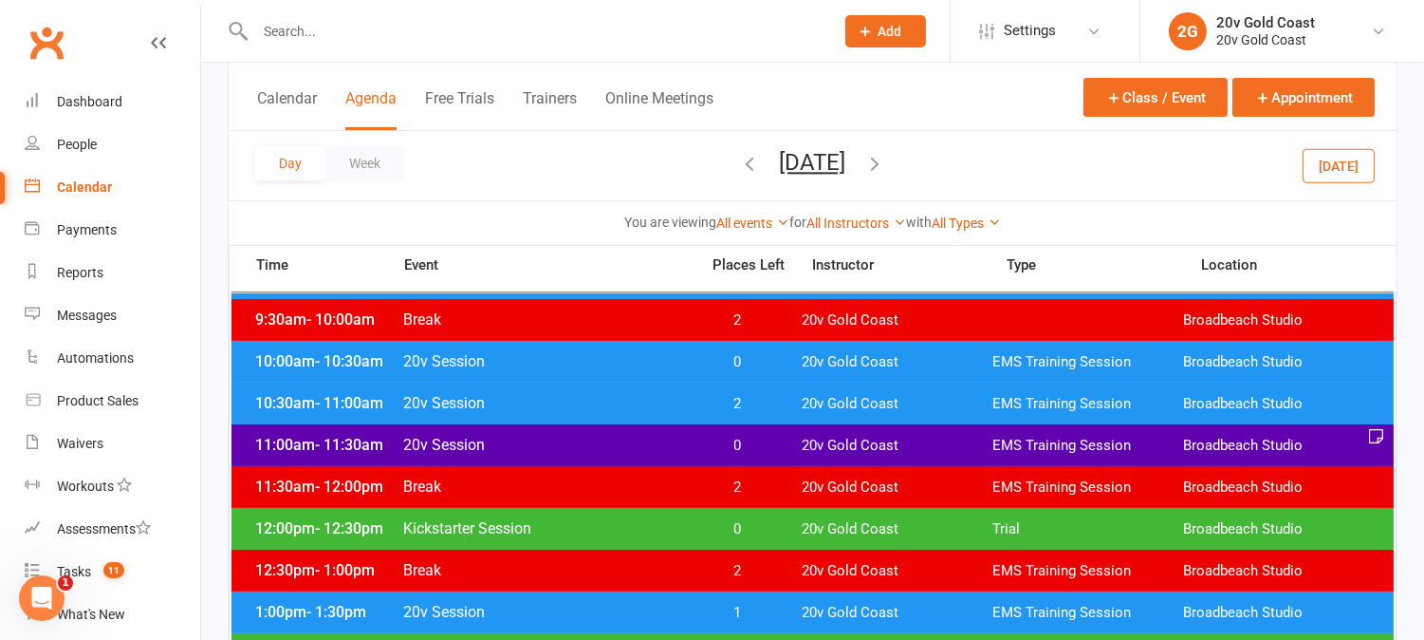
scroll to position [0, 0]
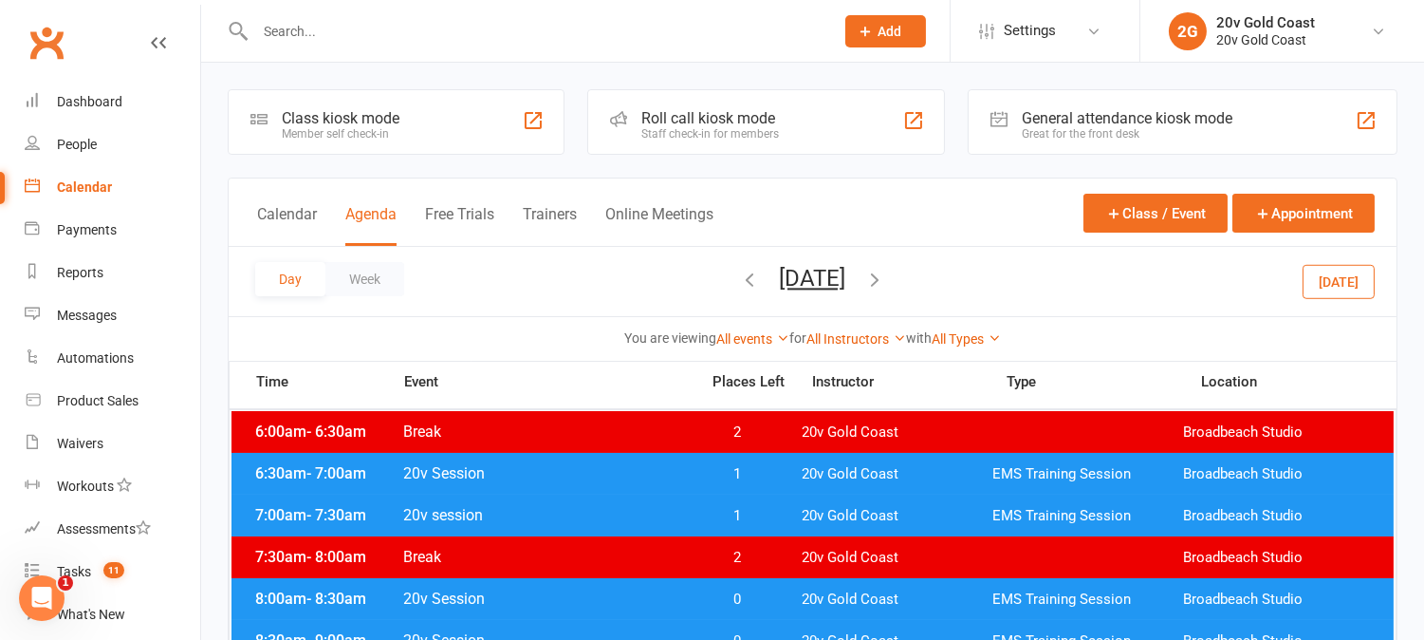
click at [751, 469] on span "1" at bounding box center [738, 474] width 100 height 18
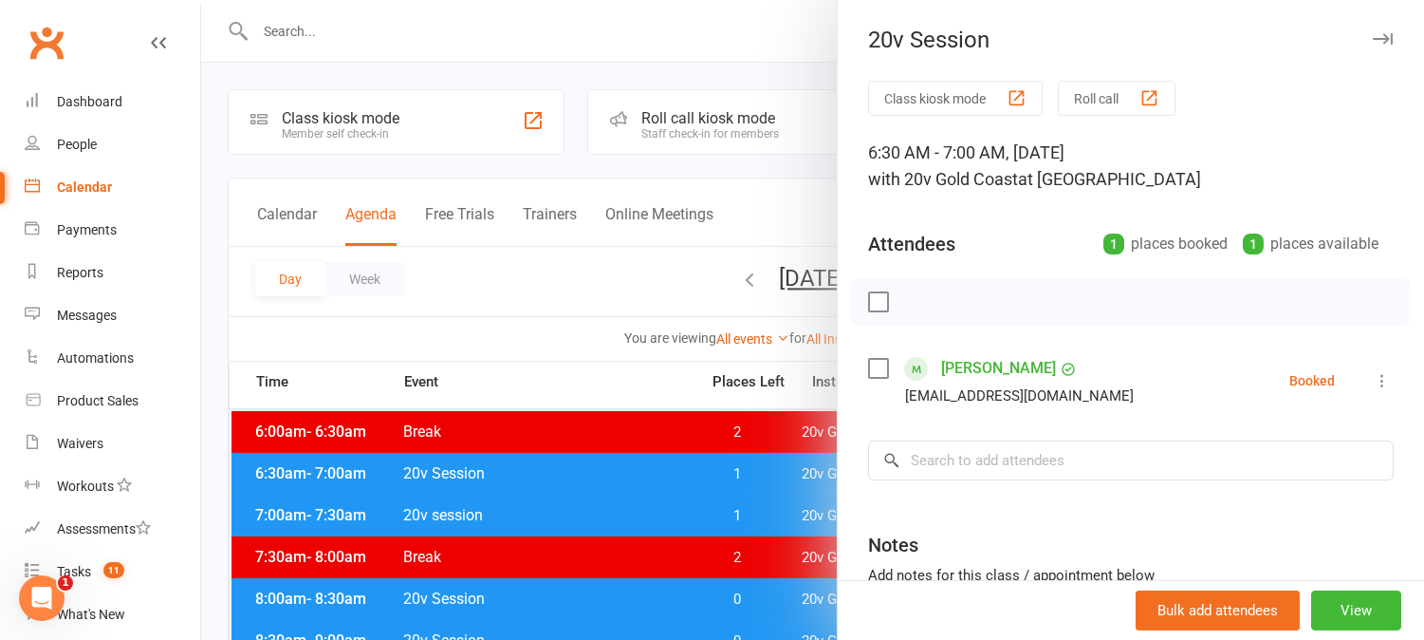
click at [752, 470] on div at bounding box center [812, 320] width 1223 height 640
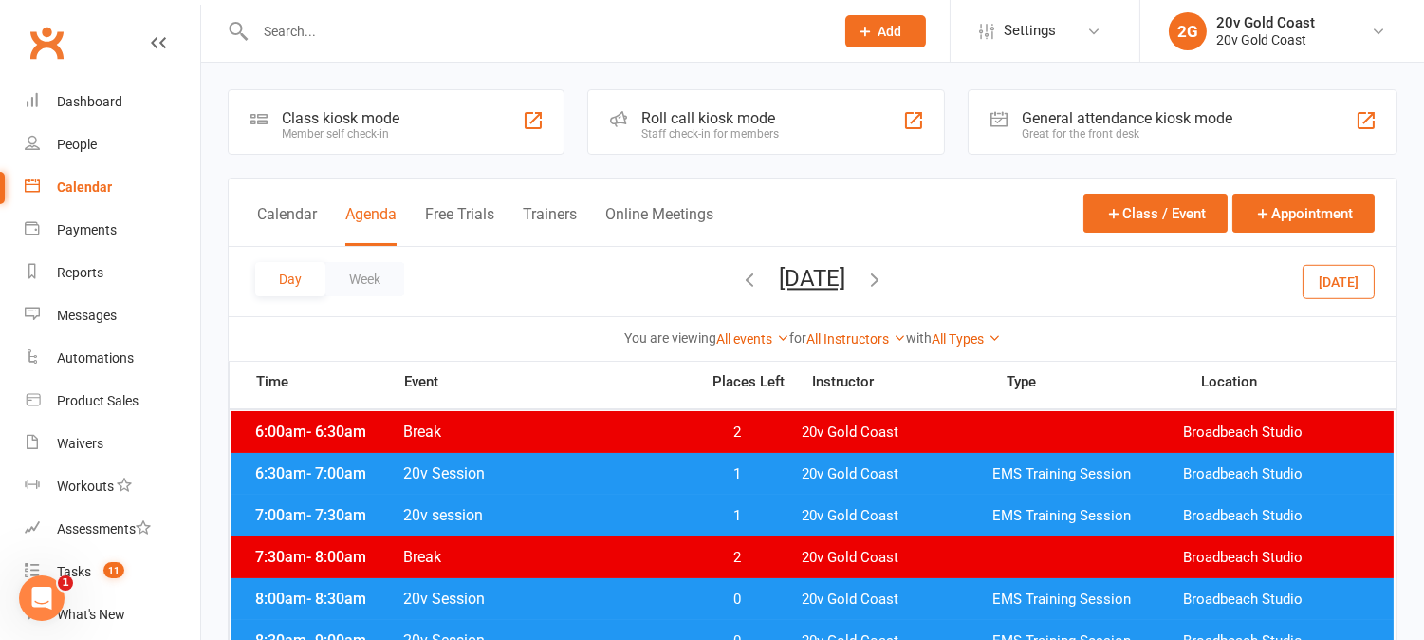
click at [754, 468] on span "1" at bounding box center [738, 474] width 100 height 18
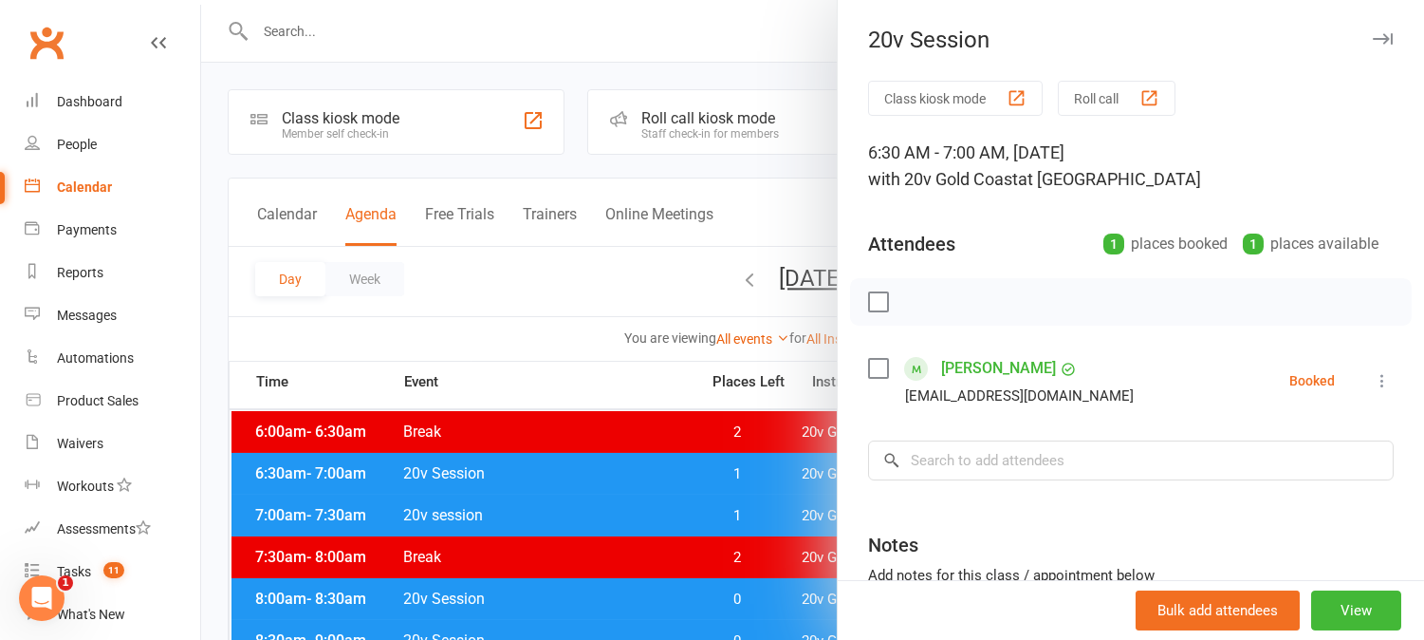
click at [755, 468] on div at bounding box center [812, 320] width 1223 height 640
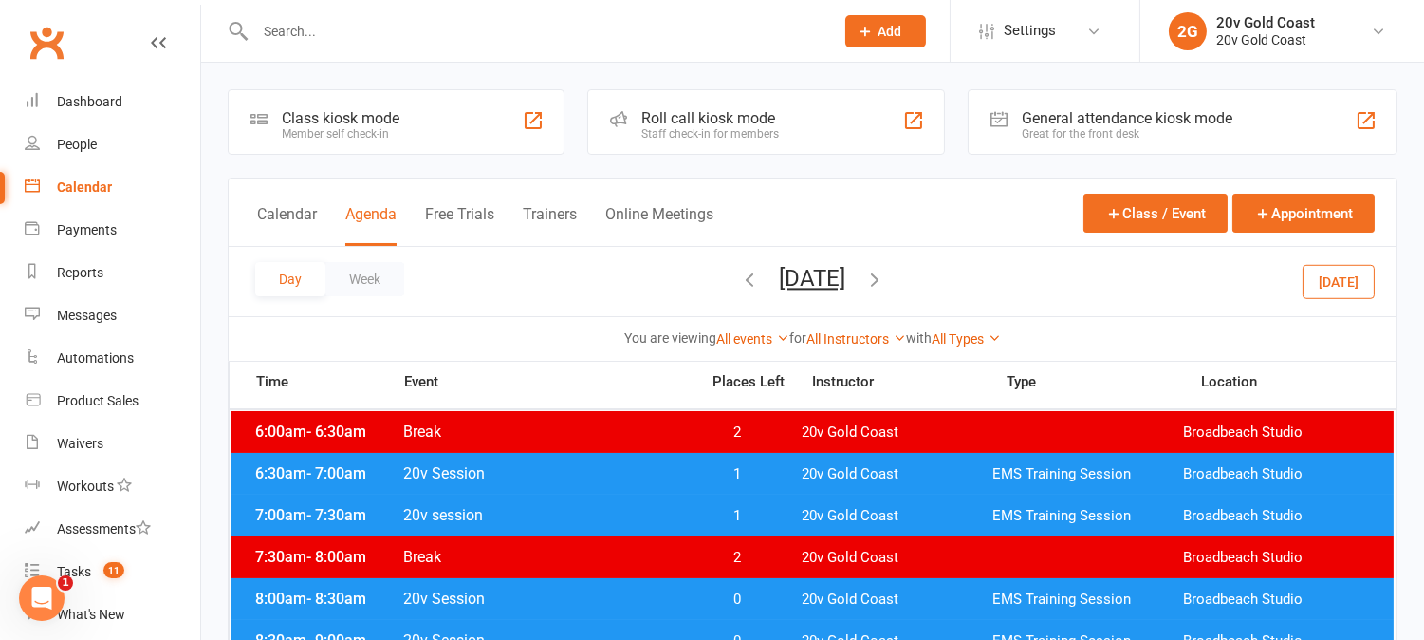
click at [754, 468] on span "1" at bounding box center [738, 474] width 100 height 18
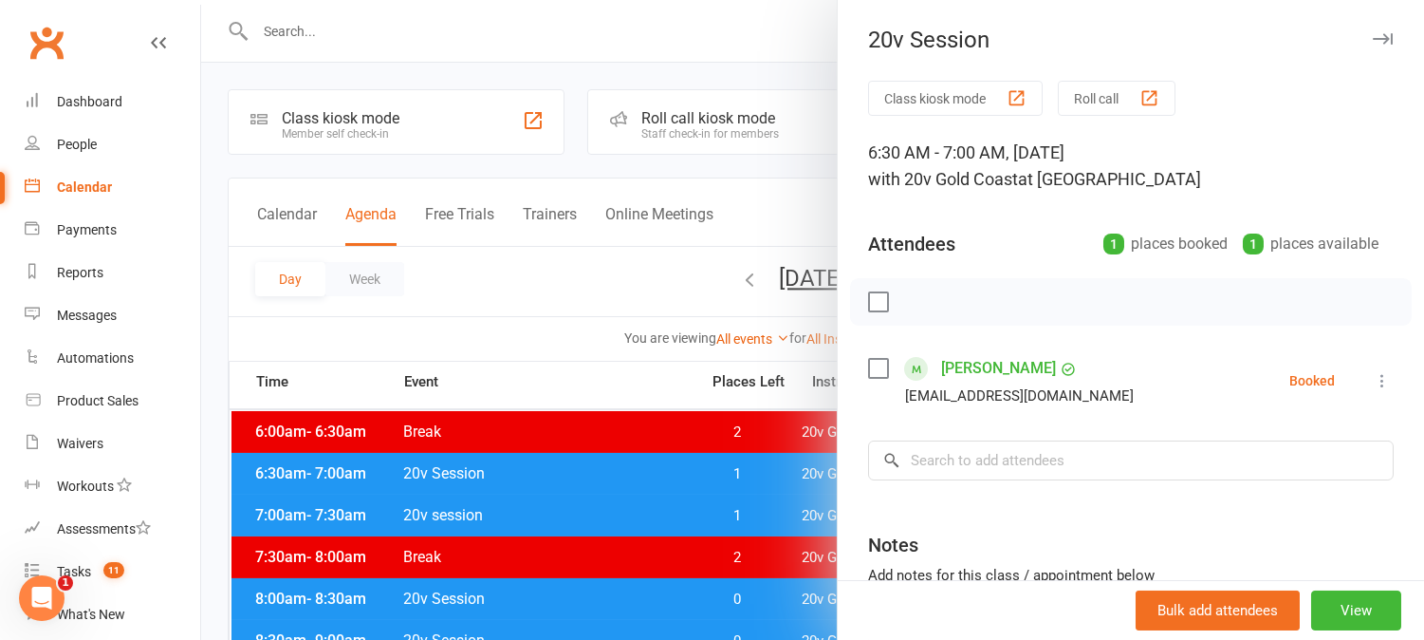
click at [753, 468] on div at bounding box center [812, 320] width 1223 height 640
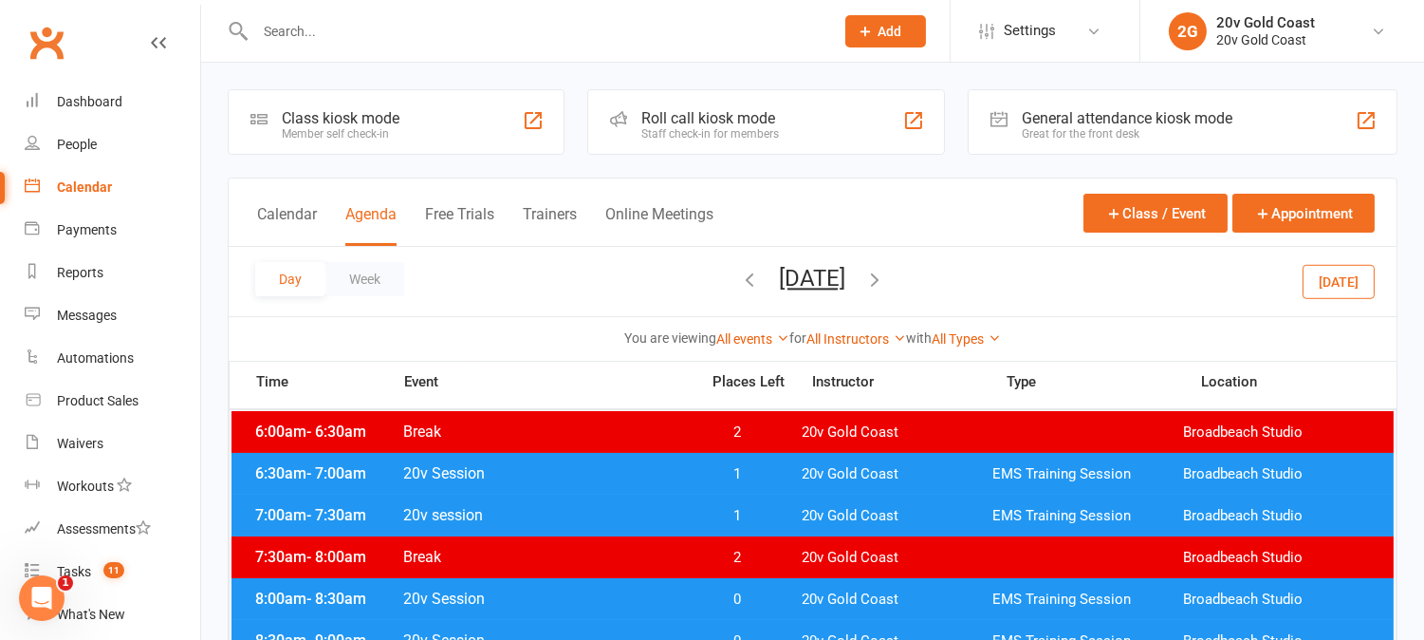
click at [755, 514] on span "1" at bounding box center [738, 516] width 100 height 18
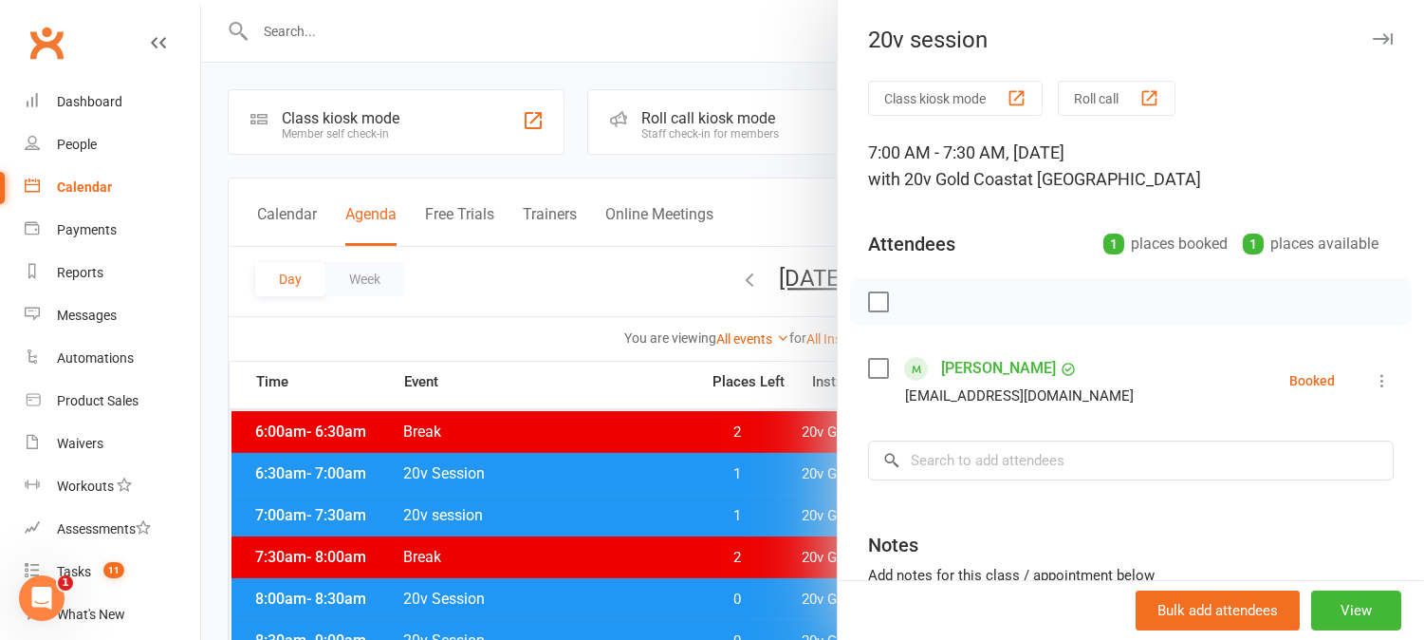
click at [755, 516] on div at bounding box center [812, 320] width 1223 height 640
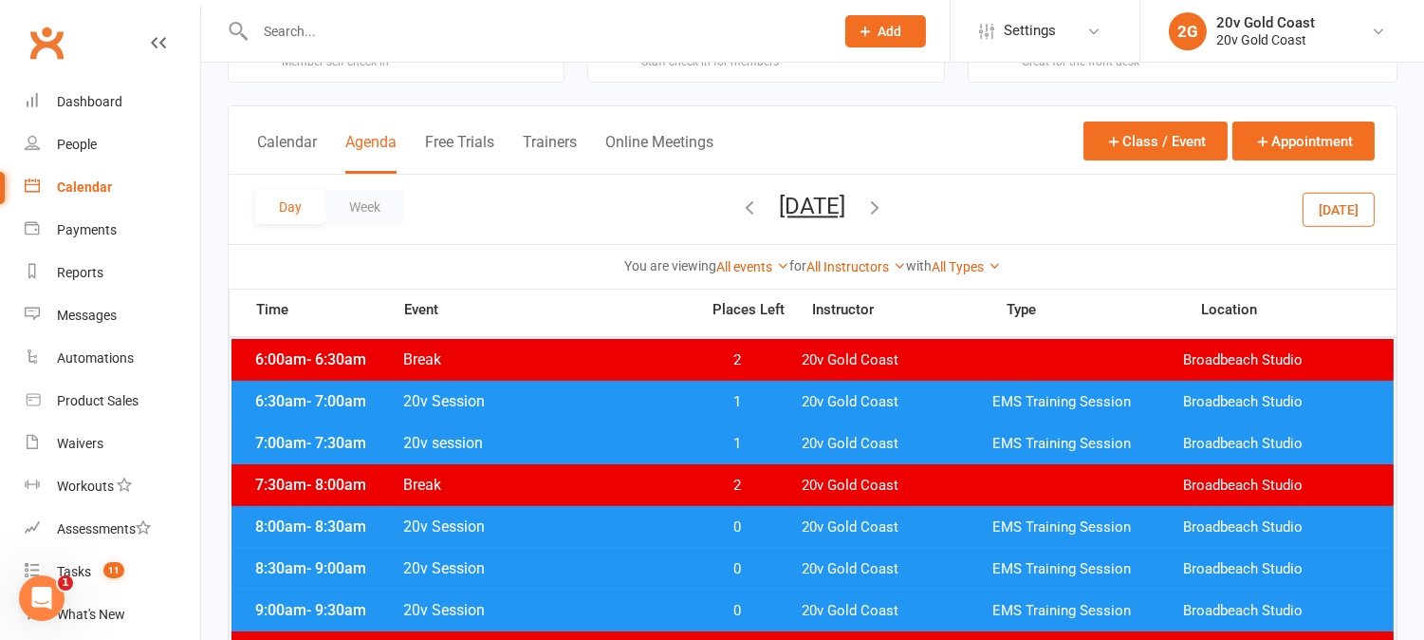
scroll to position [105, 0]
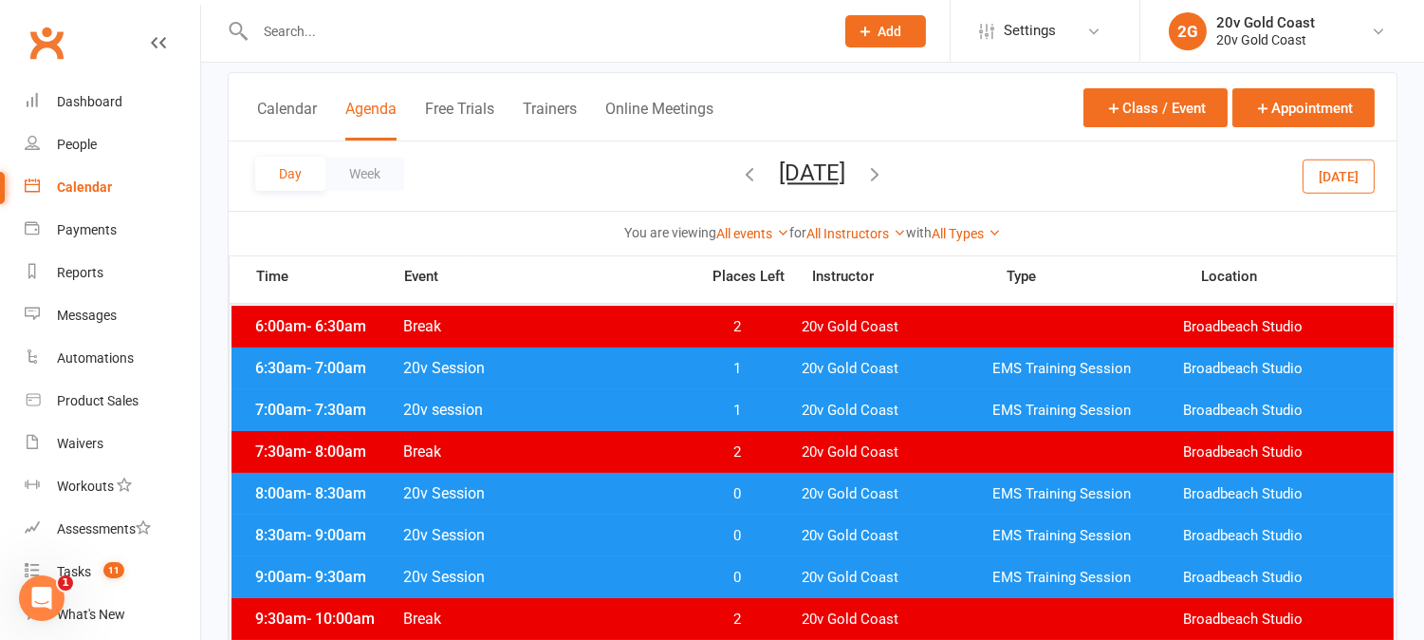
click at [762, 492] on span "0" at bounding box center [738, 494] width 100 height 18
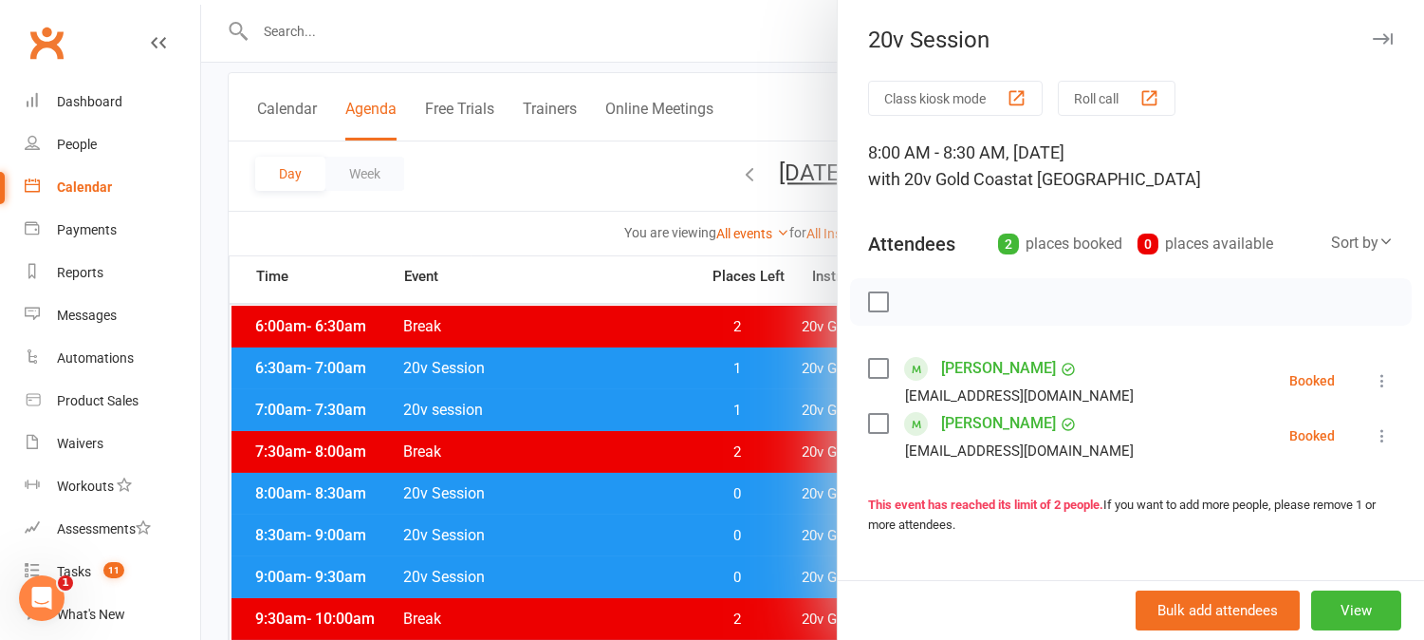
click at [762, 493] on div at bounding box center [812, 320] width 1223 height 640
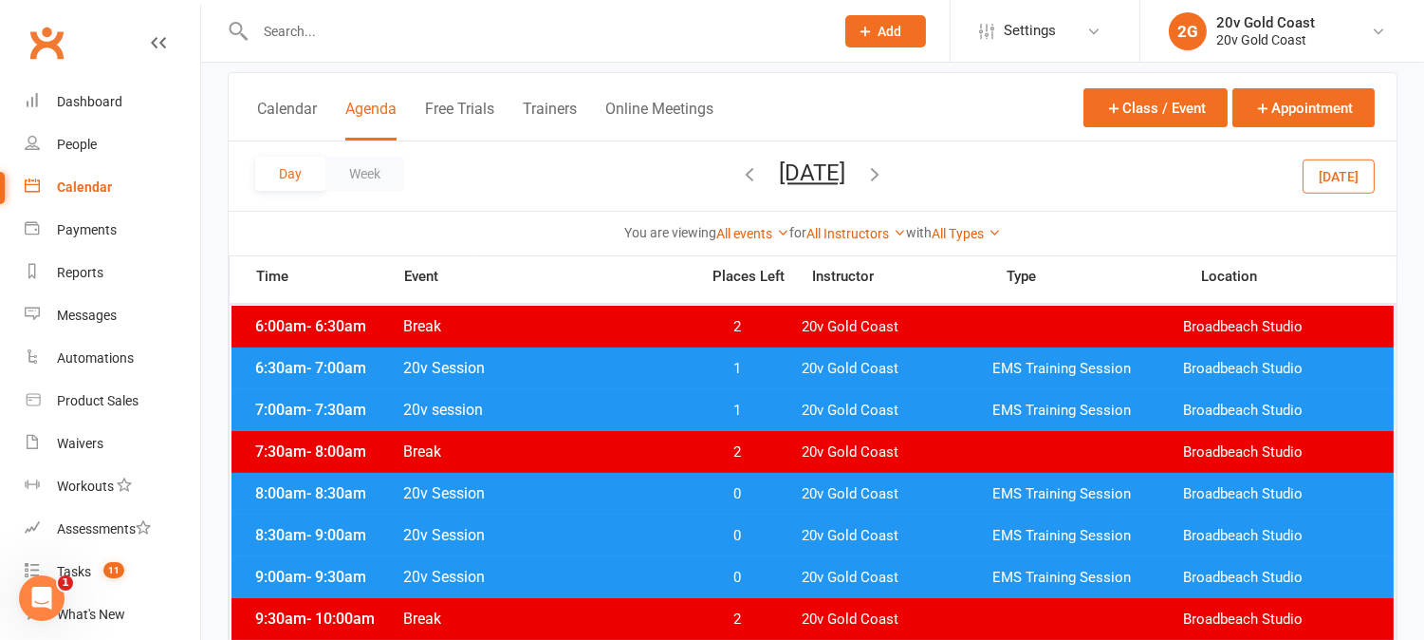
click at [759, 491] on span "0" at bounding box center [738, 494] width 100 height 18
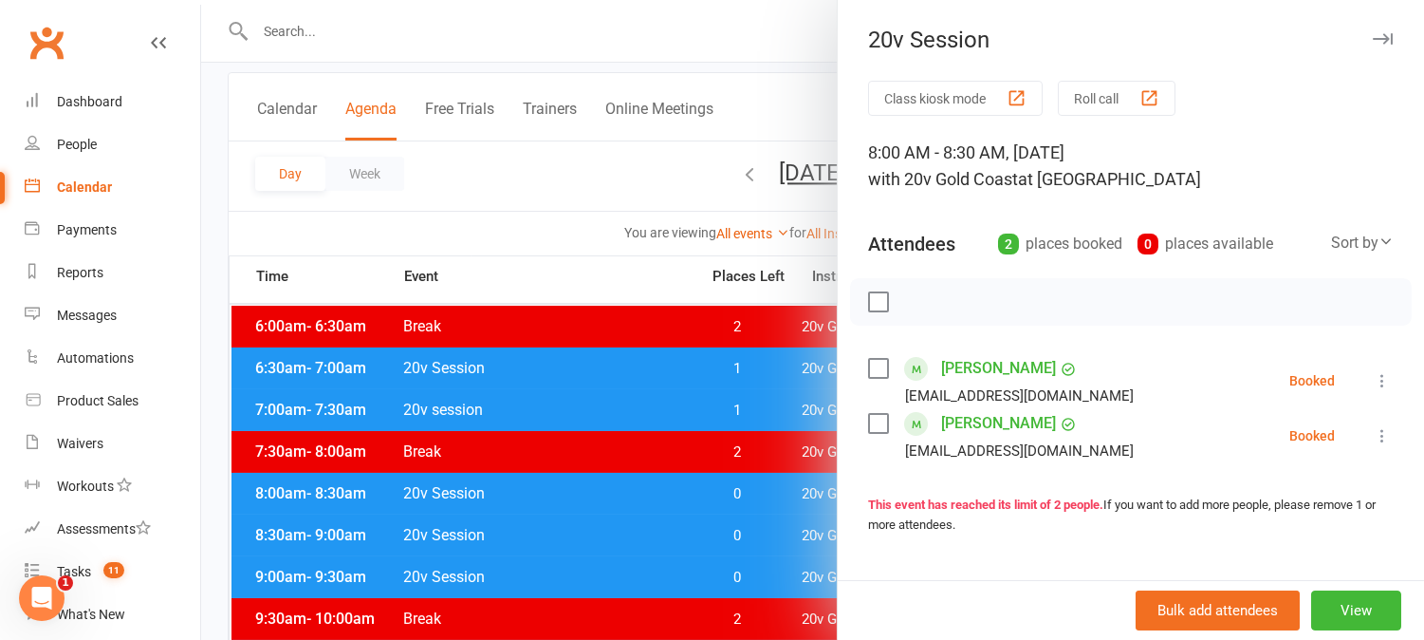
click at [766, 494] on div at bounding box center [812, 320] width 1223 height 640
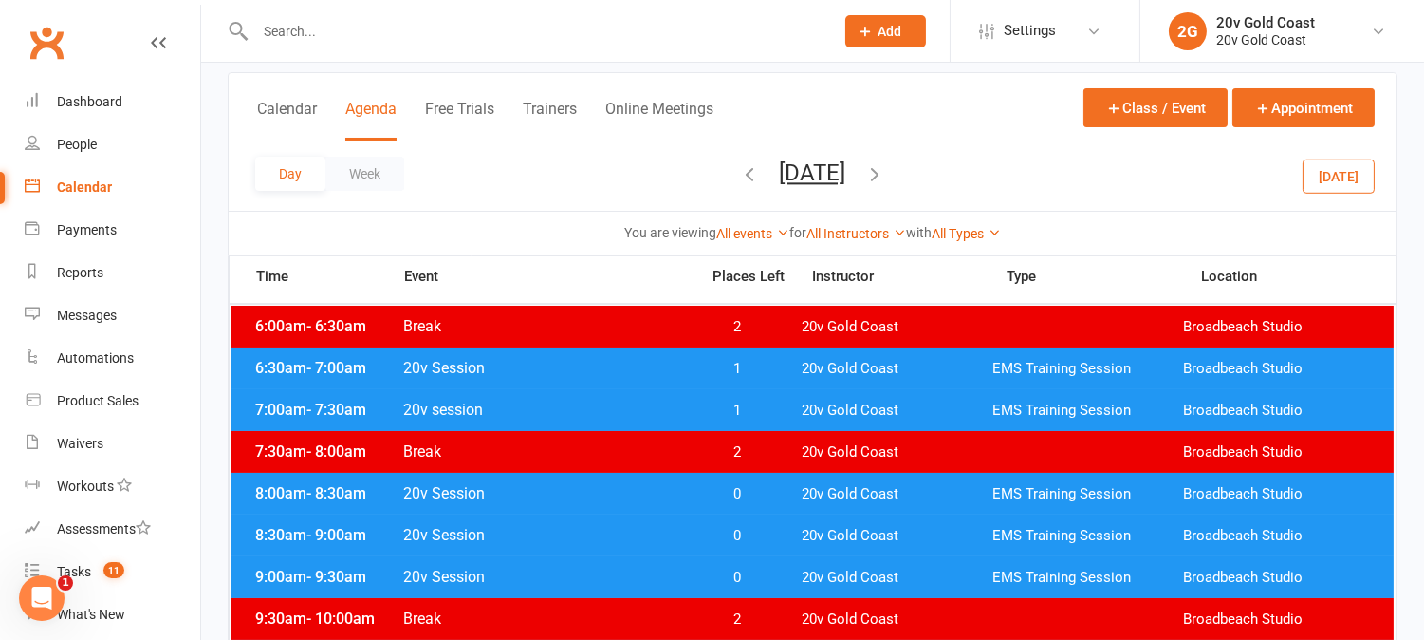
click at [767, 530] on span "0" at bounding box center [738, 536] width 100 height 18
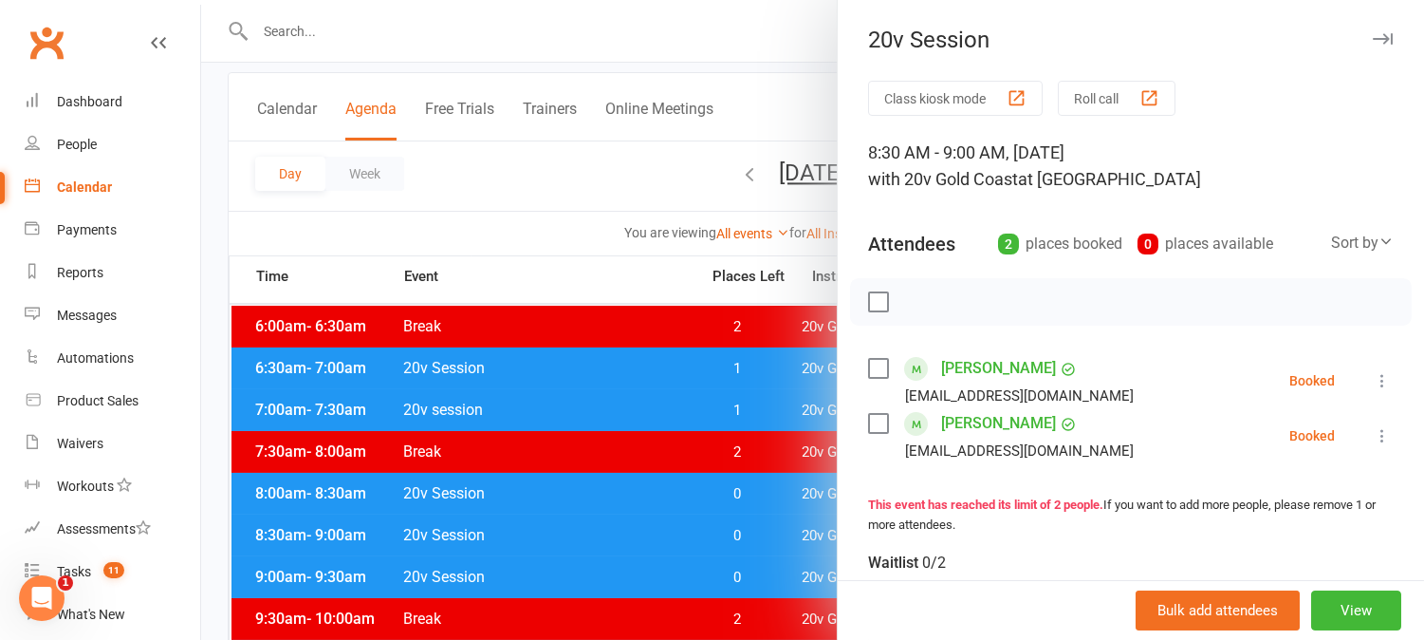
click at [769, 530] on div at bounding box center [812, 320] width 1223 height 640
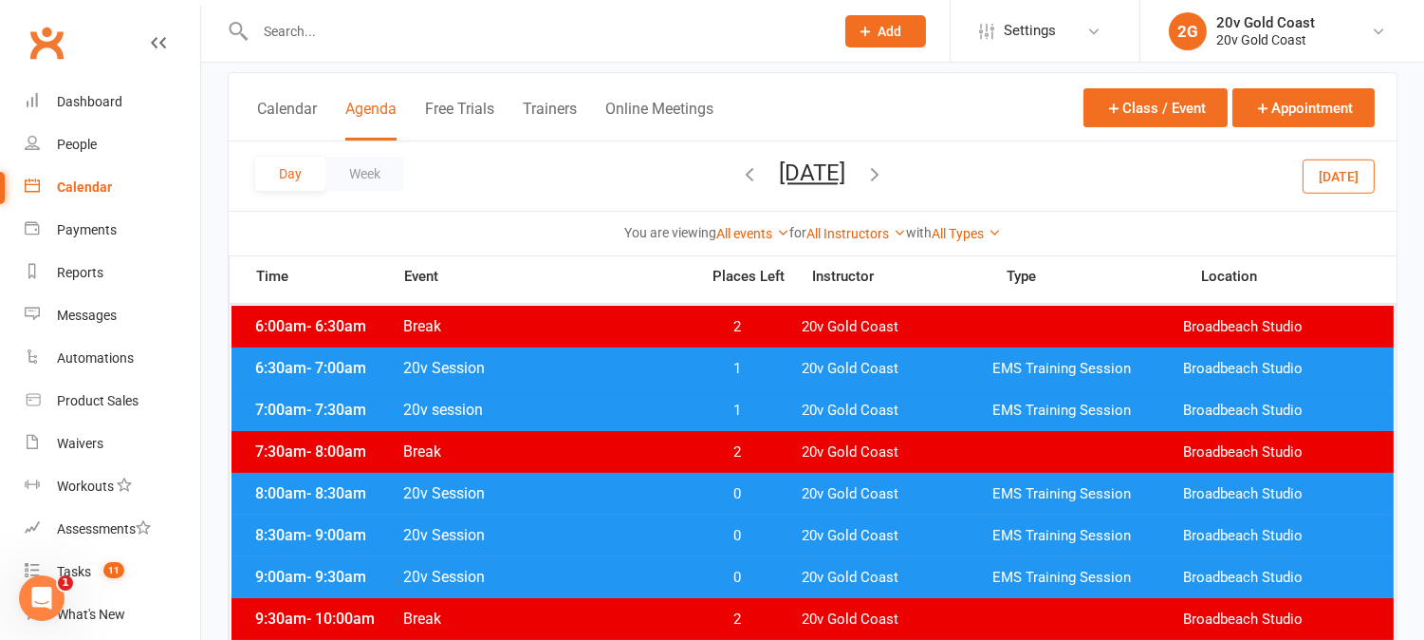
click at [776, 539] on span "0" at bounding box center [738, 536] width 100 height 18
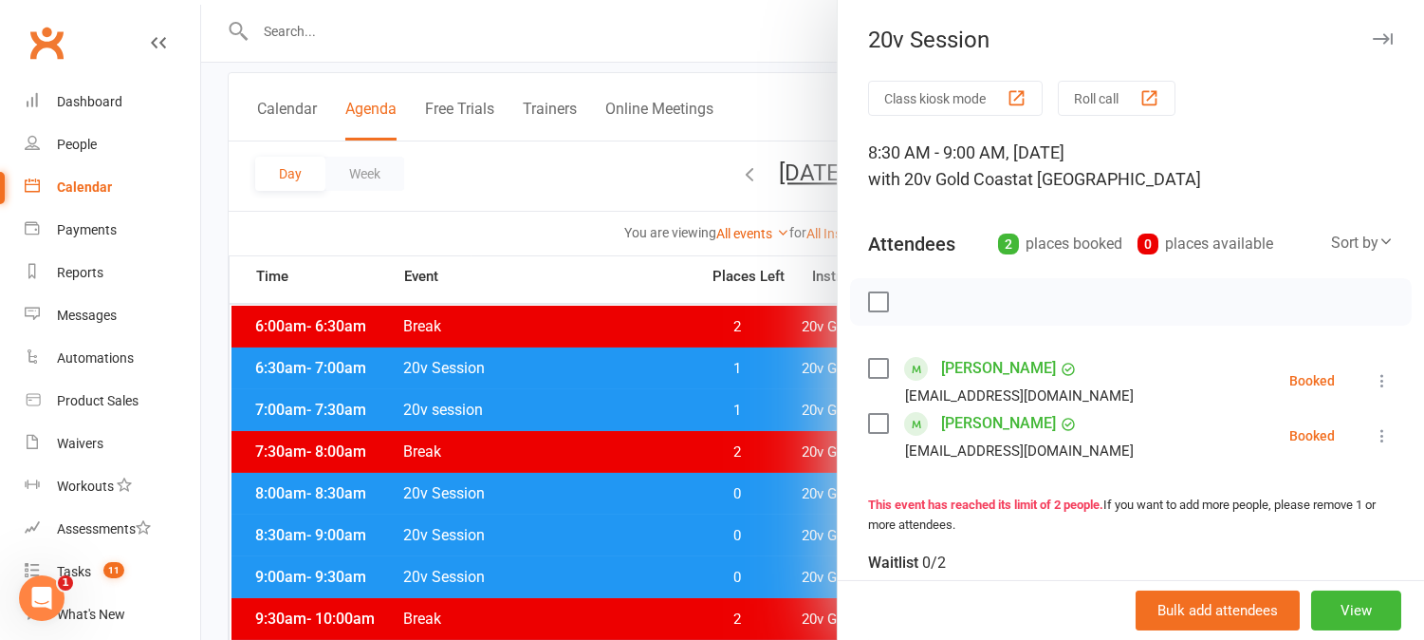
click at [776, 539] on div at bounding box center [812, 320] width 1223 height 640
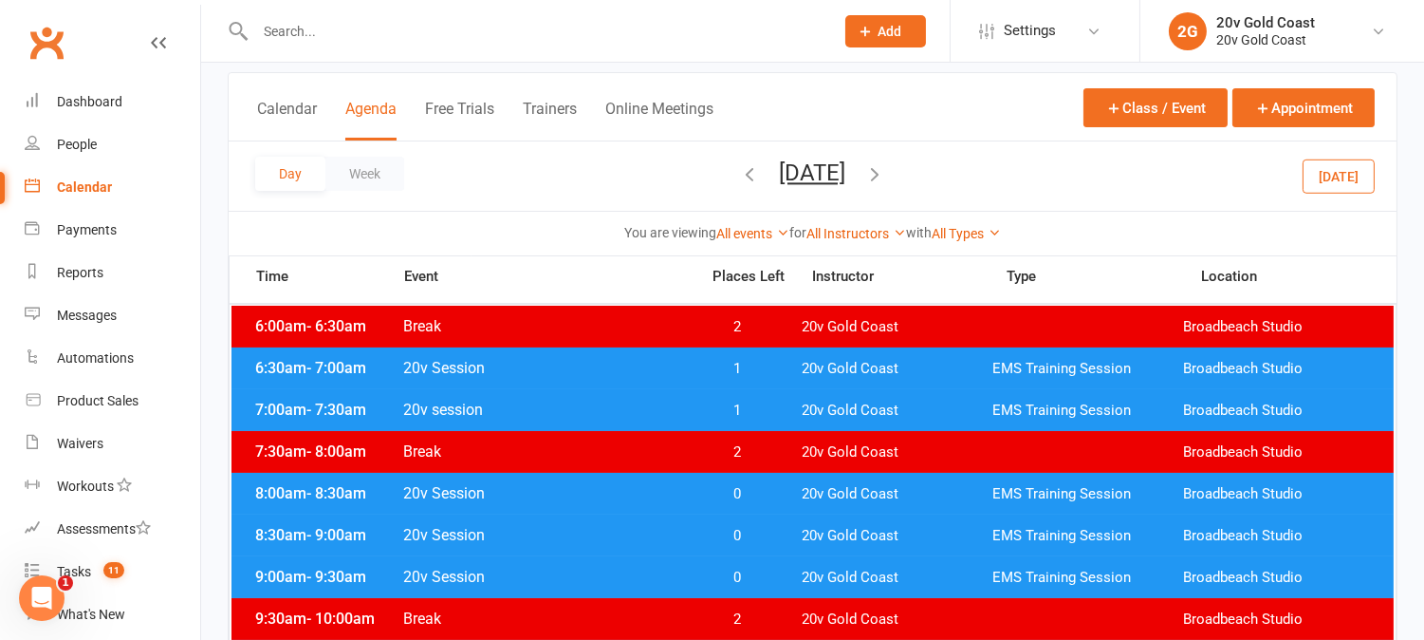
click at [773, 573] on span "0" at bounding box center [738, 577] width 100 height 18
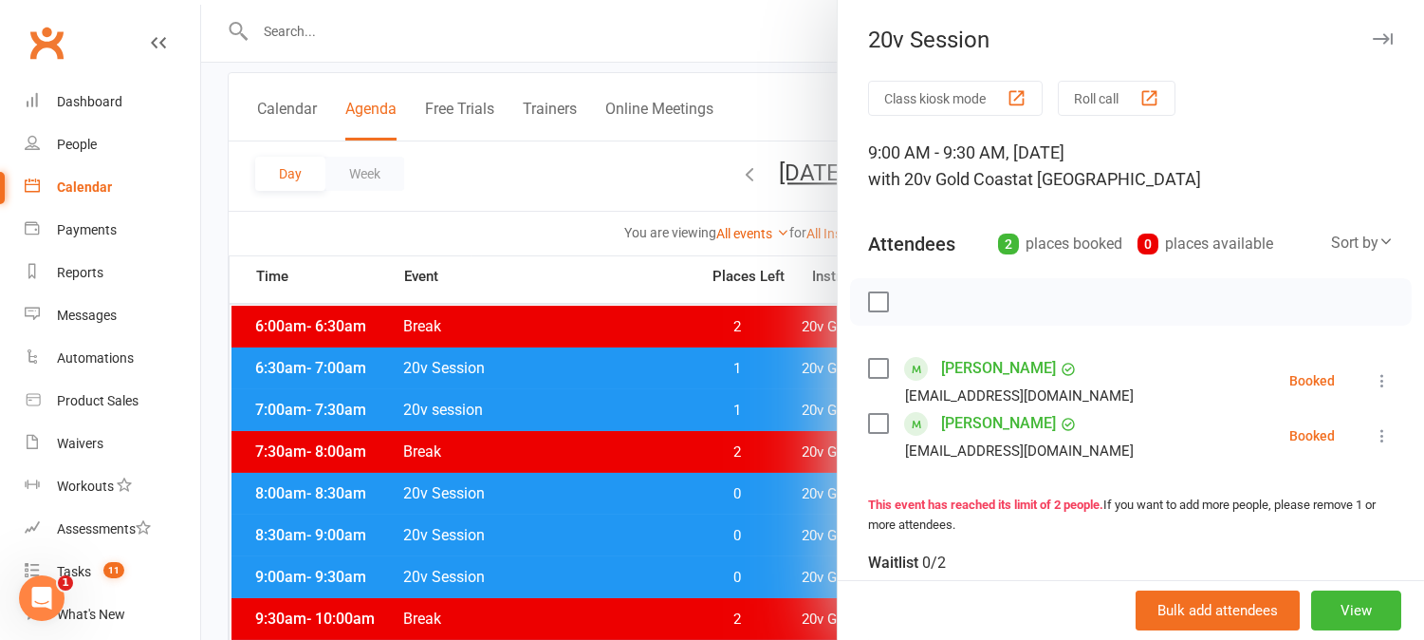
click at [779, 582] on div at bounding box center [812, 320] width 1223 height 640
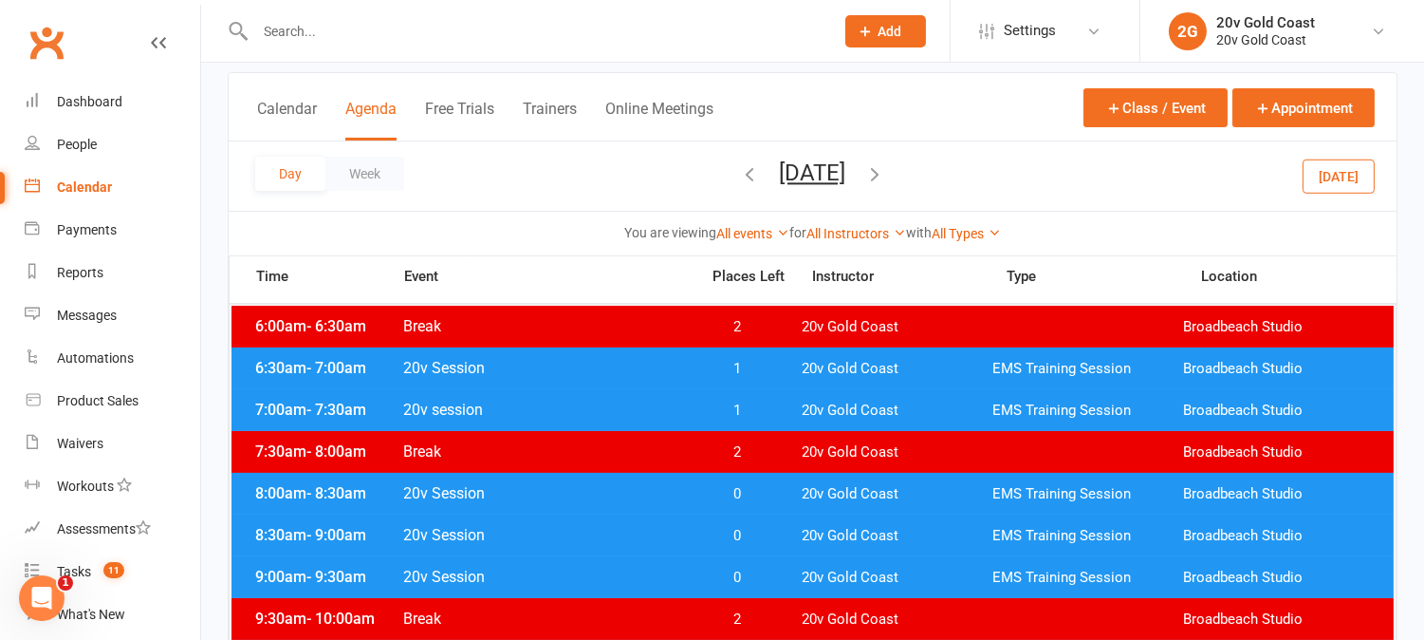
click at [769, 575] on span "0" at bounding box center [738, 577] width 100 height 18
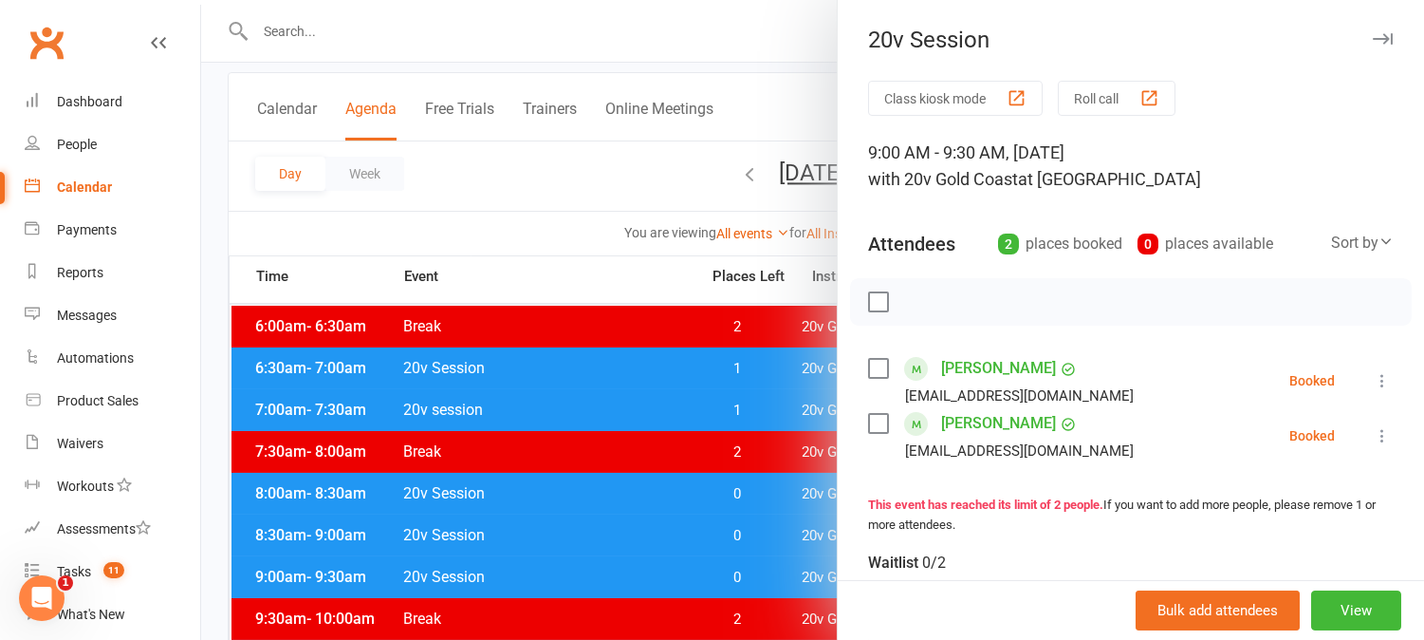
click at [769, 575] on div at bounding box center [812, 320] width 1223 height 640
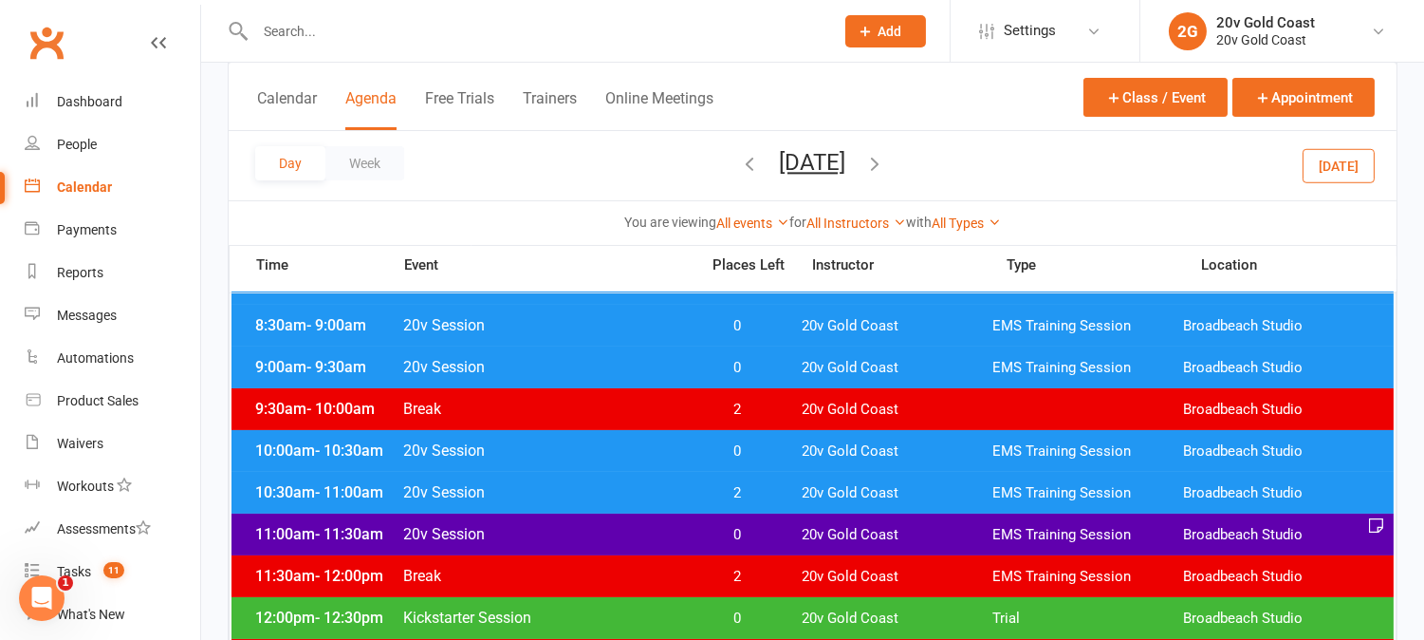
scroll to position [316, 0]
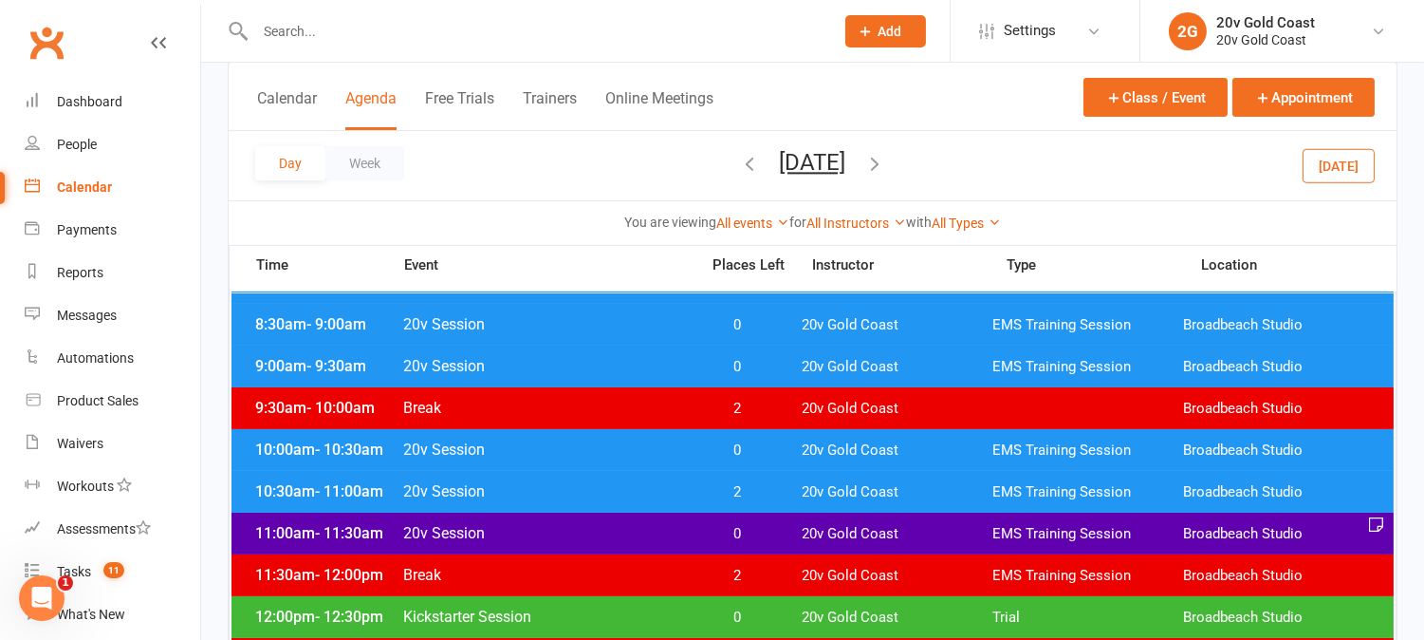
click at [783, 441] on span "0" at bounding box center [738, 450] width 100 height 18
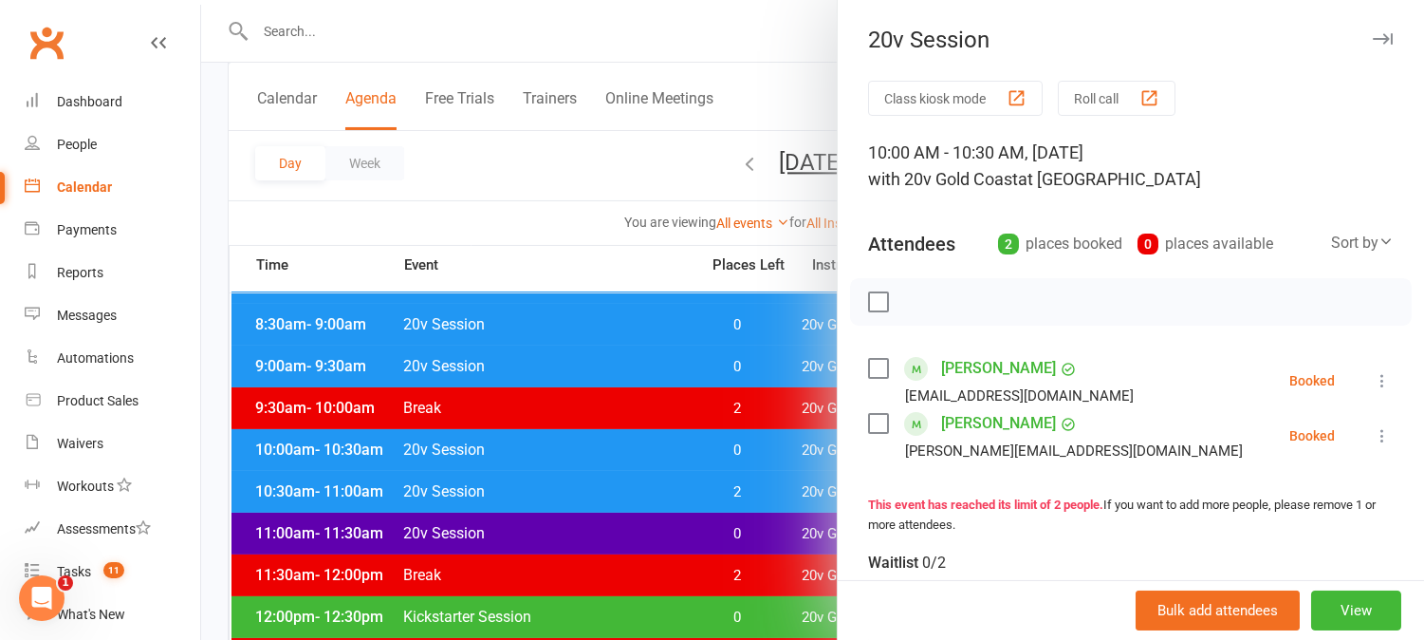
click at [782, 446] on div at bounding box center [812, 320] width 1223 height 640
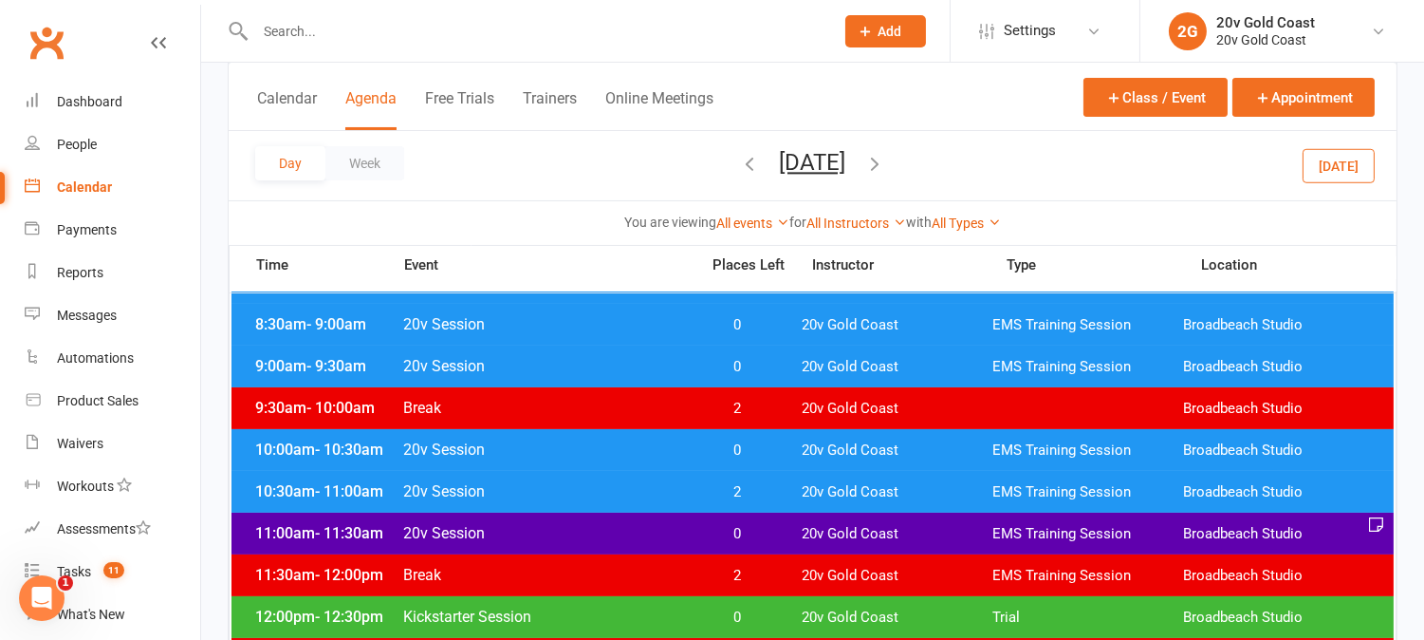
click at [769, 447] on span "0" at bounding box center [738, 450] width 100 height 18
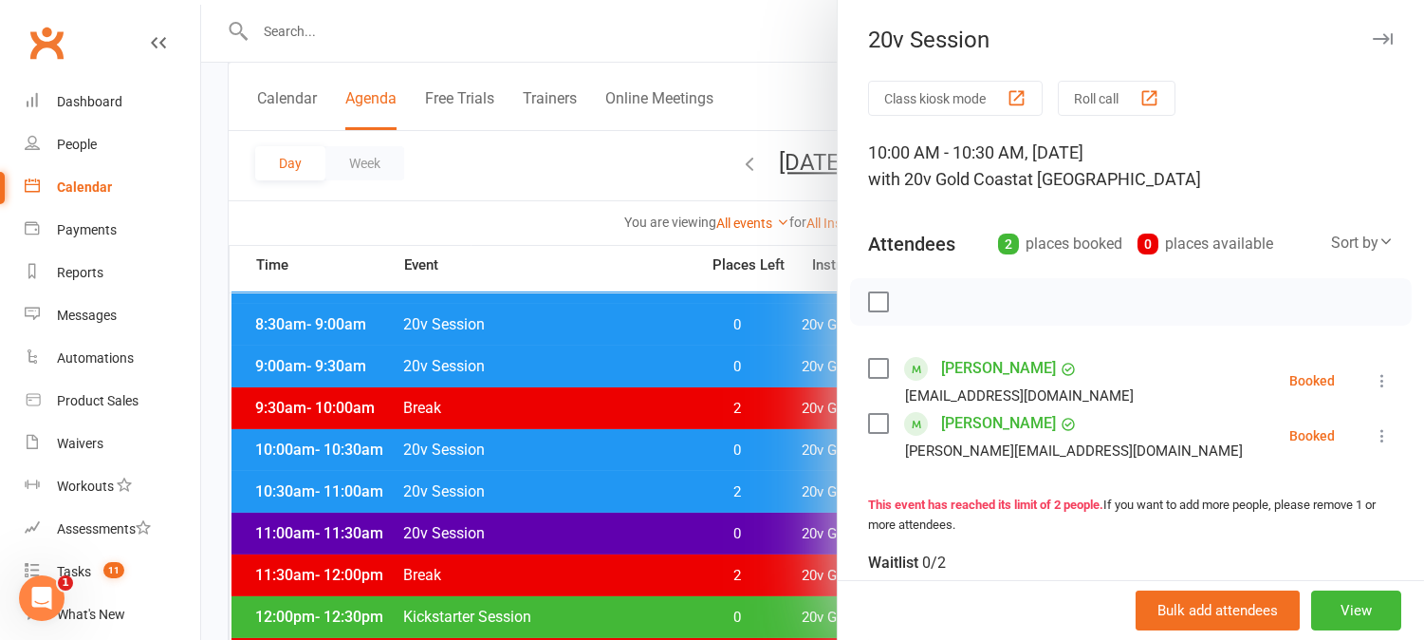
click at [769, 447] on div at bounding box center [812, 320] width 1223 height 640
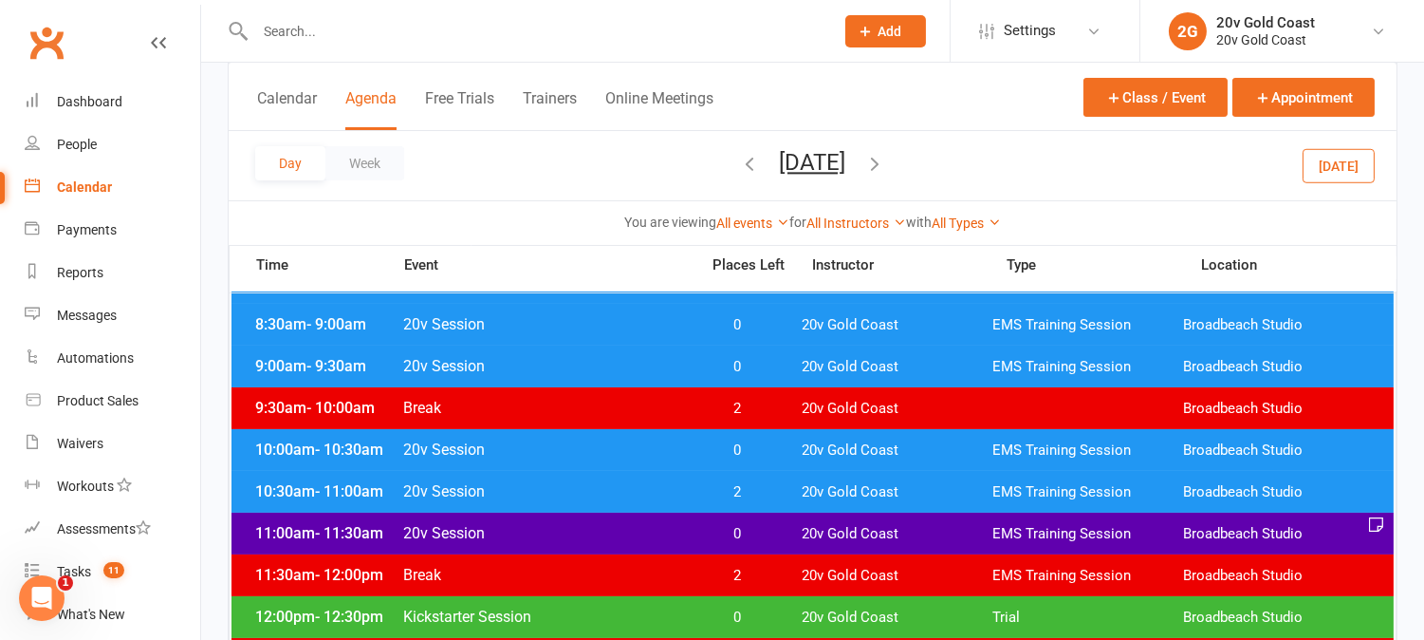
click at [772, 533] on span "0" at bounding box center [738, 534] width 100 height 18
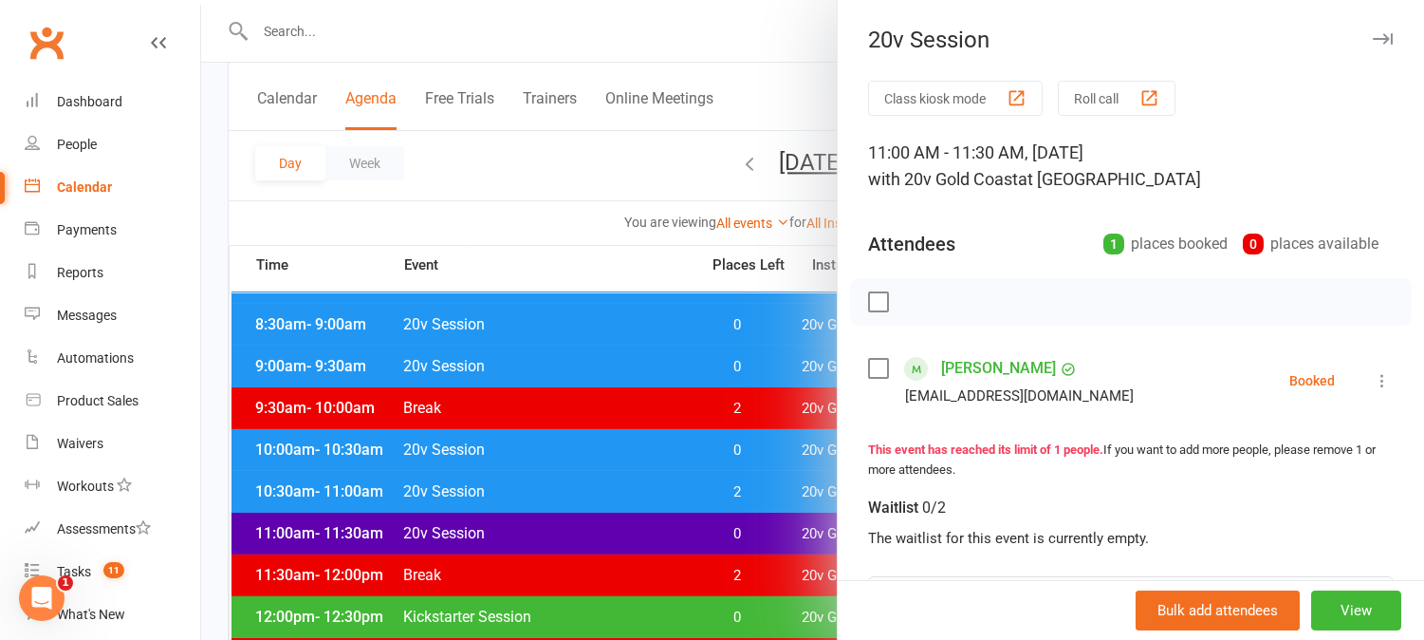
click at [772, 533] on div at bounding box center [812, 320] width 1223 height 640
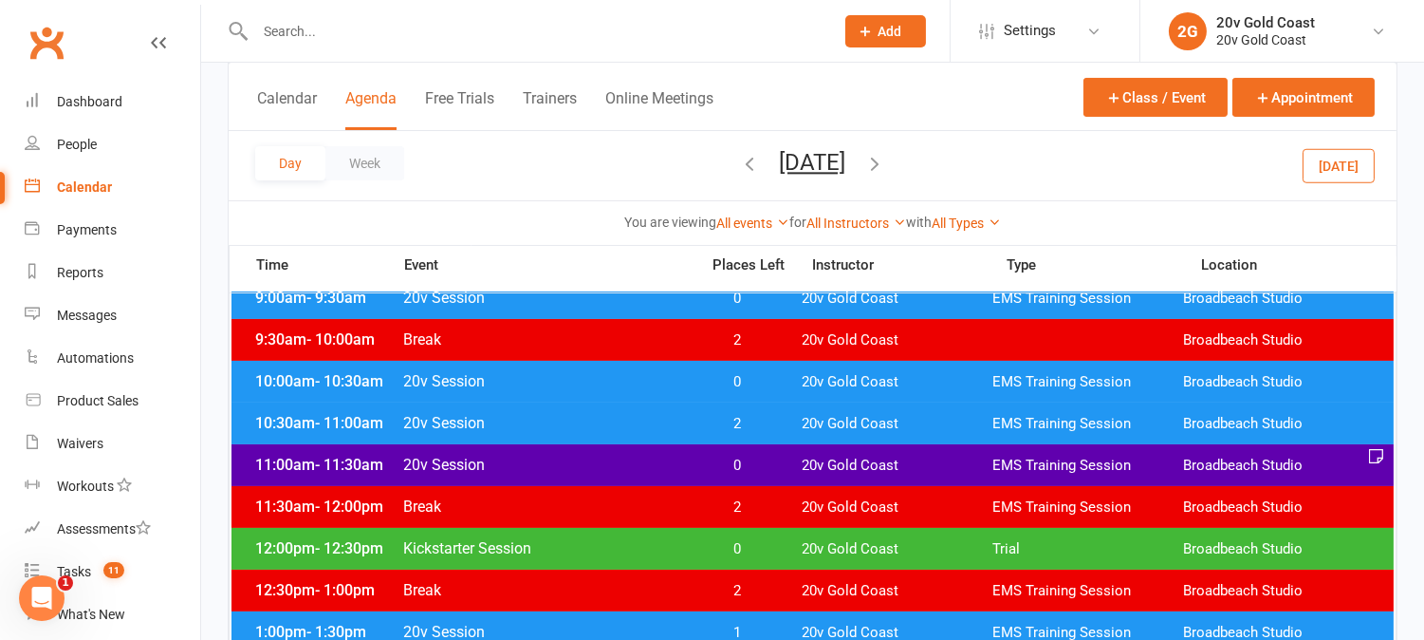
scroll to position [421, 0]
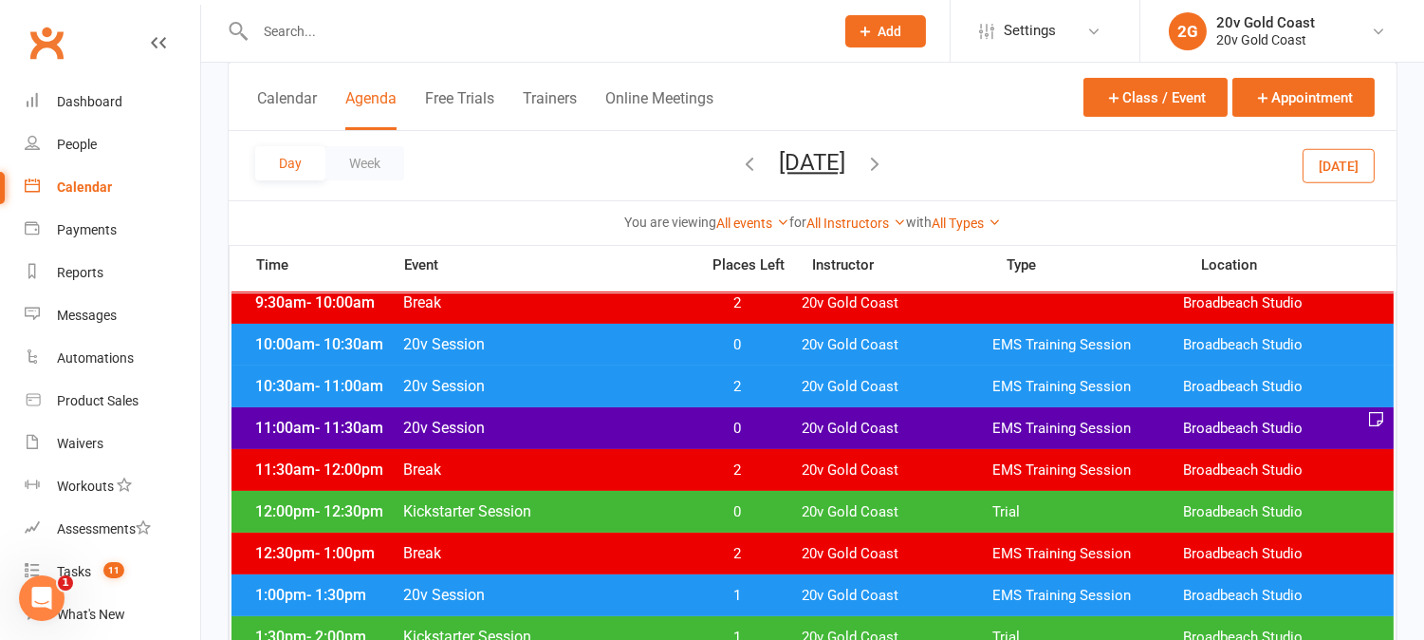
click at [773, 507] on span "0" at bounding box center [738, 512] width 100 height 18
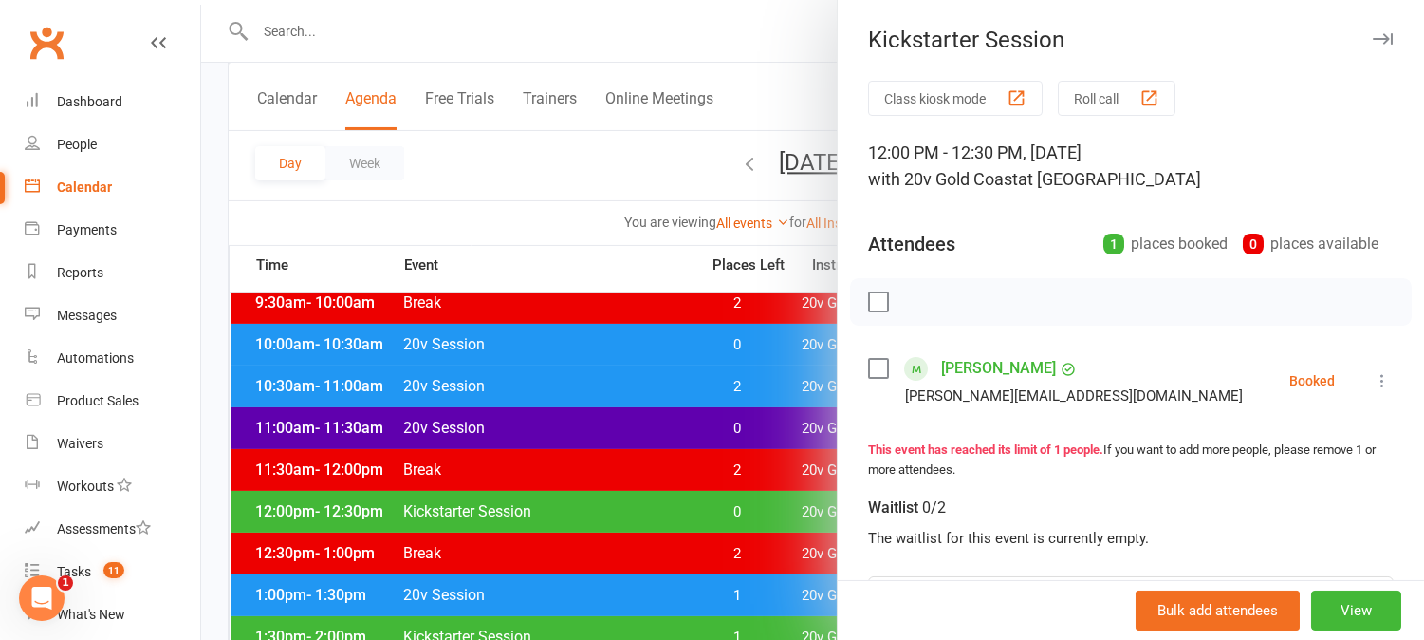
click at [772, 507] on div at bounding box center [812, 320] width 1223 height 640
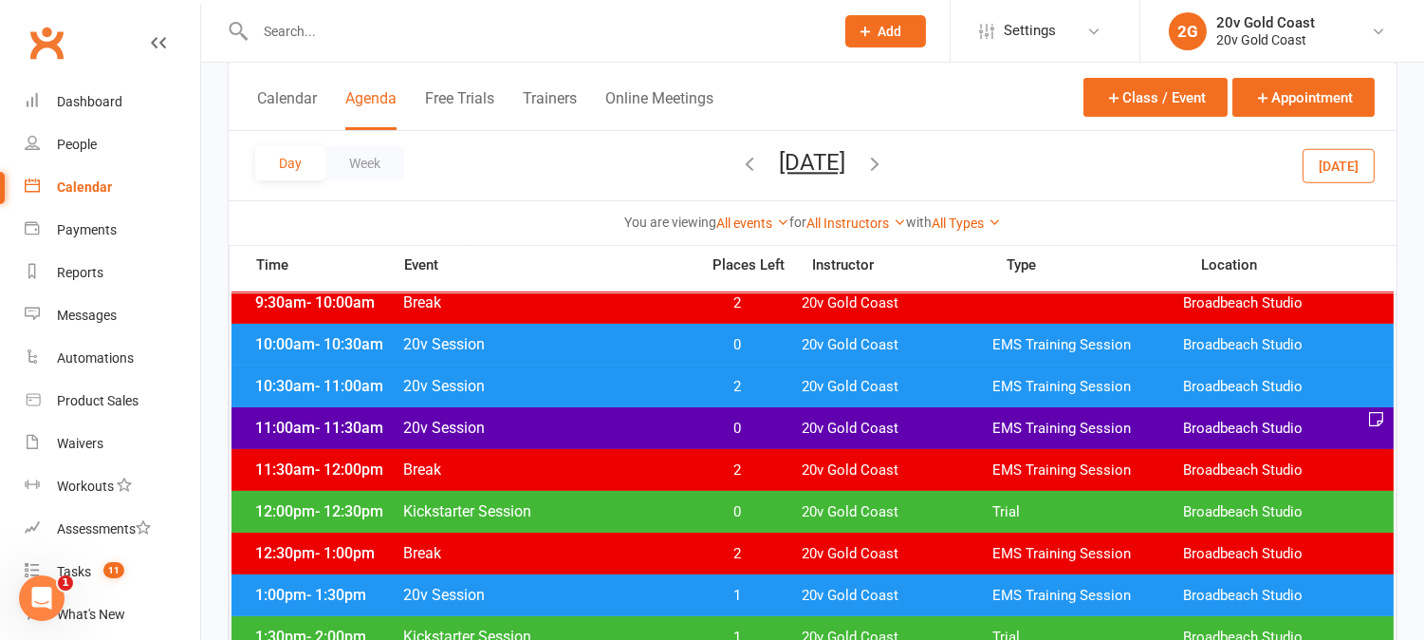
click at [1326, 167] on button "Today" at bounding box center [1339, 165] width 72 height 34
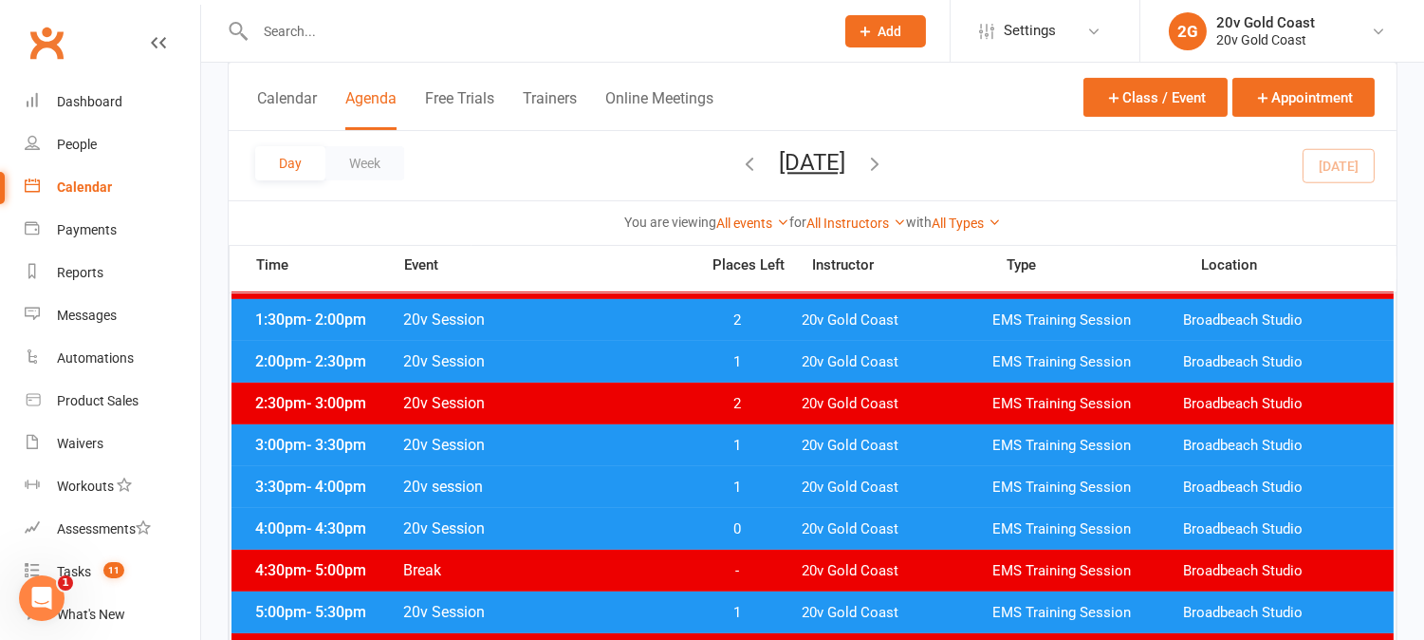
scroll to position [737, 0]
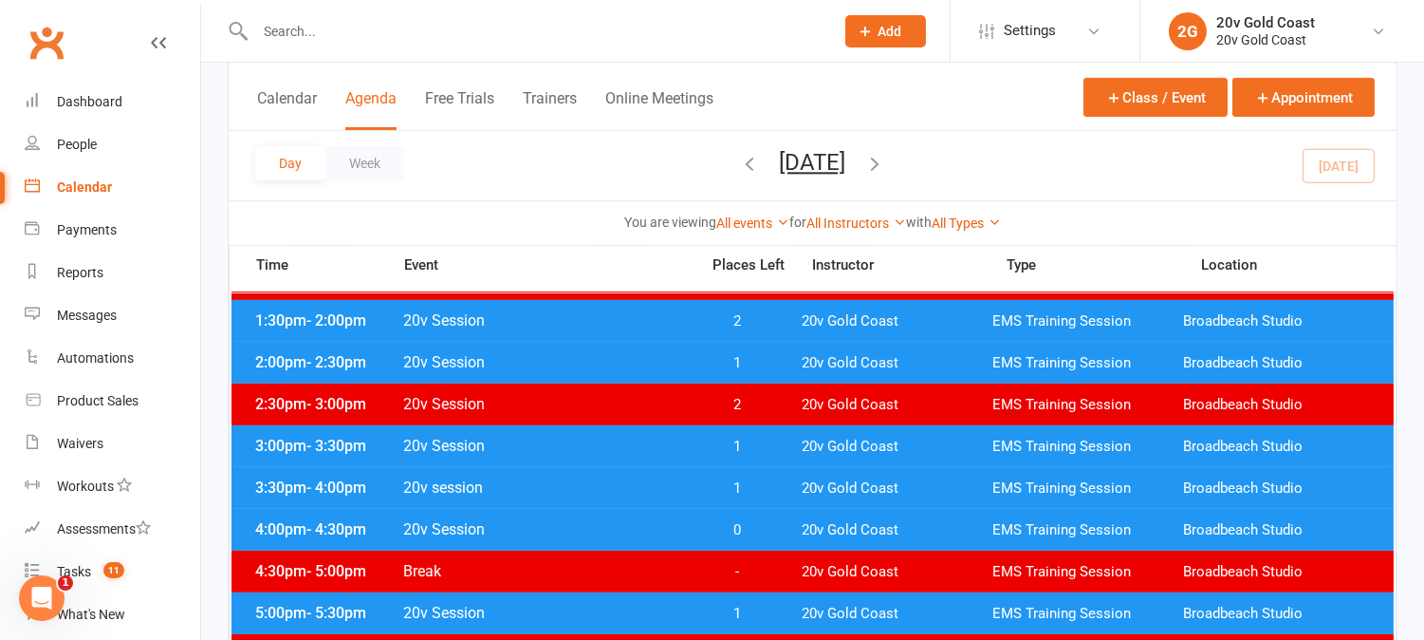
click at [1061, 213] on div "You are viewing All events All events Empty events Full events Non-empty events…" at bounding box center [812, 223] width 1147 height 22
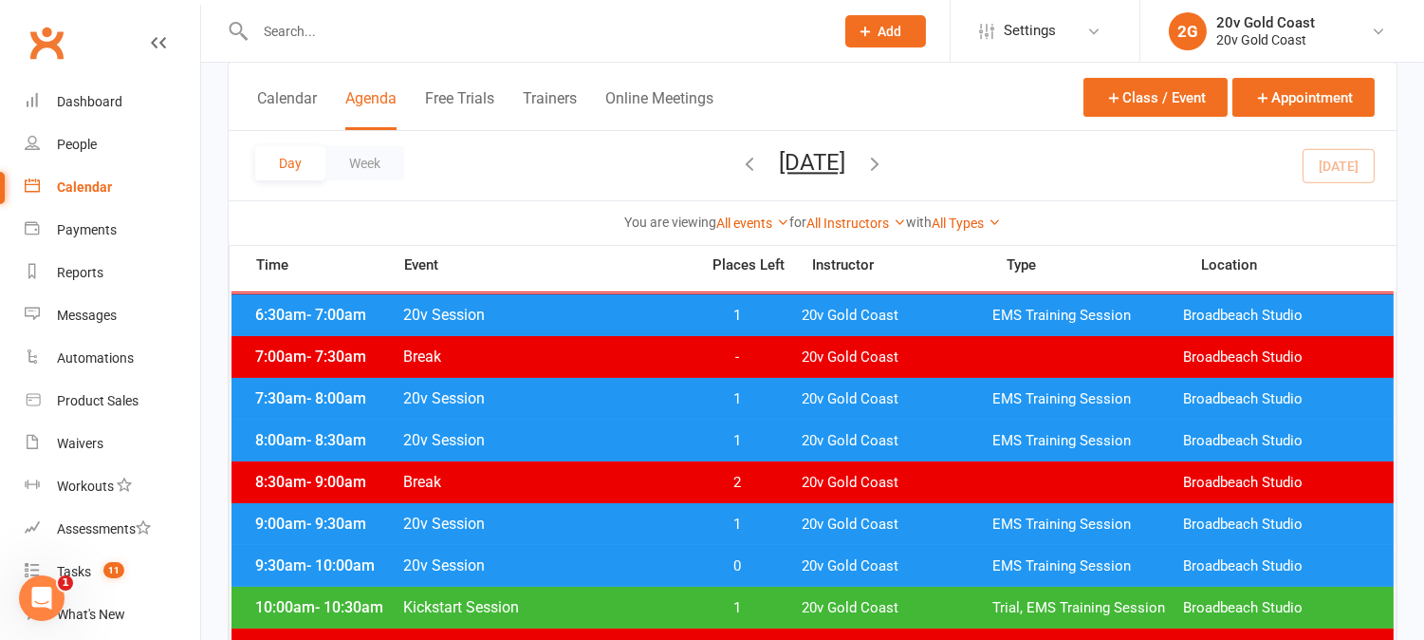
scroll to position [421, 0]
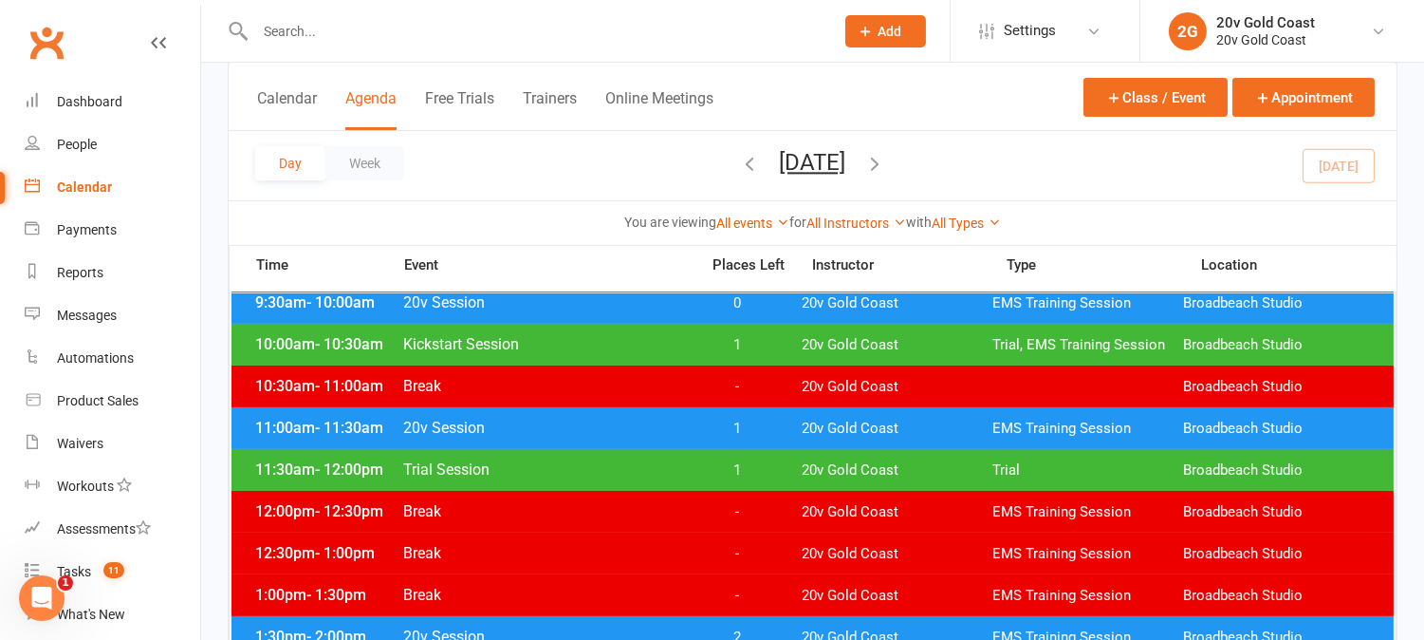
click at [772, 344] on span "1" at bounding box center [738, 345] width 100 height 18
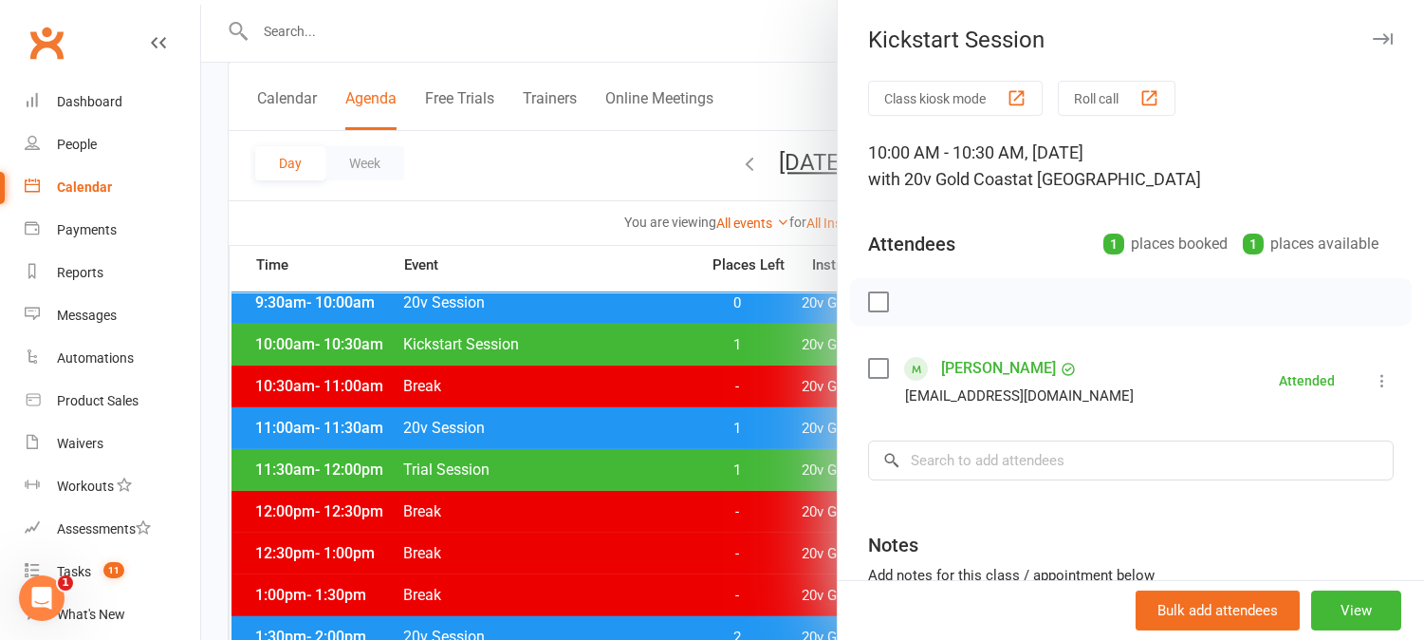
click at [689, 508] on div at bounding box center [812, 320] width 1223 height 640
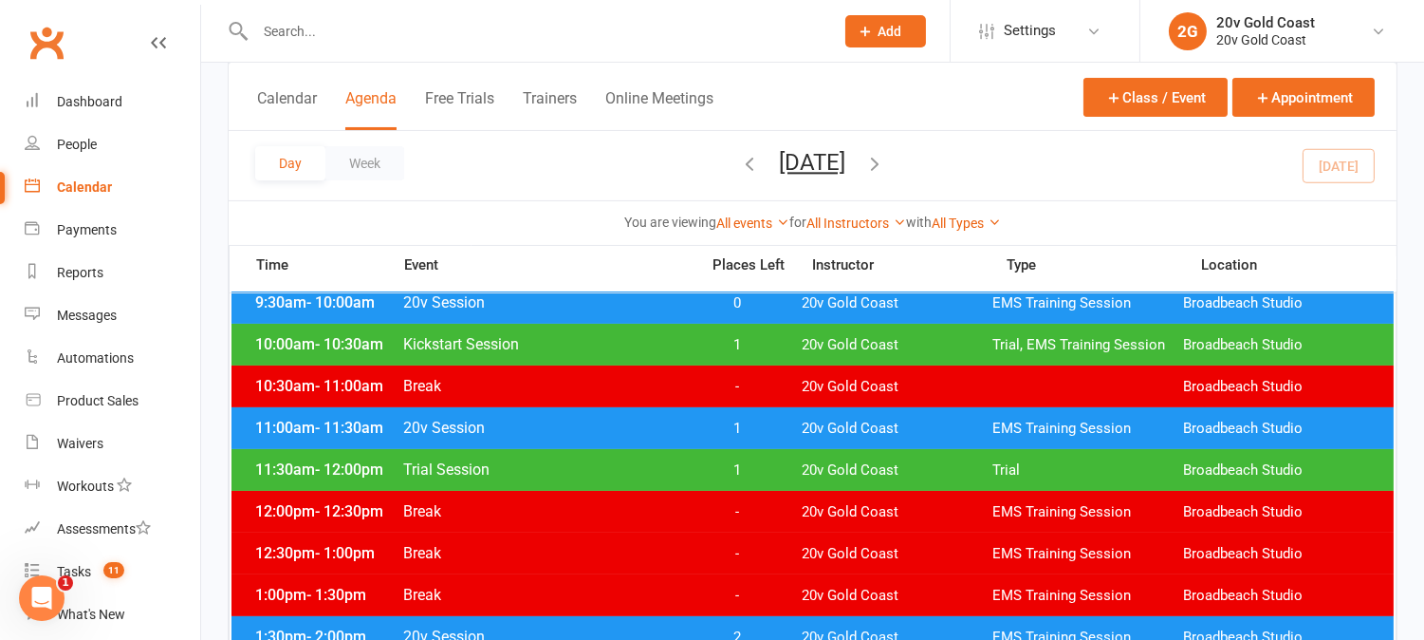
click at [707, 476] on span "1" at bounding box center [738, 470] width 100 height 18
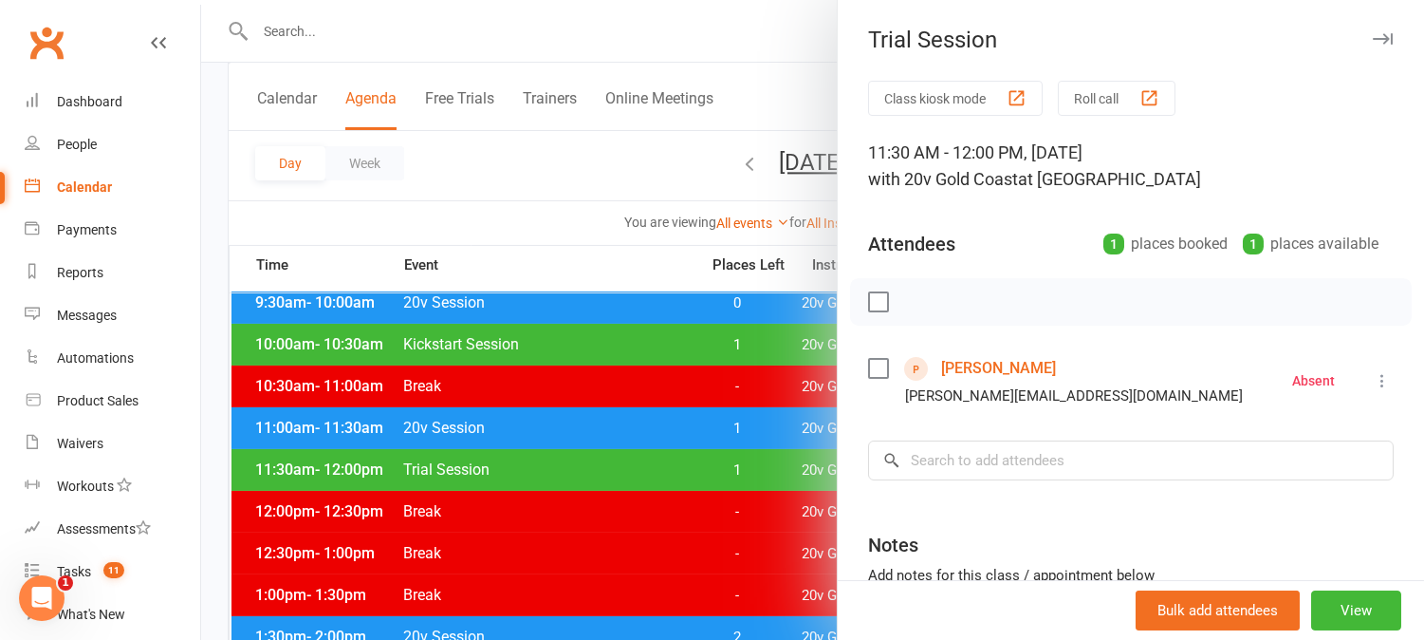
drag, startPoint x: 735, startPoint y: 474, endPoint x: 745, endPoint y: 444, distance: 32.1
click at [735, 474] on div at bounding box center [812, 320] width 1223 height 640
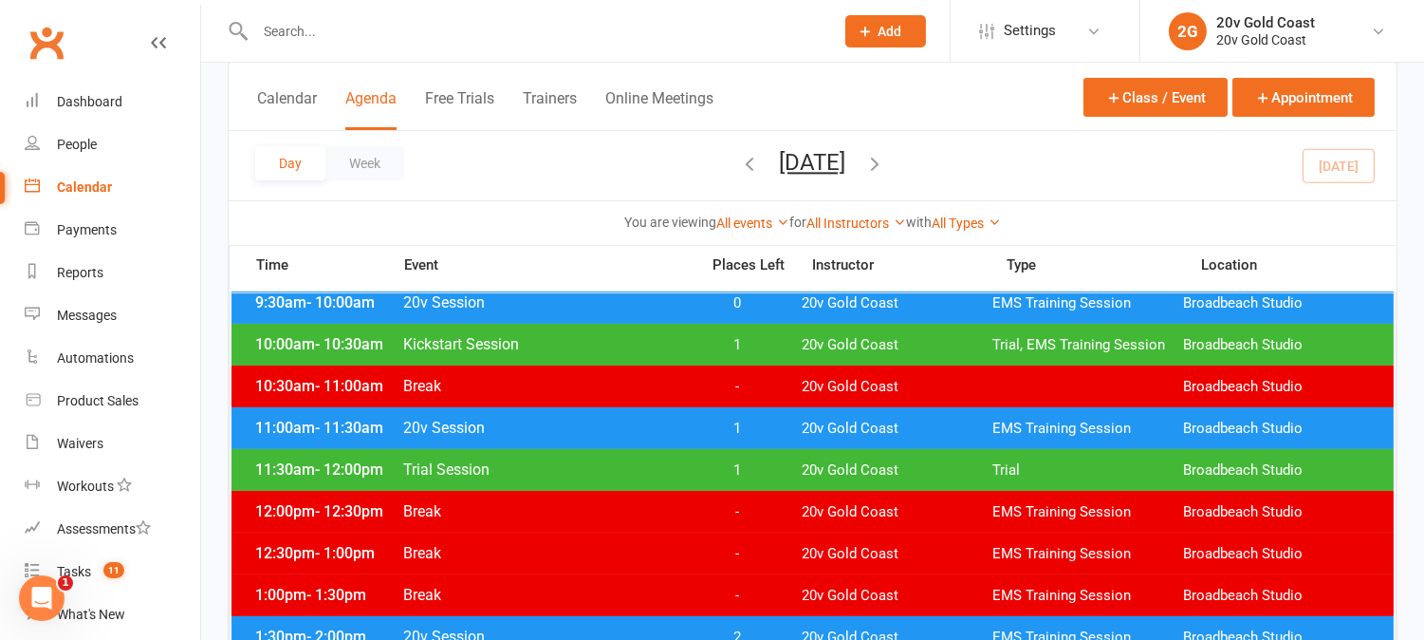
click at [747, 468] on span "1" at bounding box center [738, 470] width 100 height 18
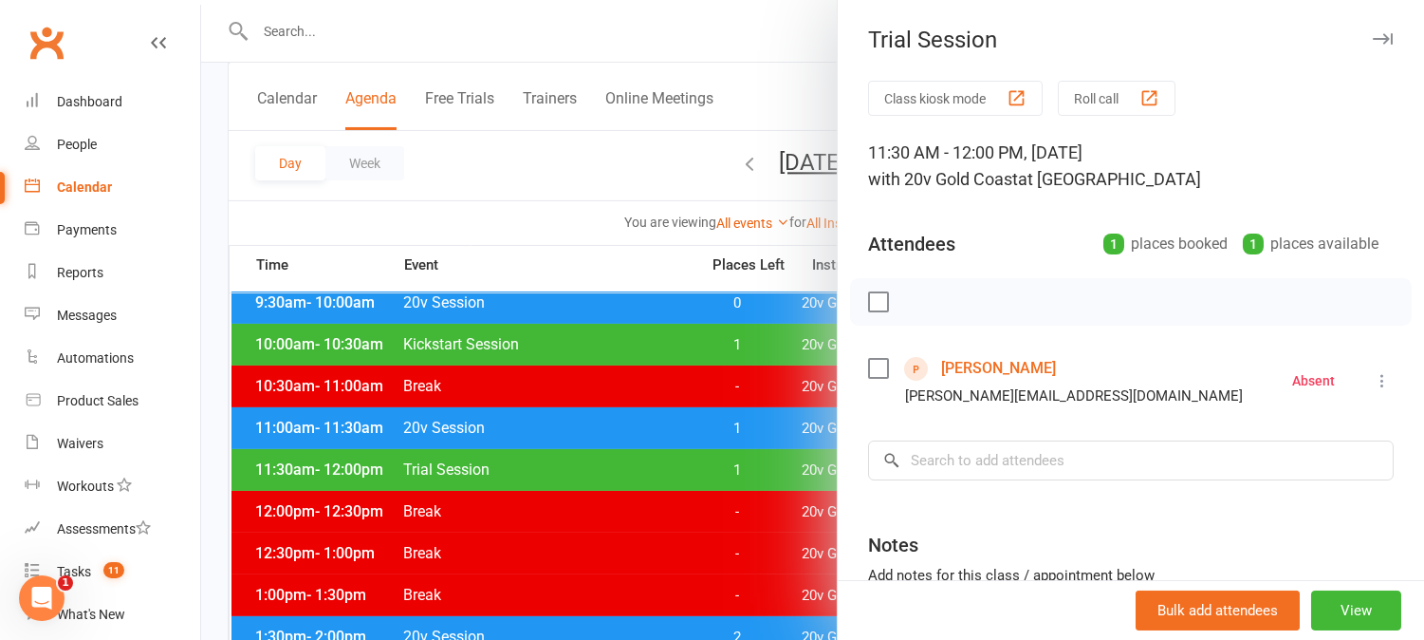
click at [750, 470] on div at bounding box center [812, 320] width 1223 height 640
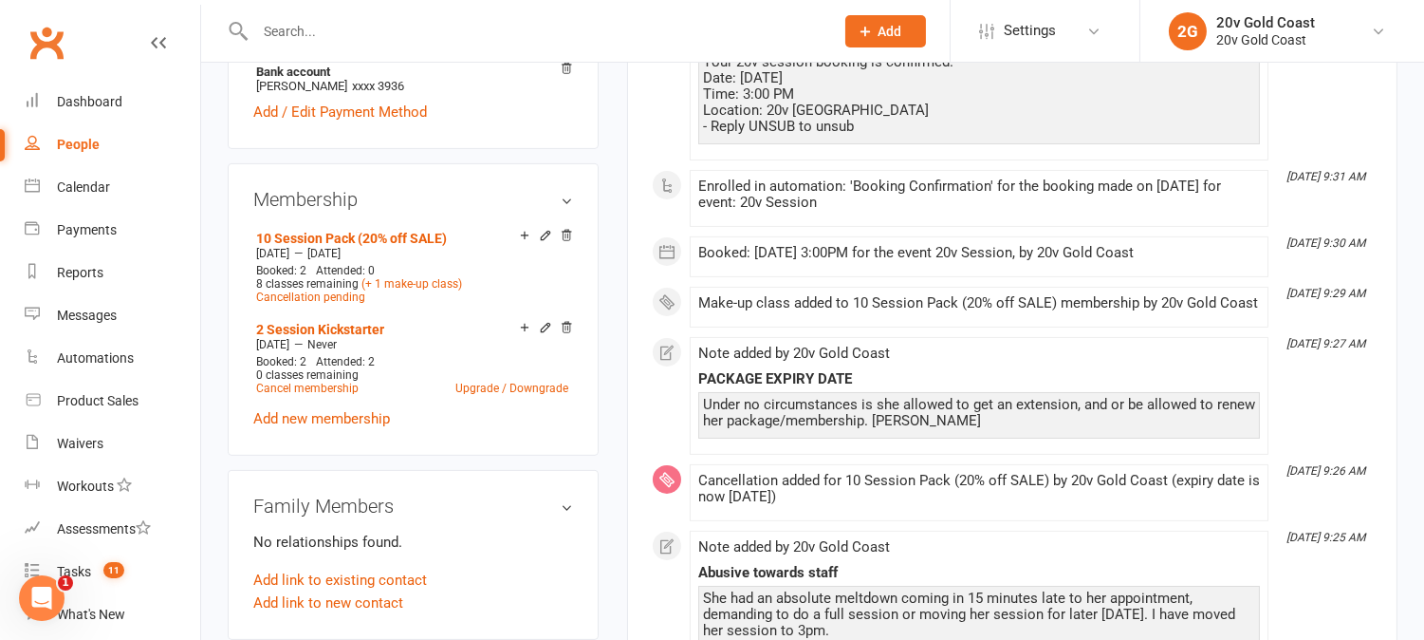
scroll to position [949, 0]
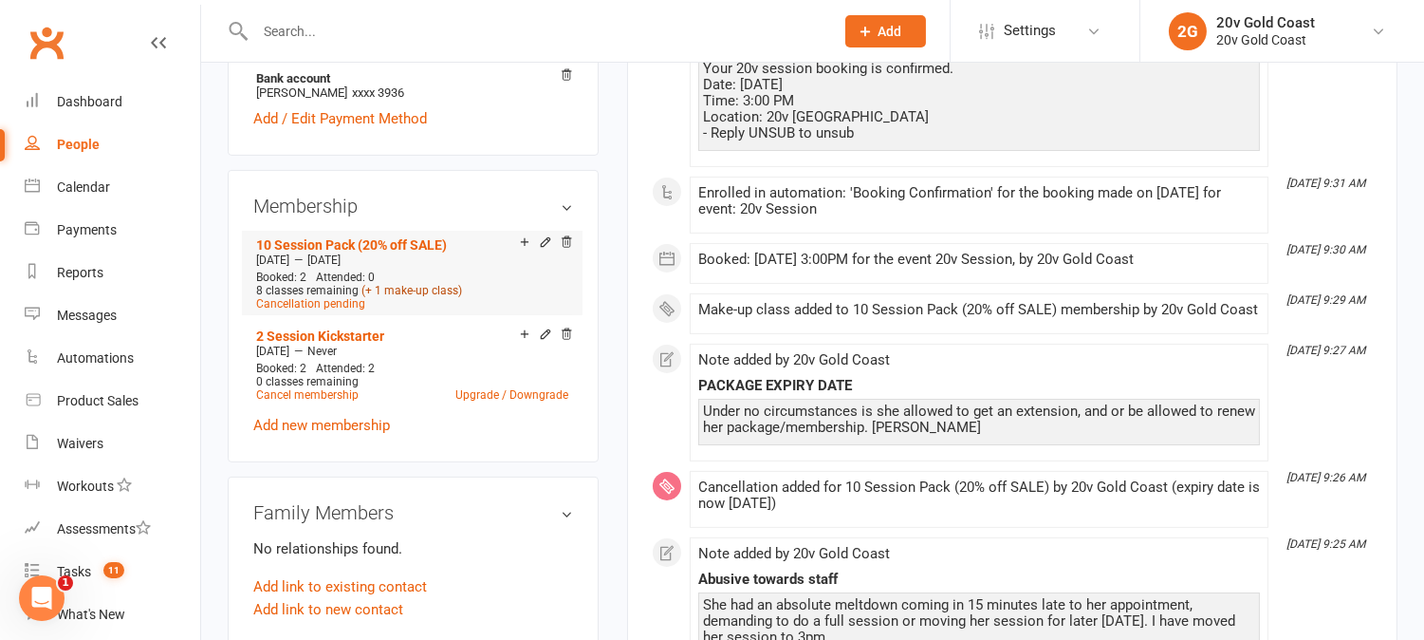
click at [446, 287] on link "(+ 1 make-up class)" at bounding box center [412, 290] width 101 height 13
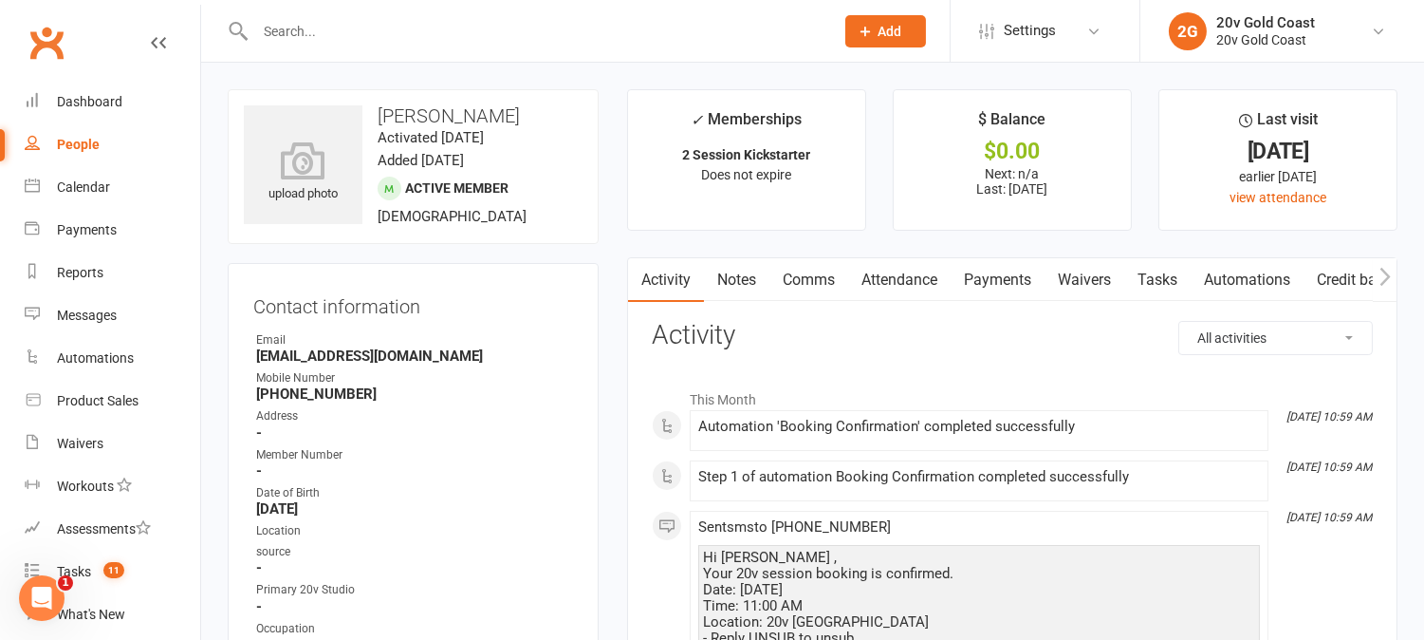
click at [745, 272] on link "Notes" at bounding box center [736, 280] width 65 height 44
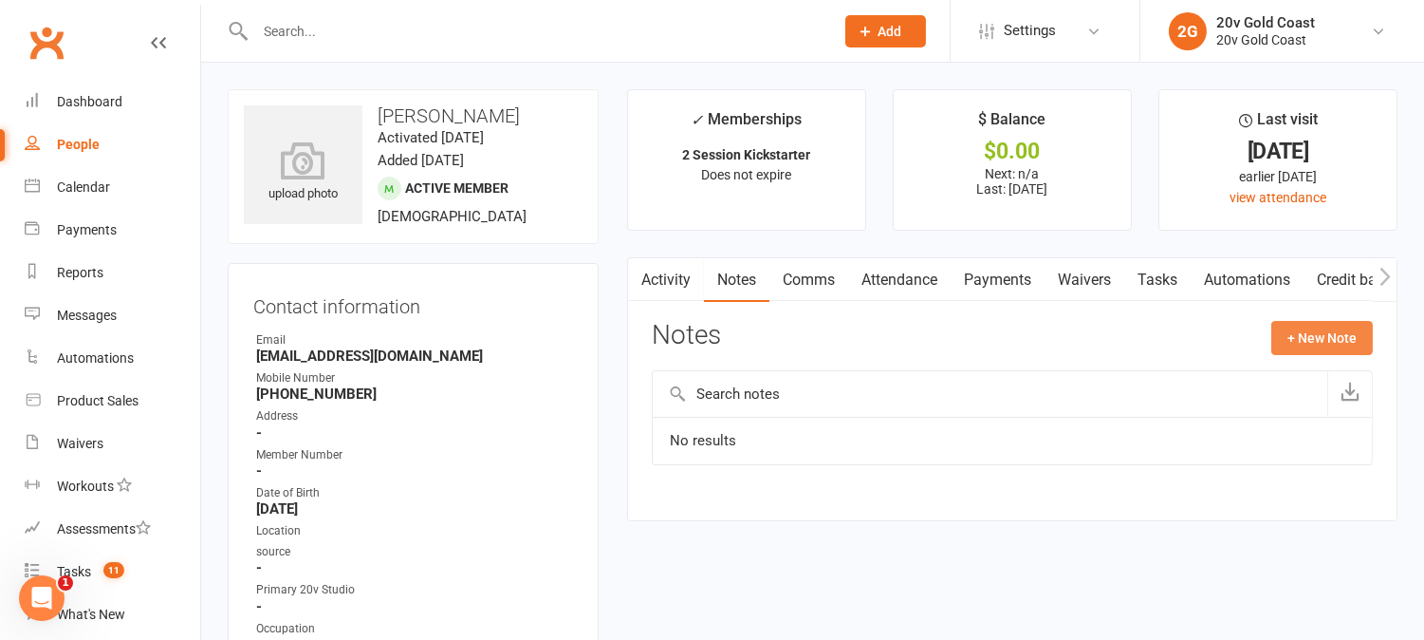
click at [1334, 338] on button "+ New Note" at bounding box center [1323, 338] width 102 height 34
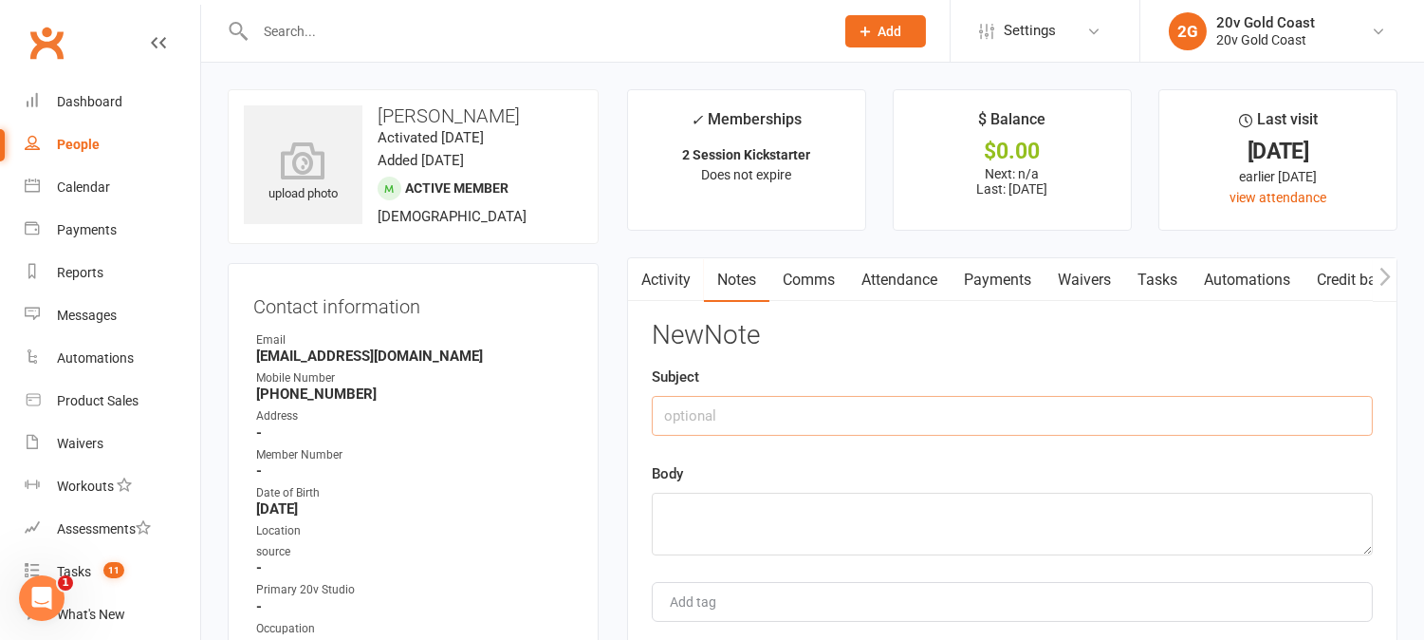
click at [839, 412] on input "text" at bounding box center [1012, 416] width 721 height 40
click at [656, 414] on input "Kickstrter" at bounding box center [1012, 416] width 721 height 40
click at [726, 415] on input "1st Kickstrter" at bounding box center [1012, 416] width 721 height 40
type input "1st Kickstarter"
click at [737, 510] on textarea at bounding box center [1012, 524] width 721 height 63
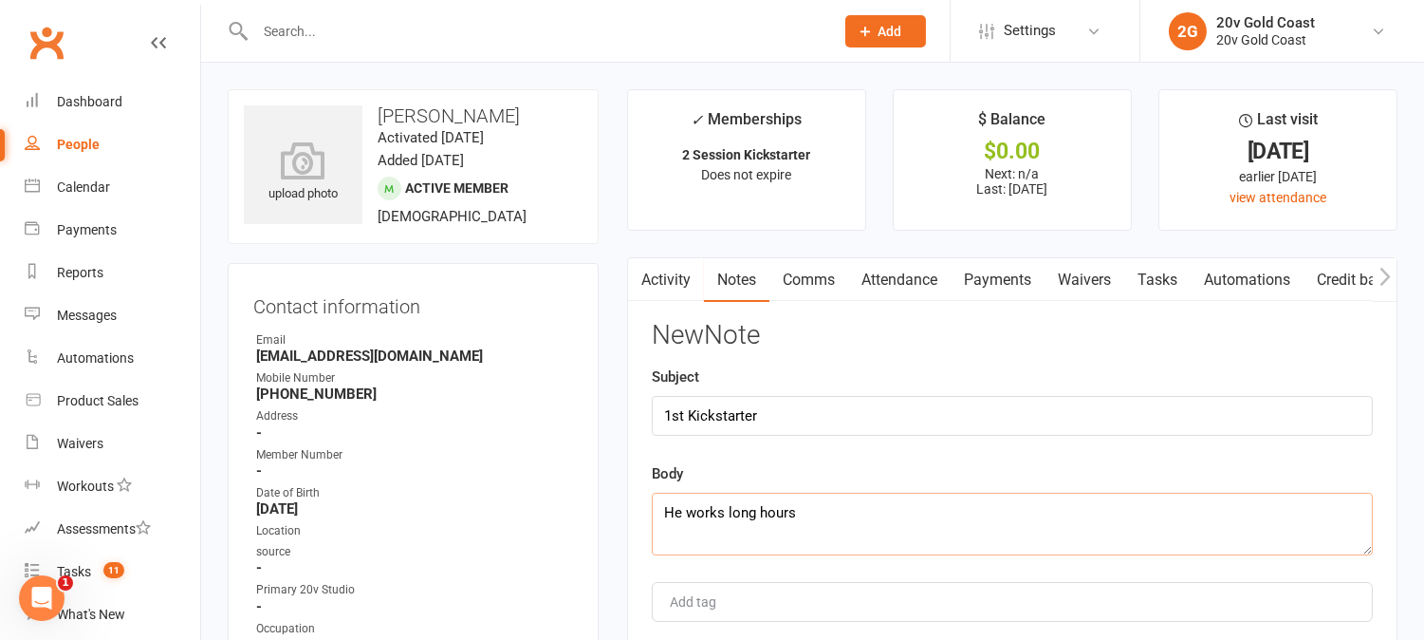
click at [760, 514] on textarea "He works long hours" at bounding box center [1012, 524] width 721 height 63
click at [888, 516] on textarea "He works long office hours" at bounding box center [1012, 524] width 721 height 63
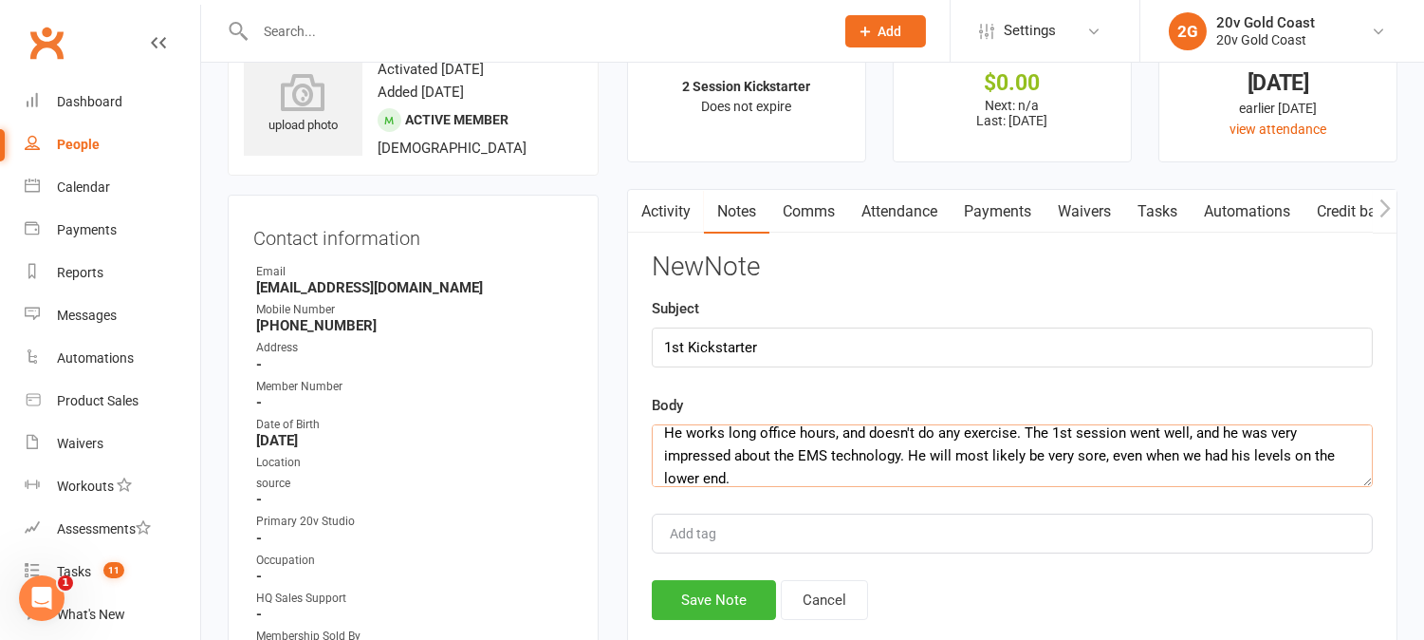
scroll to position [105, 0]
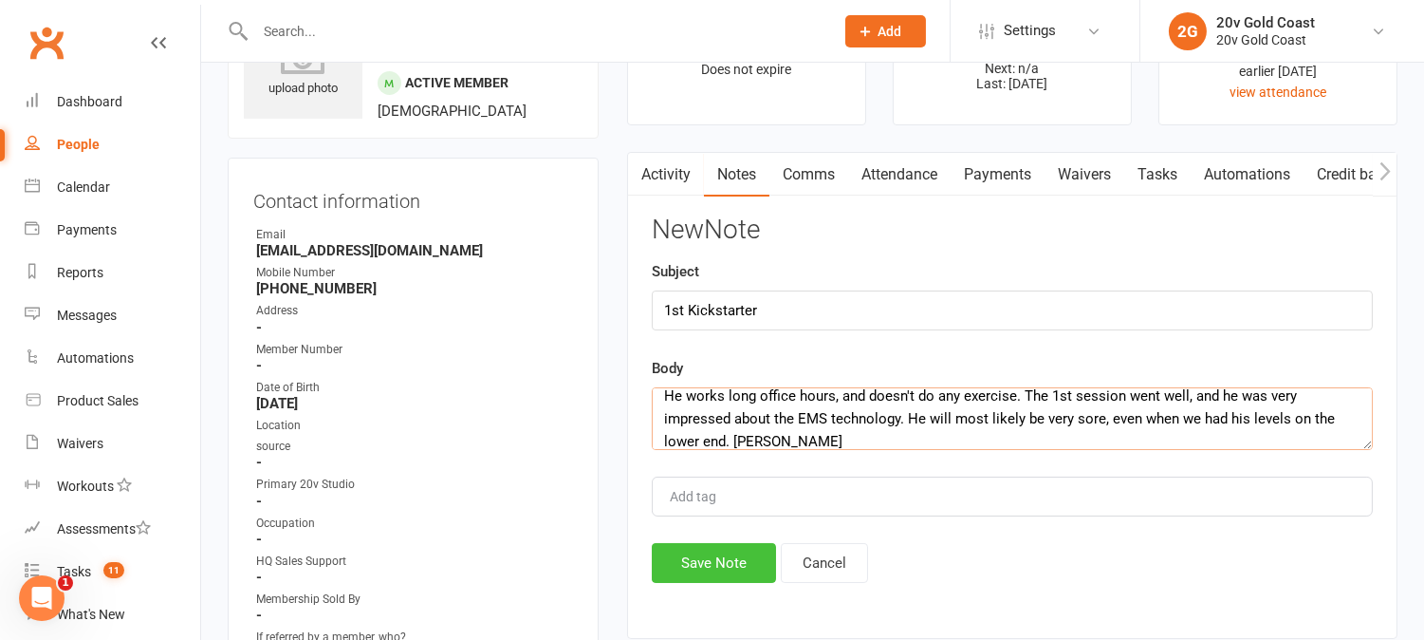
type textarea "He works long office hours, and doesn't do any exercise. The 1st session went w…"
click at [717, 560] on button "Save Note" at bounding box center [714, 563] width 124 height 40
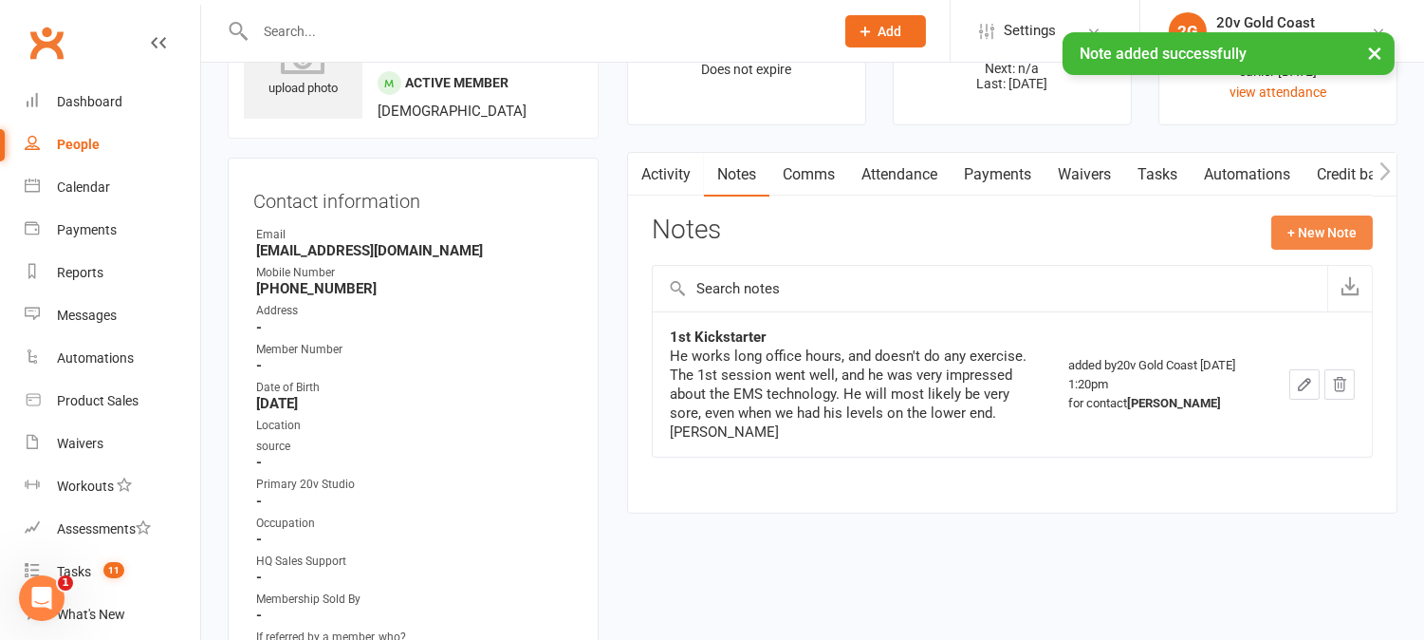
click at [1344, 234] on button "+ New Note" at bounding box center [1323, 232] width 102 height 34
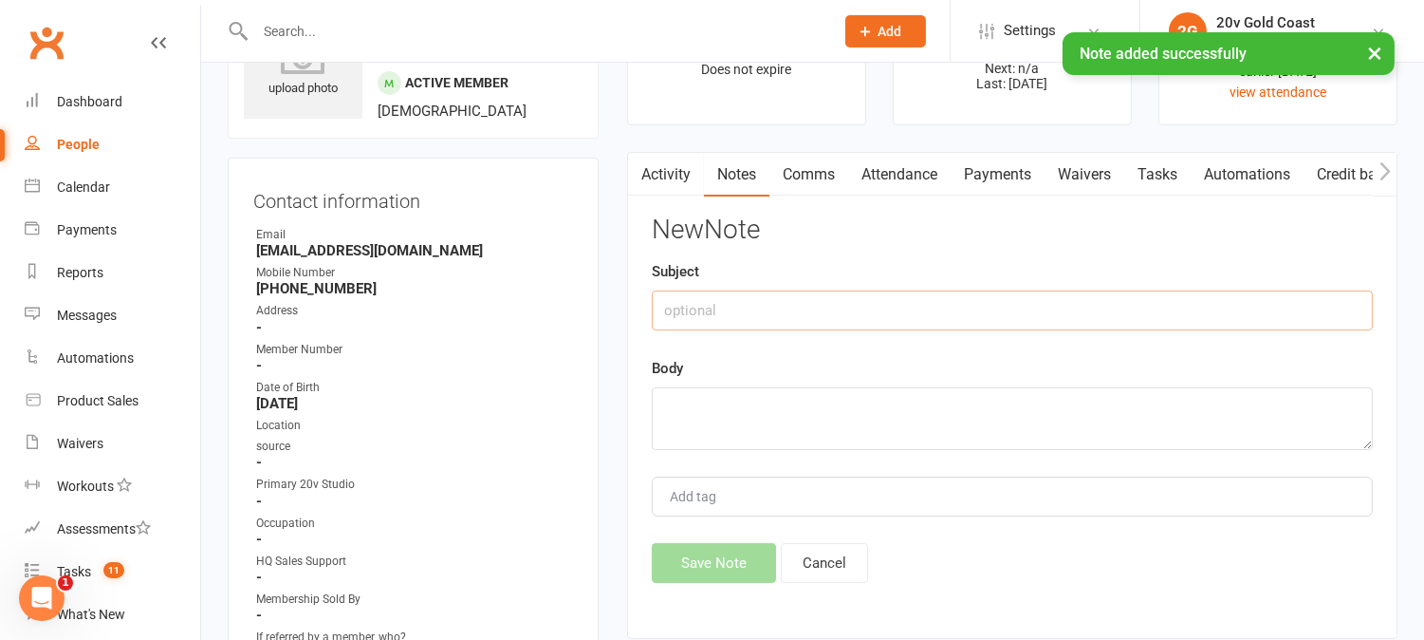
click at [717, 292] on input "text" at bounding box center [1012, 310] width 721 height 40
type input "Gear"
click at [791, 387] on textarea at bounding box center [1012, 418] width 721 height 63
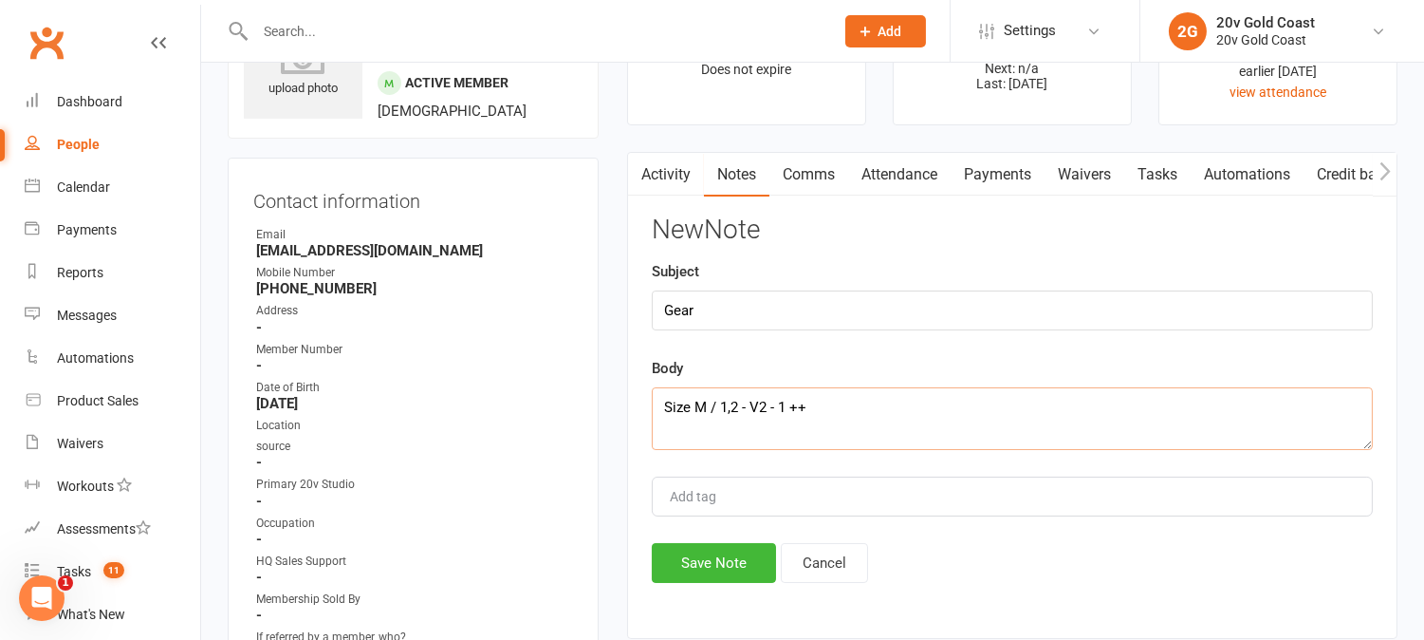
click at [791, 404] on textarea "Size M / 1,2 - V2 - 1 ++" at bounding box center [1012, 418] width 721 height 63
type textarea "Size M / 1,2 - V2 - 1++"
click at [750, 558] on button "Save Note" at bounding box center [714, 563] width 124 height 40
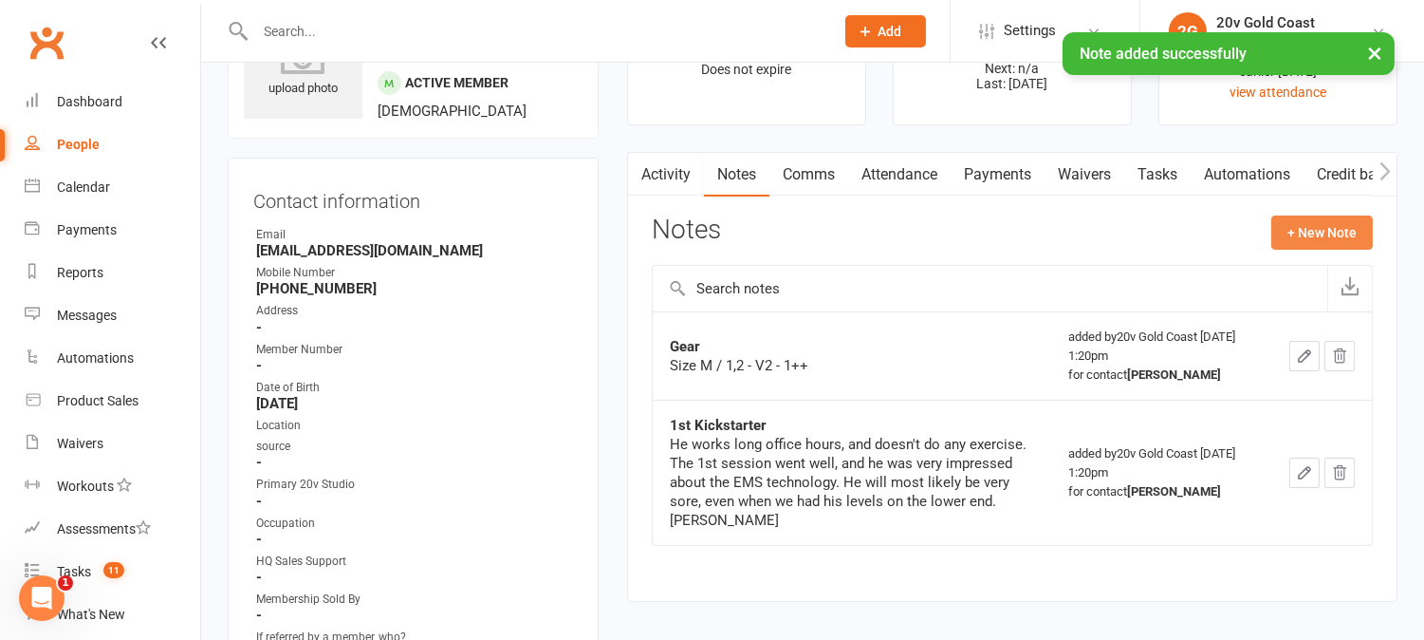
click at [1292, 239] on button "+ New Note" at bounding box center [1323, 232] width 102 height 34
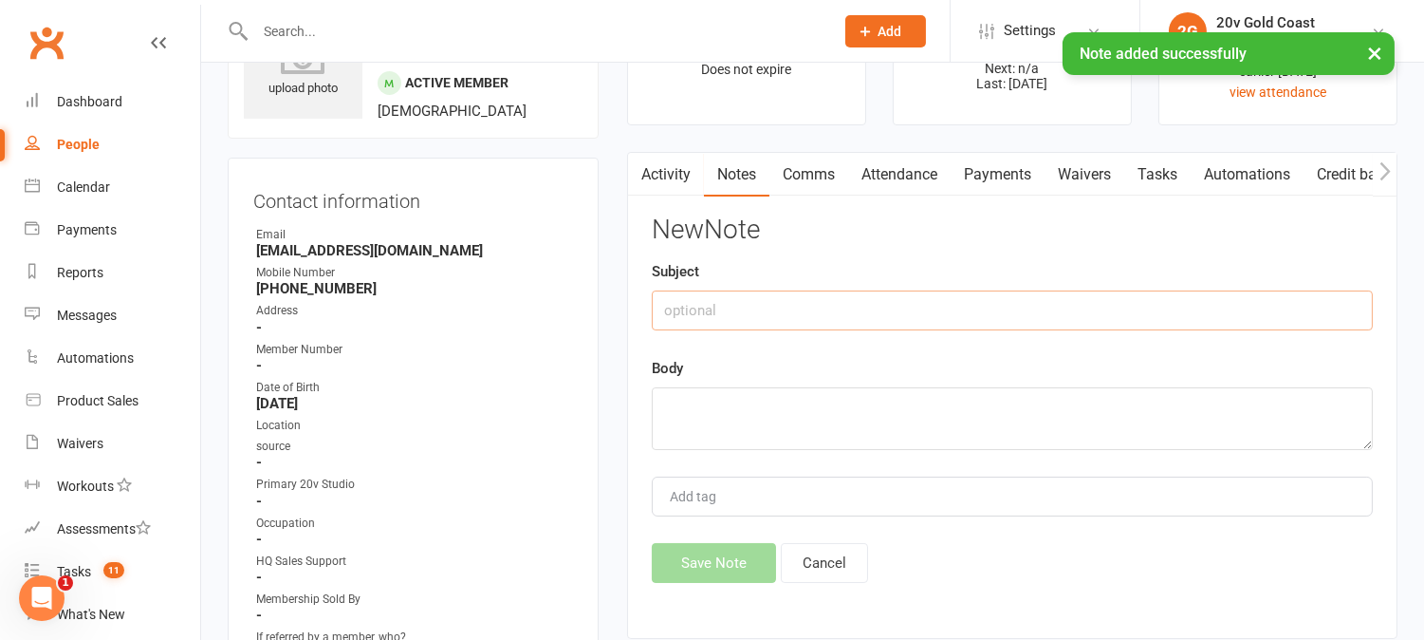
click at [927, 319] on input "text" at bounding box center [1012, 310] width 721 height 40
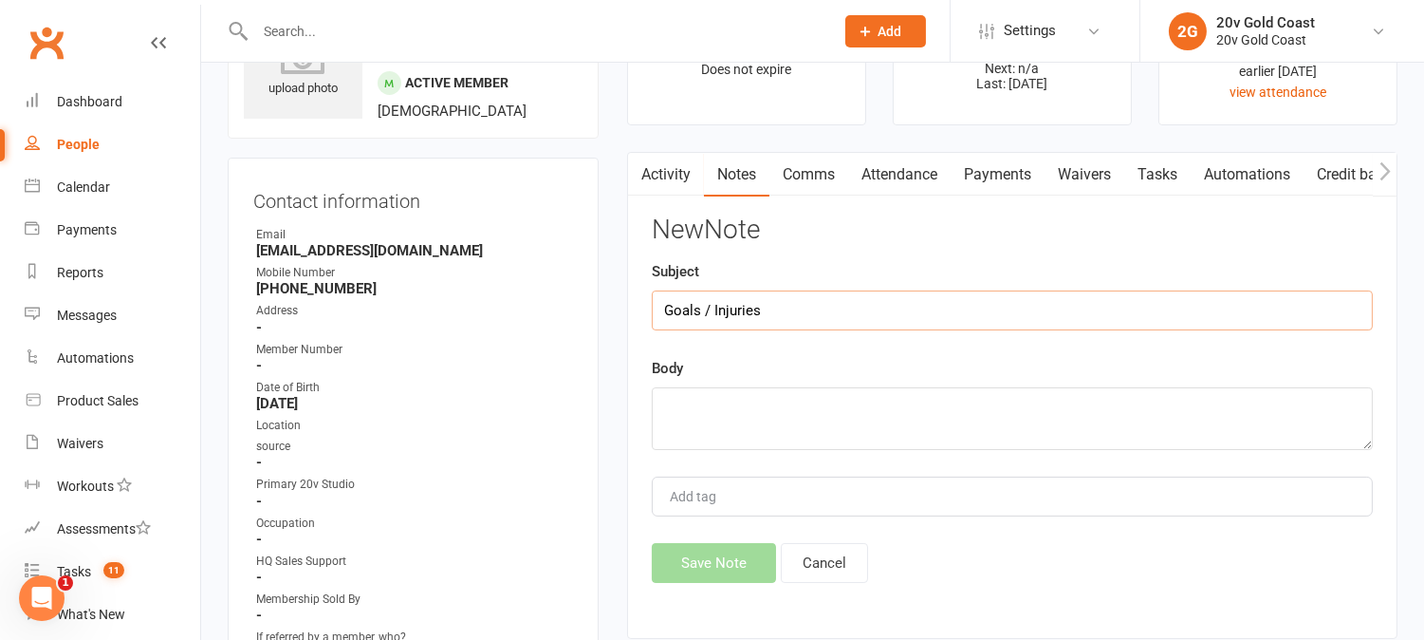
type input "Goals / Injuries"
click at [896, 418] on textarea at bounding box center [1012, 418] width 721 height 63
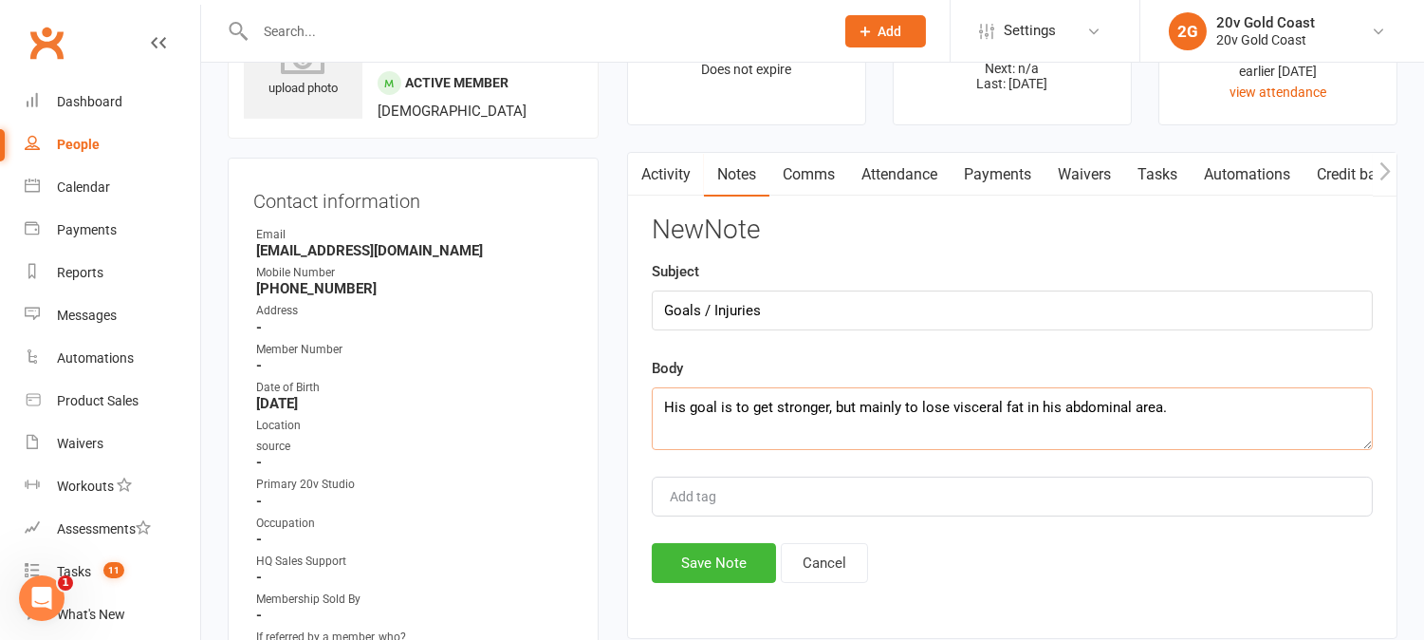
drag, startPoint x: 960, startPoint y: 412, endPoint x: 1016, endPoint y: 418, distance: 56.4
click at [1016, 418] on textarea "His goal is to get stronger, but mainly to lose visceral fat in his abdominal a…" at bounding box center [1012, 418] width 721 height 63
drag, startPoint x: 1022, startPoint y: 405, endPoint x: 1173, endPoint y: 412, distance: 151.0
click at [1173, 412] on textarea "His goal is to get stronger, but mainly to lose visceral fat in his abdominal a…" at bounding box center [1012, 418] width 721 height 63
click at [1296, 396] on textarea "His goal is to get stronger, but mainly to lose visceral fat. He wants to focus…" at bounding box center [1012, 418] width 721 height 63
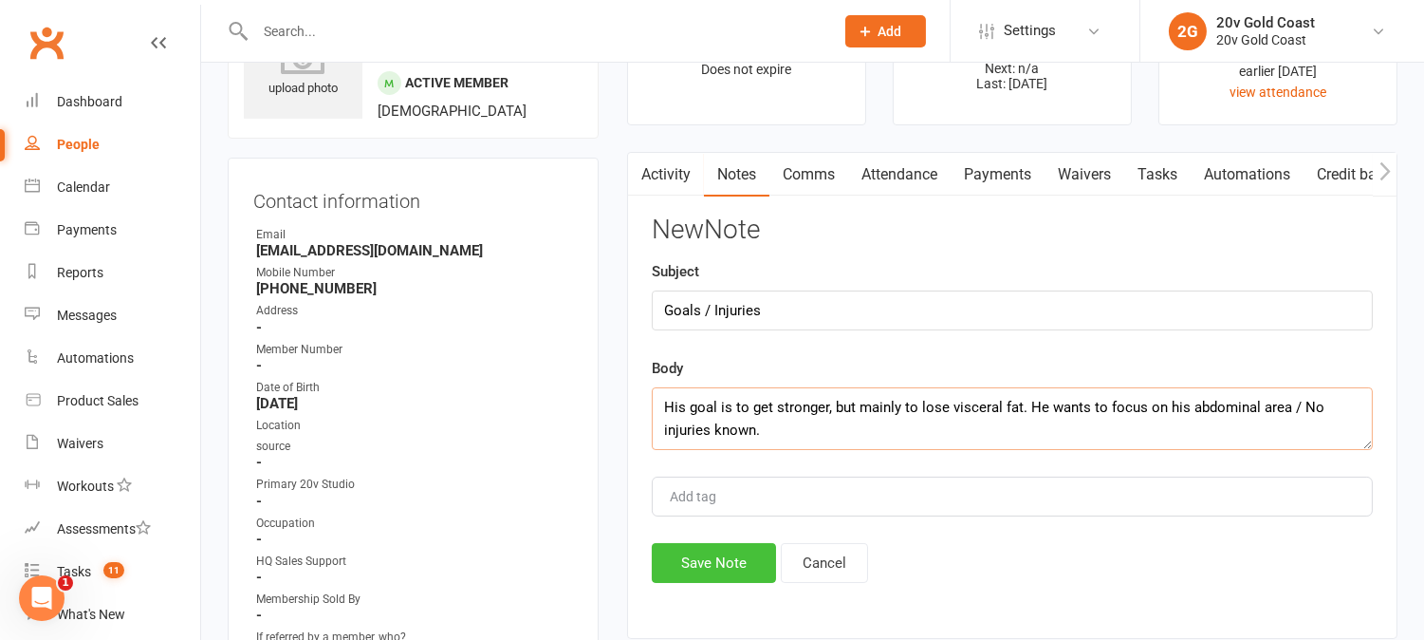
type textarea "His goal is to get stronger, but mainly to lose visceral fat. He wants to focus…"
click at [735, 560] on button "Save Note" at bounding box center [714, 563] width 124 height 40
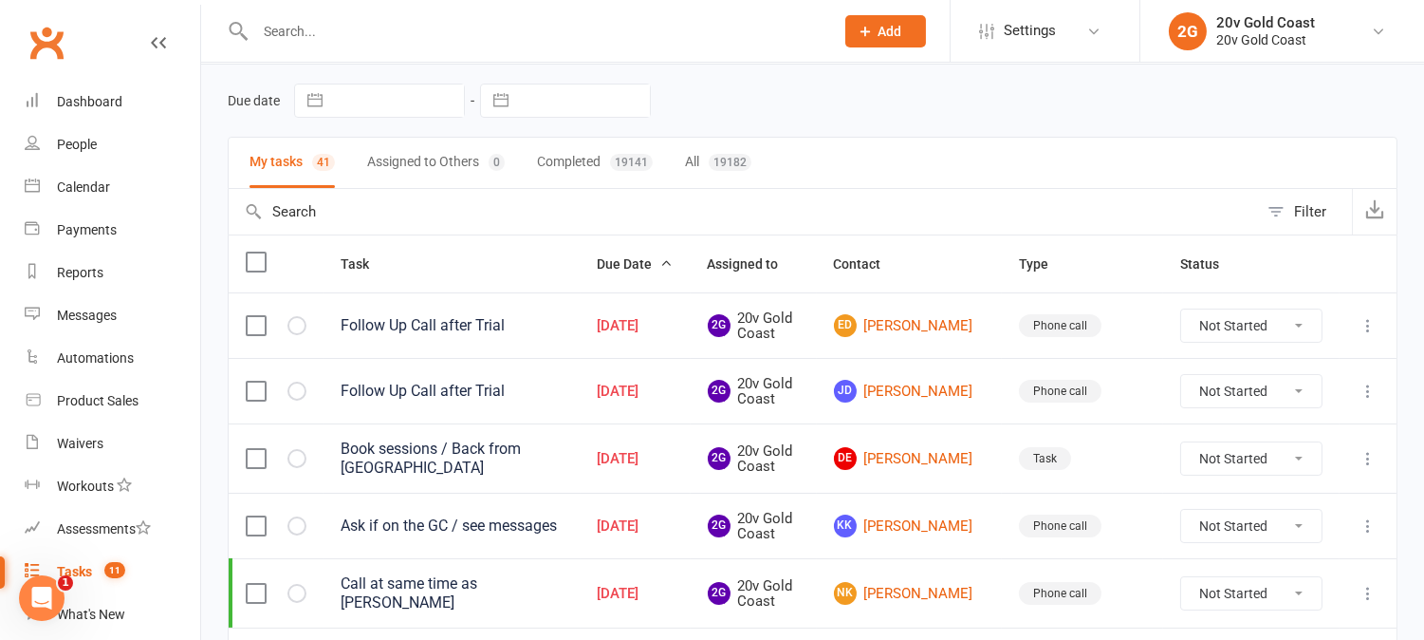
scroll to position [84, 0]
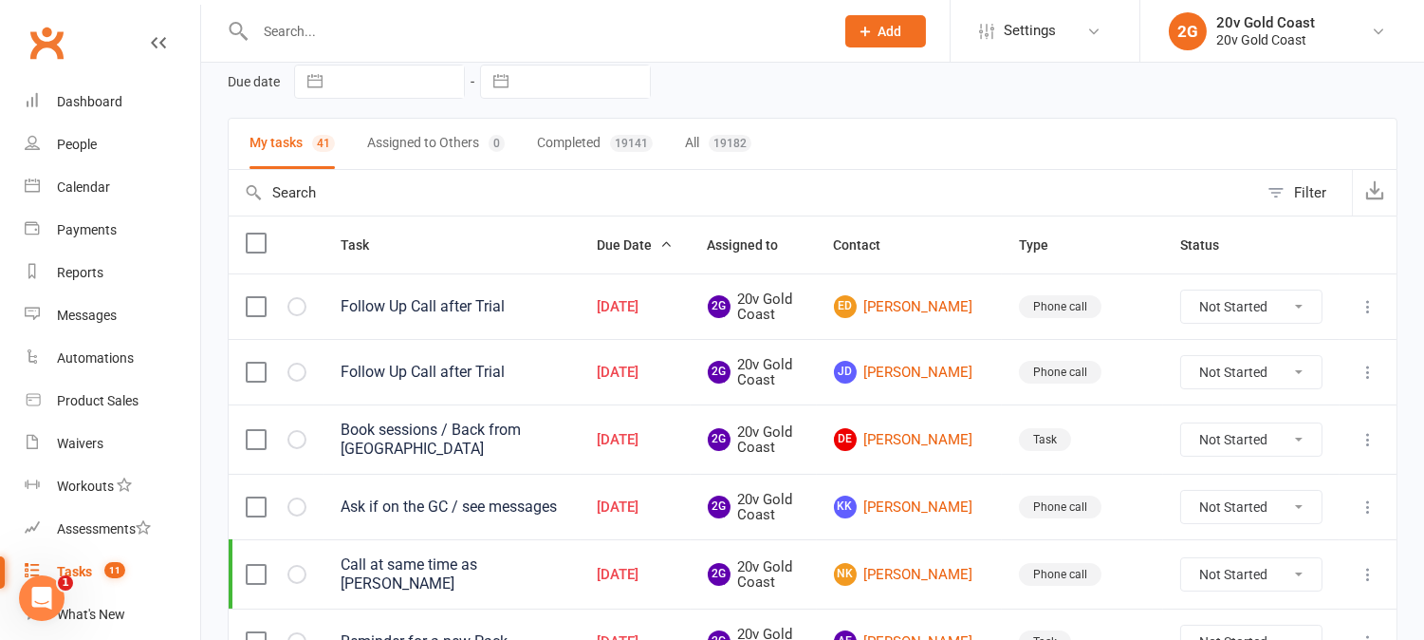
click at [448, 301] on div "Follow Up Call after Trial" at bounding box center [452, 306] width 223 height 19
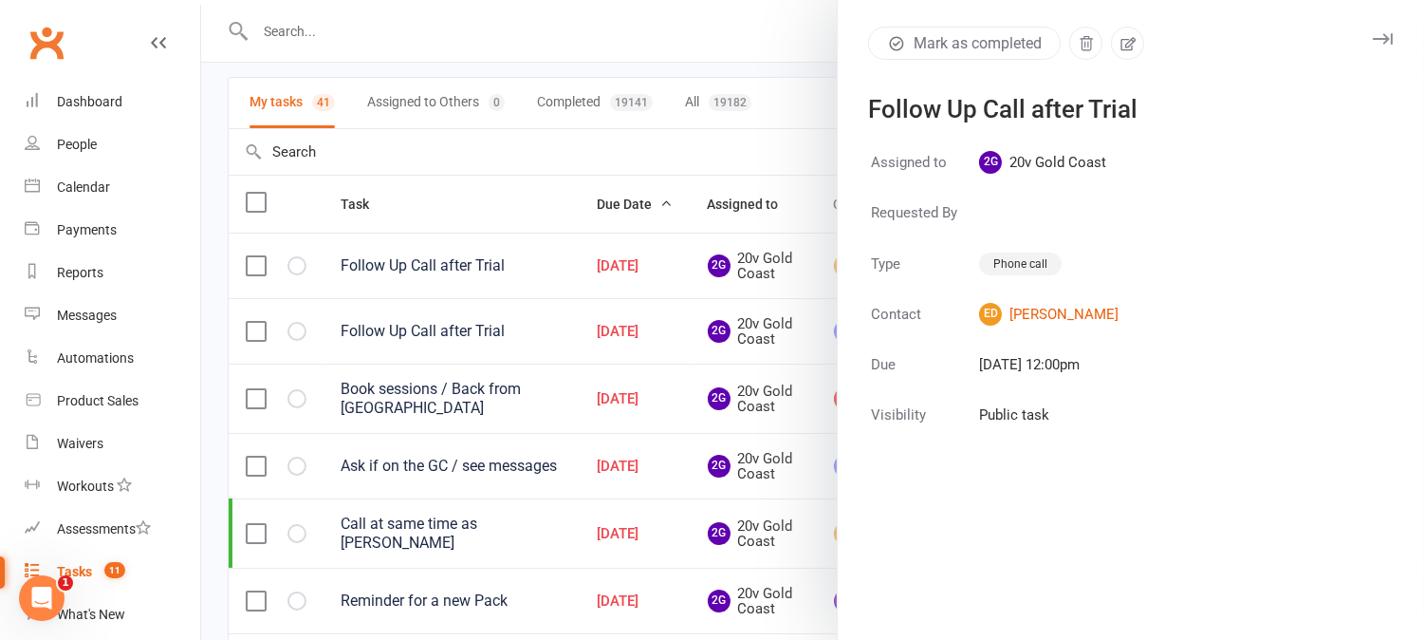
scroll to position [0, 0]
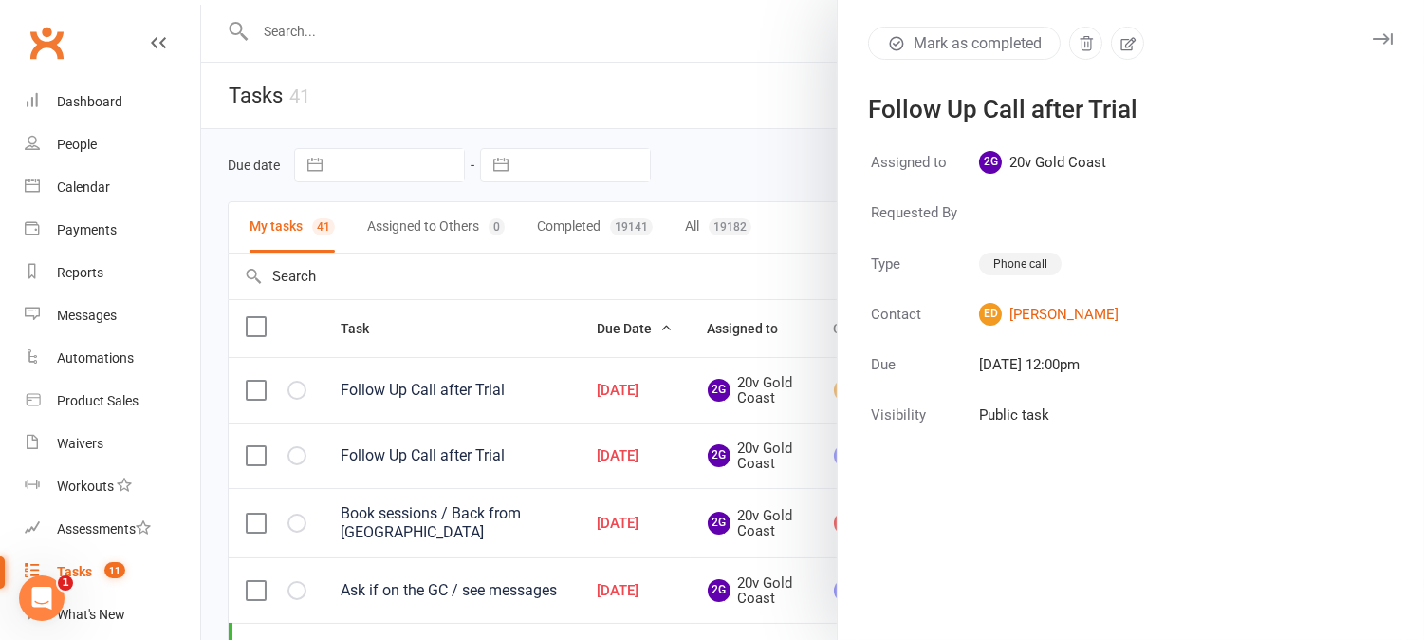
click at [461, 353] on div at bounding box center [812, 320] width 1223 height 640
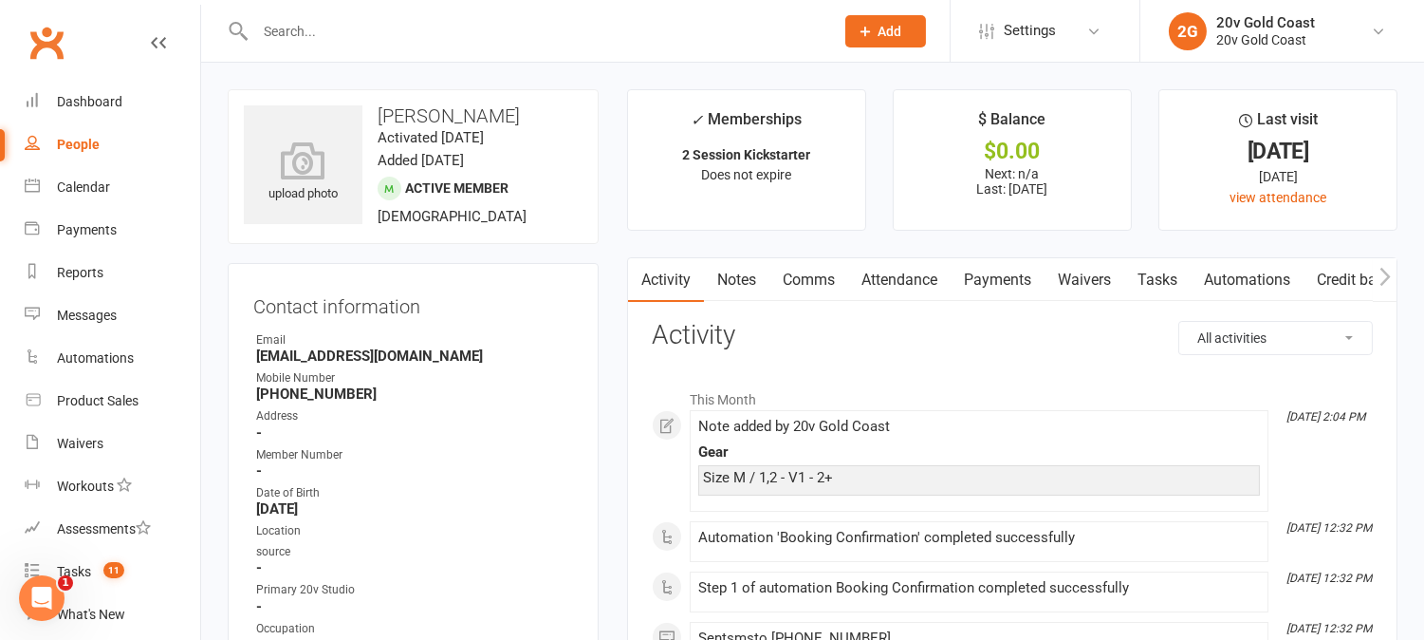
click at [1170, 277] on link "Tasks" at bounding box center [1158, 280] width 66 height 44
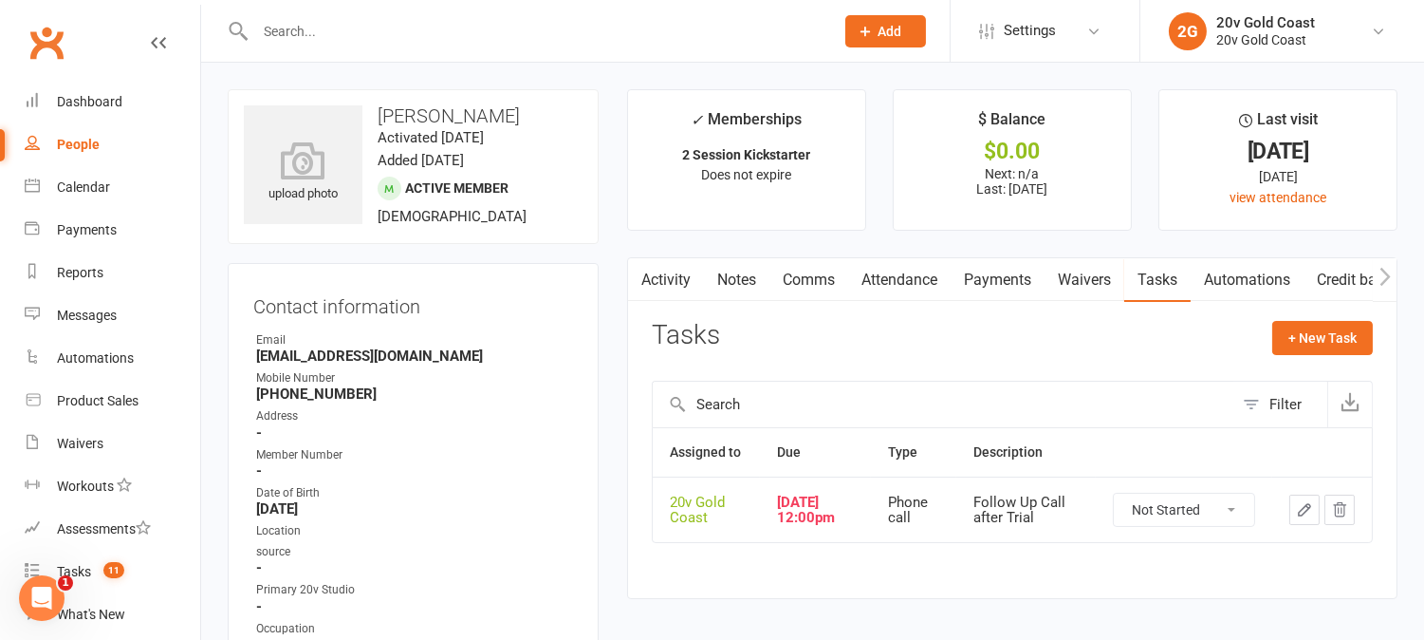
click at [1234, 522] on select "Not Started In Progress Waiting Complete" at bounding box center [1184, 509] width 140 height 32
click at [1114, 509] on select "Not Started In Progress Waiting Complete" at bounding box center [1184, 509] width 140 height 32
select select "unstarted"
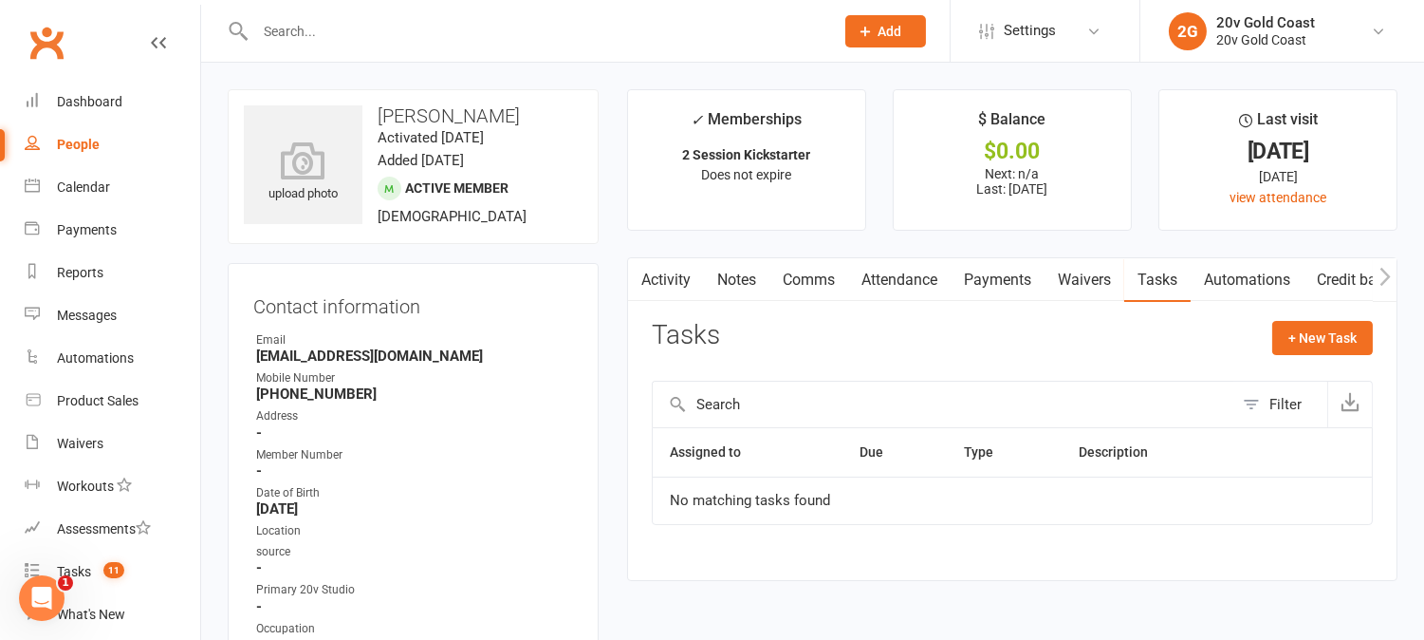
click at [923, 273] on link "Attendance" at bounding box center [899, 280] width 102 height 44
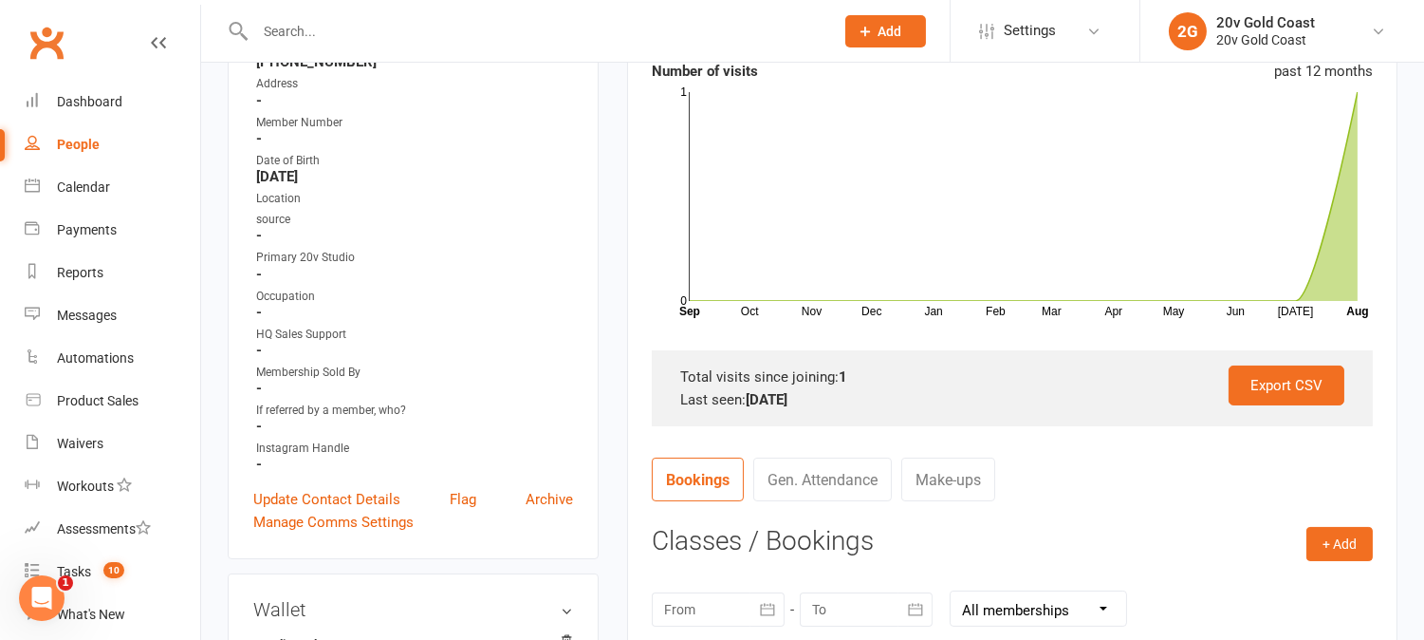
scroll to position [632, 0]
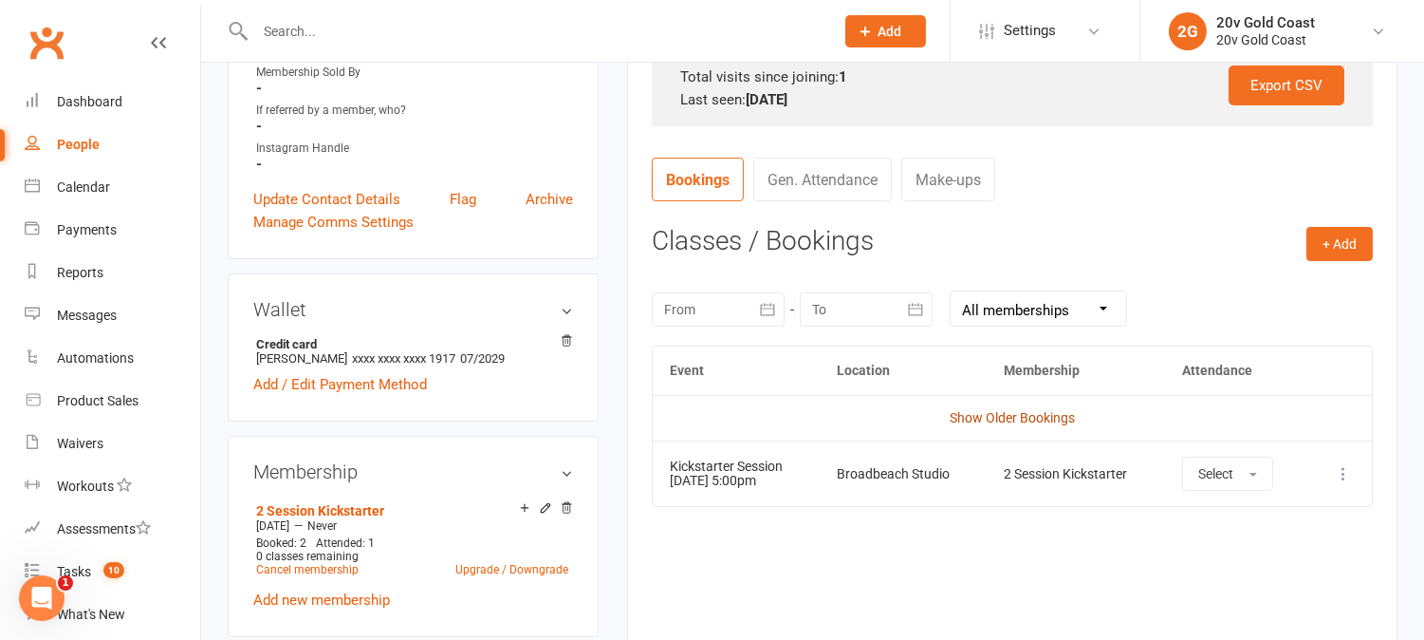
click at [963, 419] on link "Show Older Bookings" at bounding box center [1012, 417] width 125 height 15
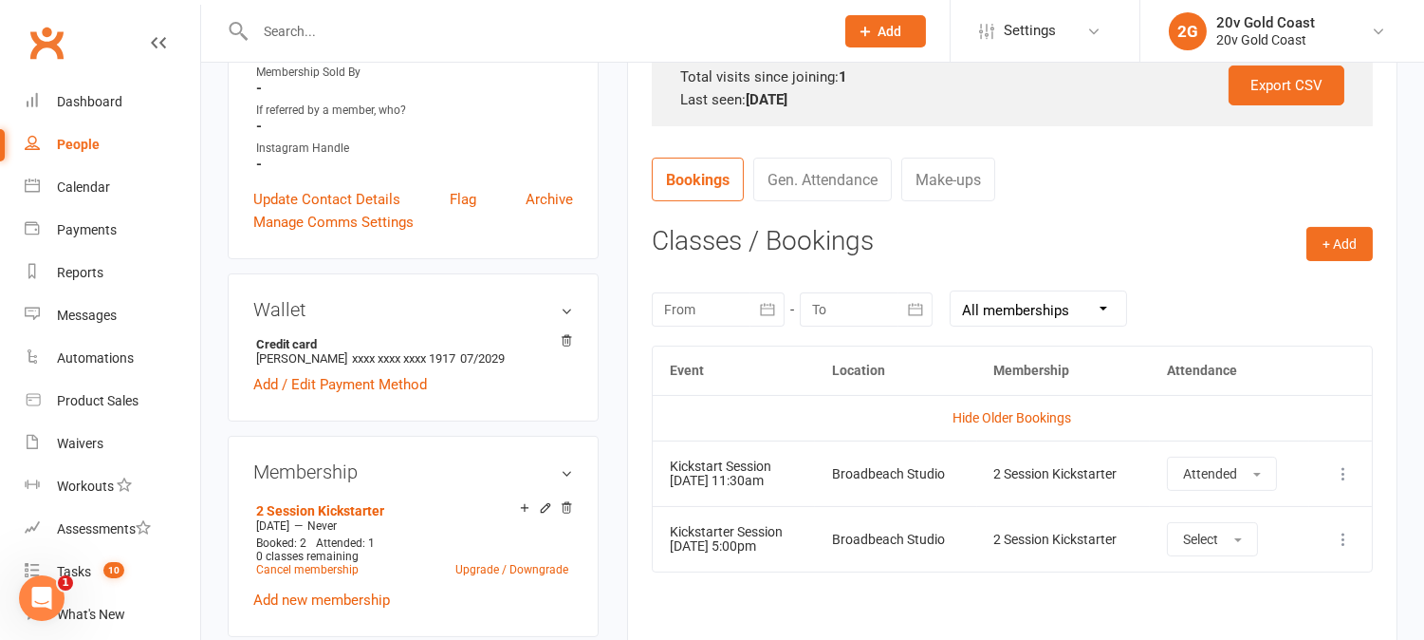
click at [925, 258] on div "+ Add Book Event Add Appointment Book a Friend Classes / Bookings [DATE] Sun Mo…" at bounding box center [1012, 461] width 721 height 468
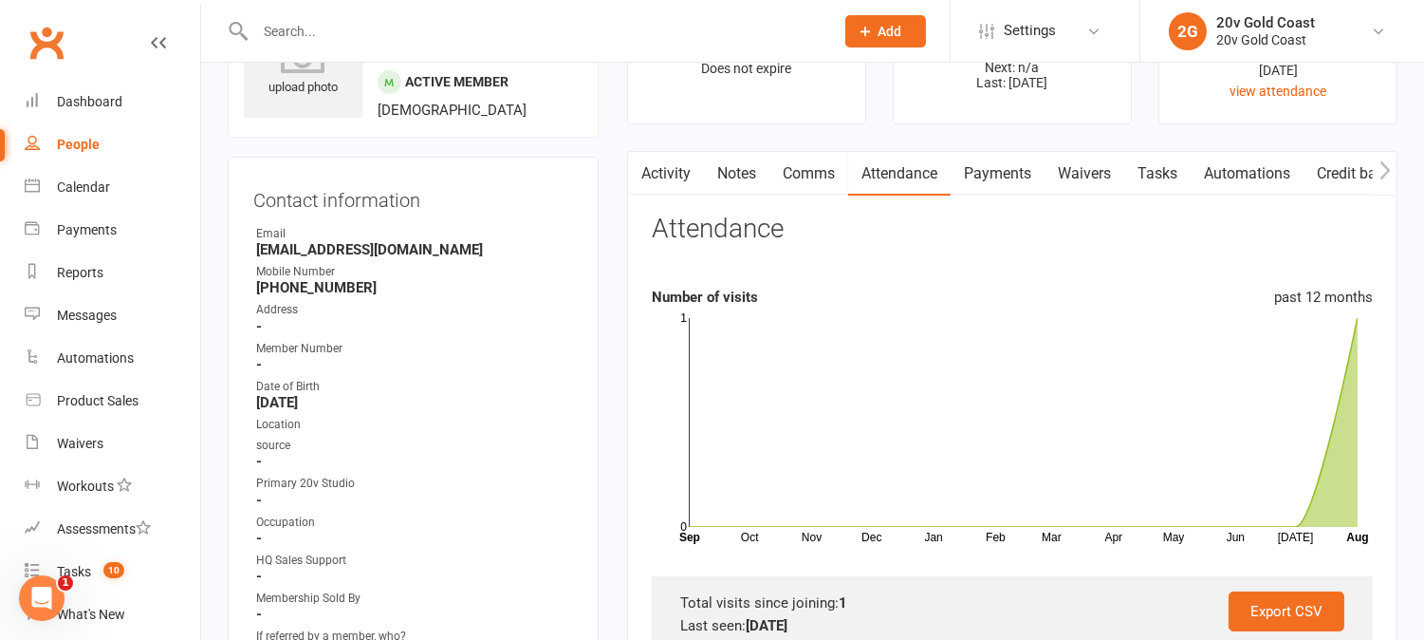
scroll to position [0, 0]
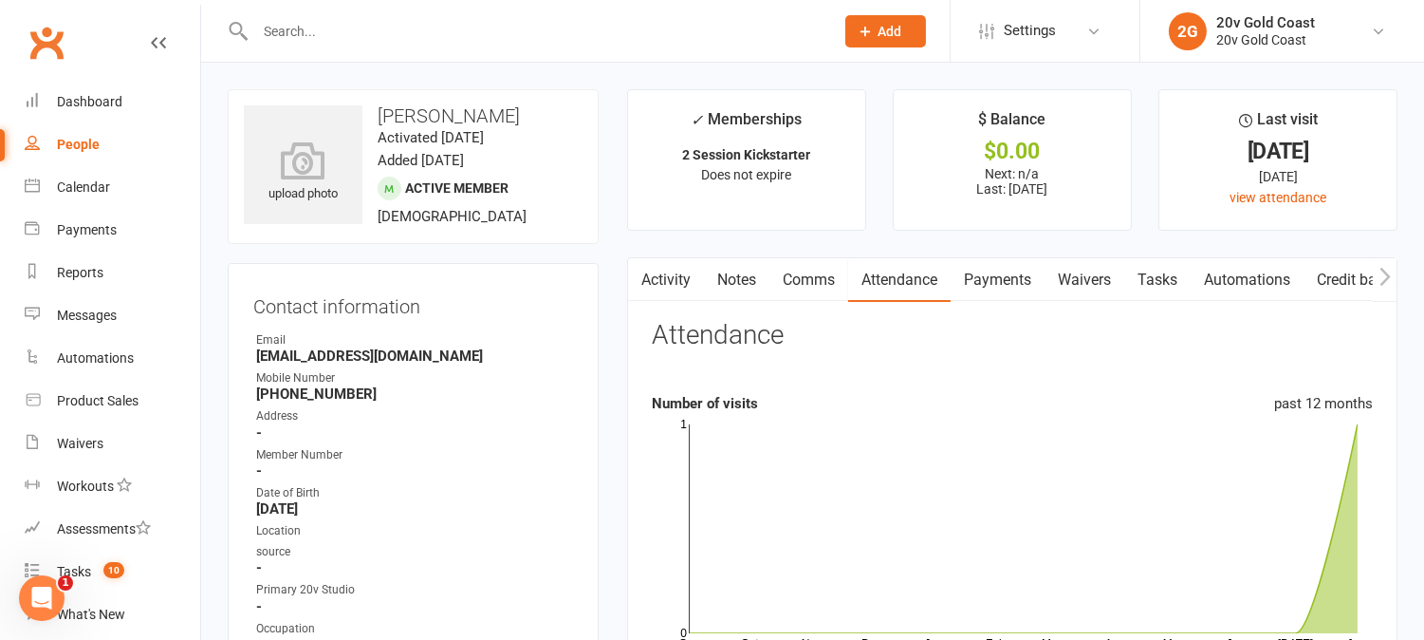
click at [688, 270] on link "Activity" at bounding box center [666, 280] width 76 height 44
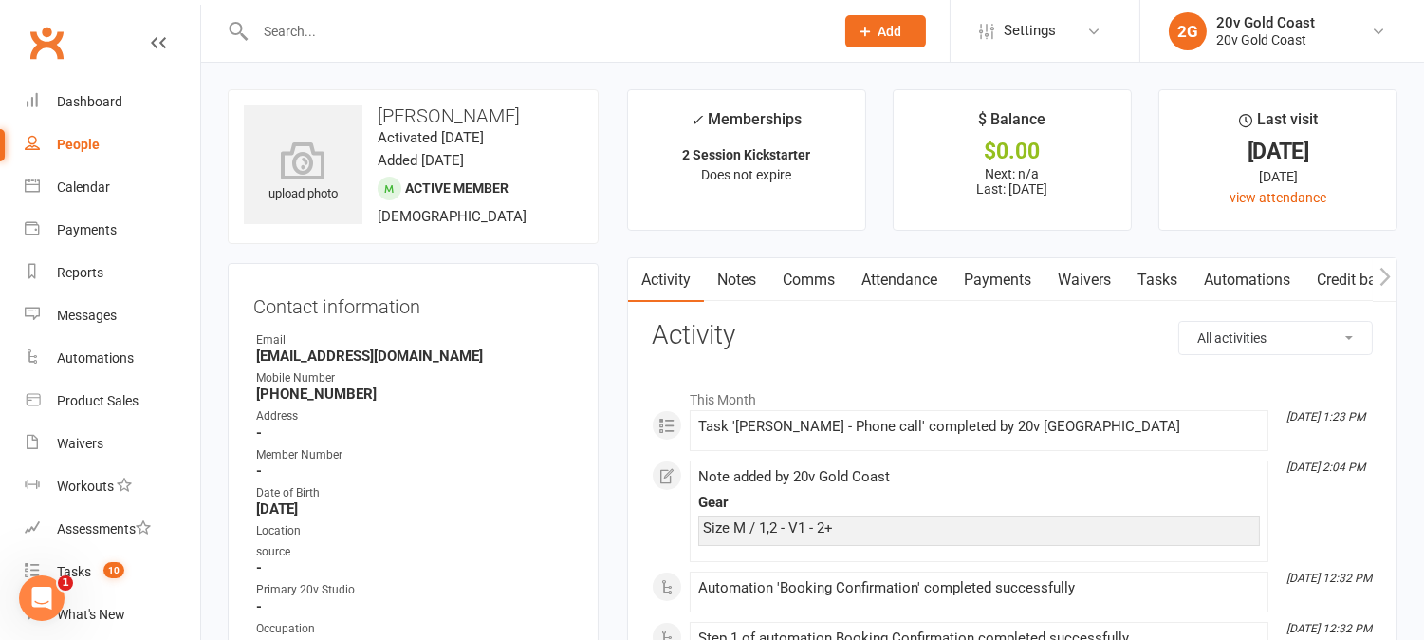
click at [828, 283] on link "Comms" at bounding box center [809, 280] width 79 height 44
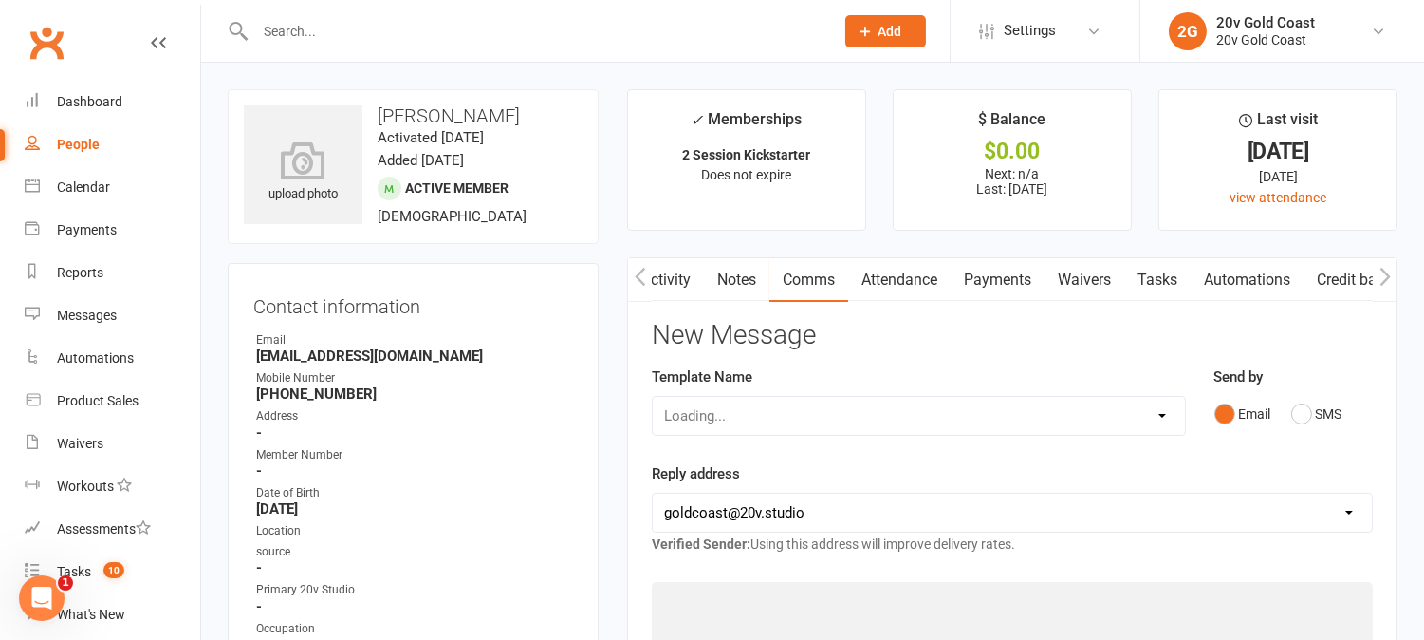
scroll to position [0, 5]
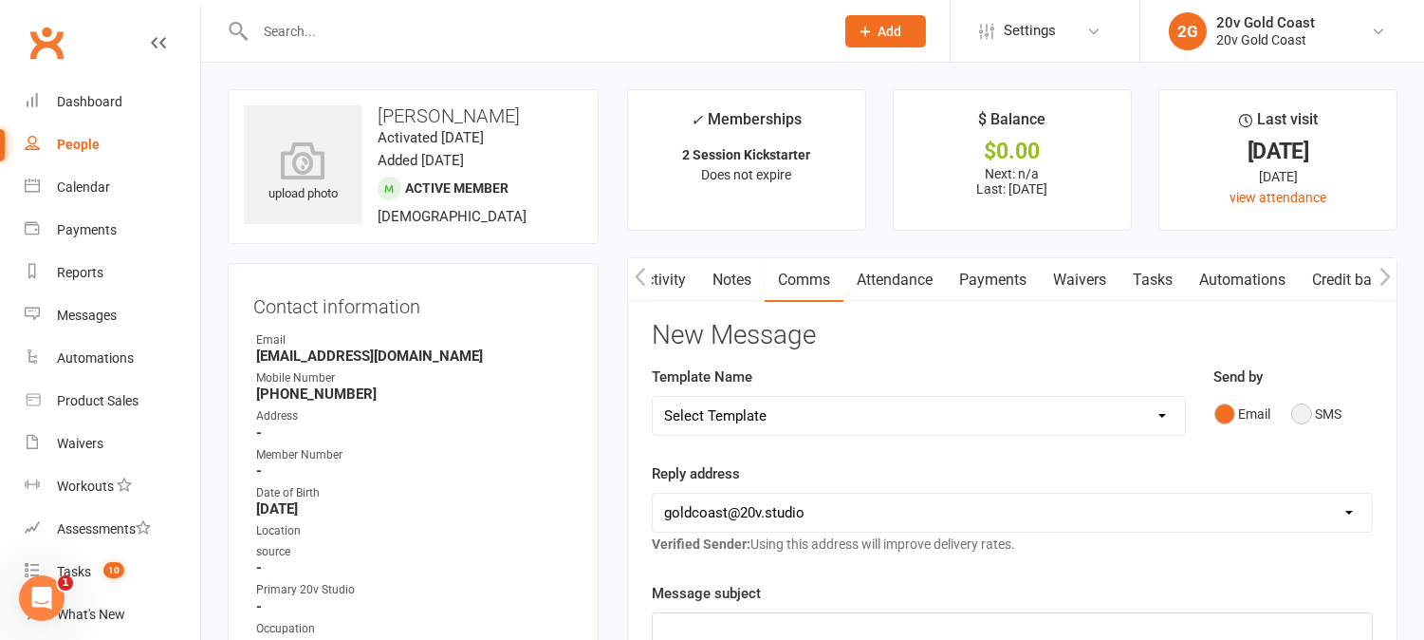
click at [1302, 413] on button "SMS" at bounding box center [1317, 414] width 51 height 36
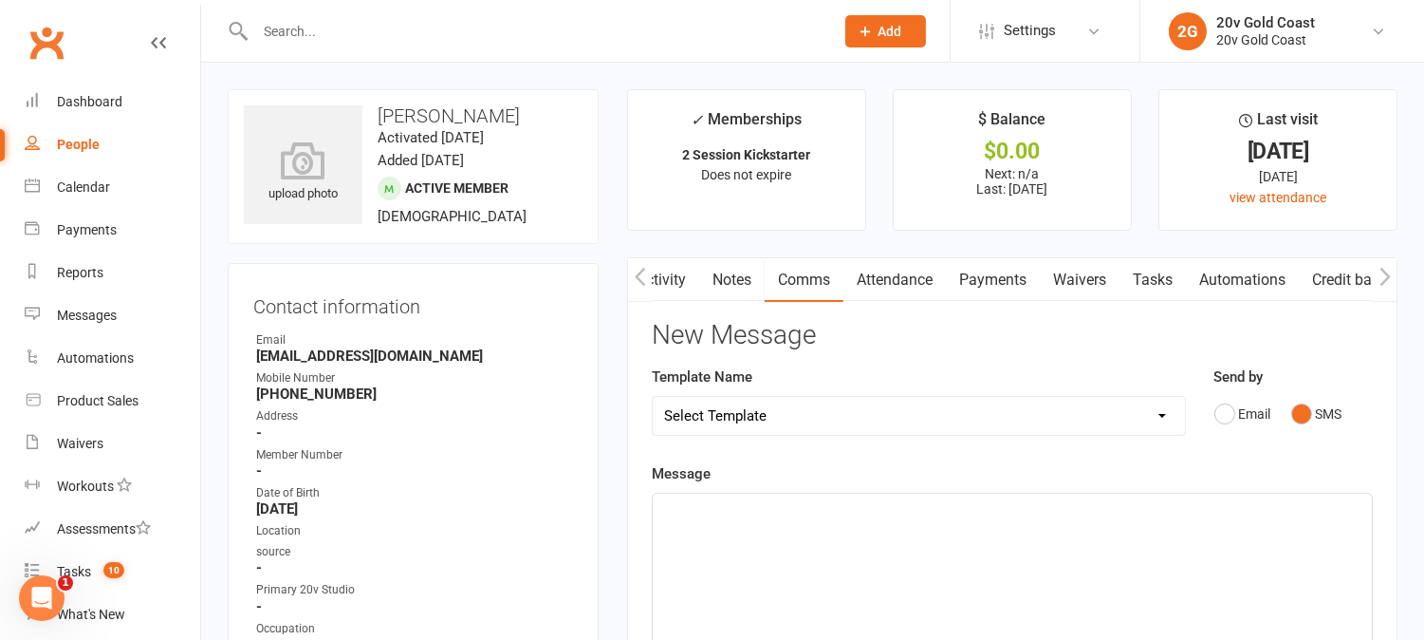
click at [1259, 555] on div "﻿" at bounding box center [1012, 635] width 719 height 285
click at [783, 574] on div "Hey [PERSON_NAME]. [PERSON_NAME] here from 20v EMs Studio. ﻿" at bounding box center [1012, 635] width 719 height 285
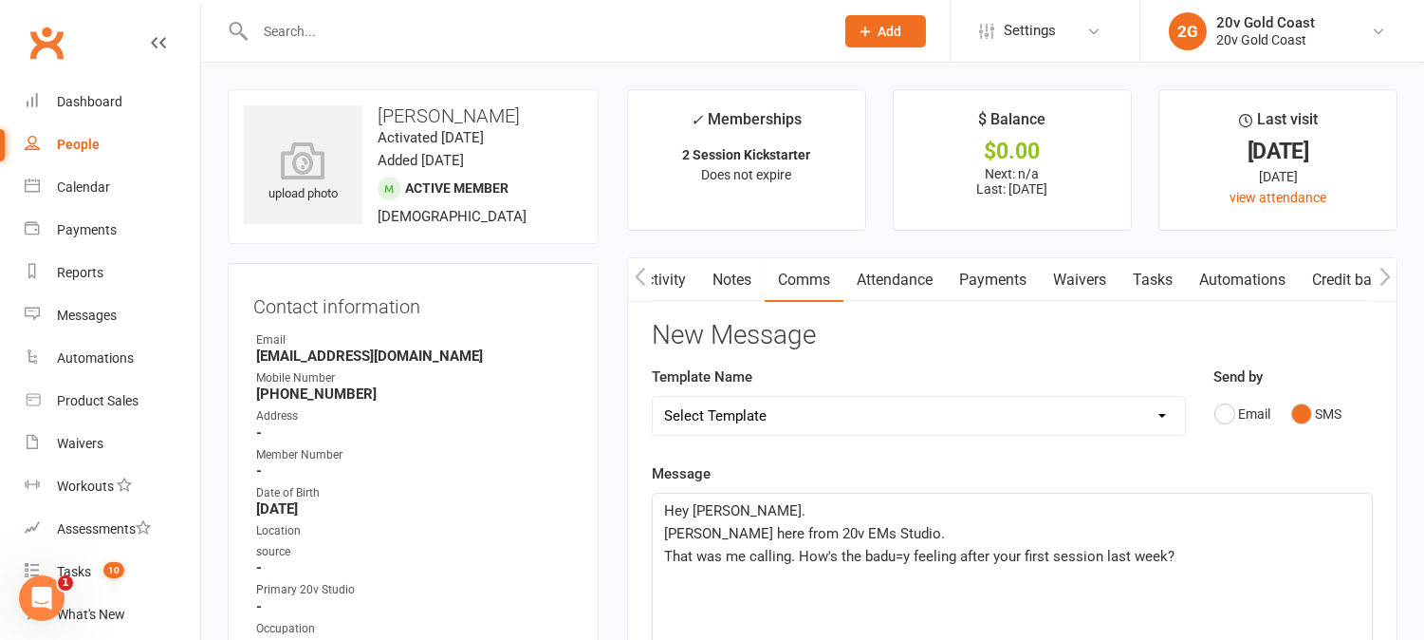
click at [902, 555] on span "That was me calling. How's the badu=y feeling after your first session last wee…" at bounding box center [919, 556] width 511 height 17
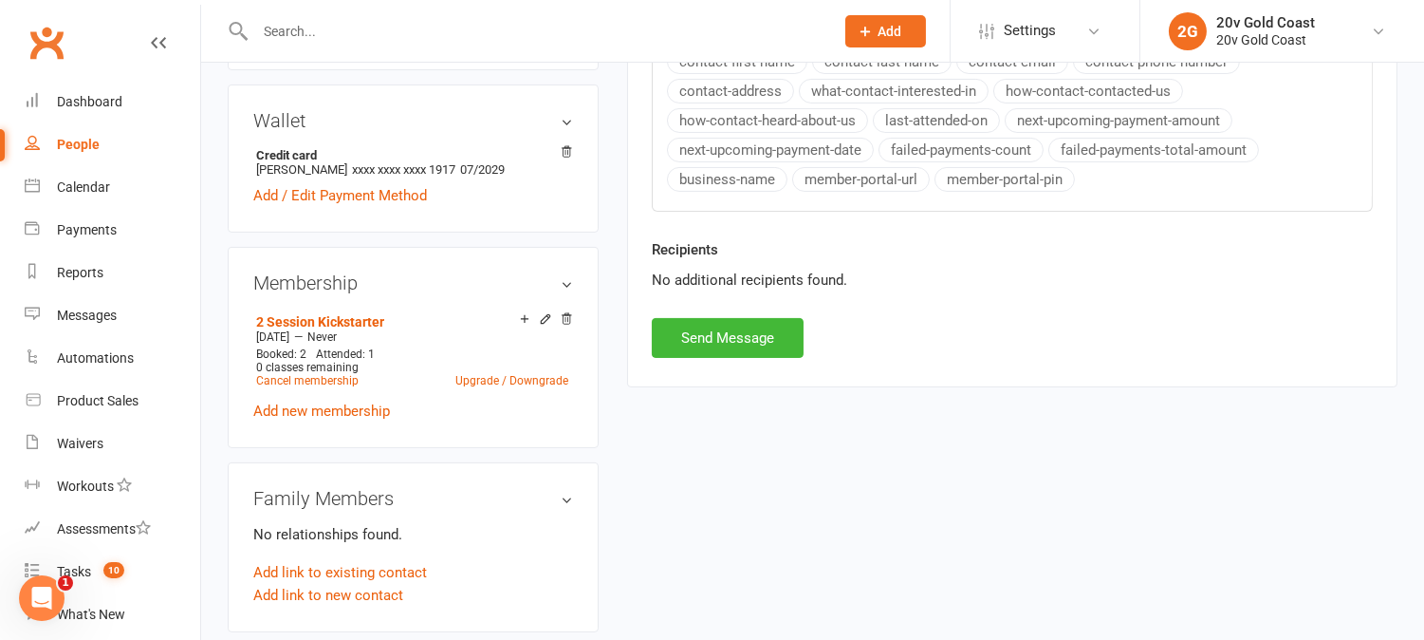
scroll to position [211, 0]
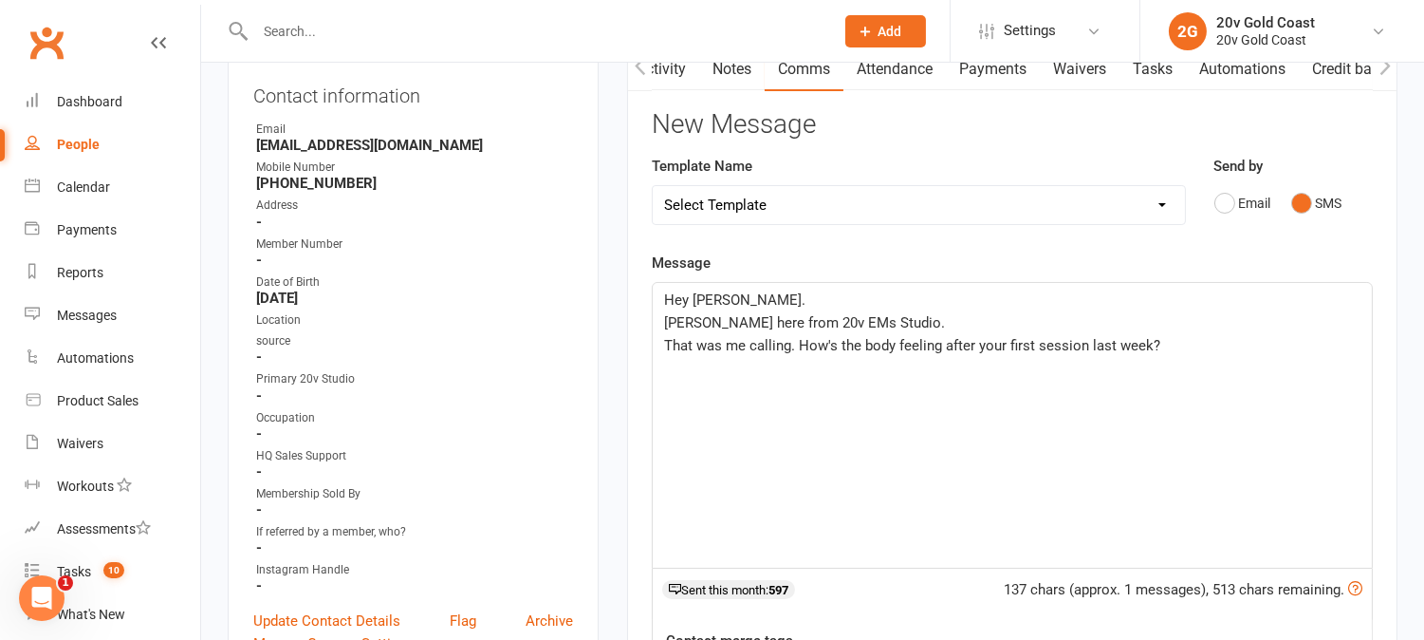
click at [817, 315] on span "Juan here from 20v EMs Studio." at bounding box center [804, 322] width 281 height 17
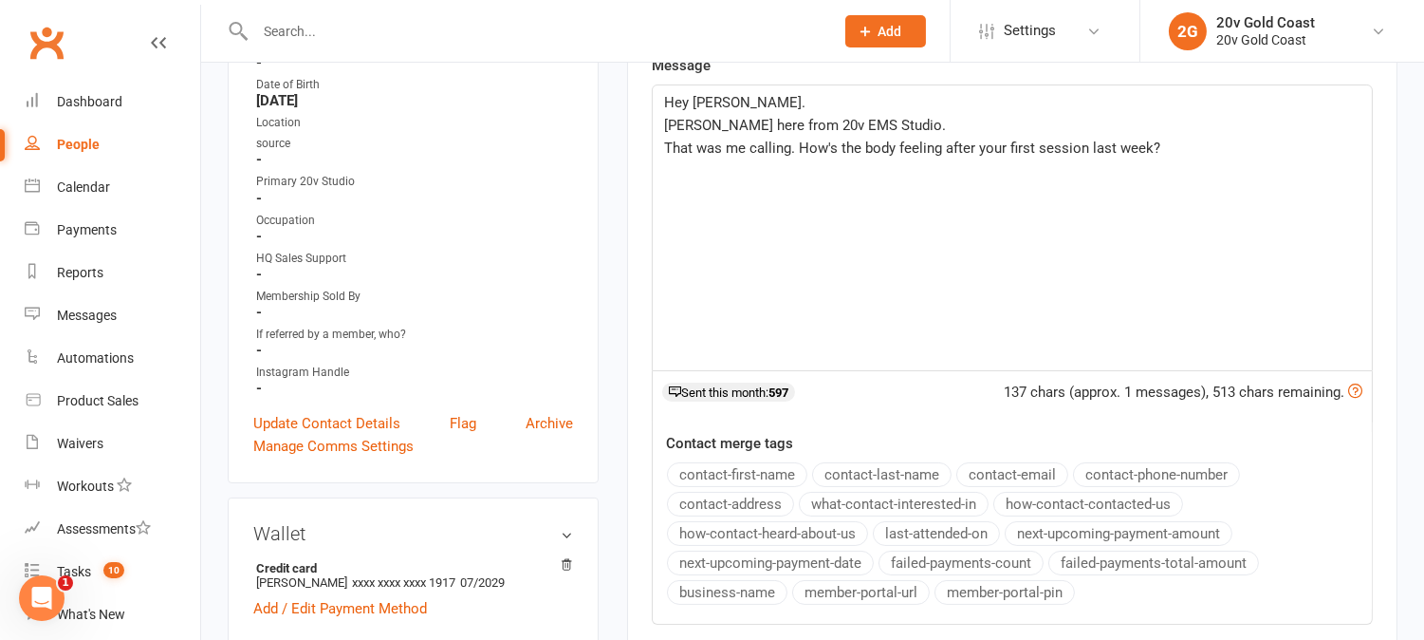
scroll to position [632, 0]
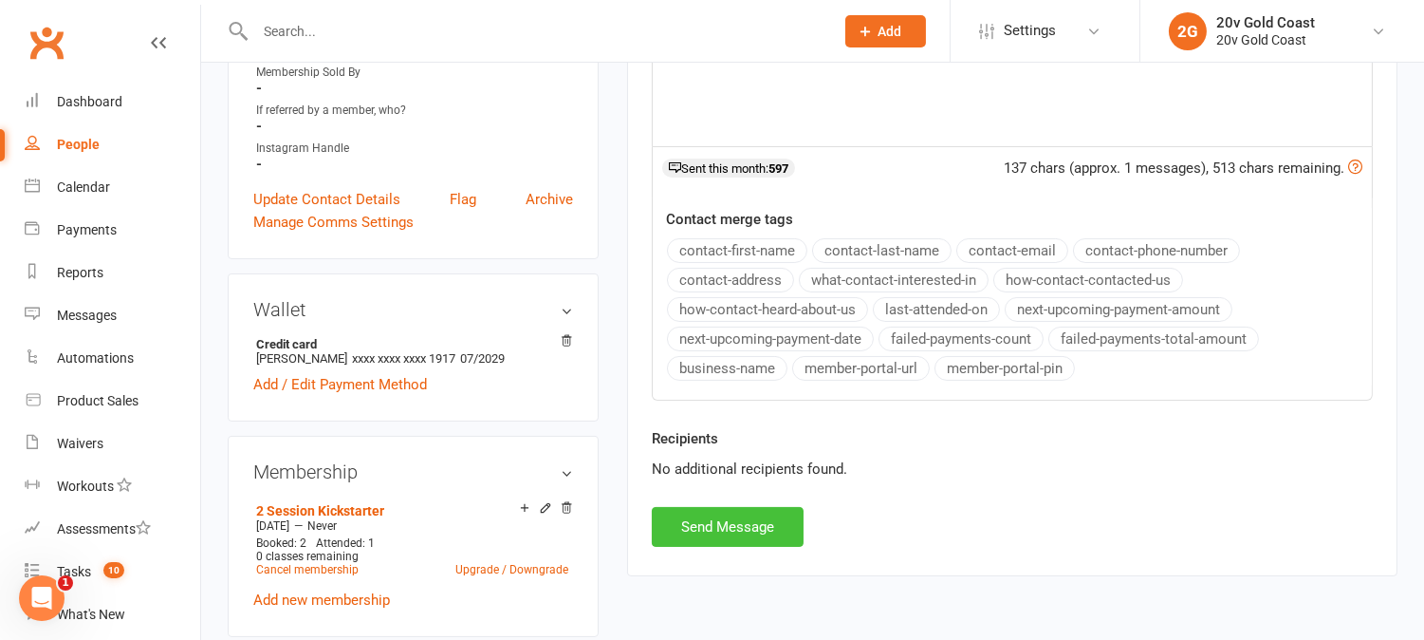
click at [769, 519] on button "Send Message" at bounding box center [728, 527] width 152 height 40
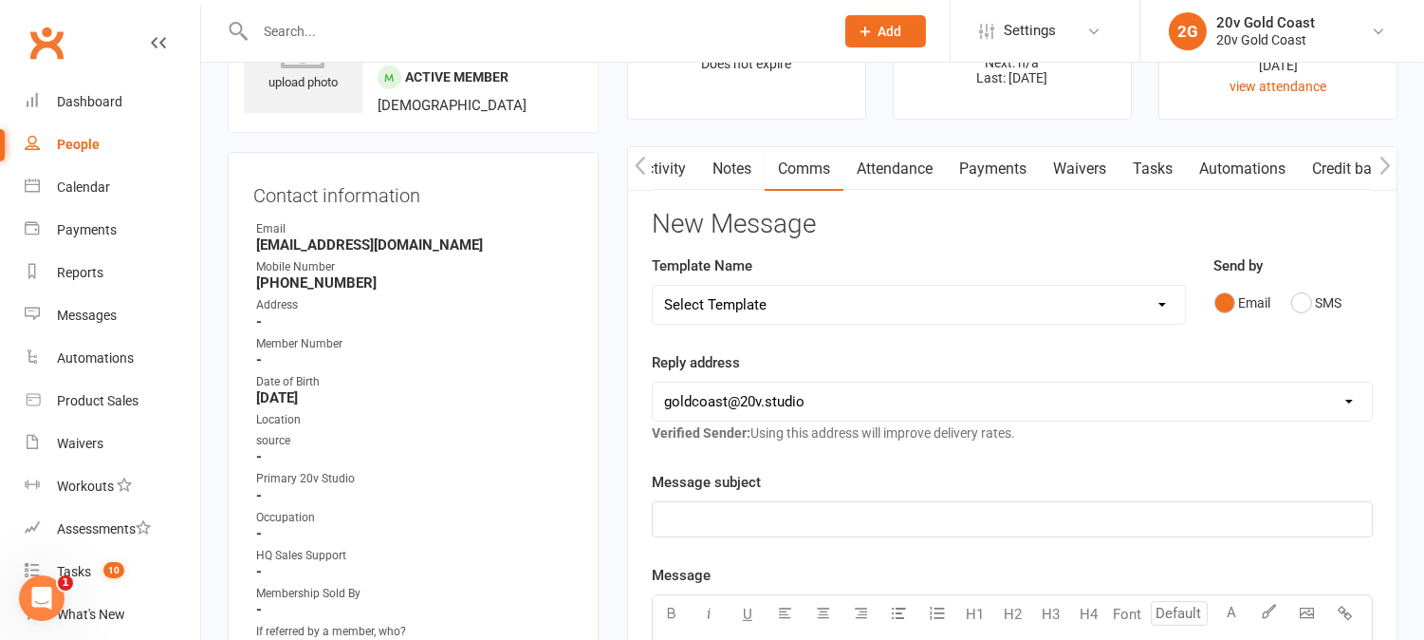
scroll to position [0, 0]
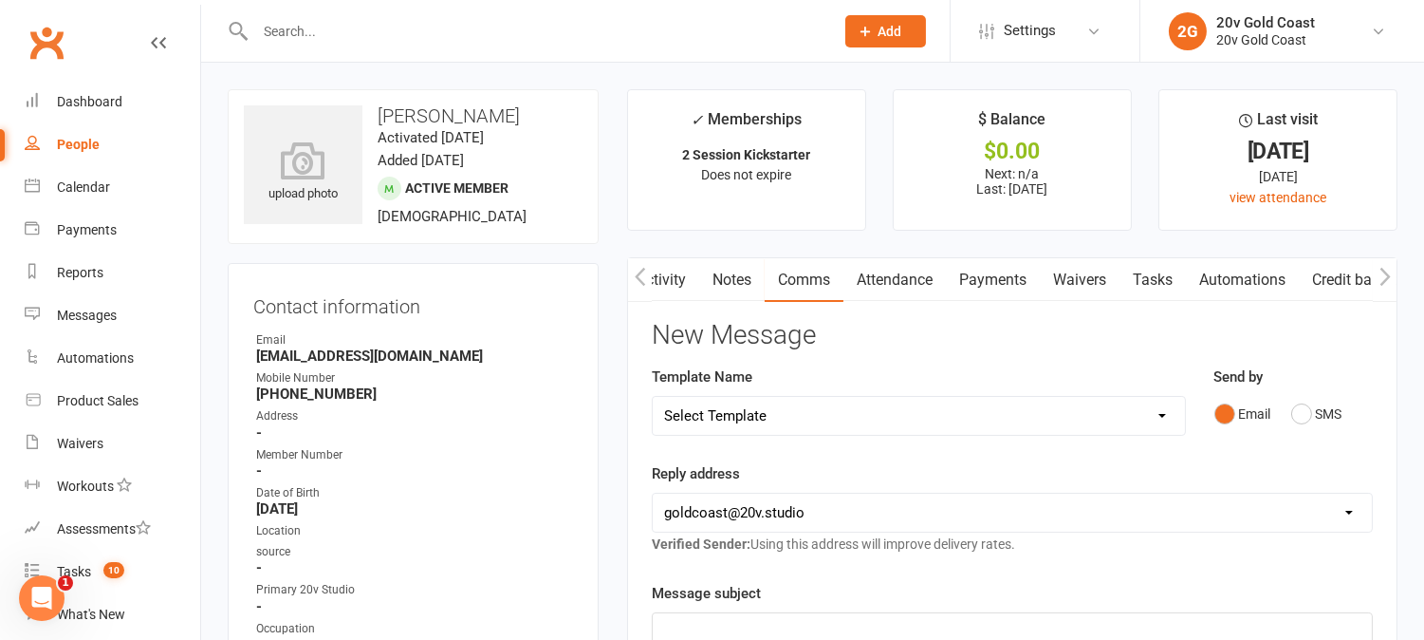
click at [680, 275] on link "Activity" at bounding box center [661, 280] width 76 height 44
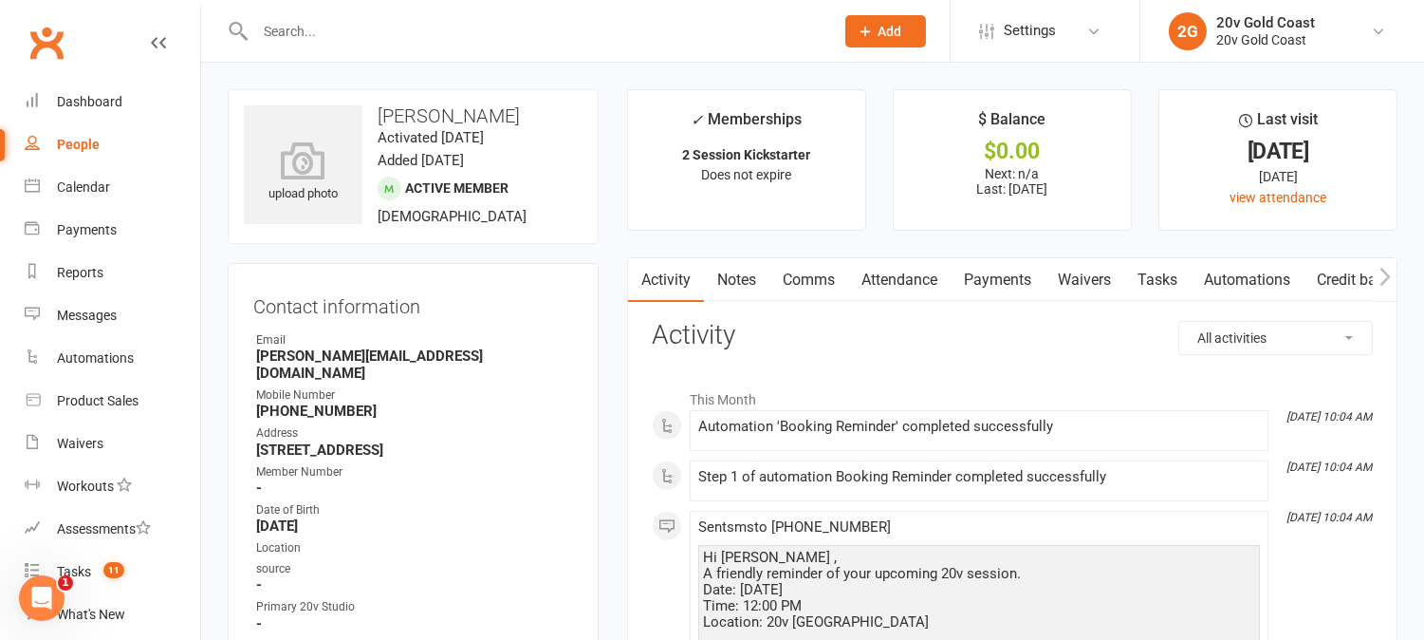
click at [1152, 283] on link "Tasks" at bounding box center [1158, 280] width 66 height 44
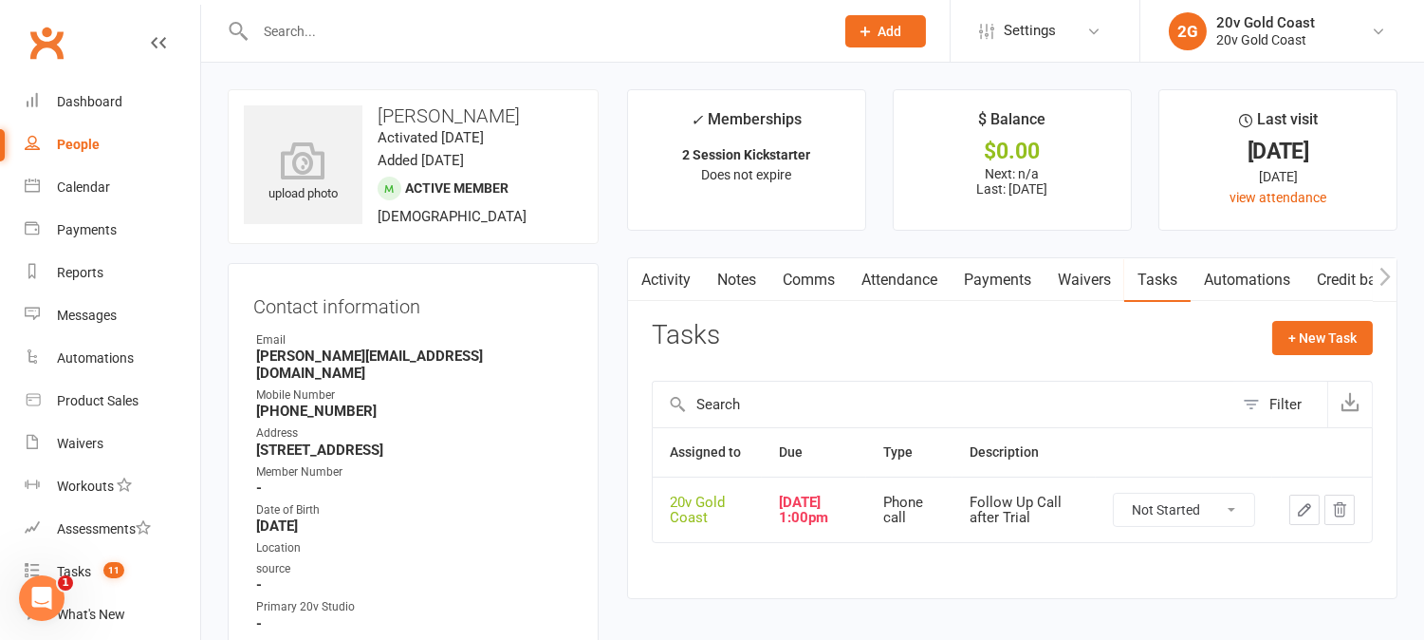
click at [1237, 515] on select "Not Started In Progress Waiting Complete" at bounding box center [1184, 509] width 140 height 32
click at [1114, 500] on select "Not Started In Progress Waiting Complete" at bounding box center [1184, 509] width 140 height 32
select select "unstarted"
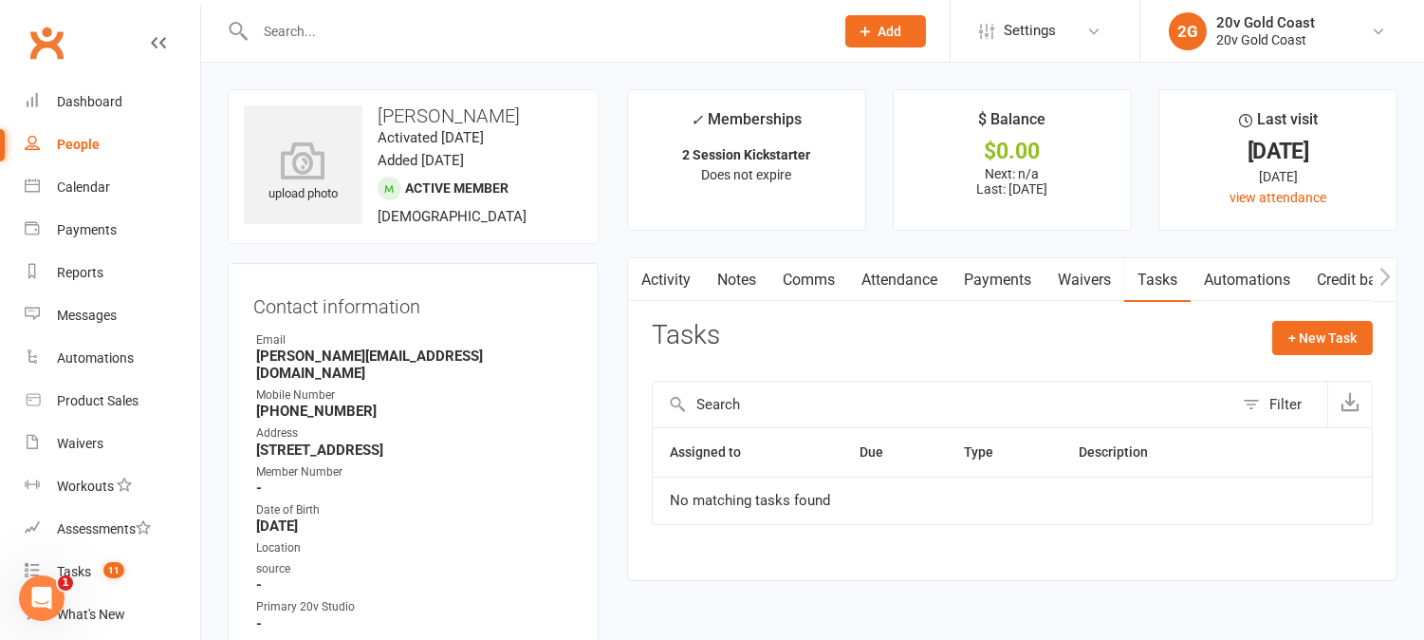
click at [926, 273] on link "Attendance" at bounding box center [899, 280] width 102 height 44
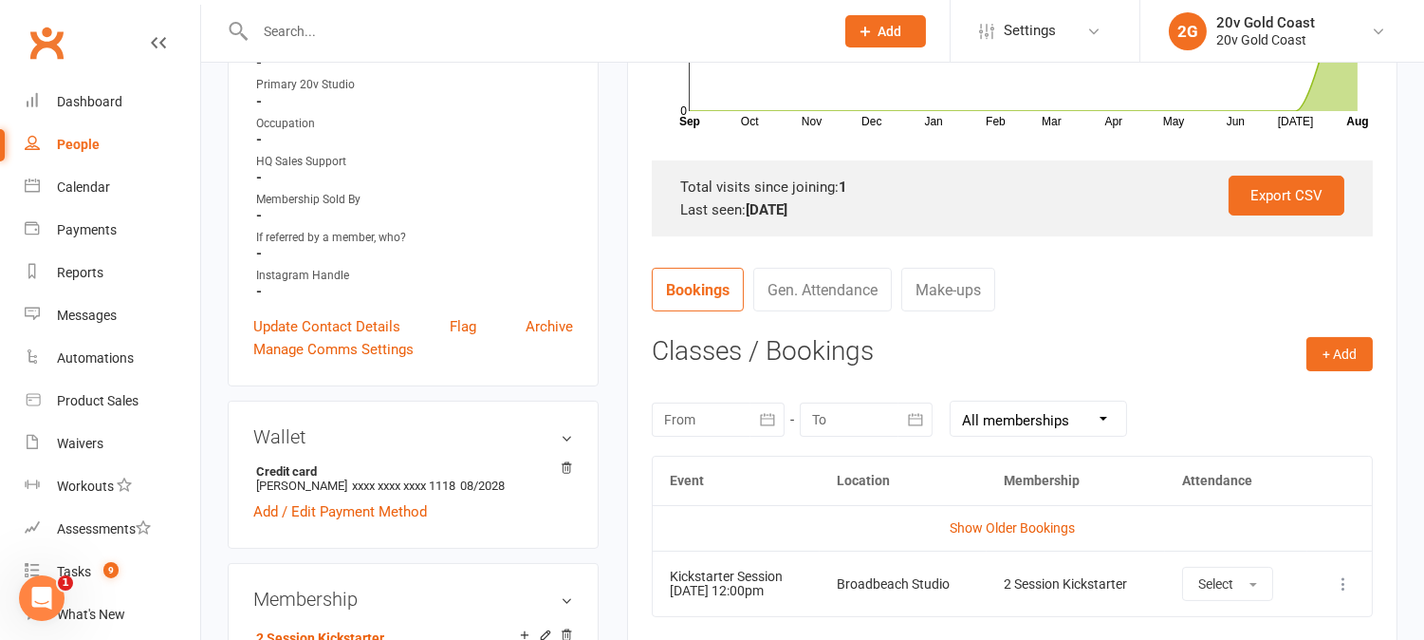
scroll to position [632, 0]
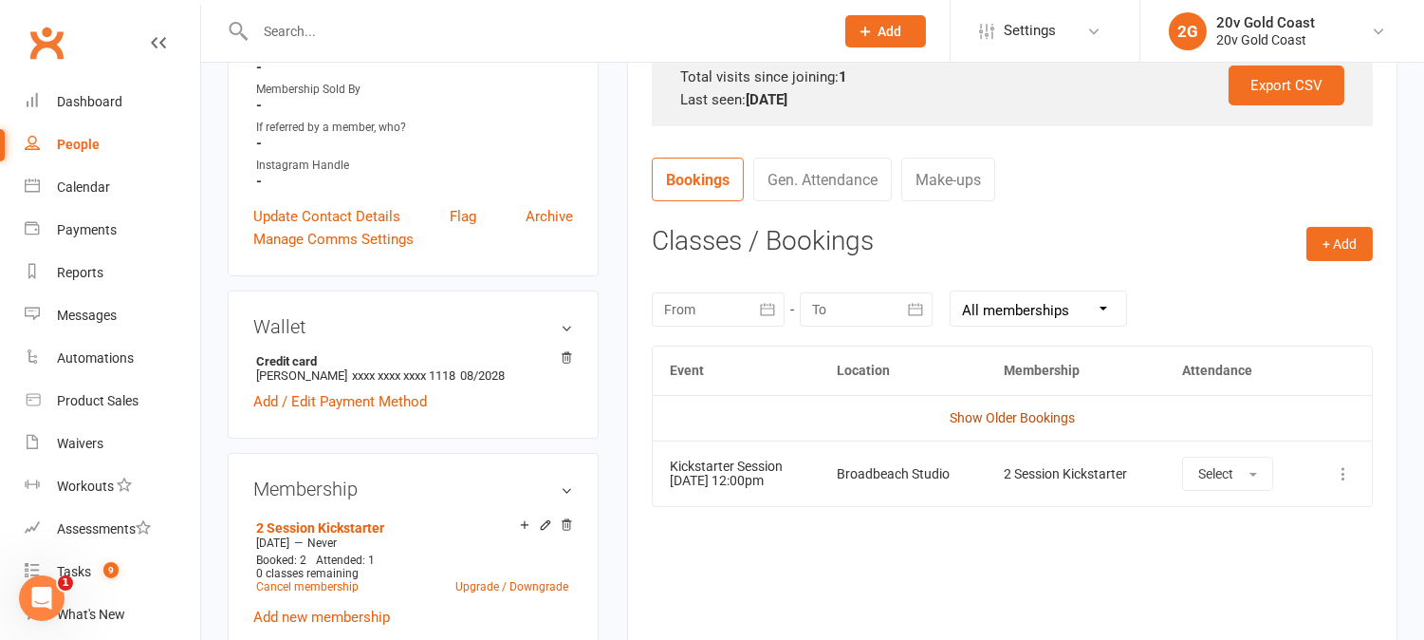
click at [1034, 422] on link "Show Older Bookings" at bounding box center [1012, 417] width 125 height 15
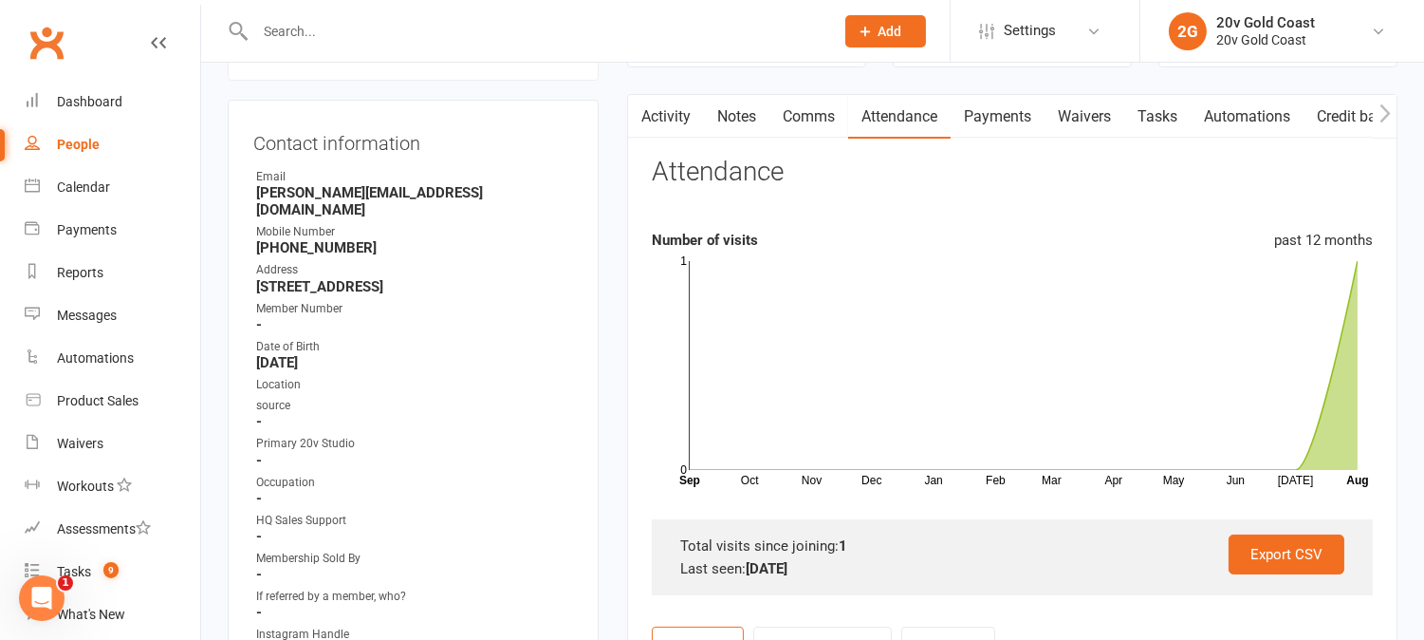
scroll to position [0, 0]
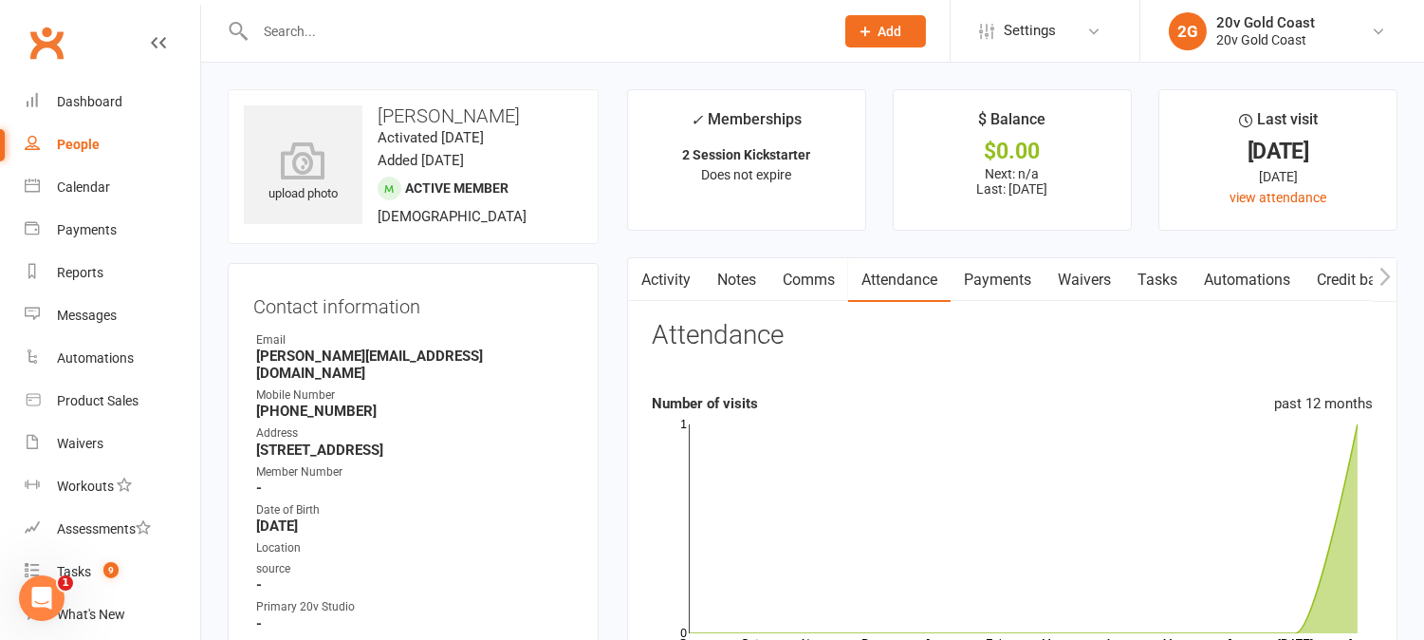
click at [797, 270] on link "Comms" at bounding box center [809, 280] width 79 height 44
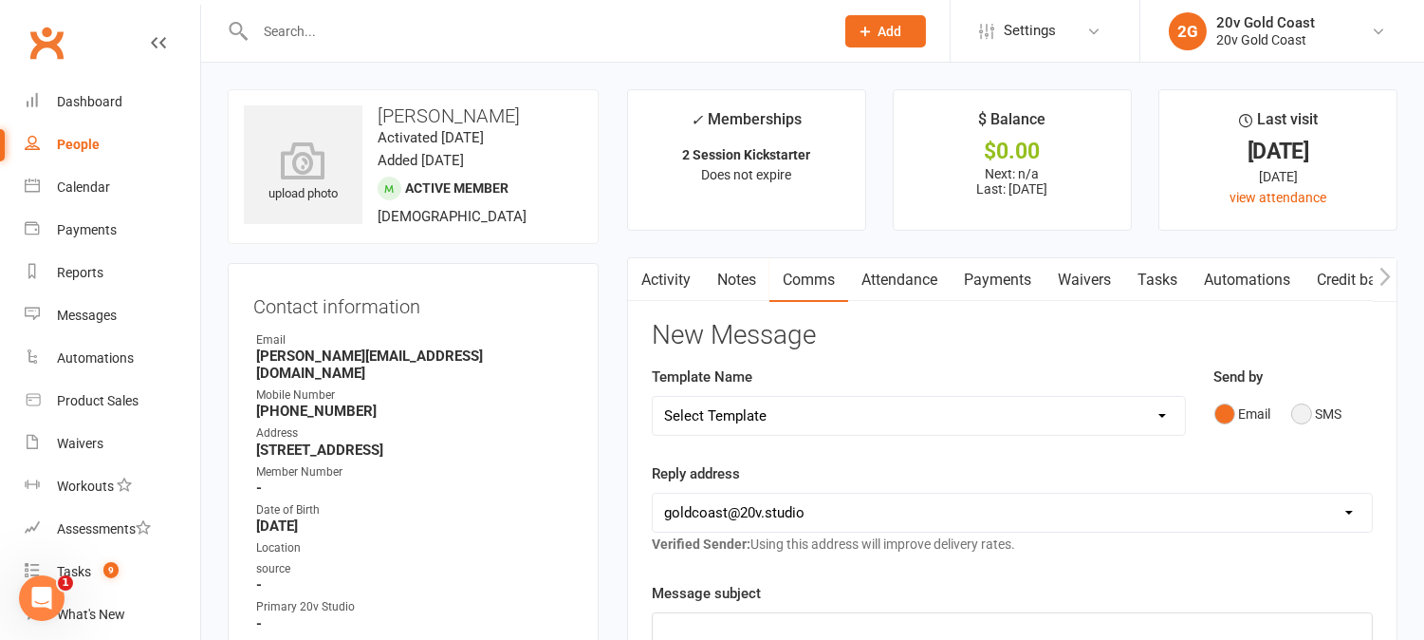
click at [1296, 414] on button "SMS" at bounding box center [1317, 414] width 51 height 36
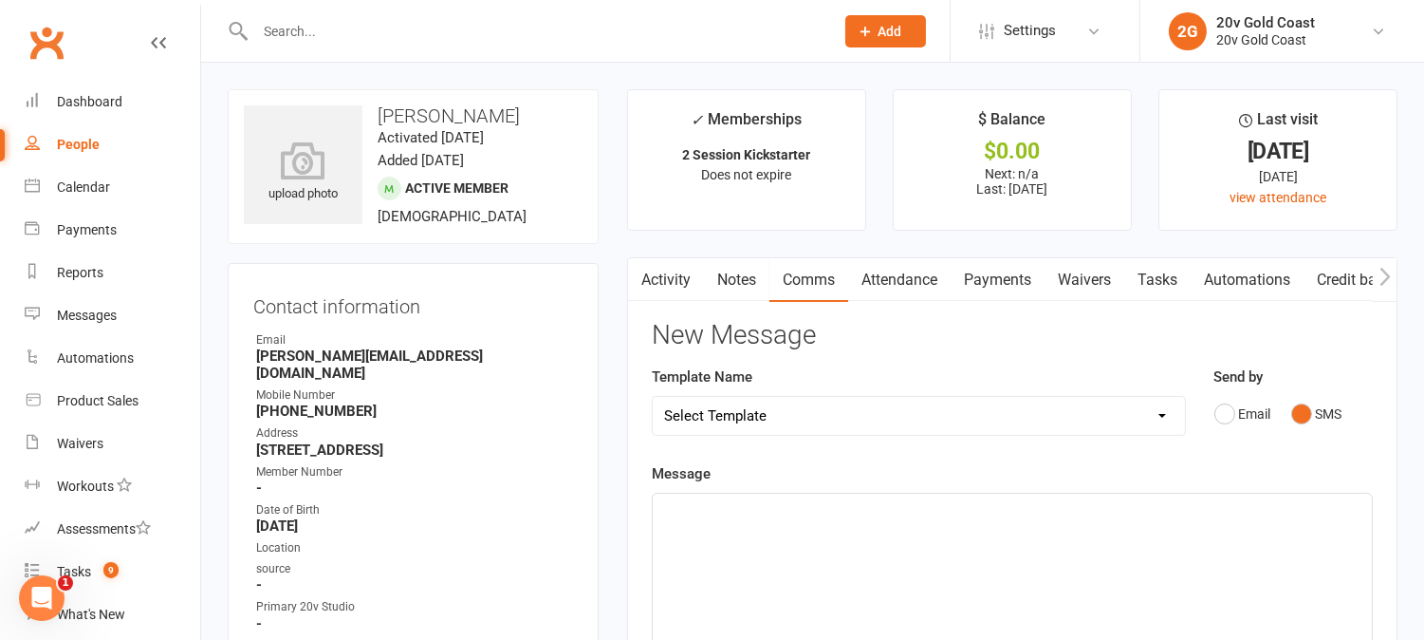
click at [1283, 563] on div "﻿" at bounding box center [1012, 635] width 719 height 285
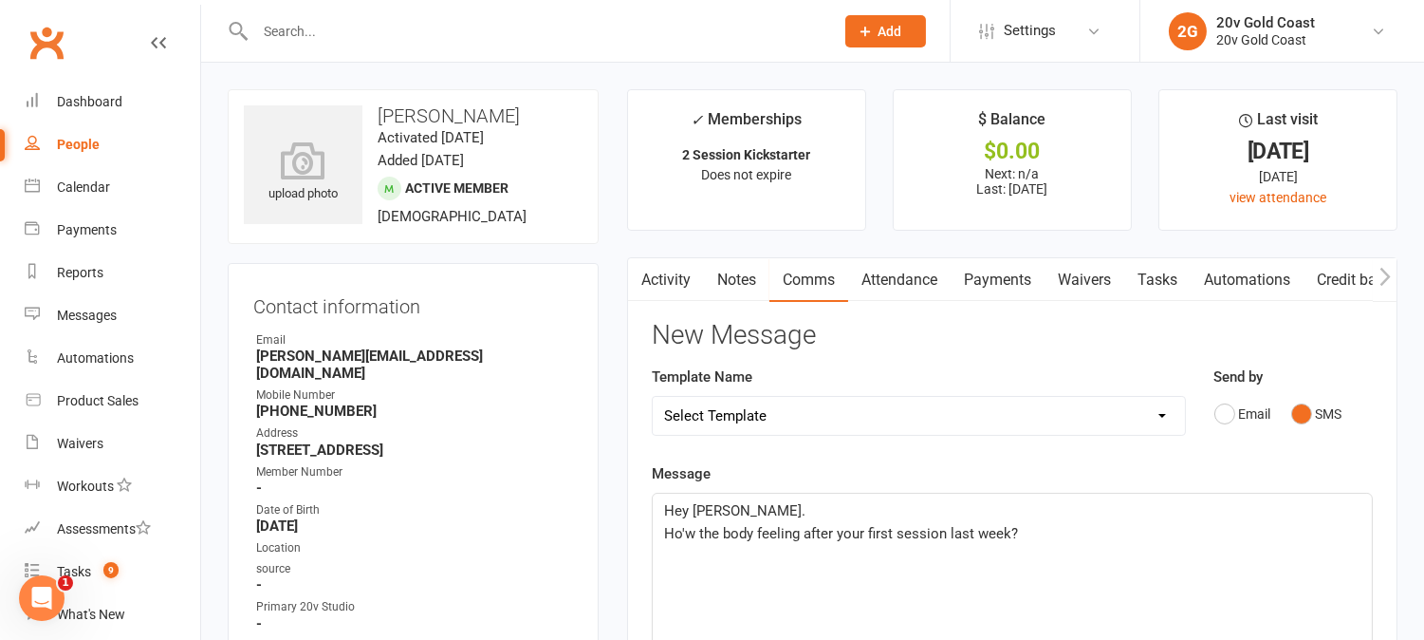
click at [686, 530] on span "Ho'w the body feeling after your first session last week?" at bounding box center [841, 533] width 354 height 17
click at [1041, 537] on p "How's the body feeling after your first session last week?" at bounding box center [1012, 533] width 697 height 23
click at [668, 536] on span "How's the body feeling after your first session last week?" at bounding box center [845, 533] width 362 height 17
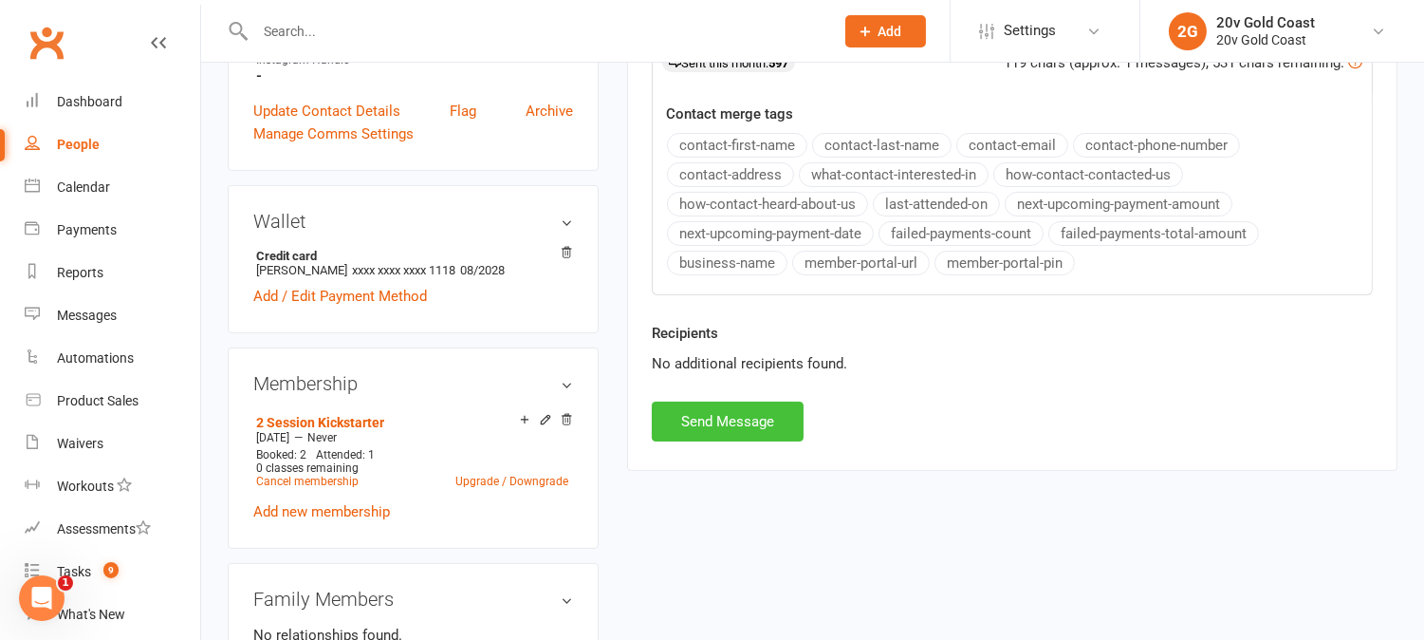
click at [727, 415] on button "Send Message" at bounding box center [728, 421] width 152 height 40
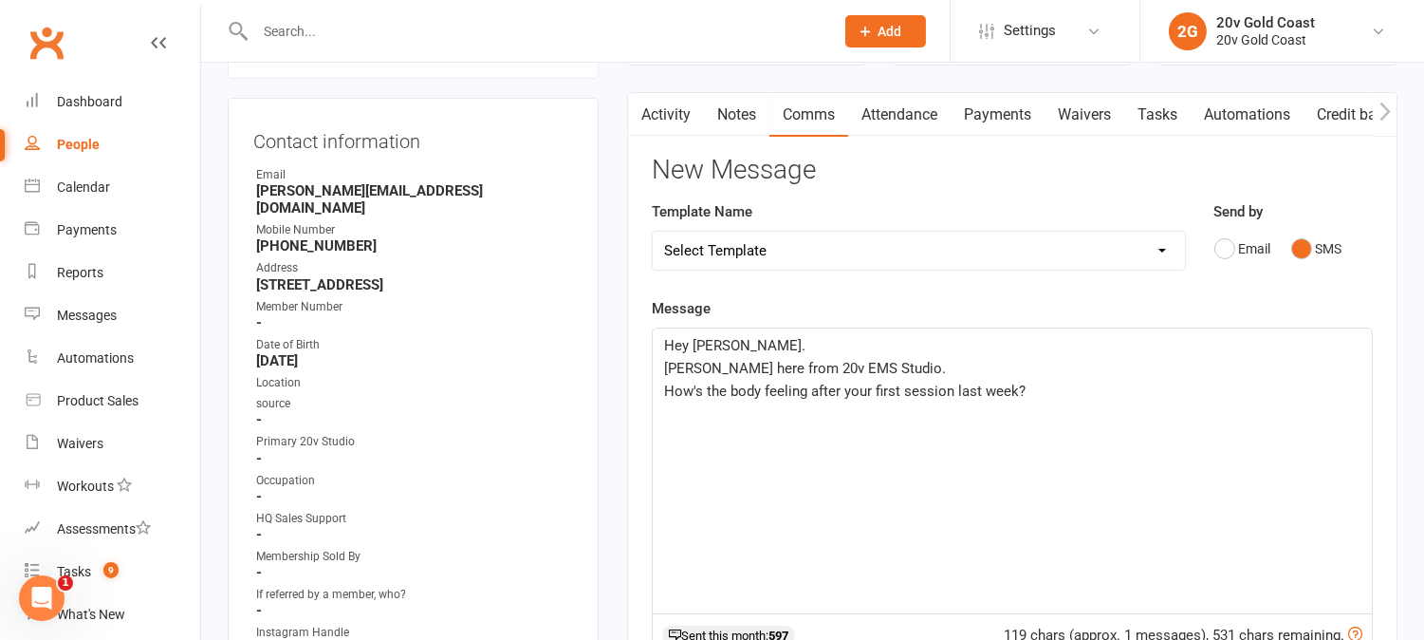
scroll to position [0, 0]
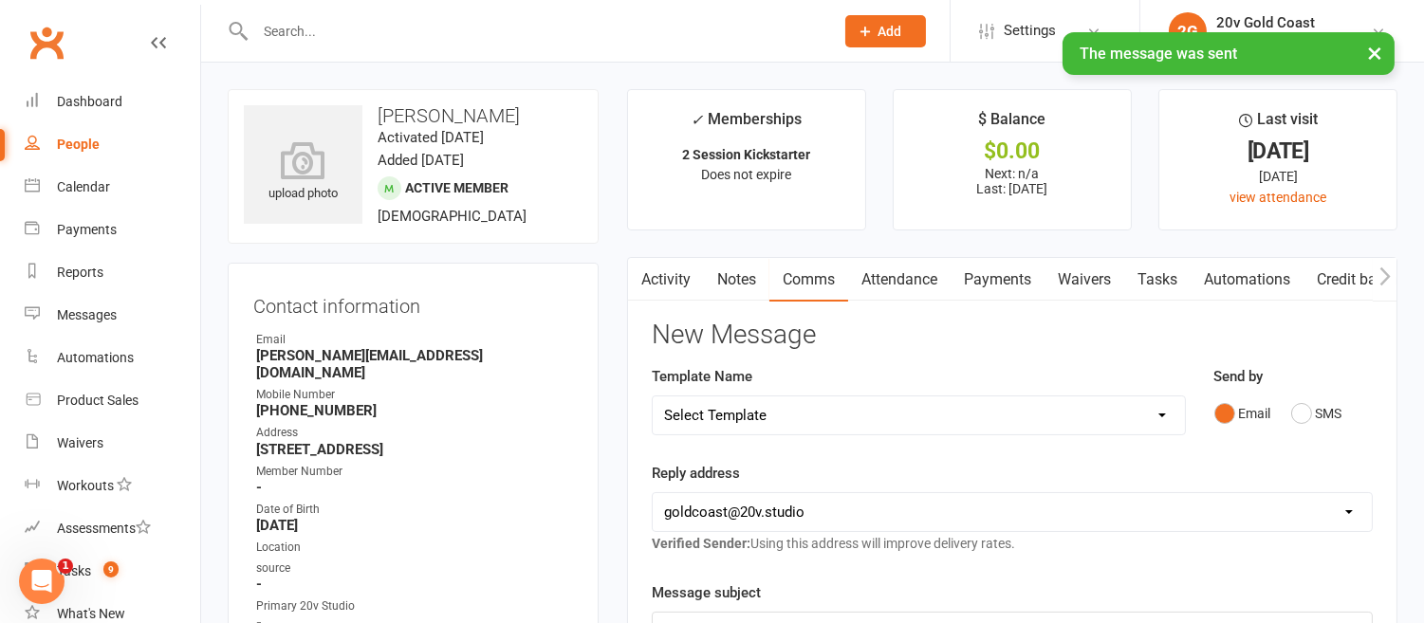
click at [676, 267] on link "Activity" at bounding box center [666, 280] width 76 height 44
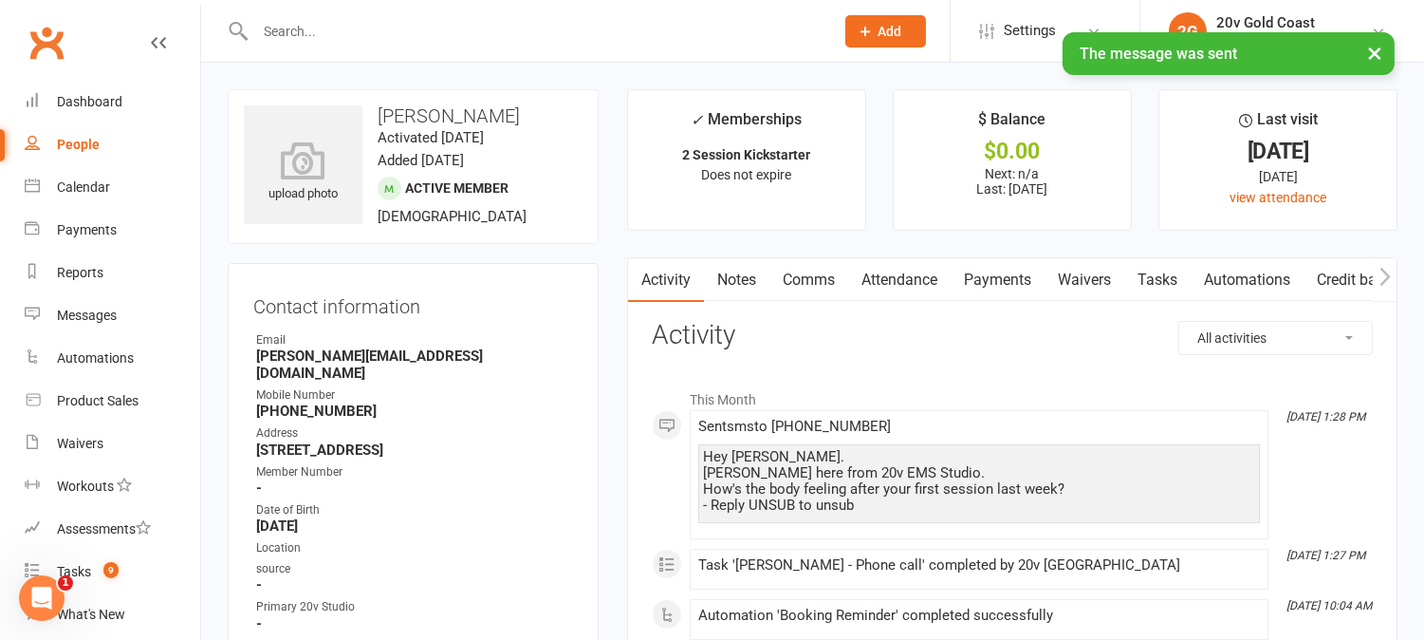
click at [1153, 282] on link "Tasks" at bounding box center [1158, 280] width 66 height 44
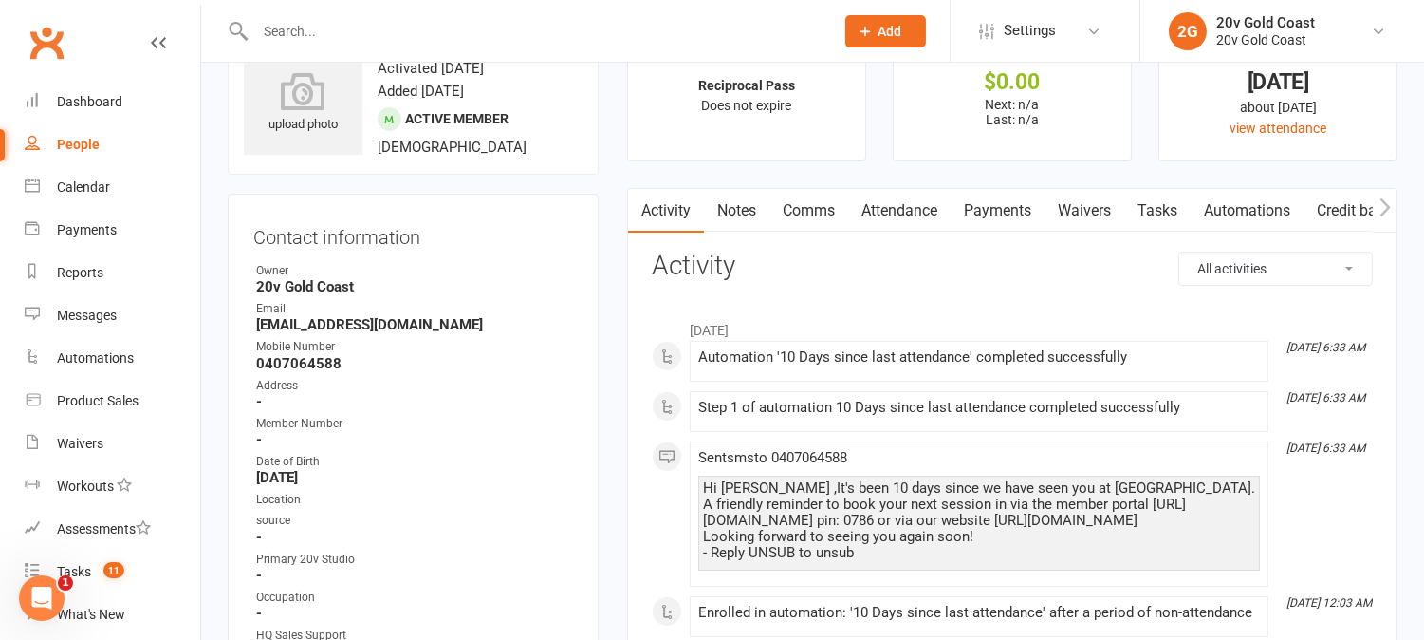
scroll to position [105, 0]
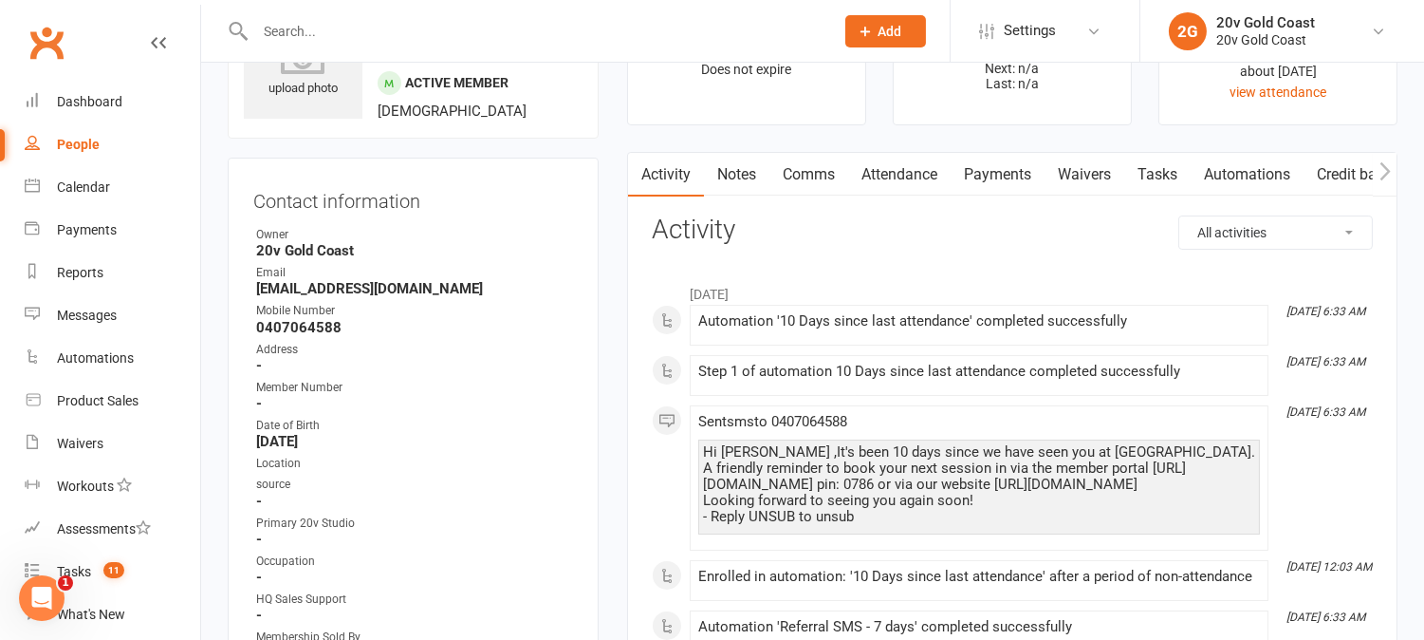
click at [1092, 176] on link "Waivers" at bounding box center [1085, 175] width 80 height 44
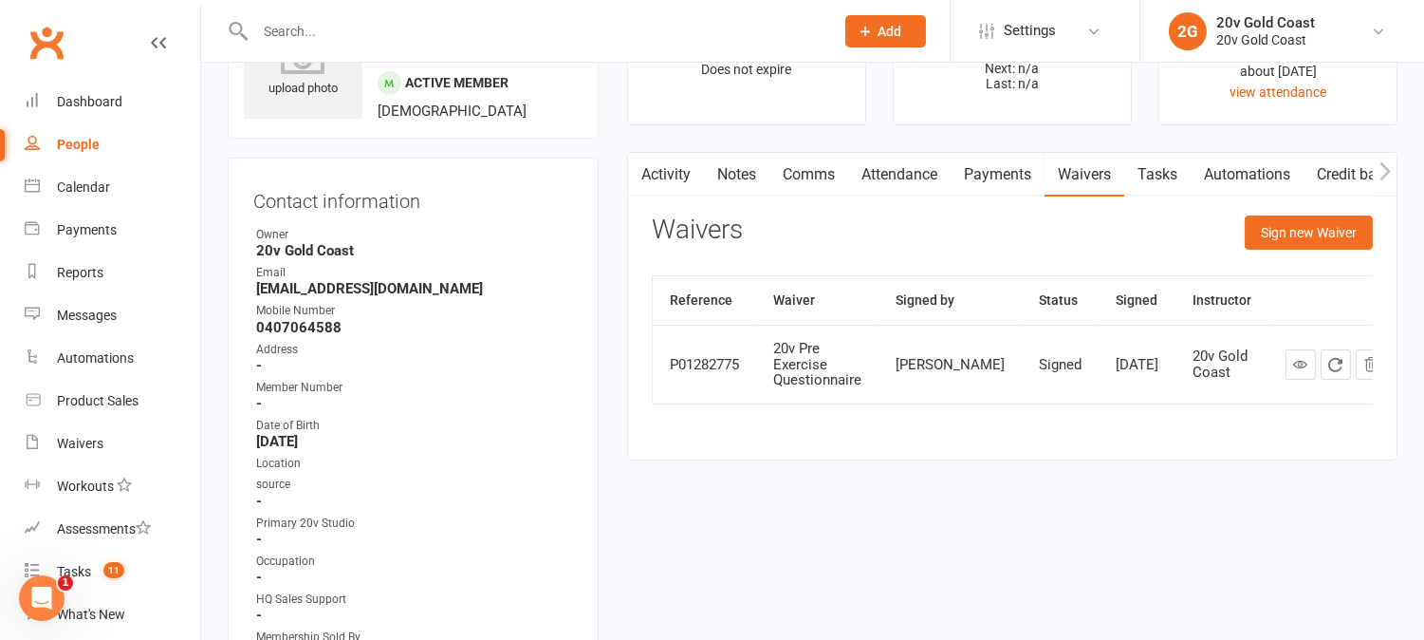
click at [690, 174] on link "Activity" at bounding box center [666, 175] width 76 height 44
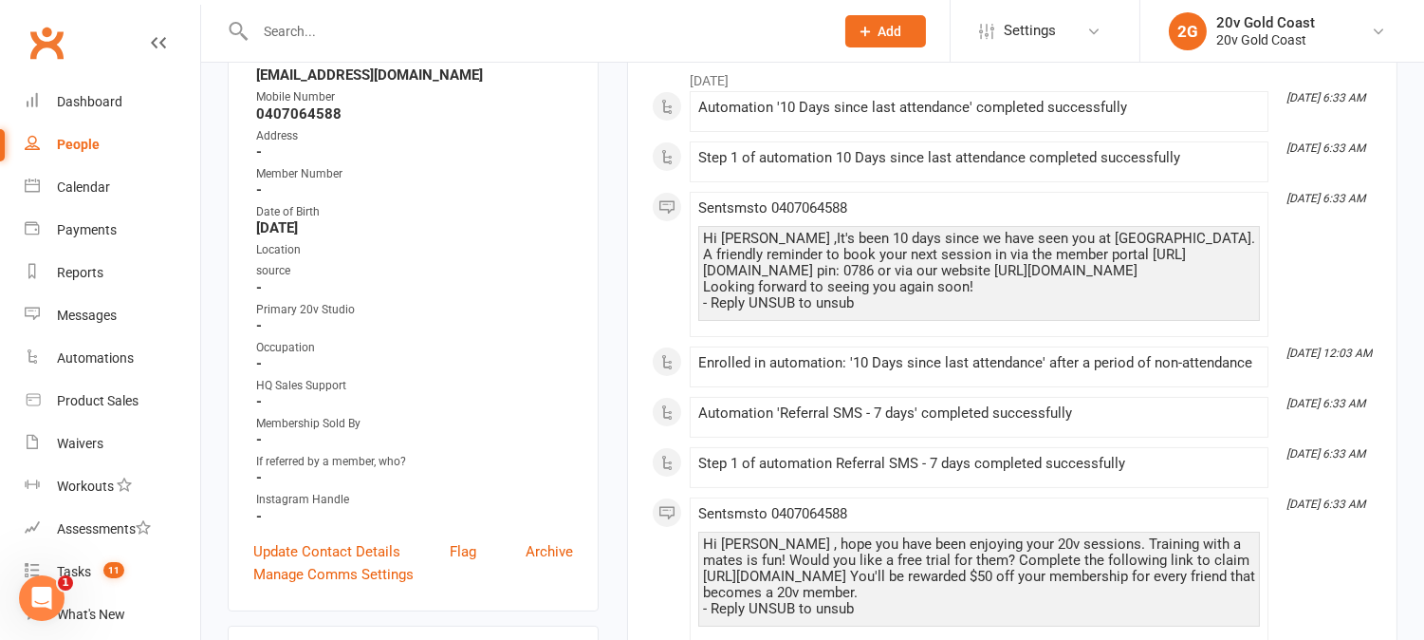
scroll to position [527, 0]
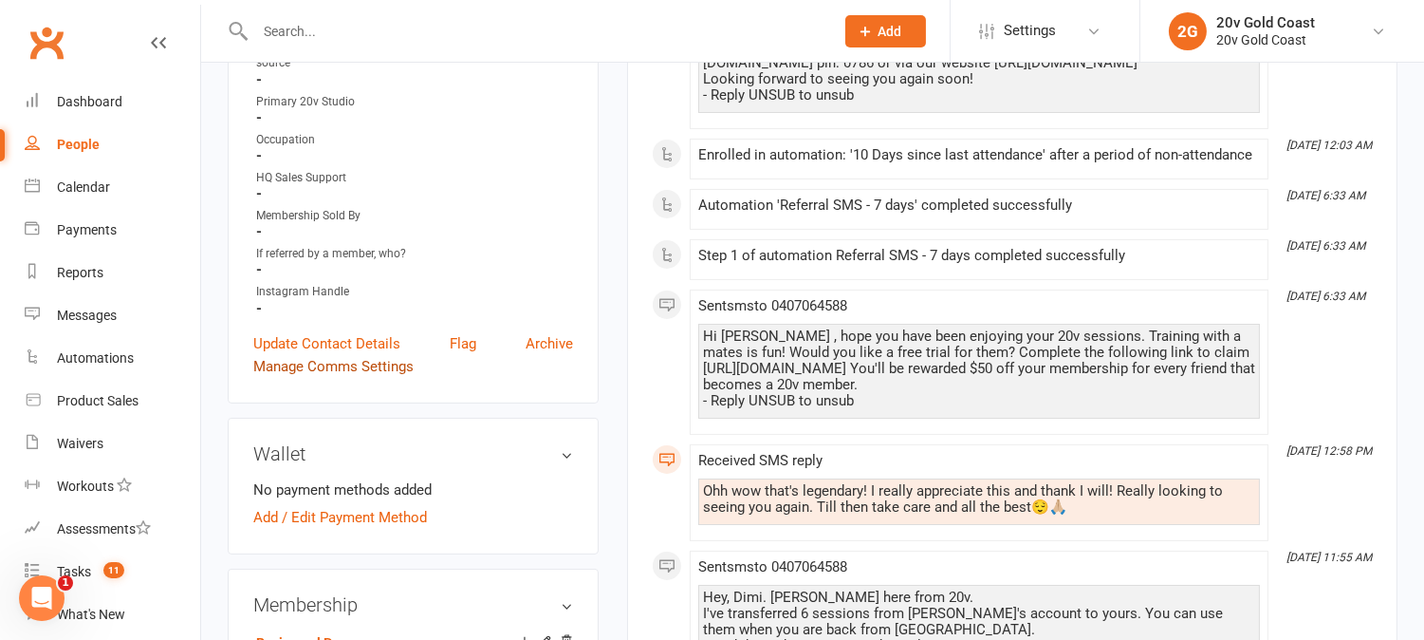
click at [361, 363] on link "Manage Comms Settings" at bounding box center [333, 366] width 160 height 23
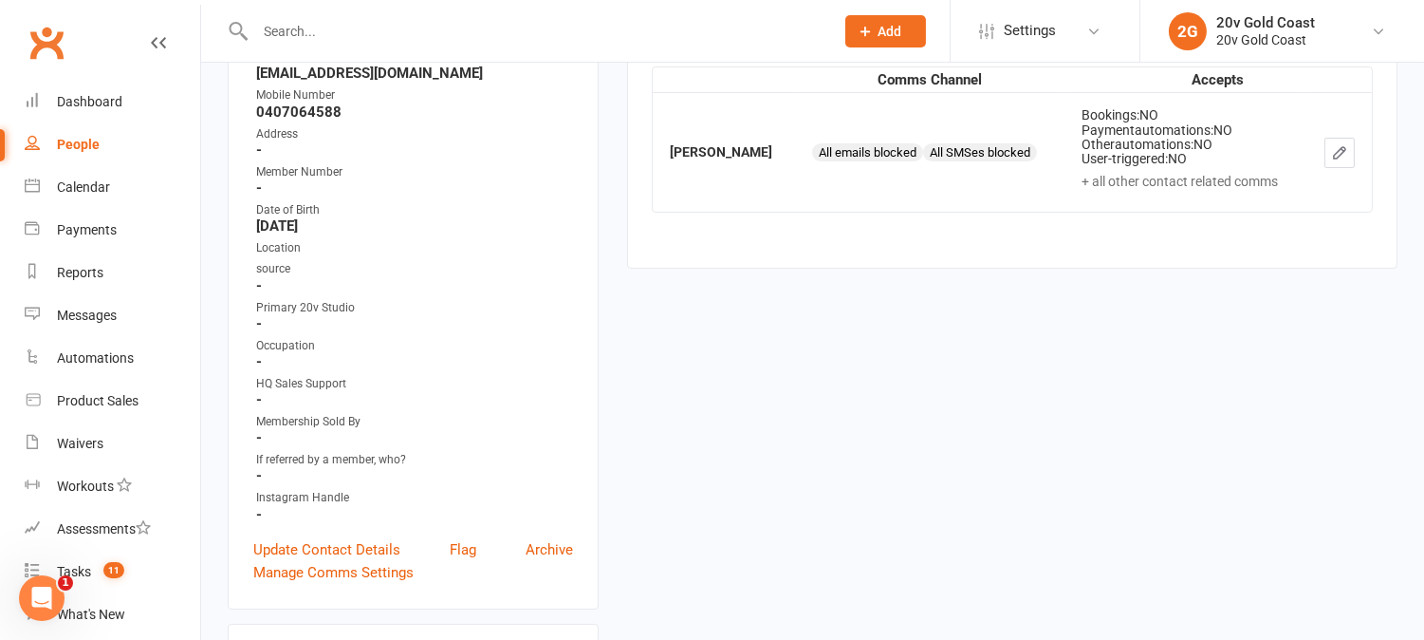
scroll to position [162, 0]
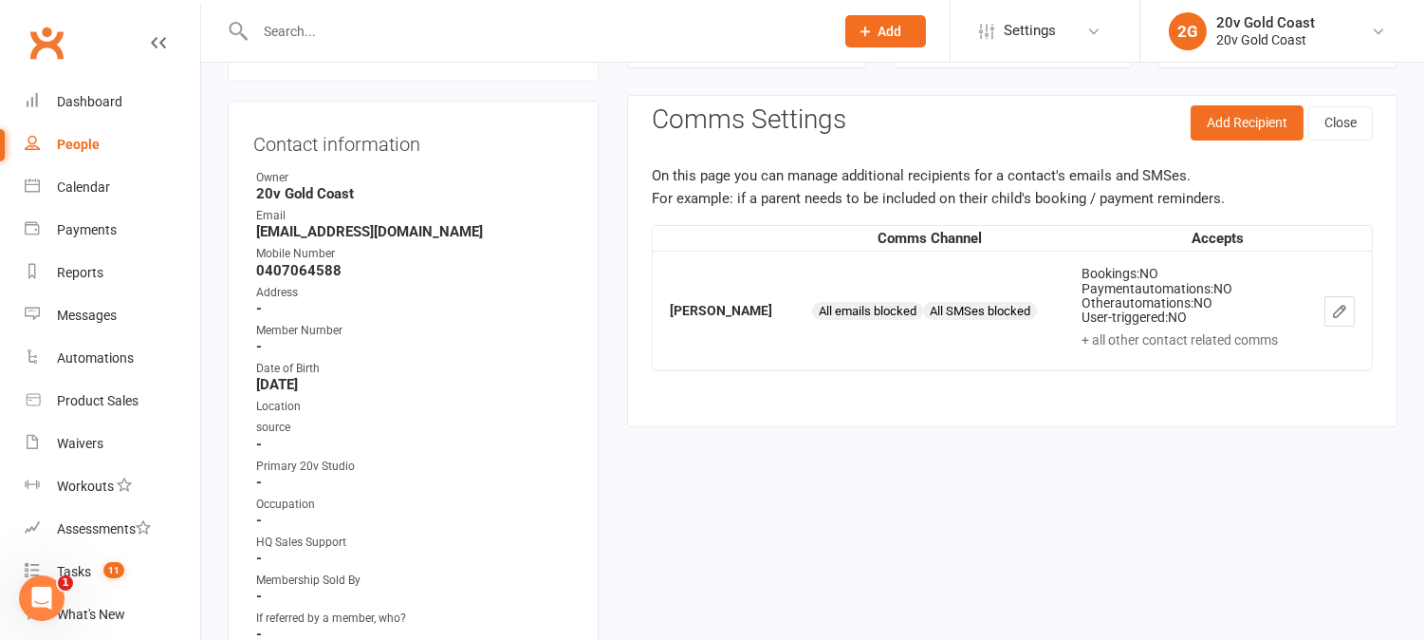
click at [1343, 321] on button "button" at bounding box center [1340, 311] width 30 height 30
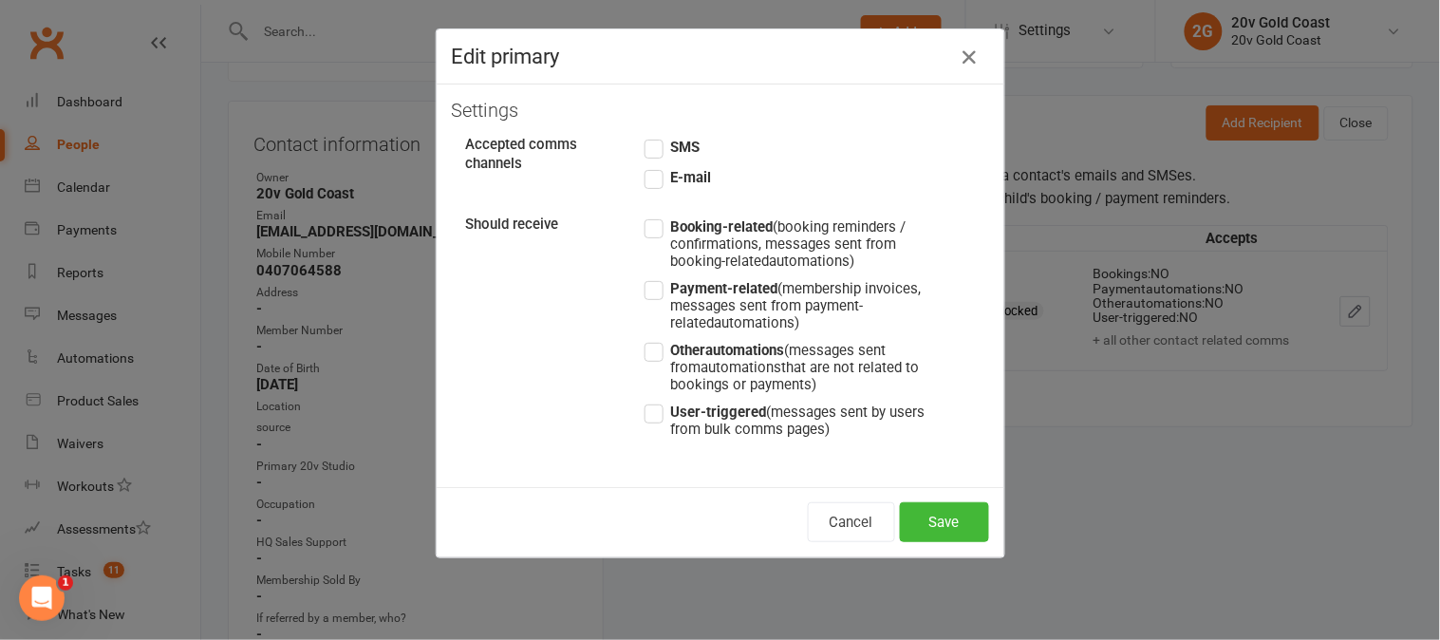
click at [644, 139] on label "SMS" at bounding box center [671, 147] width 55 height 23
click at [644, 136] on input "SMS" at bounding box center [671, 136] width 55 height 0
click at [945, 519] on button "Save" at bounding box center [944, 522] width 89 height 40
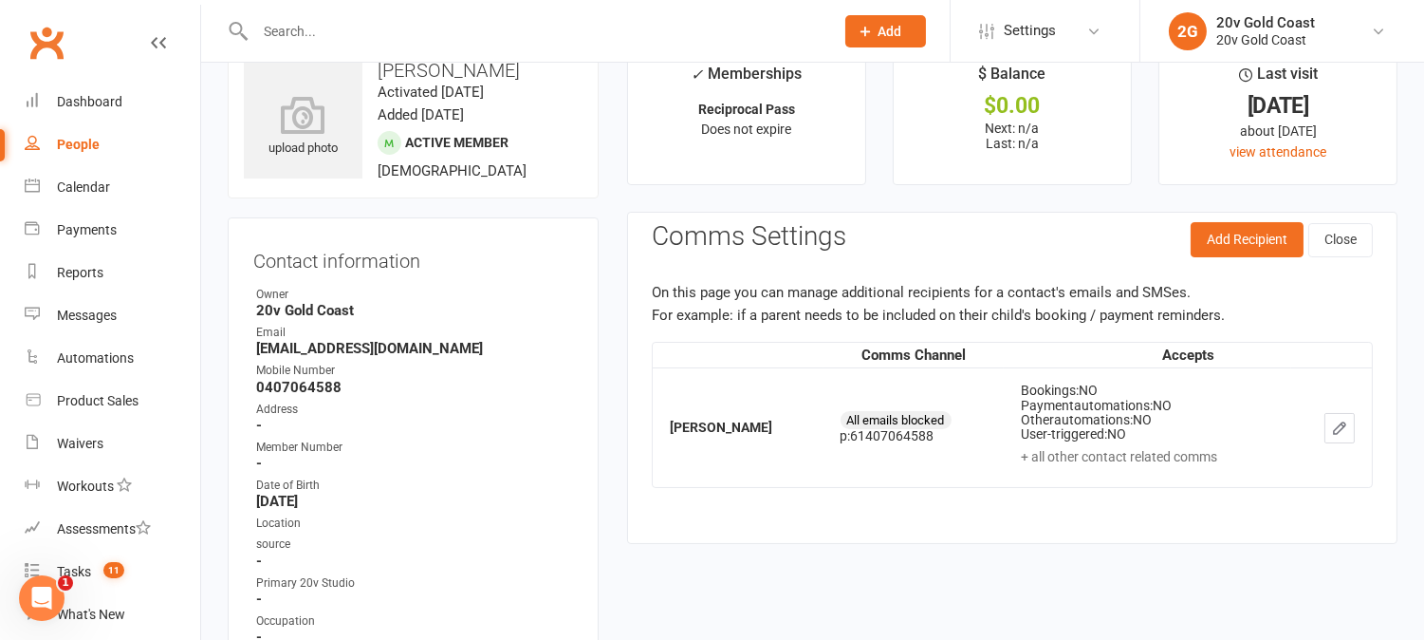
scroll to position [0, 0]
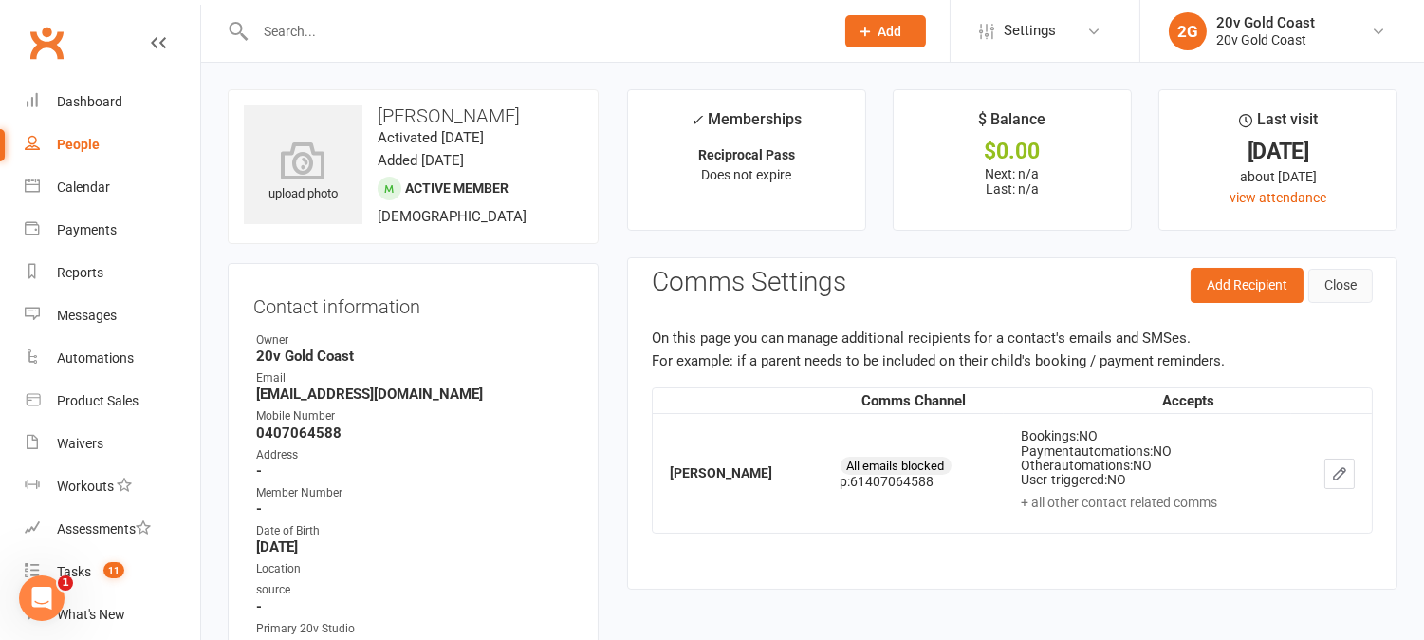
click at [1339, 288] on button "Close" at bounding box center [1341, 286] width 65 height 34
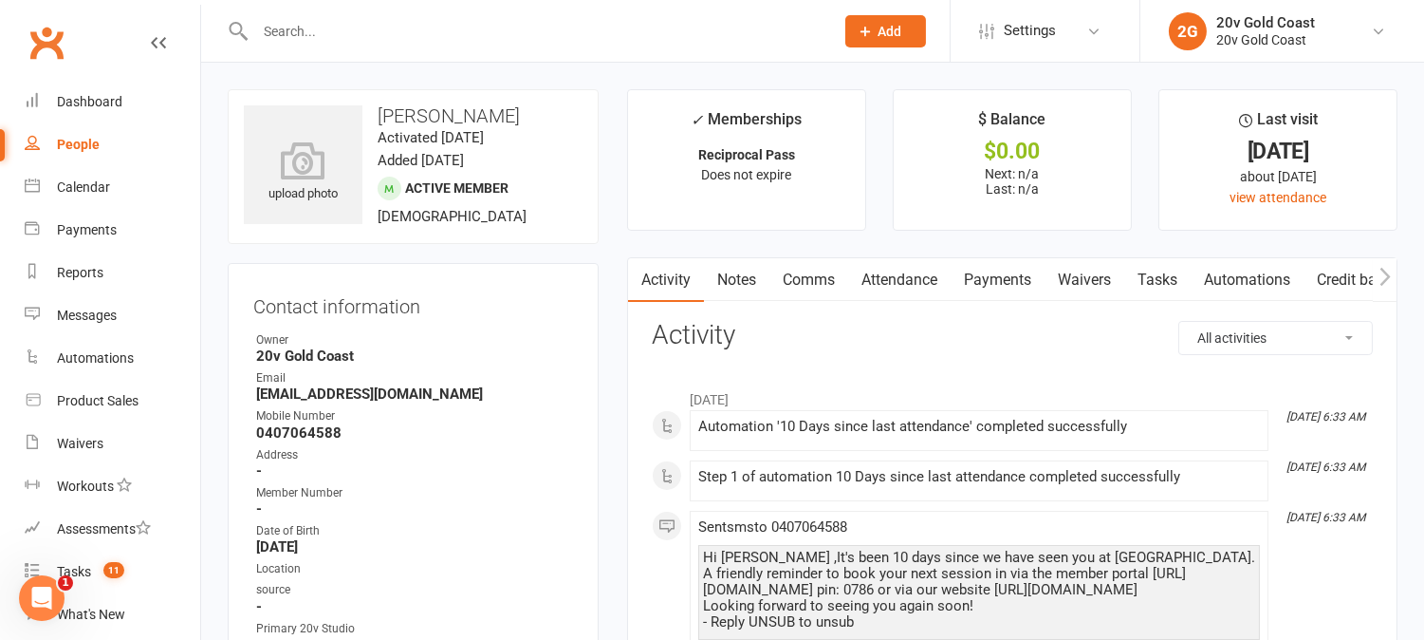
click at [817, 275] on link "Comms" at bounding box center [809, 280] width 79 height 44
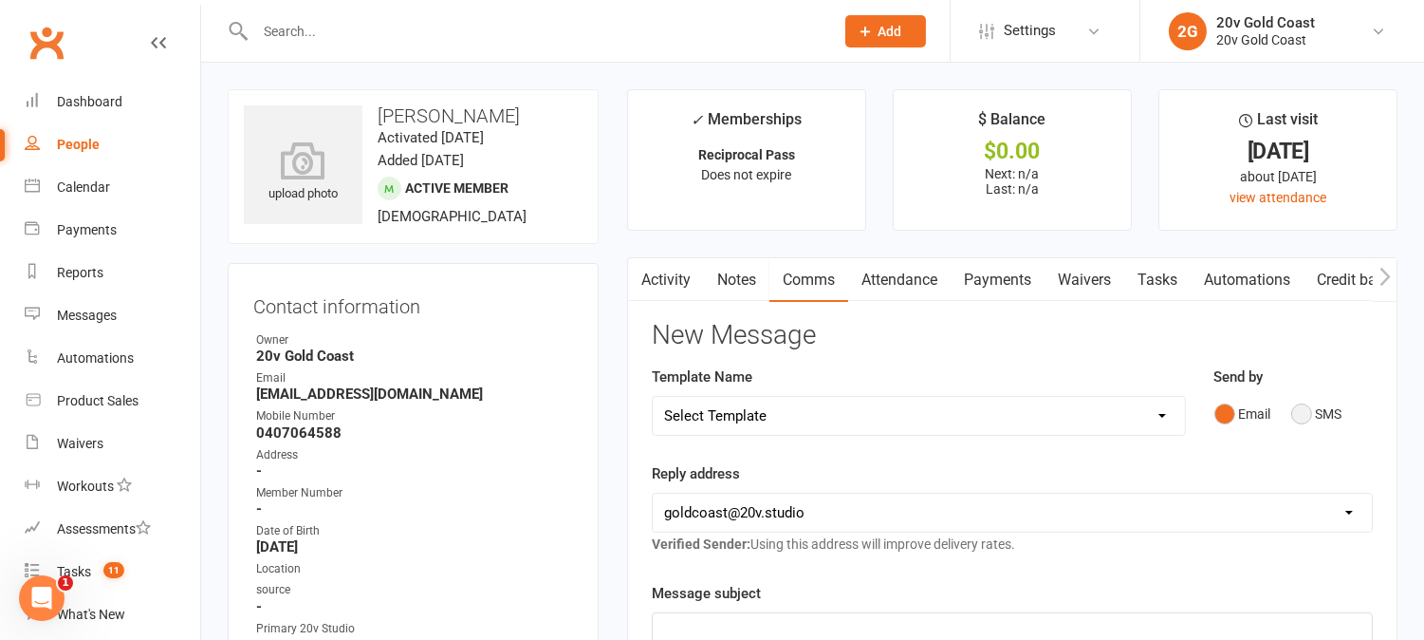
click at [1302, 415] on button "SMS" at bounding box center [1317, 414] width 51 height 36
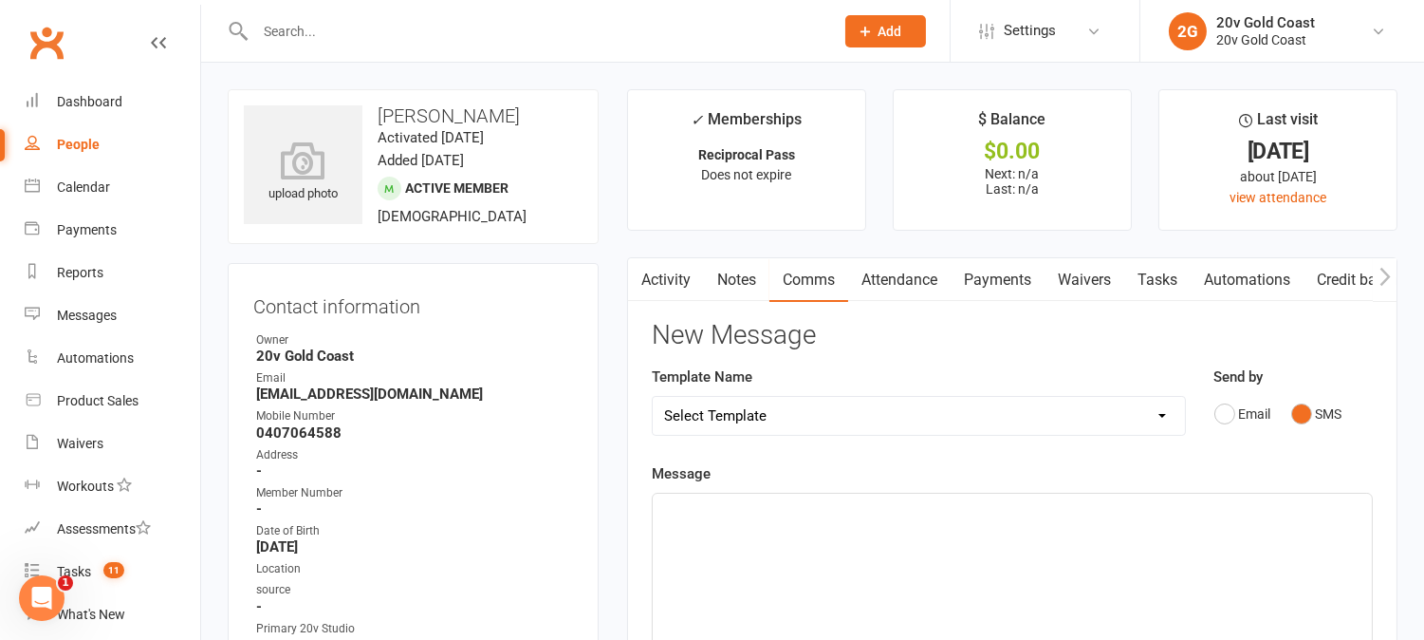
click at [1297, 573] on div "﻿" at bounding box center [1012, 635] width 719 height 285
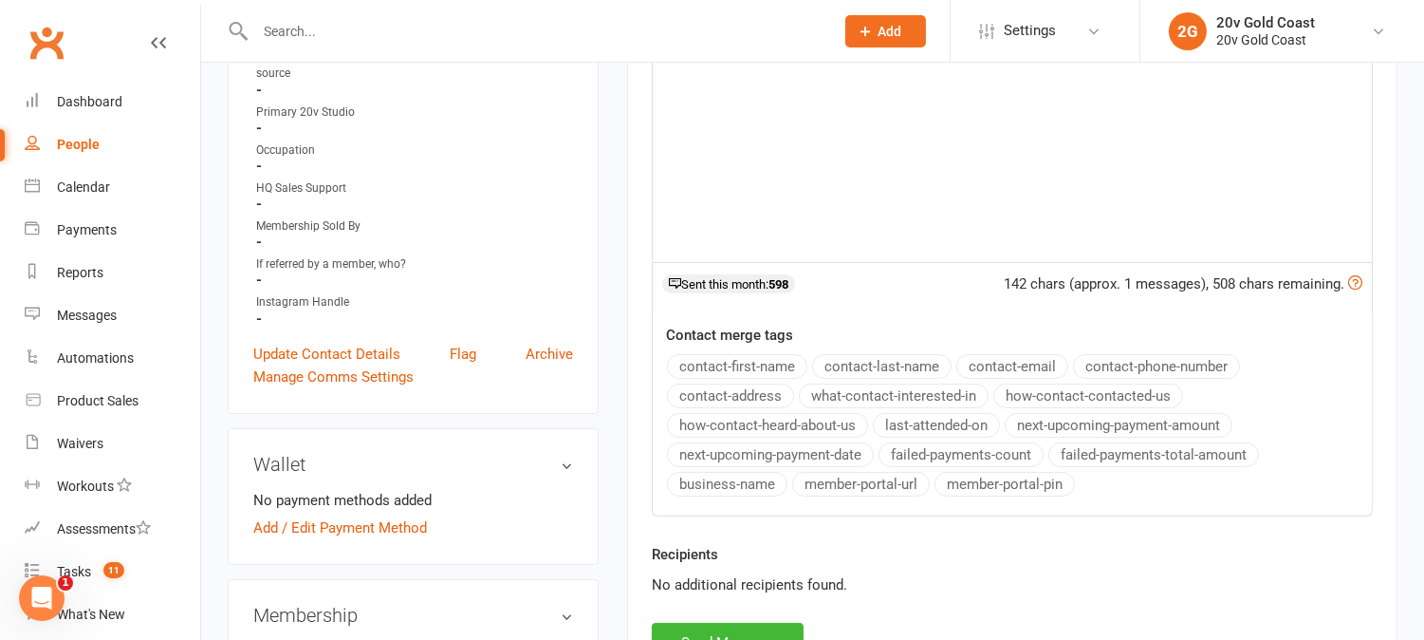
scroll to position [527, 0]
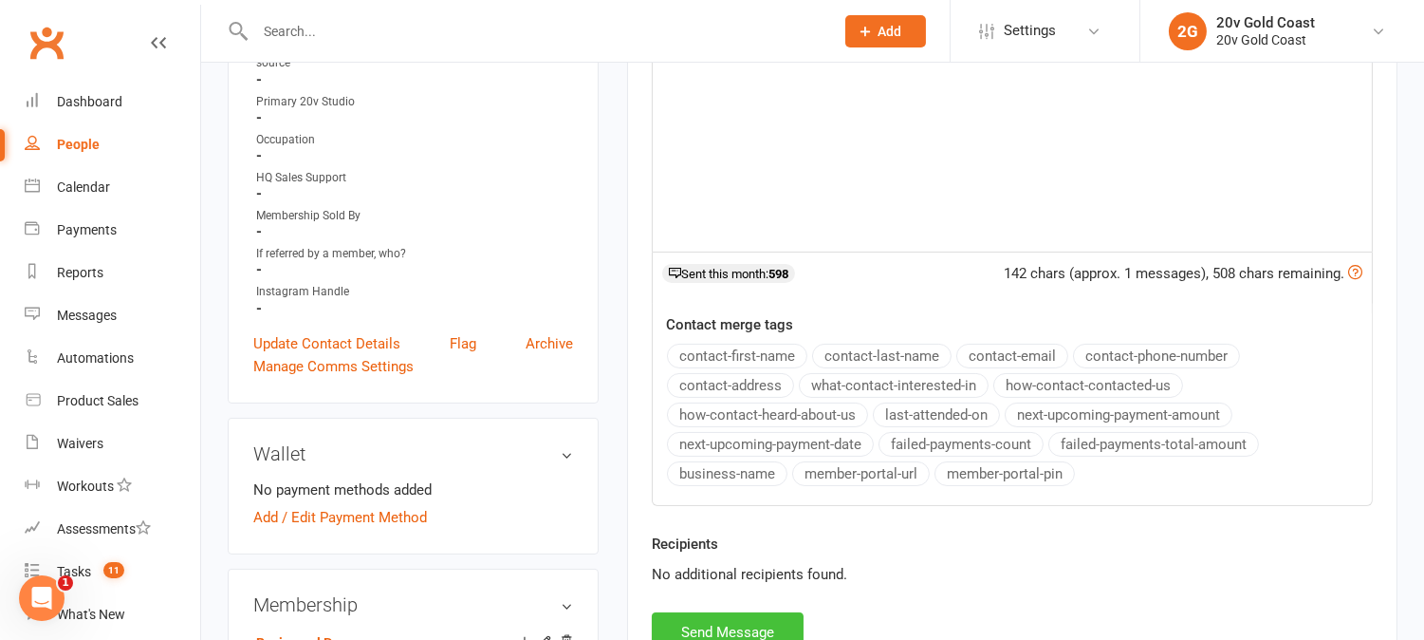
click at [769, 618] on button "Send Message" at bounding box center [728, 632] width 152 height 40
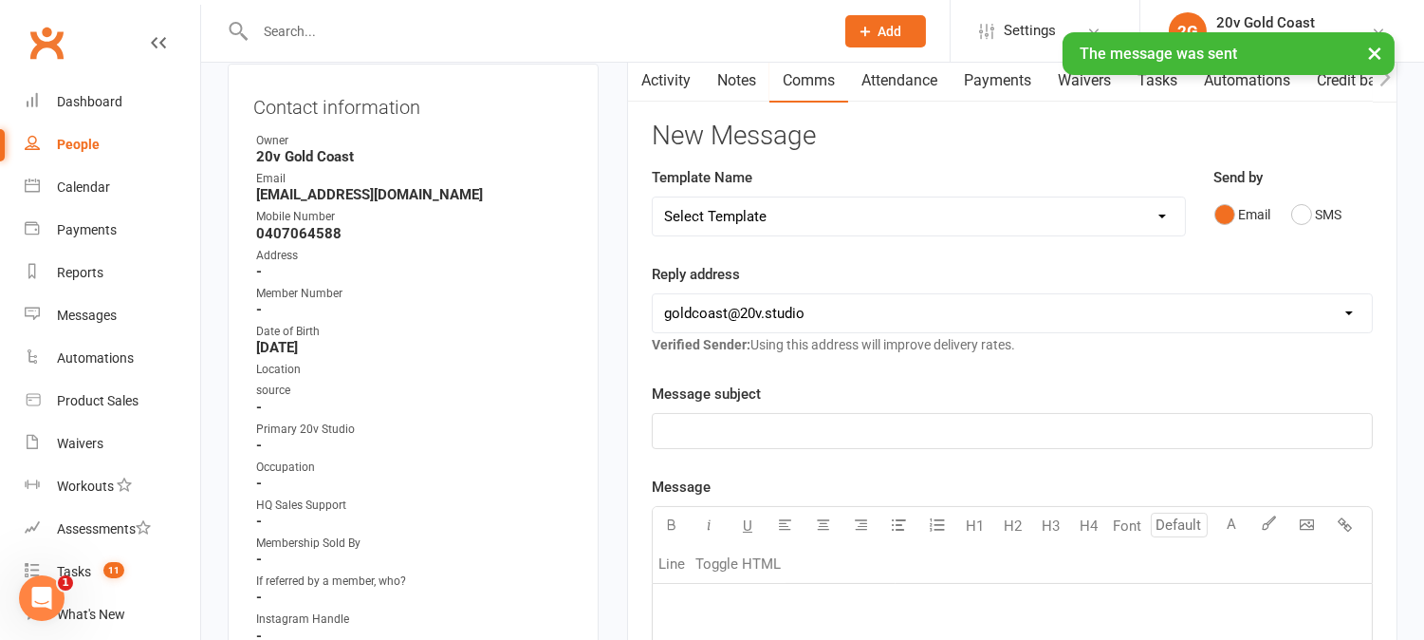
scroll to position [0, 0]
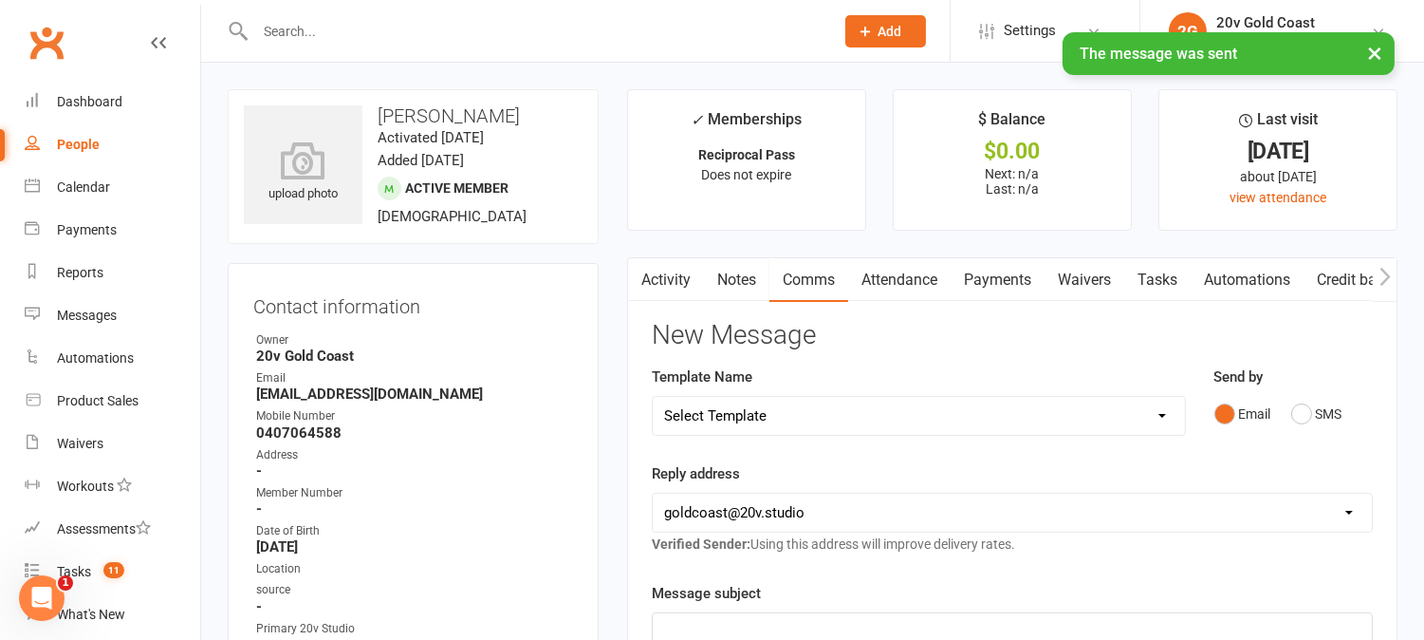
click at [655, 288] on link "Activity" at bounding box center [666, 280] width 76 height 44
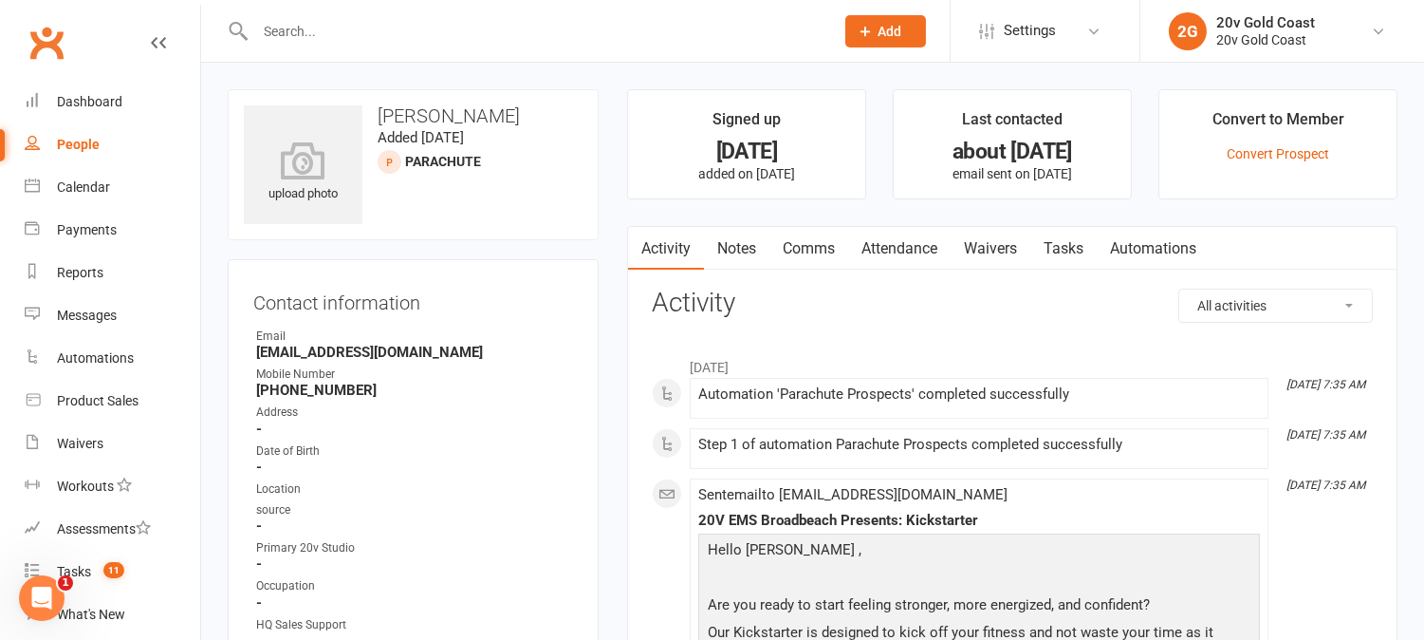
click at [1084, 235] on link "Tasks" at bounding box center [1064, 249] width 66 height 44
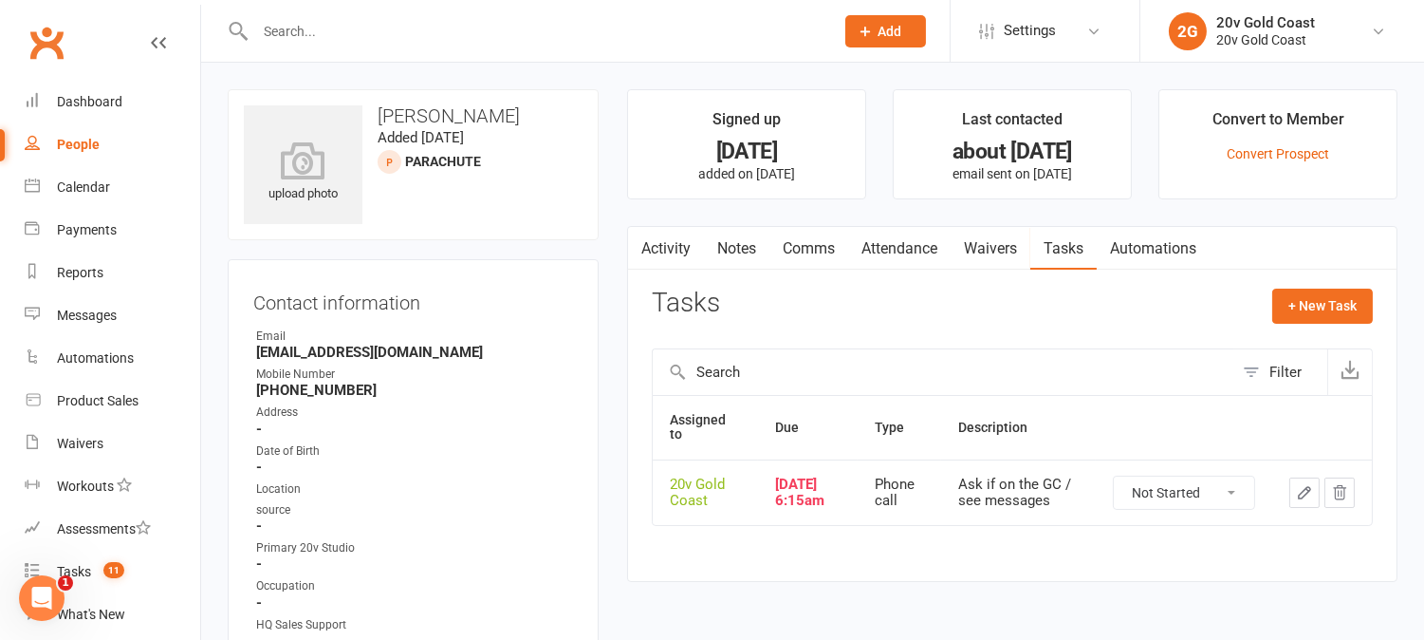
click at [1198, 516] on td "Not Started In Progress Waiting Complete" at bounding box center [1184, 491] width 177 height 65
click at [1188, 503] on select "Not Started In Progress Waiting Complete" at bounding box center [1184, 492] width 140 height 32
click at [1114, 483] on select "Not Started In Progress Waiting Complete" at bounding box center [1184, 492] width 140 height 32
select select "unstarted"
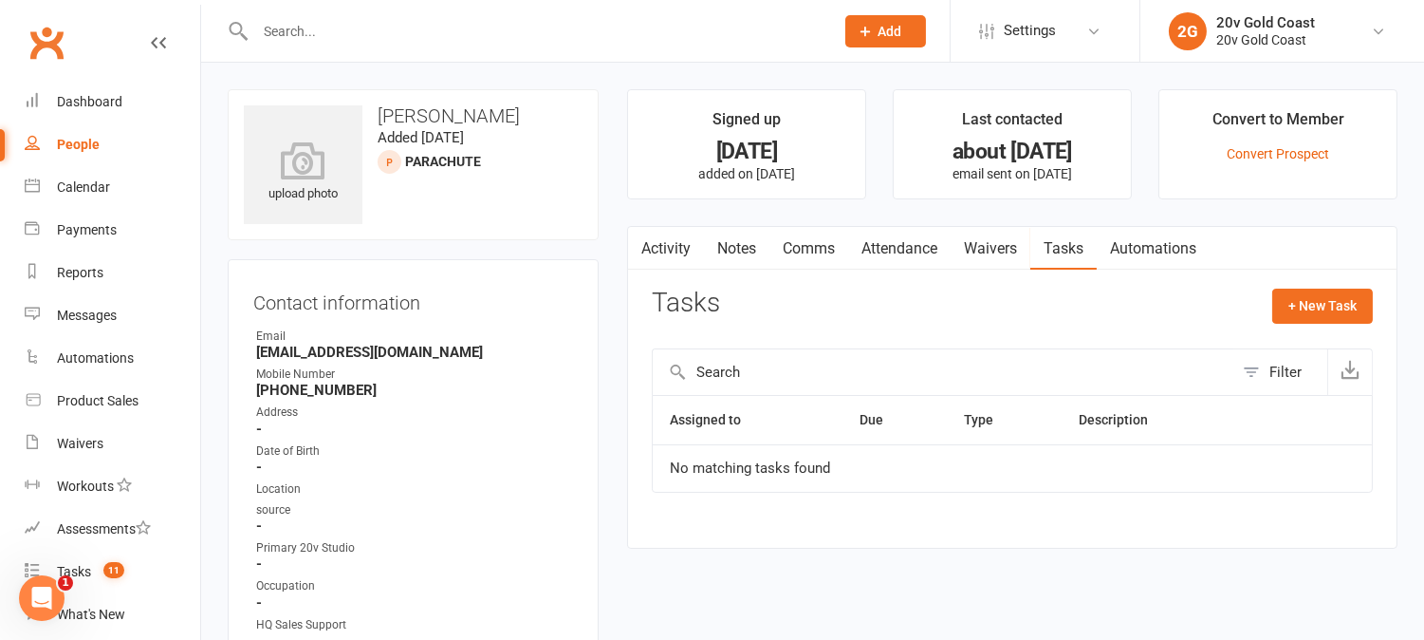
click at [680, 253] on link "Activity" at bounding box center [666, 249] width 76 height 44
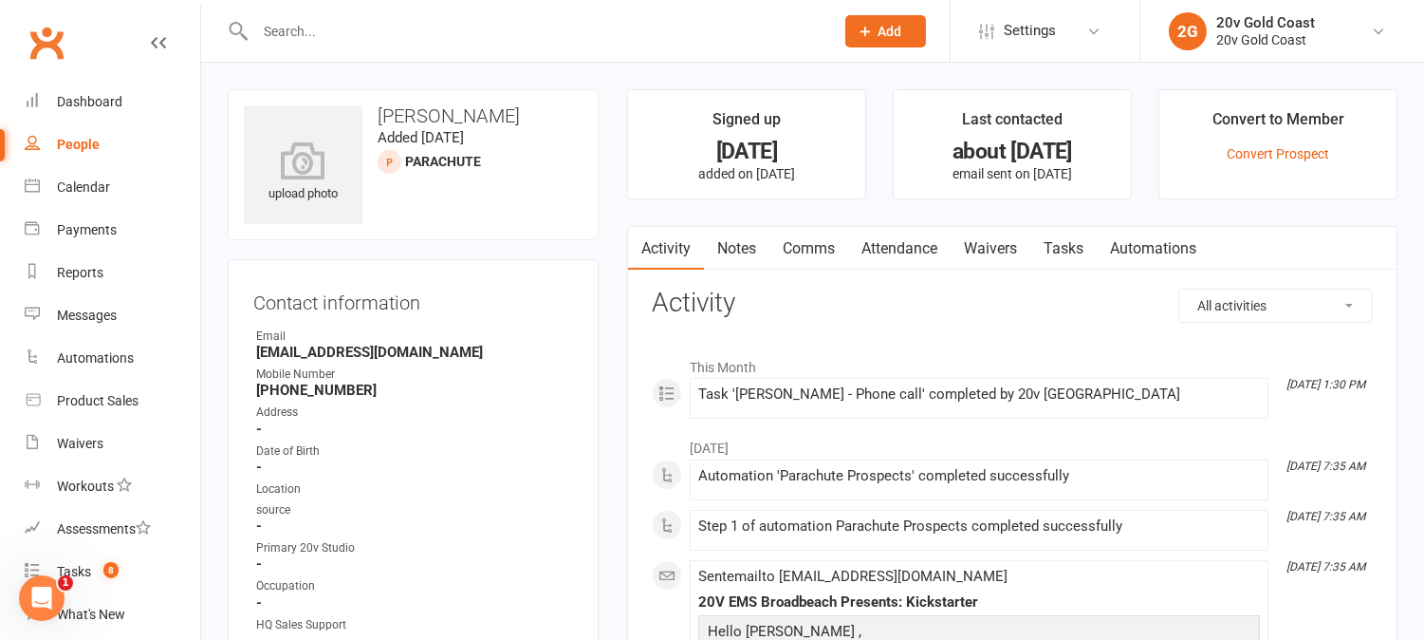
click at [814, 244] on link "Comms" at bounding box center [809, 249] width 79 height 44
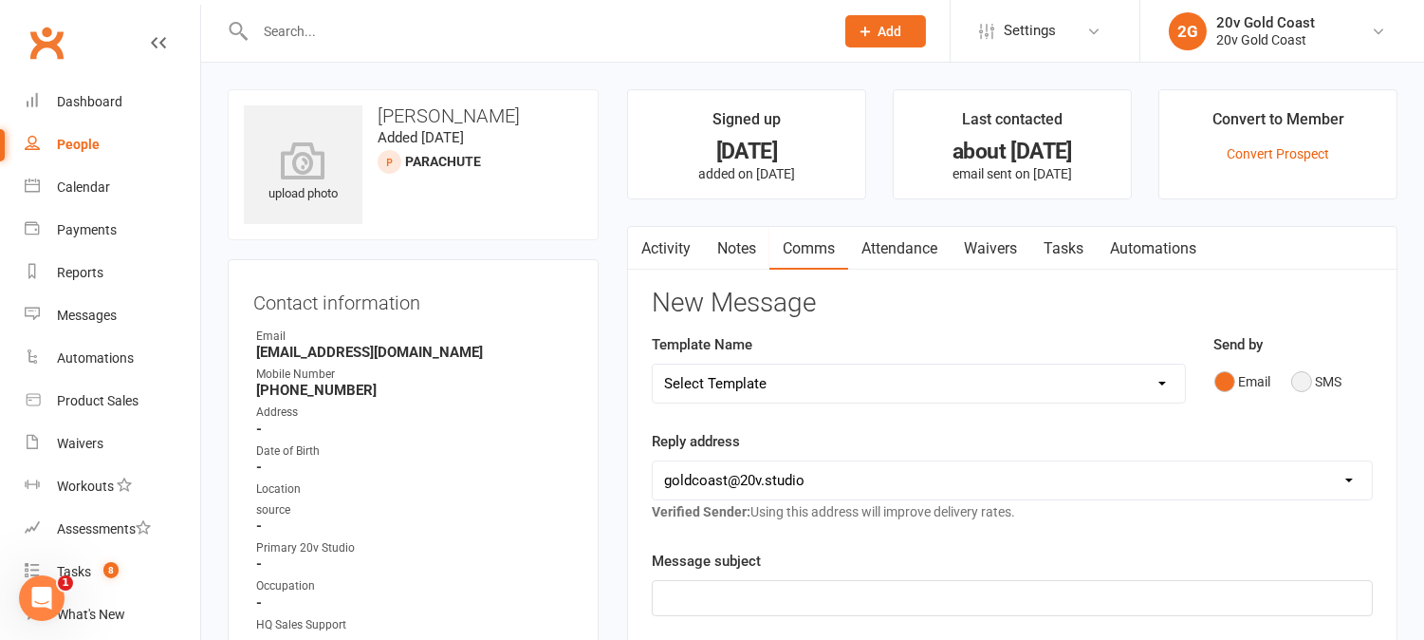
click at [1307, 377] on button "SMS" at bounding box center [1317, 381] width 51 height 36
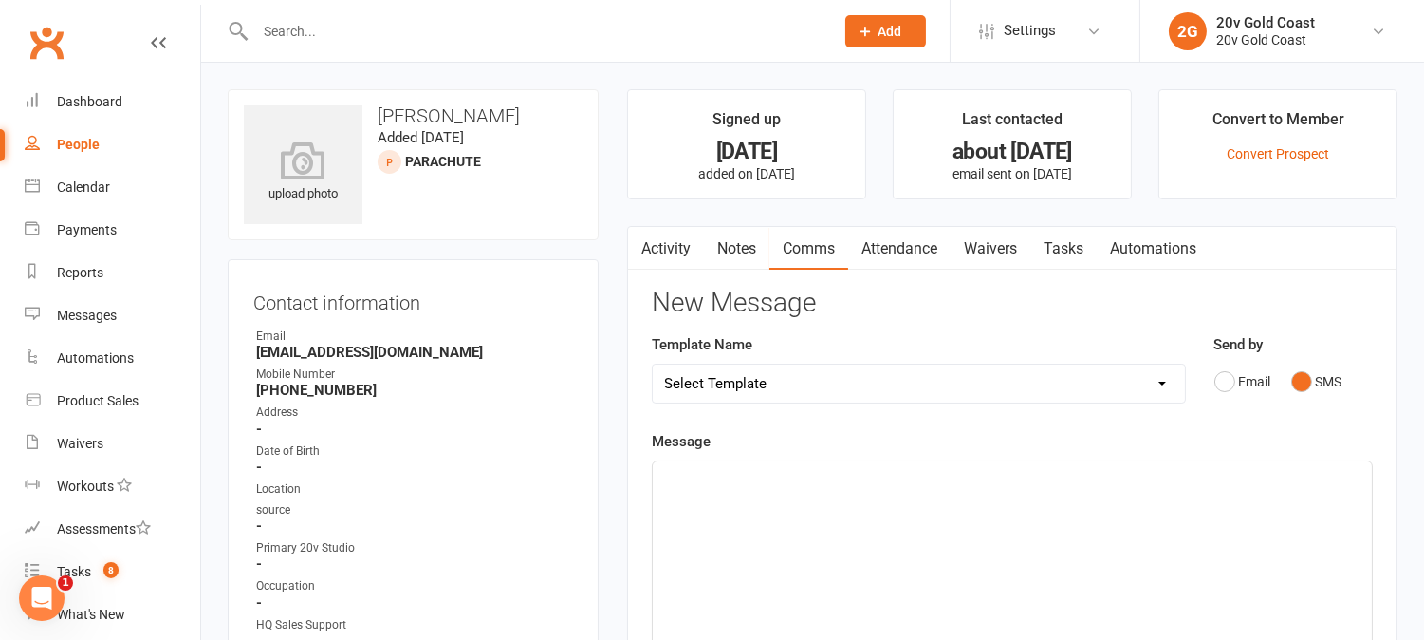
click at [1307, 512] on div "﻿" at bounding box center [1012, 603] width 719 height 285
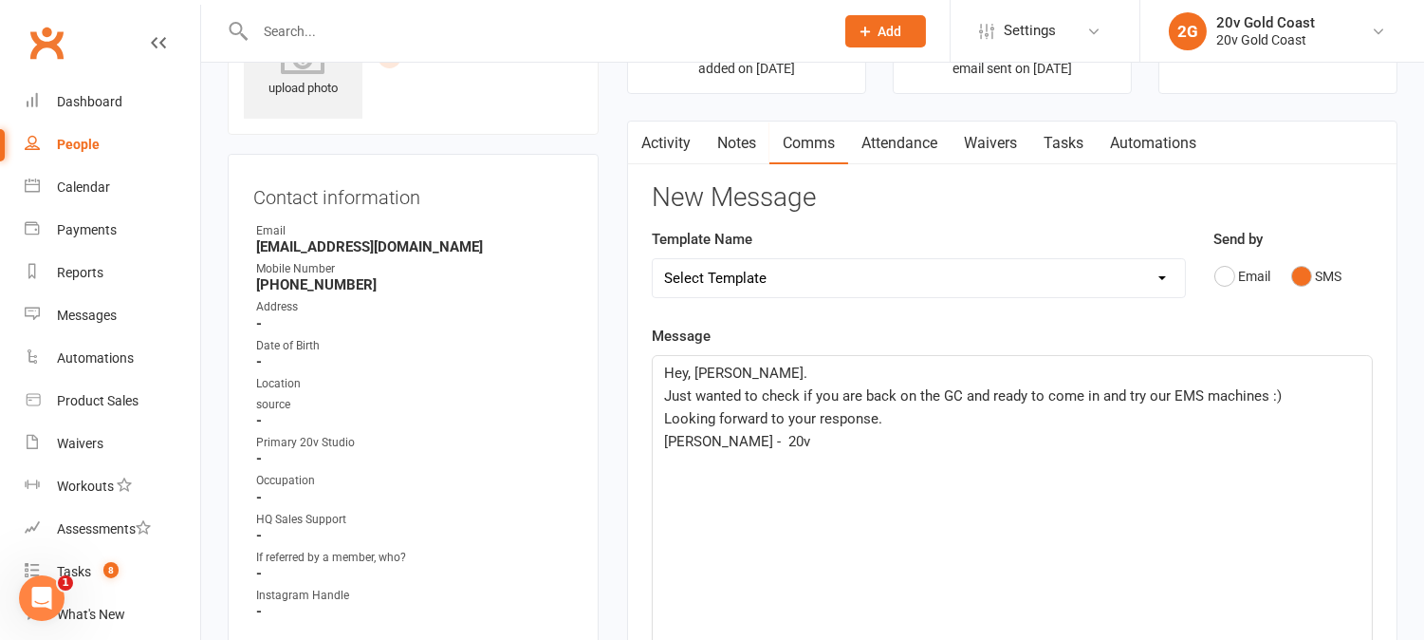
scroll to position [211, 0]
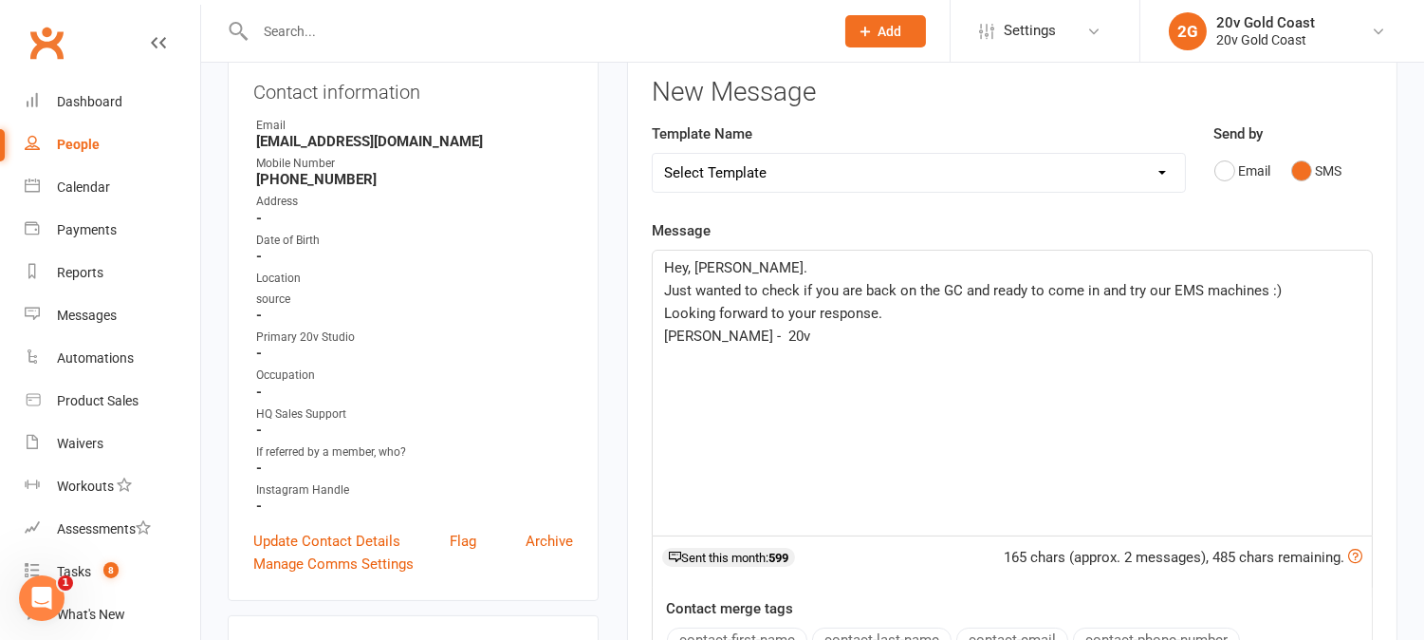
click at [1095, 296] on span "Just wanted to check if you are back on the GC and ready to come in and try our…" at bounding box center [973, 290] width 618 height 17
click at [1186, 291] on span "Just wanted to check if you are back on the GC and ready to come in the studio …" at bounding box center [1006, 290] width 685 height 17
drag, startPoint x: 1097, startPoint y: 290, endPoint x: 1161, endPoint y: 298, distance: 64.0
click at [1161, 298] on p "Just wanted to check if you are back on the GC and ready to come in the studio …" at bounding box center [1012, 290] width 697 height 23
click at [1162, 300] on p "Just wanted to check if you are back on the GC and ready to come in the studio …" at bounding box center [1012, 290] width 697 height 23
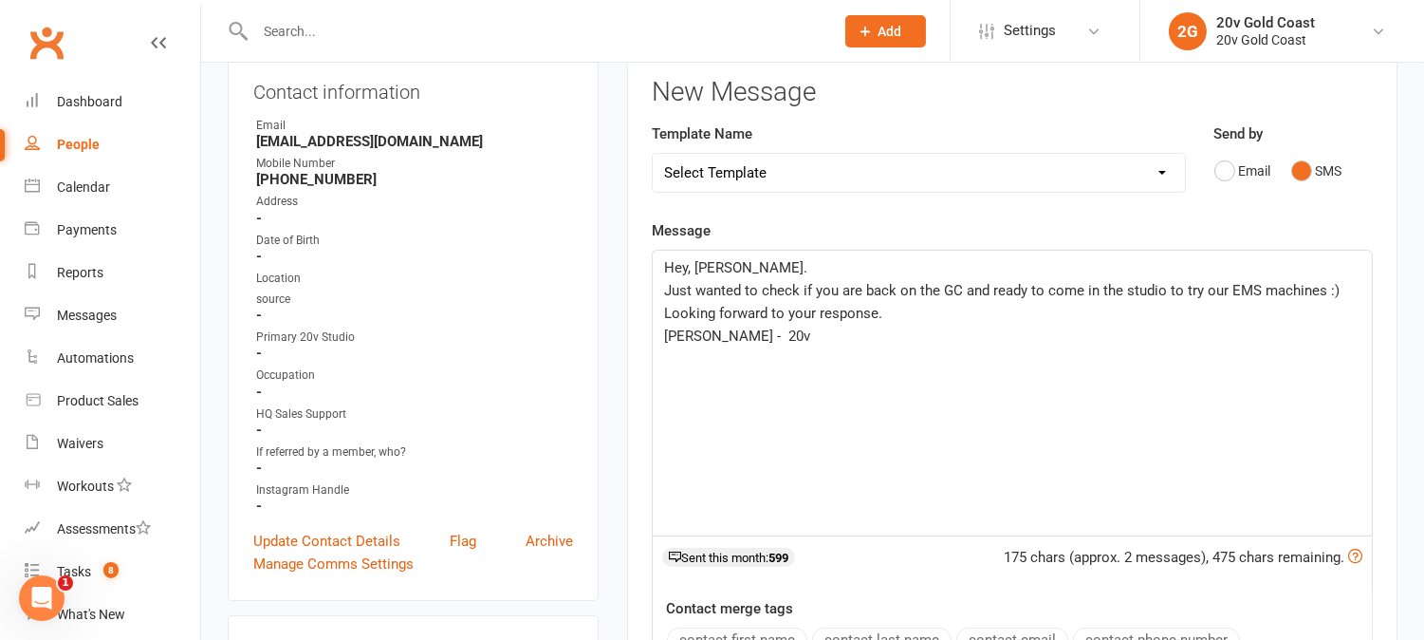
click at [1161, 289] on span "Just wanted to check if you are back on the GC and ready to come in the studio …" at bounding box center [1002, 290] width 676 height 17
drag, startPoint x: 1319, startPoint y: 288, endPoint x: 1101, endPoint y: 292, distance: 218.3
click at [1101, 292] on span "Just wanted to check if you are back on the GC and ready to come in the studio …" at bounding box center [1002, 290] width 676 height 17
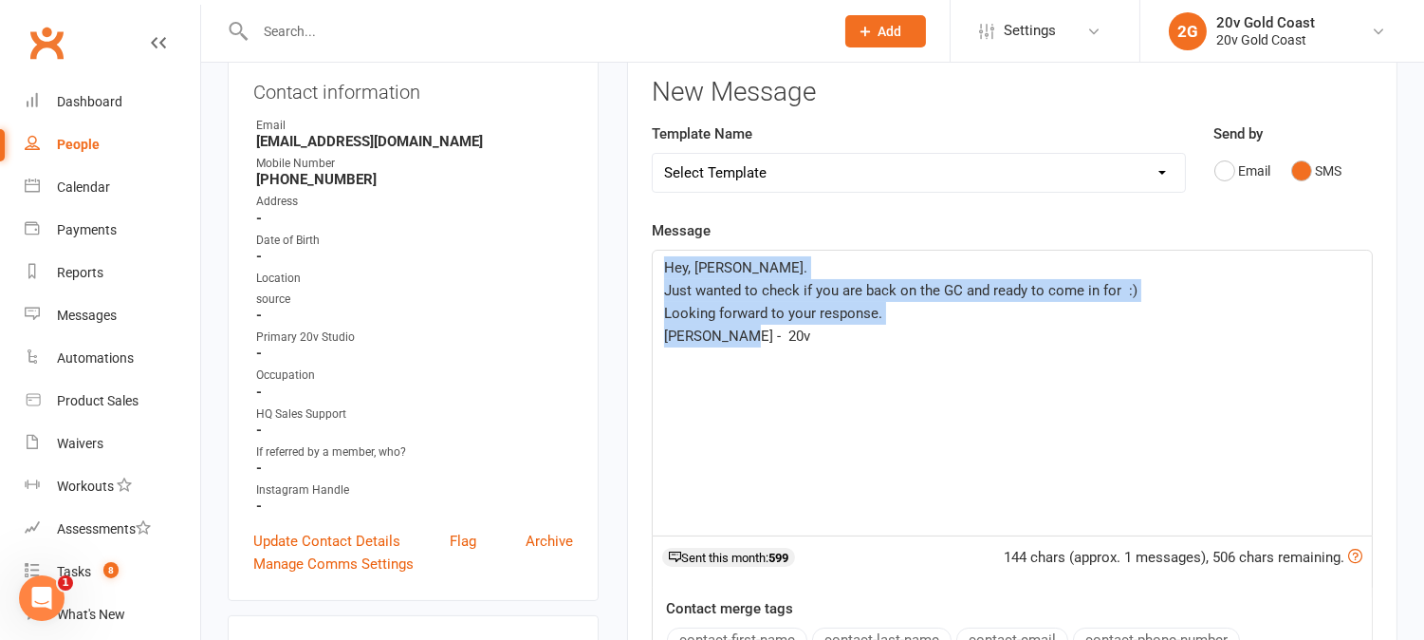
drag, startPoint x: 596, startPoint y: 319, endPoint x: 548, endPoint y: 185, distance: 142.3
copy div "Hey, Kay. Just wanted to check if you are back on the GC and ready to come in f…"
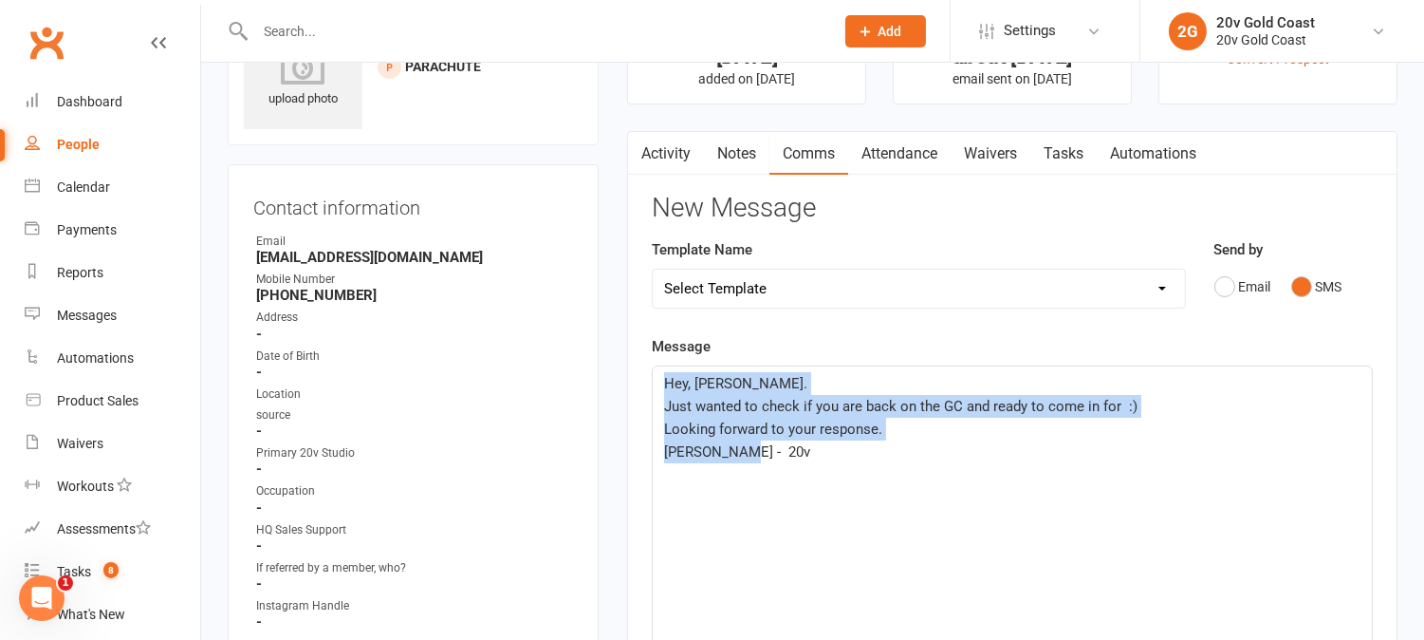
scroll to position [0, 0]
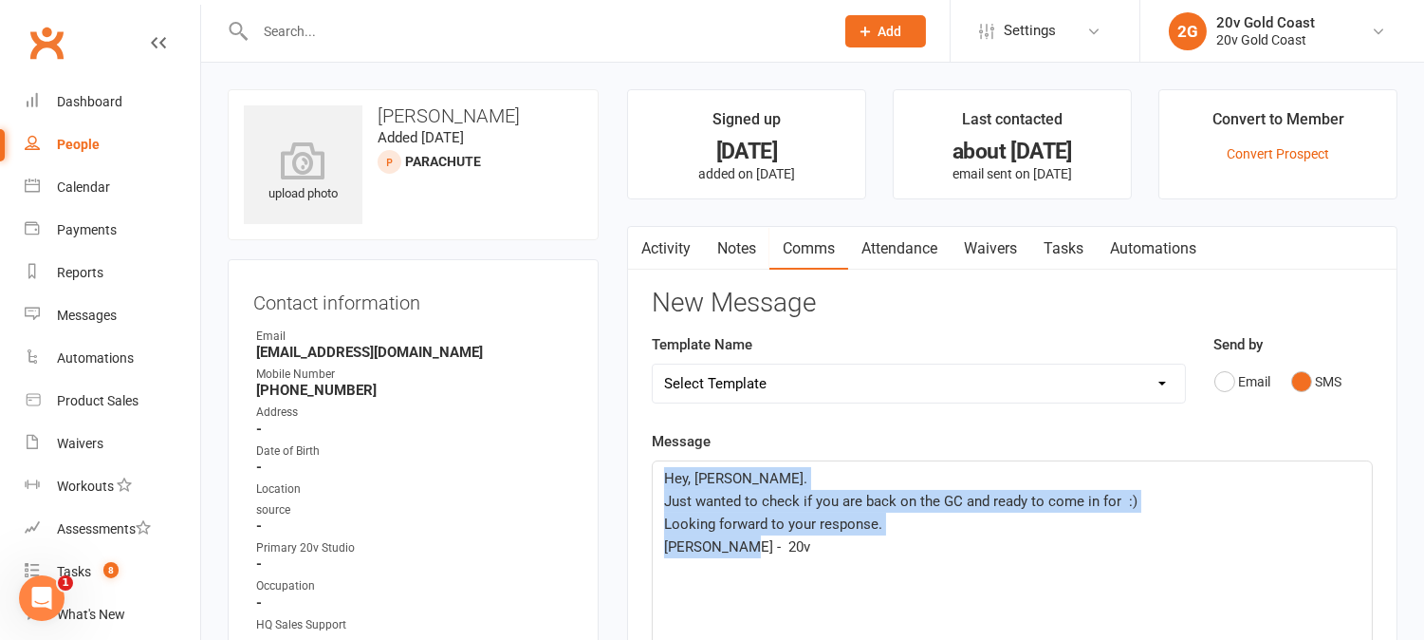
click at [930, 247] on link "Attendance" at bounding box center [899, 249] width 102 height 44
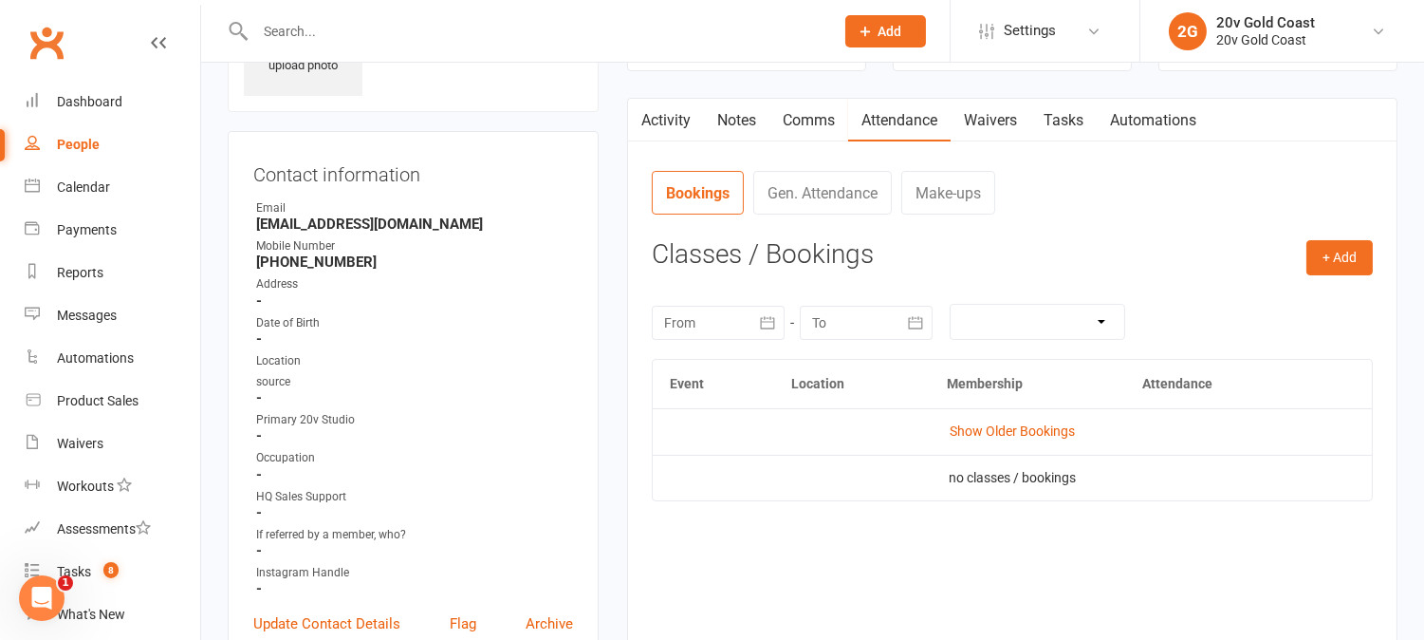
scroll to position [316, 0]
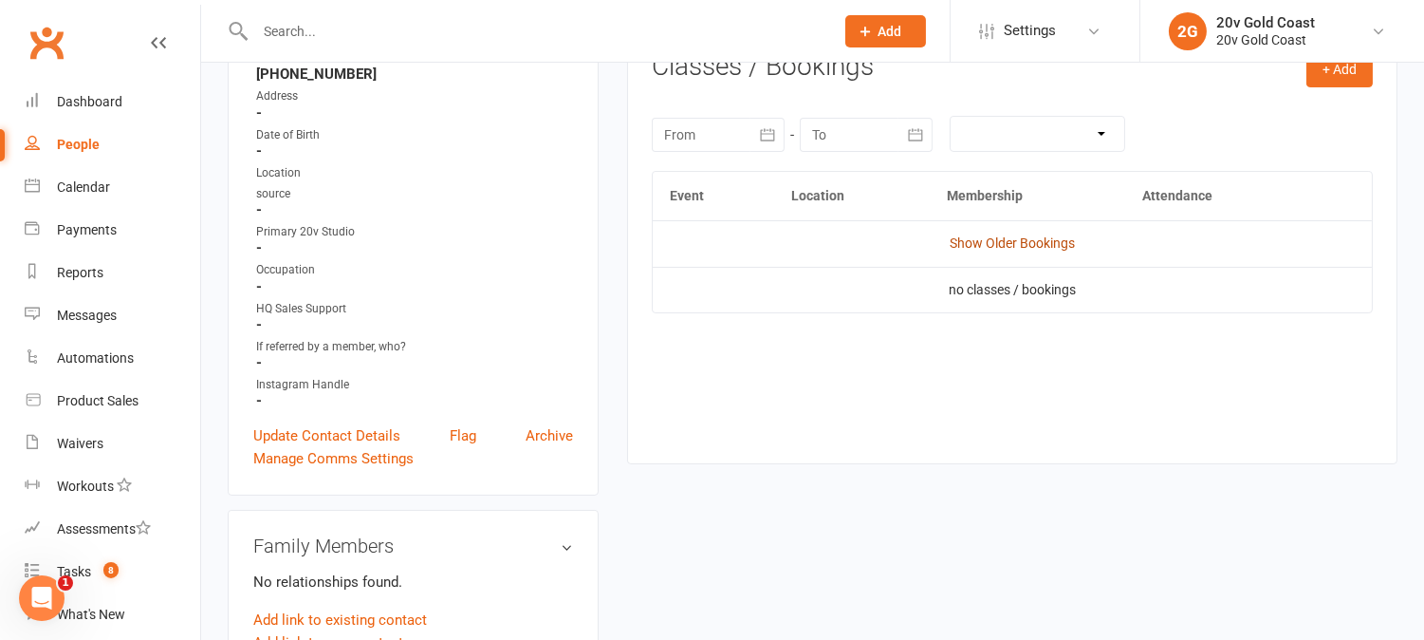
click at [1044, 244] on link "Show Older Bookings" at bounding box center [1012, 242] width 125 height 15
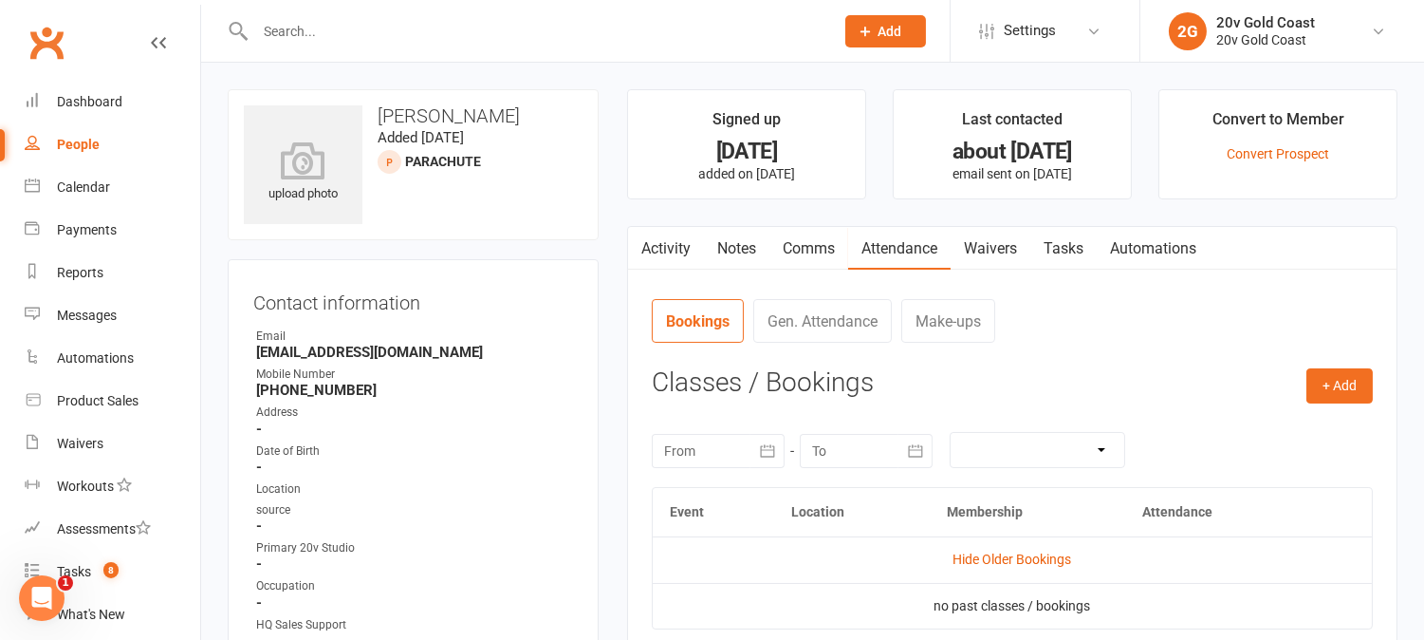
click at [746, 249] on link "Notes" at bounding box center [736, 249] width 65 height 44
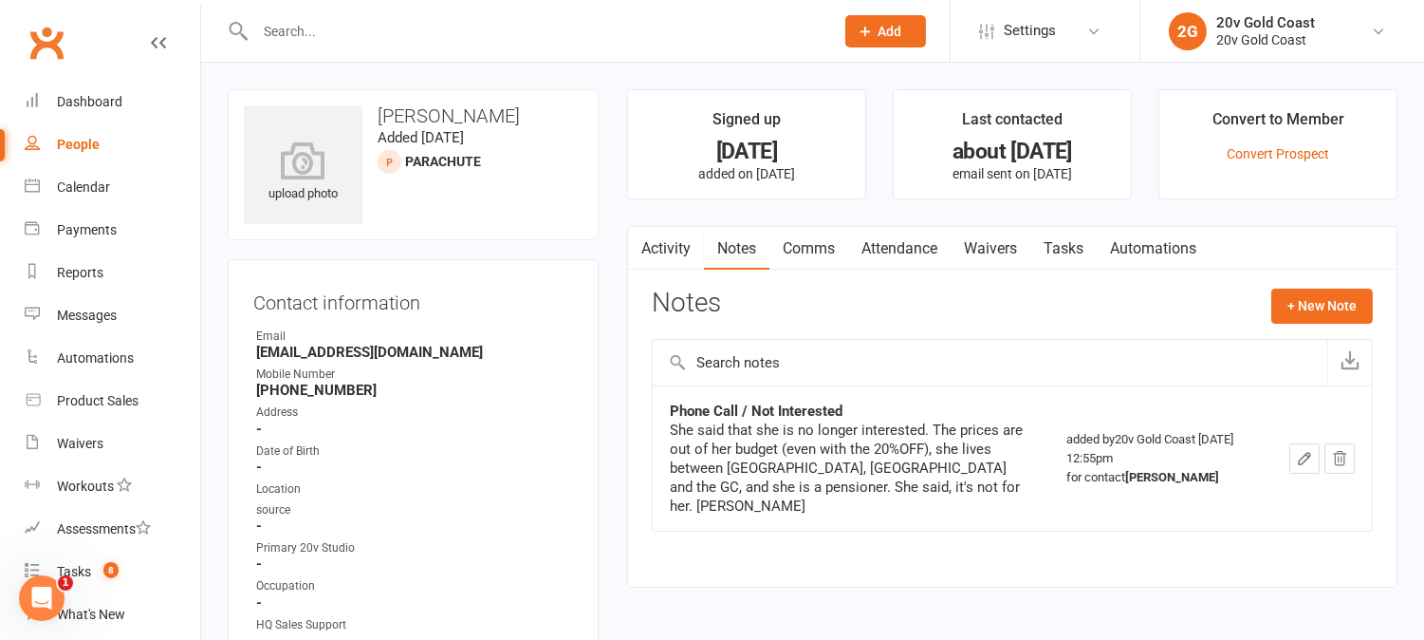
click at [675, 242] on link "Activity" at bounding box center [666, 249] width 76 height 44
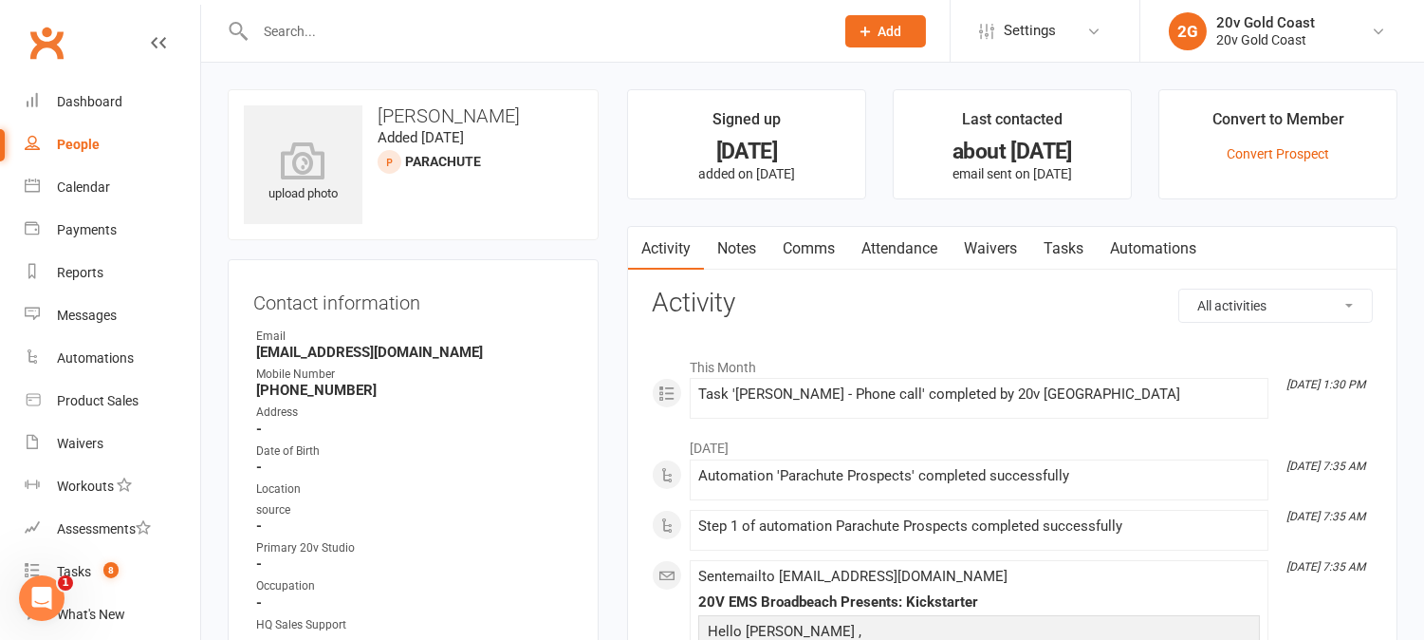
click at [753, 251] on link "Notes" at bounding box center [736, 249] width 65 height 44
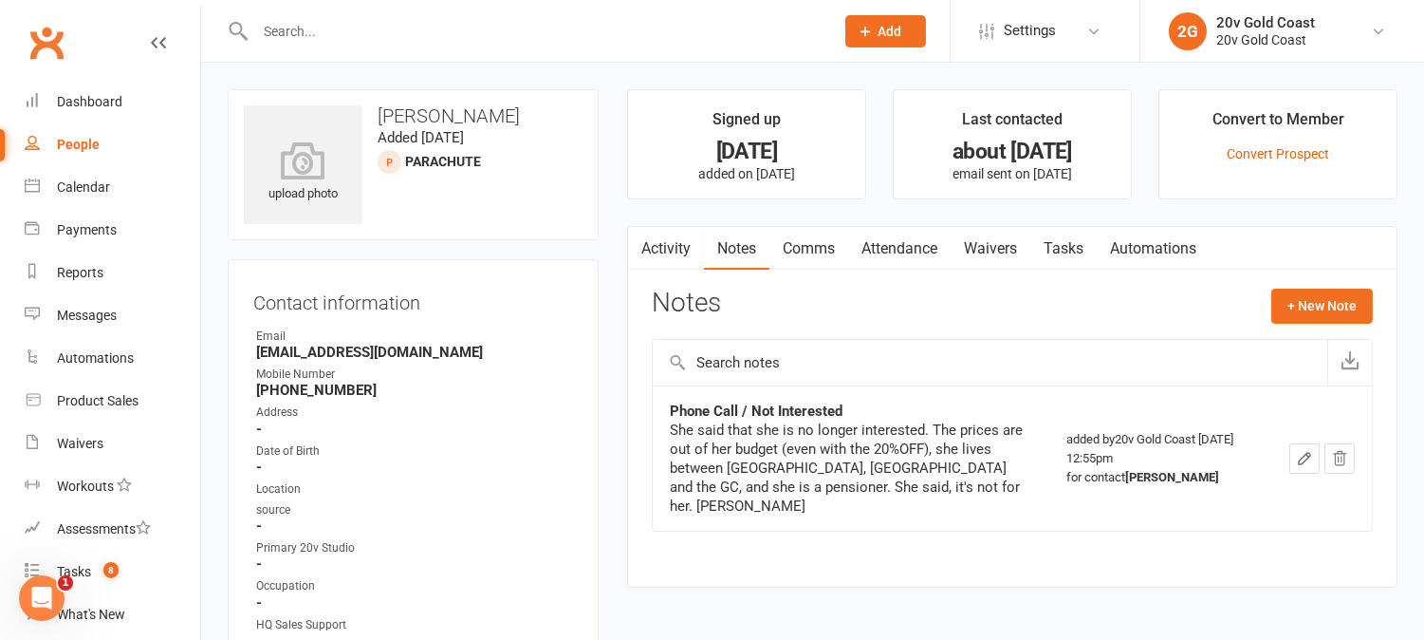
click at [1059, 254] on link "Tasks" at bounding box center [1064, 249] width 66 height 44
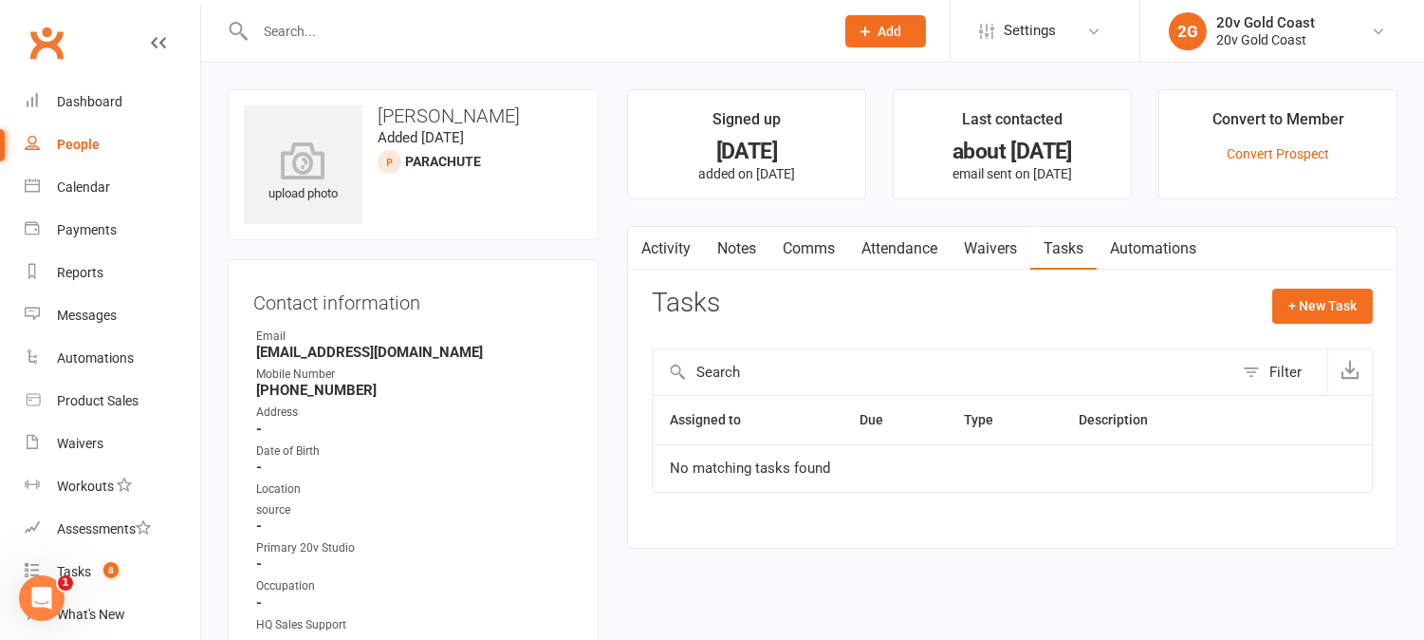
click at [631, 324] on div "Activity Notes Comms Attendance Waivers Tasks Automations Attendance Number of …" at bounding box center [1012, 387] width 771 height 323
click at [733, 251] on link "Notes" at bounding box center [736, 249] width 65 height 44
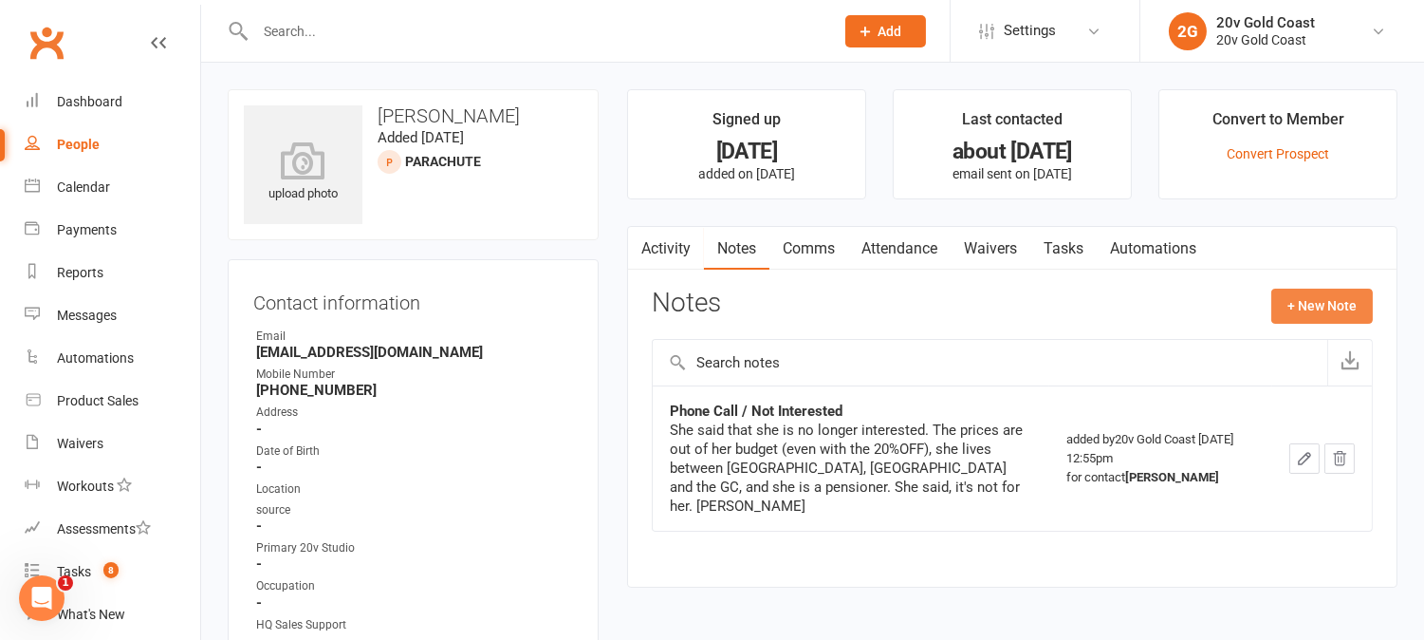
click at [1317, 297] on button "+ New Note" at bounding box center [1323, 305] width 102 height 34
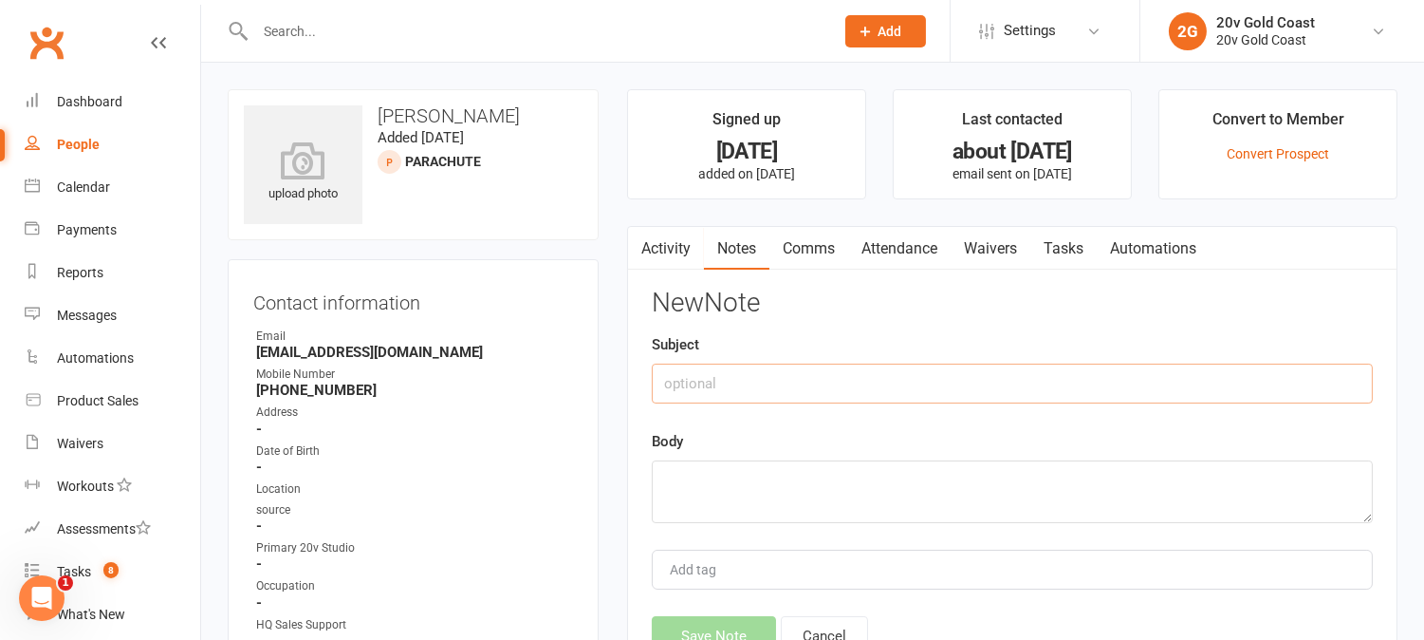
click at [926, 385] on input "text" at bounding box center [1012, 383] width 721 height 40
type input "D"
click at [894, 499] on textarea at bounding box center [1012, 491] width 721 height 63
type textarea "D"
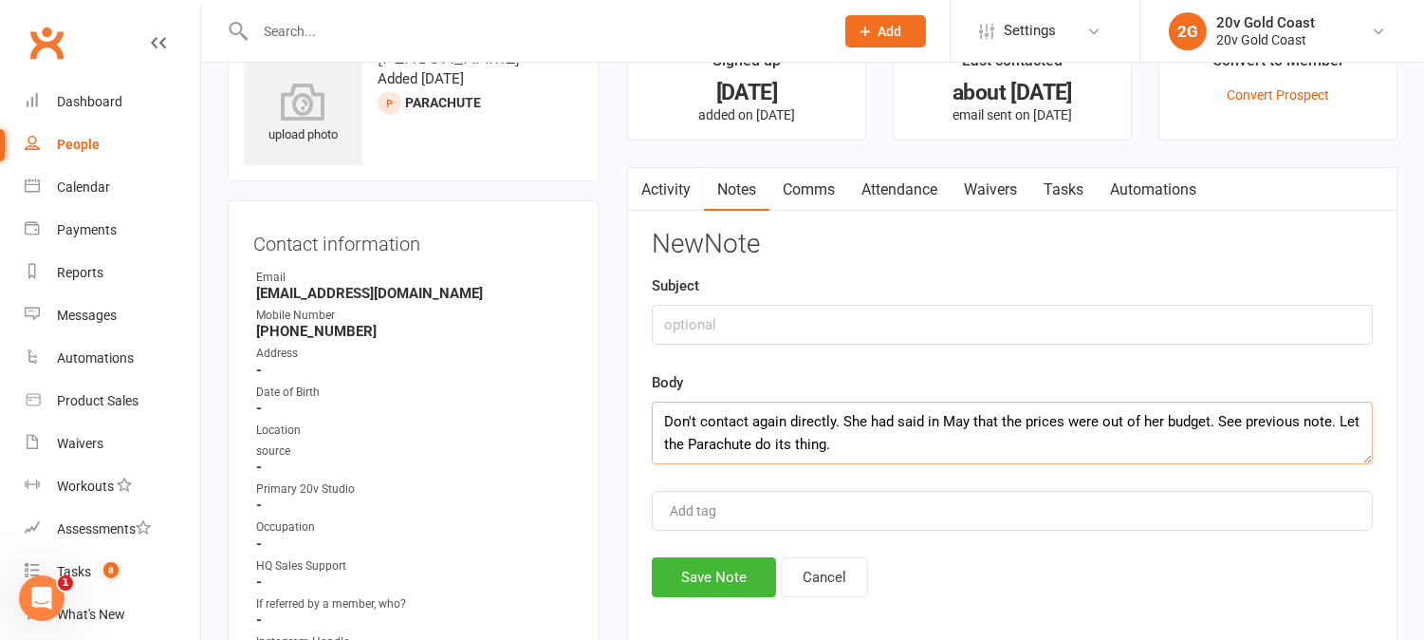
scroll to position [105, 0]
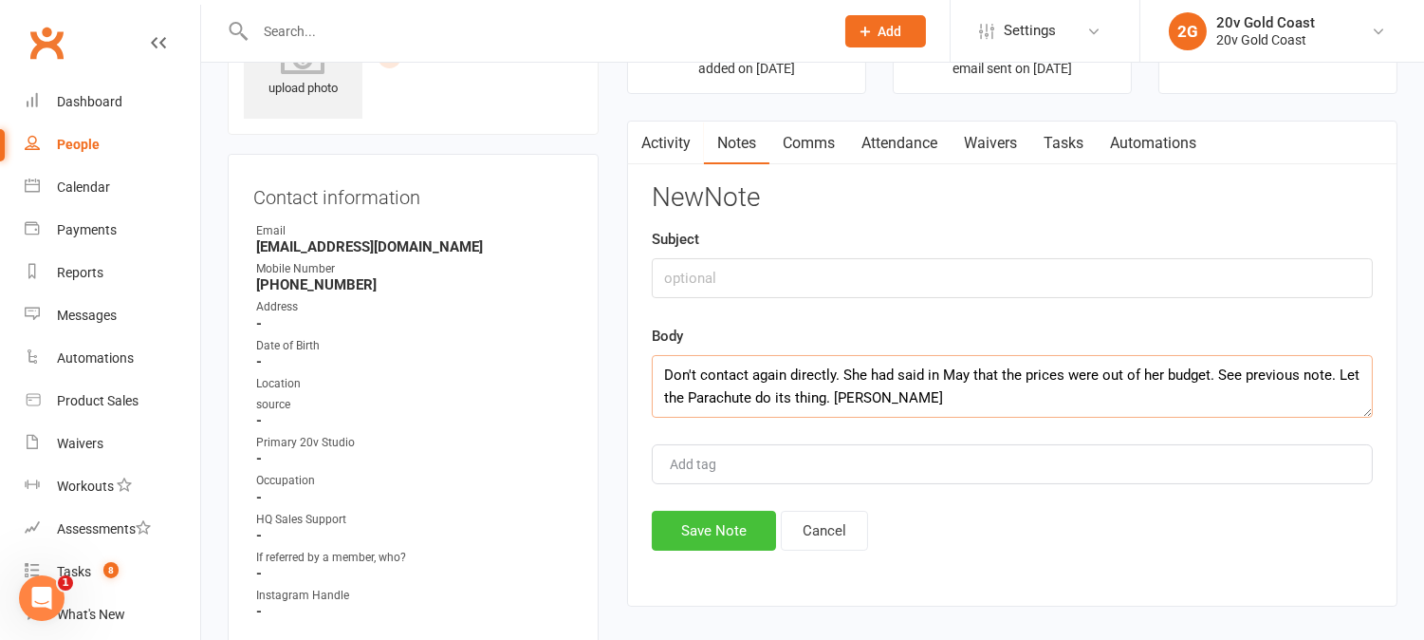
type textarea "Don't contact again directly. She had said in May that the prices were out of h…"
click at [735, 522] on button "Save Note" at bounding box center [714, 531] width 124 height 40
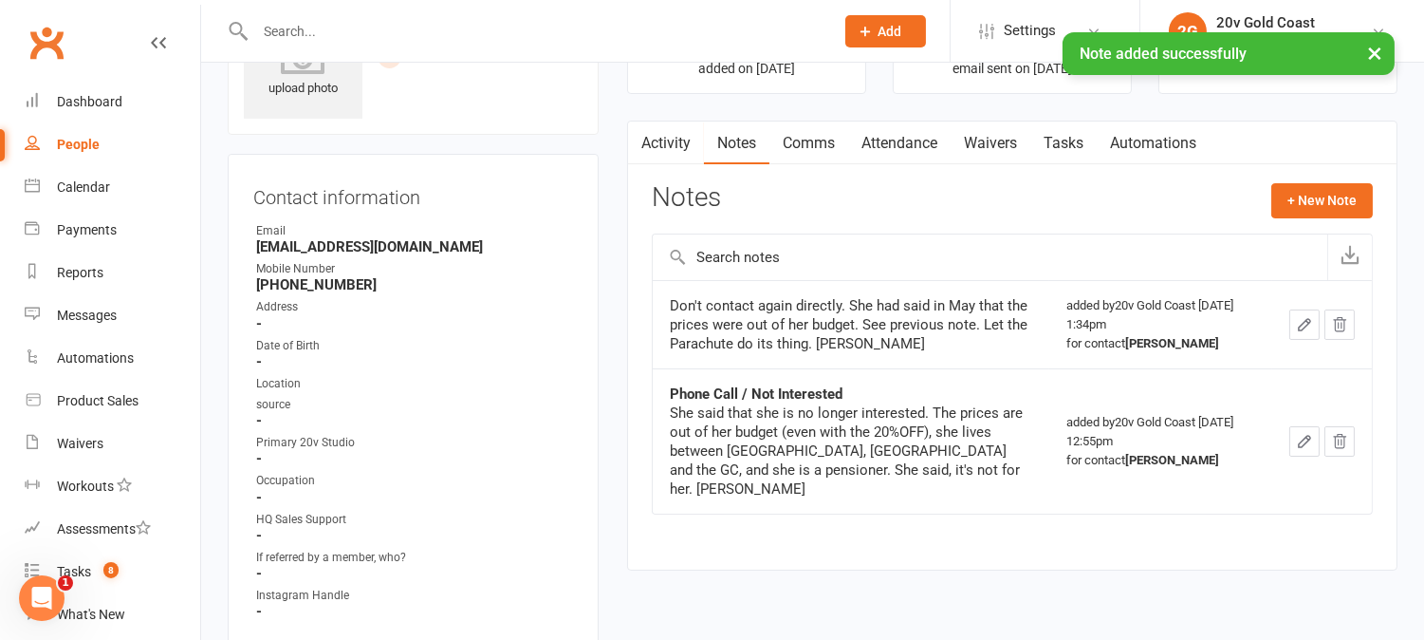
click at [681, 133] on link "Activity" at bounding box center [666, 143] width 76 height 44
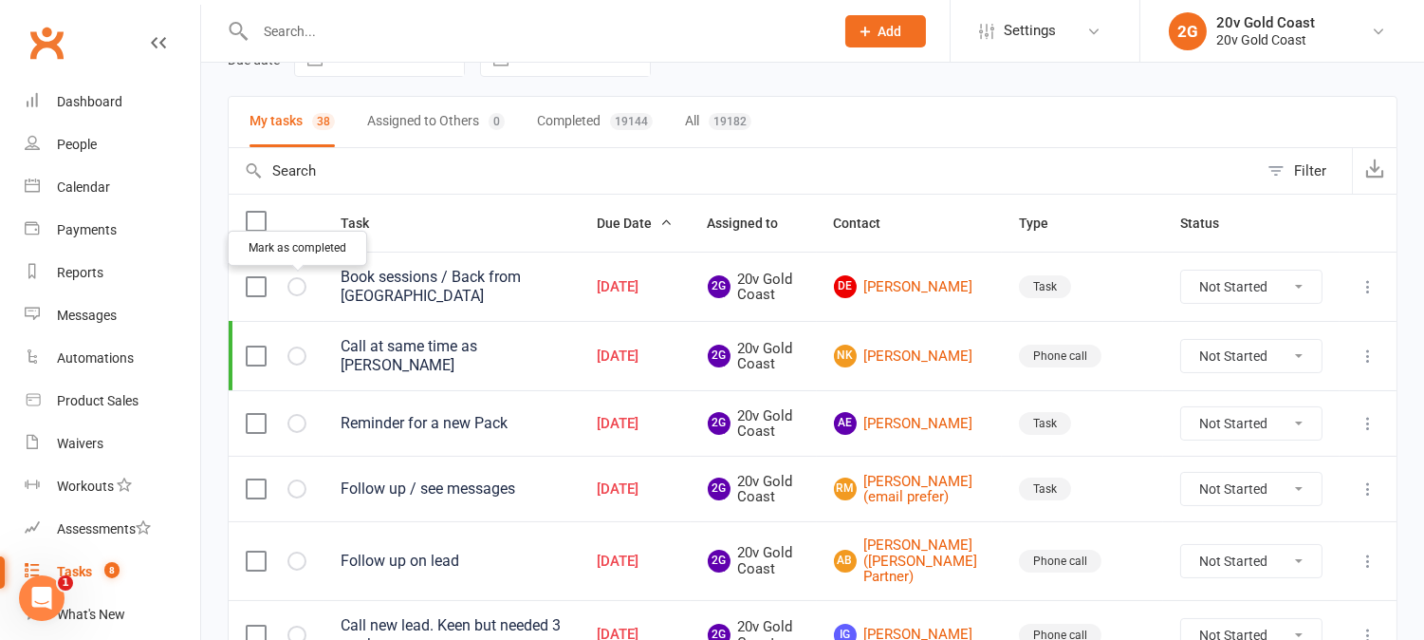
click at [0, 0] on icon "button" at bounding box center [0, 0] width 0 height 0
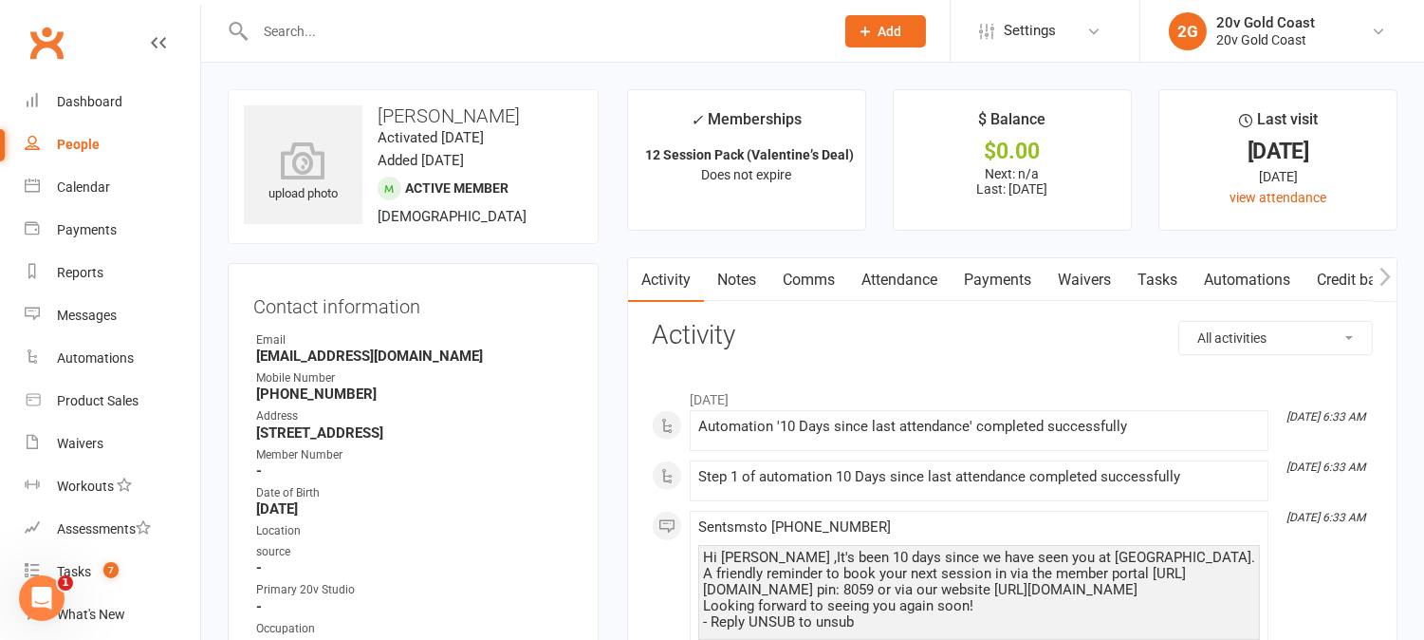
click at [1161, 273] on link "Tasks" at bounding box center [1158, 280] width 66 height 44
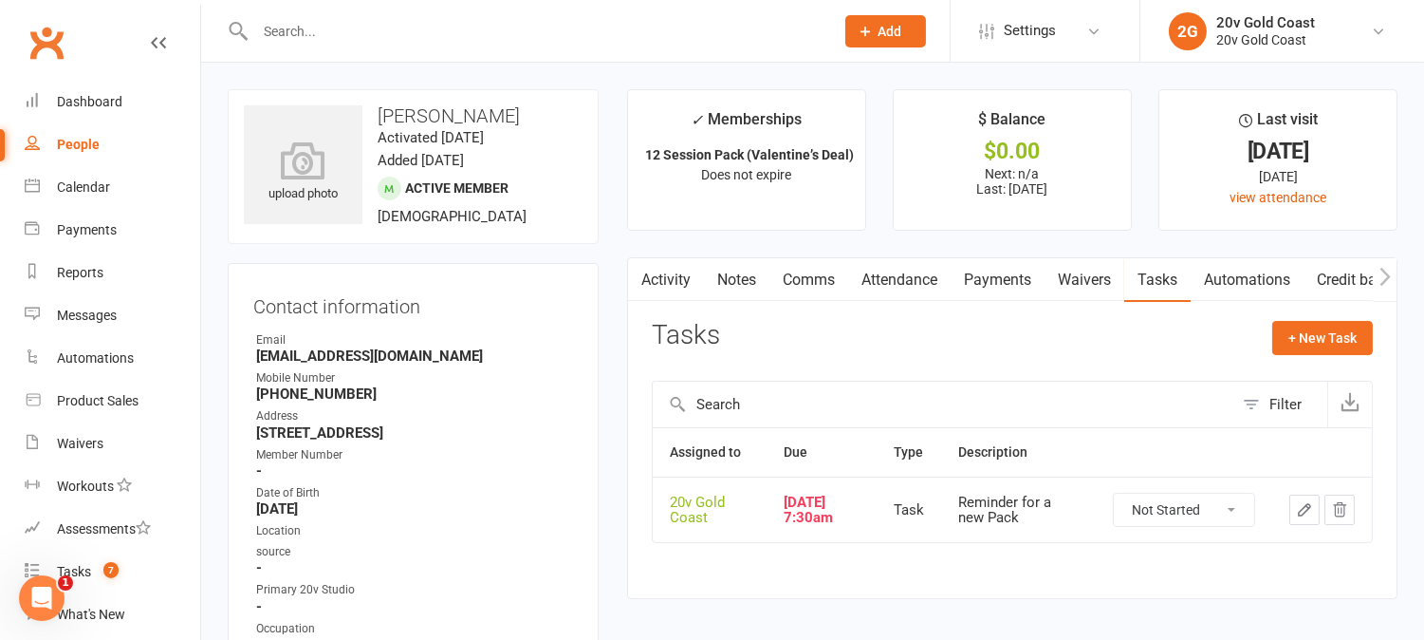
click at [1317, 519] on button "button" at bounding box center [1305, 509] width 30 height 30
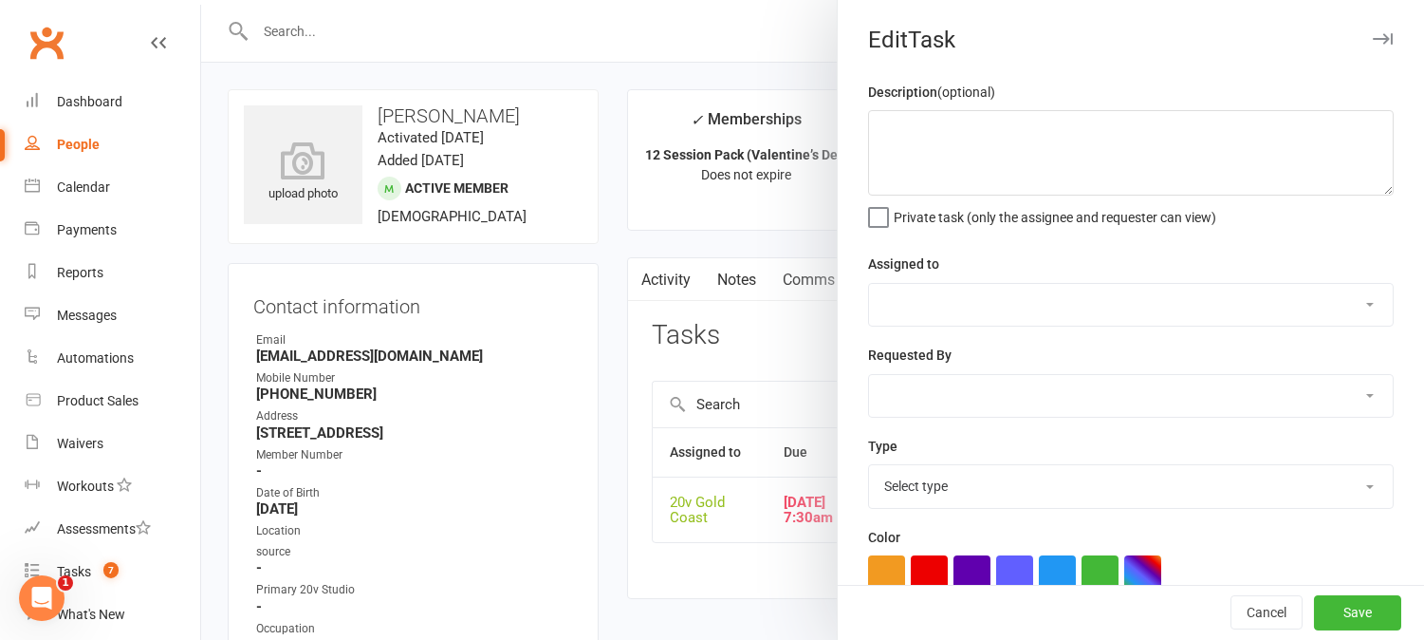
type textarea "Reminder for a new Pack"
select select "45734"
type input "11 Aug 2025"
type input "7:30am"
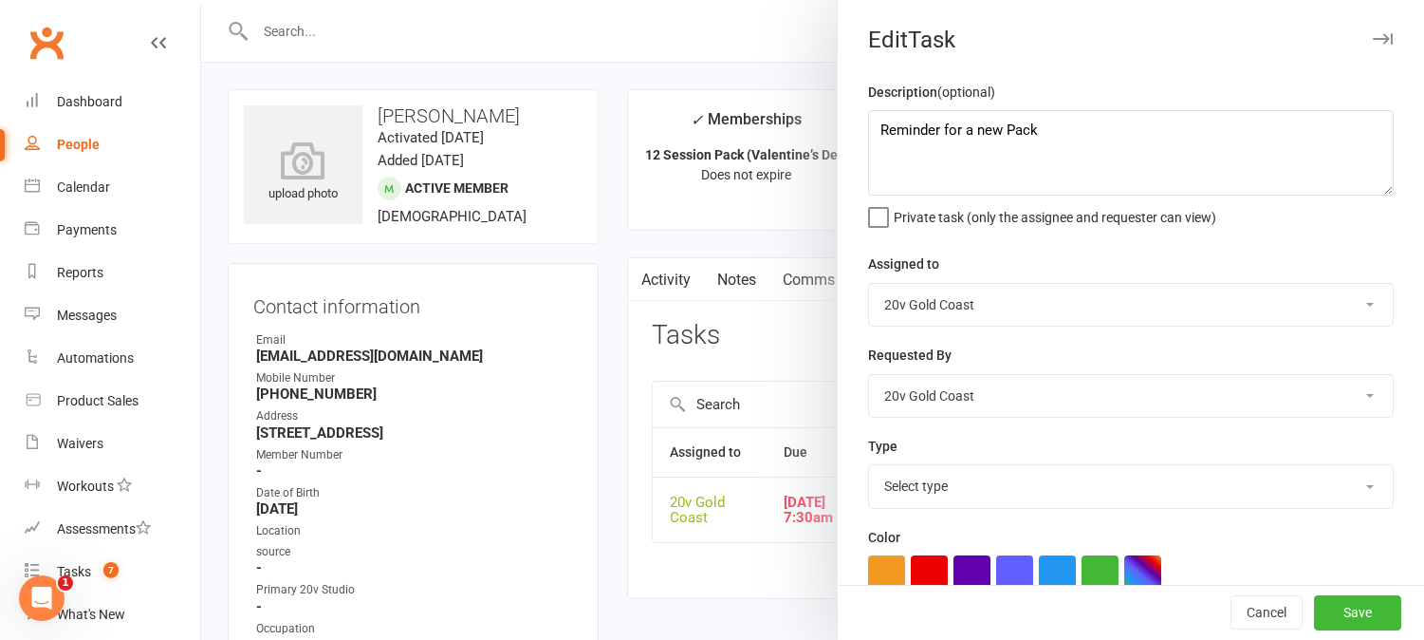
select select "27552"
click at [734, 323] on div at bounding box center [812, 320] width 1223 height 640
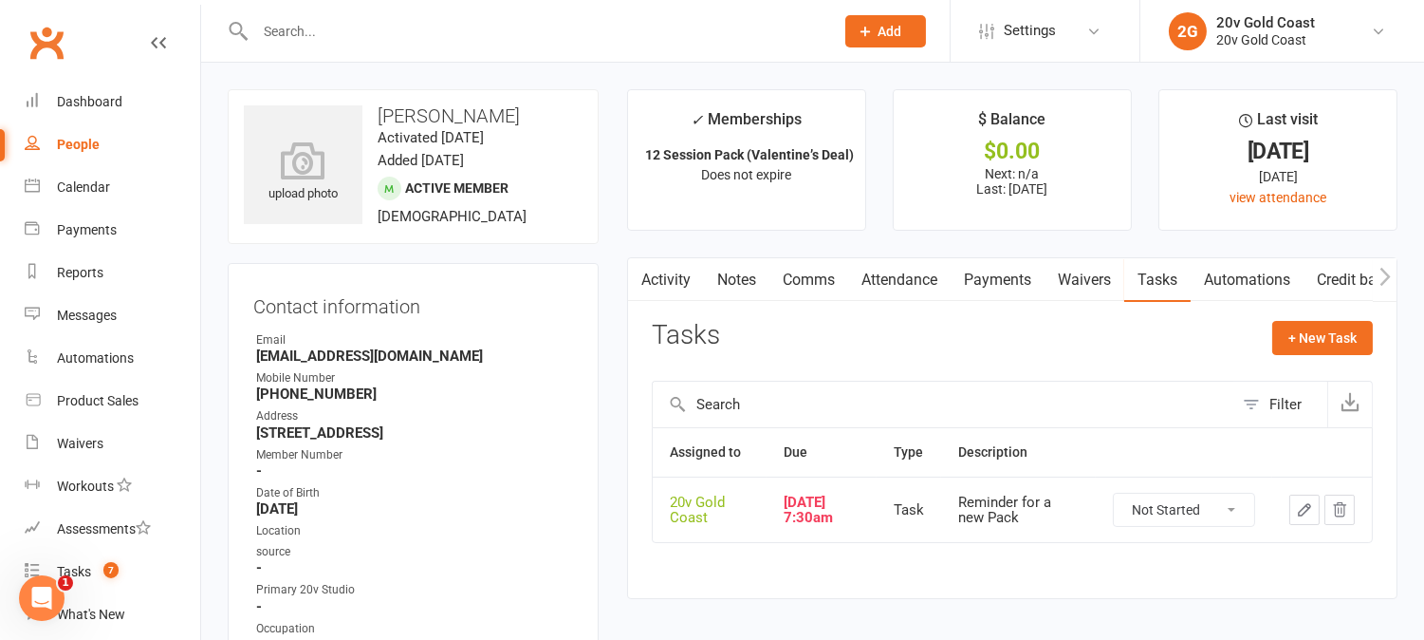
click at [1303, 510] on icon "button" at bounding box center [1304, 509] width 17 height 17
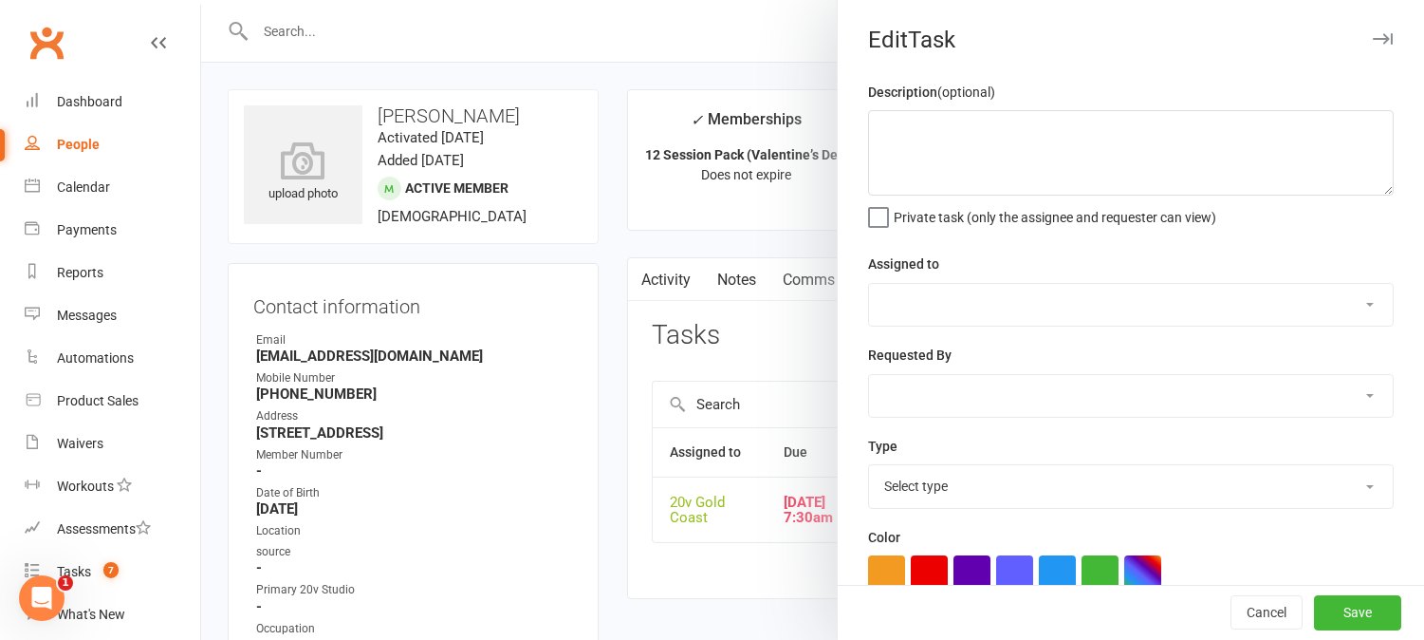
type textarea "Reminder for a new Pack"
select select "45734"
type input "11 Aug 2025"
type input "7:30am"
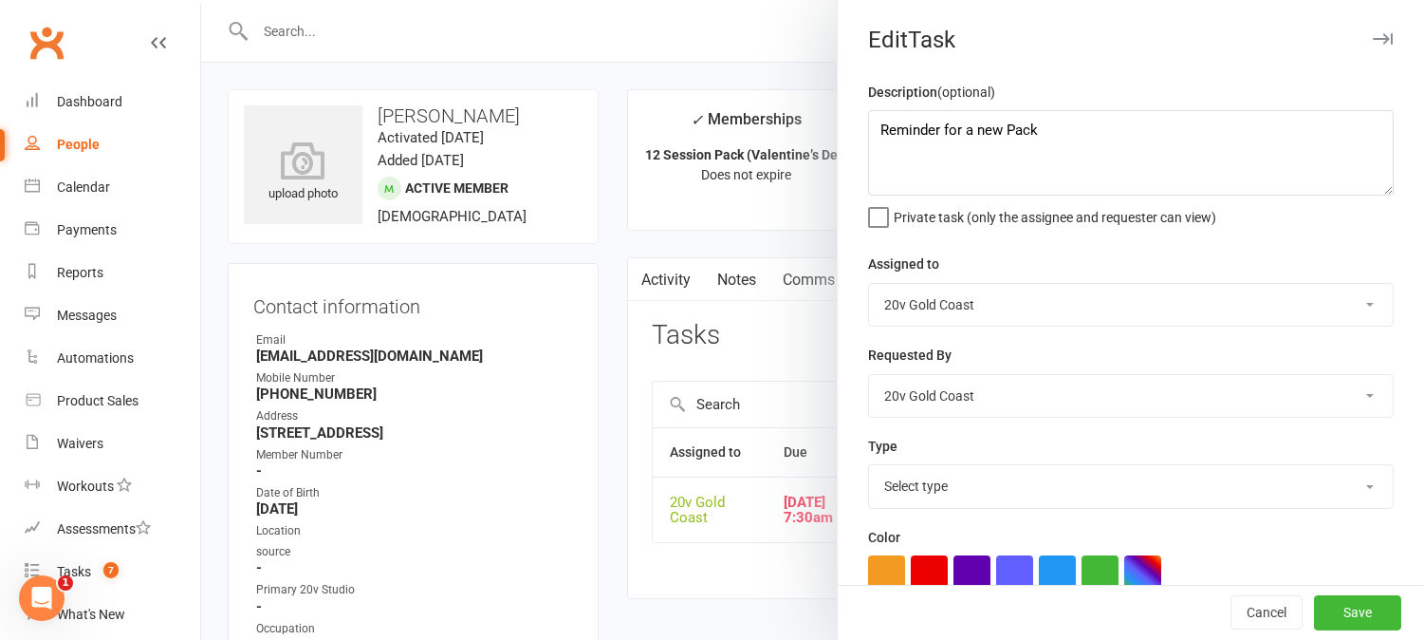
select select "27552"
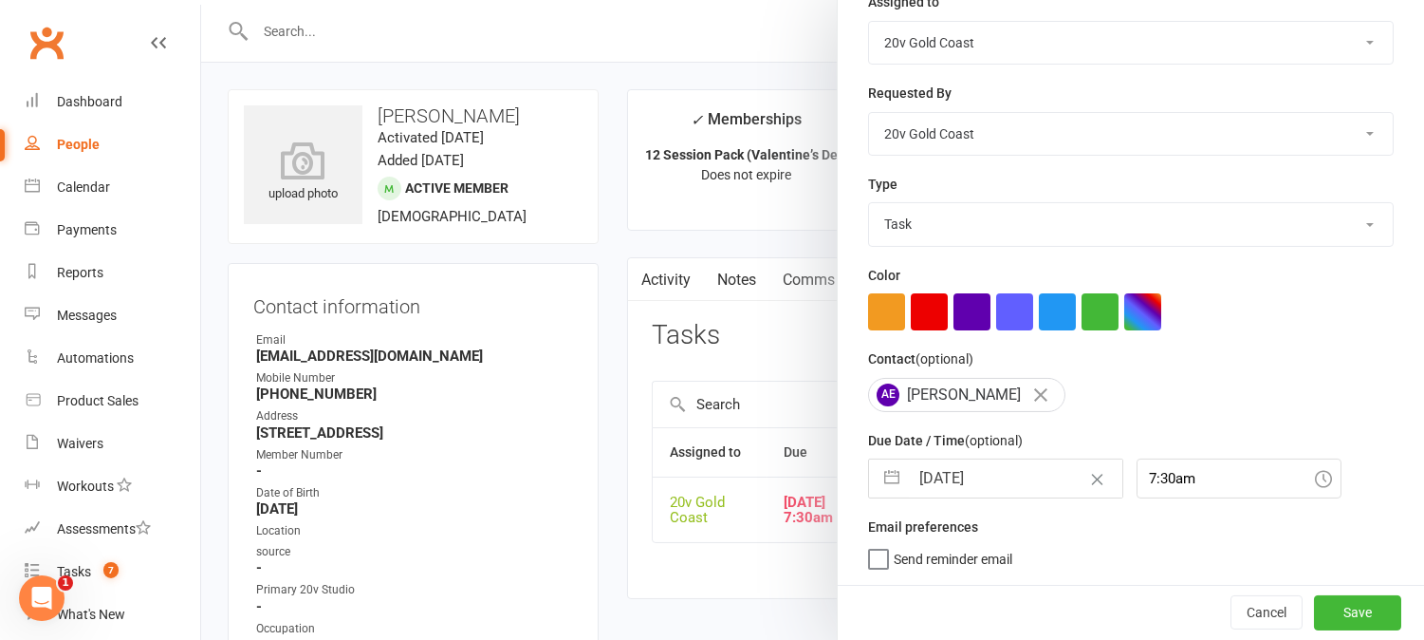
click at [982, 489] on input "11 Aug 2025" at bounding box center [1016, 478] width 214 height 38
select select "6"
select select "2025"
select select "7"
select select "2025"
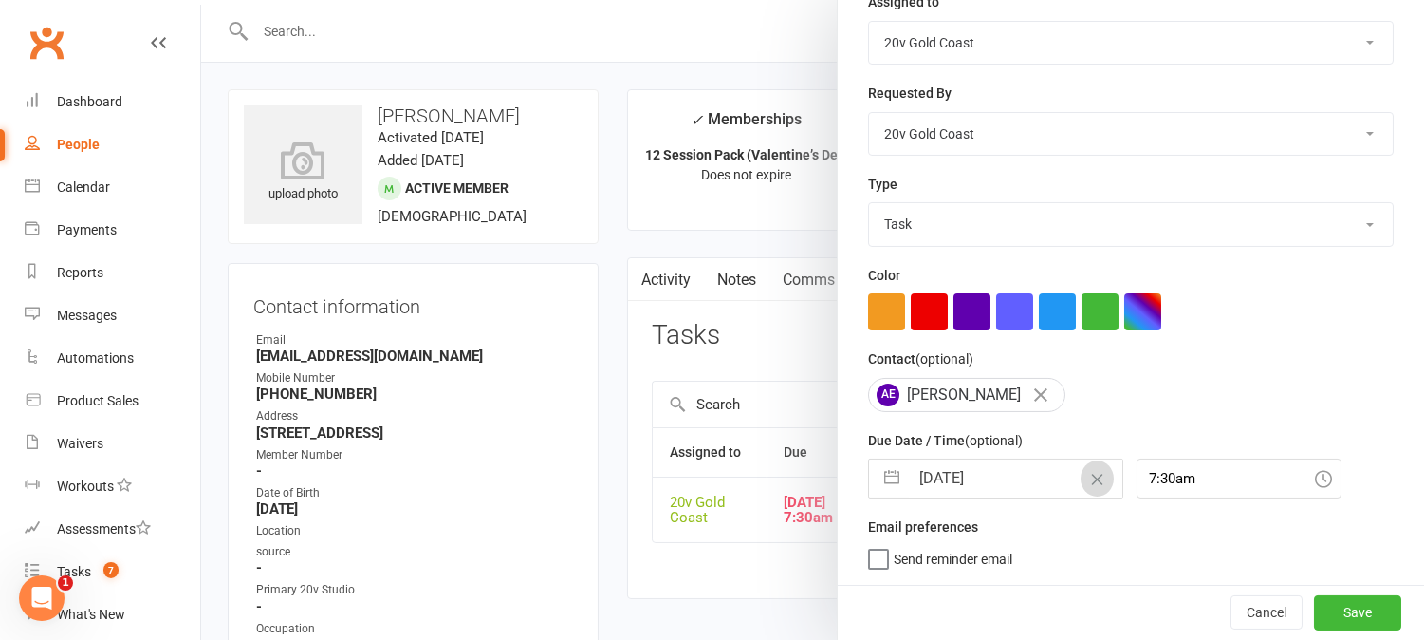
select select "8"
select select "2025"
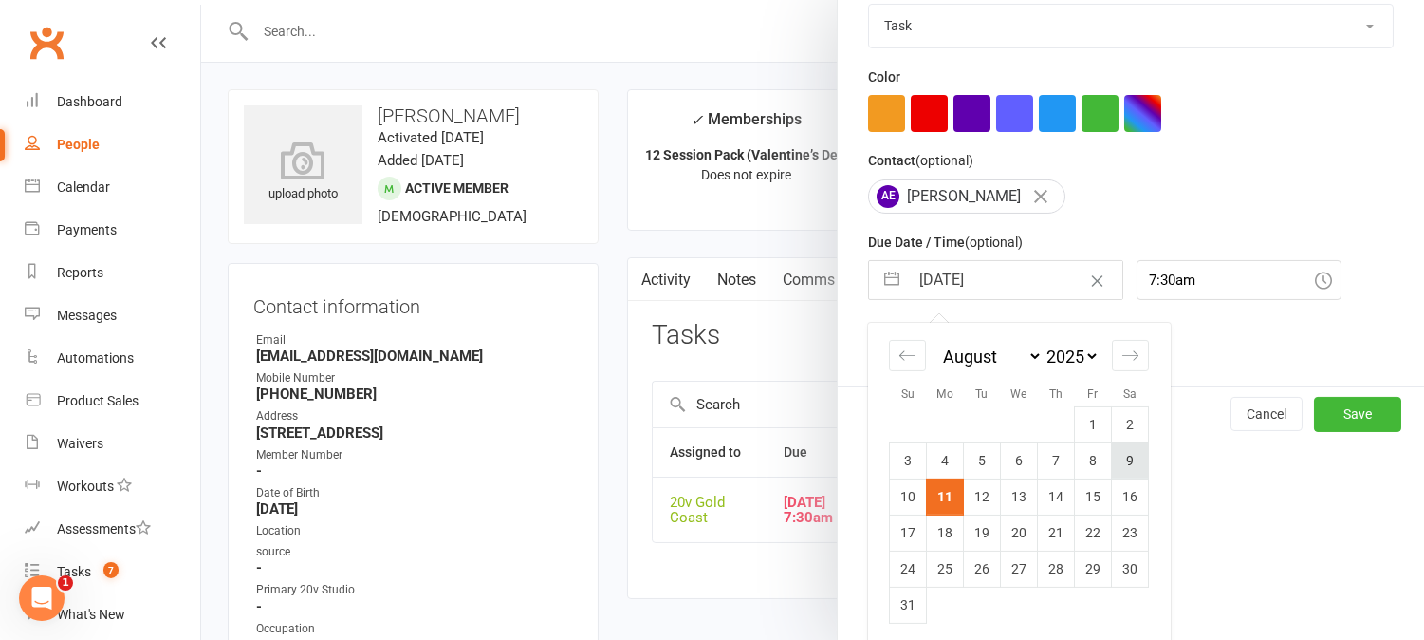
scroll to position [467, 0]
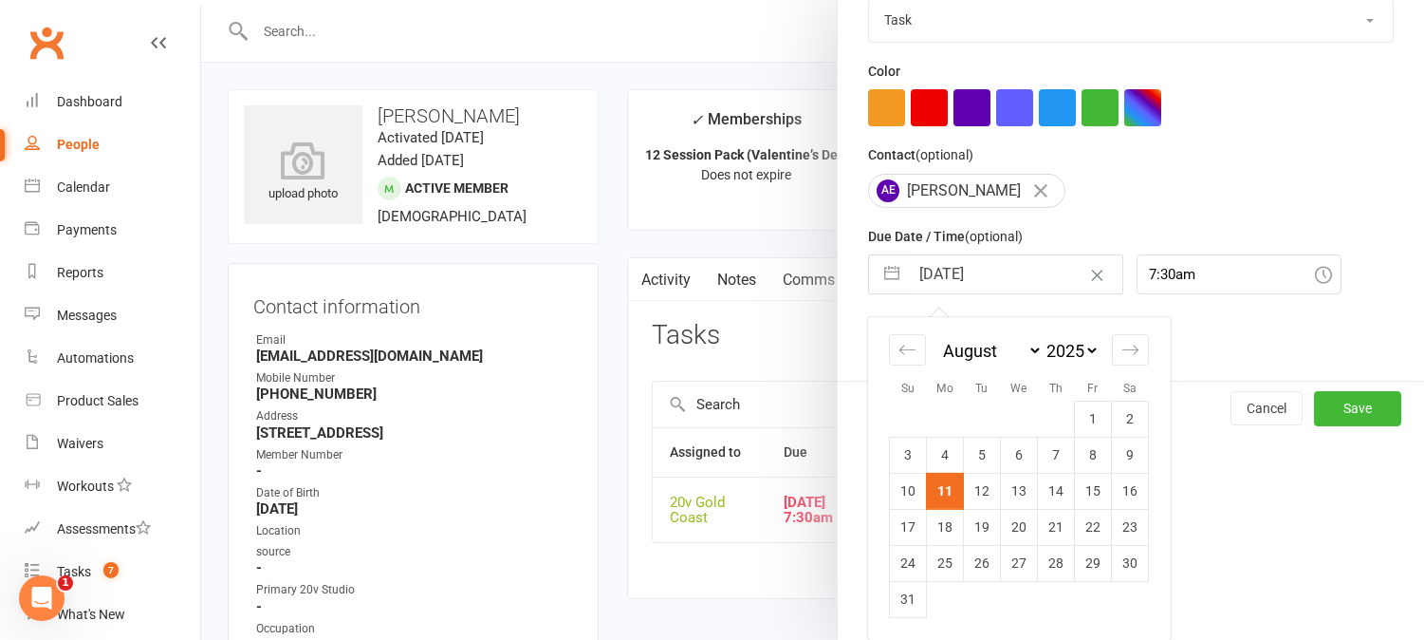
click at [1084, 500] on td "15" at bounding box center [1093, 491] width 37 height 36
type input "15 Aug 2025"
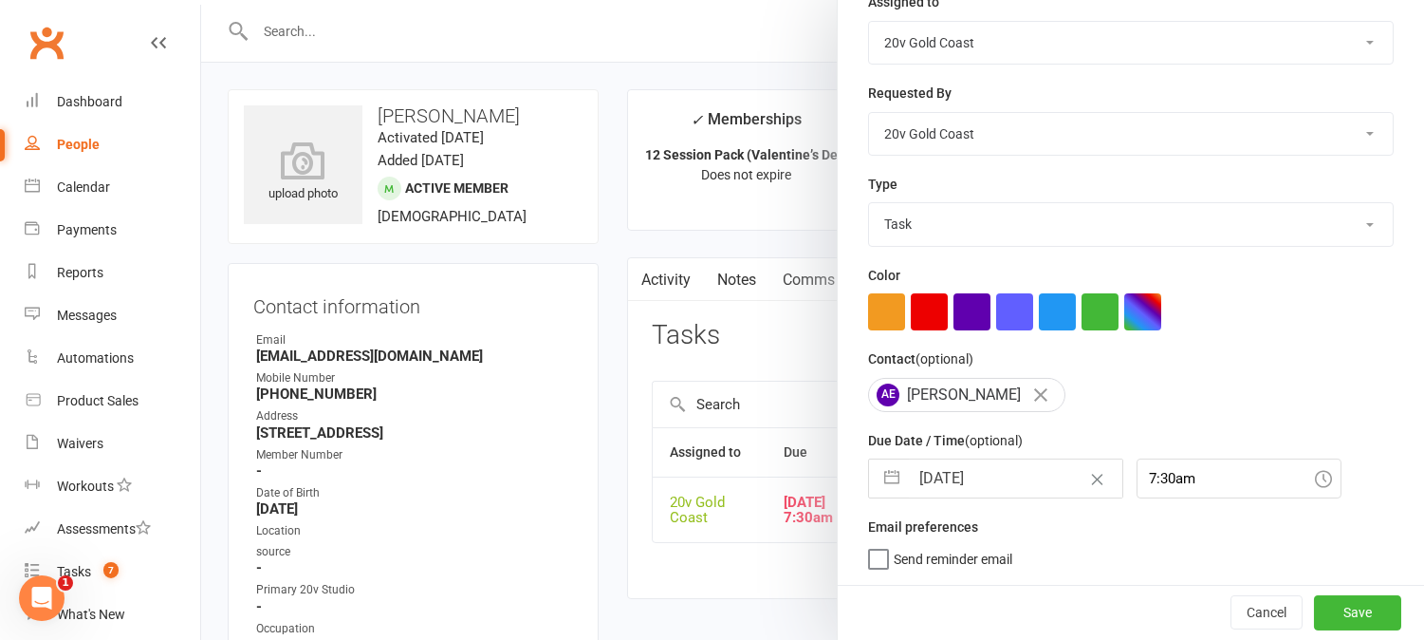
scroll to position [262, 0]
click at [1345, 603] on button "Save" at bounding box center [1357, 612] width 87 height 34
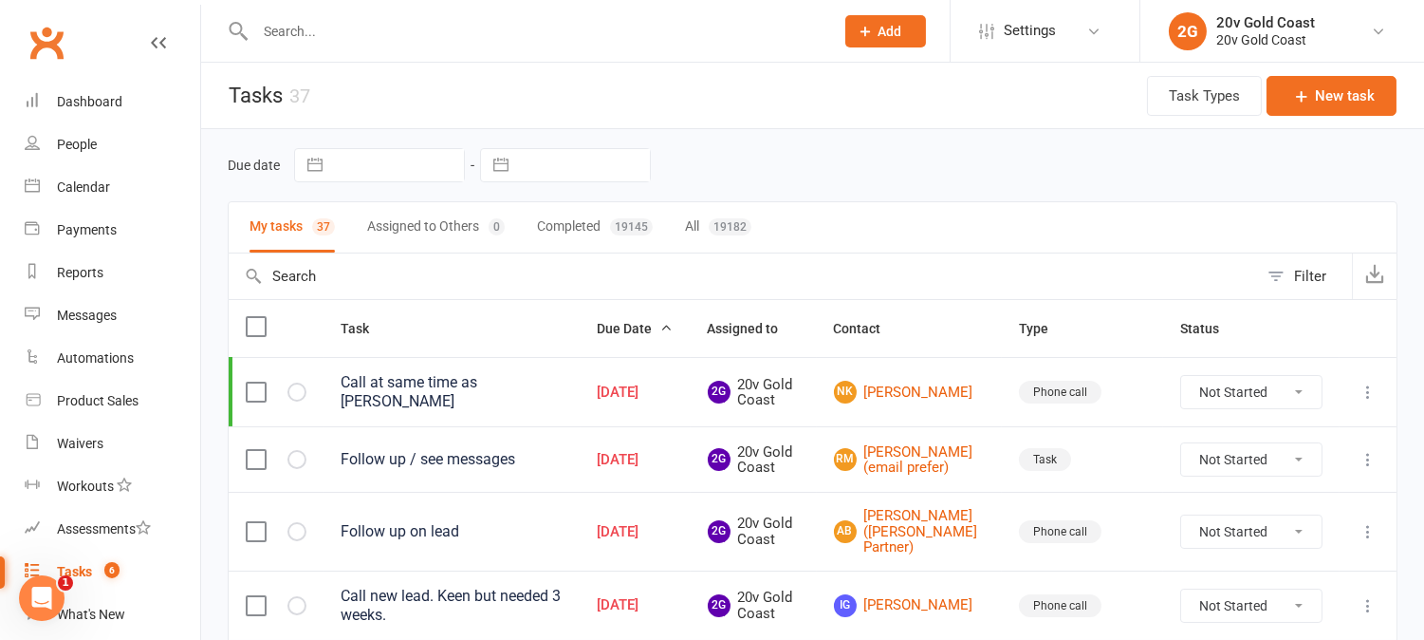
drag, startPoint x: 247, startPoint y: 461, endPoint x: 263, endPoint y: 465, distance: 16.6
click at [263, 465] on label at bounding box center [255, 459] width 19 height 19
click at [263, 450] on input "checkbox" at bounding box center [255, 450] width 19 height 0
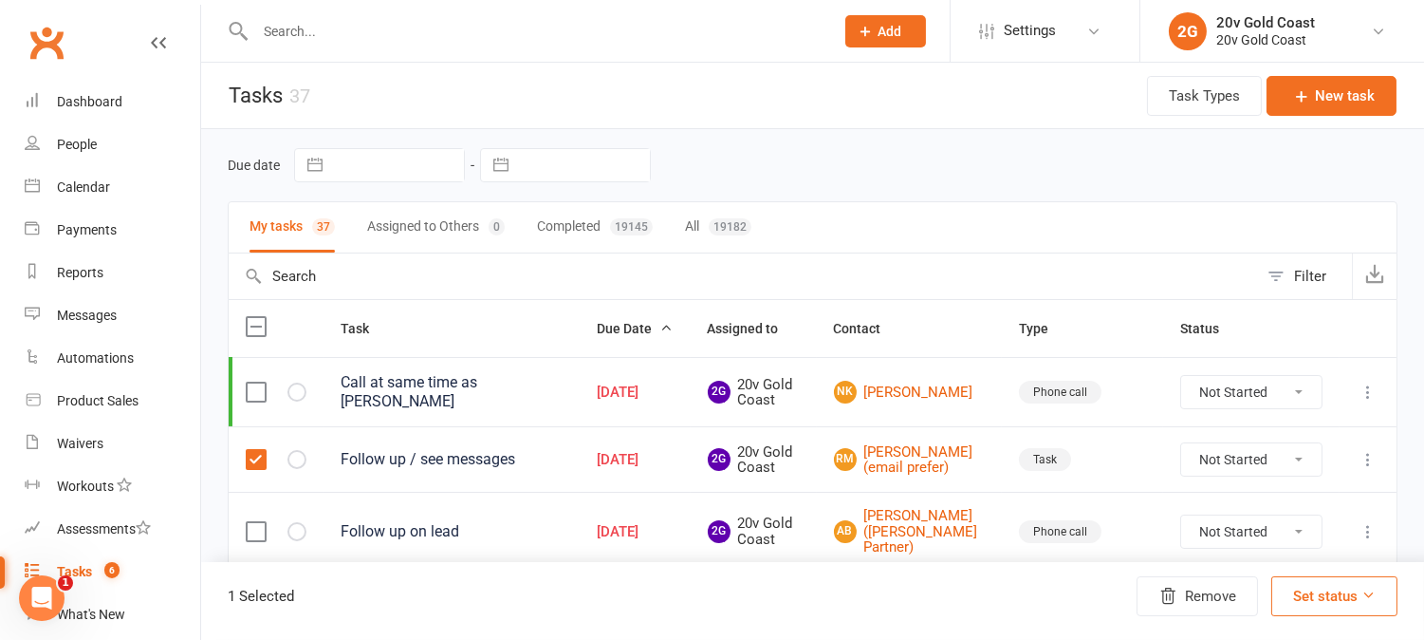
click at [269, 470] on td at bounding box center [276, 458] width 95 height 65
click at [259, 462] on label at bounding box center [255, 459] width 19 height 19
click at [259, 450] on input "checkbox" at bounding box center [255, 450] width 19 height 0
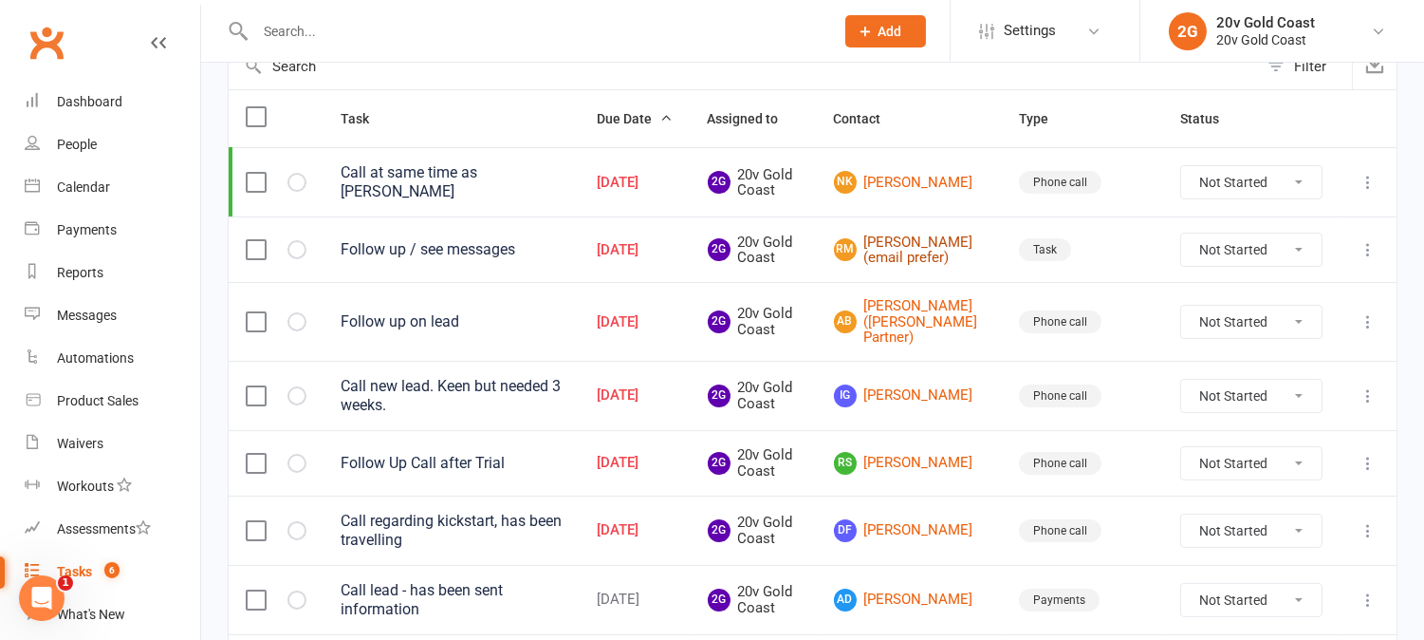
scroll to position [211, 0]
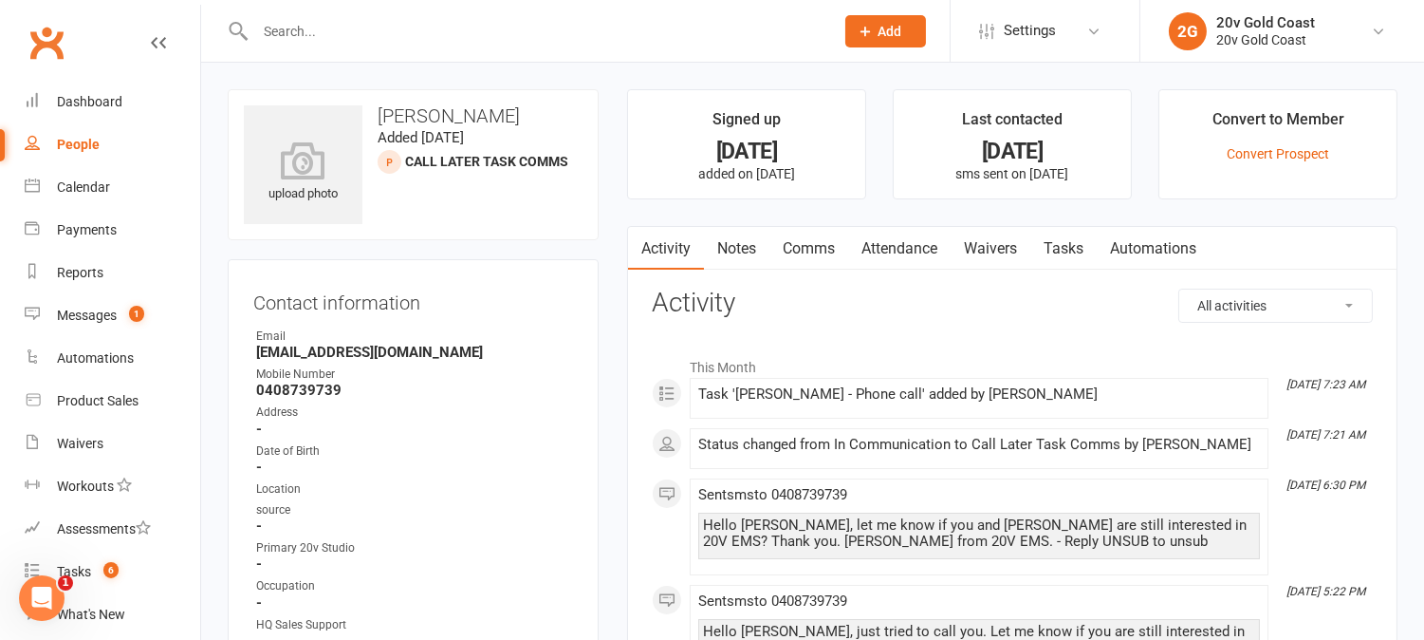
click at [738, 261] on link "Notes" at bounding box center [736, 249] width 65 height 44
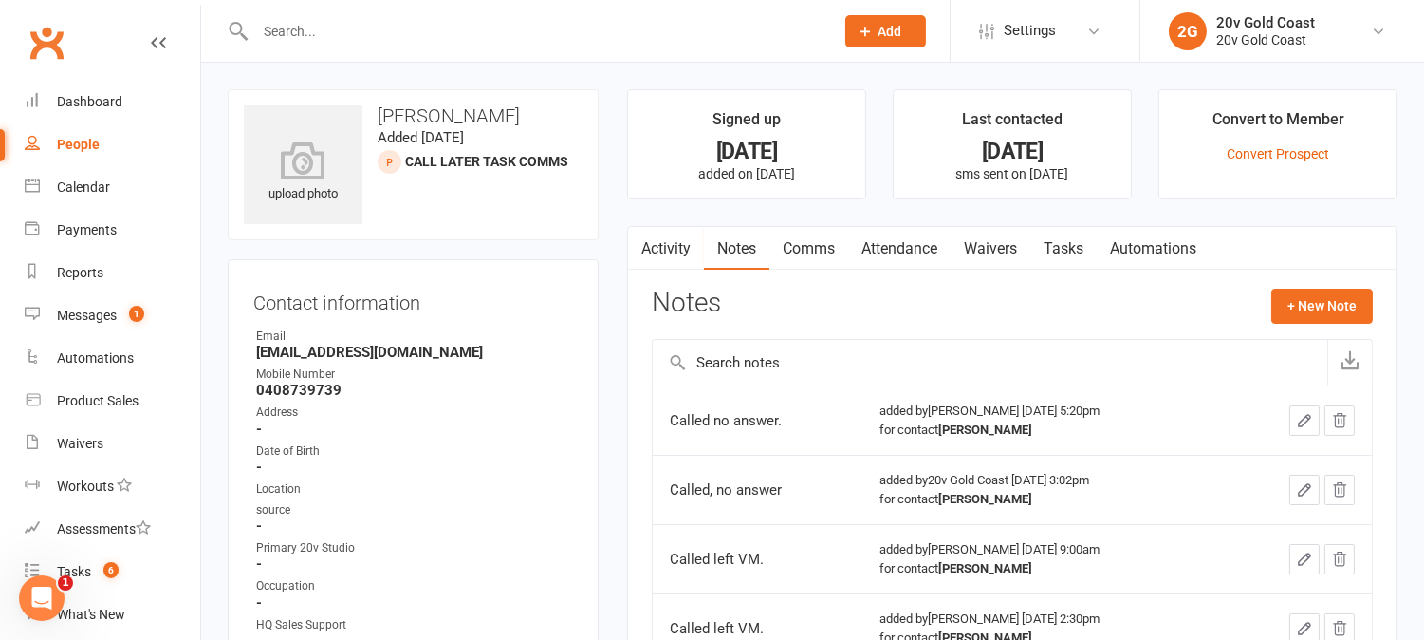
scroll to position [105, 0]
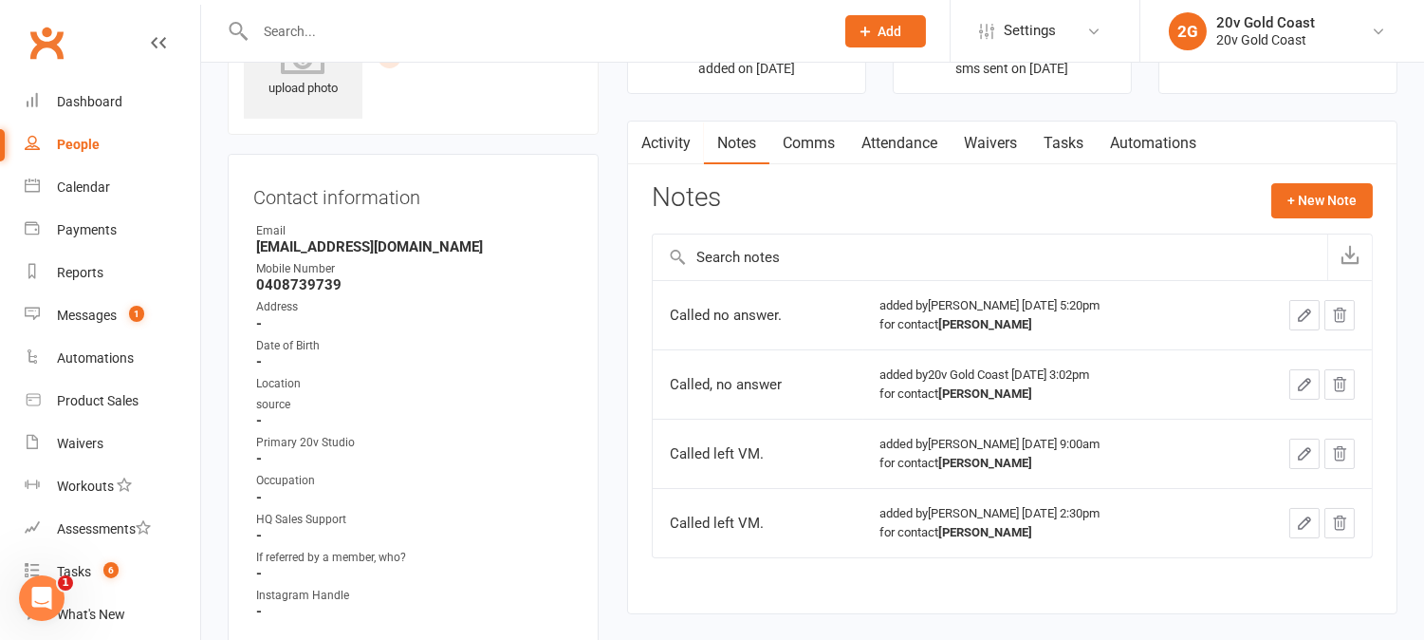
click at [668, 142] on link "Activity" at bounding box center [666, 143] width 76 height 44
